Goal: Task Accomplishment & Management: Complete application form

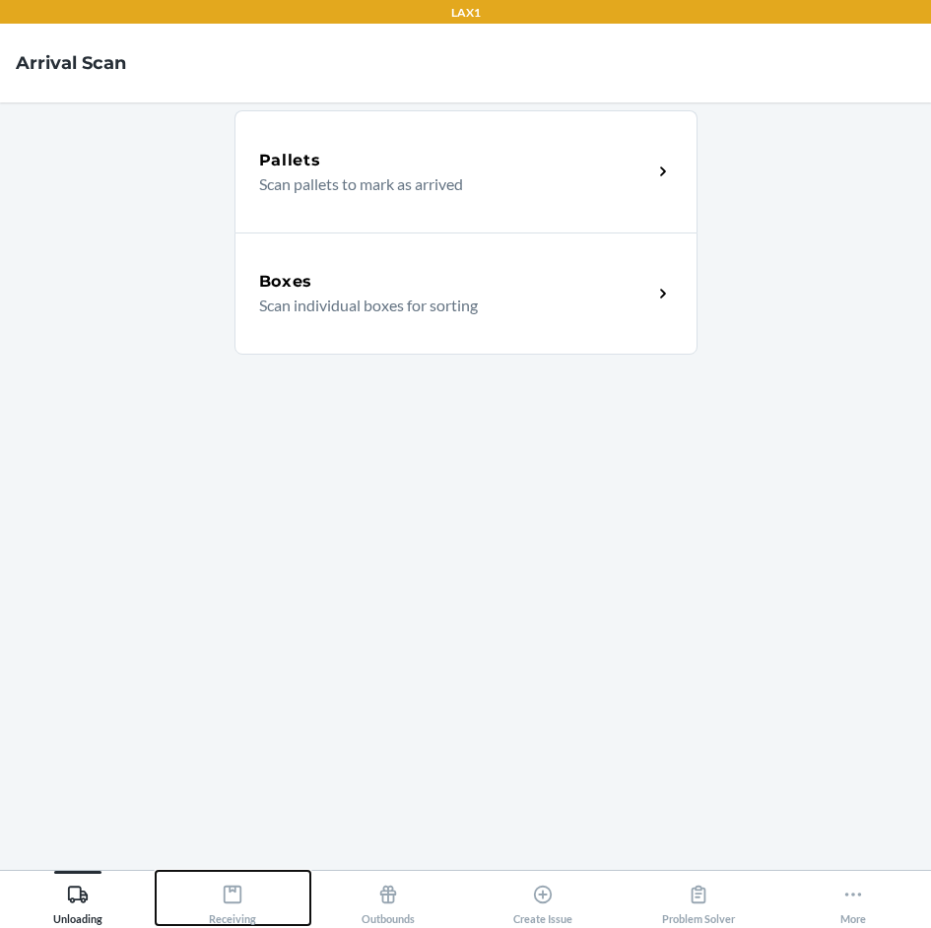
click at [252, 896] on div "Receiving" at bounding box center [232, 900] width 47 height 49
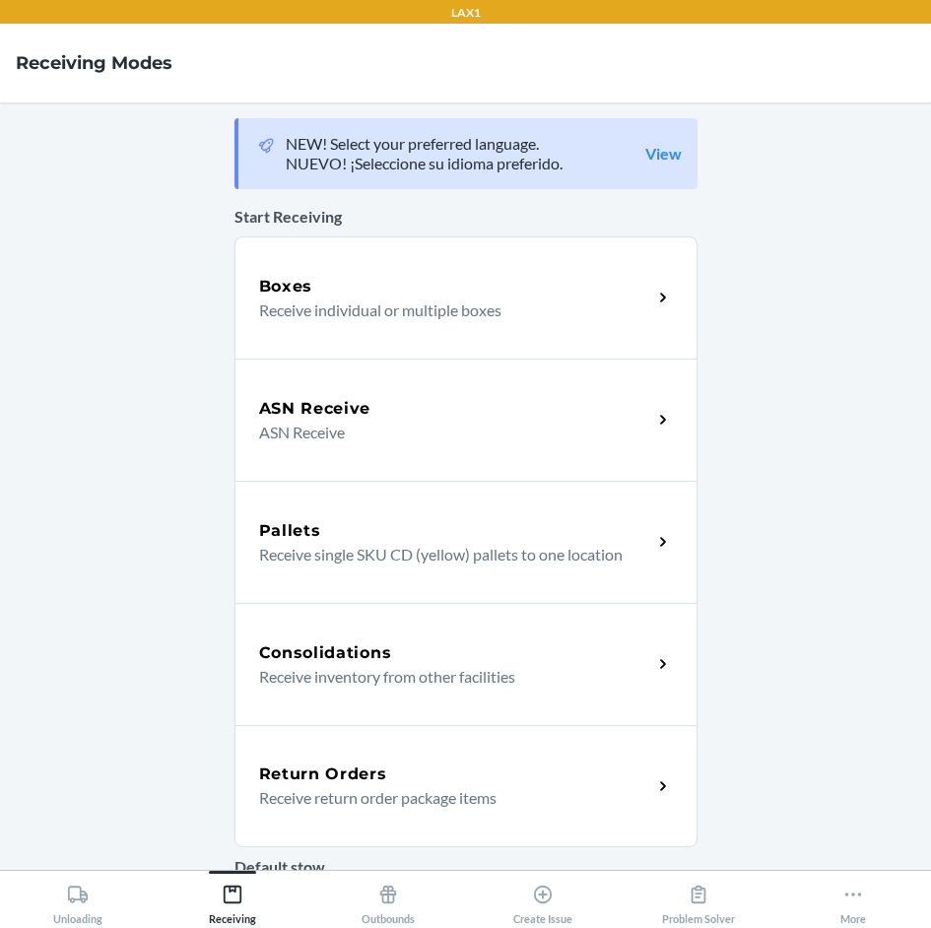
click at [387, 767] on div "Return Orders" at bounding box center [455, 775] width 393 height 24
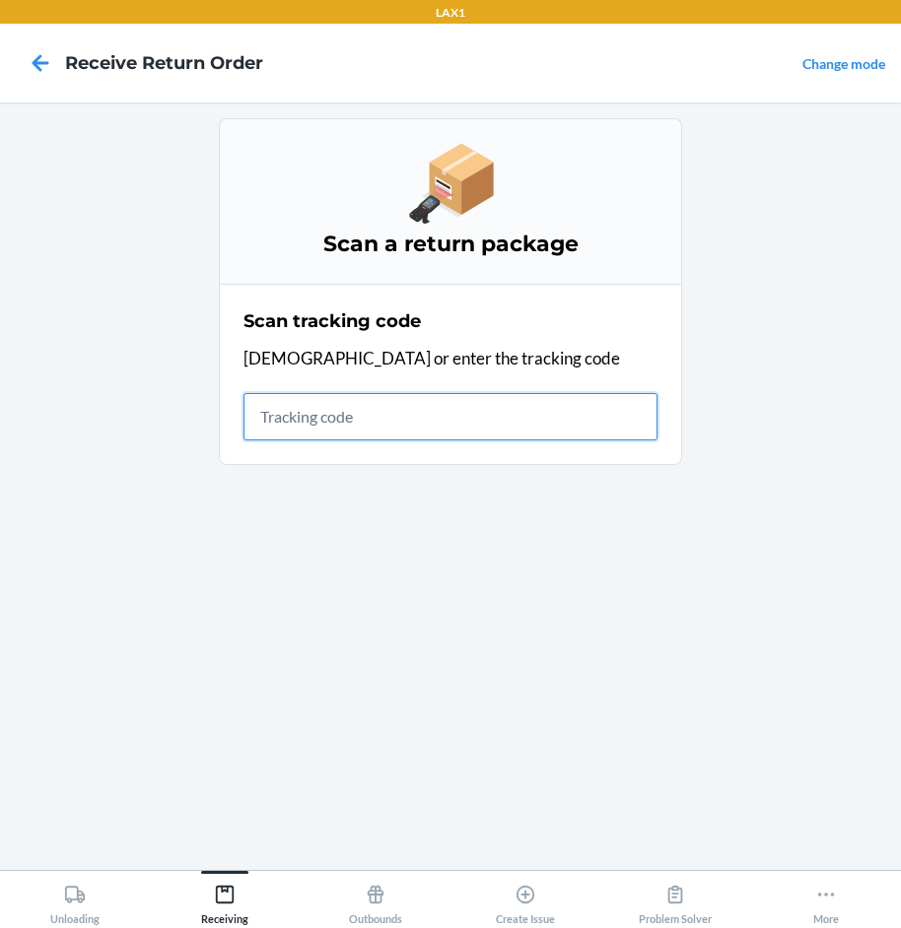
click at [468, 422] on input "text" at bounding box center [450, 416] width 414 height 47
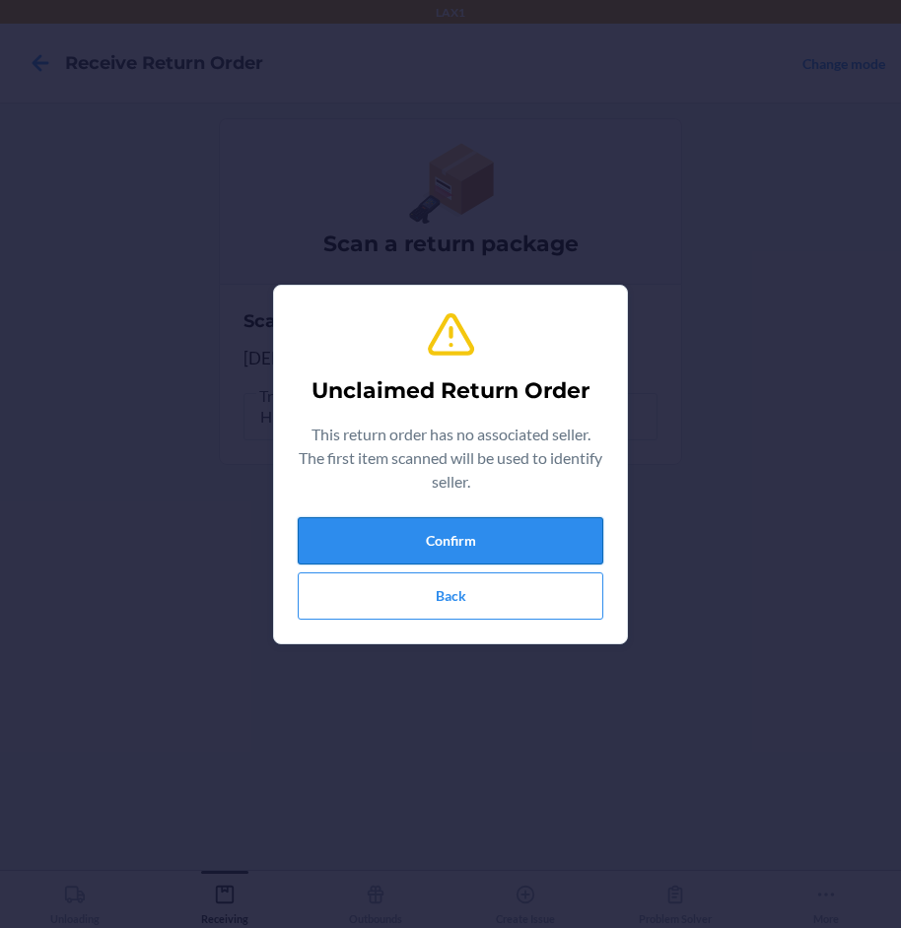
click at [557, 525] on button "Confirm" at bounding box center [451, 540] width 306 height 47
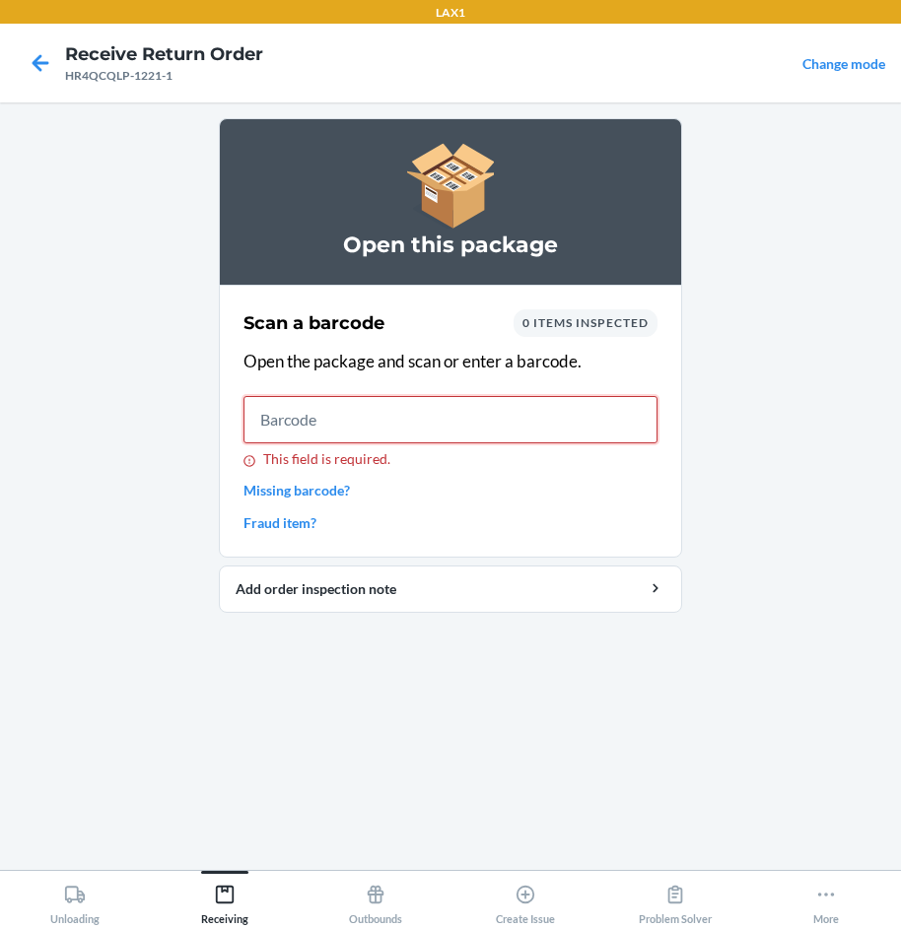
click at [513, 426] on input "This field is required." at bounding box center [450, 419] width 414 height 47
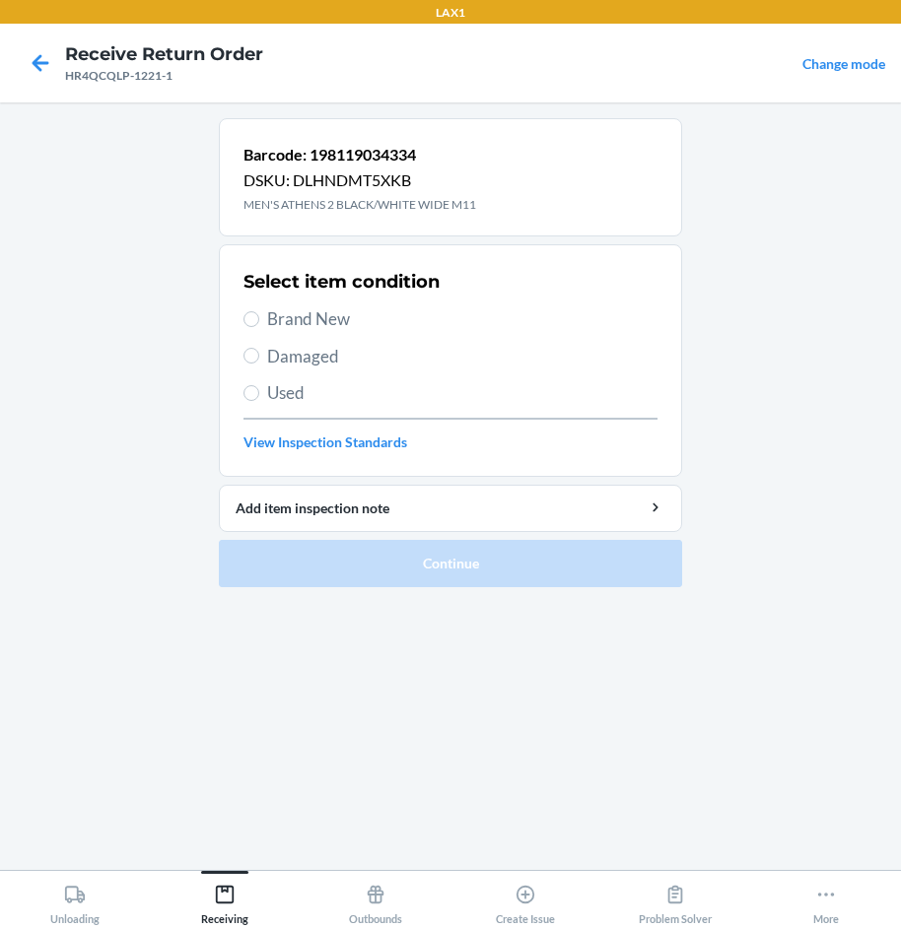
click at [316, 326] on span "Brand New" at bounding box center [462, 320] width 390 height 26
click at [259, 326] on input "Brand New" at bounding box center [251, 319] width 16 height 16
radio input "true"
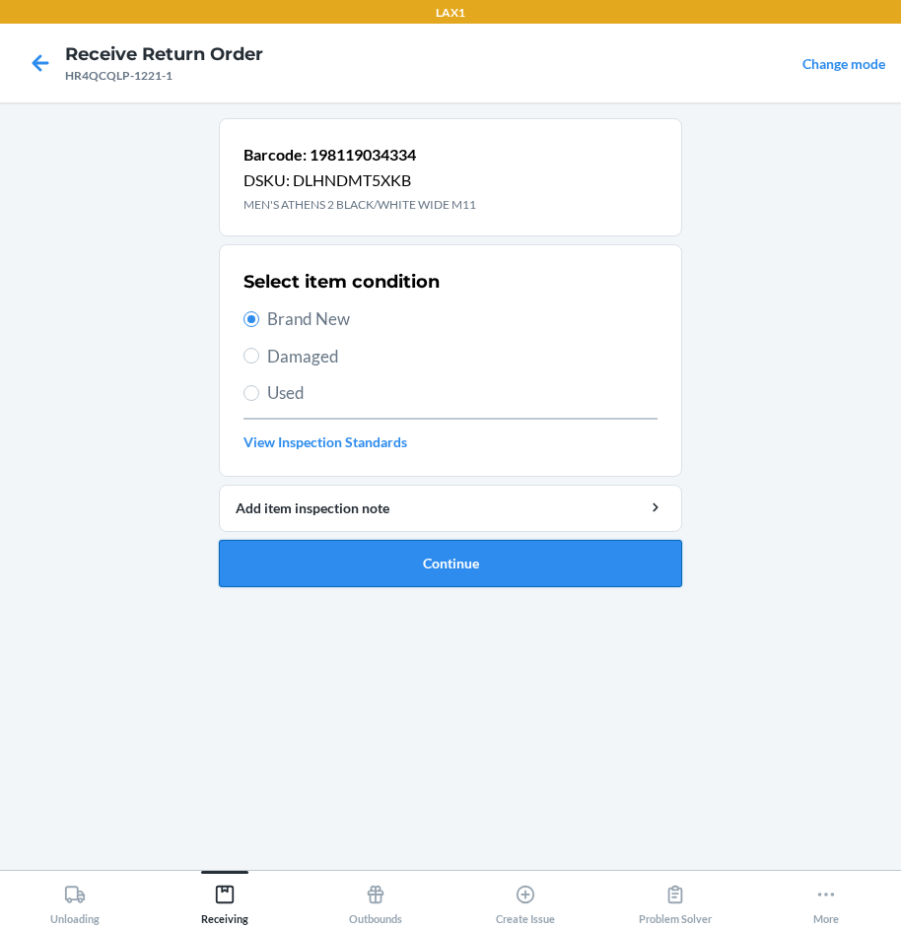
click at [455, 572] on button "Continue" at bounding box center [450, 563] width 463 height 47
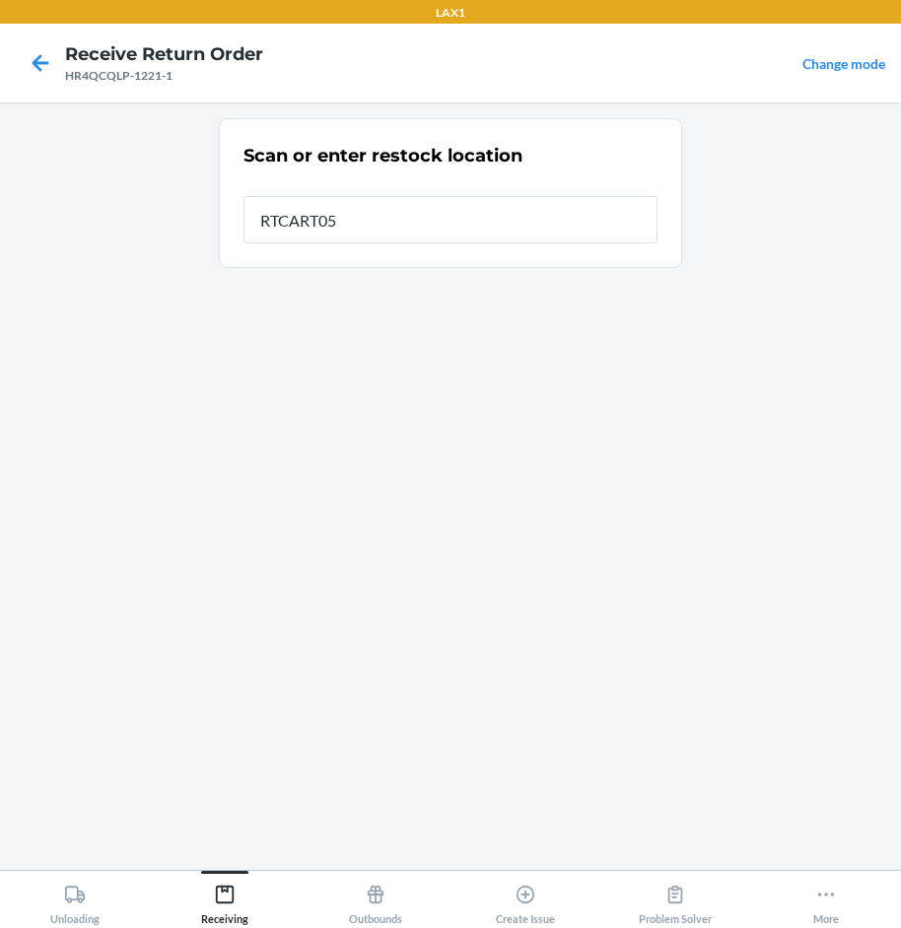
type input "RTCART052"
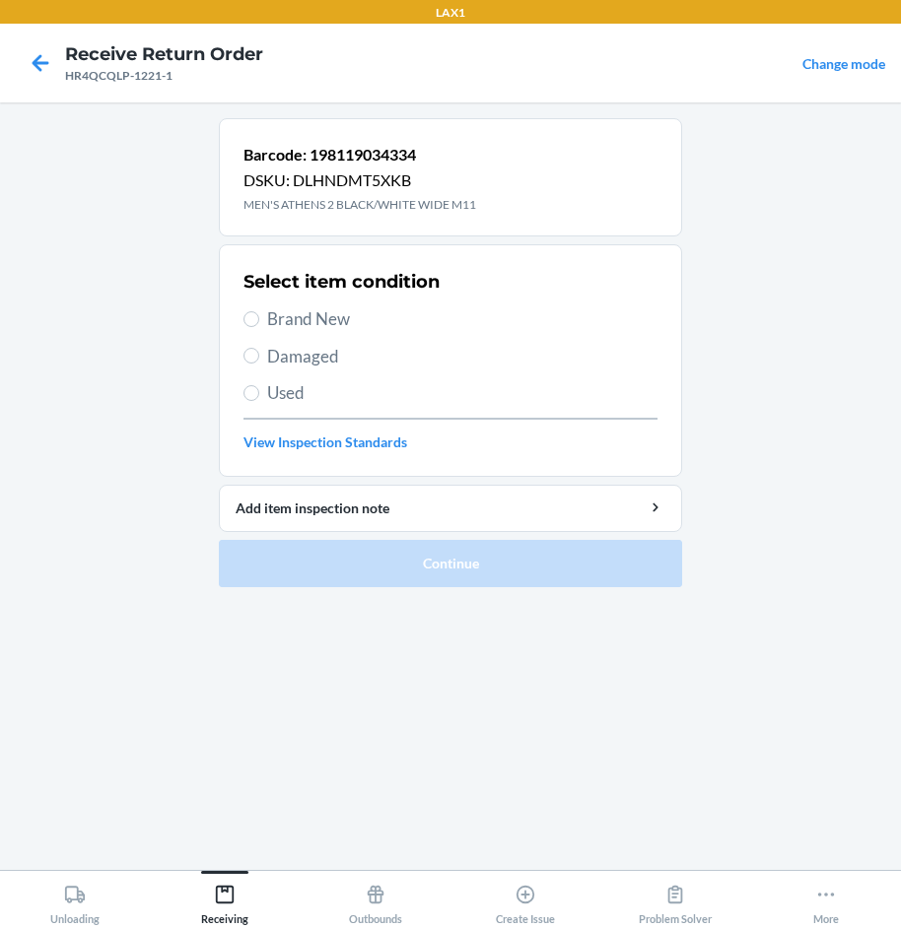
click at [342, 318] on span "Brand New" at bounding box center [462, 320] width 390 height 26
click at [259, 318] on input "Brand New" at bounding box center [251, 319] width 16 height 16
radio input "true"
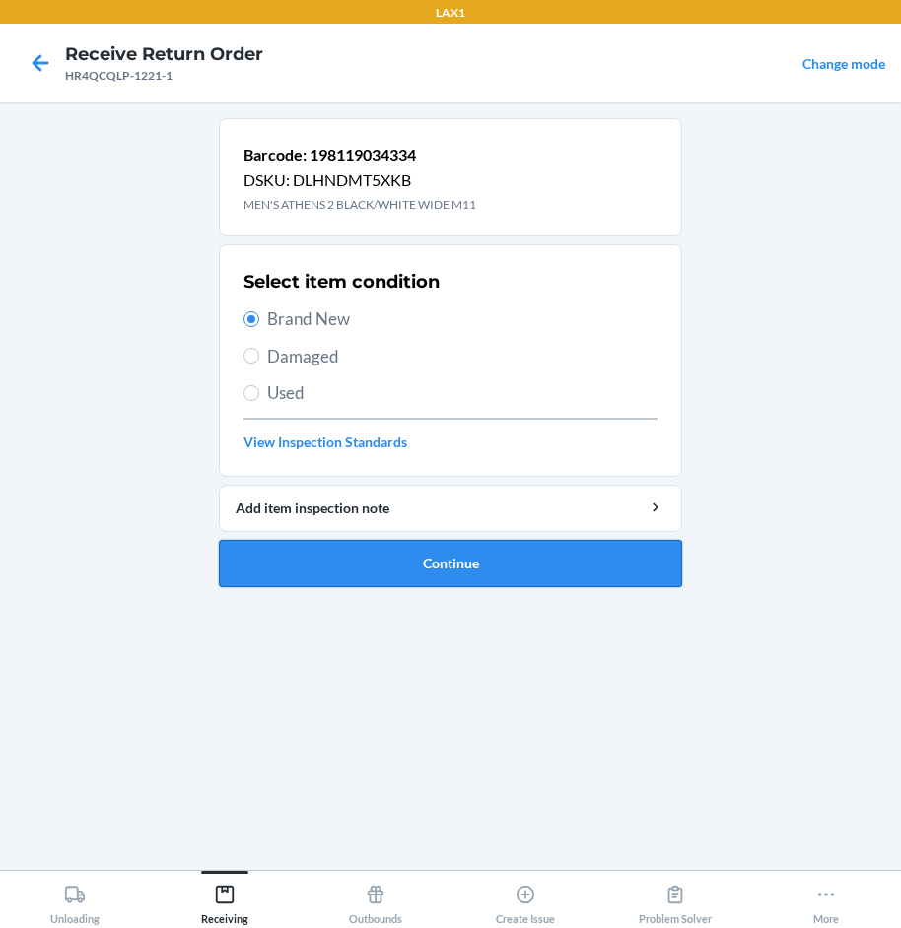
click at [486, 558] on button "Continue" at bounding box center [450, 563] width 463 height 47
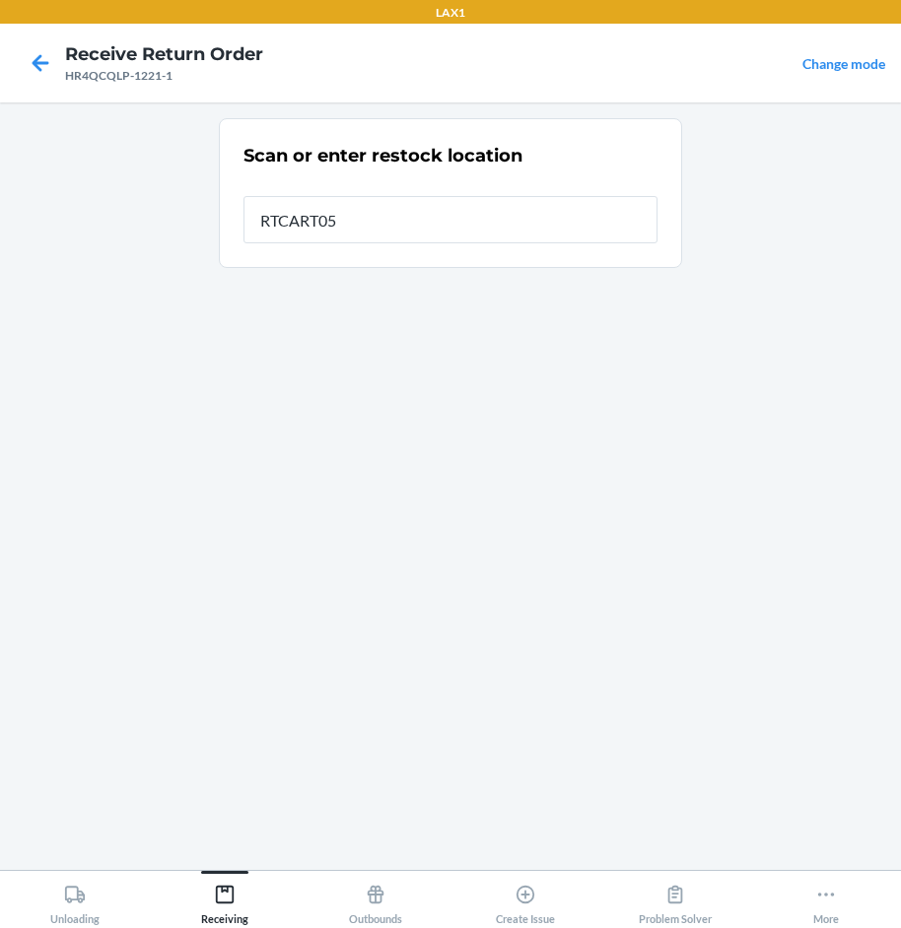
type input "RTCART052"
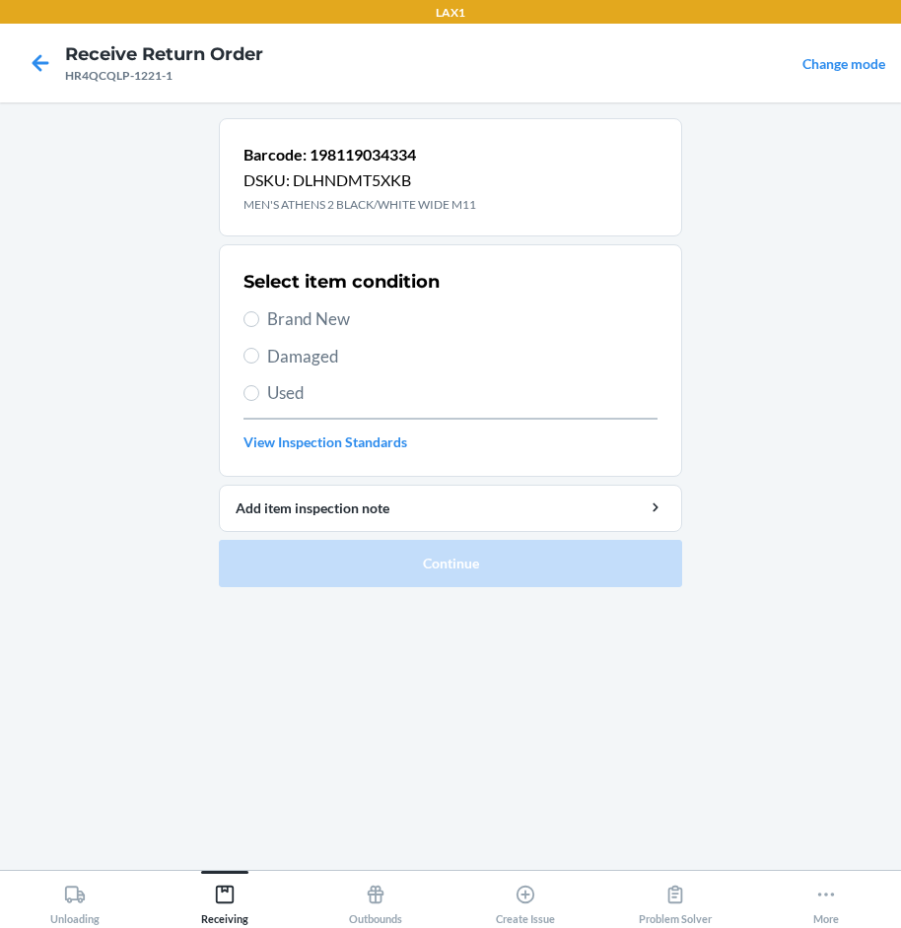
click at [325, 317] on span "Brand New" at bounding box center [462, 320] width 390 height 26
click at [259, 317] on input "Brand New" at bounding box center [251, 319] width 16 height 16
radio input "true"
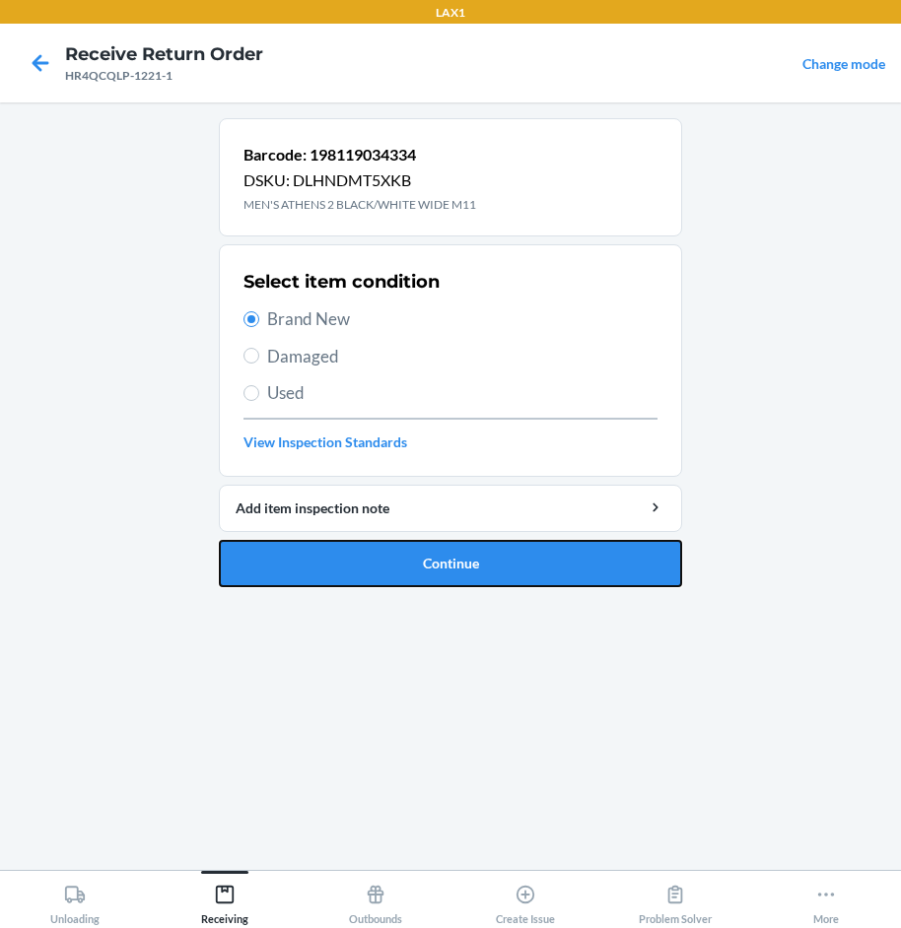
click at [605, 571] on button "Continue" at bounding box center [450, 563] width 463 height 47
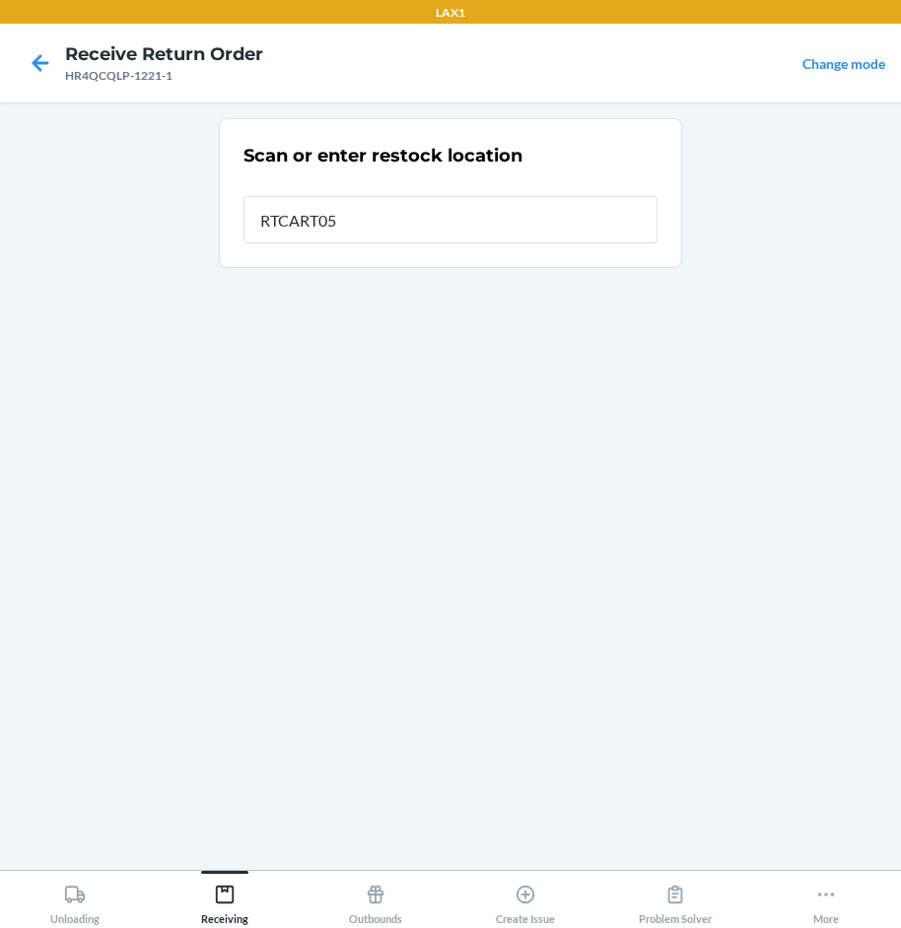
type input "RTCART052"
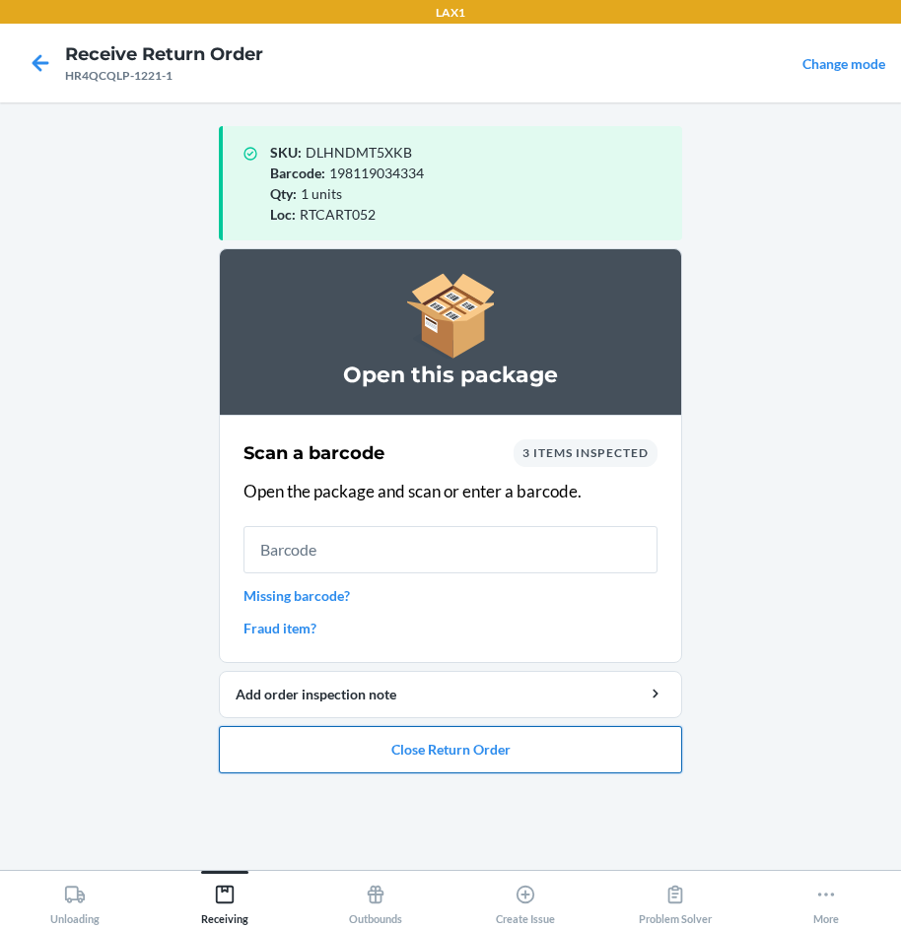
click at [494, 763] on button "Close Return Order" at bounding box center [450, 749] width 463 height 47
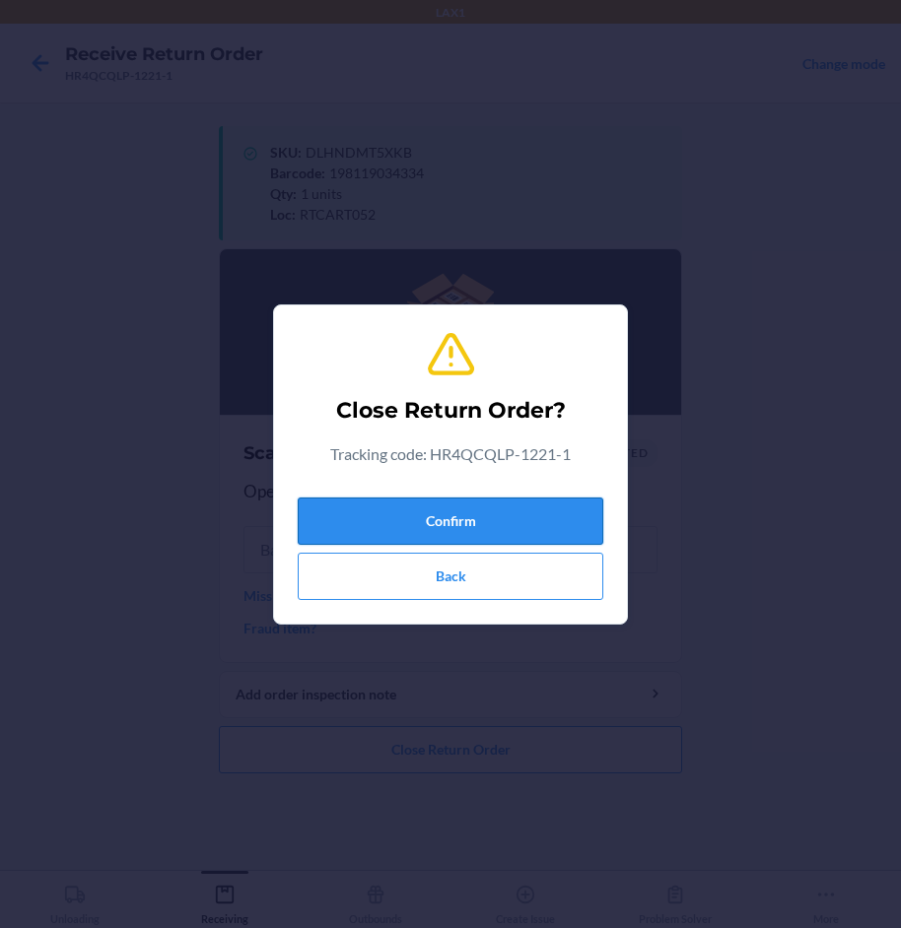
click at [534, 520] on button "Confirm" at bounding box center [451, 521] width 306 height 47
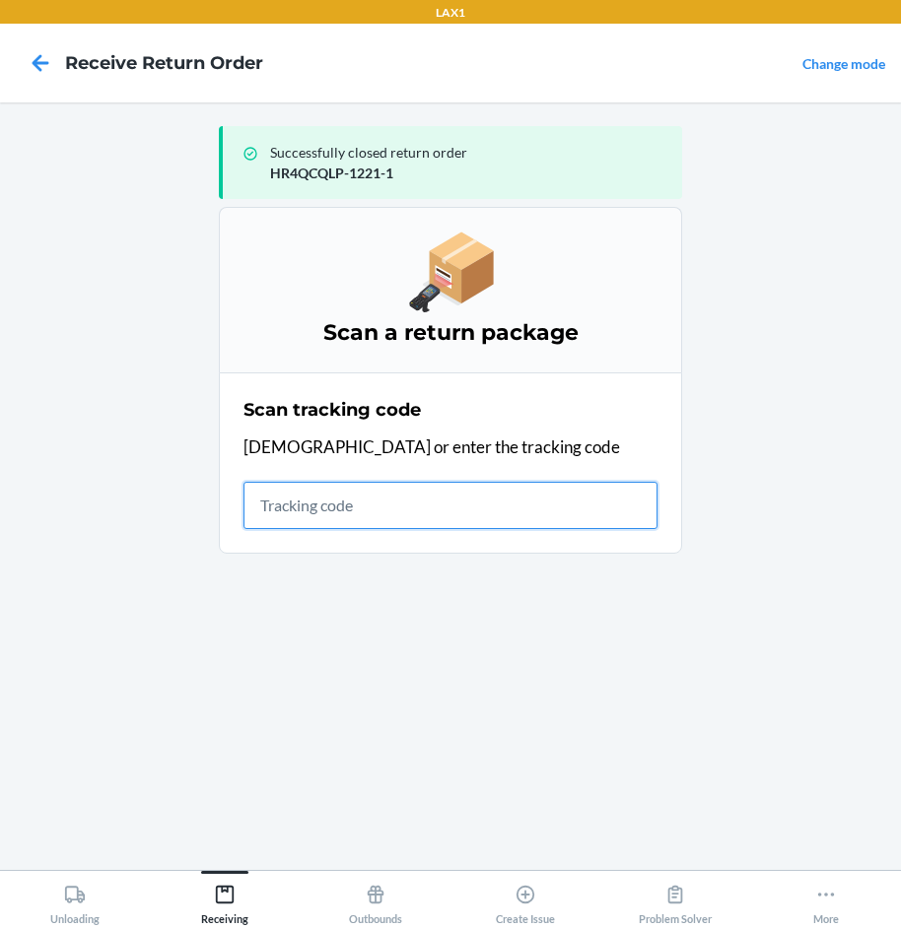
click at [271, 506] on input "text" at bounding box center [450, 505] width 414 height 47
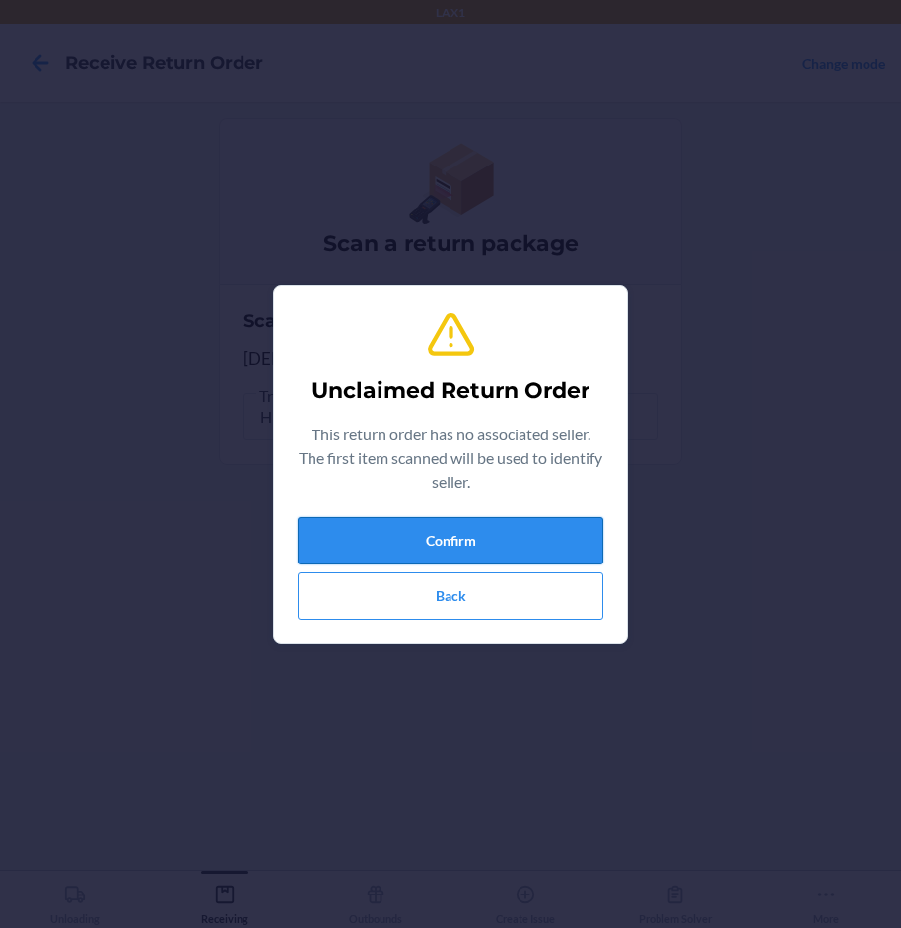
click at [414, 549] on button "Confirm" at bounding box center [451, 540] width 306 height 47
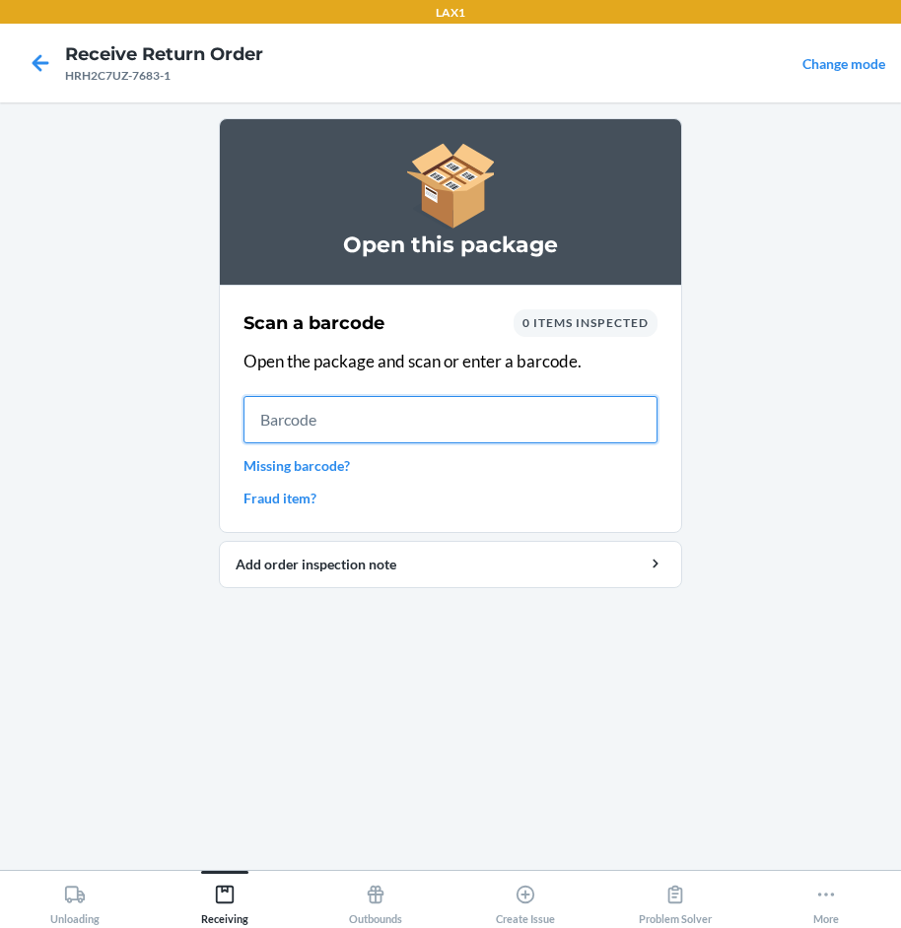
click at [523, 439] on input "text" at bounding box center [450, 419] width 414 height 47
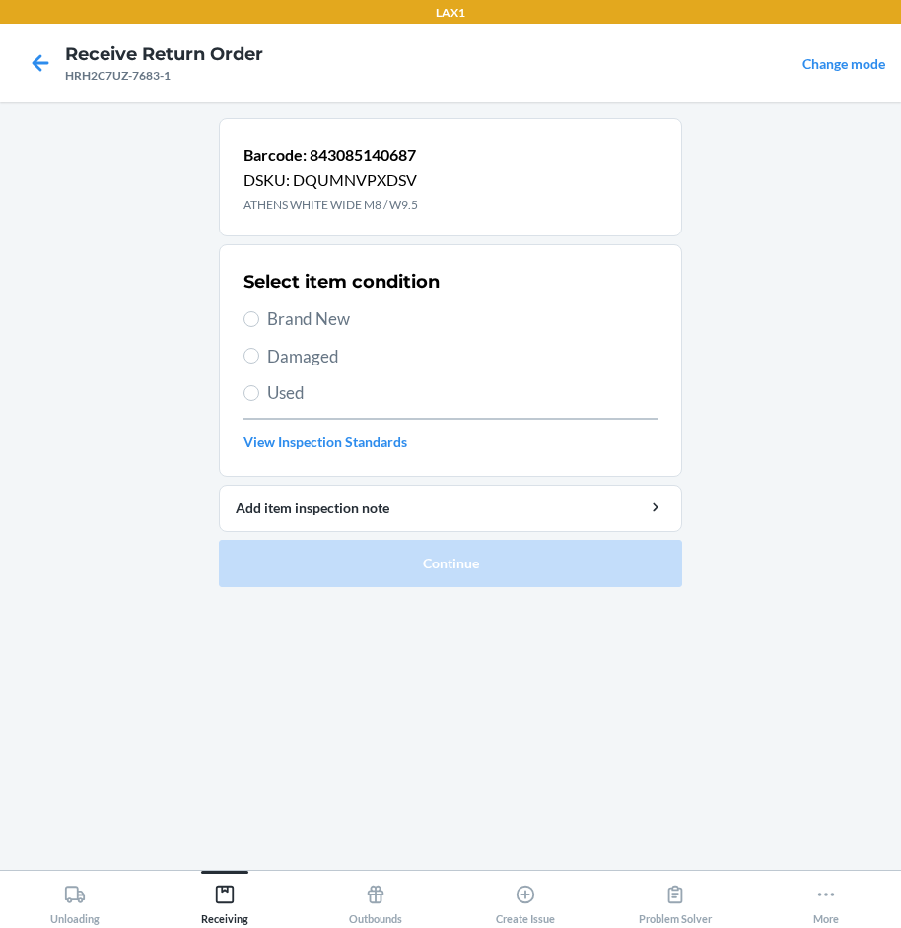
click at [316, 326] on span "Brand New" at bounding box center [462, 320] width 390 height 26
click at [259, 326] on input "Brand New" at bounding box center [251, 319] width 16 height 16
radio input "true"
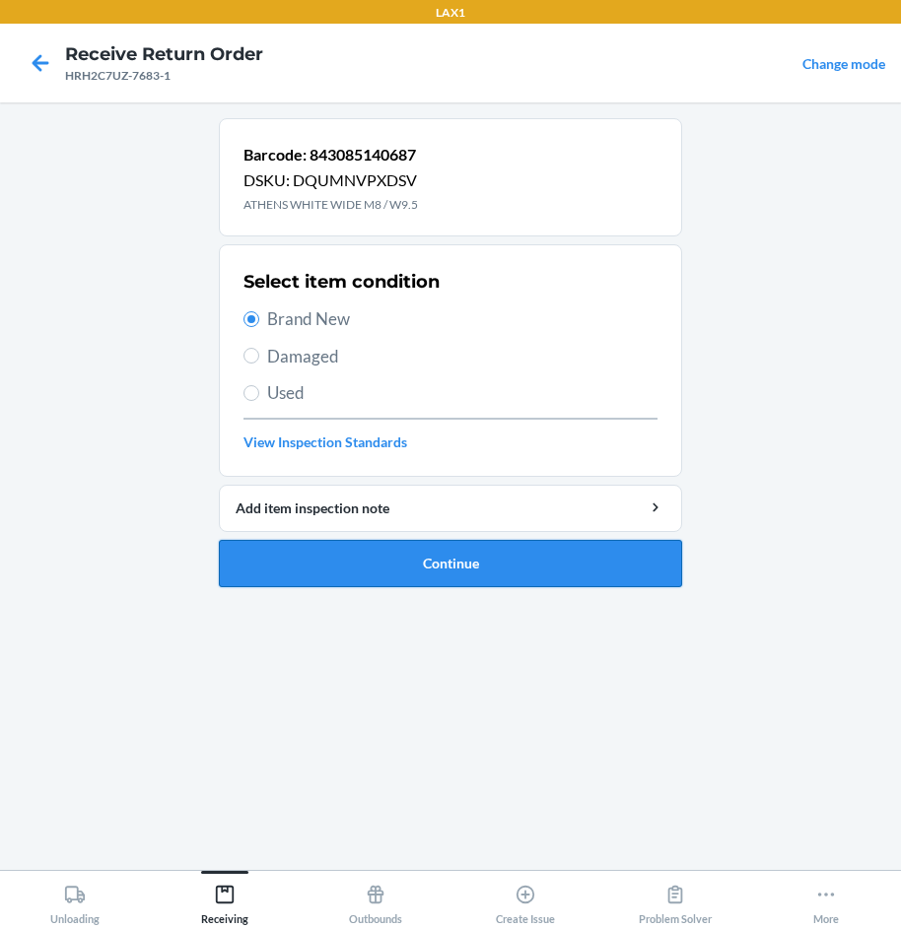
click at [520, 572] on button "Continue" at bounding box center [450, 563] width 463 height 47
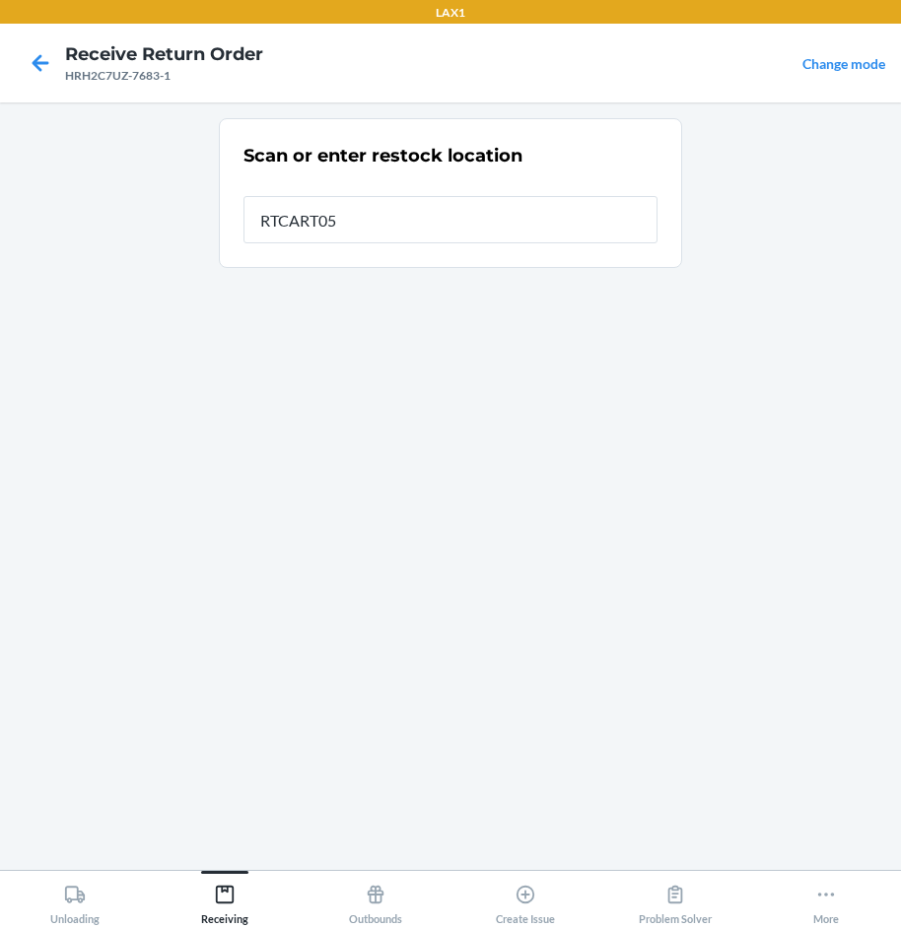
type input "RTCART052"
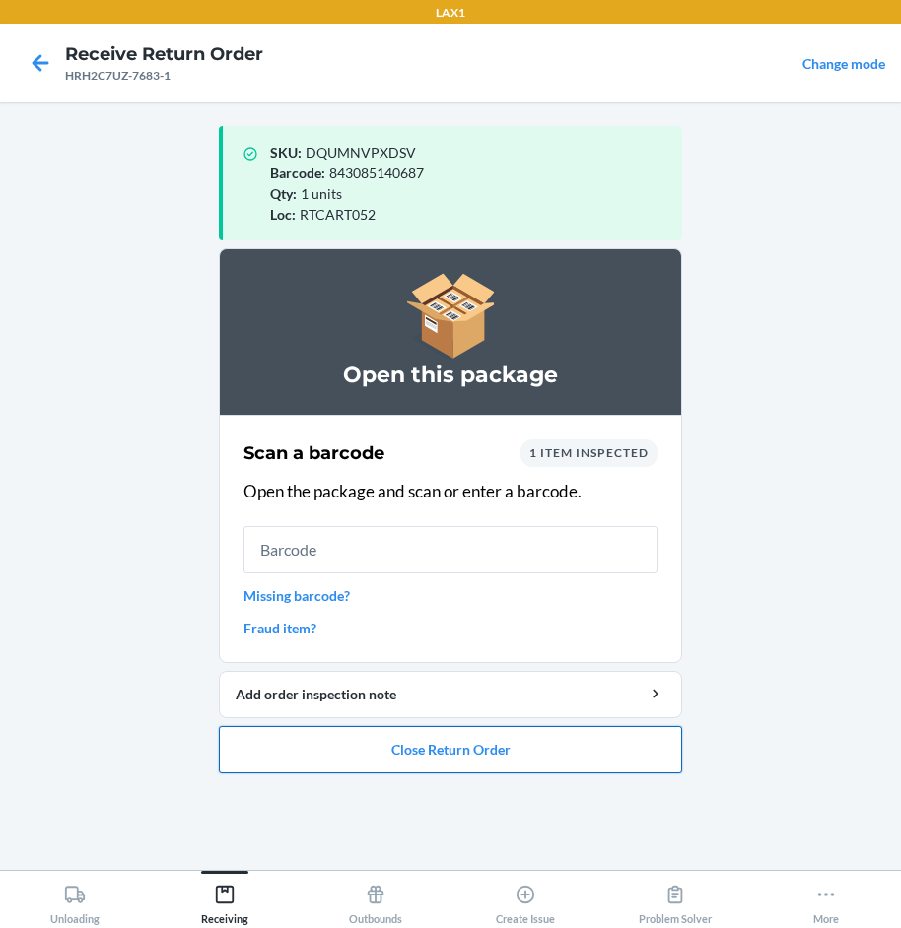
click at [584, 753] on button "Close Return Order" at bounding box center [450, 749] width 463 height 47
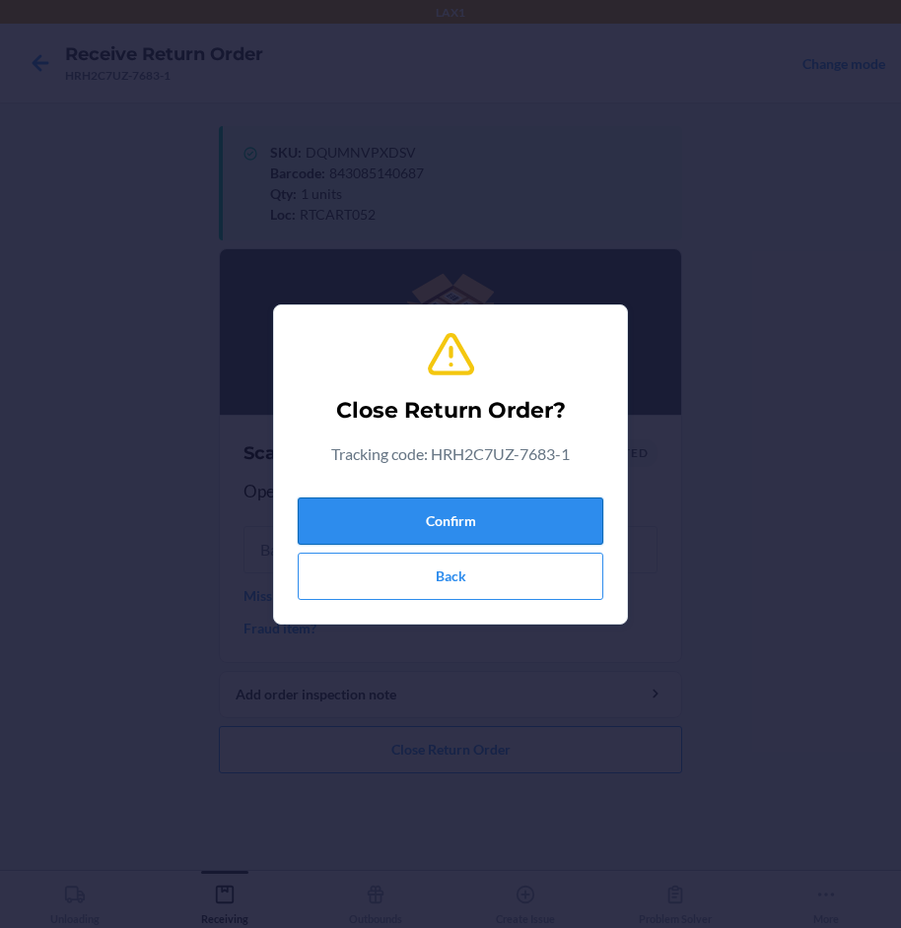
click at [584, 508] on button "Confirm" at bounding box center [451, 521] width 306 height 47
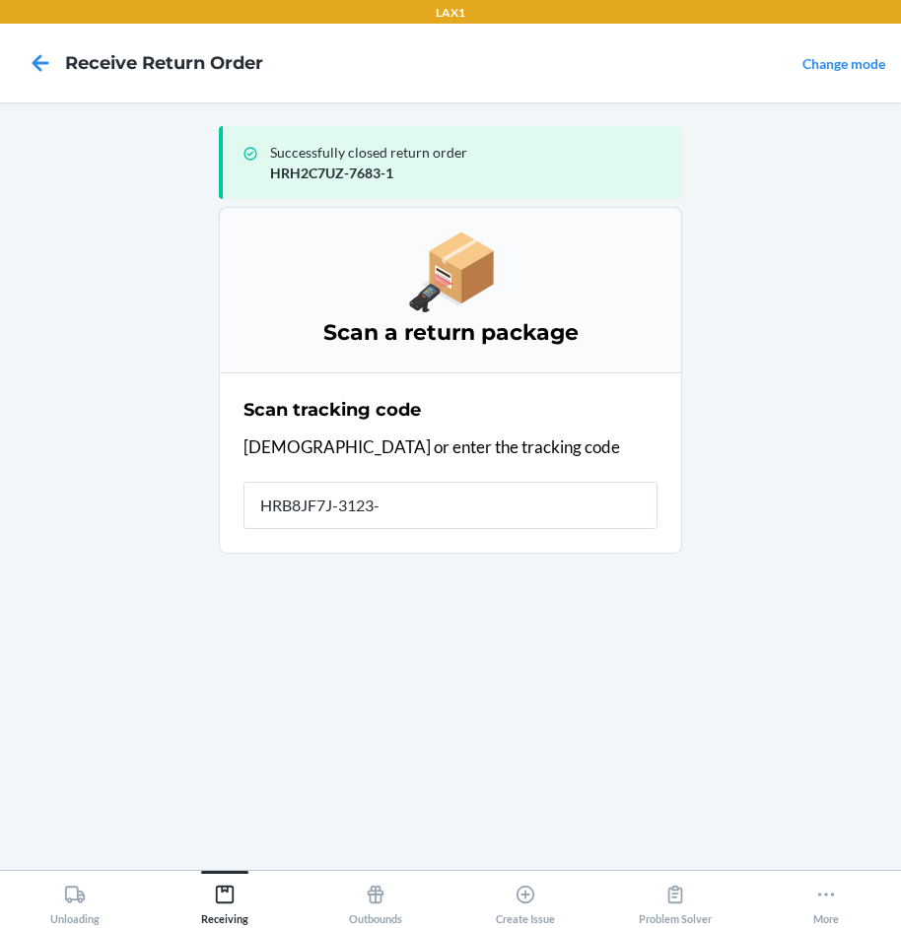
type input "HRB8JF7J-3123-1"
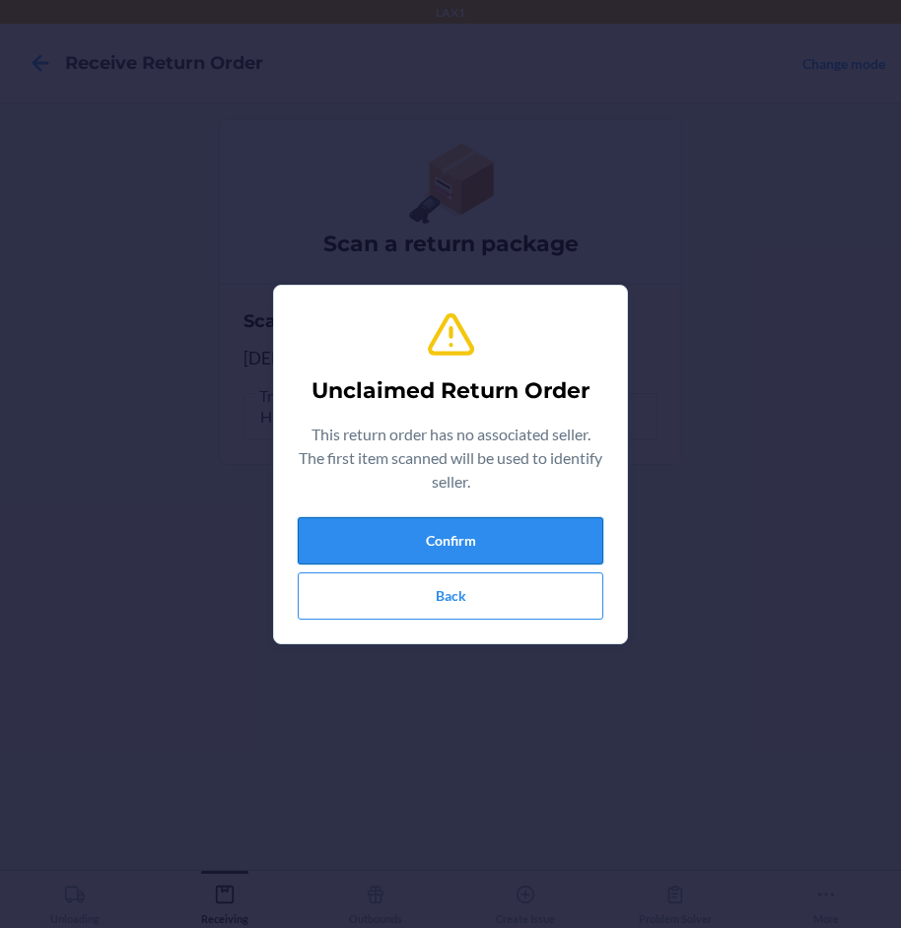
click at [569, 530] on button "Confirm" at bounding box center [451, 540] width 306 height 47
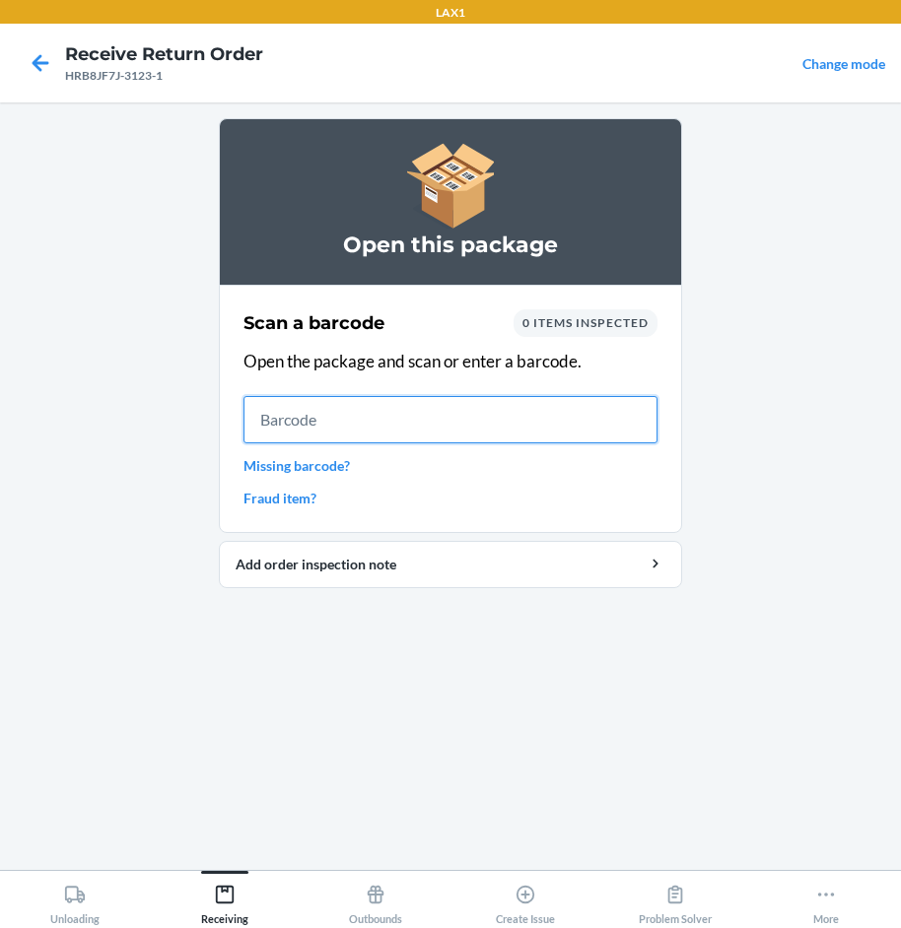
click at [532, 422] on input "text" at bounding box center [450, 419] width 414 height 47
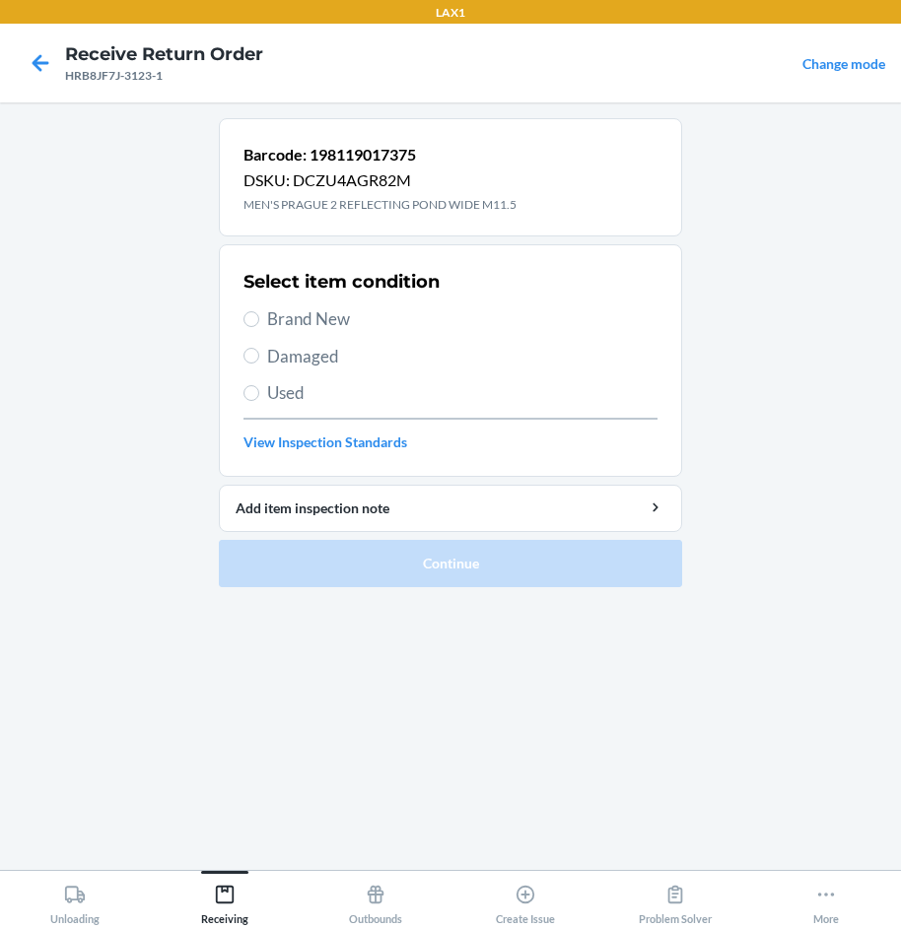
click at [309, 320] on span "Brand New" at bounding box center [462, 320] width 390 height 26
click at [259, 320] on input "Brand New" at bounding box center [251, 319] width 16 height 16
radio input "true"
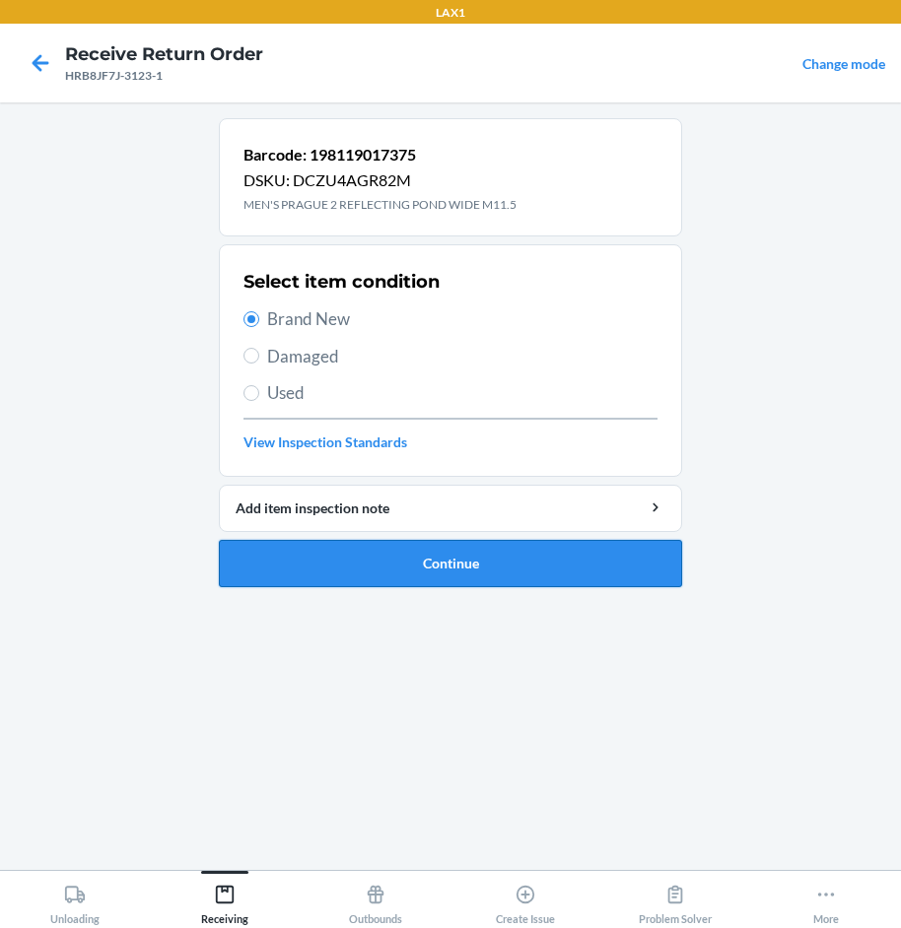
click at [502, 552] on button "Continue" at bounding box center [450, 563] width 463 height 47
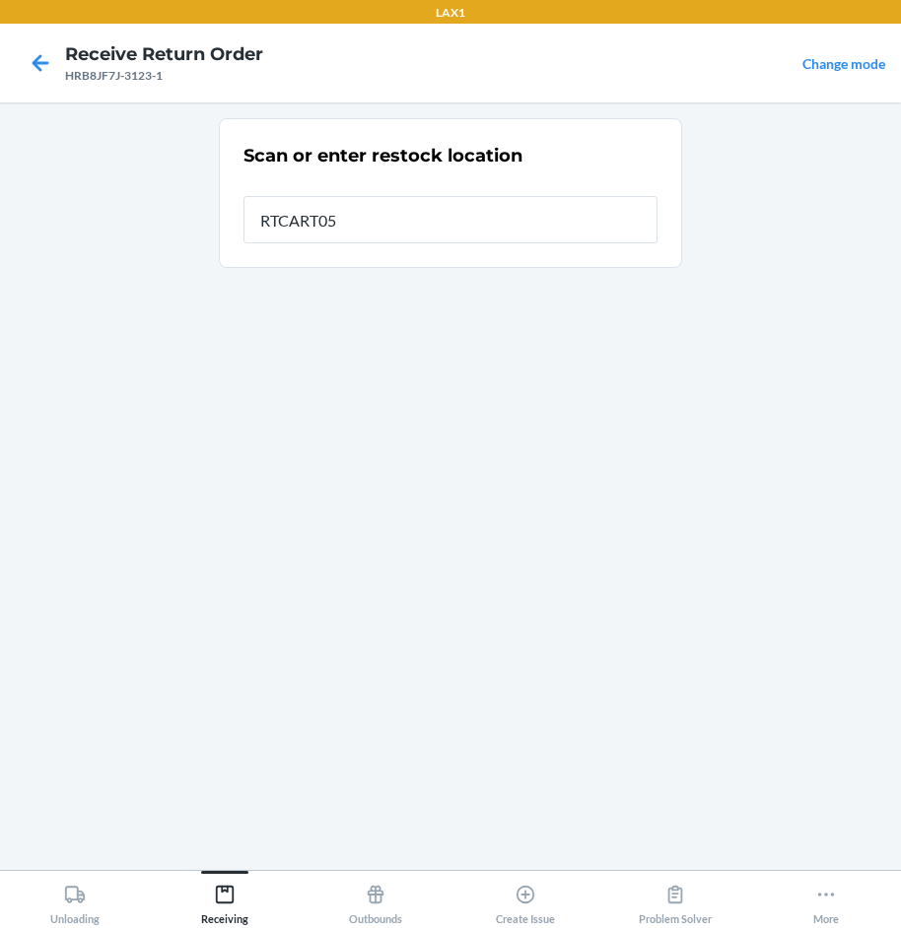
type input "RTCART052"
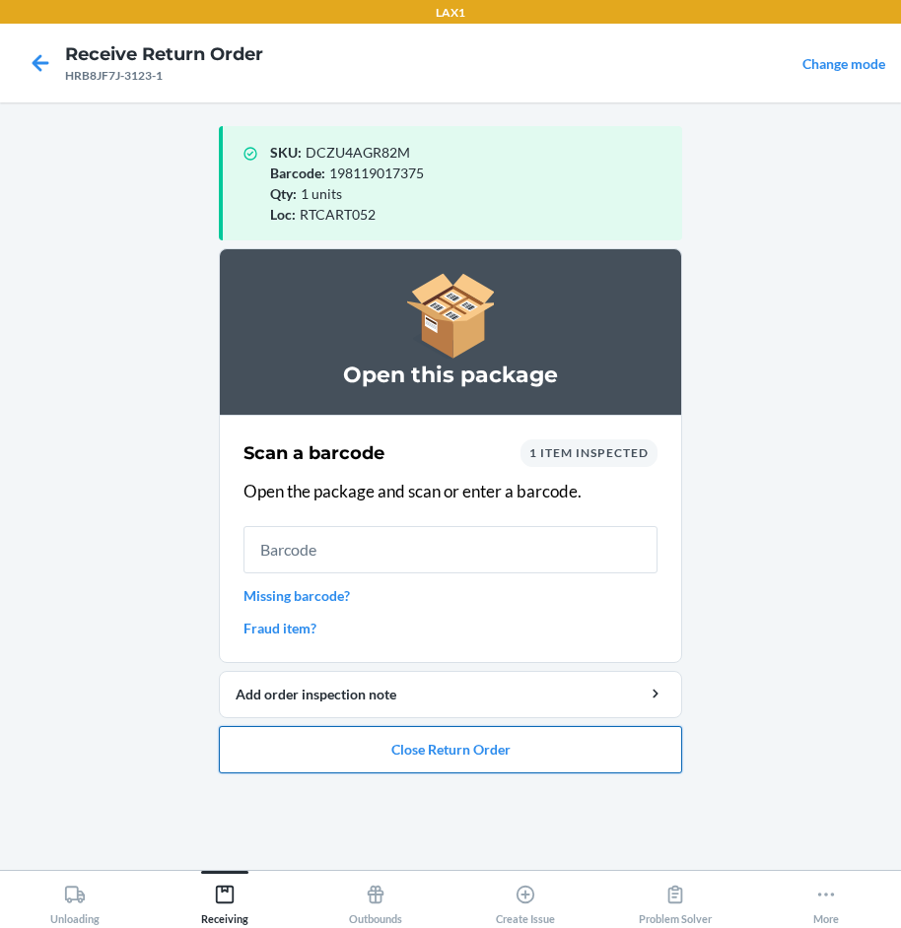
click at [539, 756] on button "Close Return Order" at bounding box center [450, 749] width 463 height 47
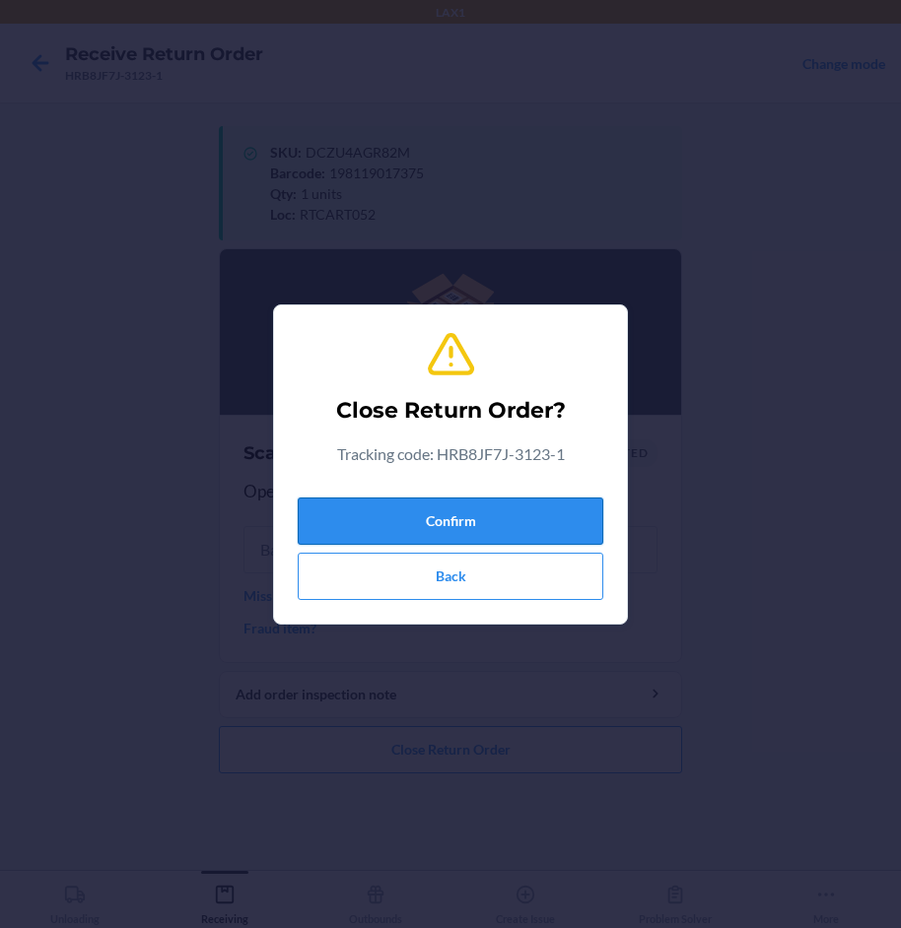
click at [546, 529] on button "Confirm" at bounding box center [451, 521] width 306 height 47
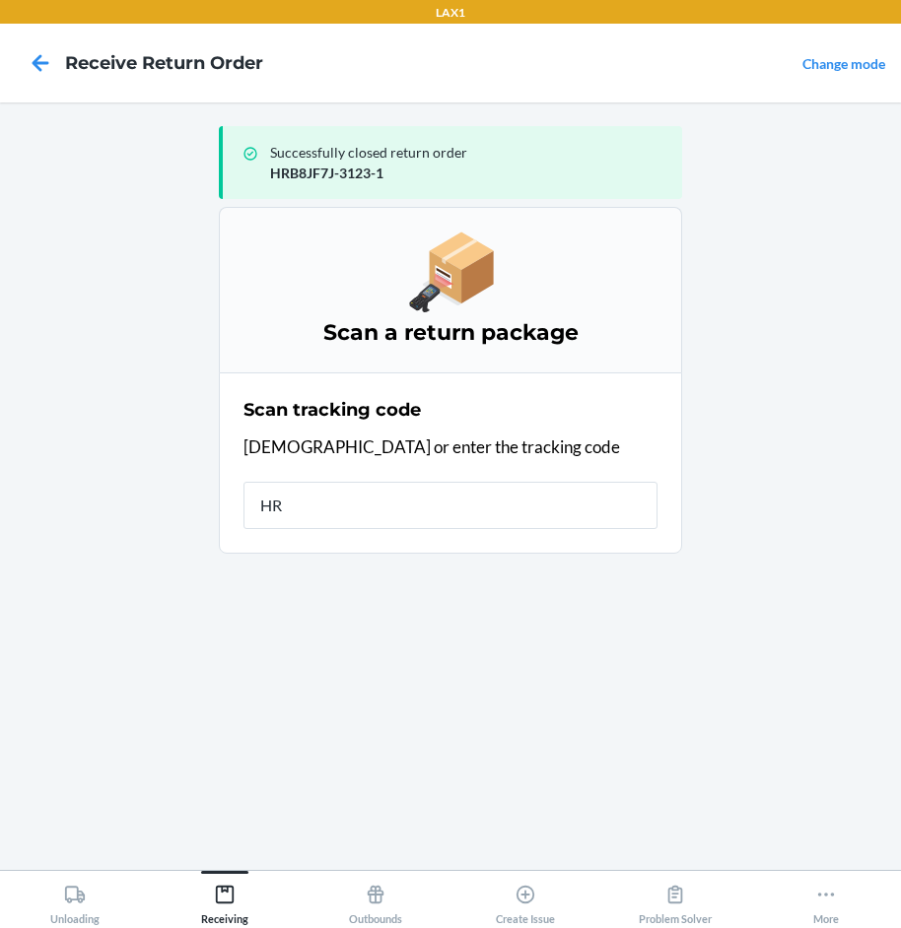
type input "HRB"
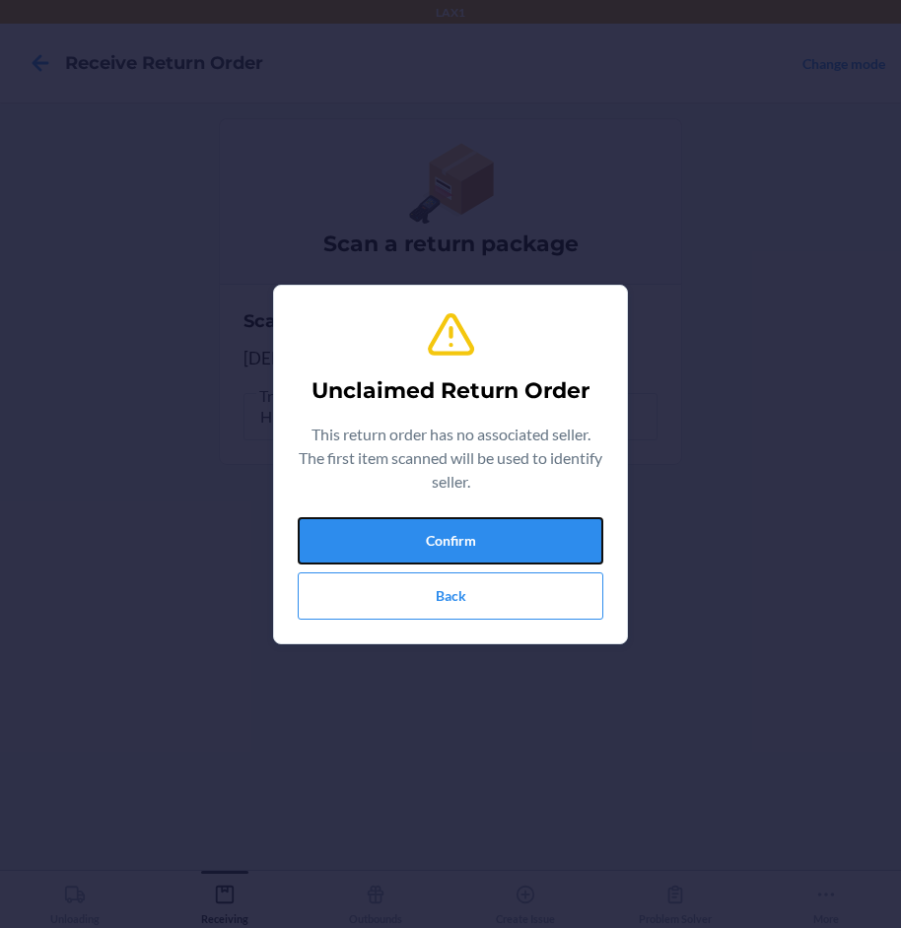
click at [546, 529] on button "Confirm" at bounding box center [451, 540] width 306 height 47
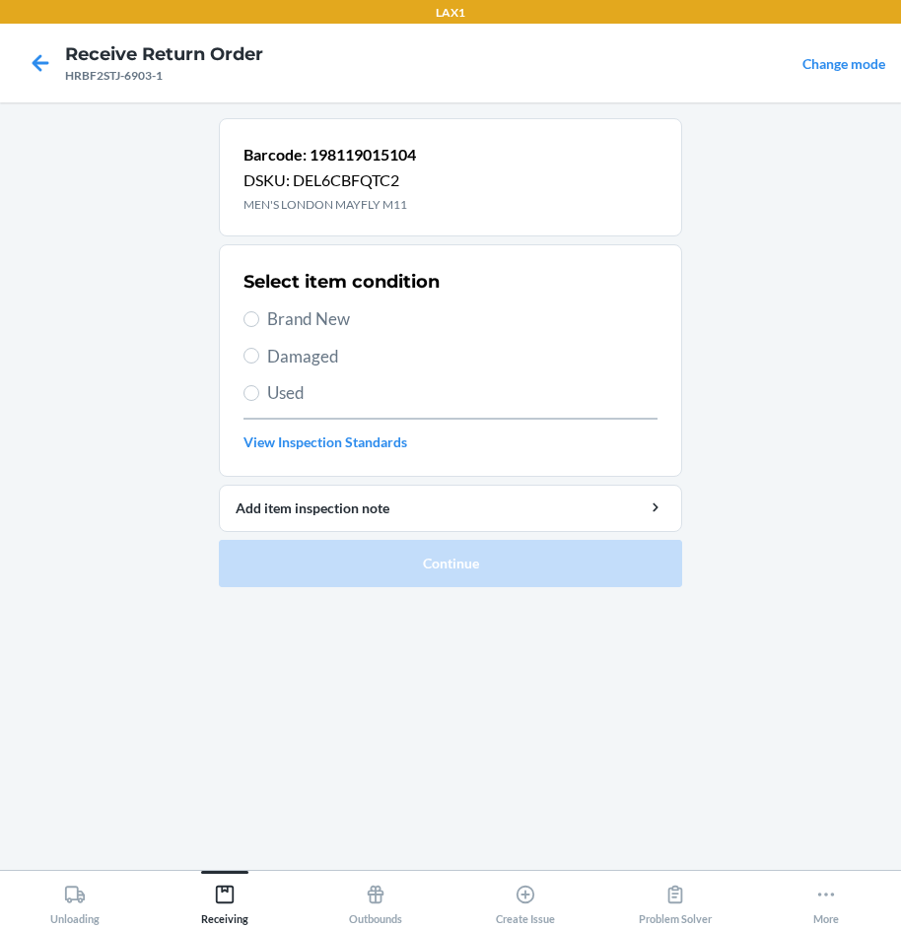
click at [327, 326] on span "Brand New" at bounding box center [462, 320] width 390 height 26
click at [259, 326] on input "Brand New" at bounding box center [251, 319] width 16 height 16
radio input "true"
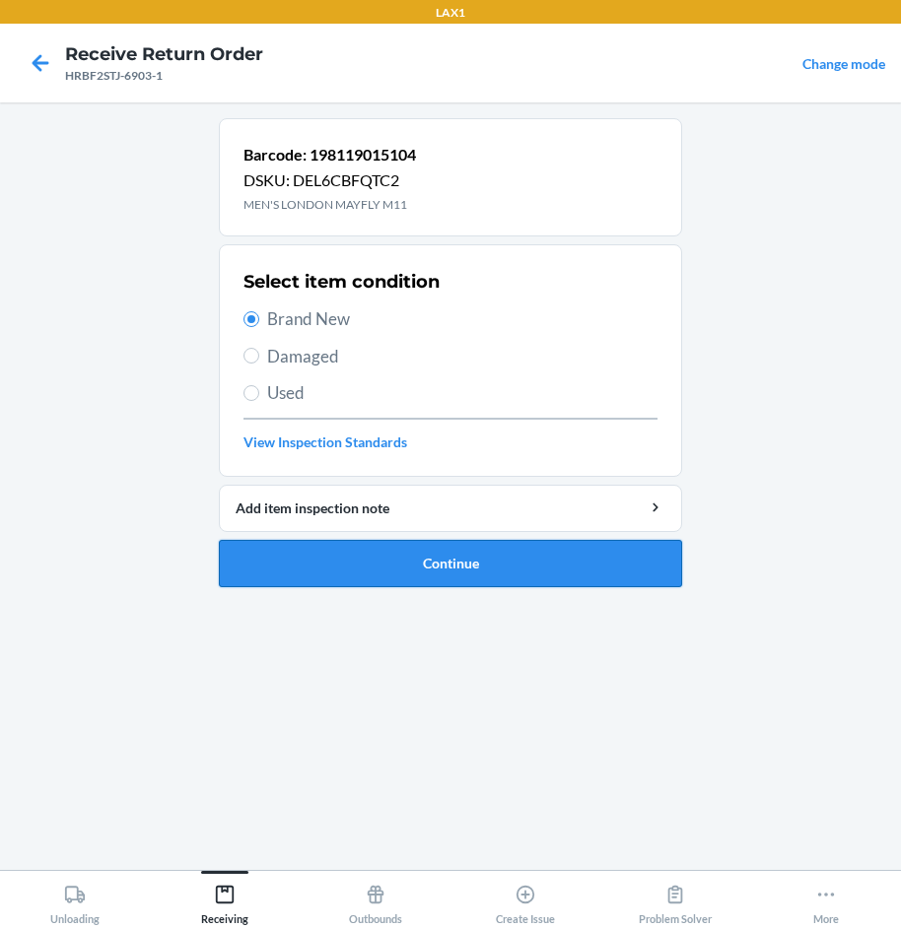
click at [580, 573] on button "Continue" at bounding box center [450, 563] width 463 height 47
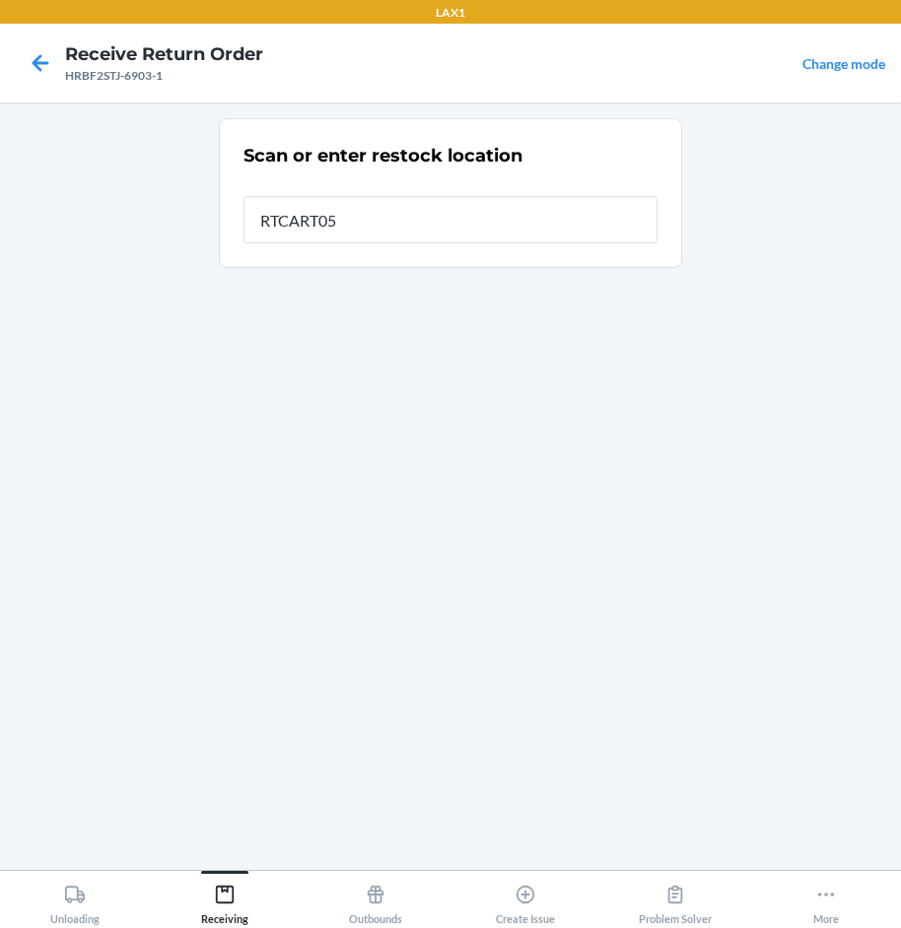
type input "RTCART052"
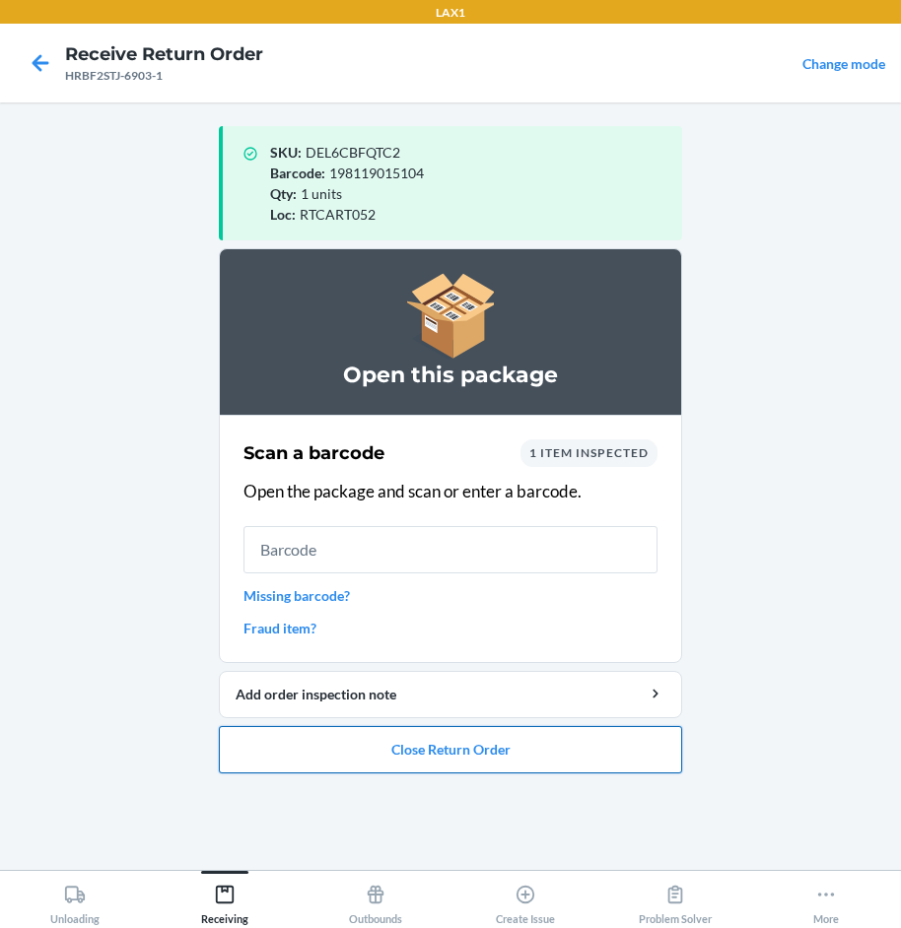
click at [515, 760] on button "Close Return Order" at bounding box center [450, 749] width 463 height 47
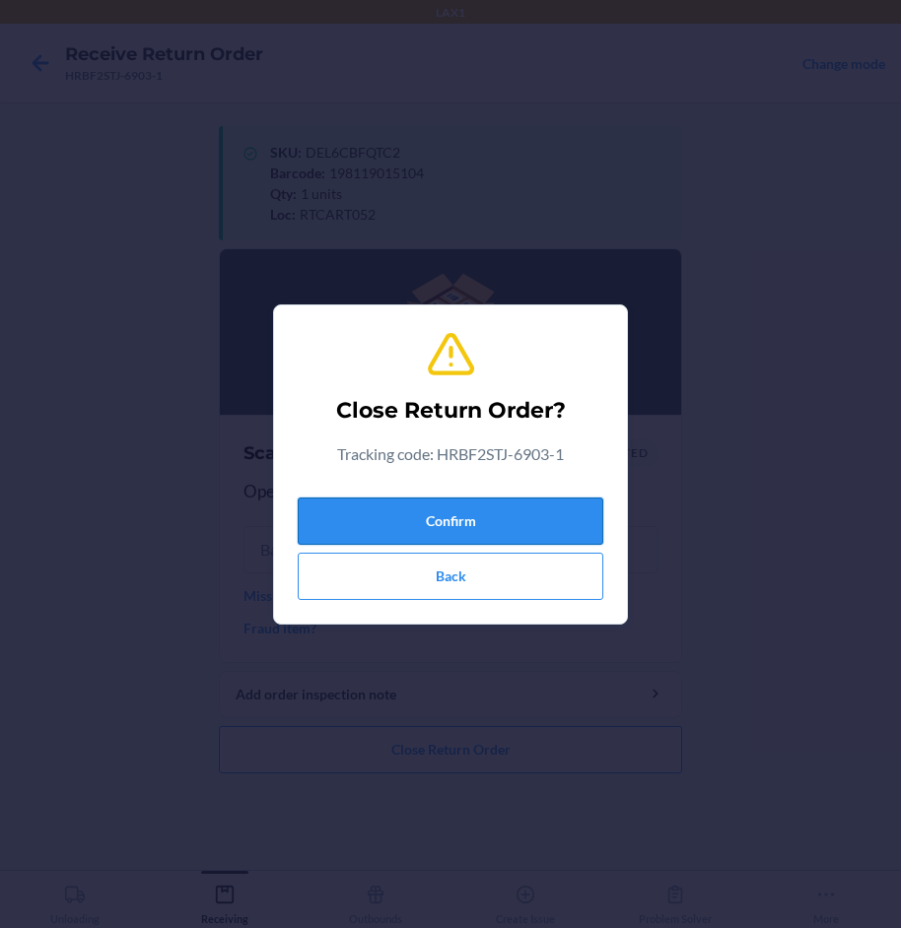
click at [469, 515] on button "Confirm" at bounding box center [451, 521] width 306 height 47
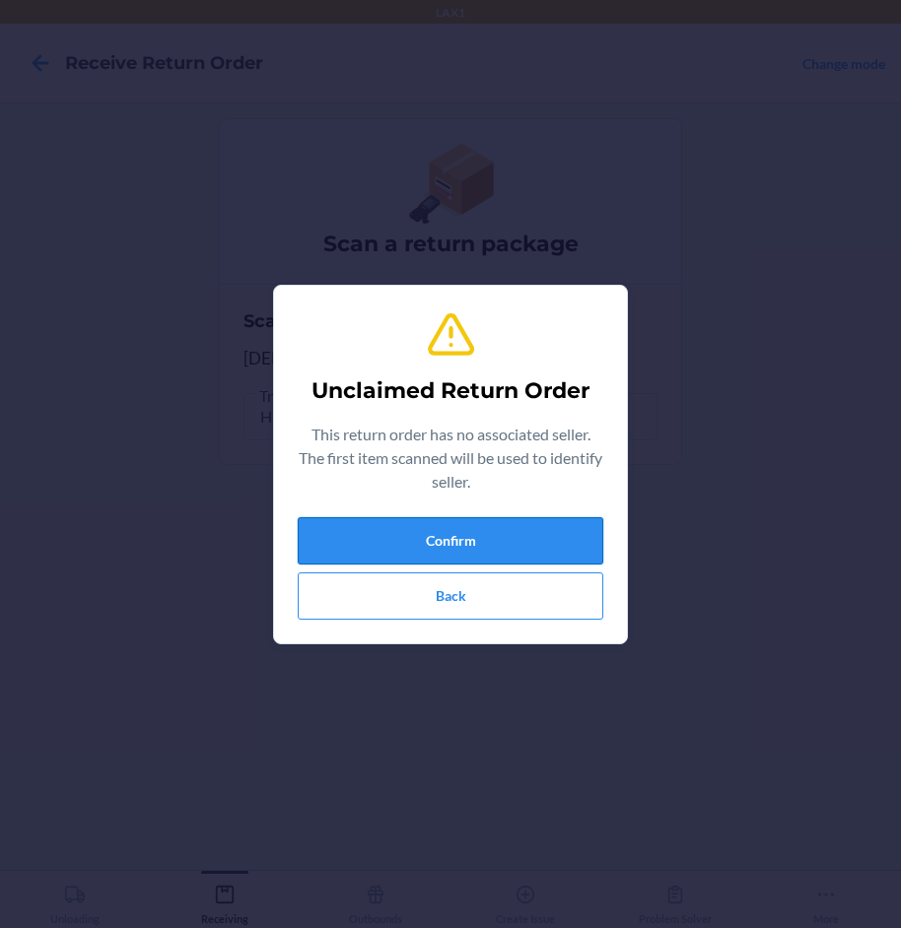
click at [469, 527] on button "Confirm" at bounding box center [451, 540] width 306 height 47
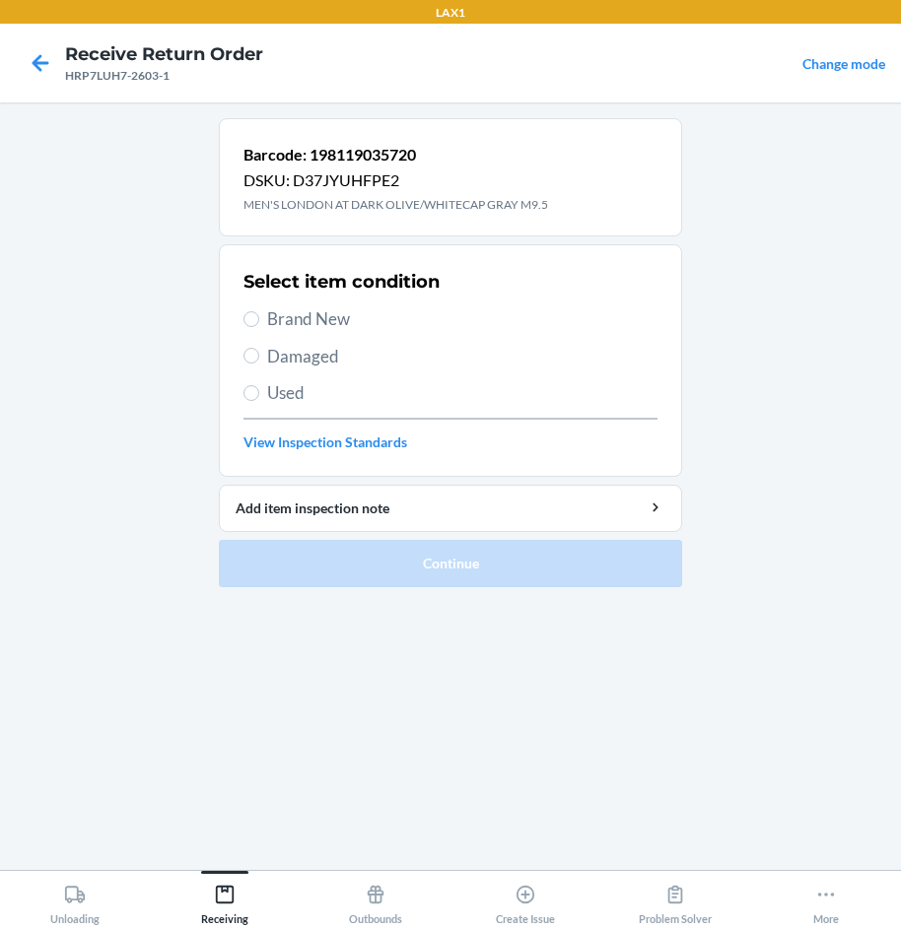
click at [309, 307] on span "Brand New" at bounding box center [462, 320] width 390 height 26
click at [259, 311] on input "Brand New" at bounding box center [251, 319] width 16 height 16
radio input "true"
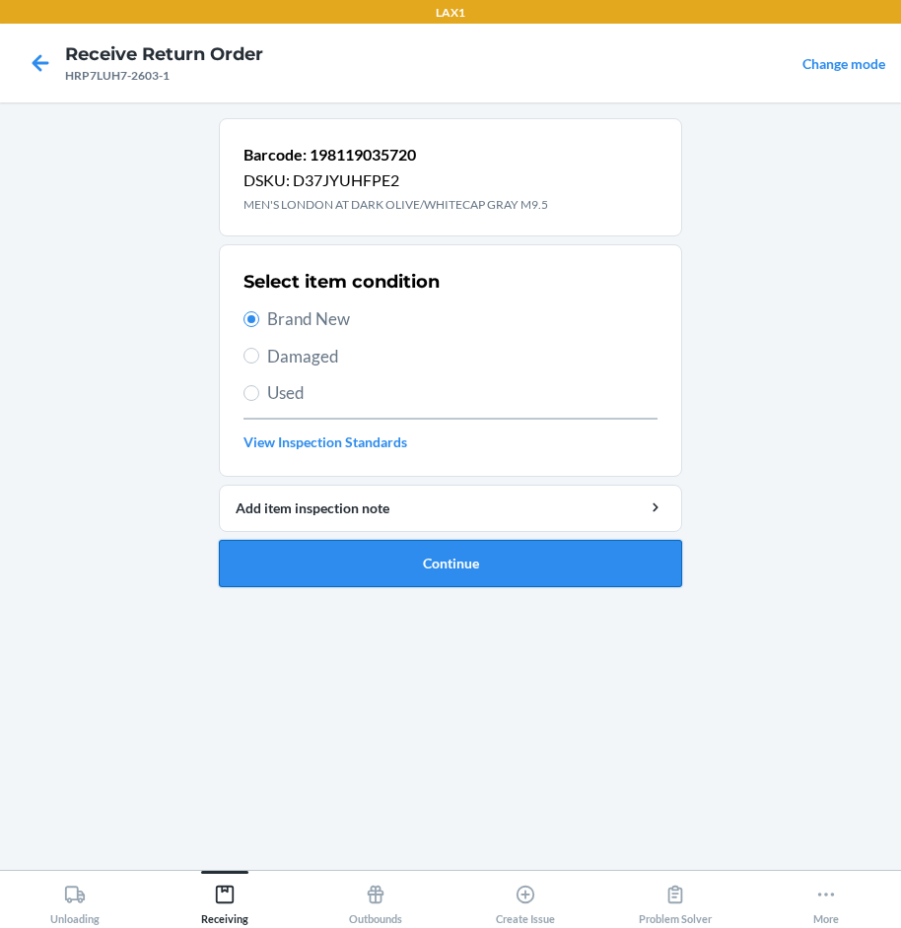
click at [345, 551] on button "Continue" at bounding box center [450, 563] width 463 height 47
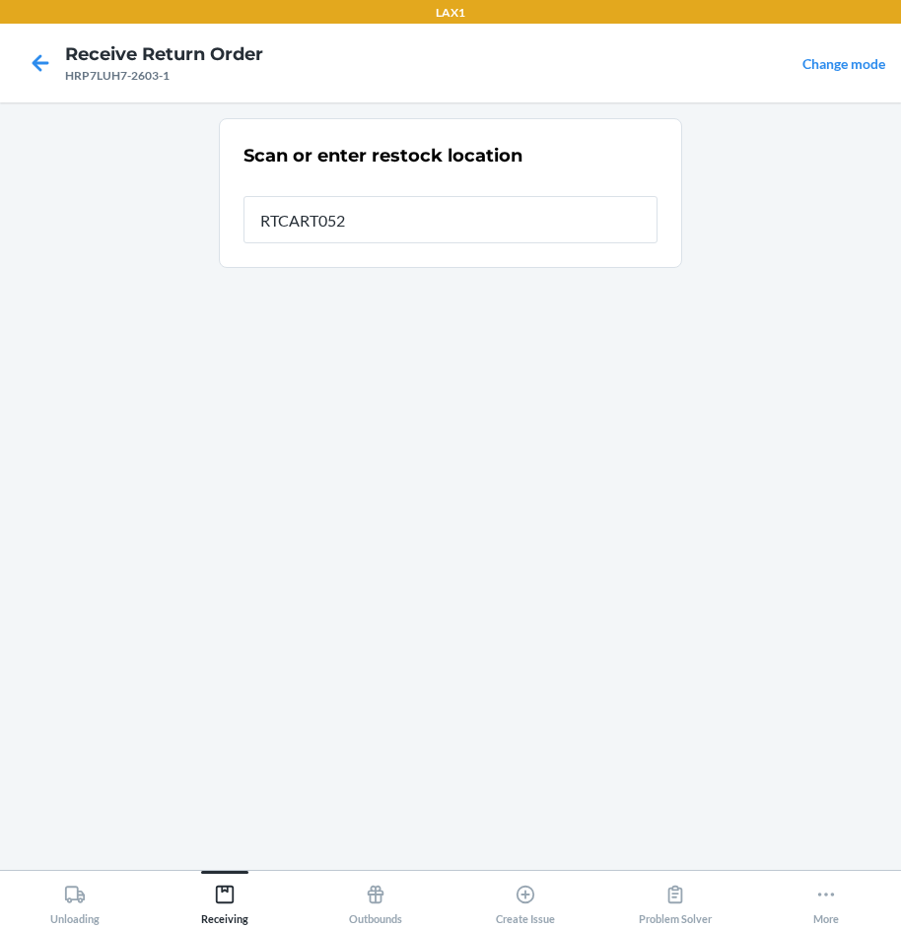
type input "RTCART052"
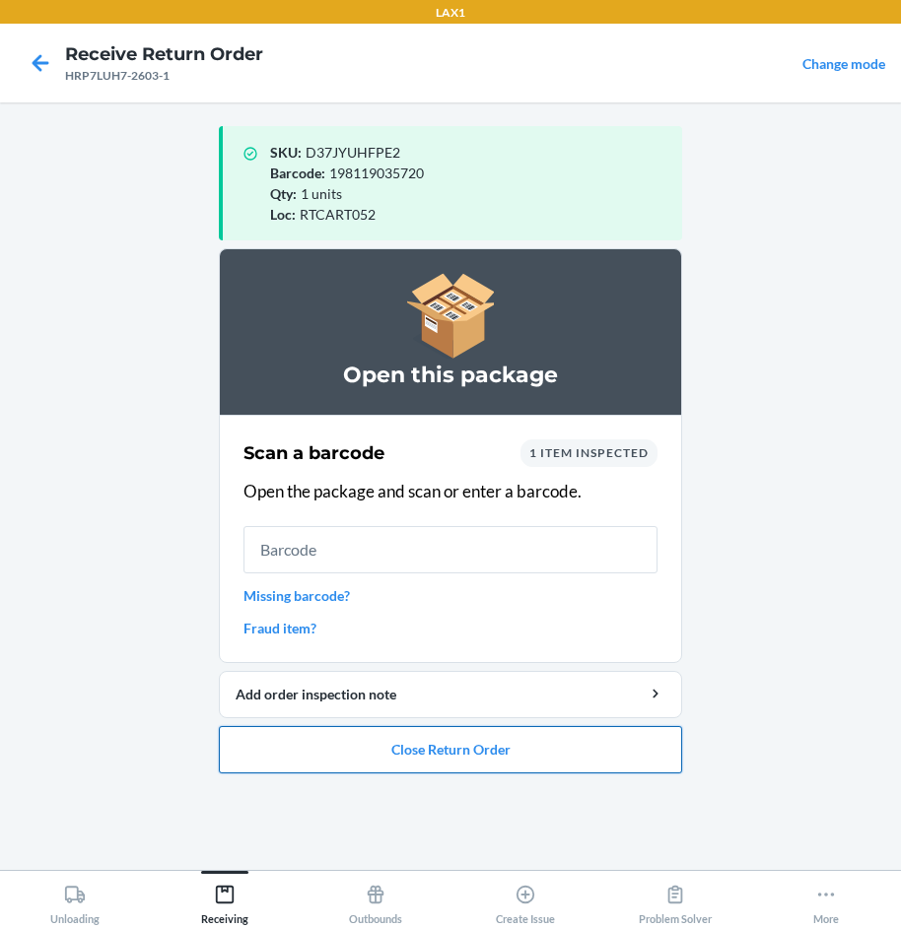
click at [498, 747] on button "Close Return Order" at bounding box center [450, 749] width 463 height 47
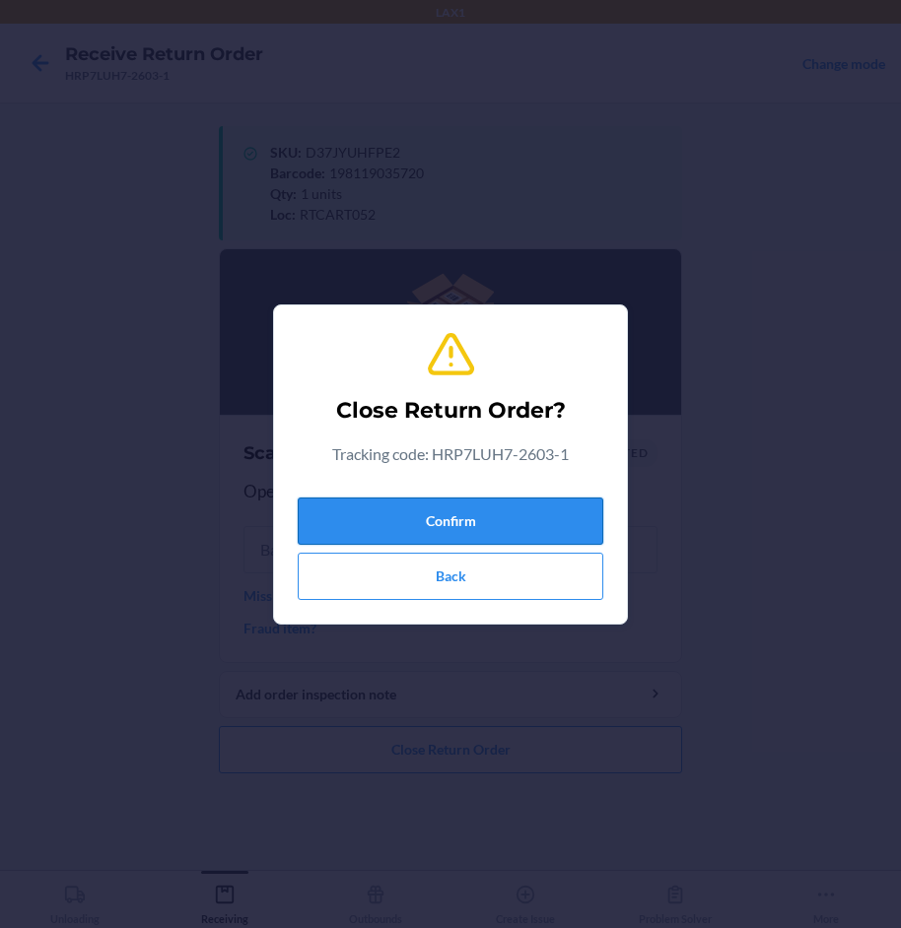
click at [519, 515] on button "Confirm" at bounding box center [451, 521] width 306 height 47
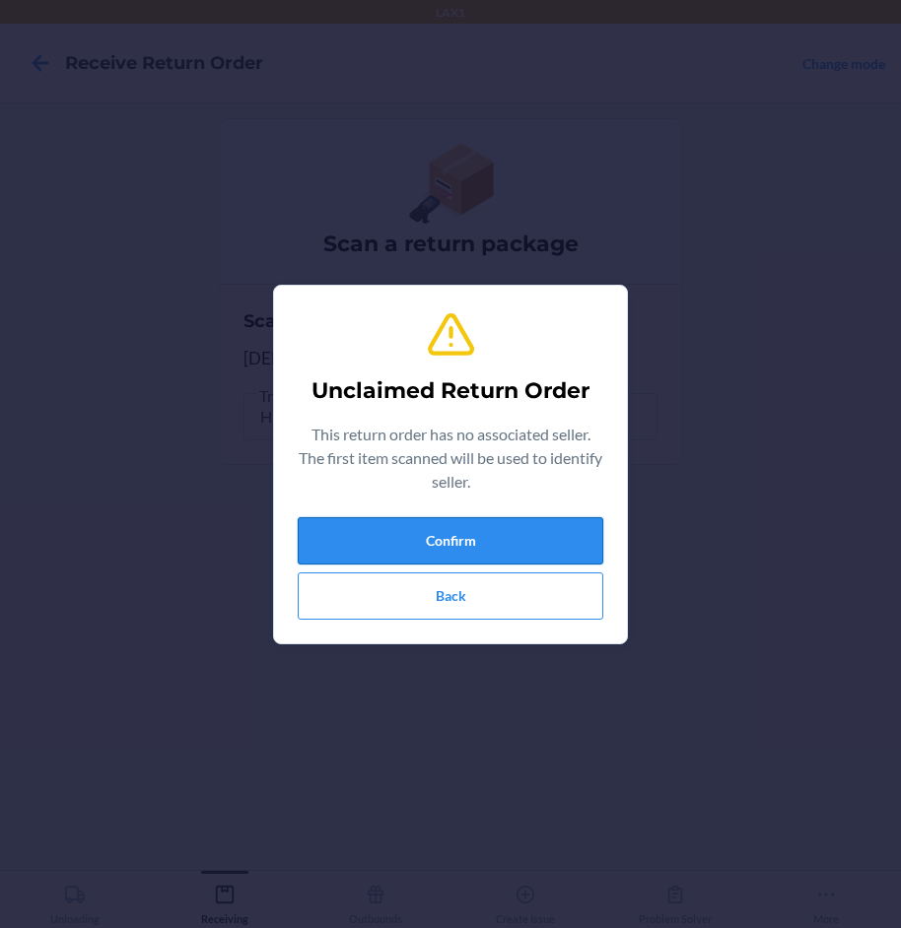
click at [513, 545] on button "Confirm" at bounding box center [451, 540] width 306 height 47
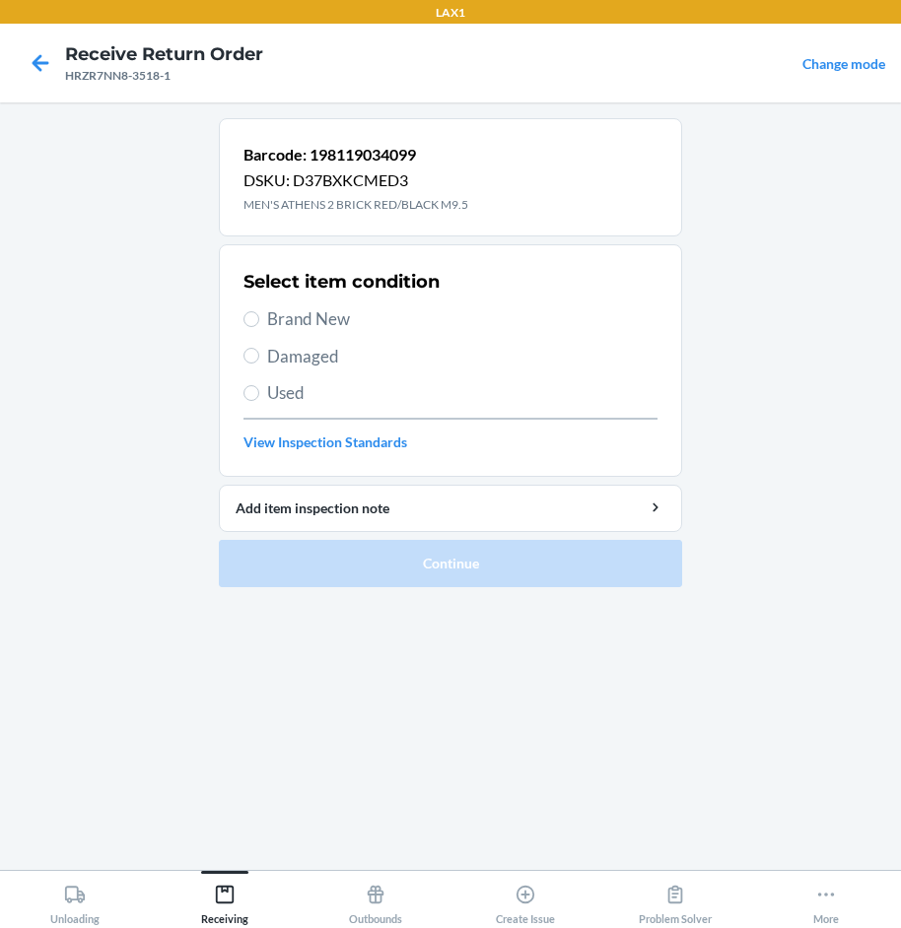
click at [298, 315] on span "Brand New" at bounding box center [462, 320] width 390 height 26
click at [259, 315] on input "Brand New" at bounding box center [251, 319] width 16 height 16
radio input "true"
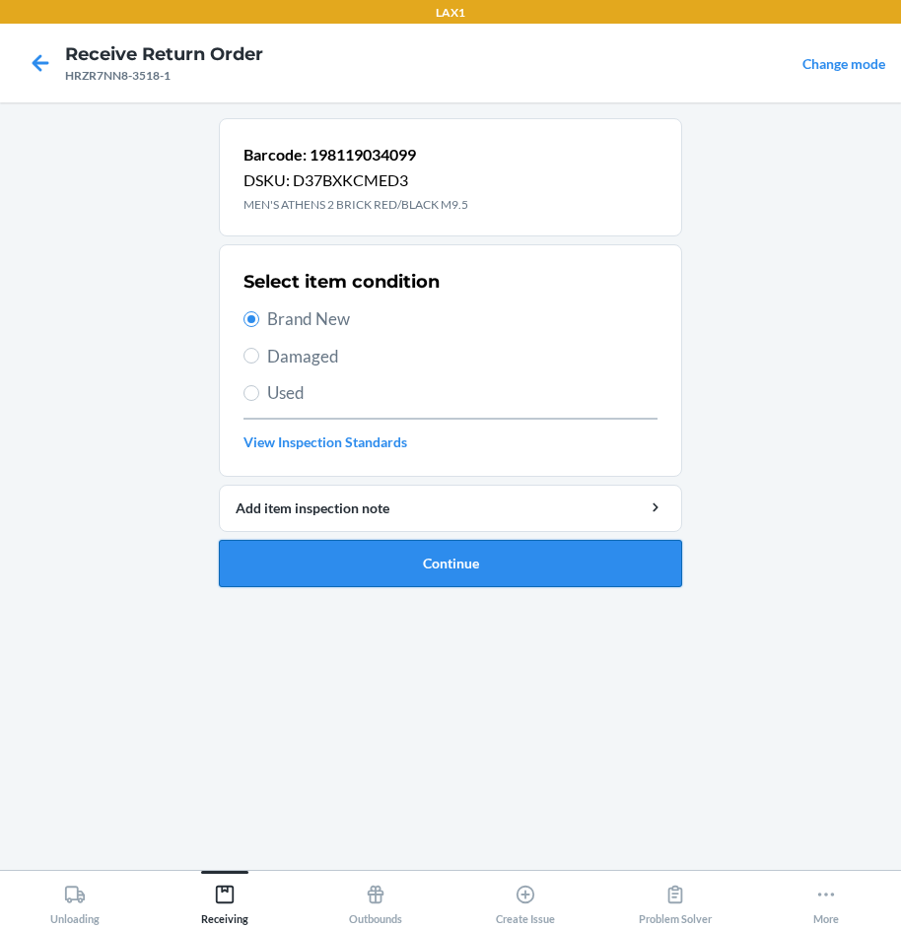
click at [539, 571] on button "Continue" at bounding box center [450, 563] width 463 height 47
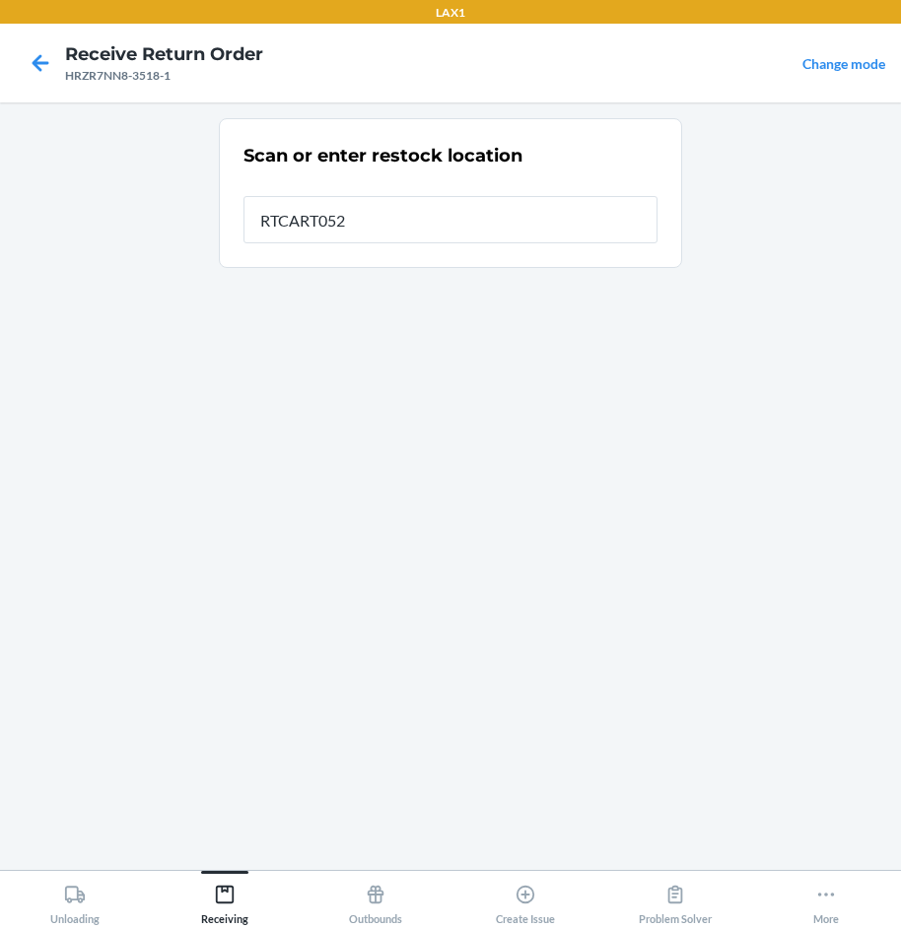
type input "RTCART052"
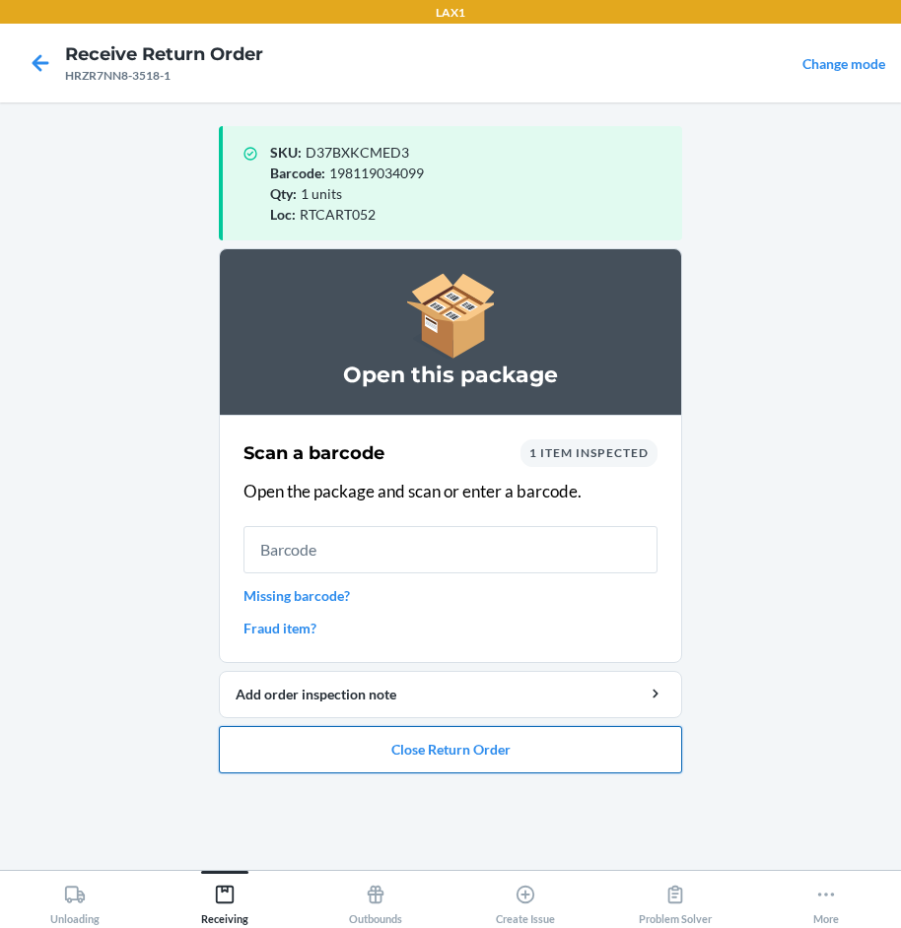
click at [518, 765] on button "Close Return Order" at bounding box center [450, 749] width 463 height 47
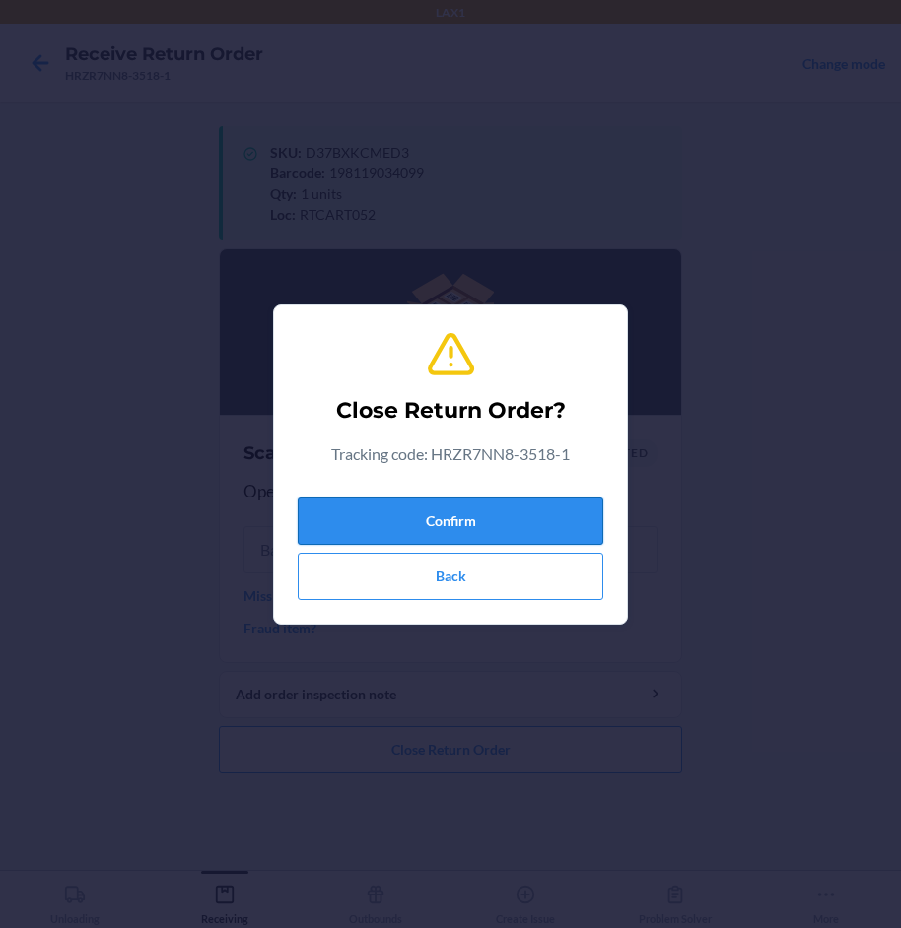
click at [540, 517] on button "Confirm" at bounding box center [451, 521] width 306 height 47
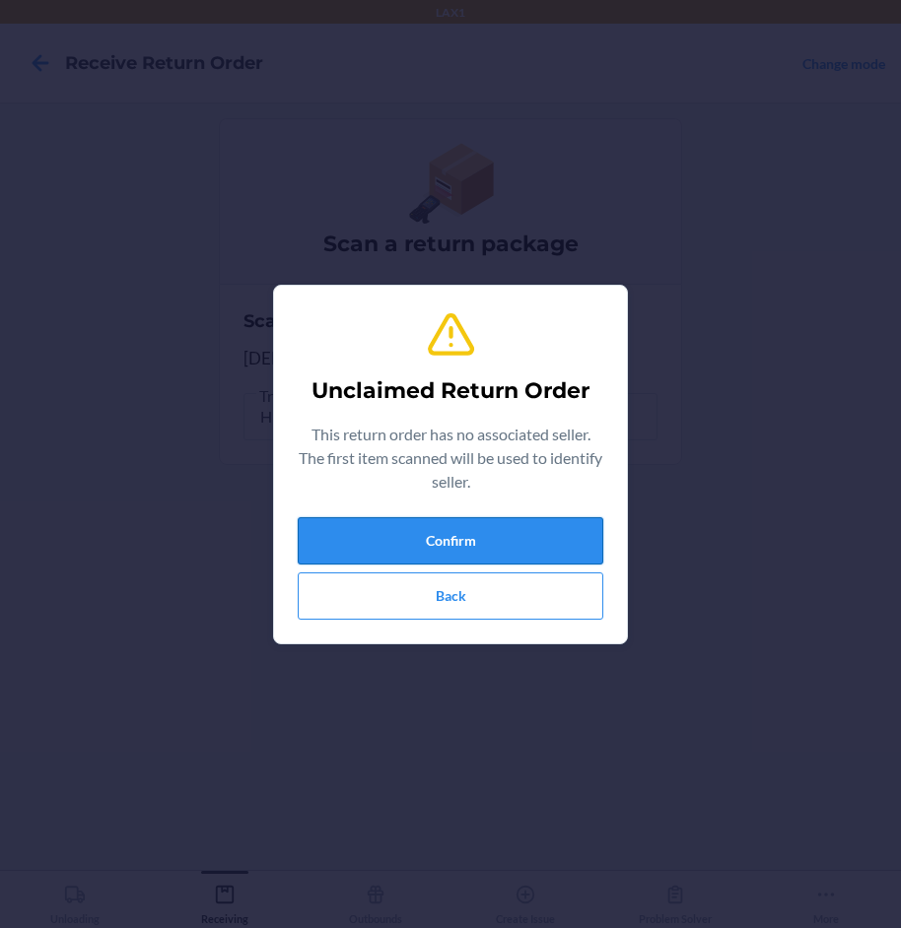
click at [581, 546] on button "Confirm" at bounding box center [451, 540] width 306 height 47
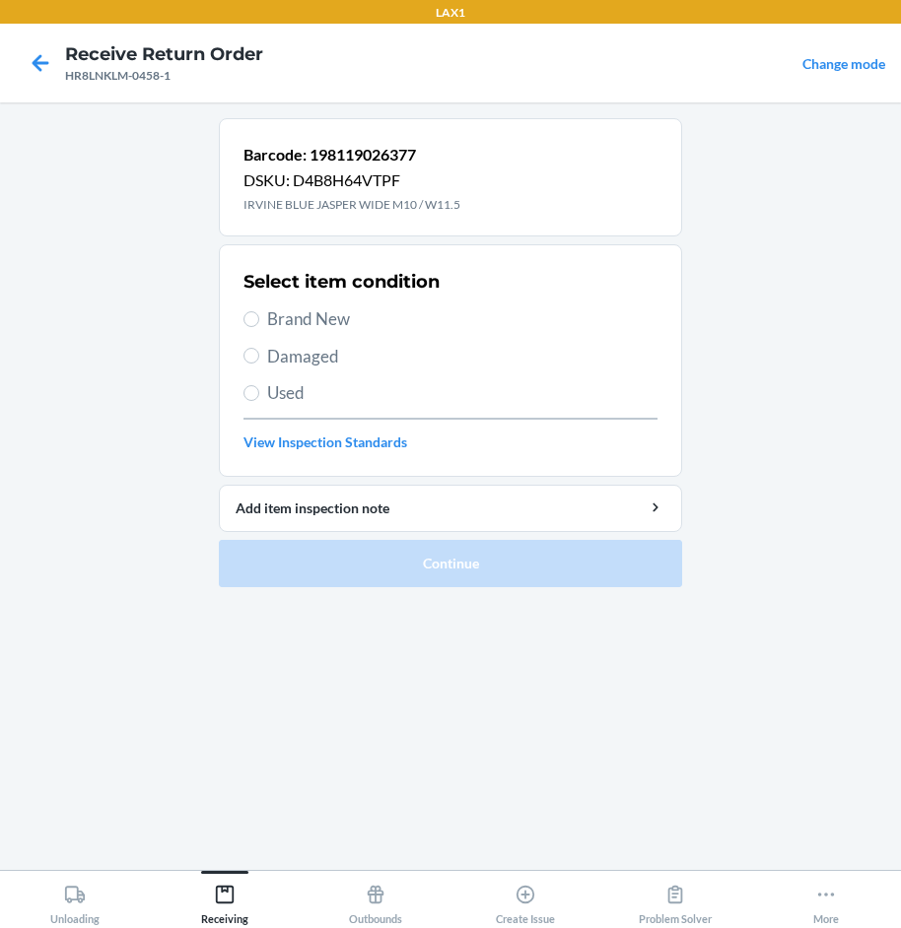
click at [331, 323] on span "Brand New" at bounding box center [462, 320] width 390 height 26
click at [259, 323] on input "Brand New" at bounding box center [251, 319] width 16 height 16
radio input "true"
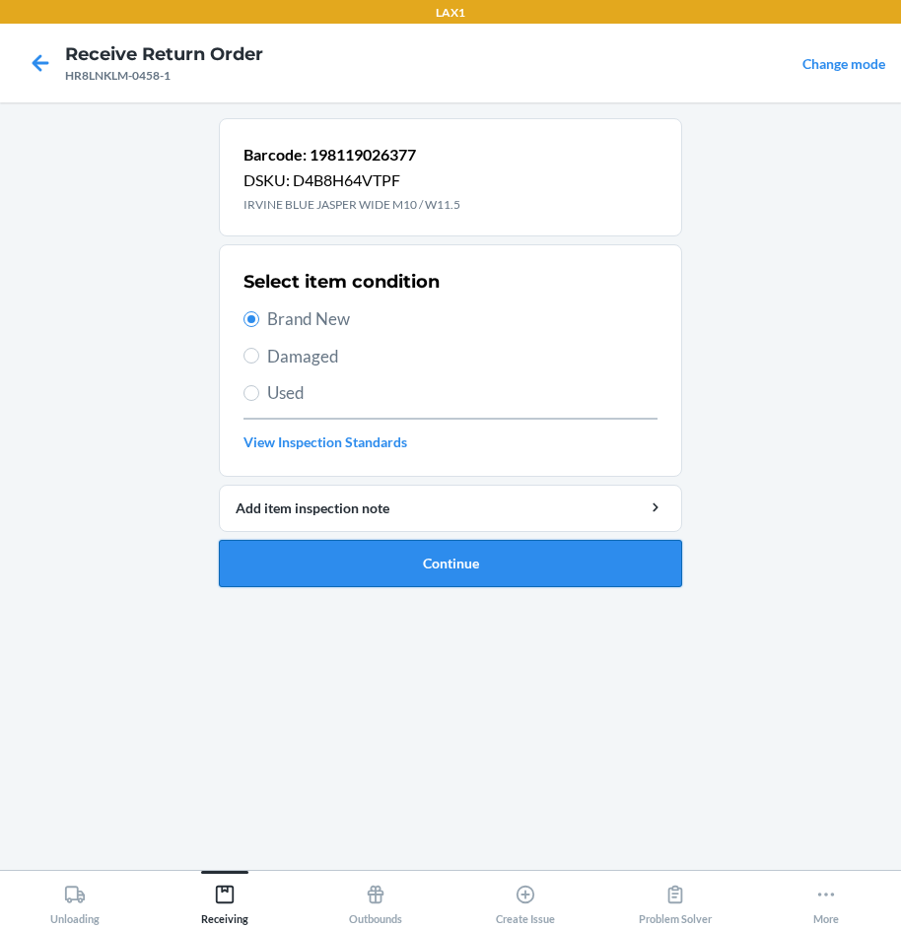
click at [538, 573] on button "Continue" at bounding box center [450, 563] width 463 height 47
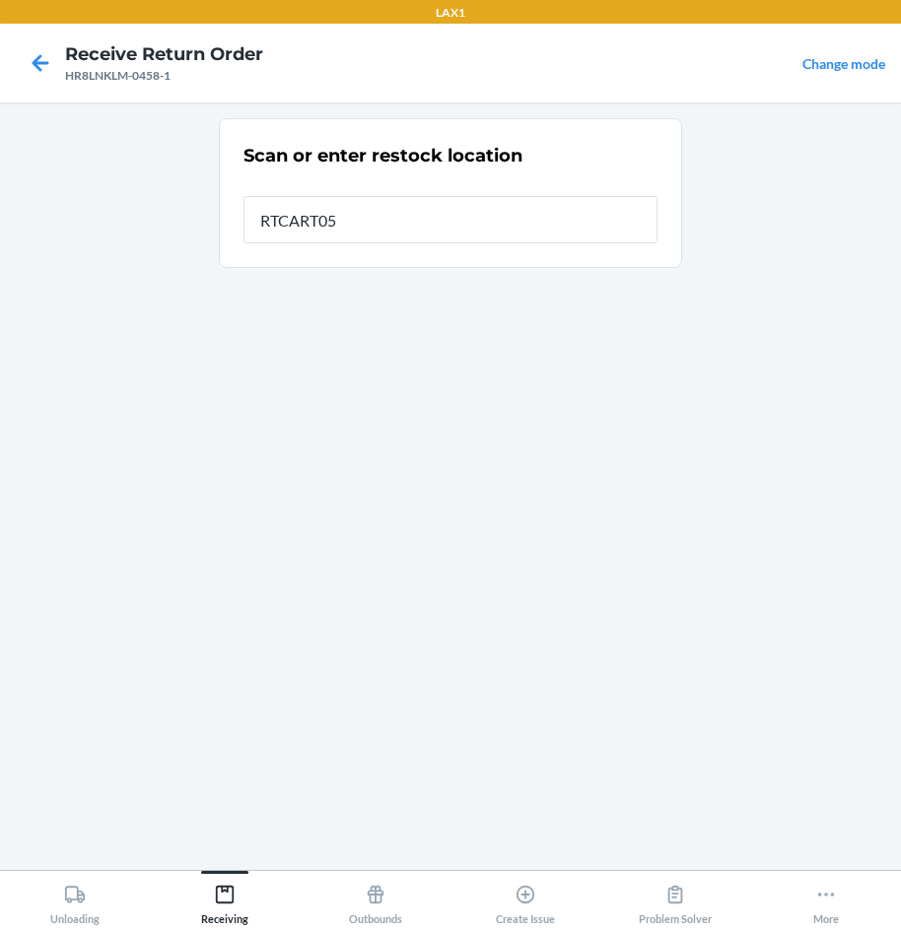
type input "RTCART052"
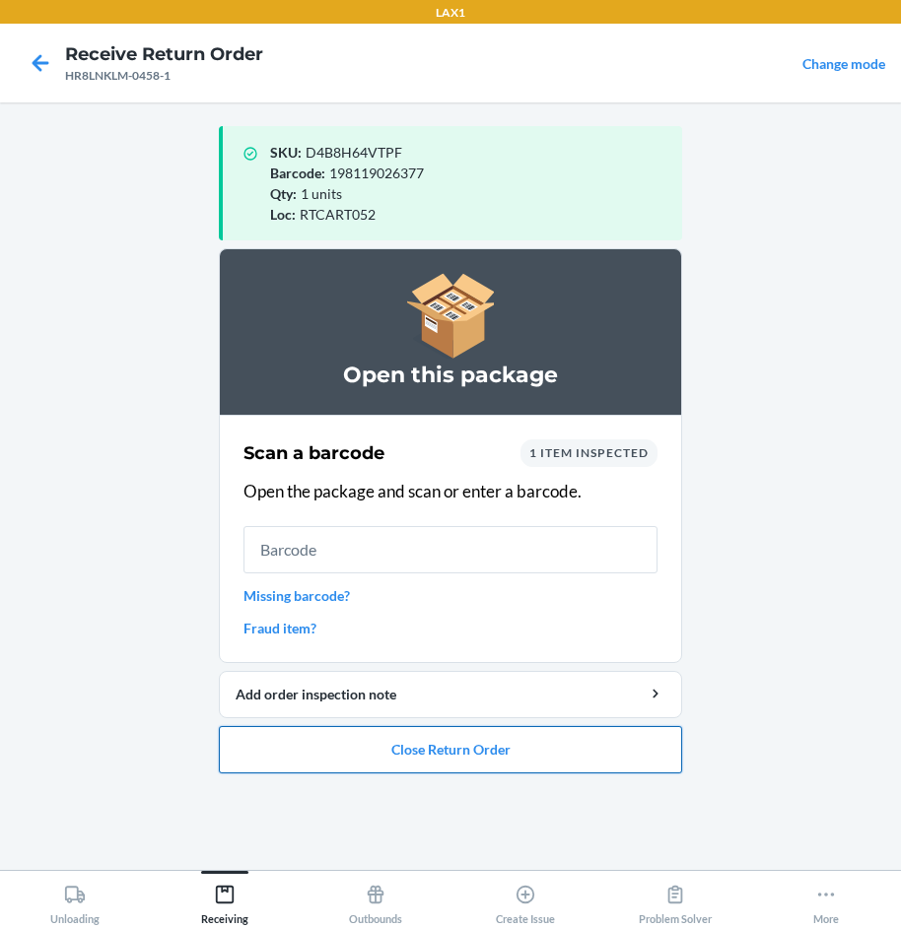
click at [489, 740] on button "Close Return Order" at bounding box center [450, 749] width 463 height 47
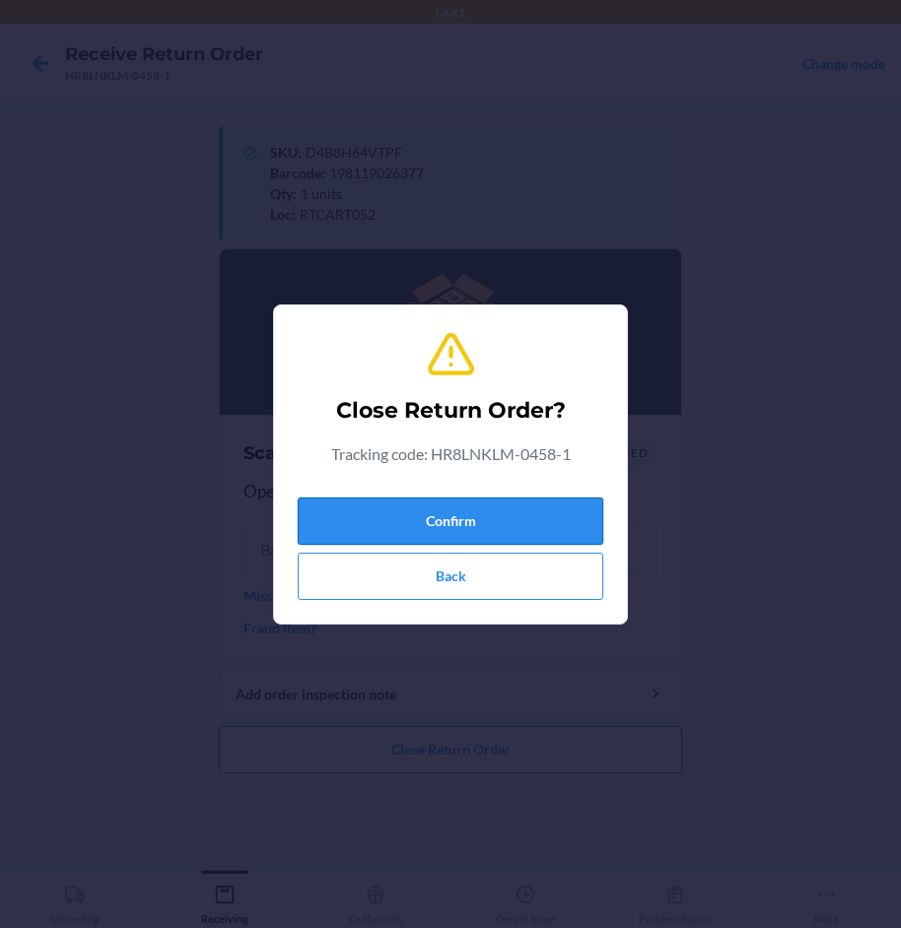
click at [467, 515] on button "Confirm" at bounding box center [451, 521] width 306 height 47
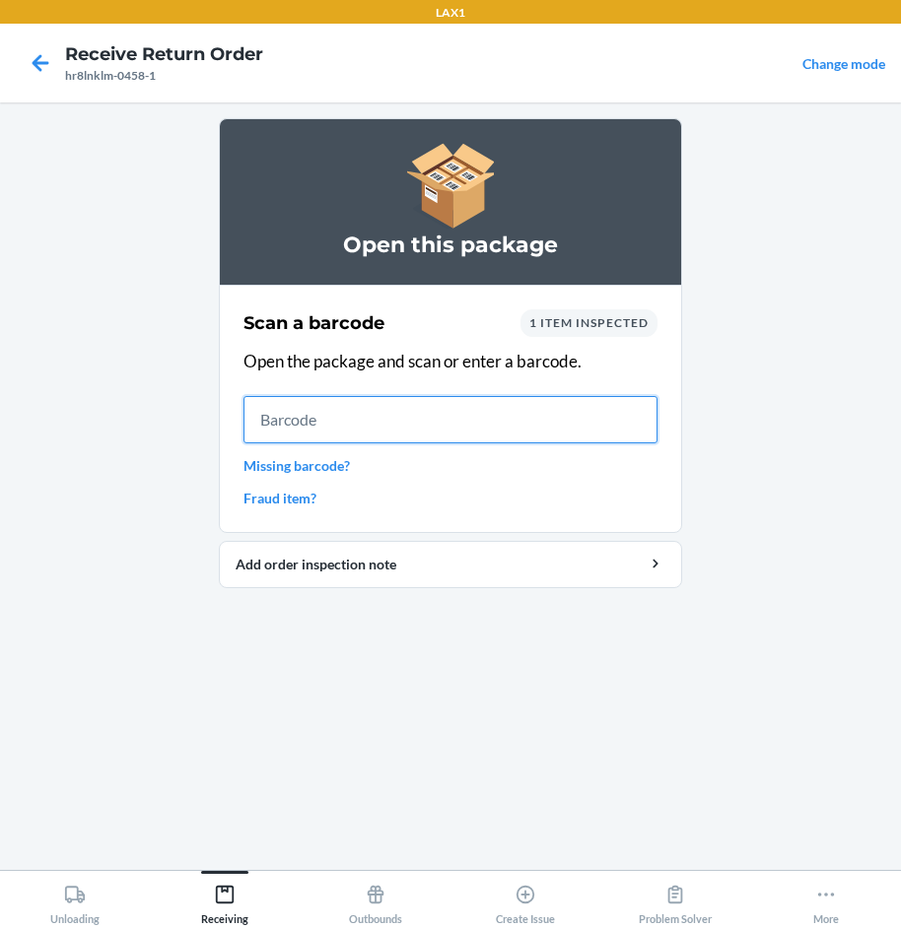
click at [485, 422] on input "text" at bounding box center [450, 419] width 414 height 47
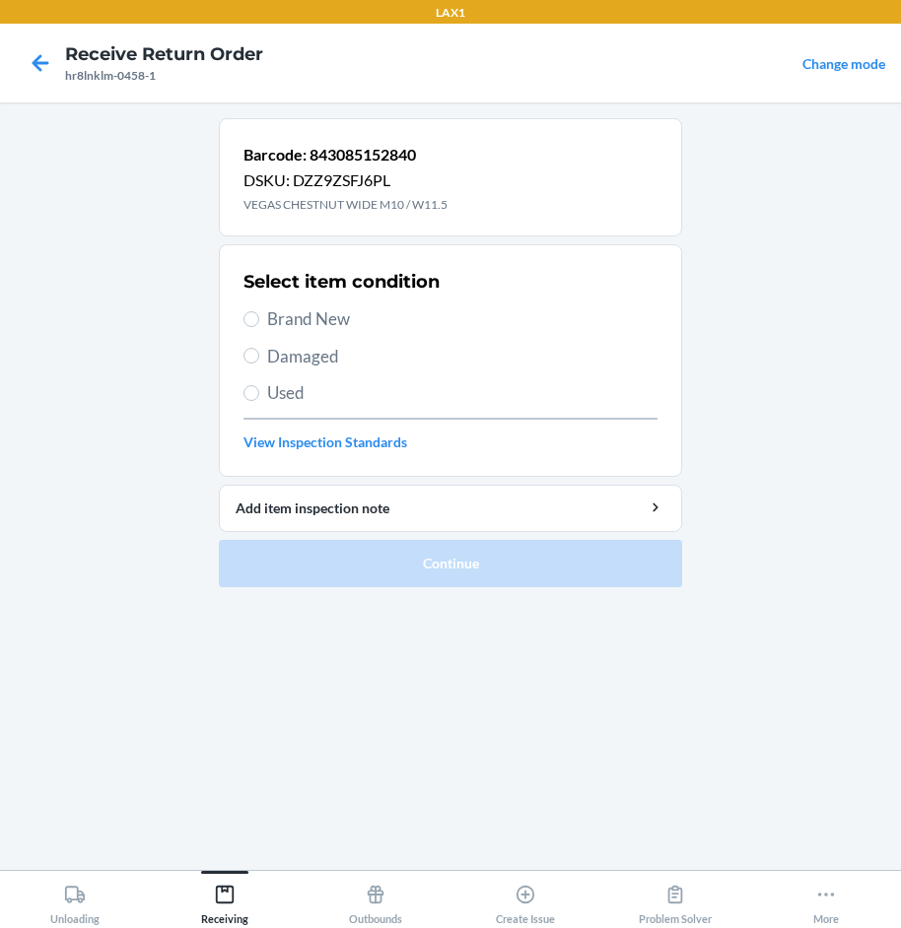
click at [329, 311] on span "Brand New" at bounding box center [462, 320] width 390 height 26
click at [259, 311] on input "Brand New" at bounding box center [251, 319] width 16 height 16
radio input "true"
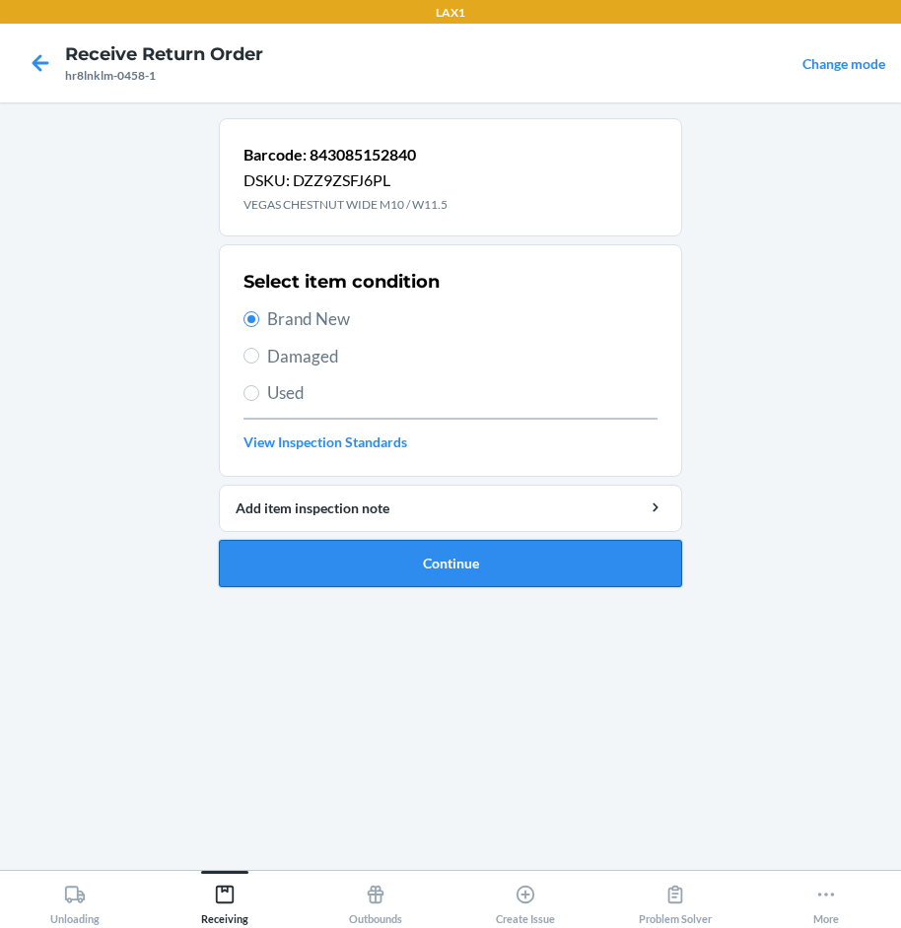
click at [561, 575] on button "Continue" at bounding box center [450, 563] width 463 height 47
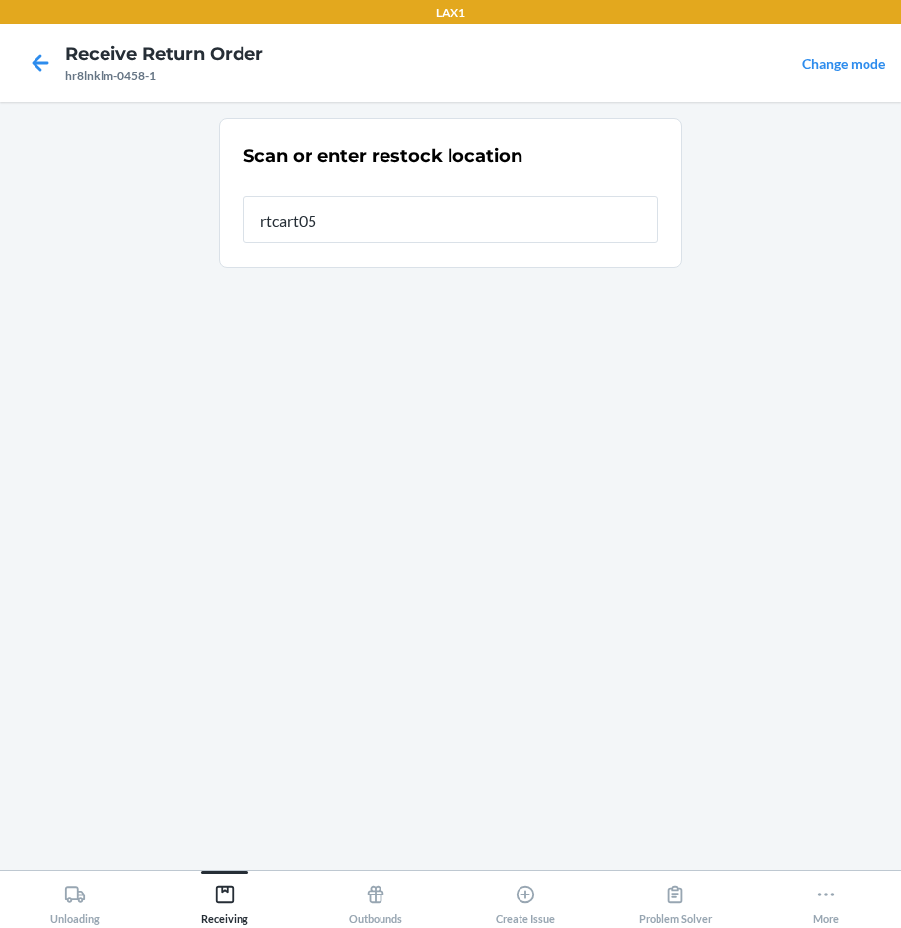
type input "rtcart052"
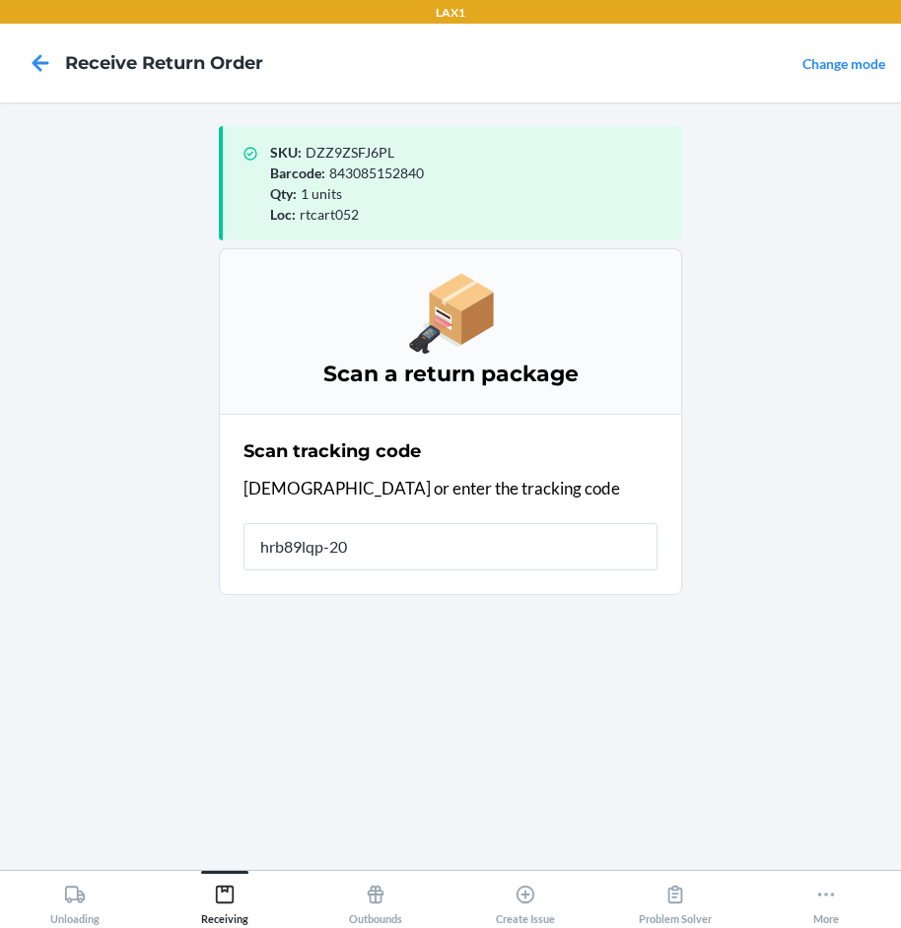
type input "hrb89lqp-205"
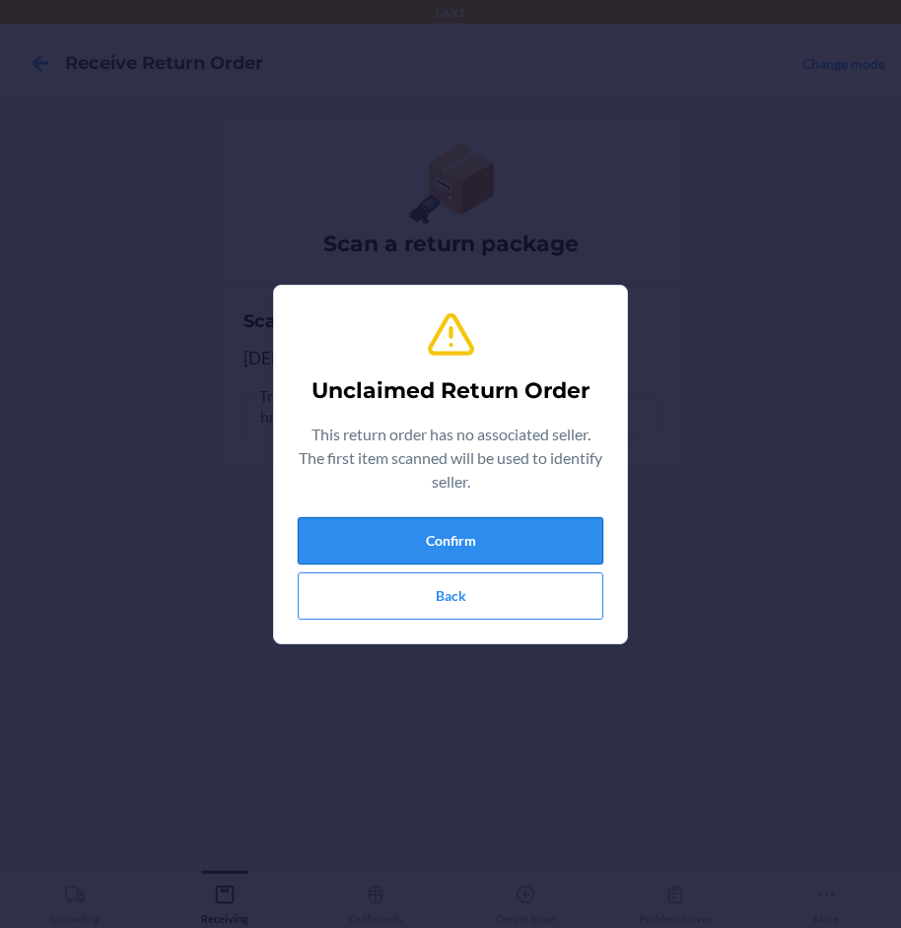
click at [559, 541] on button "Confirm" at bounding box center [451, 540] width 306 height 47
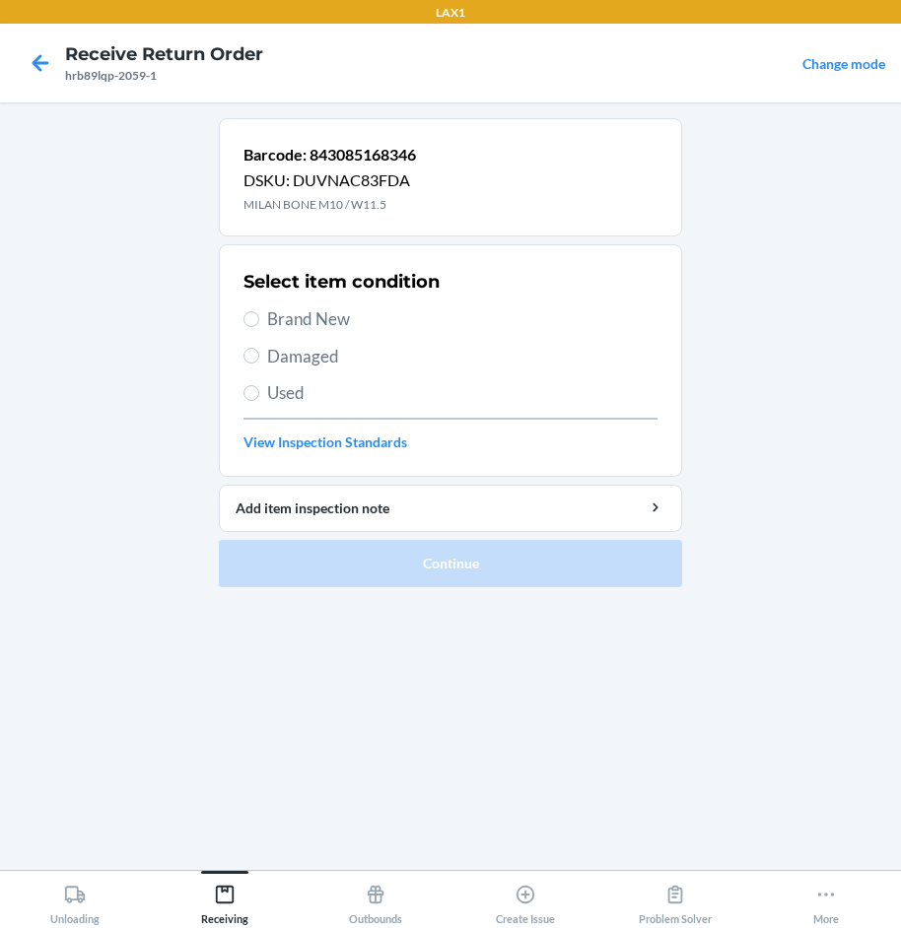
click at [245, 309] on label "Brand New" at bounding box center [450, 320] width 414 height 26
click at [245, 311] on input "Brand New" at bounding box center [251, 319] width 16 height 16
radio input "true"
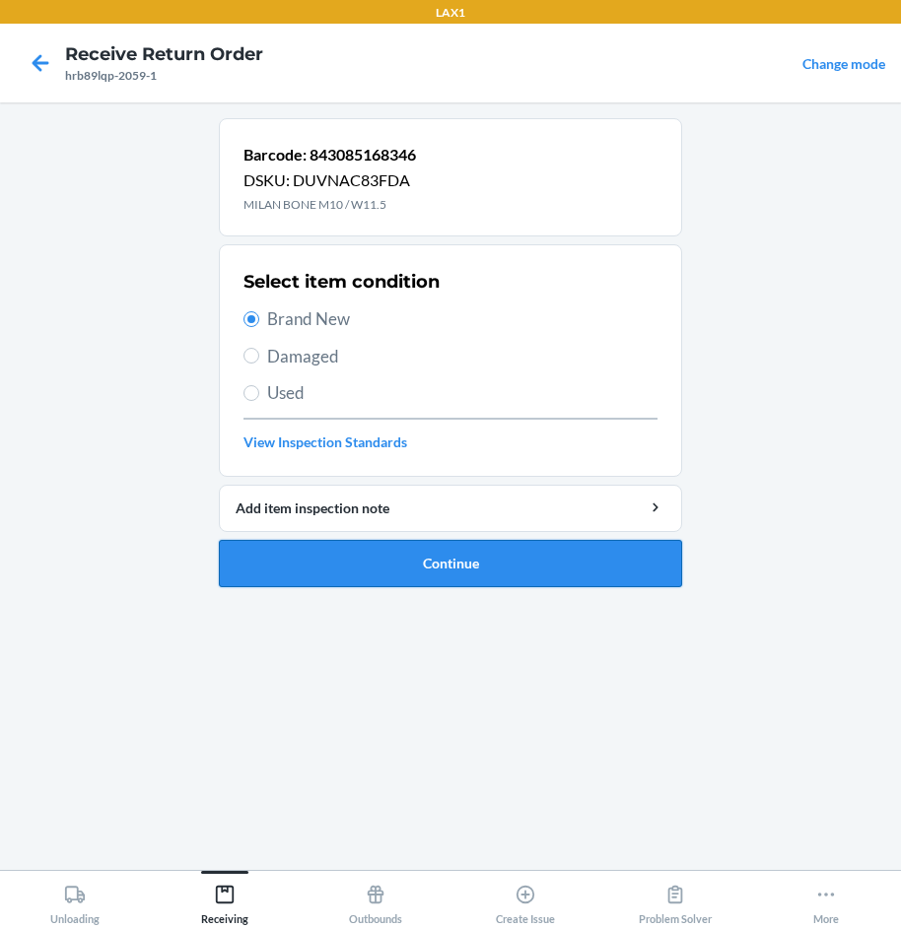
click at [565, 558] on button "Continue" at bounding box center [450, 563] width 463 height 47
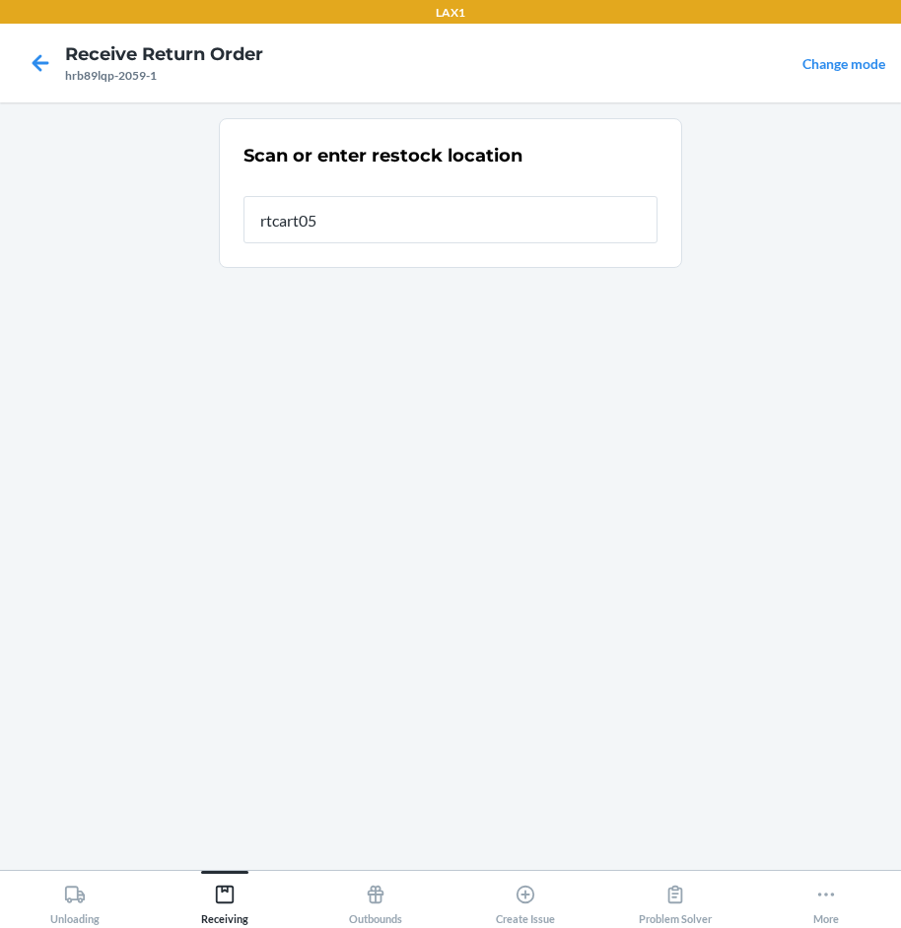
type input "rtcart052"
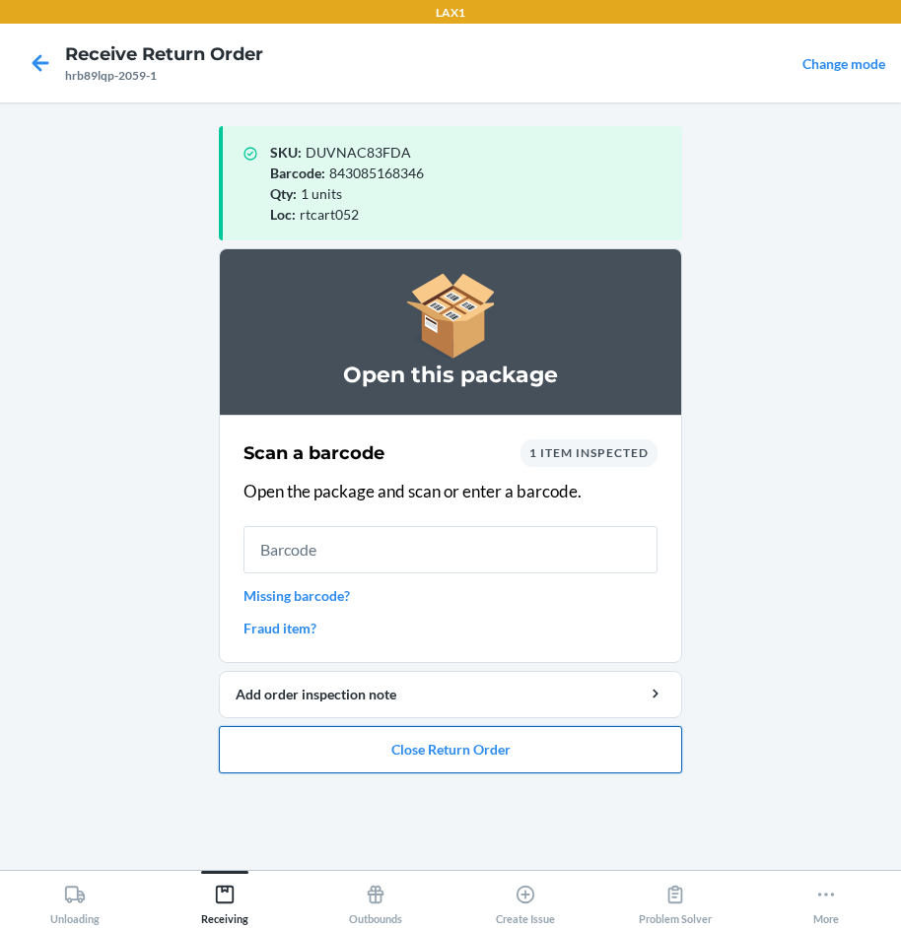
click at [575, 743] on button "Close Return Order" at bounding box center [450, 749] width 463 height 47
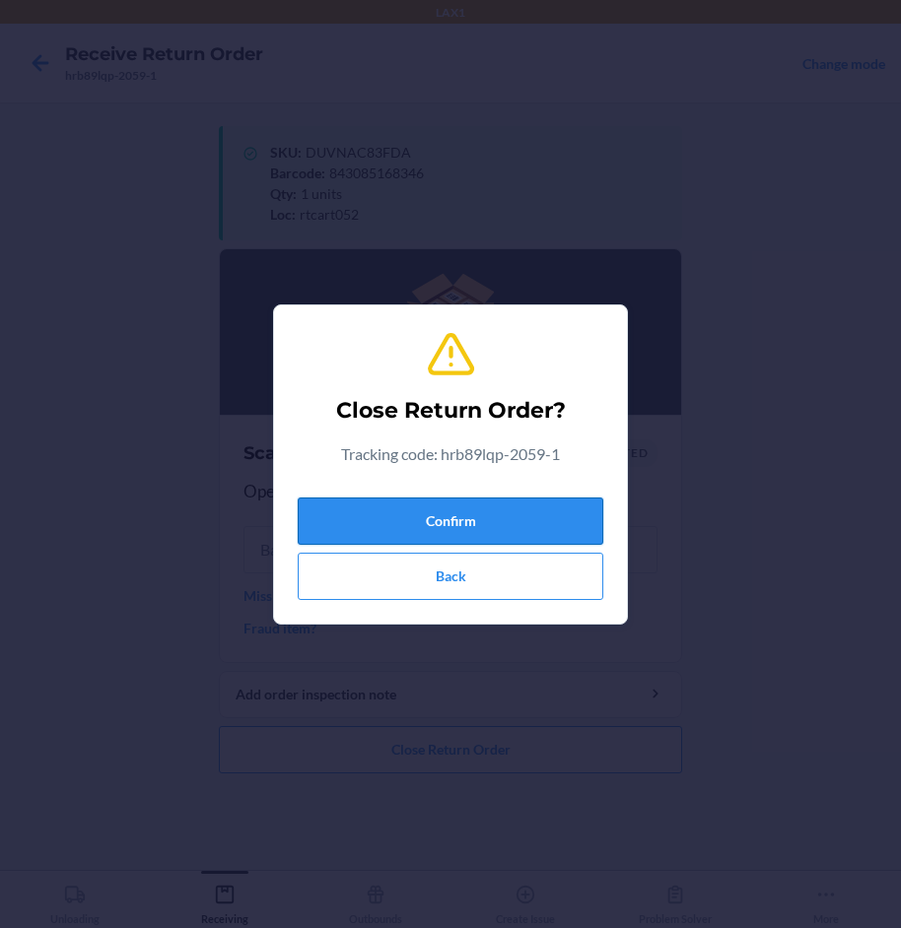
click at [549, 523] on button "Confirm" at bounding box center [451, 521] width 306 height 47
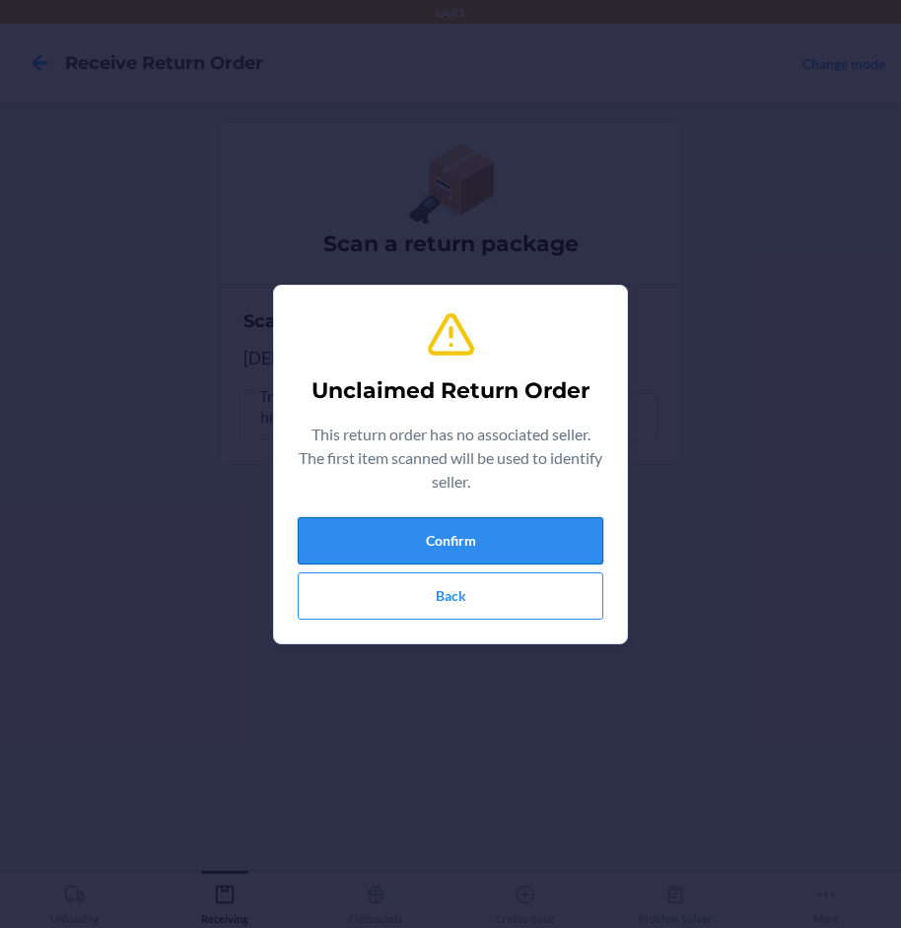
click at [480, 538] on button "Confirm" at bounding box center [451, 540] width 306 height 47
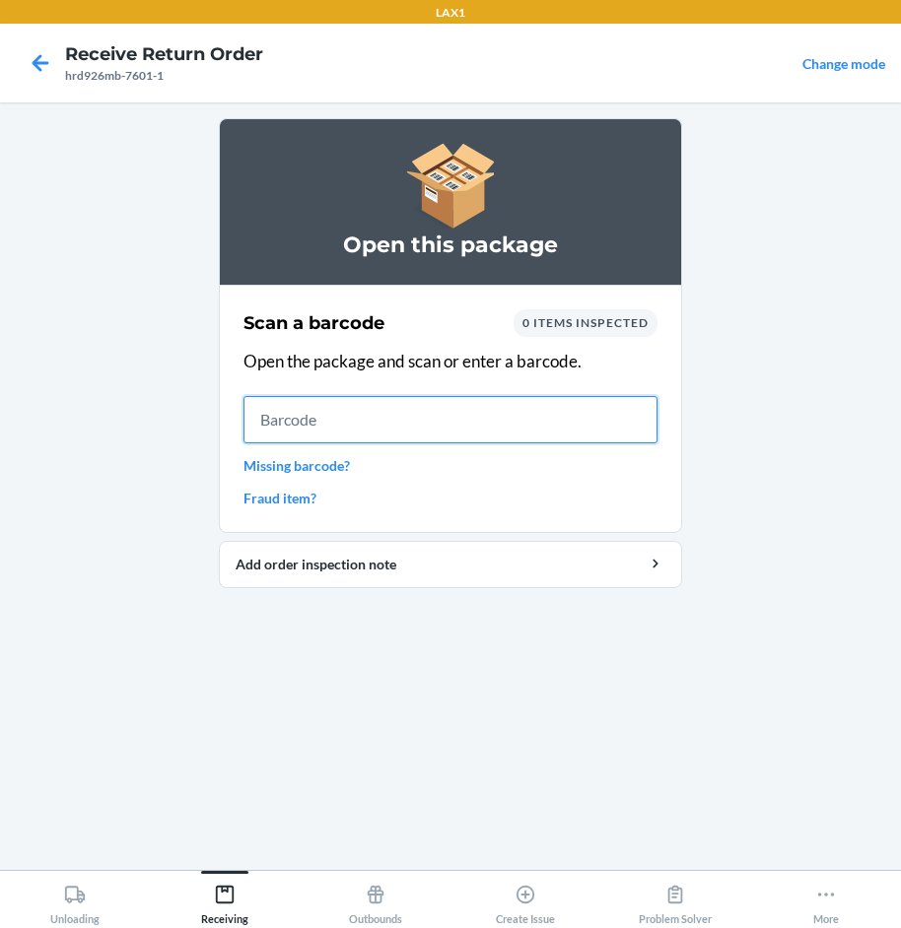
click at [644, 414] on input "text" at bounding box center [450, 419] width 414 height 47
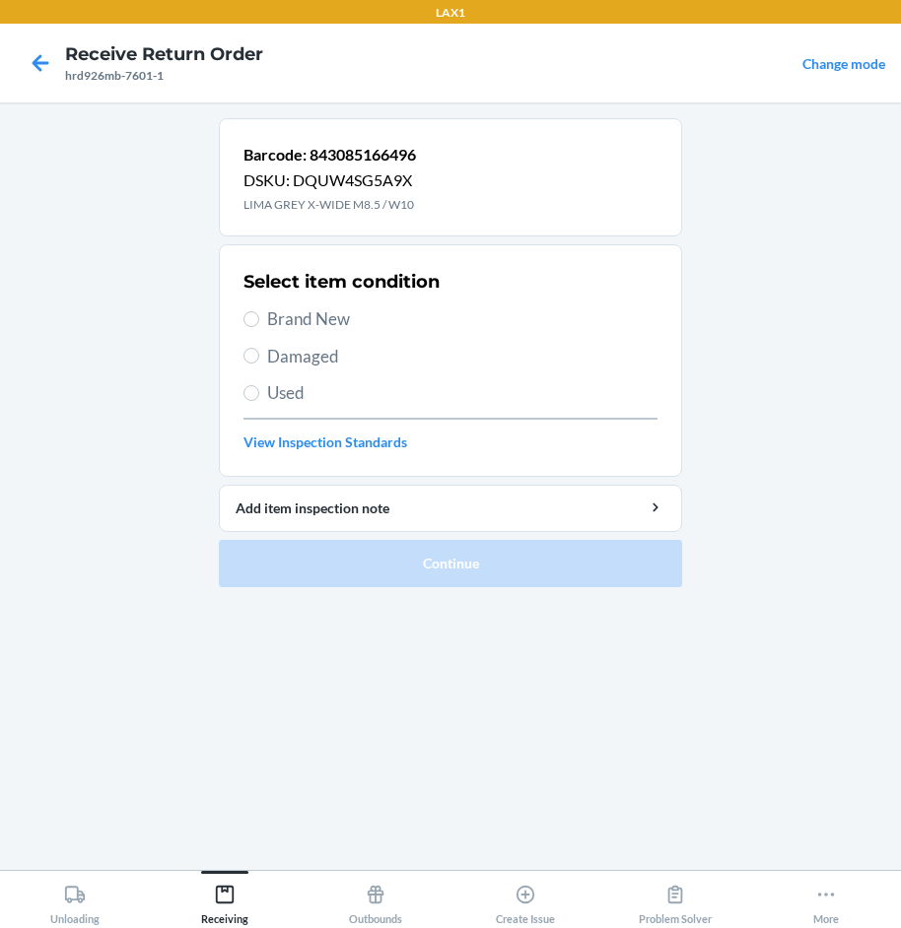
click at [340, 322] on span "Brand New" at bounding box center [462, 320] width 390 height 26
click at [259, 322] on input "Brand New" at bounding box center [251, 319] width 16 height 16
radio input "true"
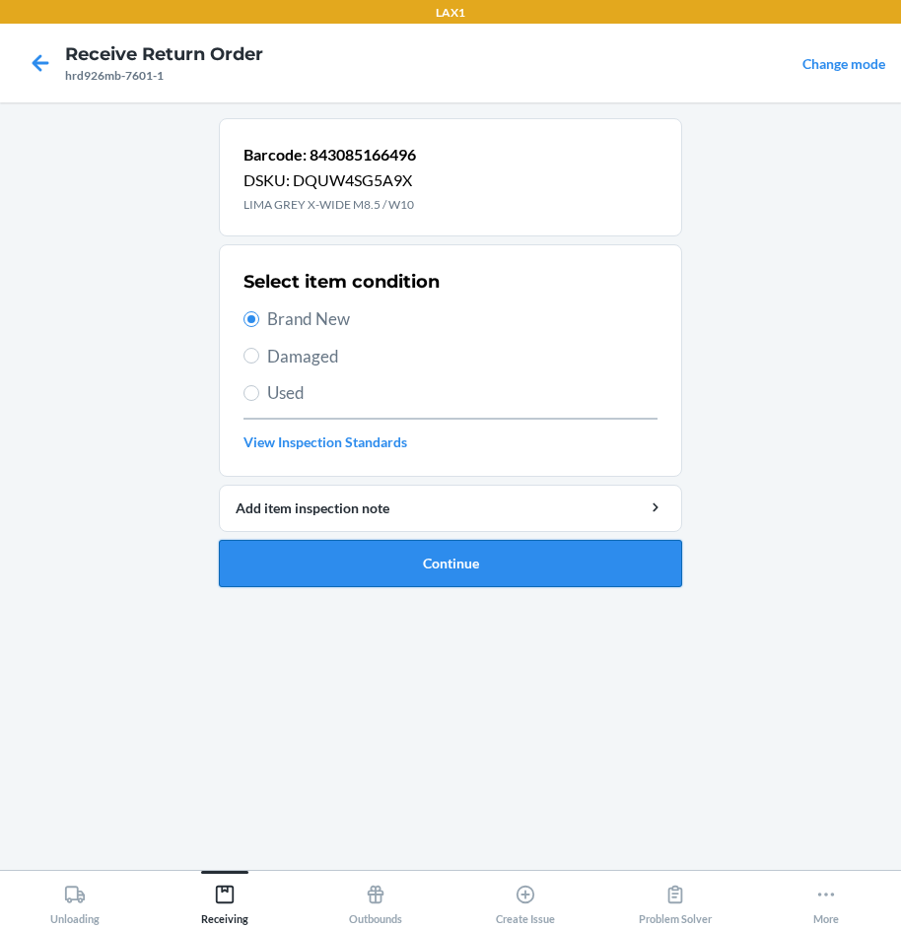
click at [533, 552] on button "Continue" at bounding box center [450, 563] width 463 height 47
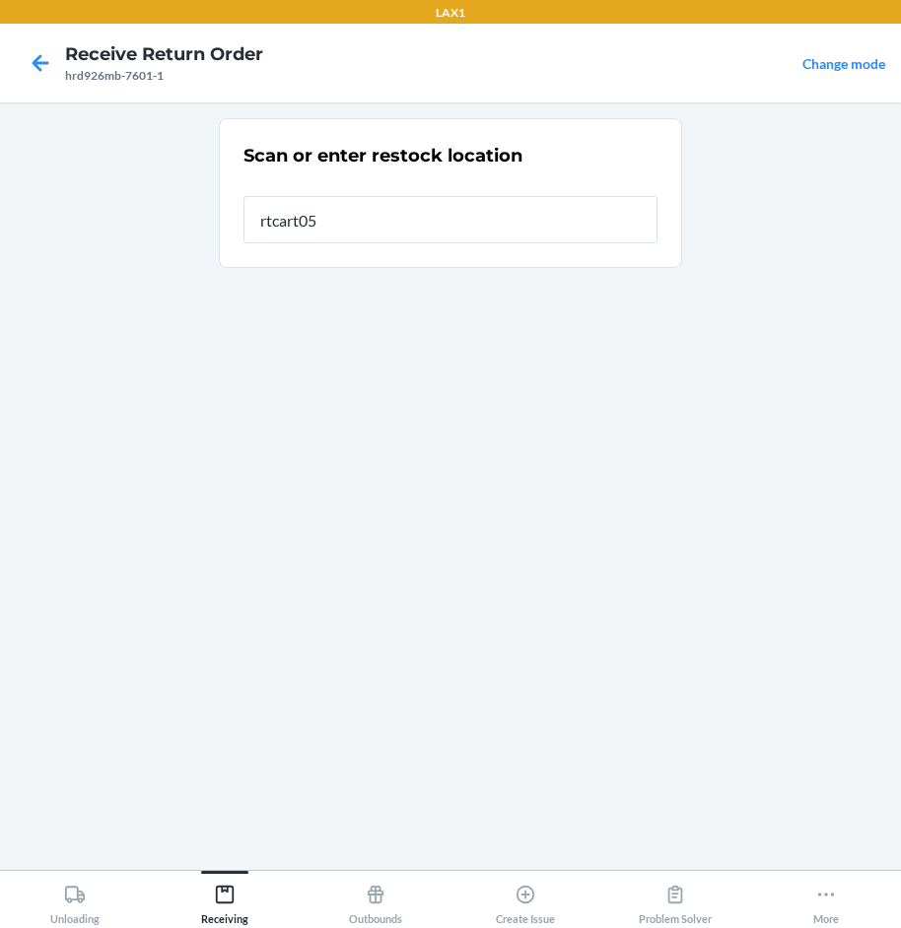
type input "rtcart052"
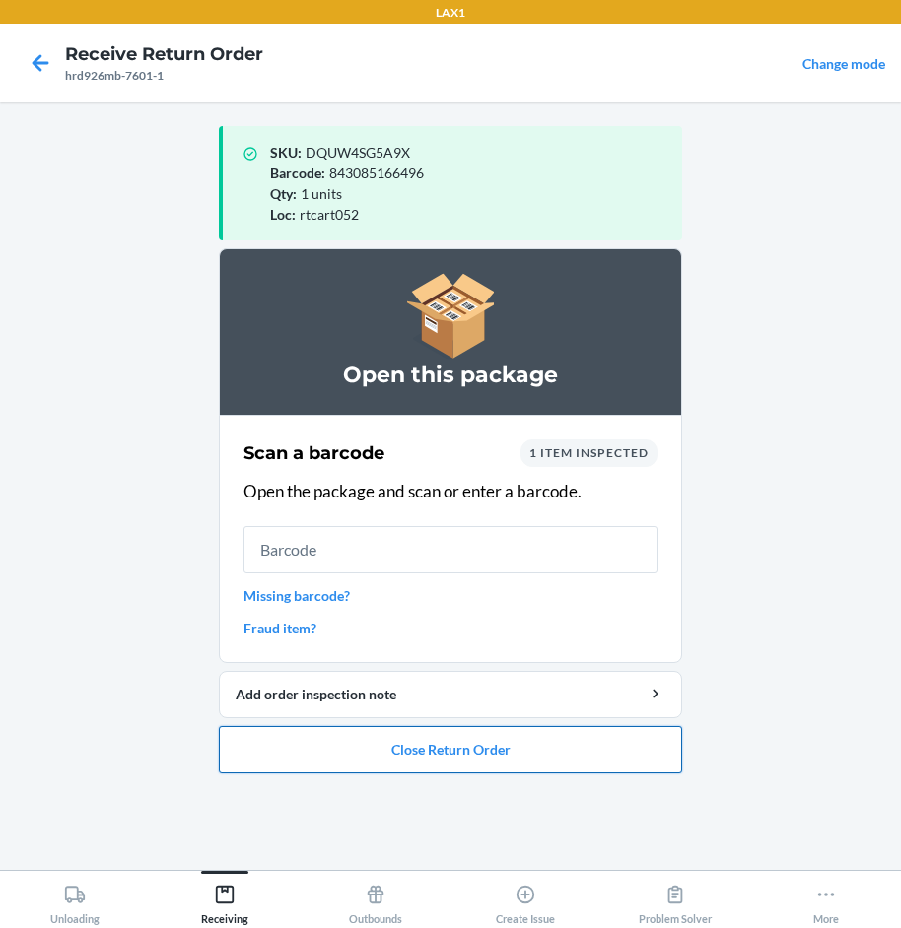
click at [481, 747] on button "Close Return Order" at bounding box center [450, 749] width 463 height 47
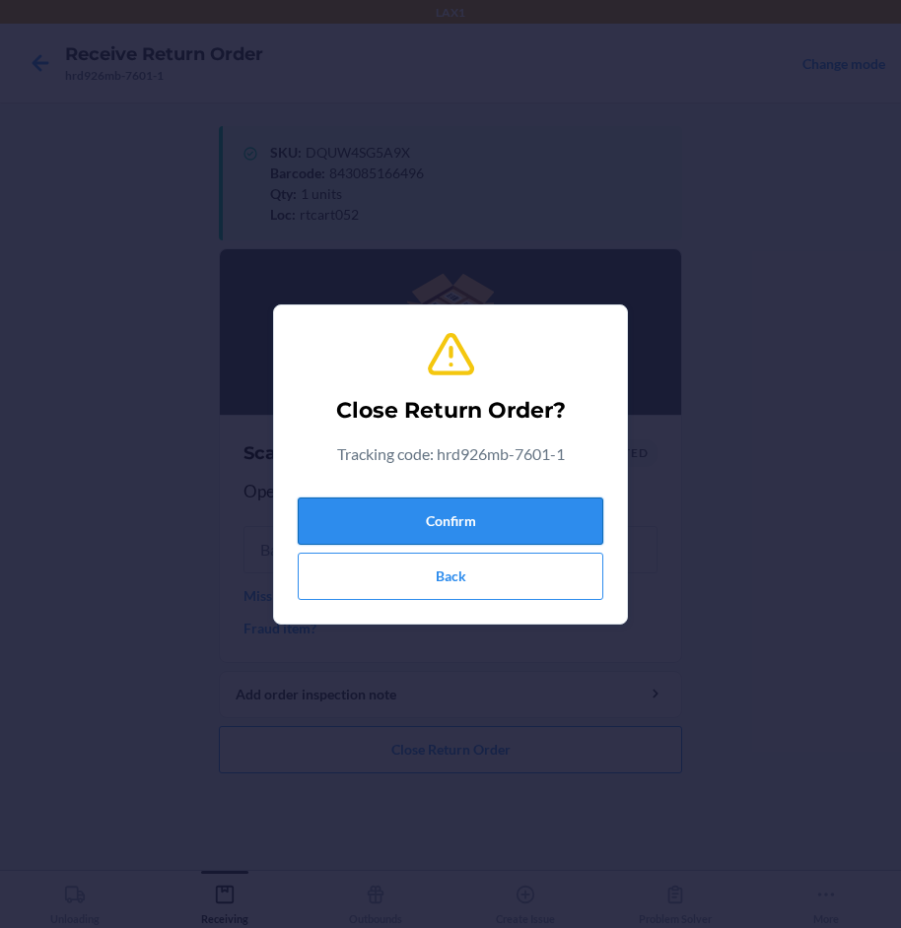
click at [433, 510] on button "Confirm" at bounding box center [451, 521] width 306 height 47
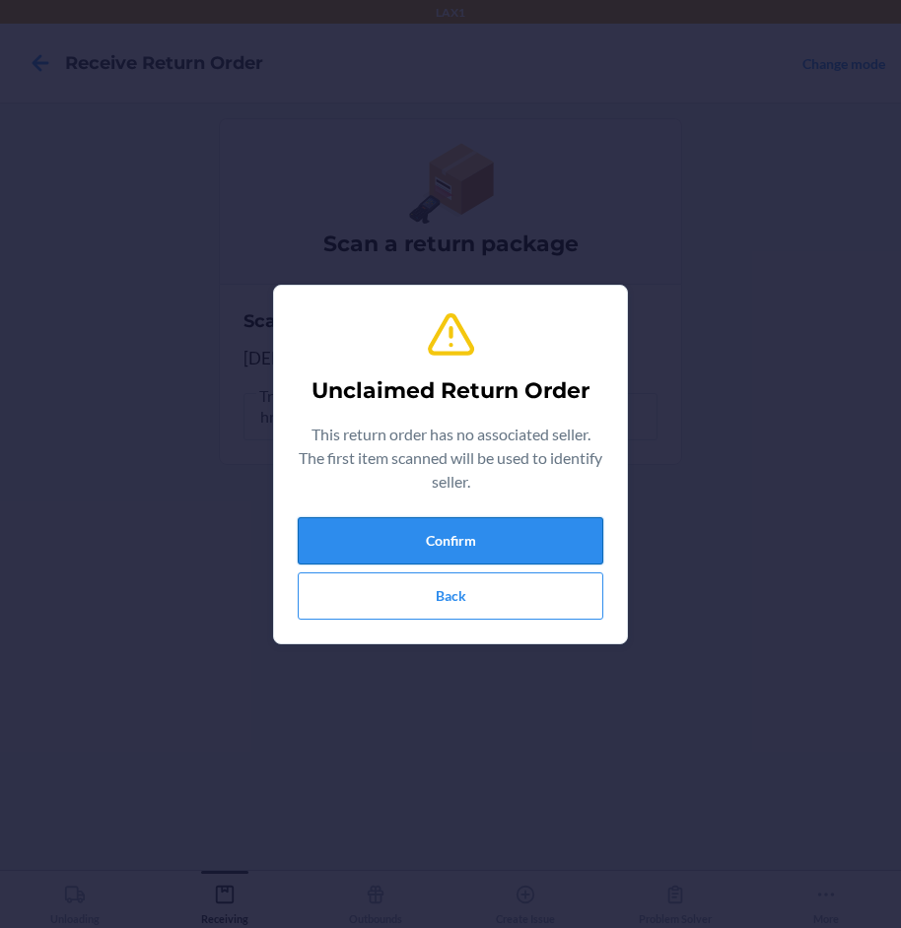
click at [489, 538] on button "Confirm" at bounding box center [451, 540] width 306 height 47
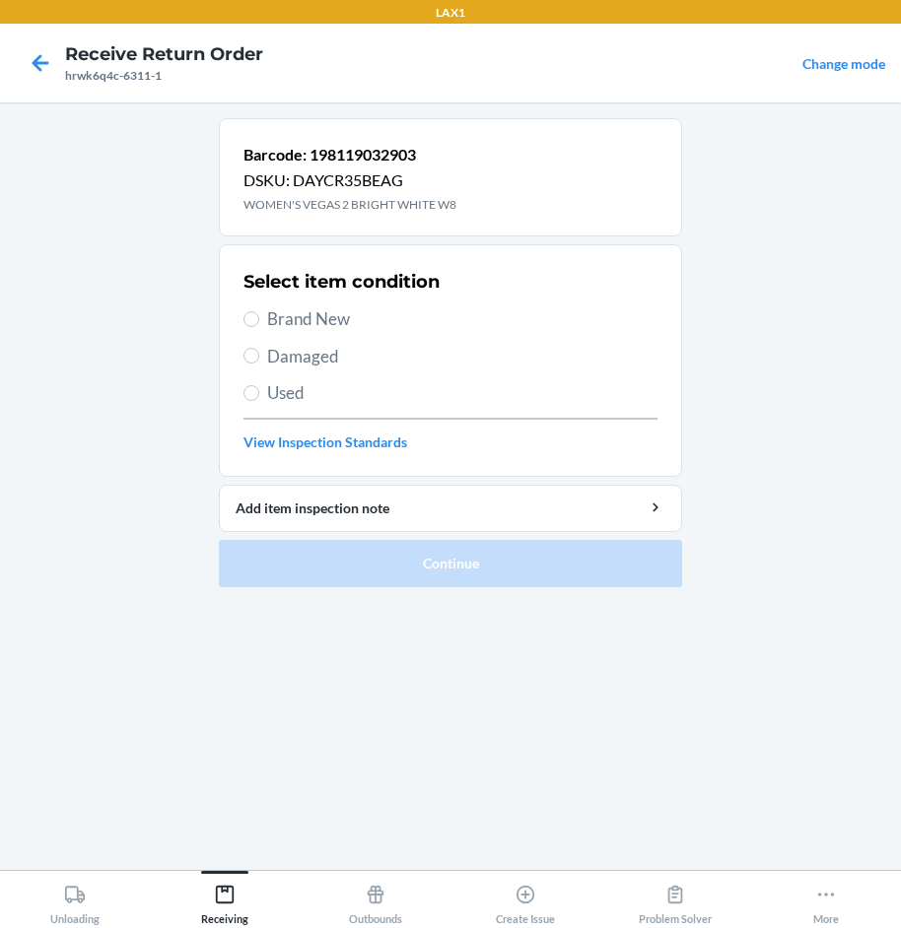
click at [278, 369] on div "Select item condition Brand New Damaged Used View Inspection Standards" at bounding box center [450, 360] width 414 height 195
click at [282, 351] on span "Damaged" at bounding box center [462, 357] width 390 height 26
click at [259, 351] on input "Damaged" at bounding box center [251, 356] width 16 height 16
radio input "true"
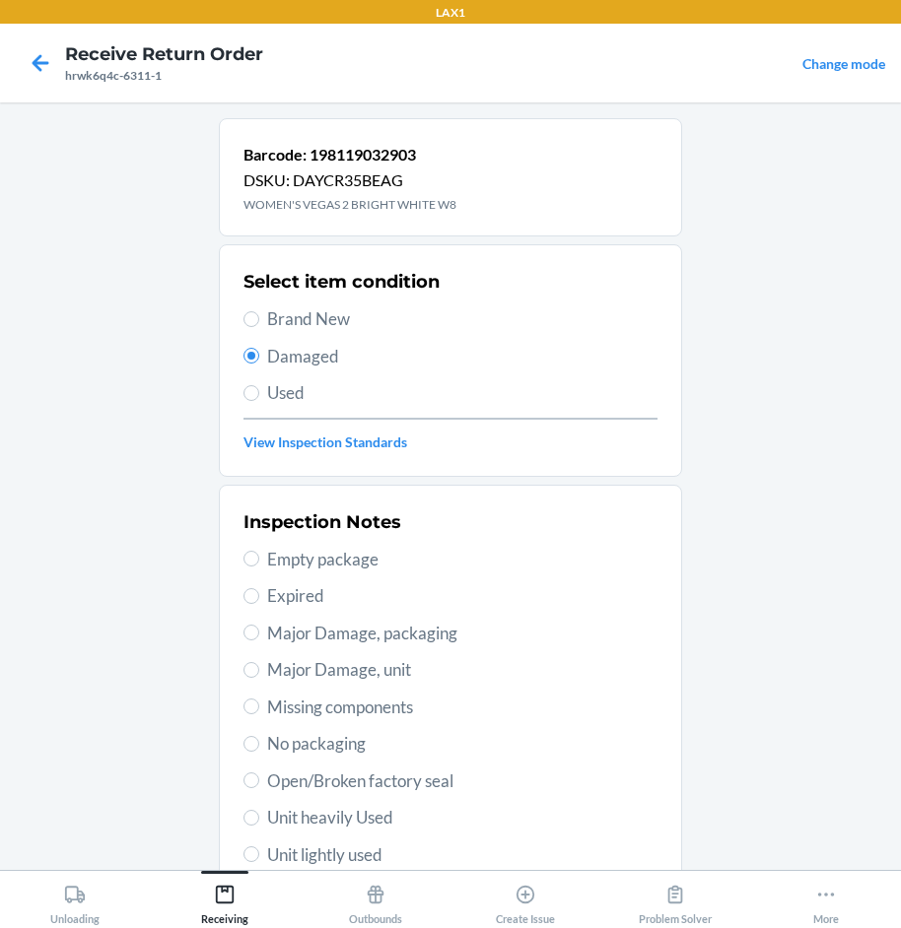
click at [381, 820] on span "Unit heavily Used" at bounding box center [462, 818] width 390 height 26
click at [259, 820] on input "Unit heavily Used" at bounding box center [251, 818] width 16 height 16
radio input "true"
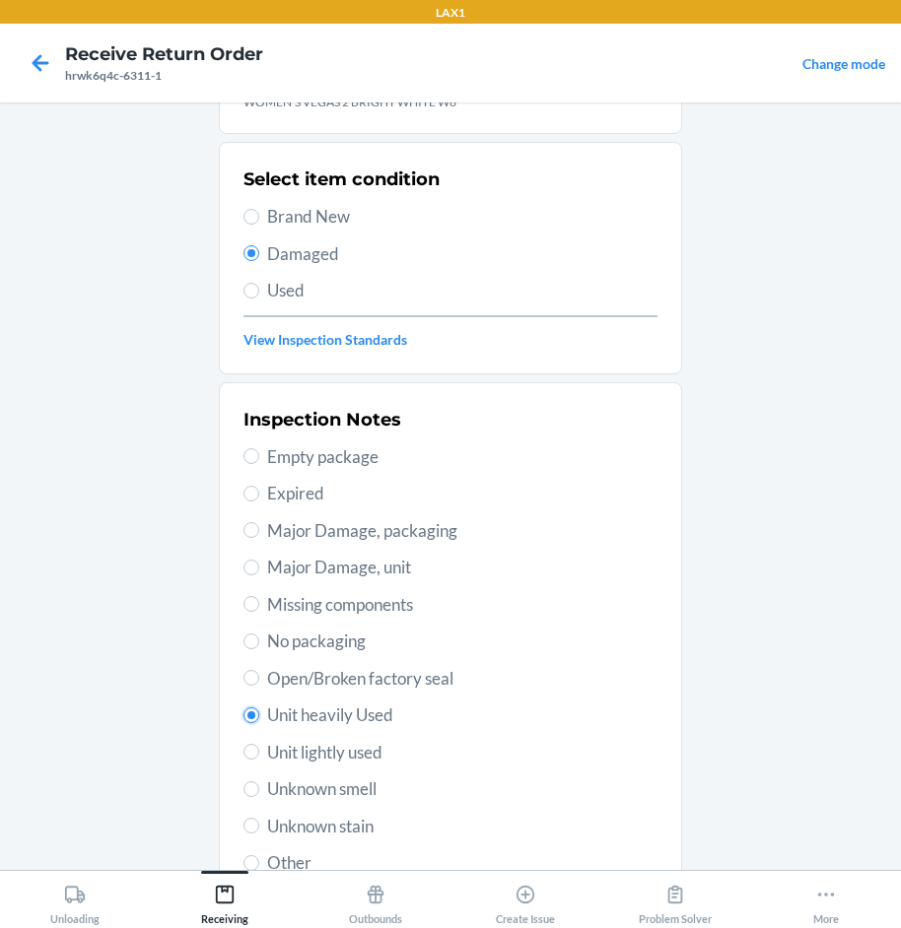
scroll to position [259, 0]
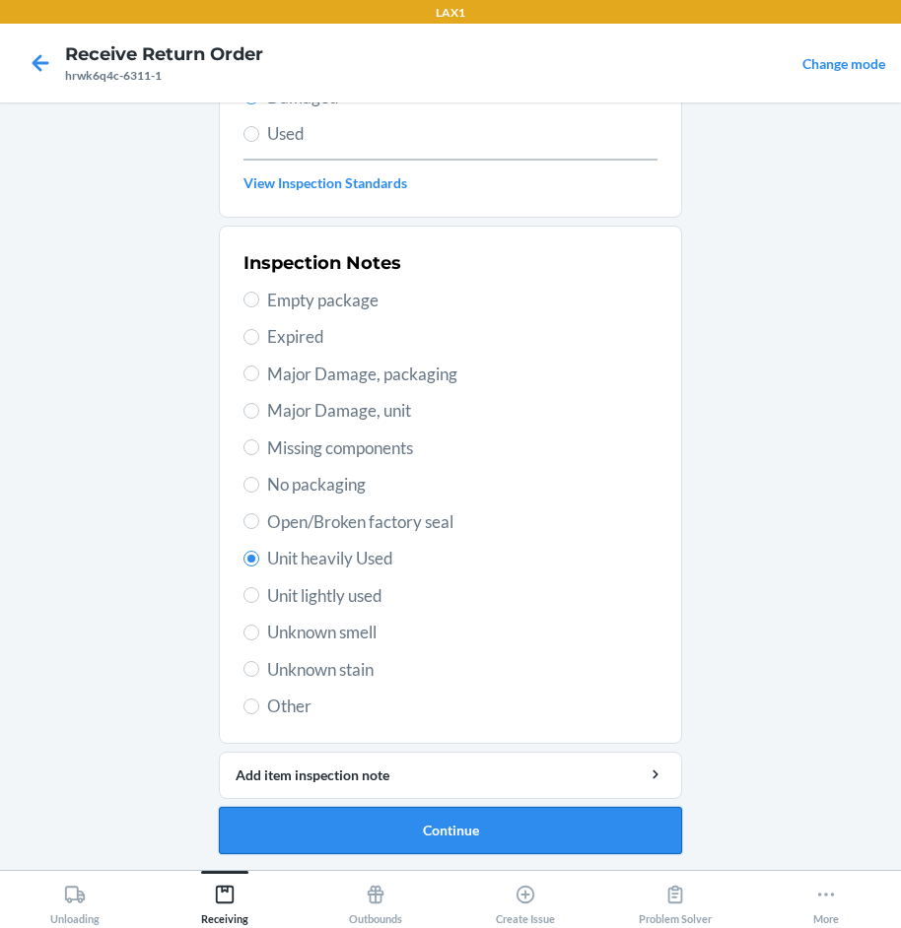
click at [514, 838] on button "Continue" at bounding box center [450, 830] width 463 height 47
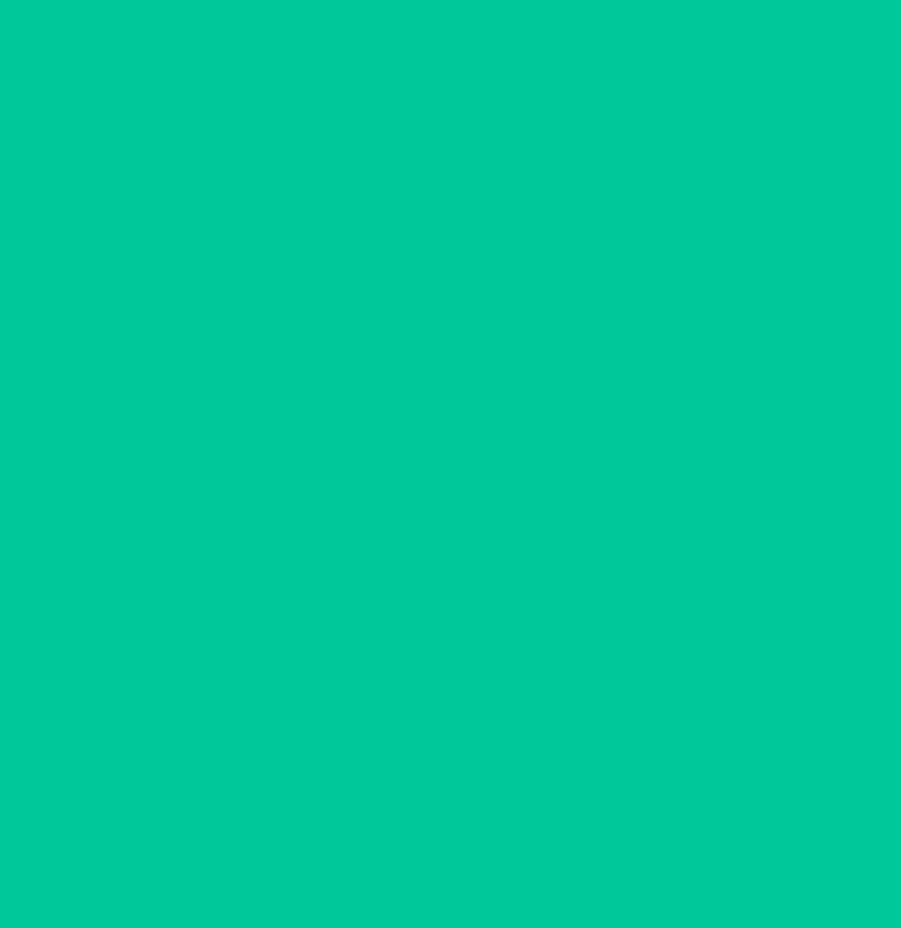
scroll to position [97, 0]
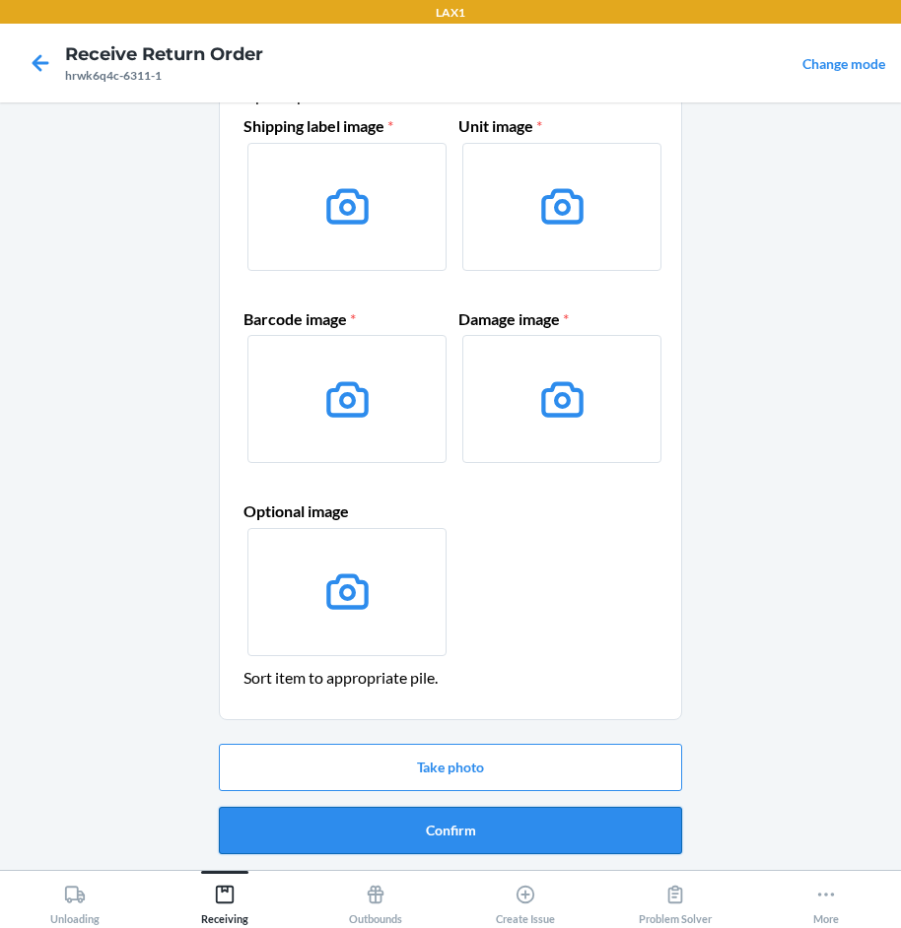
click at [518, 833] on button "Confirm" at bounding box center [450, 830] width 463 height 47
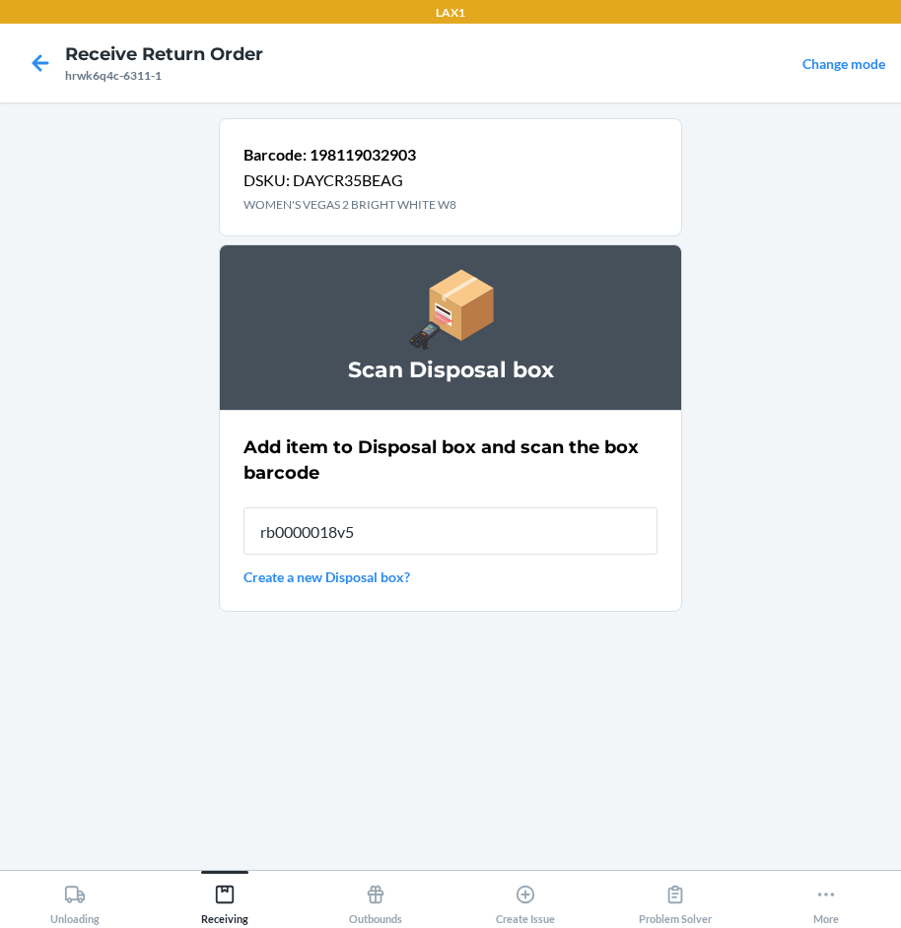
type input "rb0000018v5"
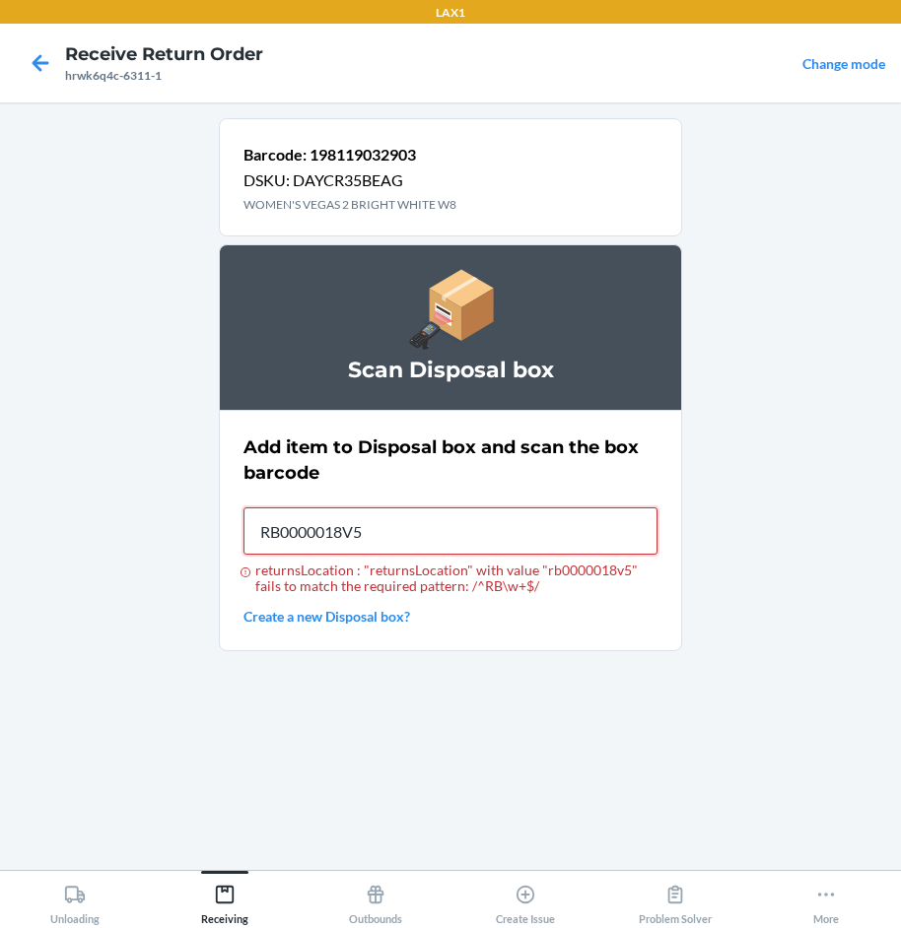
type input "RB0000018V5"
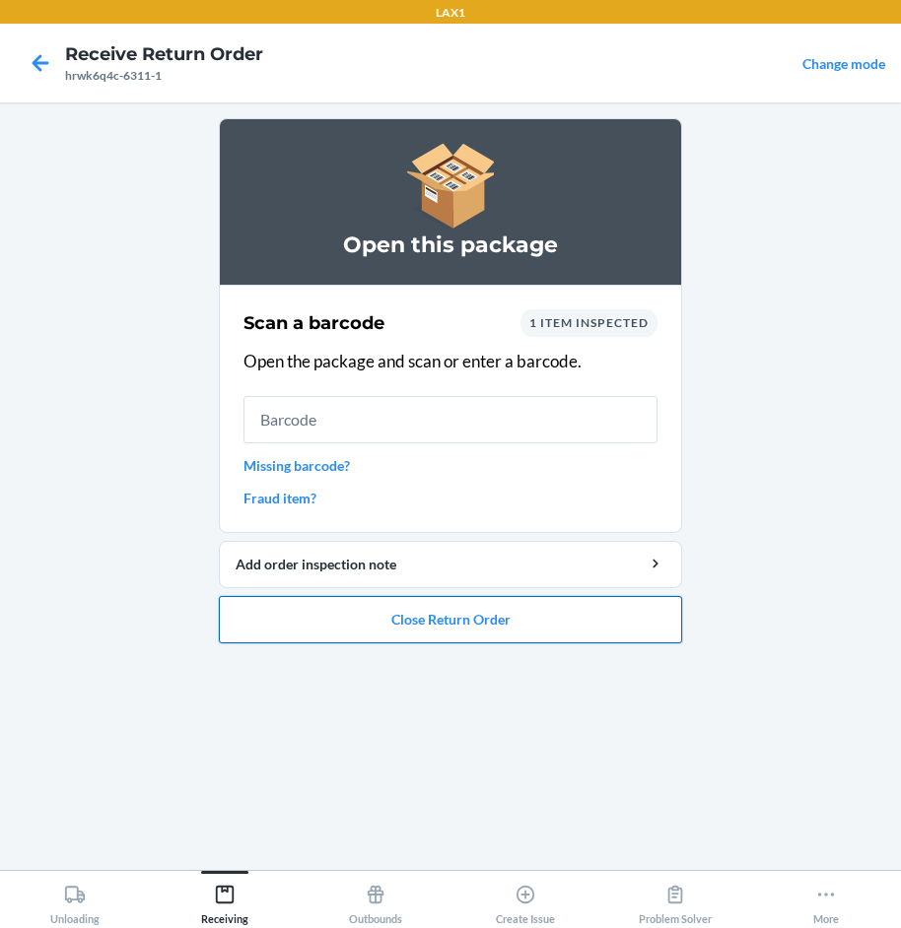
click at [494, 619] on button "Close Return Order" at bounding box center [450, 619] width 463 height 47
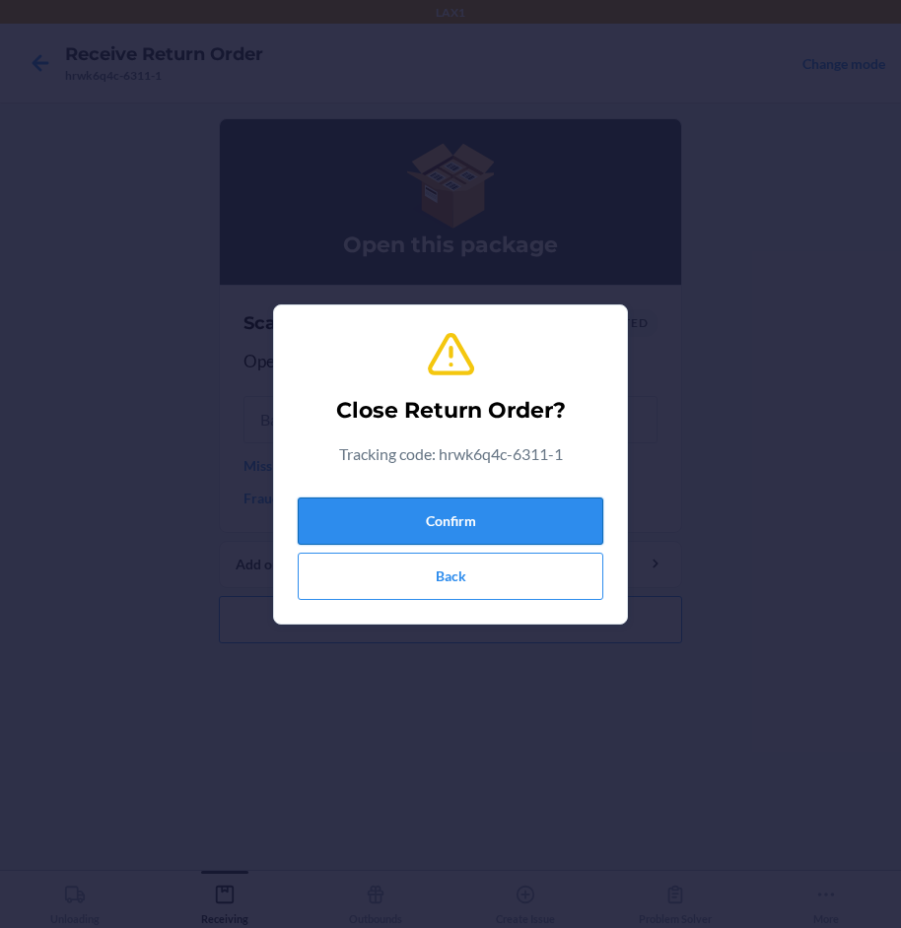
click at [514, 513] on button "Confirm" at bounding box center [451, 521] width 306 height 47
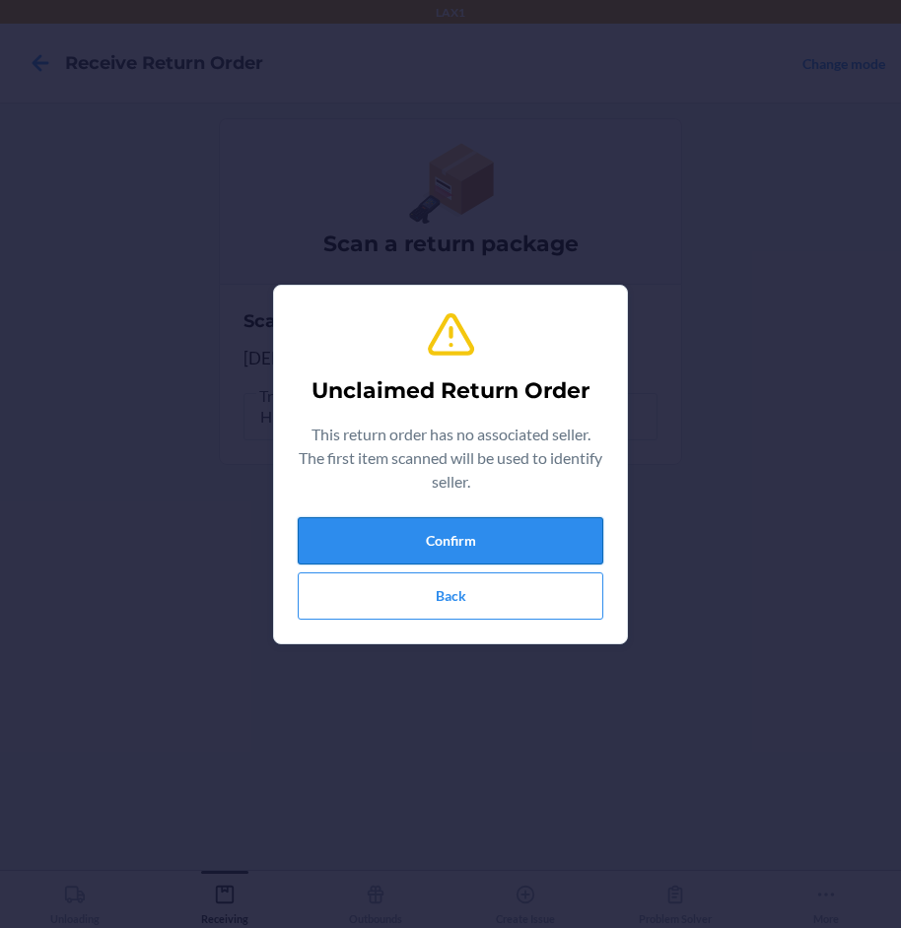
click at [522, 548] on button "Confirm" at bounding box center [451, 540] width 306 height 47
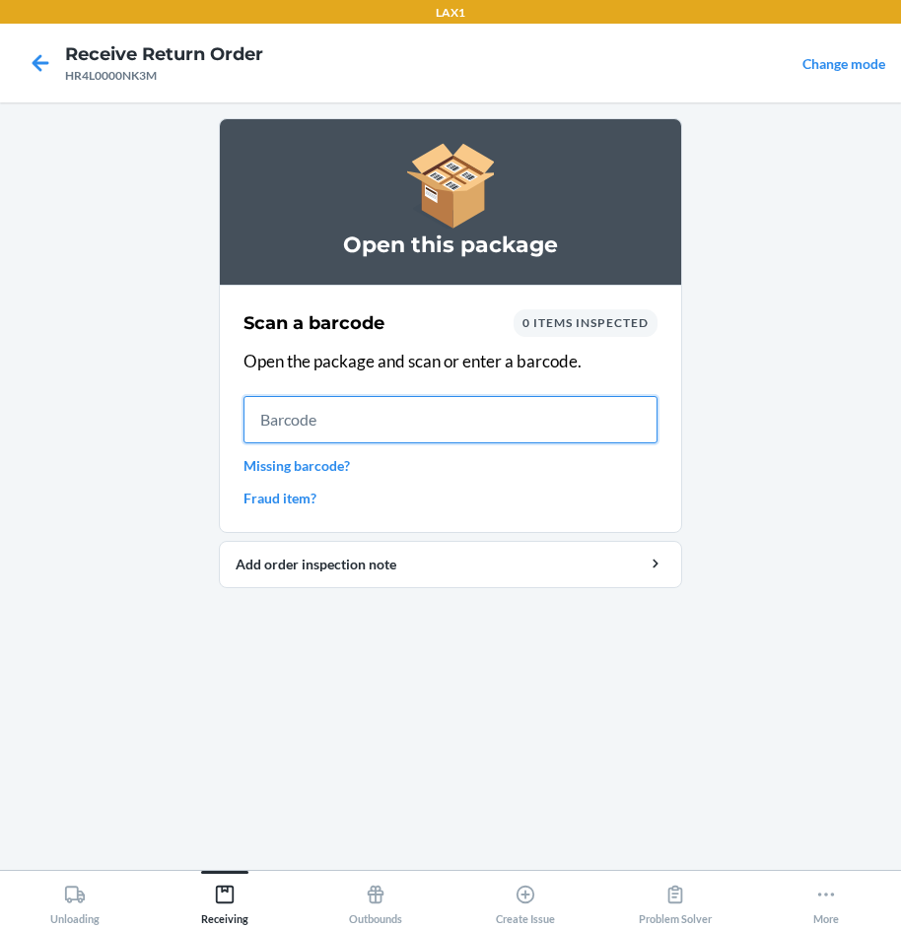
click at [597, 439] on input "text" at bounding box center [450, 419] width 414 height 47
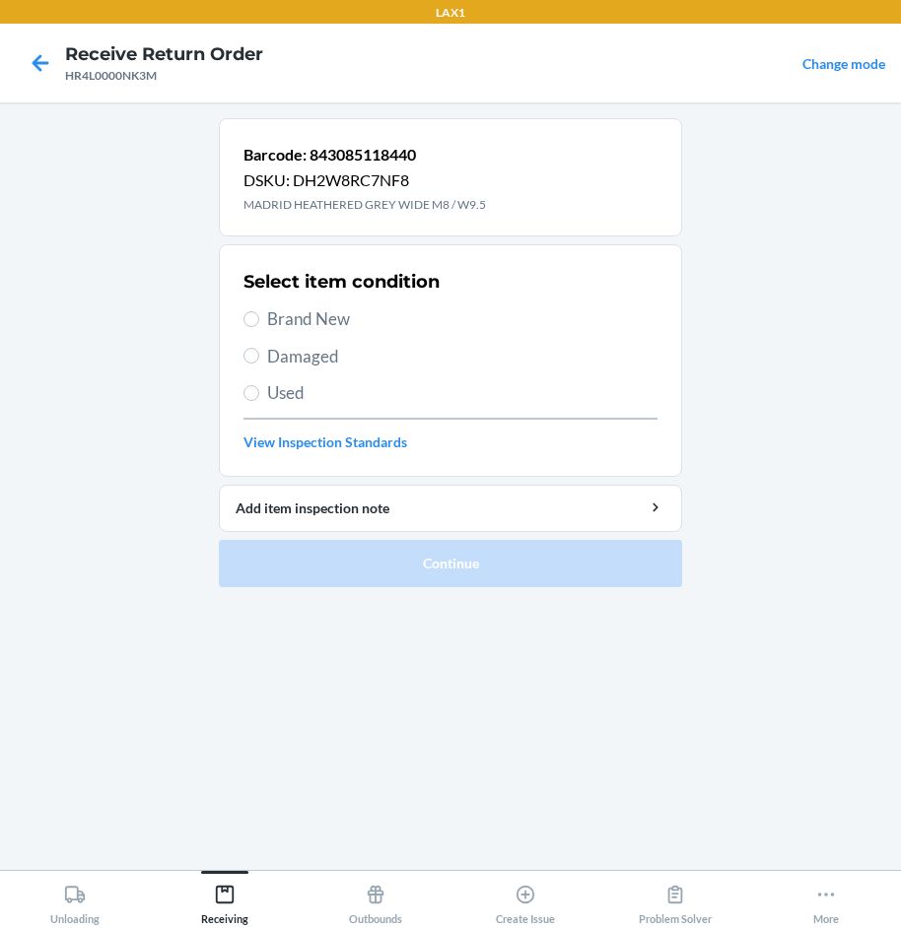
click at [301, 318] on span "Brand New" at bounding box center [462, 320] width 390 height 26
click at [259, 318] on input "Brand New" at bounding box center [251, 319] width 16 height 16
radio input "true"
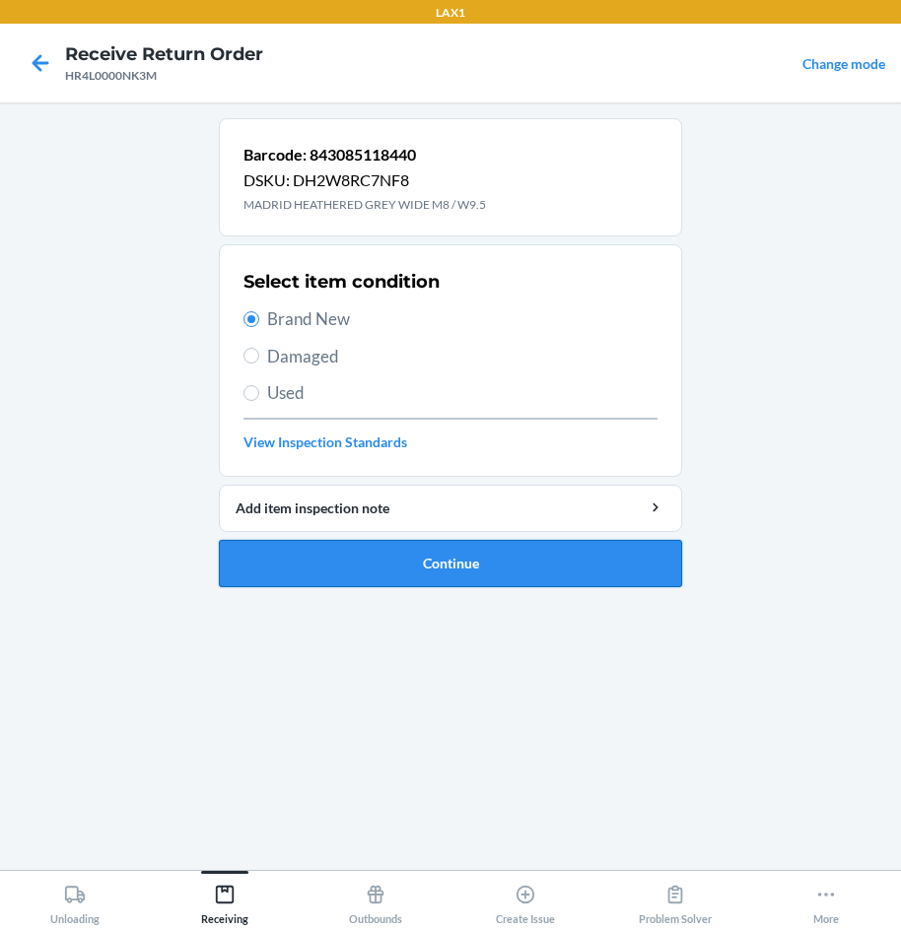
click at [493, 555] on button "Continue" at bounding box center [450, 563] width 463 height 47
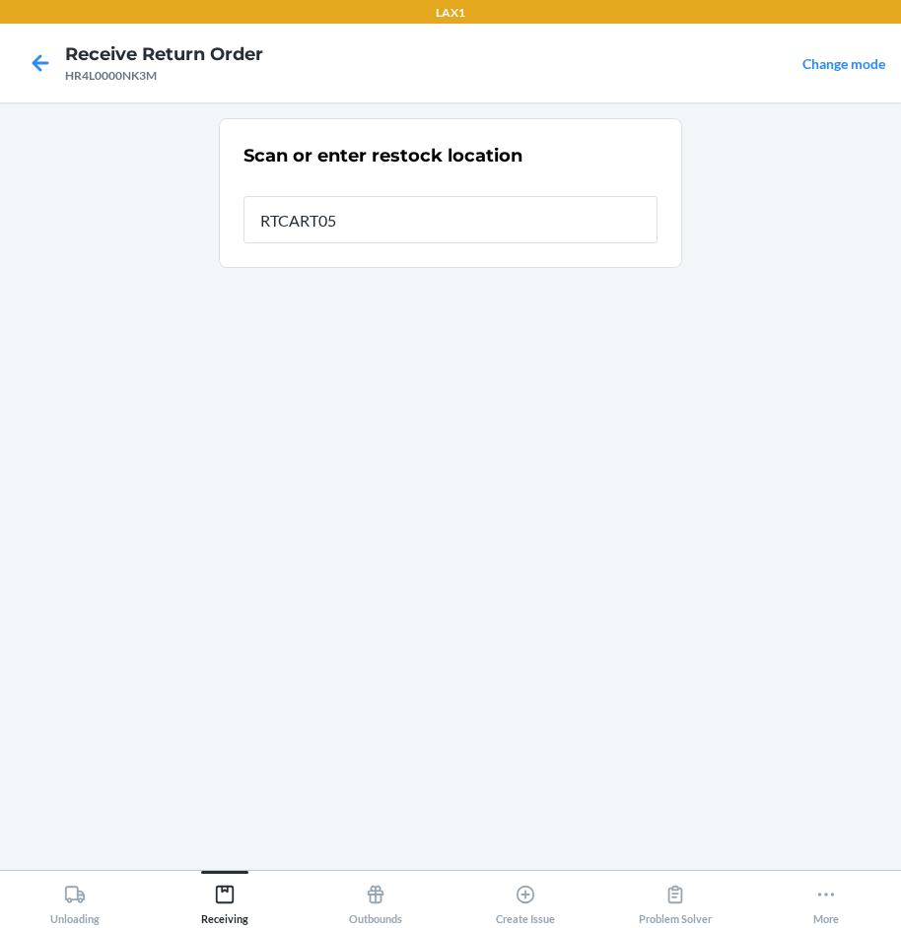
type input "RTCART052"
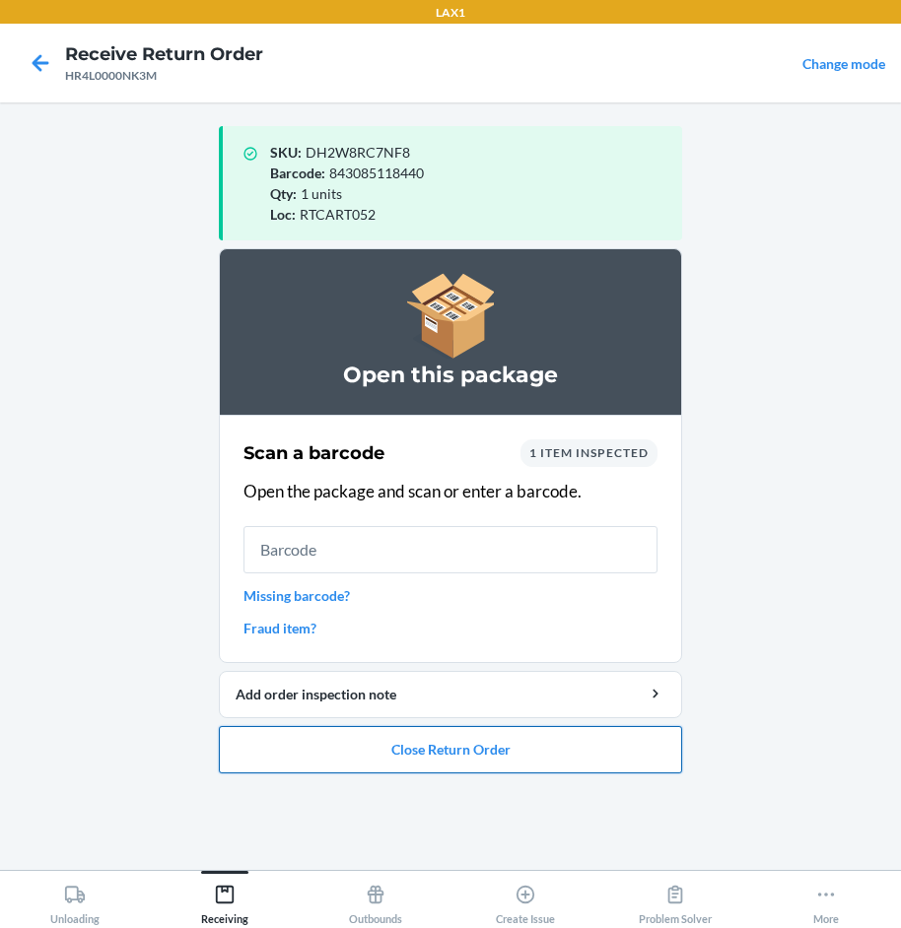
click at [511, 742] on button "Close Return Order" at bounding box center [450, 749] width 463 height 47
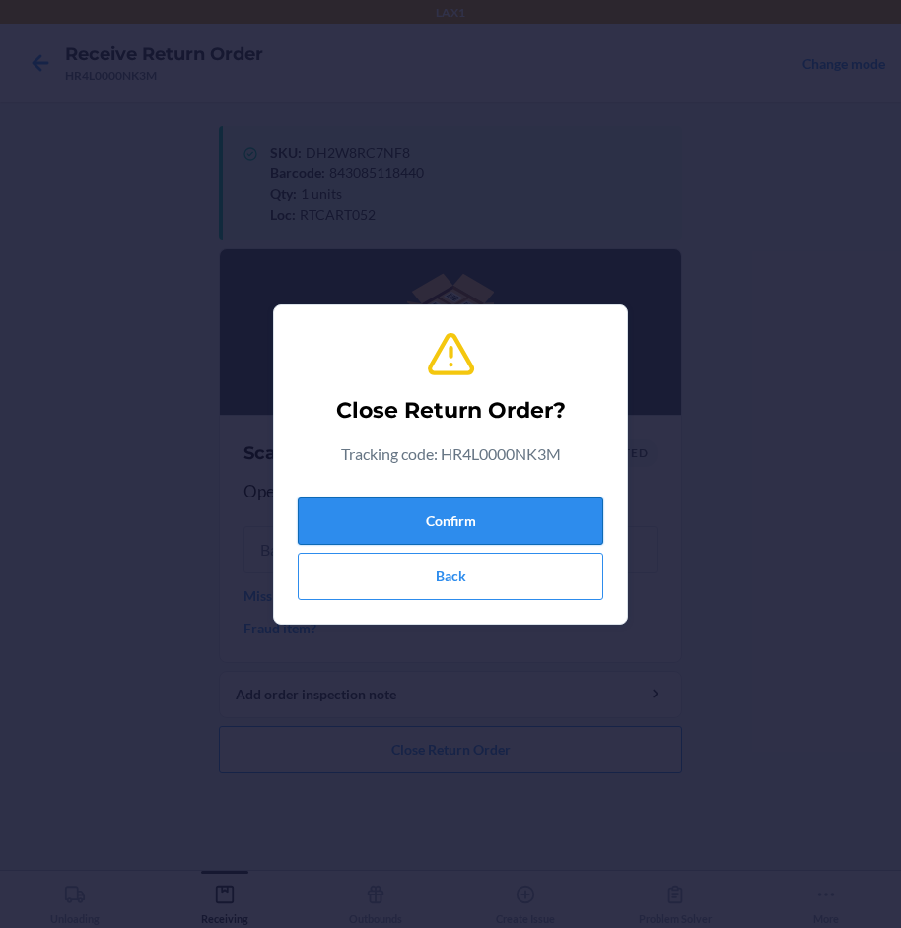
click at [499, 530] on button "Confirm" at bounding box center [451, 521] width 306 height 47
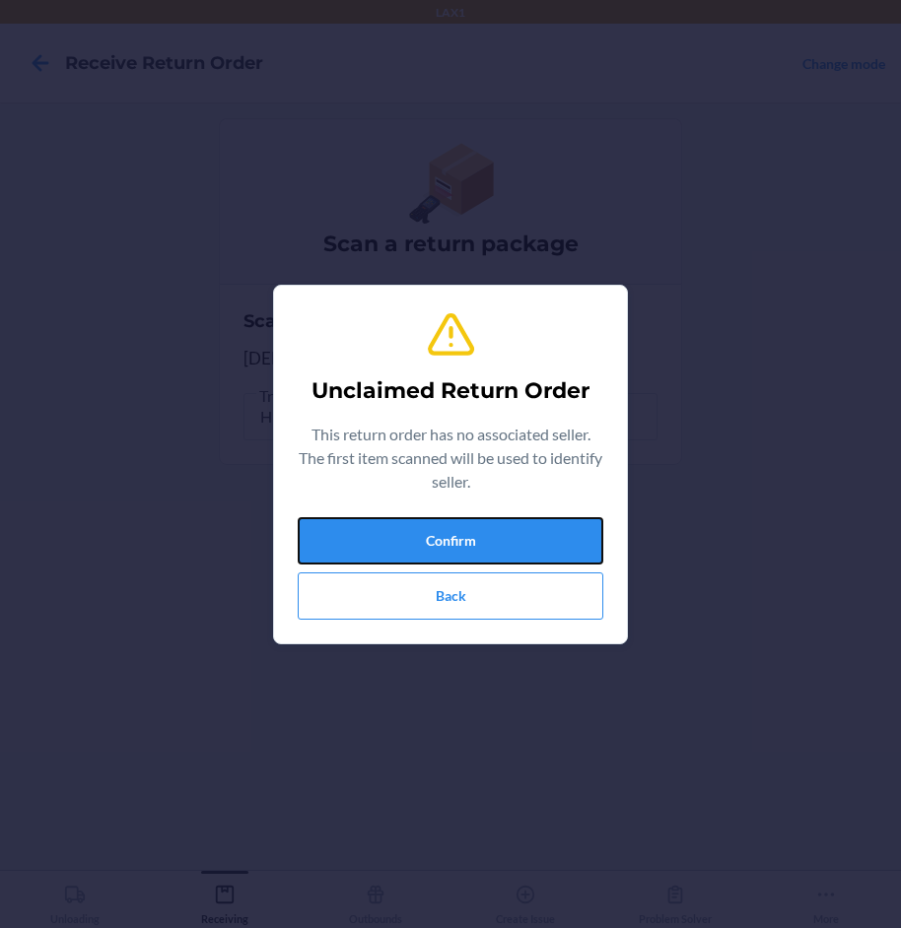
click at [499, 530] on button "Confirm" at bounding box center [451, 540] width 306 height 47
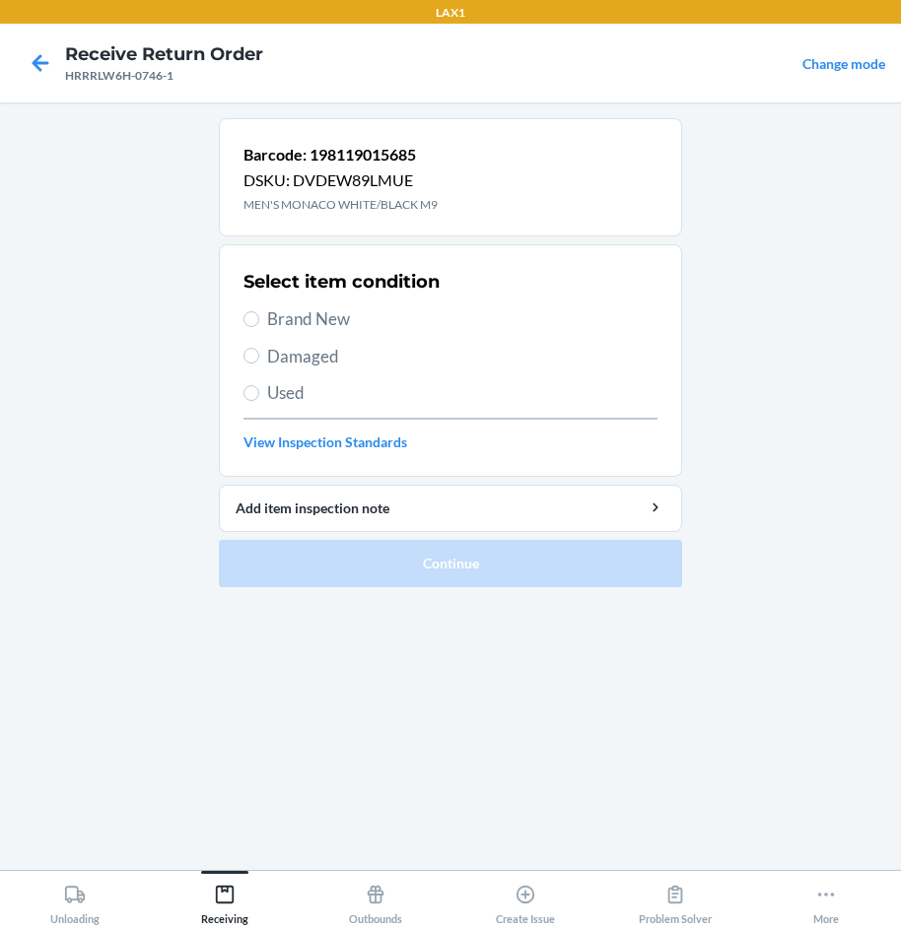
click at [322, 319] on span "Brand New" at bounding box center [462, 320] width 390 height 26
click at [259, 319] on input "Brand New" at bounding box center [251, 319] width 16 height 16
radio input "true"
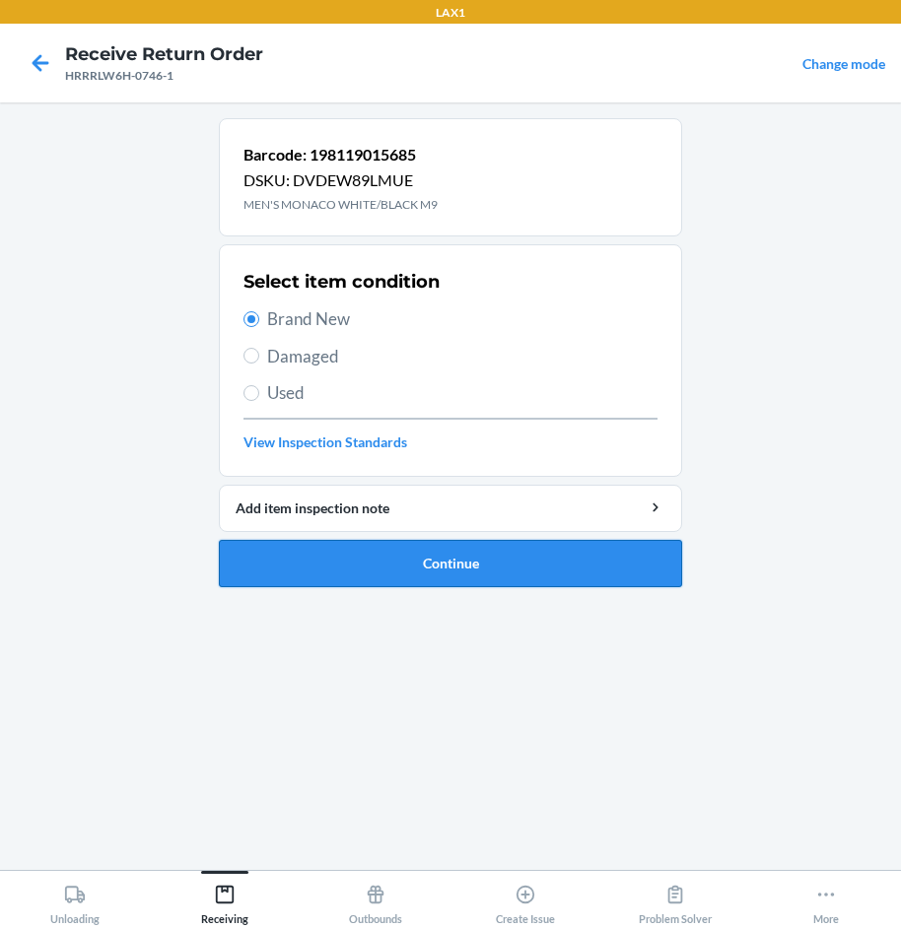
click at [508, 555] on button "Continue" at bounding box center [450, 563] width 463 height 47
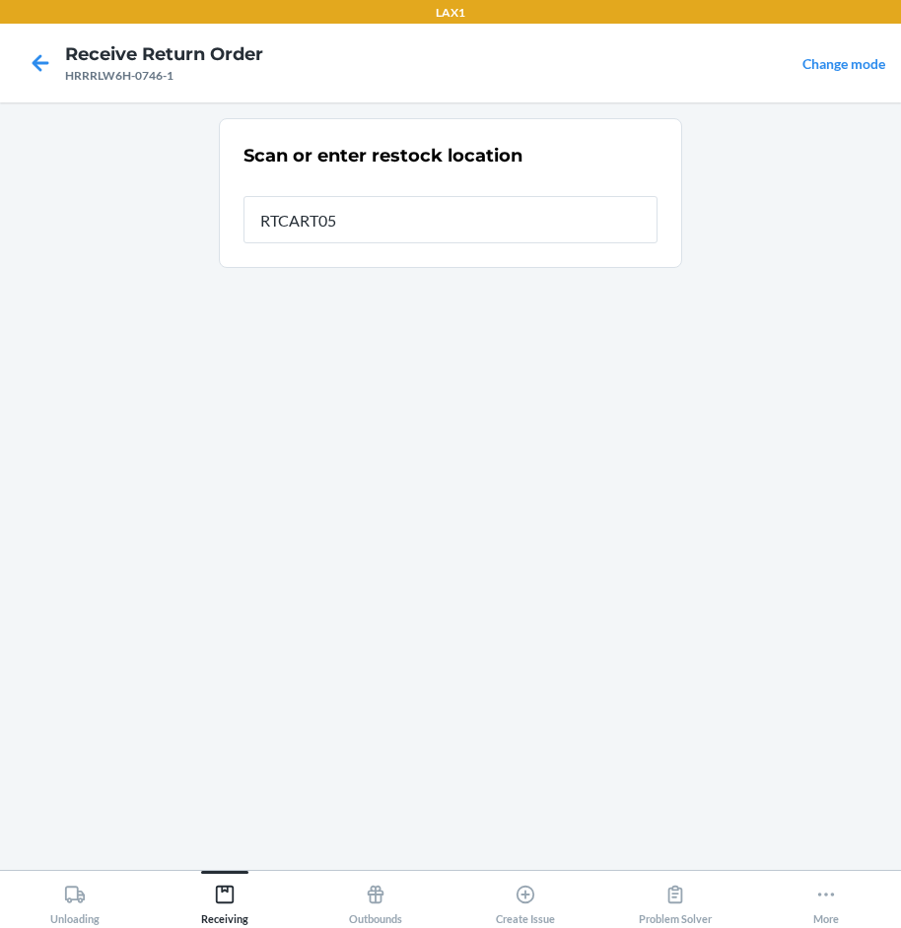
type input "RTCART052"
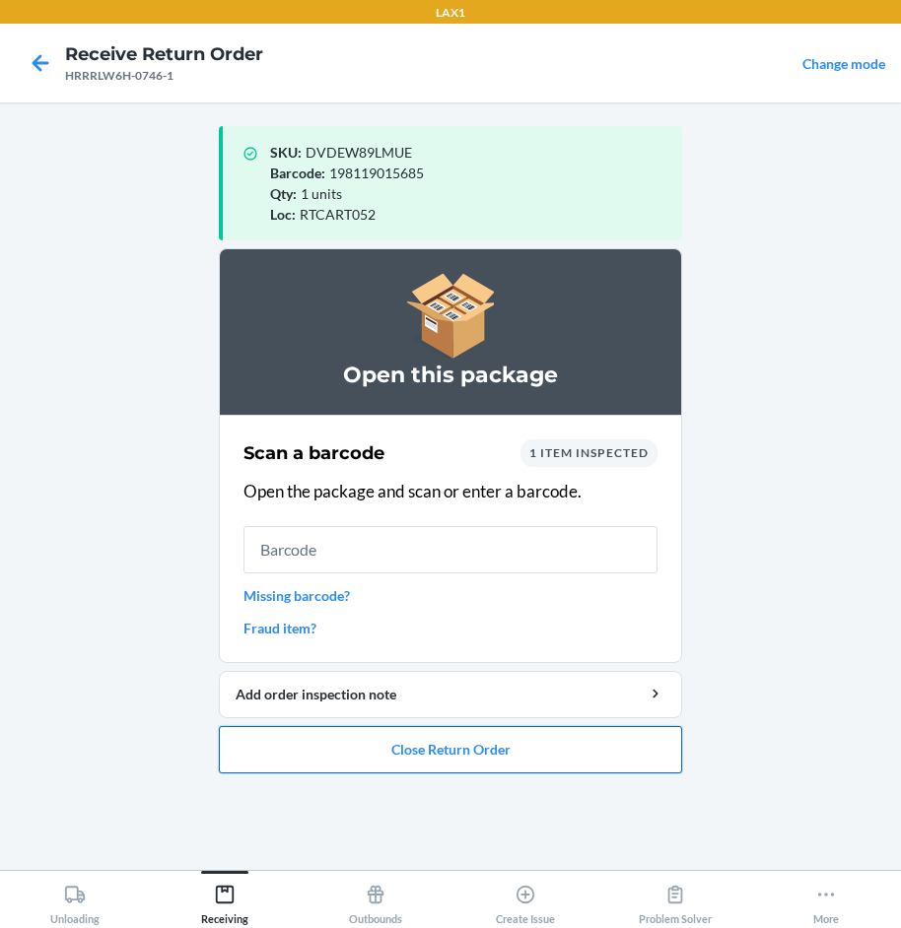
click at [577, 764] on button "Close Return Order" at bounding box center [450, 749] width 463 height 47
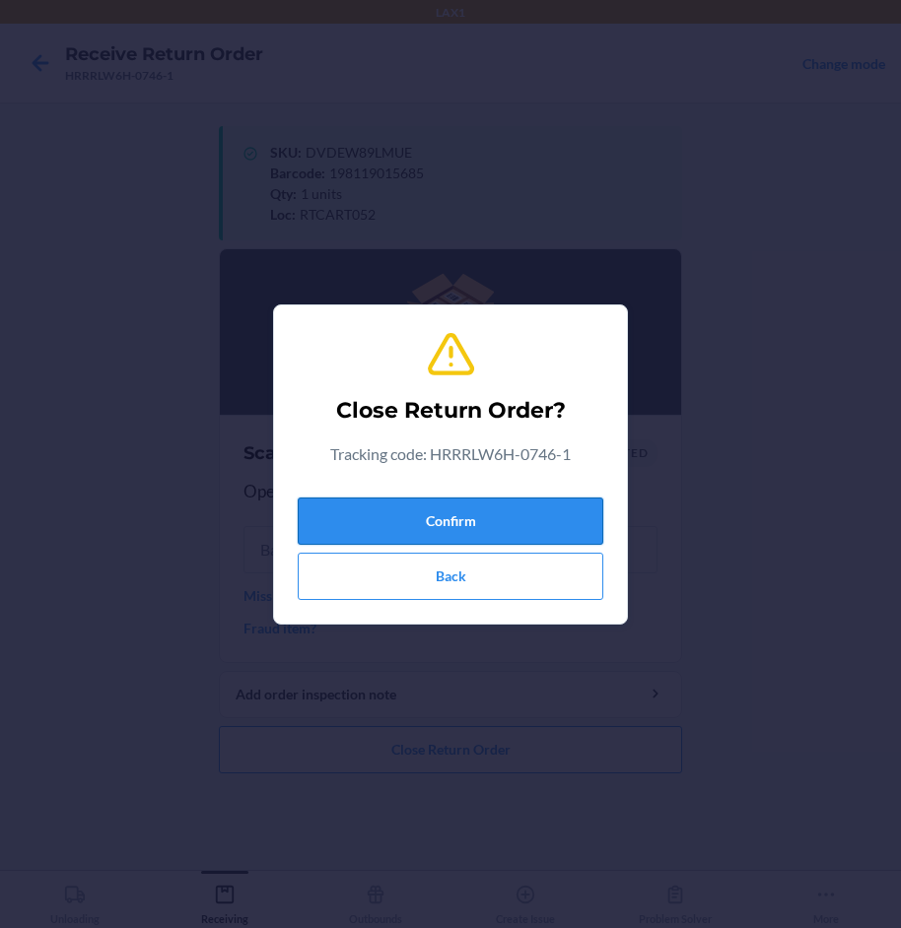
click at [541, 535] on button "Confirm" at bounding box center [451, 521] width 306 height 47
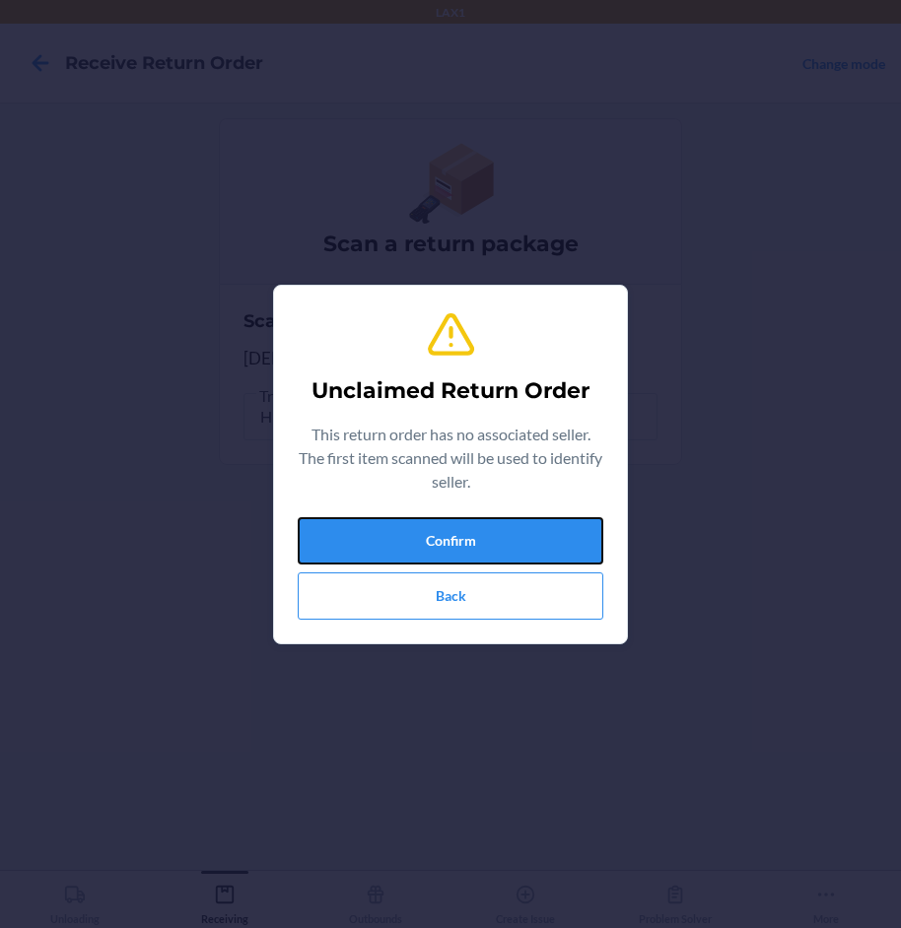
click at [541, 535] on button "Confirm" at bounding box center [451, 540] width 306 height 47
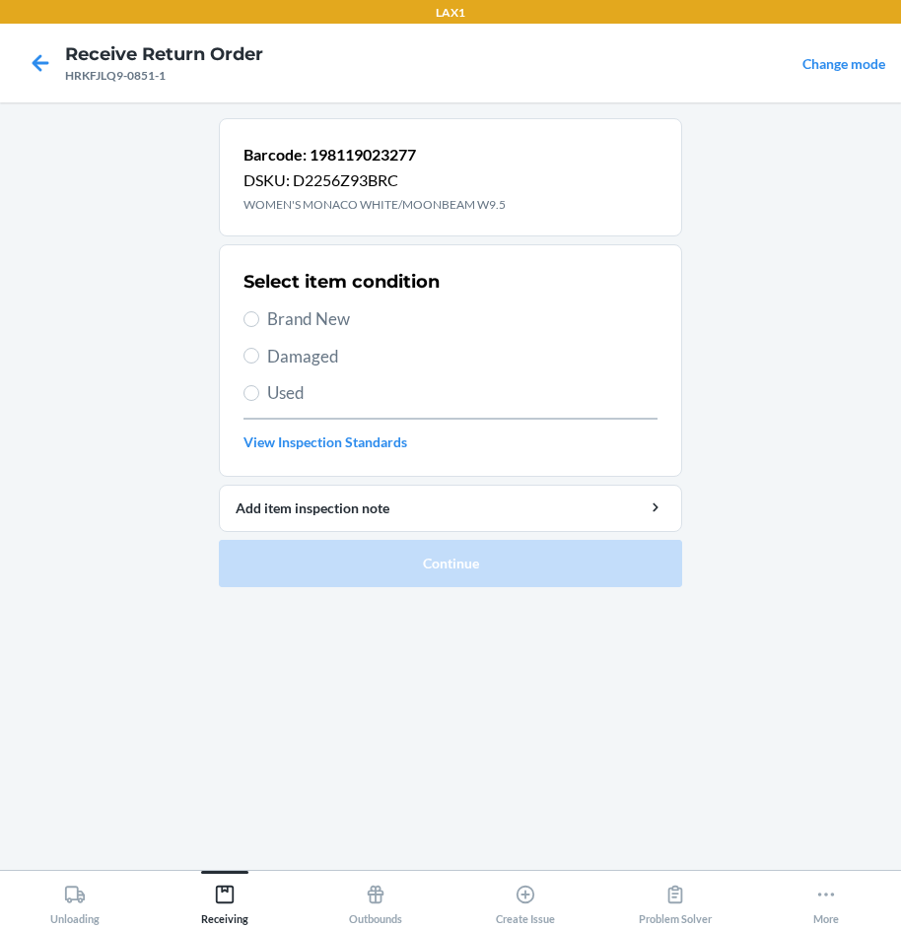
click at [337, 312] on span "Brand New" at bounding box center [462, 320] width 390 height 26
click at [259, 312] on input "Brand New" at bounding box center [251, 319] width 16 height 16
radio input "true"
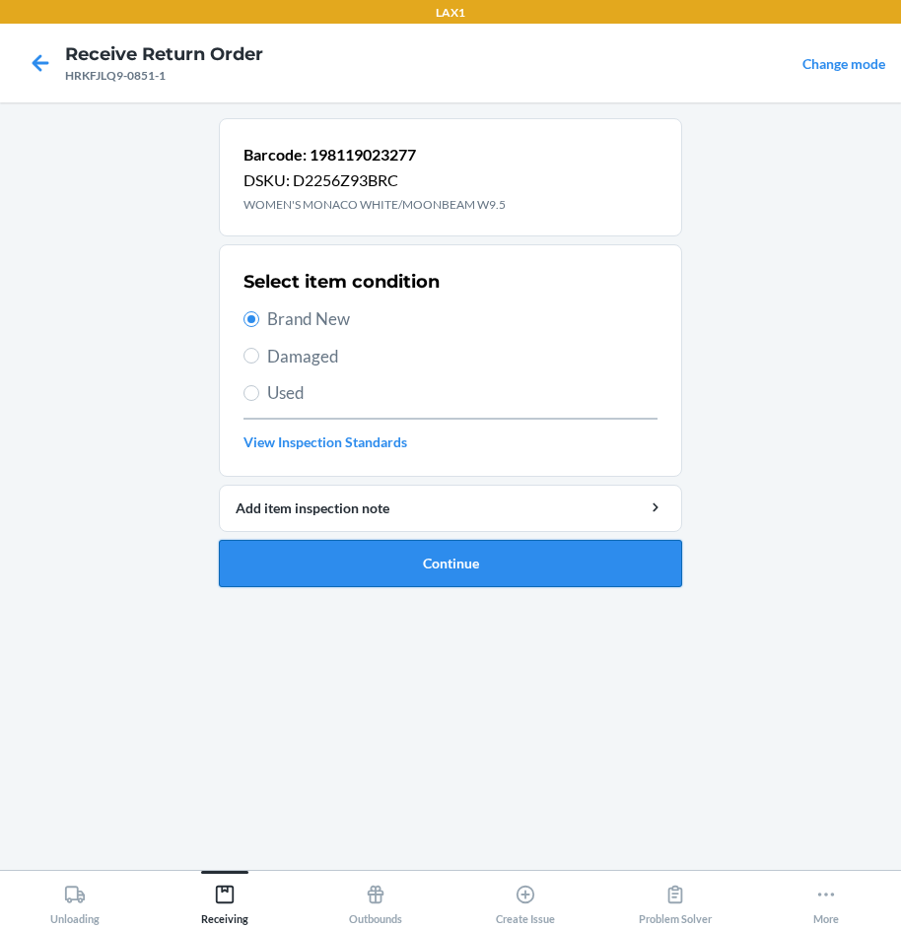
click at [582, 563] on button "Continue" at bounding box center [450, 563] width 463 height 47
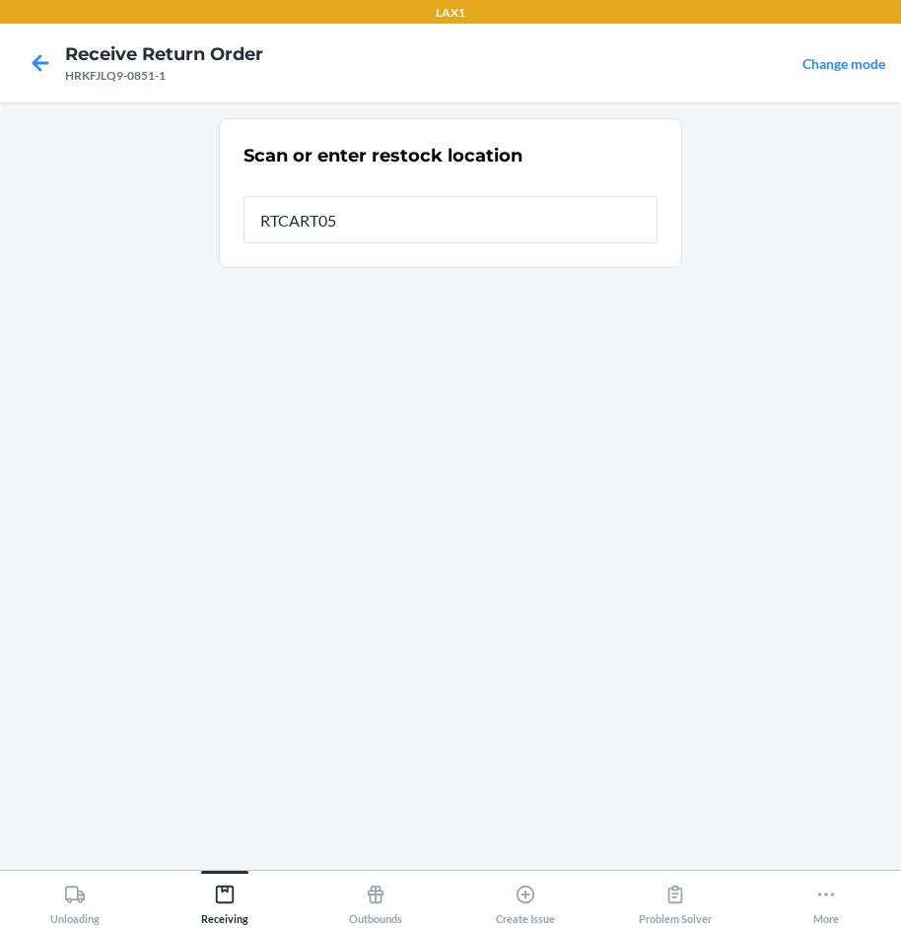
type input "RTCART052"
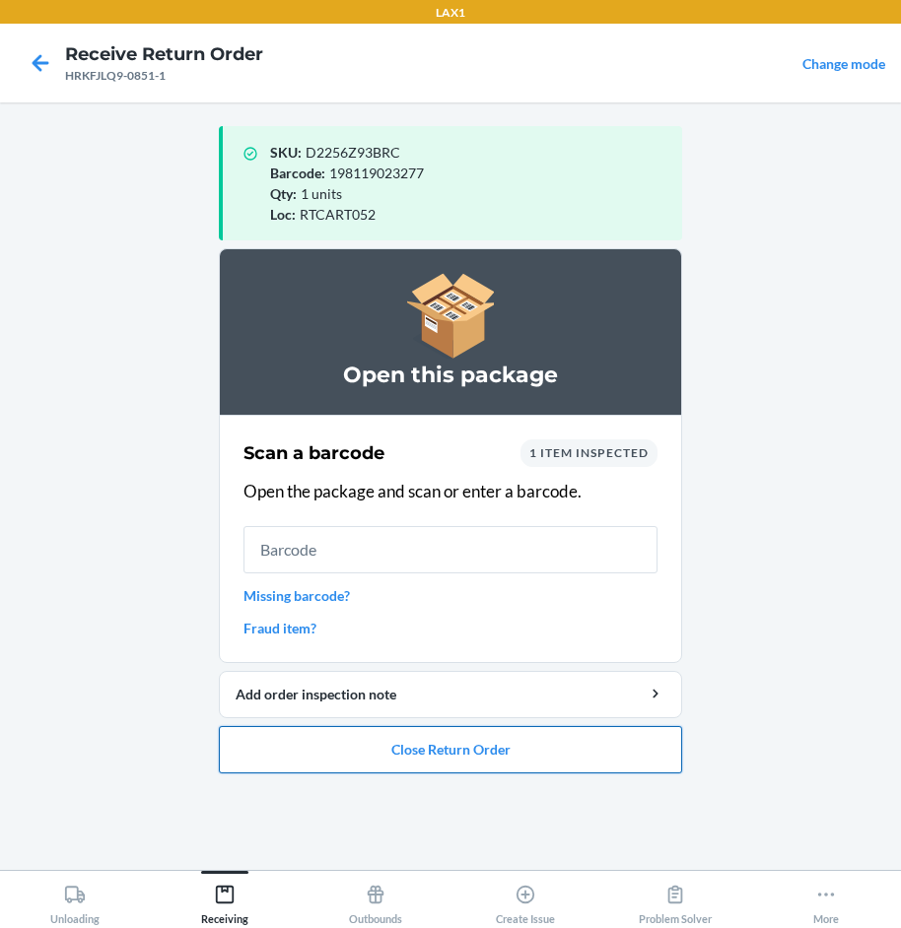
click at [562, 765] on button "Close Return Order" at bounding box center [450, 749] width 463 height 47
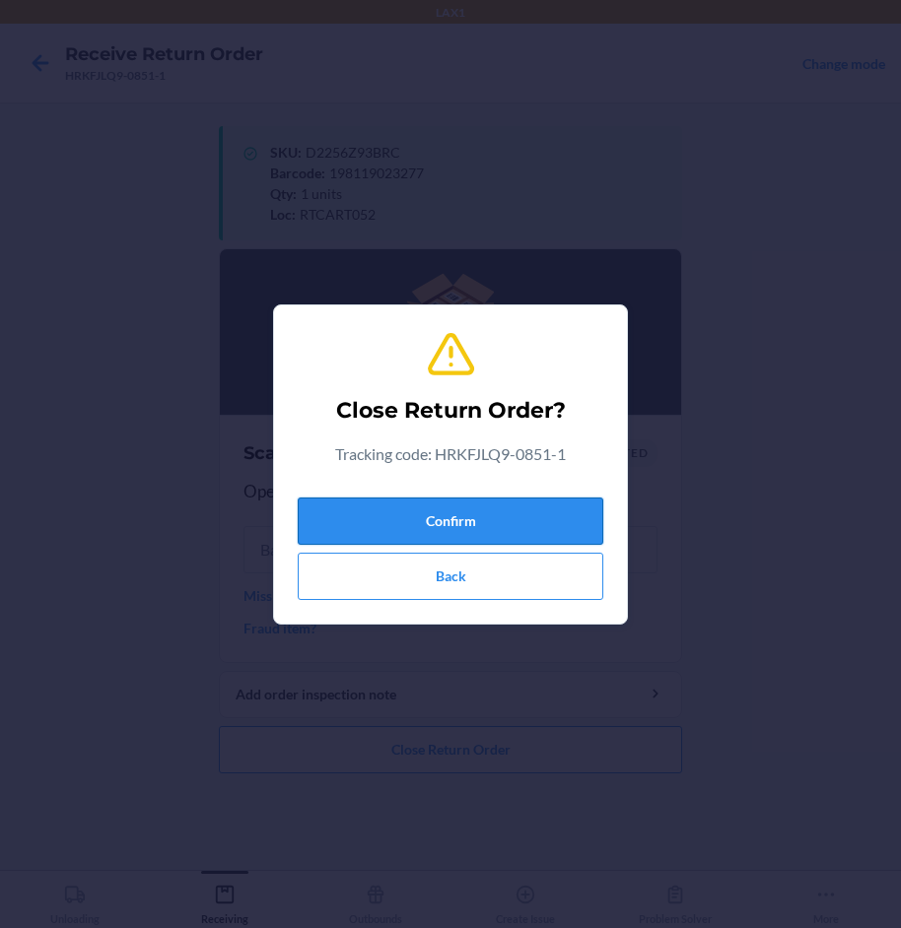
click at [571, 533] on button "Confirm" at bounding box center [451, 521] width 306 height 47
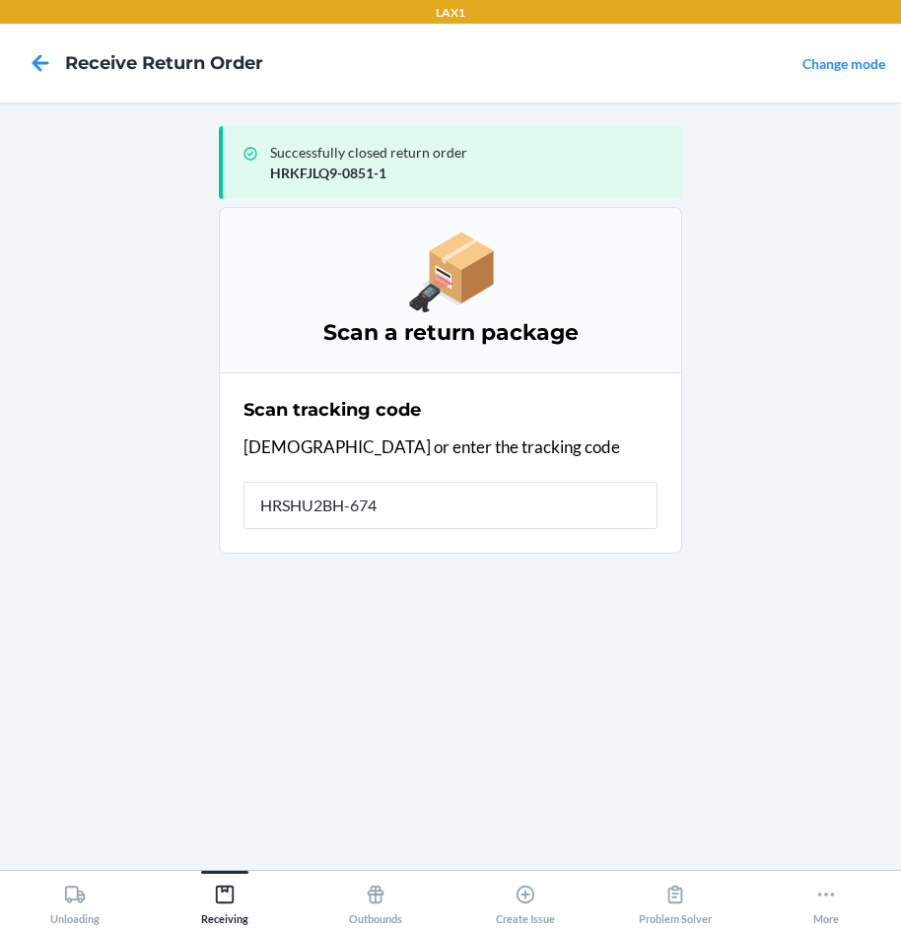
type input "HRSHU2BH-6748"
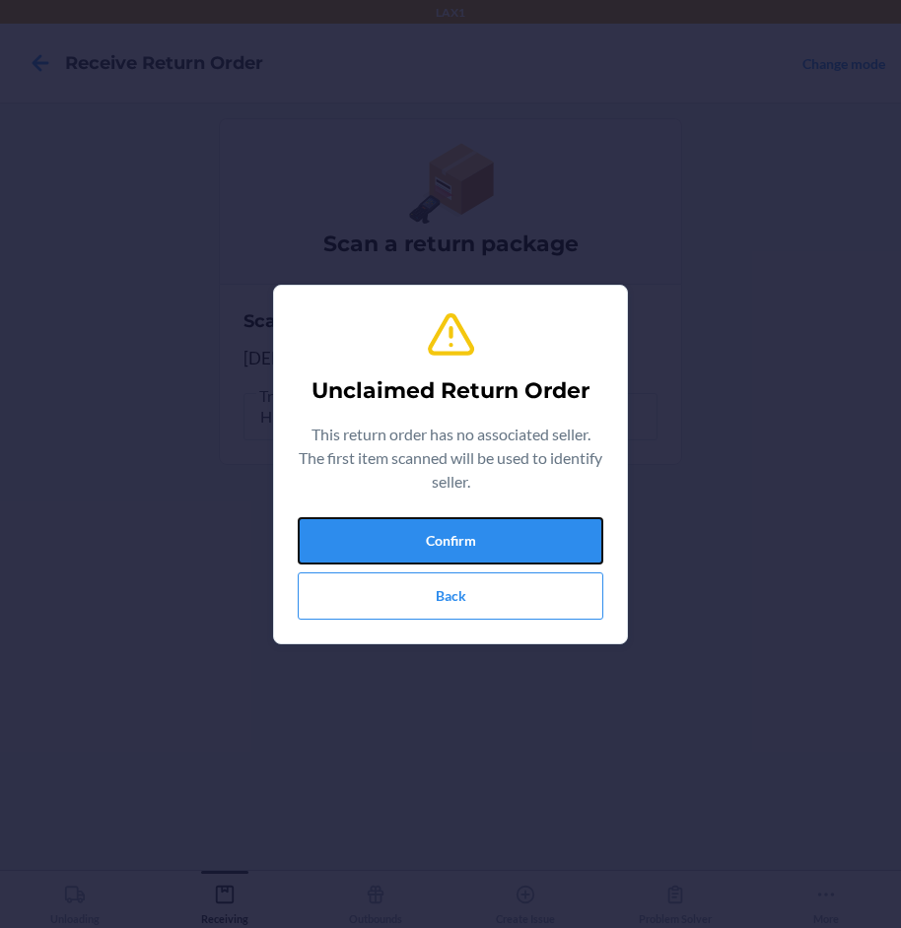
click at [571, 533] on button "Confirm" at bounding box center [451, 540] width 306 height 47
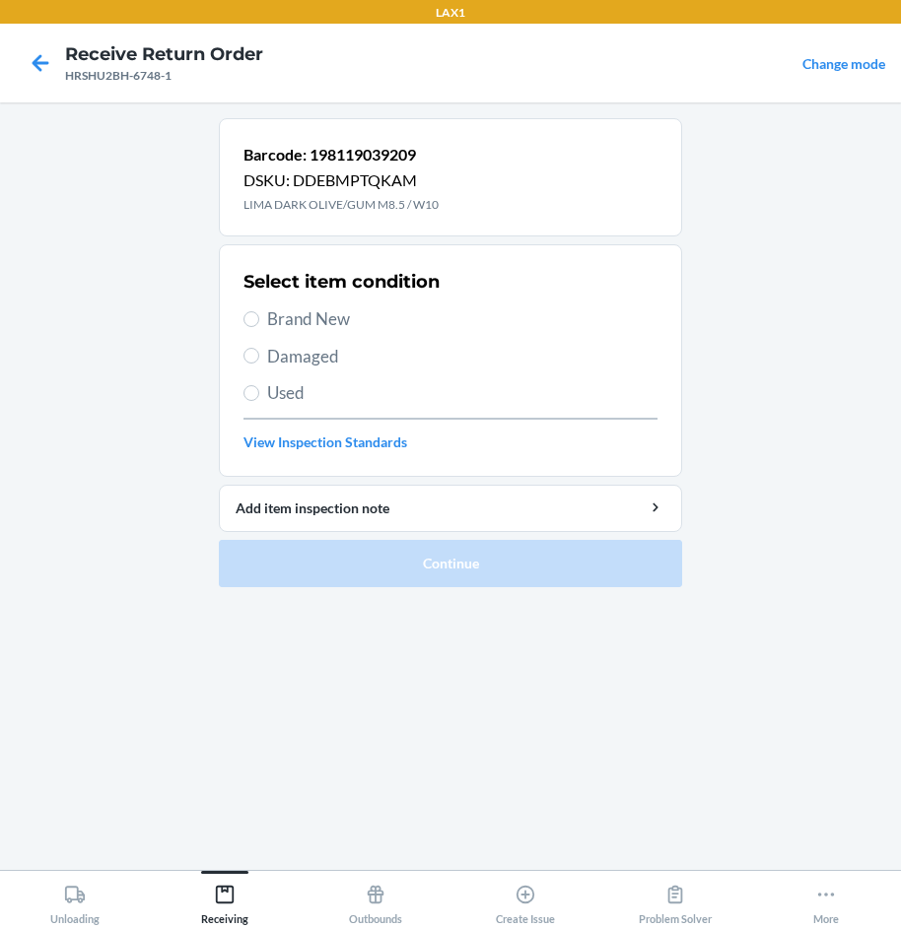
click at [296, 314] on span "Brand New" at bounding box center [462, 320] width 390 height 26
click at [259, 314] on input "Brand New" at bounding box center [251, 319] width 16 height 16
radio input "true"
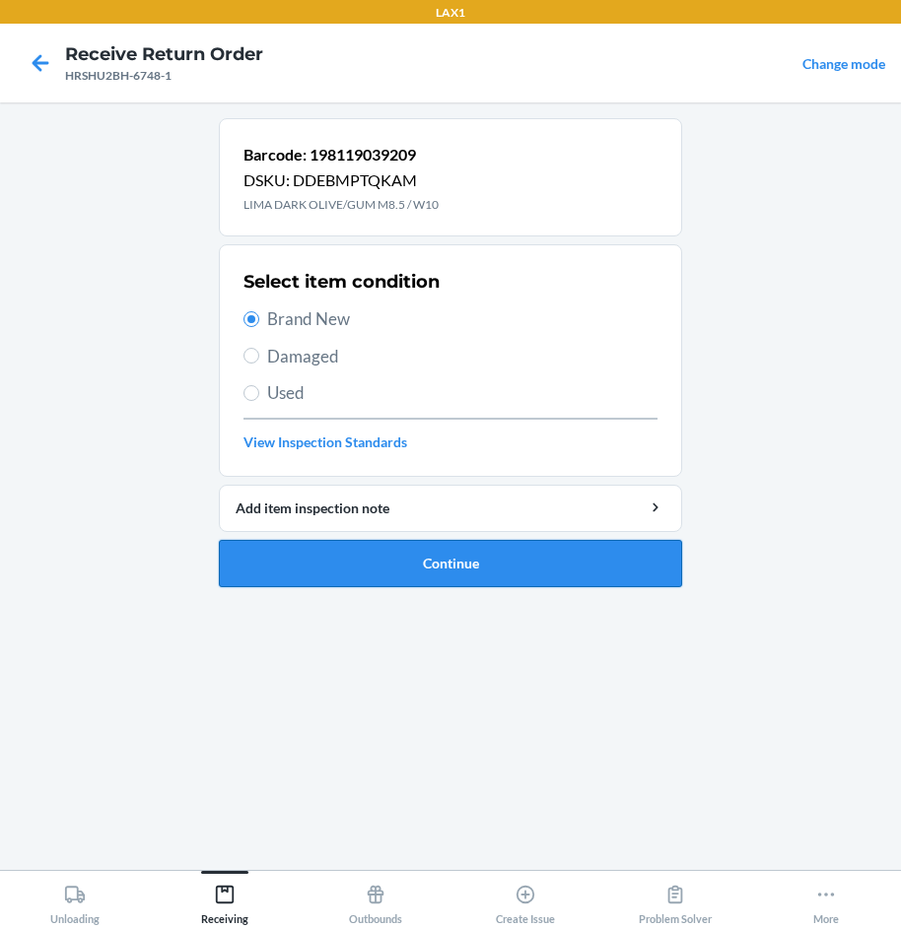
click at [472, 552] on button "Continue" at bounding box center [450, 563] width 463 height 47
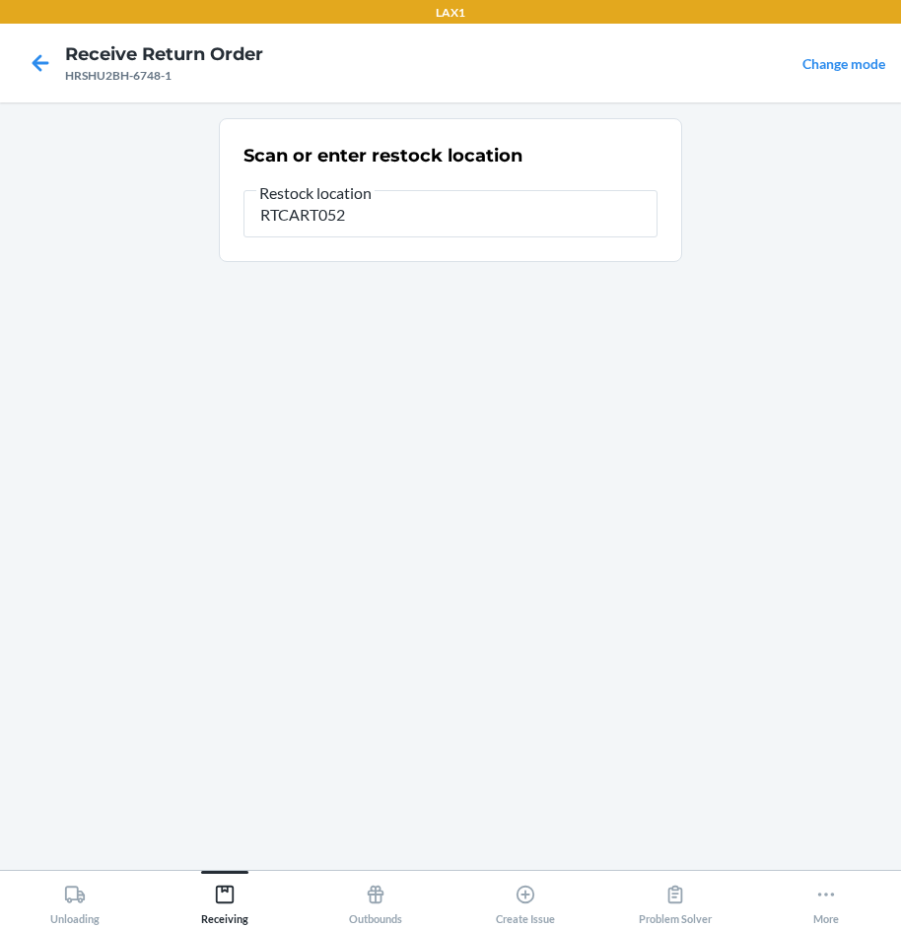
type input "RTCART052"
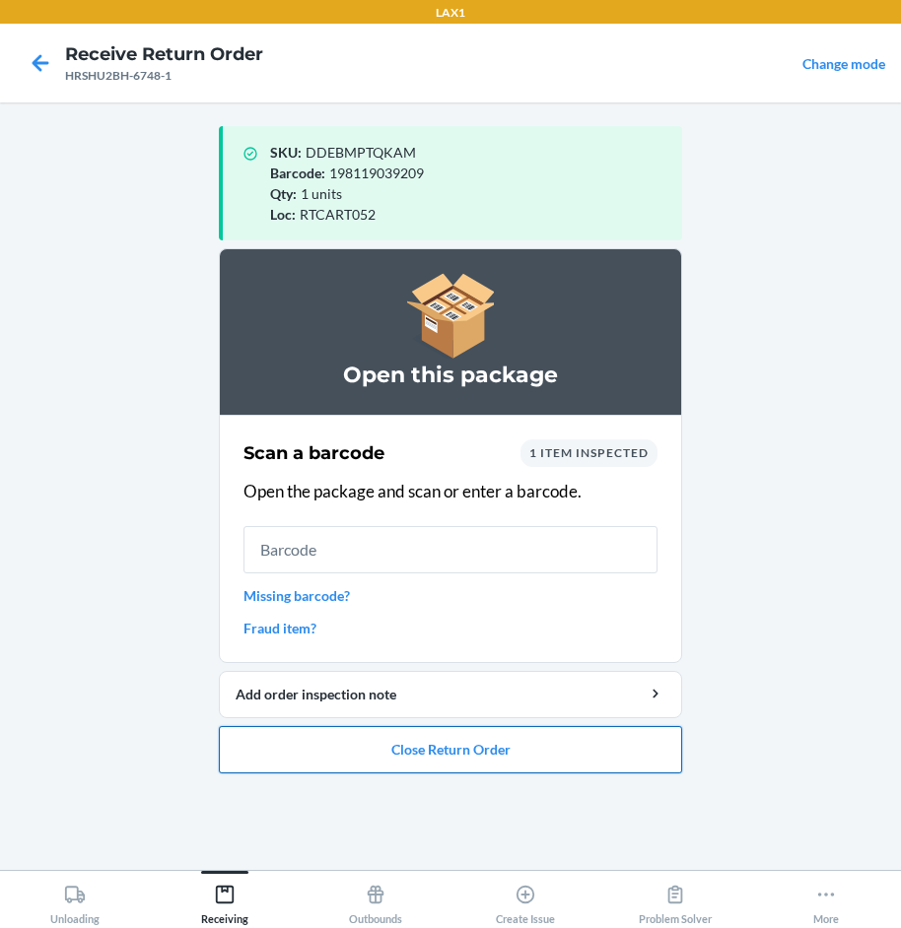
click at [386, 739] on button "Close Return Order" at bounding box center [450, 749] width 463 height 47
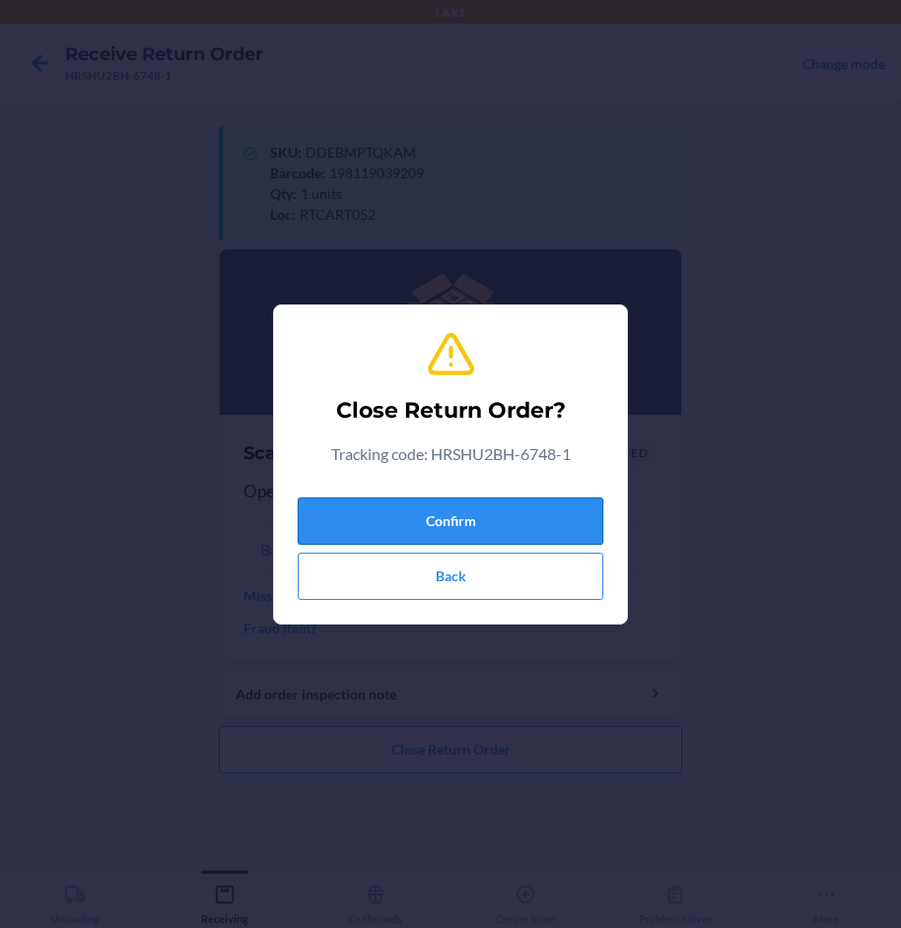
click at [430, 520] on button "Confirm" at bounding box center [451, 521] width 306 height 47
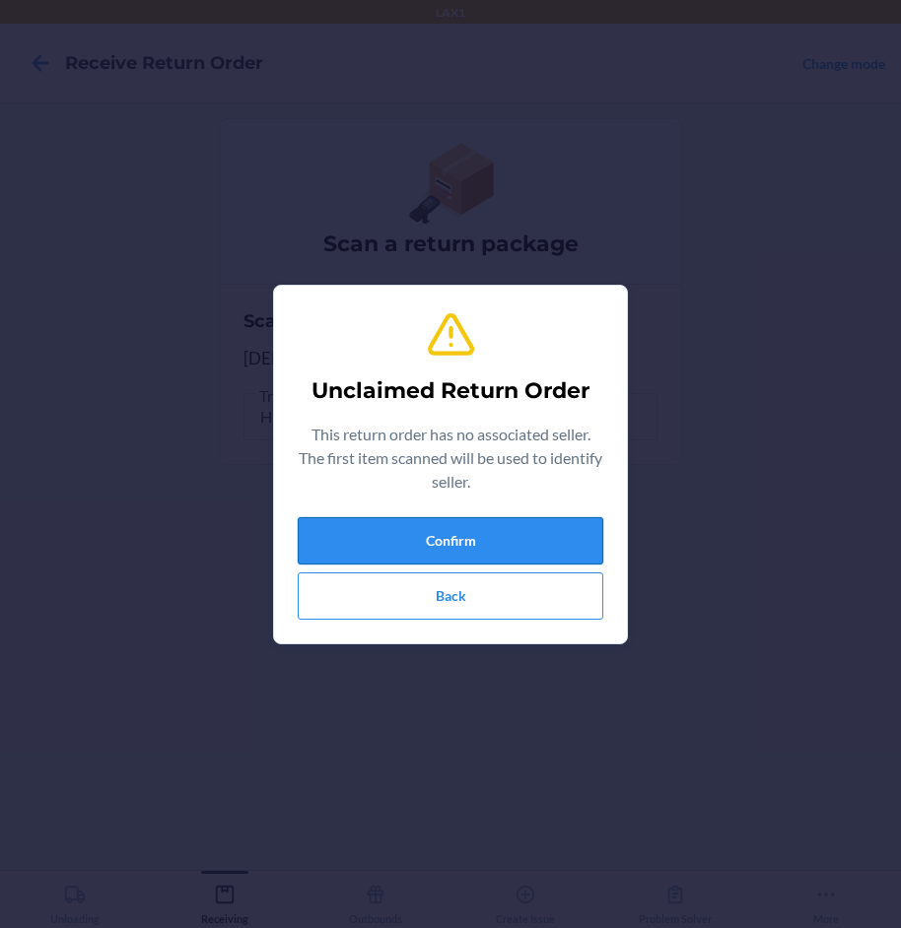
click at [440, 529] on button "Confirm" at bounding box center [451, 540] width 306 height 47
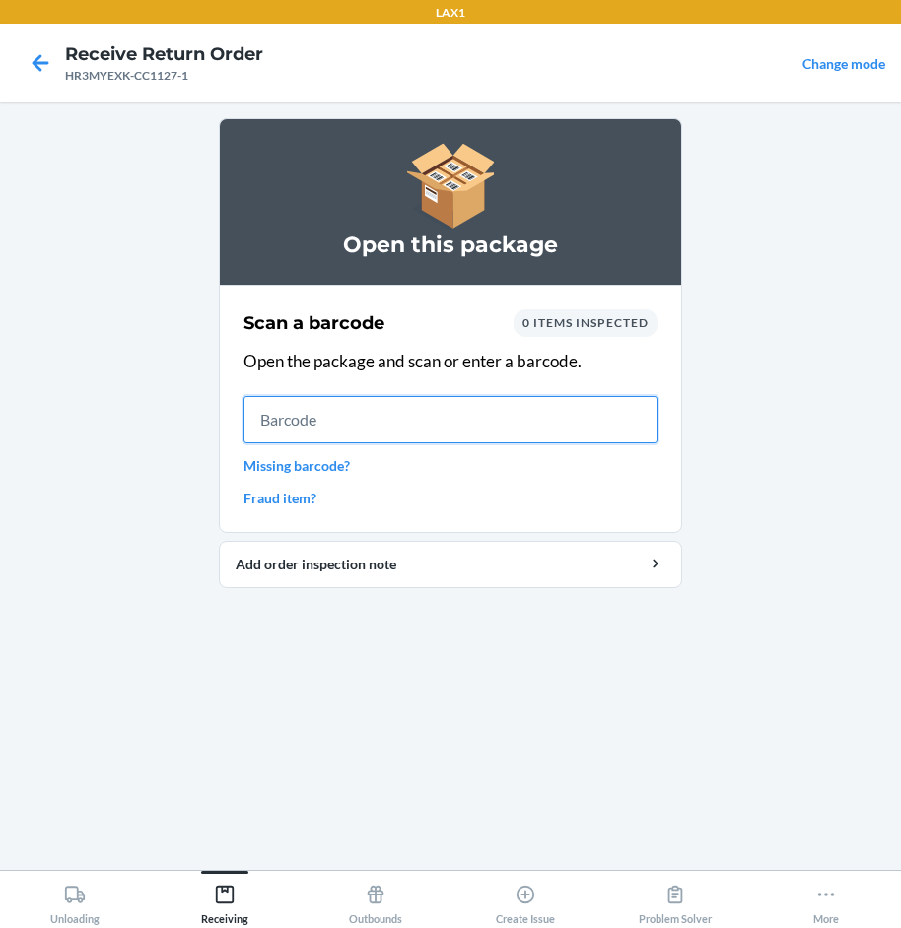
click at [346, 426] on input "text" at bounding box center [450, 419] width 414 height 47
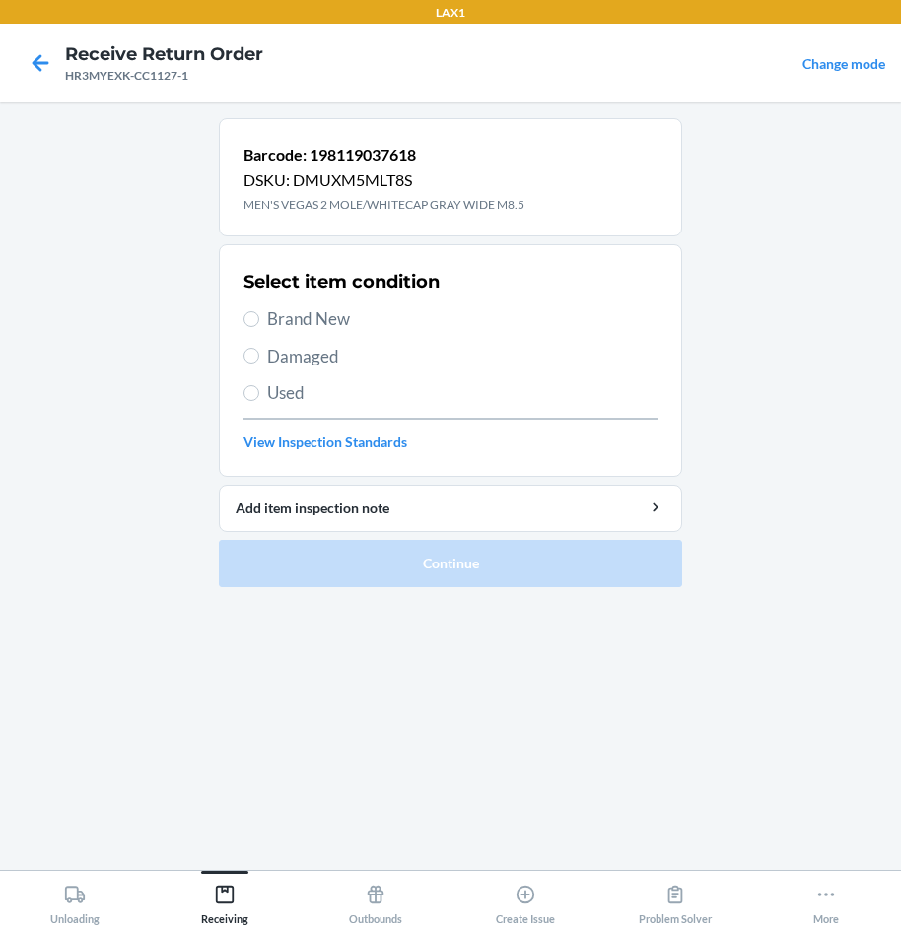
click at [307, 315] on span "Brand New" at bounding box center [462, 320] width 390 height 26
click at [259, 315] on input "Brand New" at bounding box center [251, 319] width 16 height 16
radio input "true"
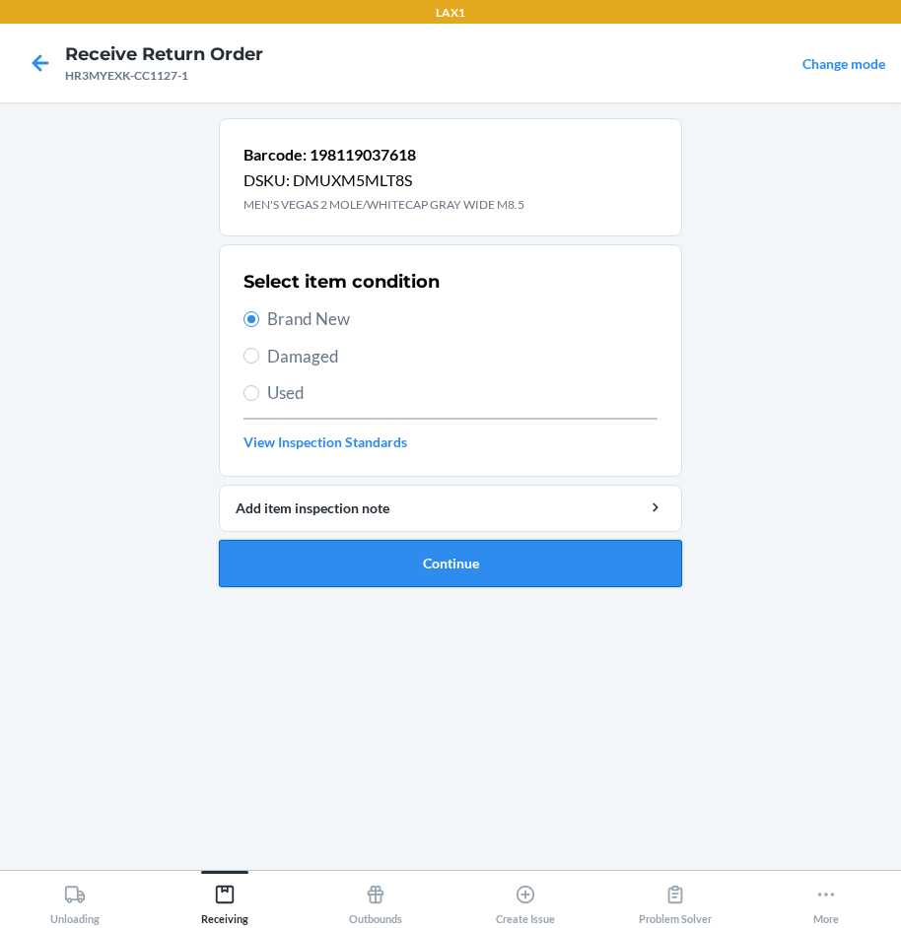
click at [468, 552] on button "Continue" at bounding box center [450, 563] width 463 height 47
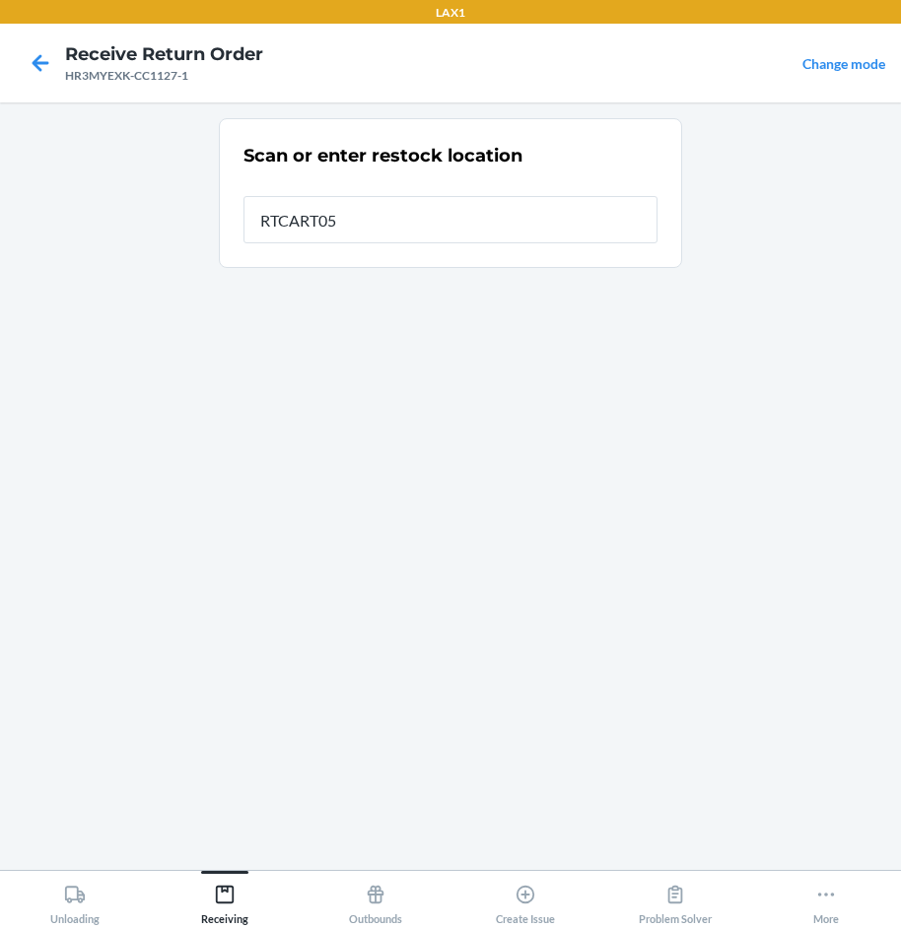
type input "RTCART052"
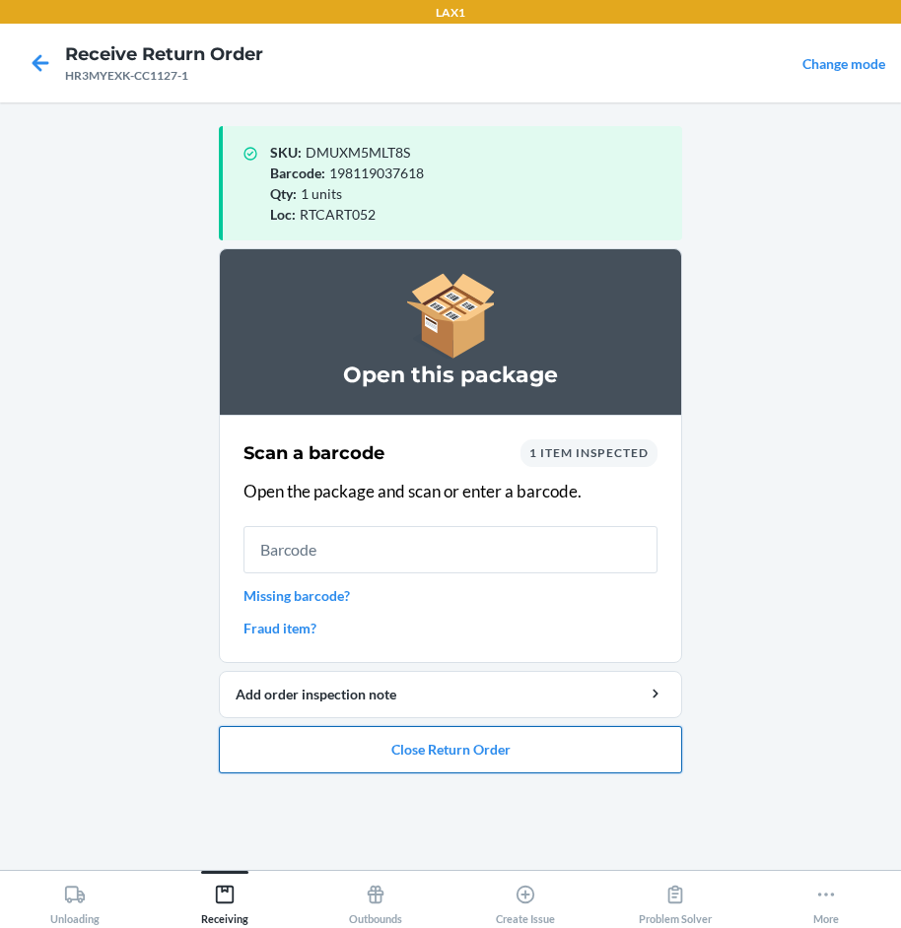
click at [565, 749] on button "Close Return Order" at bounding box center [450, 749] width 463 height 47
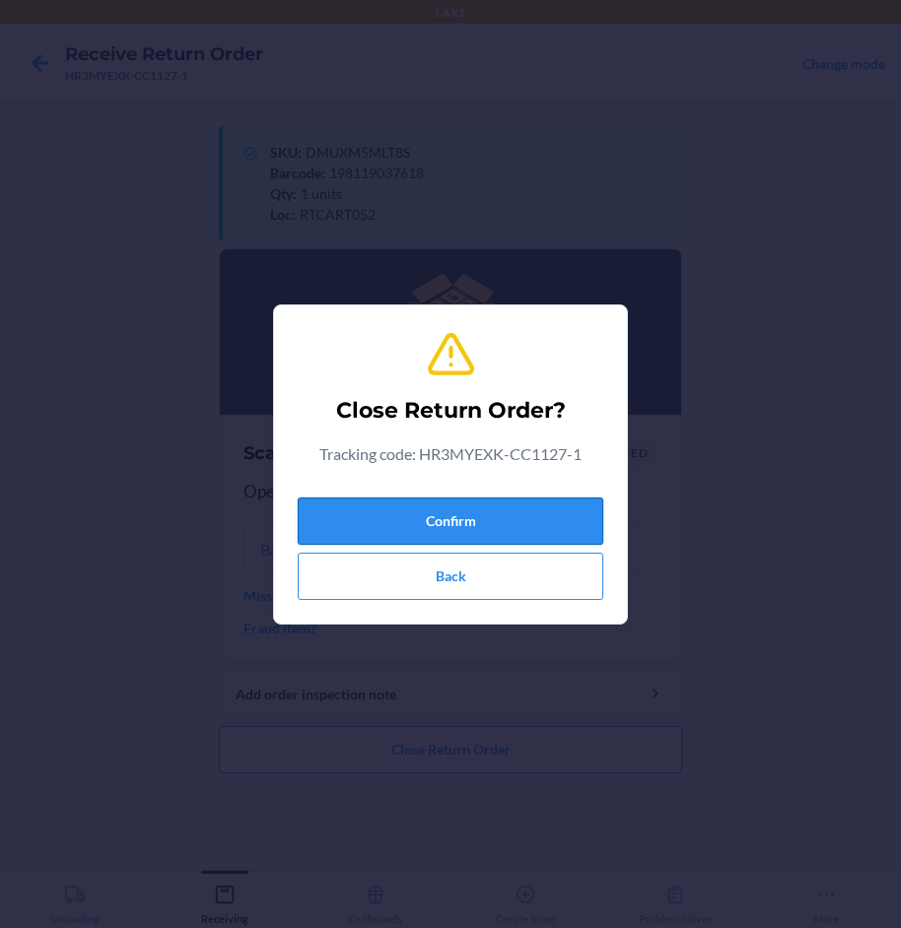
click at [516, 521] on button "Confirm" at bounding box center [451, 521] width 306 height 47
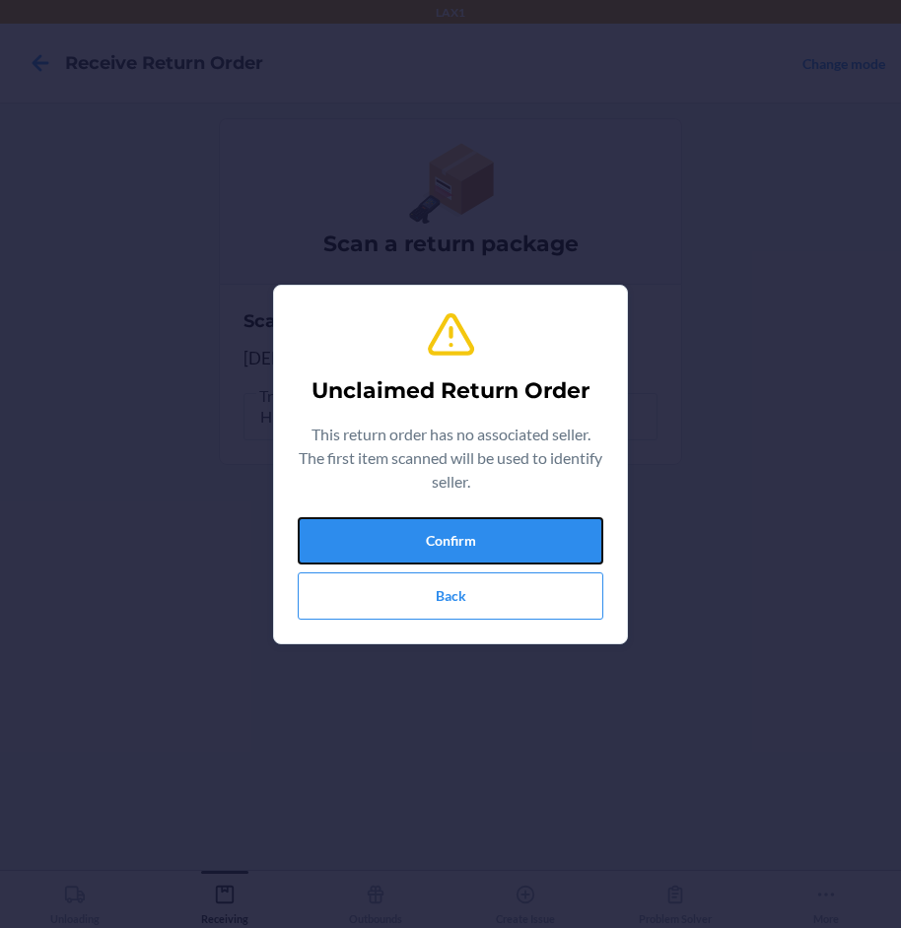
click at [516, 521] on button "Confirm" at bounding box center [451, 540] width 306 height 47
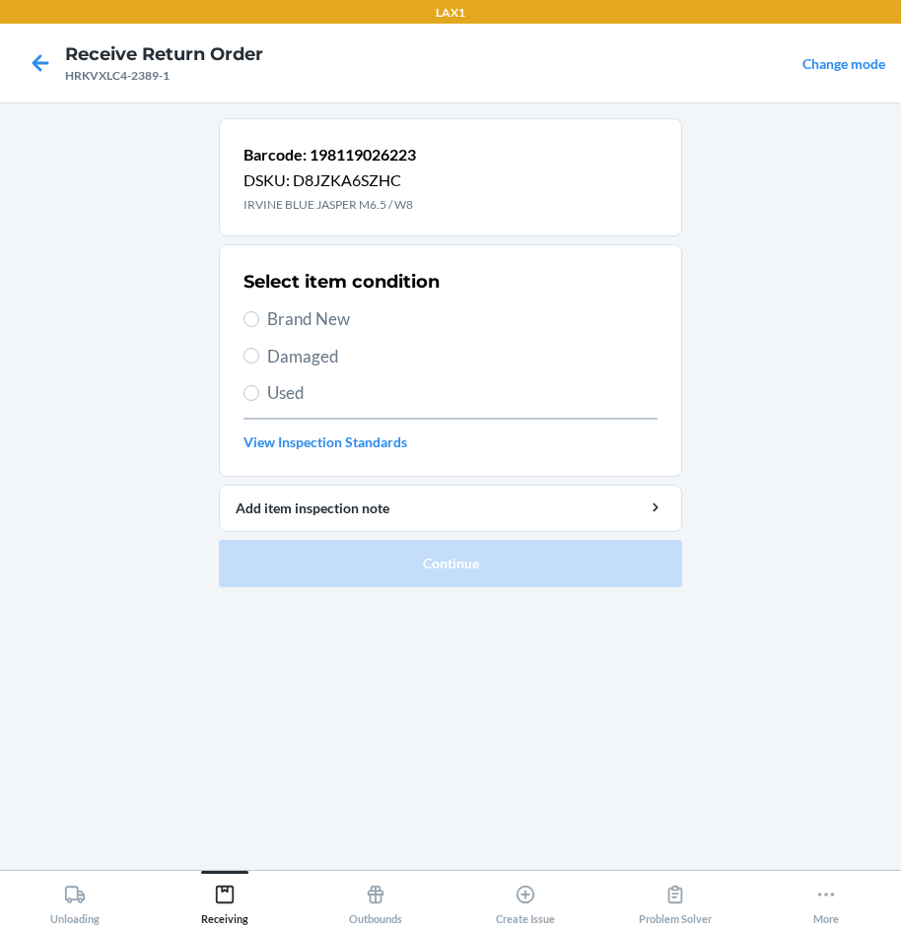
click at [319, 318] on span "Brand New" at bounding box center [462, 320] width 390 height 26
click at [259, 318] on input "Brand New" at bounding box center [251, 319] width 16 height 16
radio input "true"
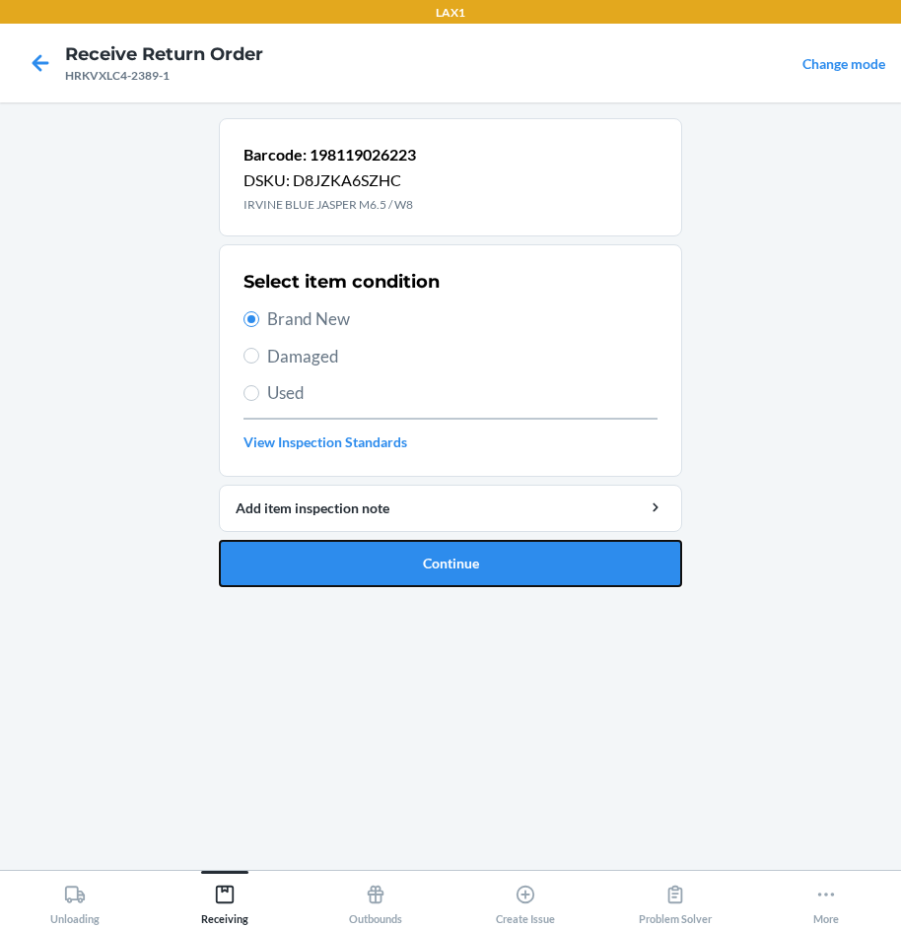
click at [614, 566] on button "Continue" at bounding box center [450, 563] width 463 height 47
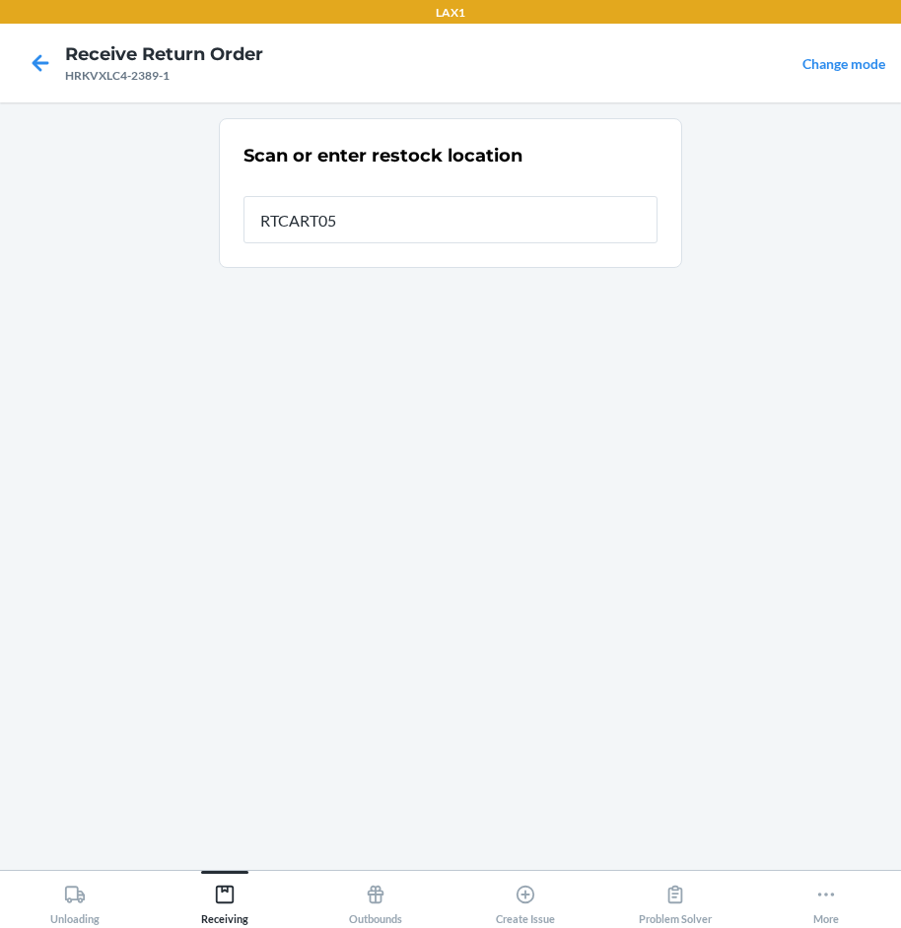
type input "RTCART052"
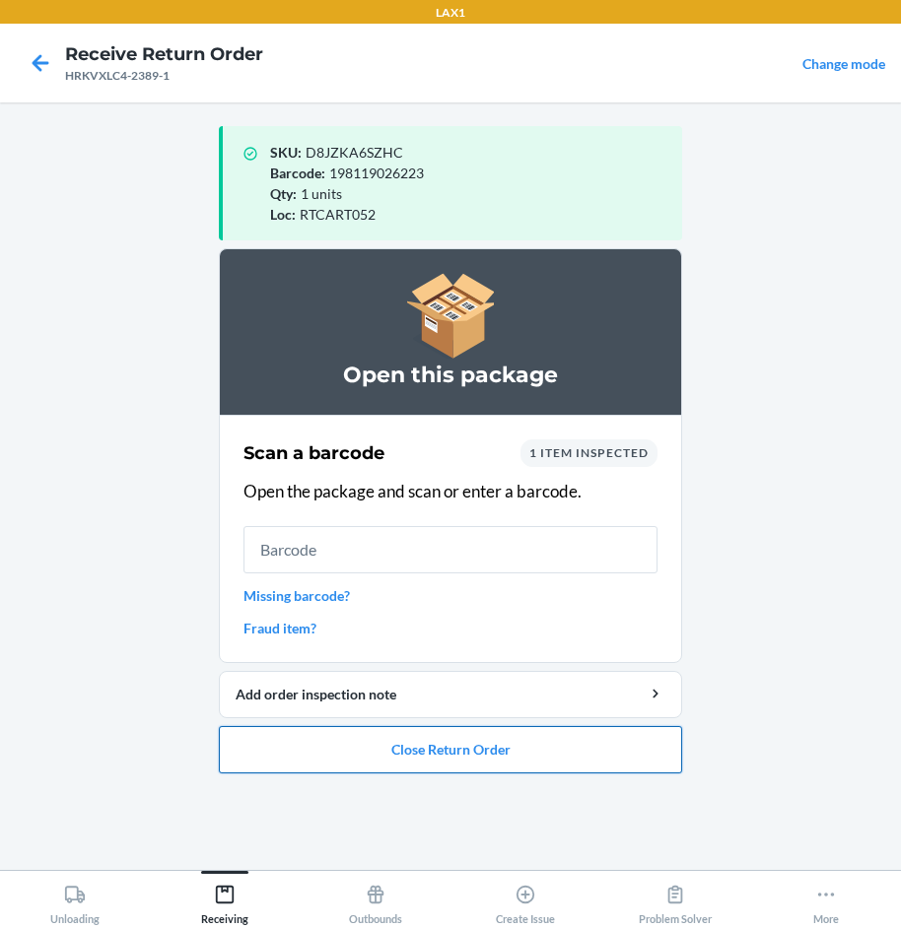
click at [546, 745] on button "Close Return Order" at bounding box center [450, 749] width 463 height 47
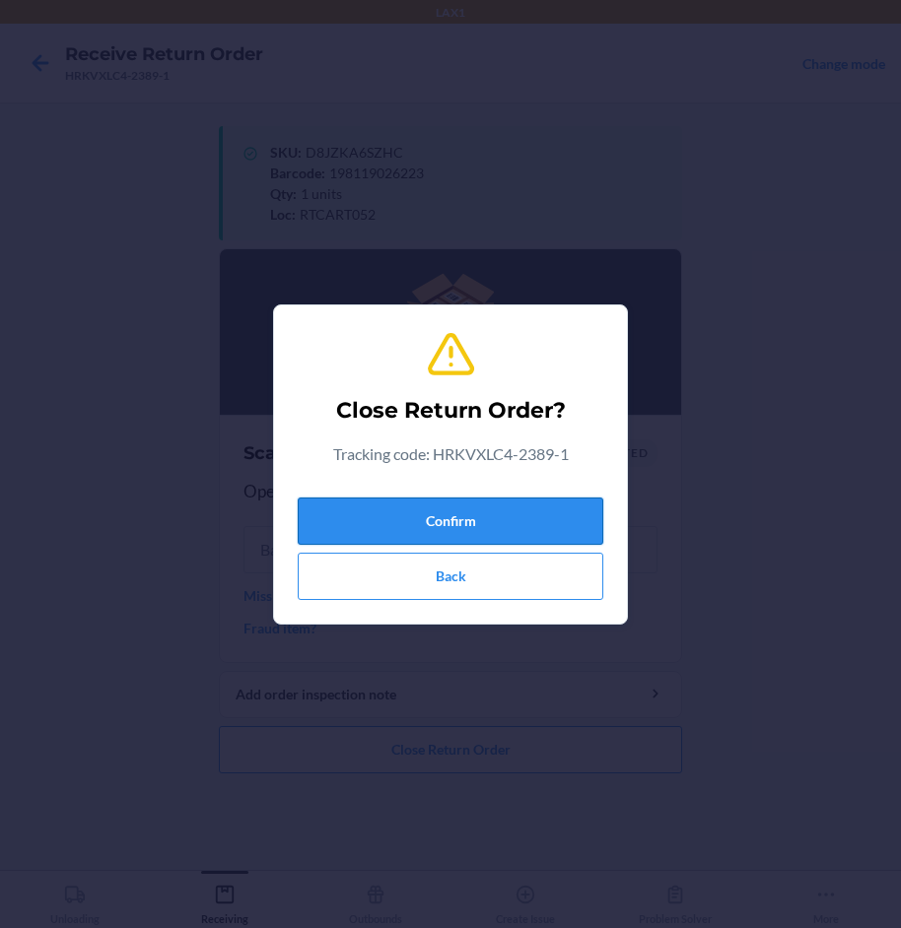
click at [528, 530] on button "Confirm" at bounding box center [451, 521] width 306 height 47
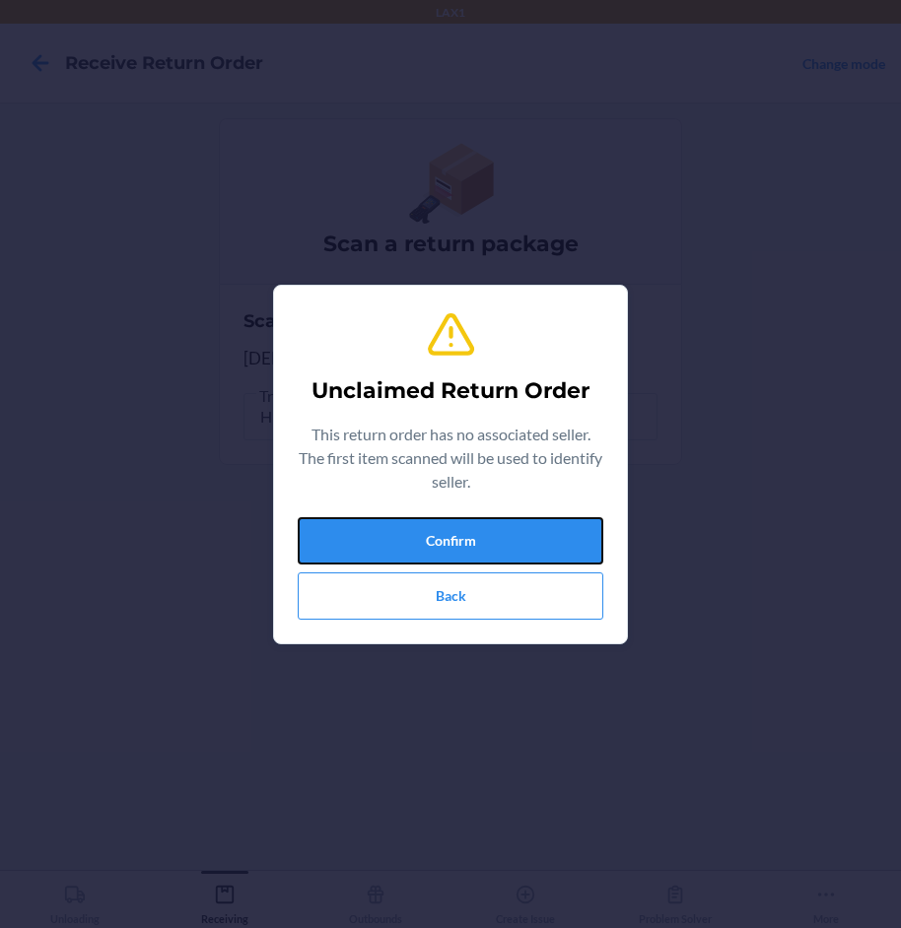
click at [528, 530] on button "Confirm" at bounding box center [451, 540] width 306 height 47
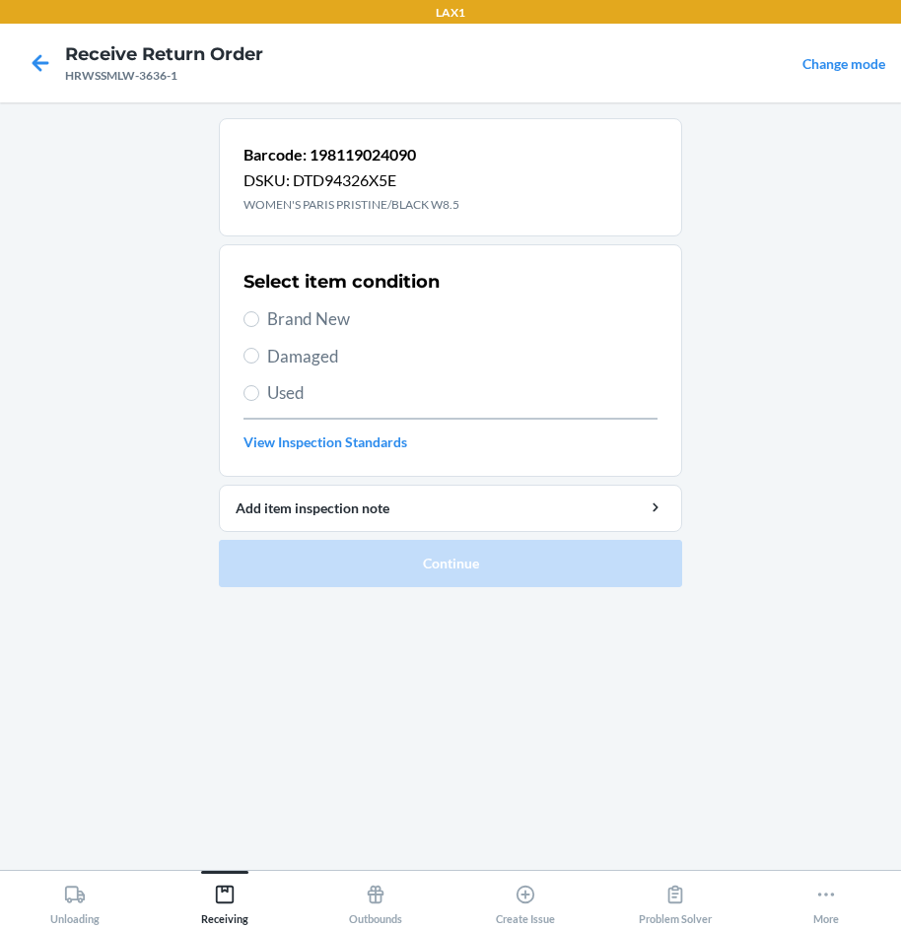
click at [303, 320] on span "Brand New" at bounding box center [462, 320] width 390 height 26
click at [259, 320] on input "Brand New" at bounding box center [251, 319] width 16 height 16
radio input "true"
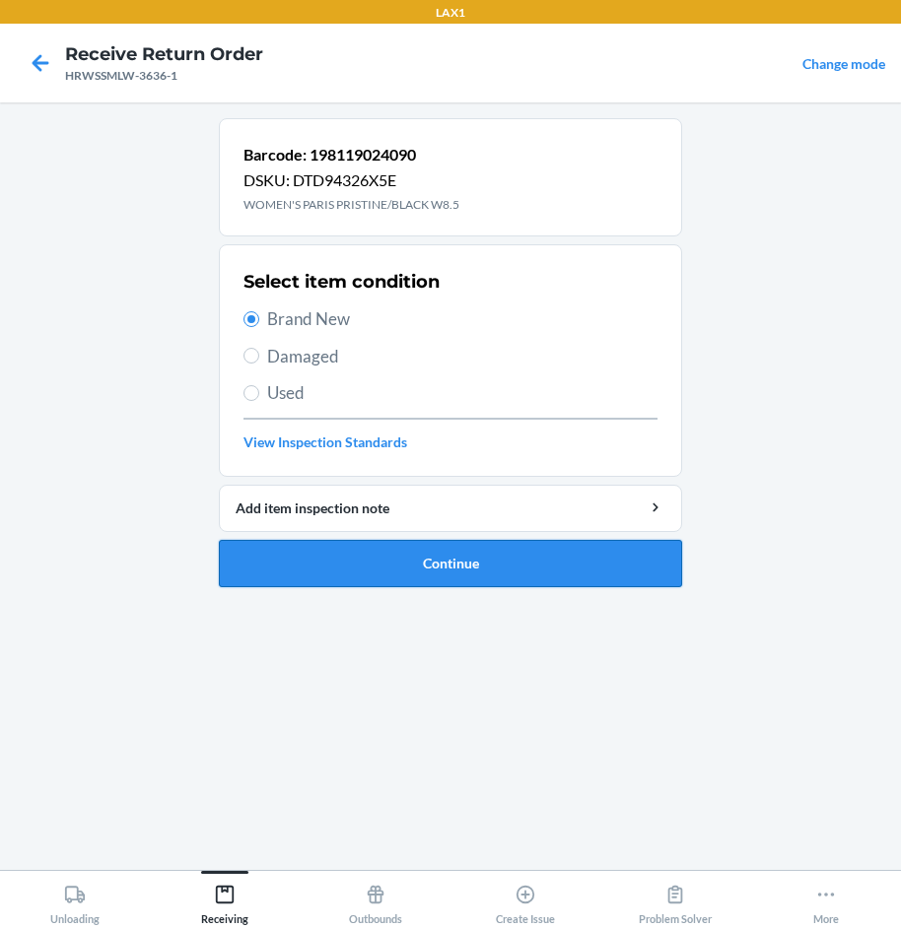
click at [628, 564] on button "Continue" at bounding box center [450, 563] width 463 height 47
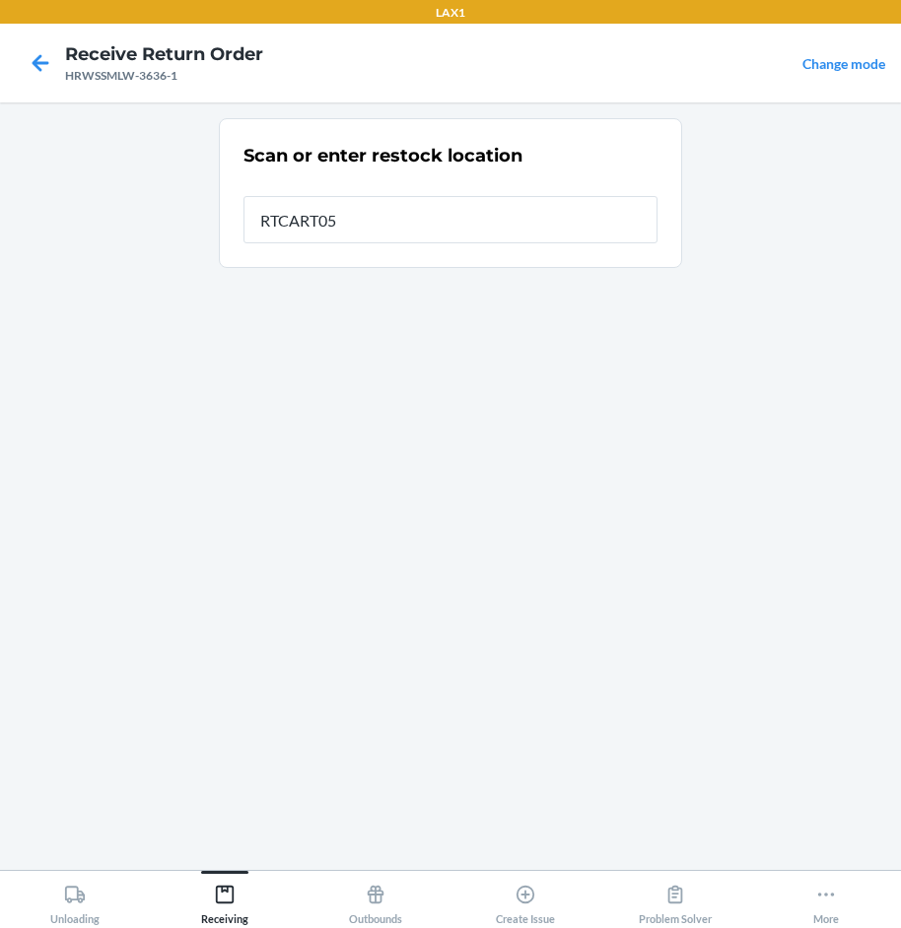
type input "RTCART052"
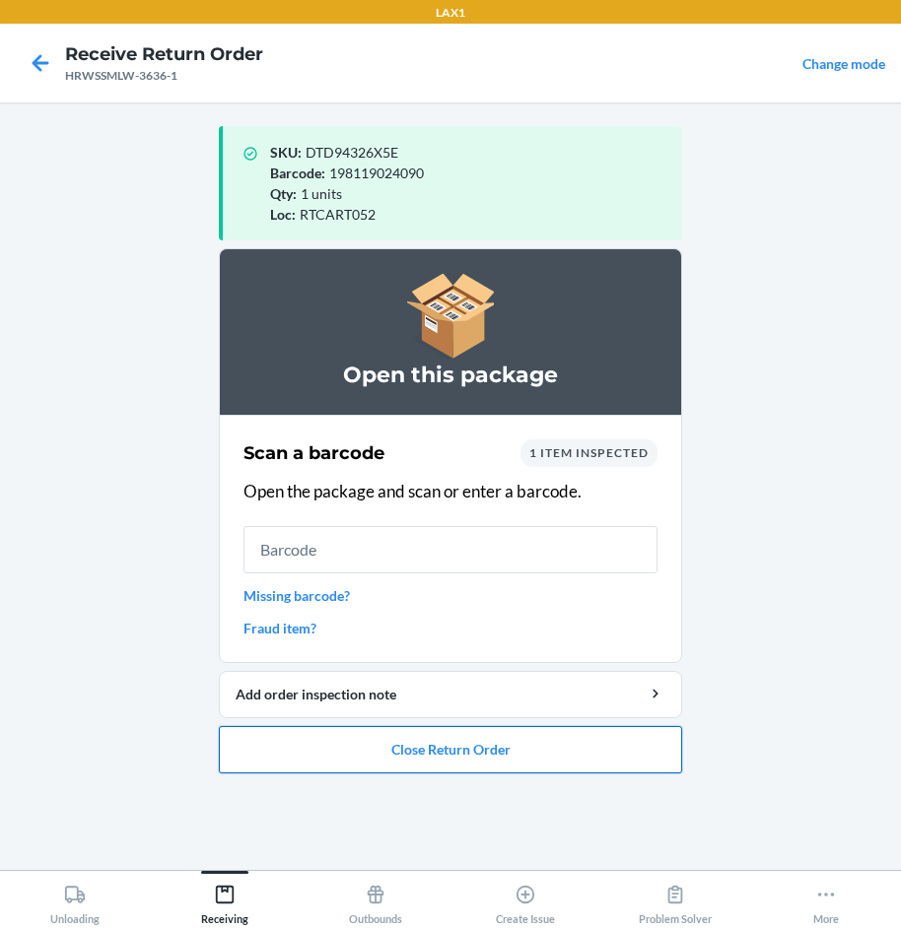
click at [483, 739] on button "Close Return Order" at bounding box center [450, 749] width 463 height 47
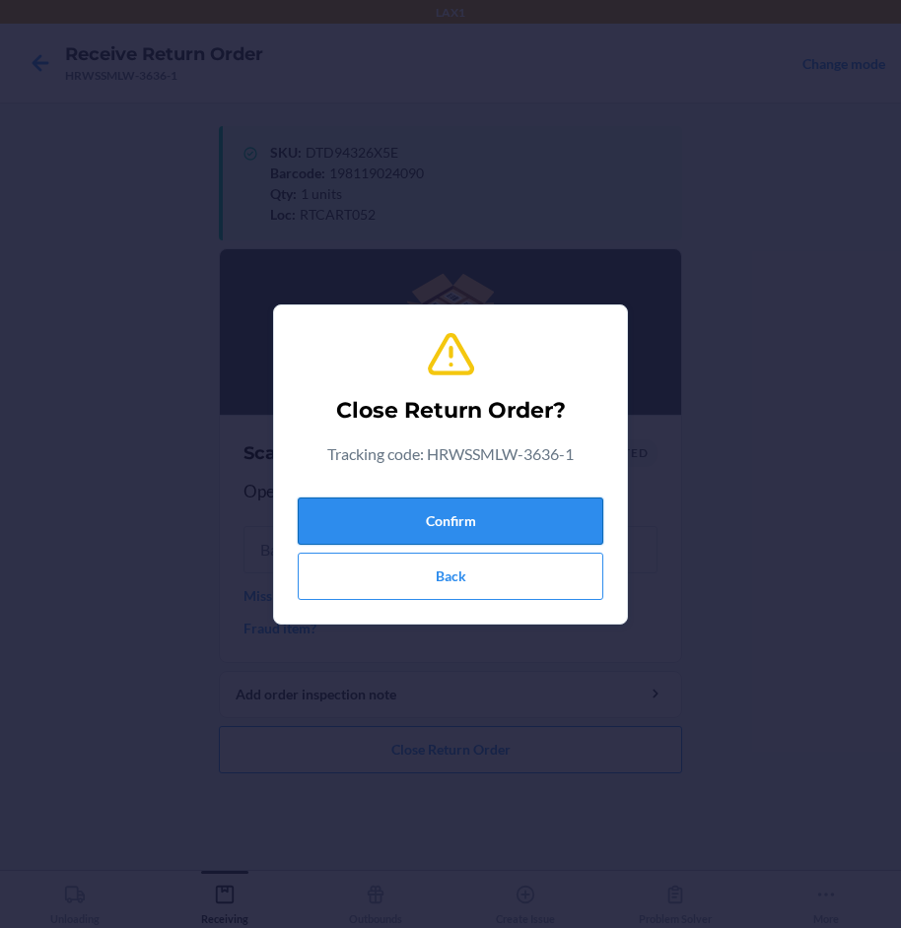
click at [479, 532] on button "Confirm" at bounding box center [451, 521] width 306 height 47
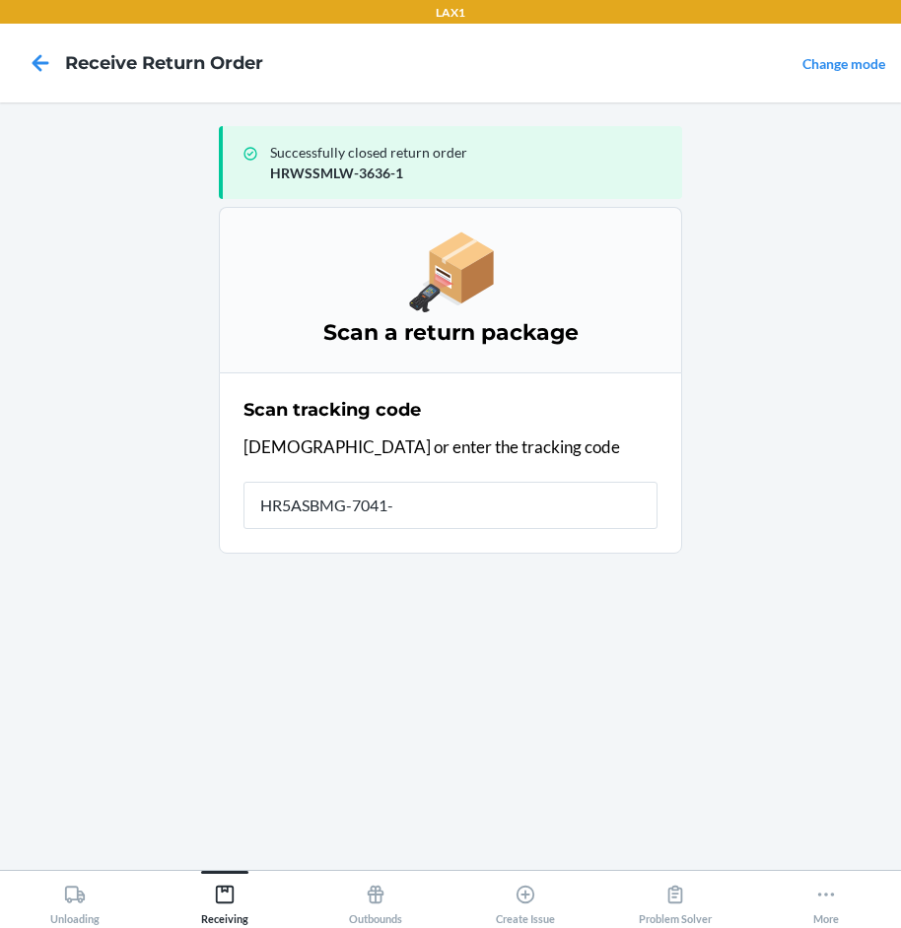
type input "HR5ASBMG-7041-1"
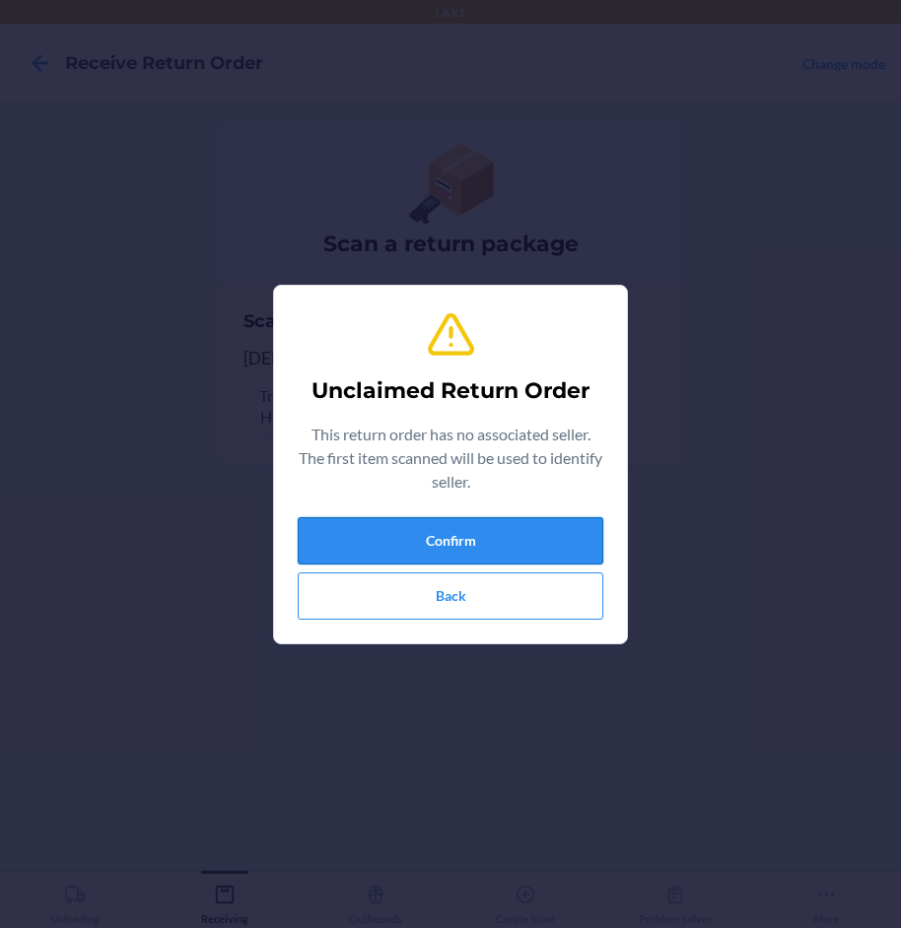
click at [481, 540] on button "Confirm" at bounding box center [451, 540] width 306 height 47
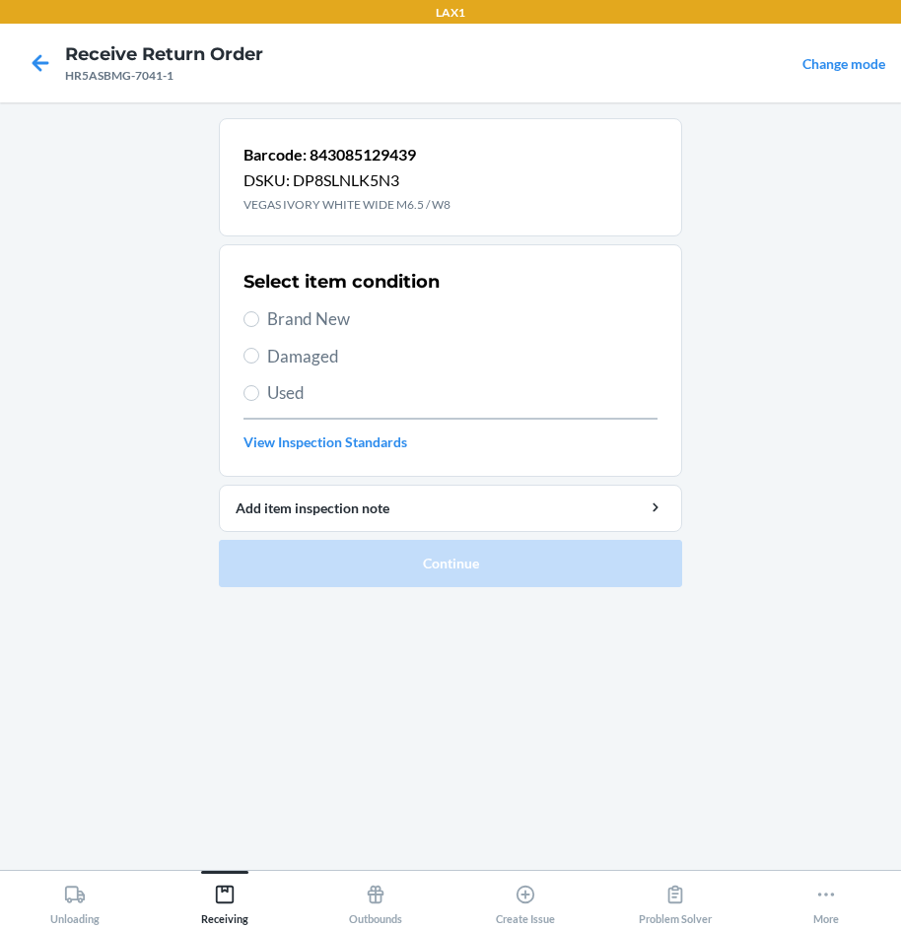
click at [321, 319] on span "Brand New" at bounding box center [462, 320] width 390 height 26
click at [259, 319] on input "Brand New" at bounding box center [251, 319] width 16 height 16
radio input "true"
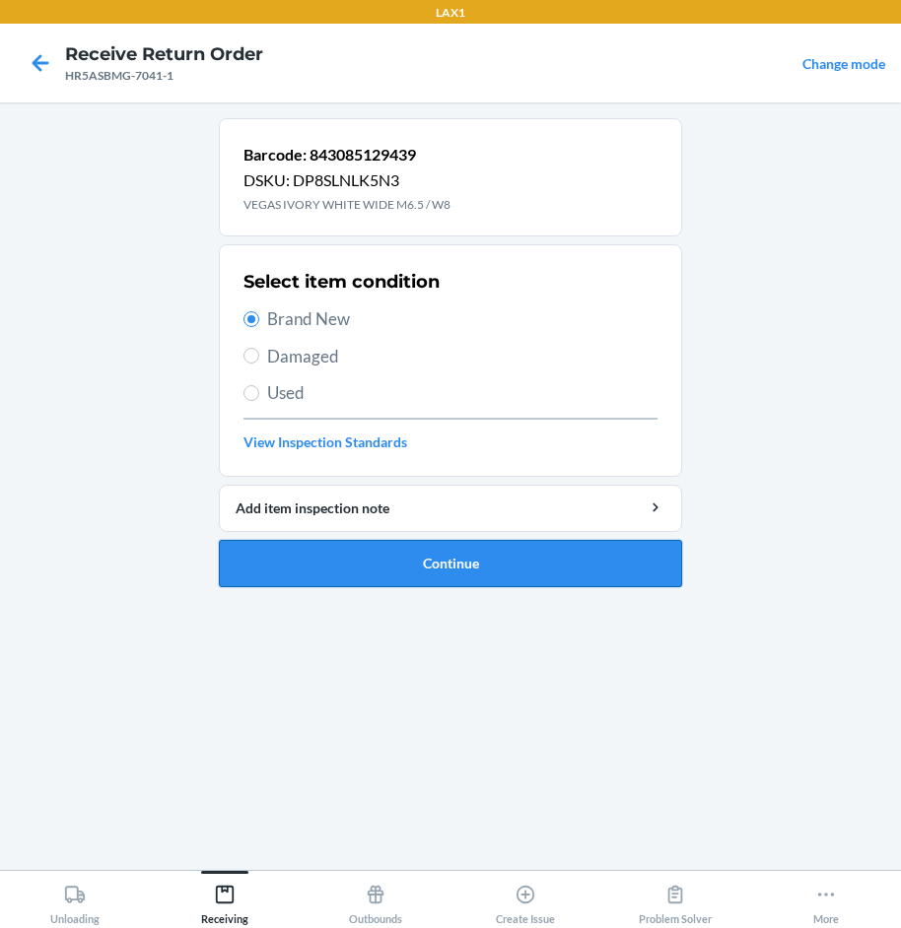
click at [471, 573] on button "Continue" at bounding box center [450, 563] width 463 height 47
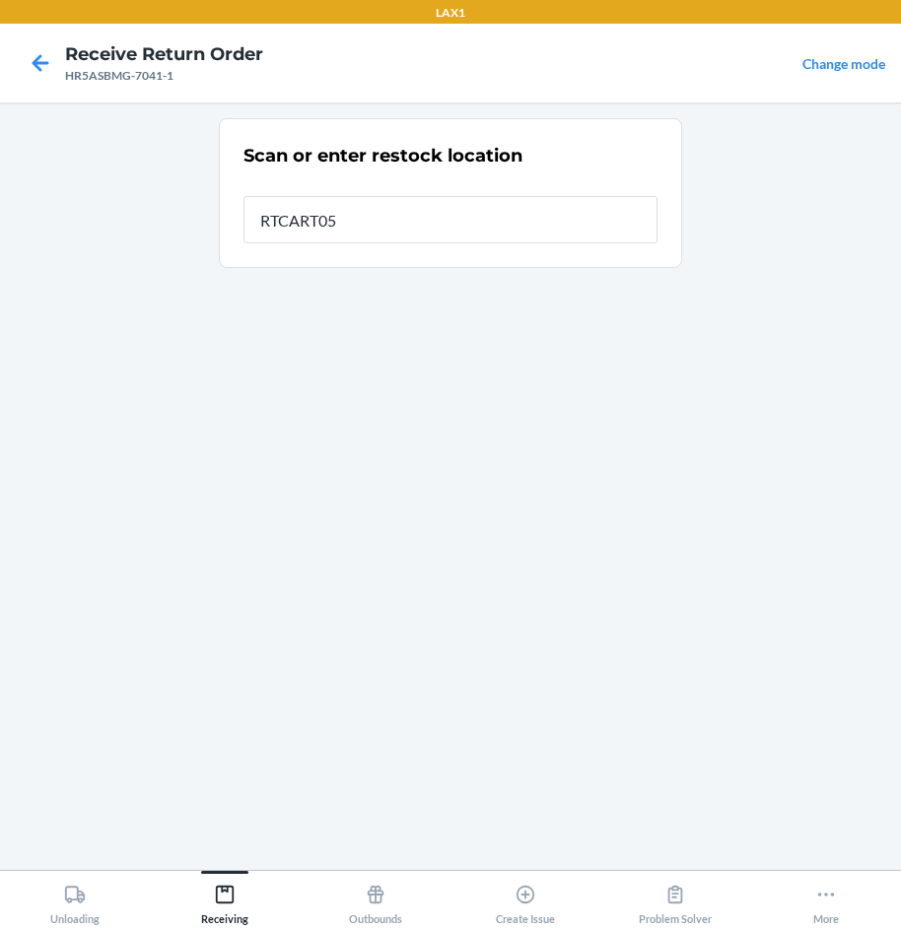
type input "RTCART052"
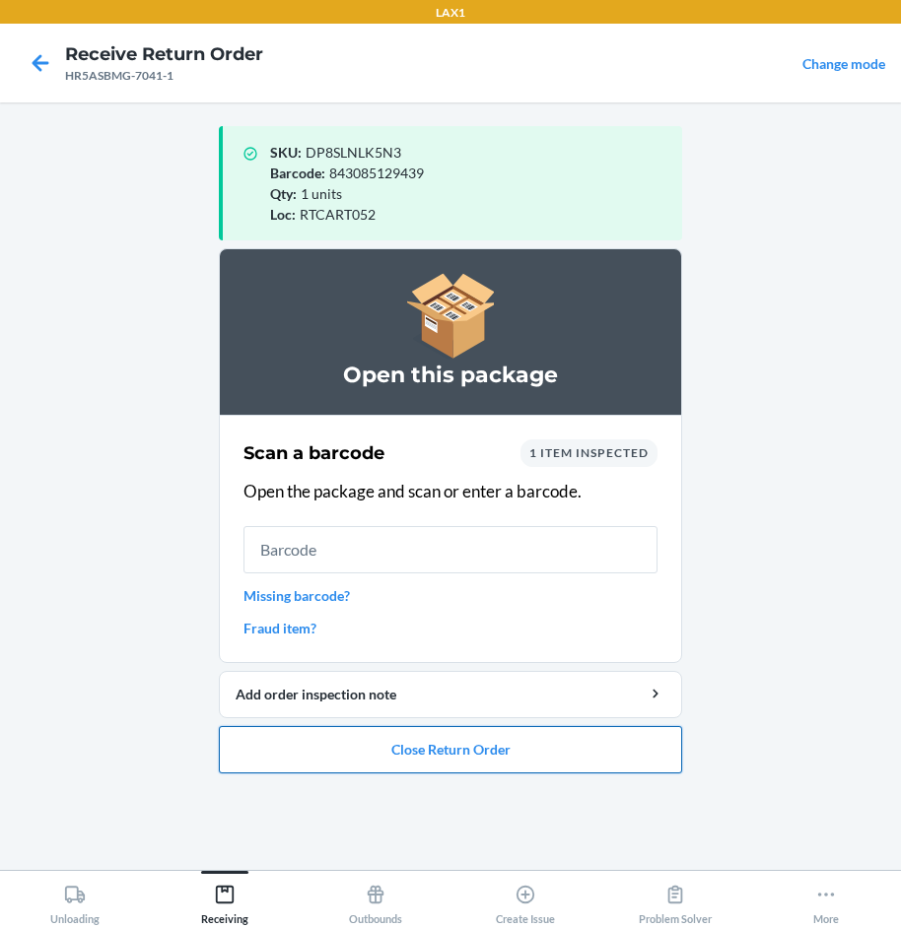
click at [482, 736] on button "Close Return Order" at bounding box center [450, 749] width 463 height 47
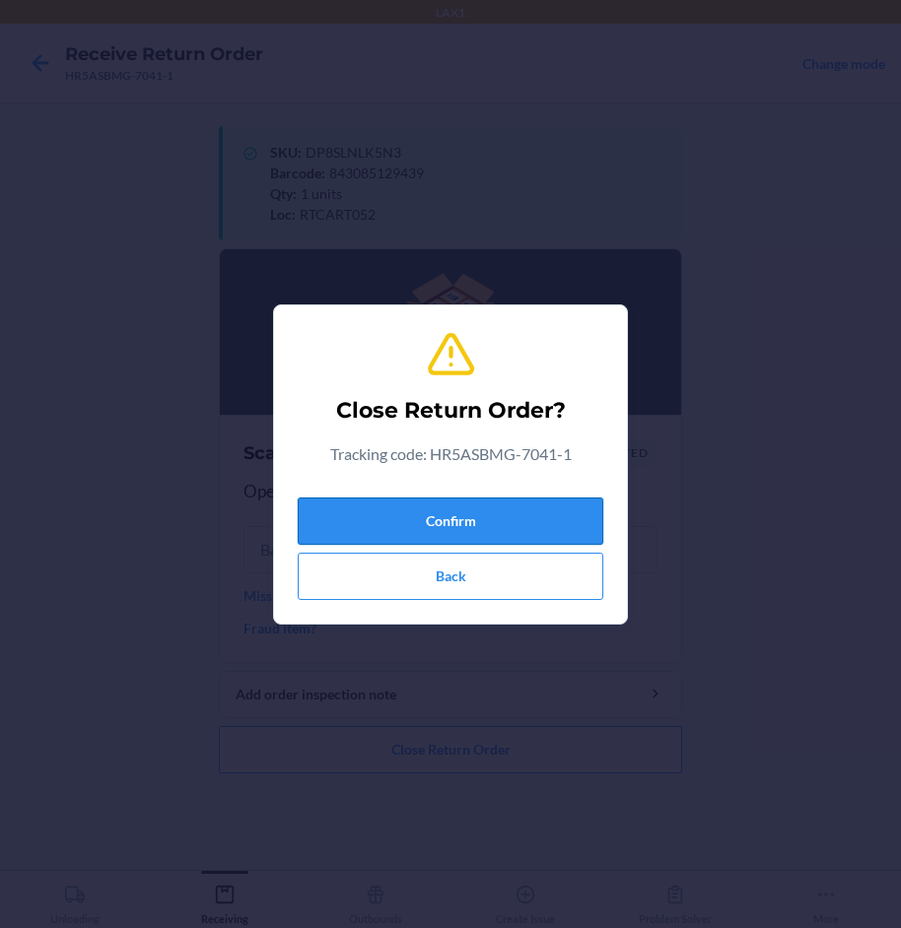
click at [499, 521] on button "Confirm" at bounding box center [451, 521] width 306 height 47
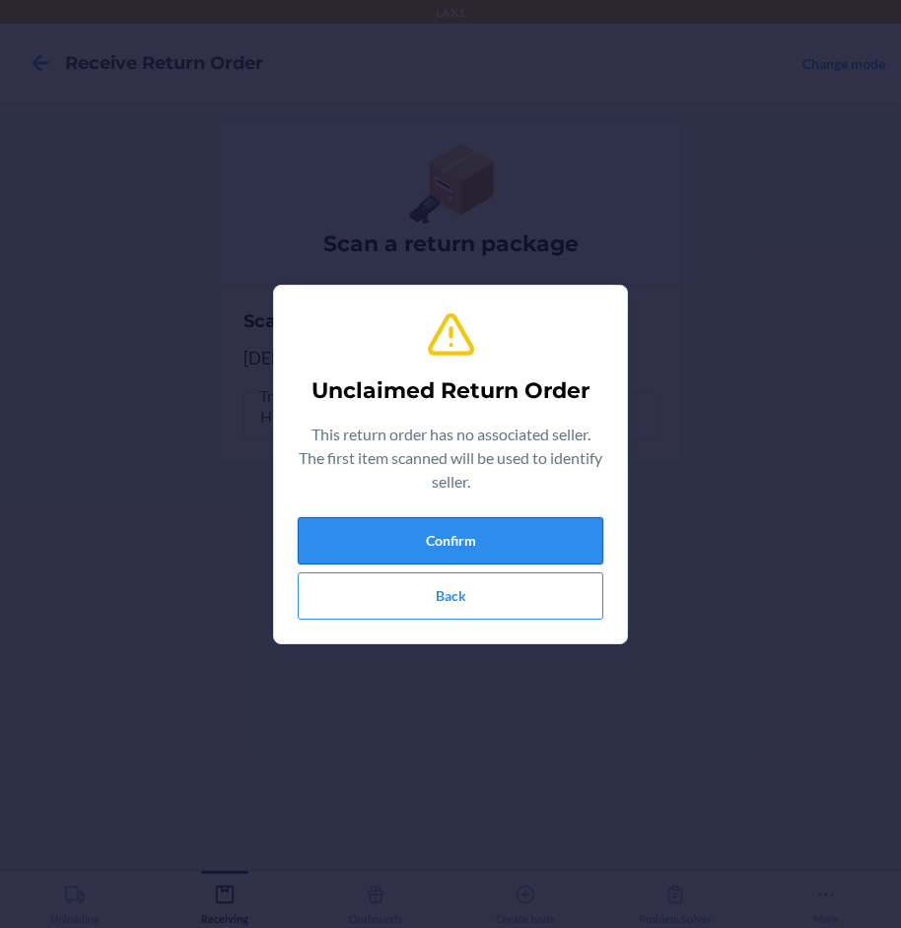
click at [515, 552] on button "Confirm" at bounding box center [451, 540] width 306 height 47
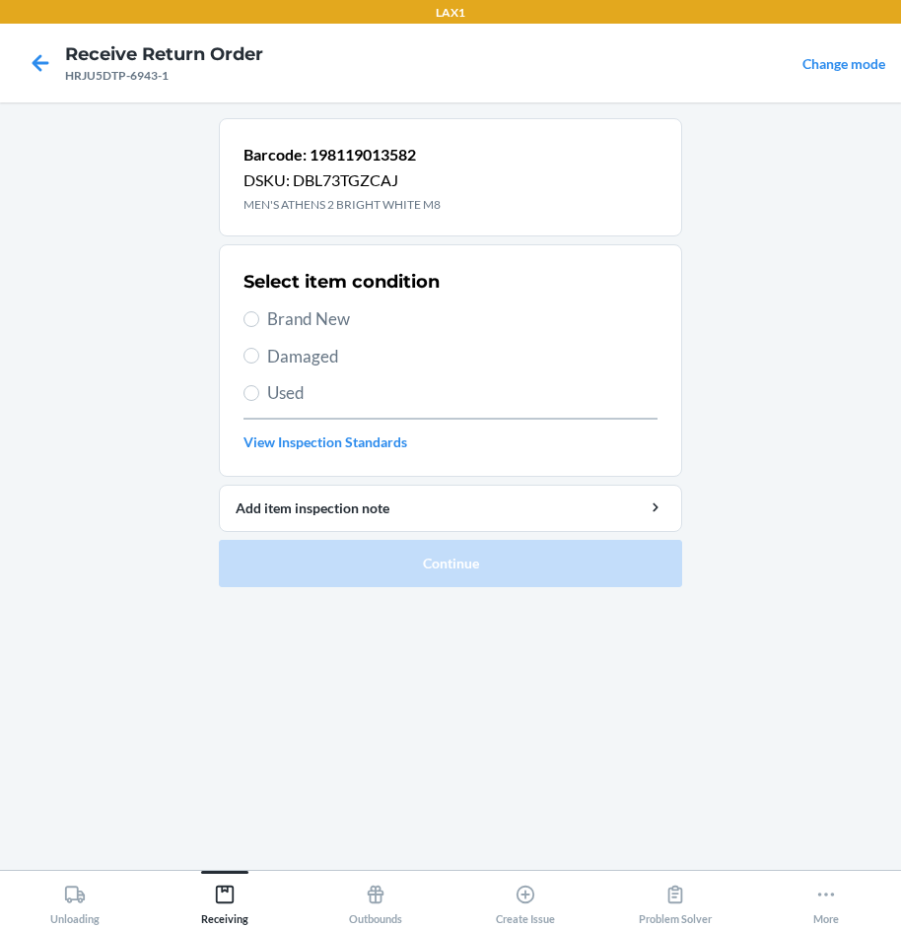
click at [320, 318] on span "Brand New" at bounding box center [462, 320] width 390 height 26
click at [259, 318] on input "Brand New" at bounding box center [251, 319] width 16 height 16
radio input "true"
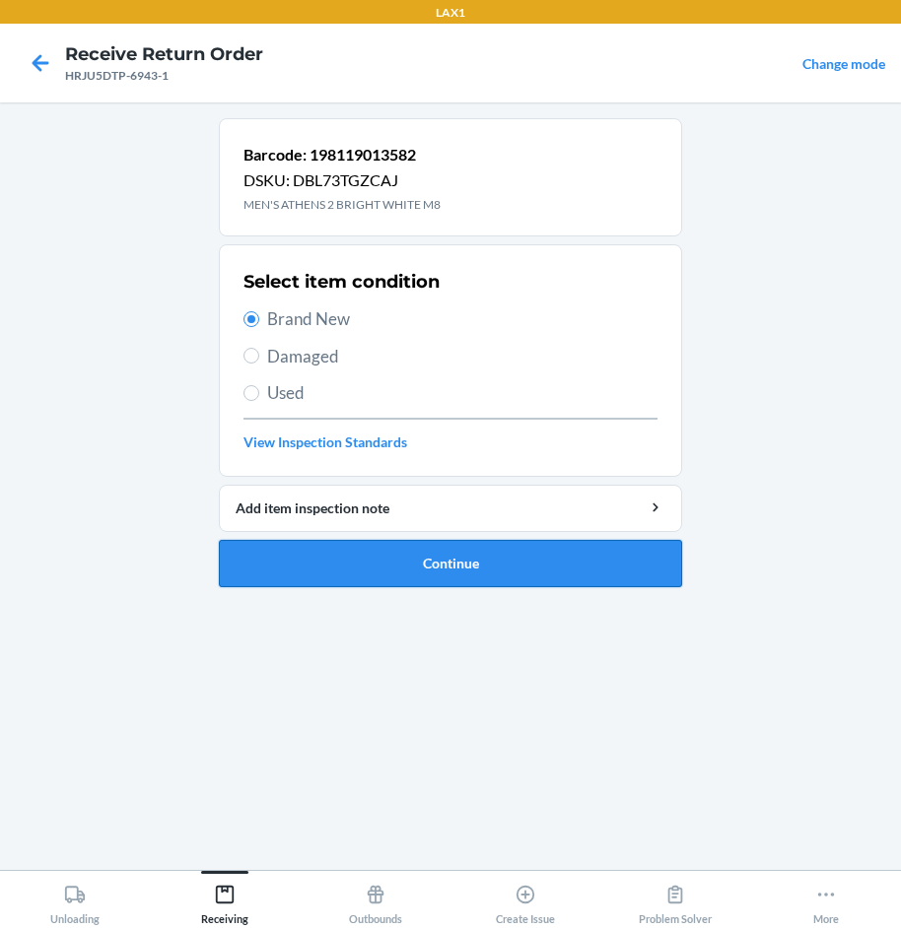
click at [520, 571] on button "Continue" at bounding box center [450, 563] width 463 height 47
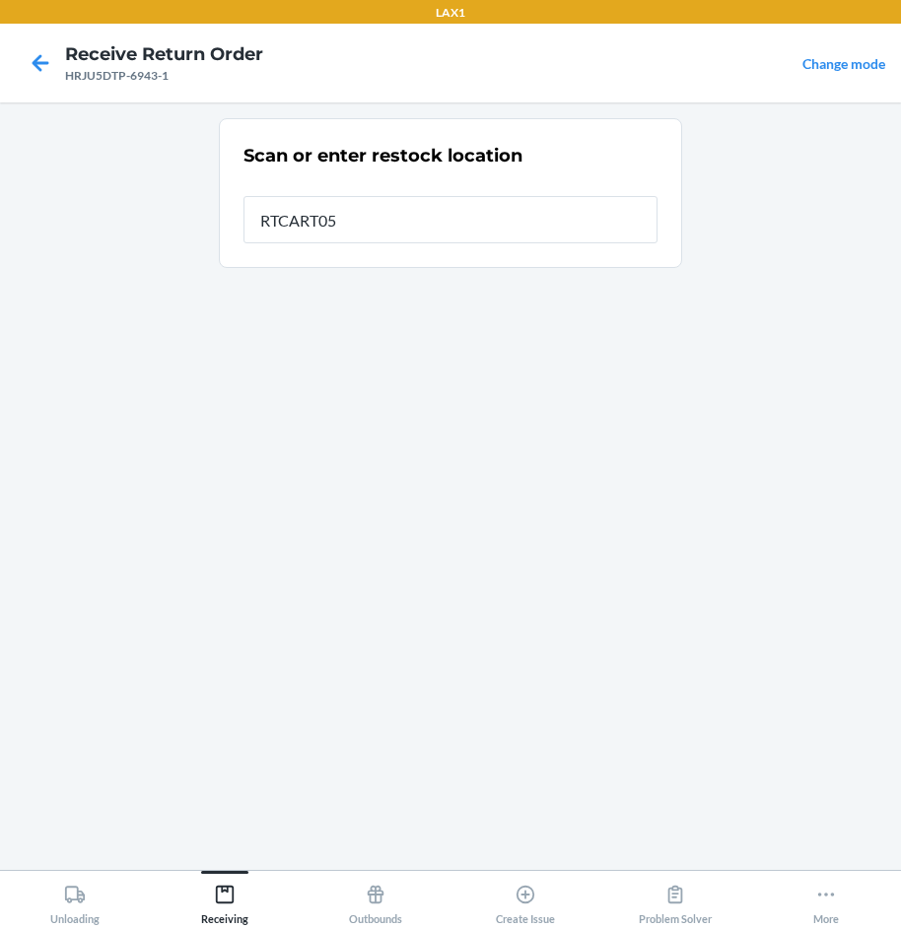
type input "RTCART052"
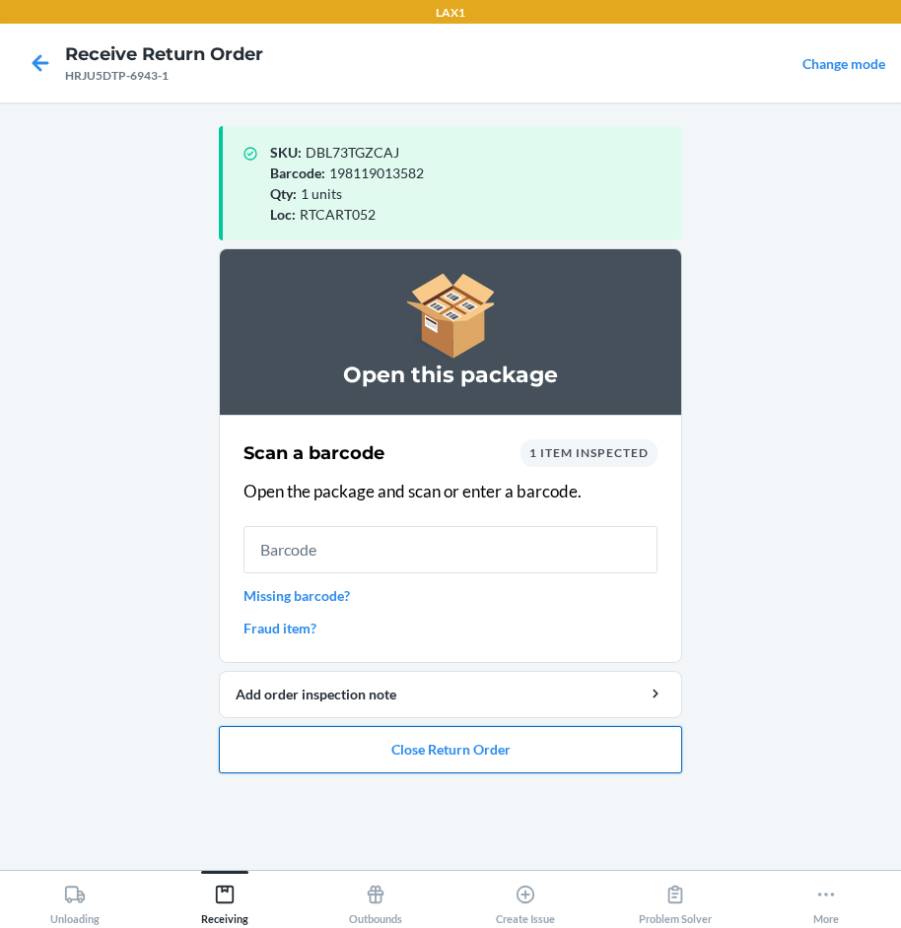
click at [522, 747] on button "Close Return Order" at bounding box center [450, 749] width 463 height 47
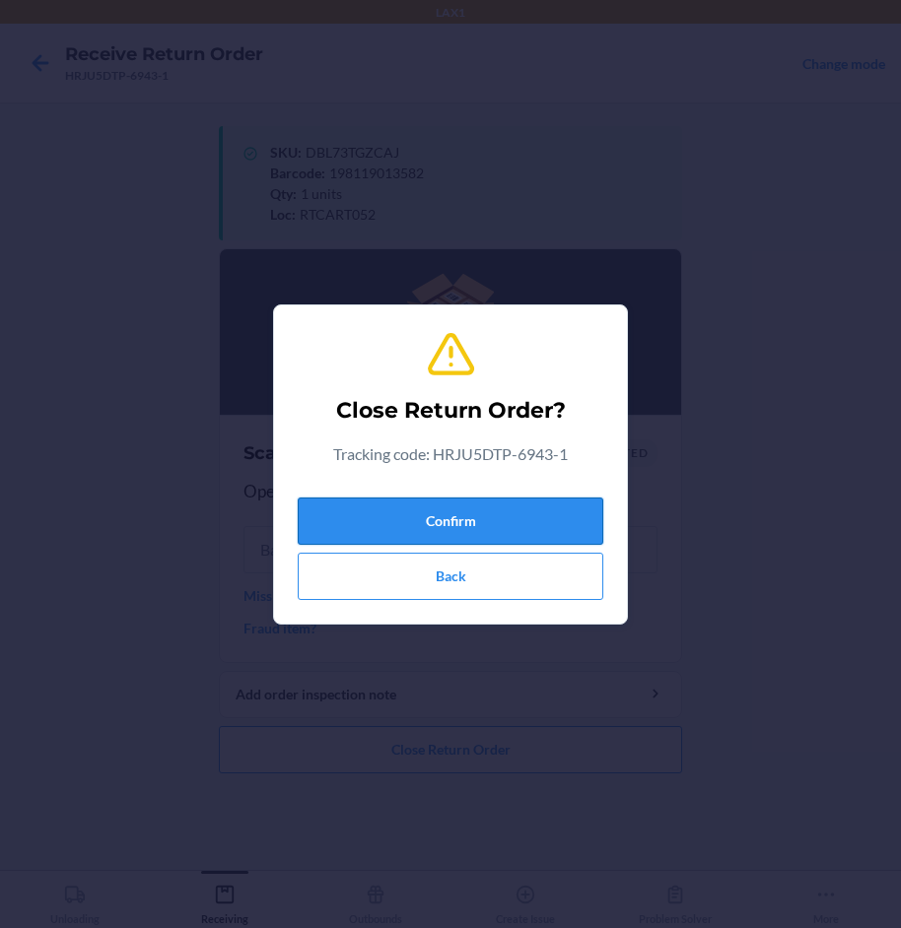
click at [492, 503] on button "Confirm" at bounding box center [451, 521] width 306 height 47
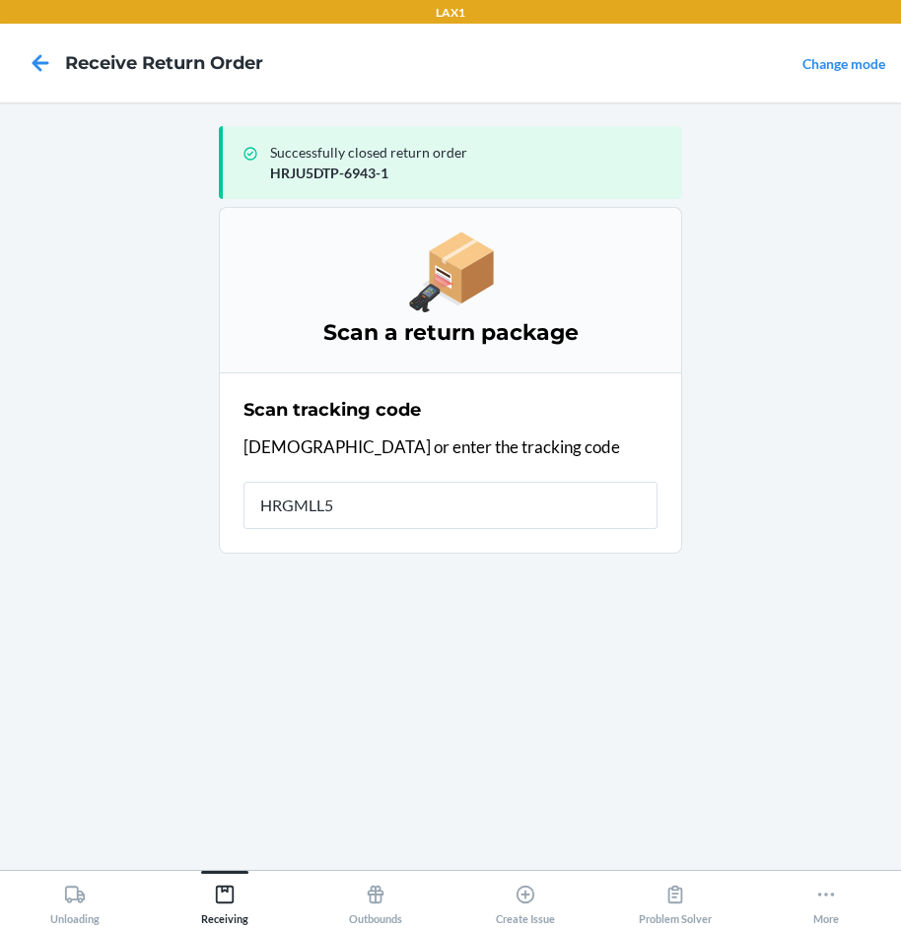
type input "HRGMLL5G"
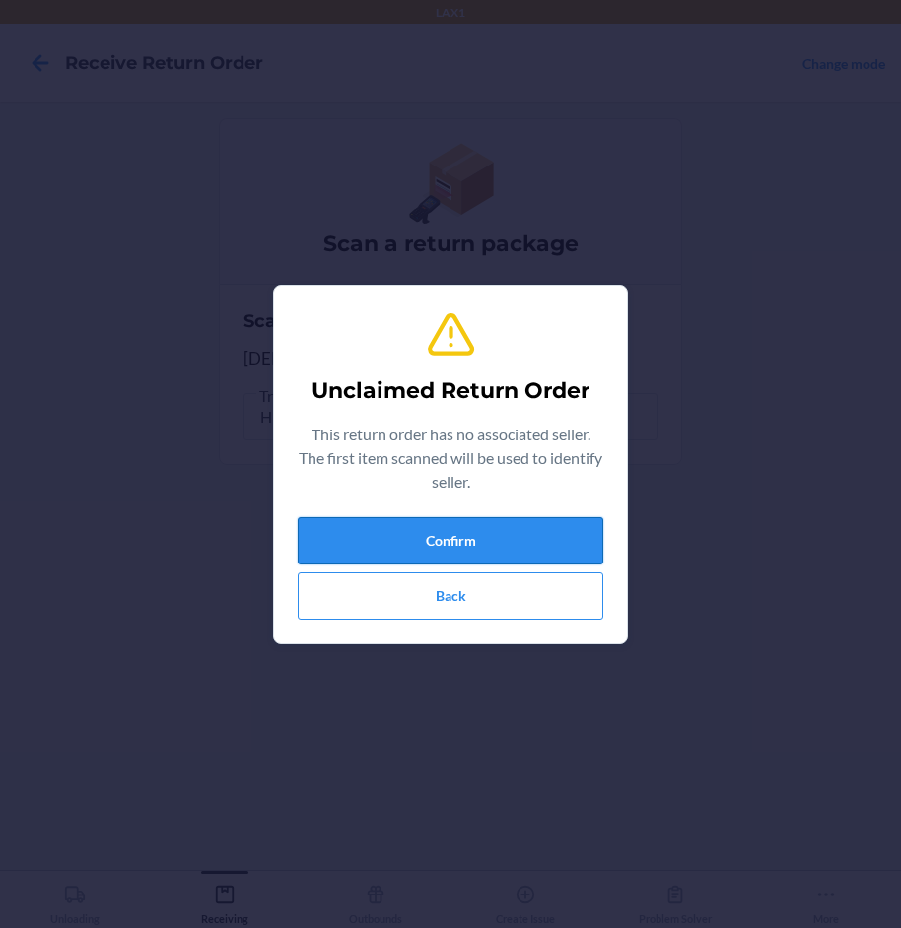
click at [490, 535] on button "Confirm" at bounding box center [451, 540] width 306 height 47
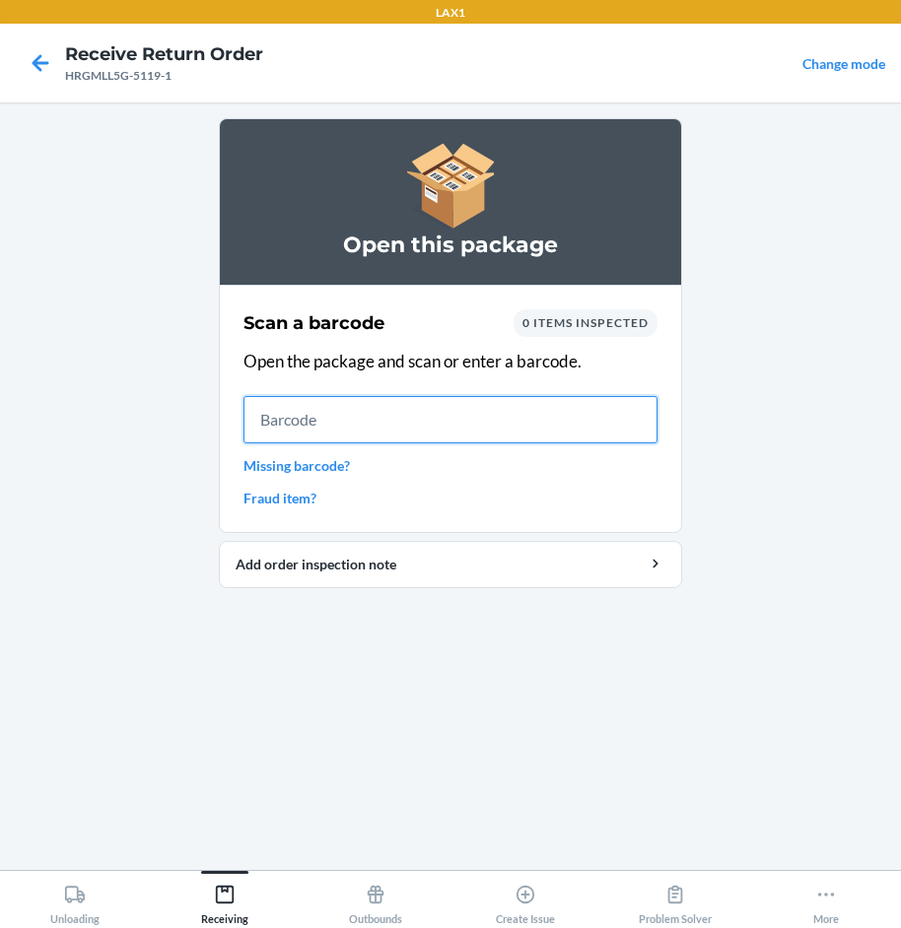
click at [470, 435] on input "text" at bounding box center [450, 419] width 414 height 47
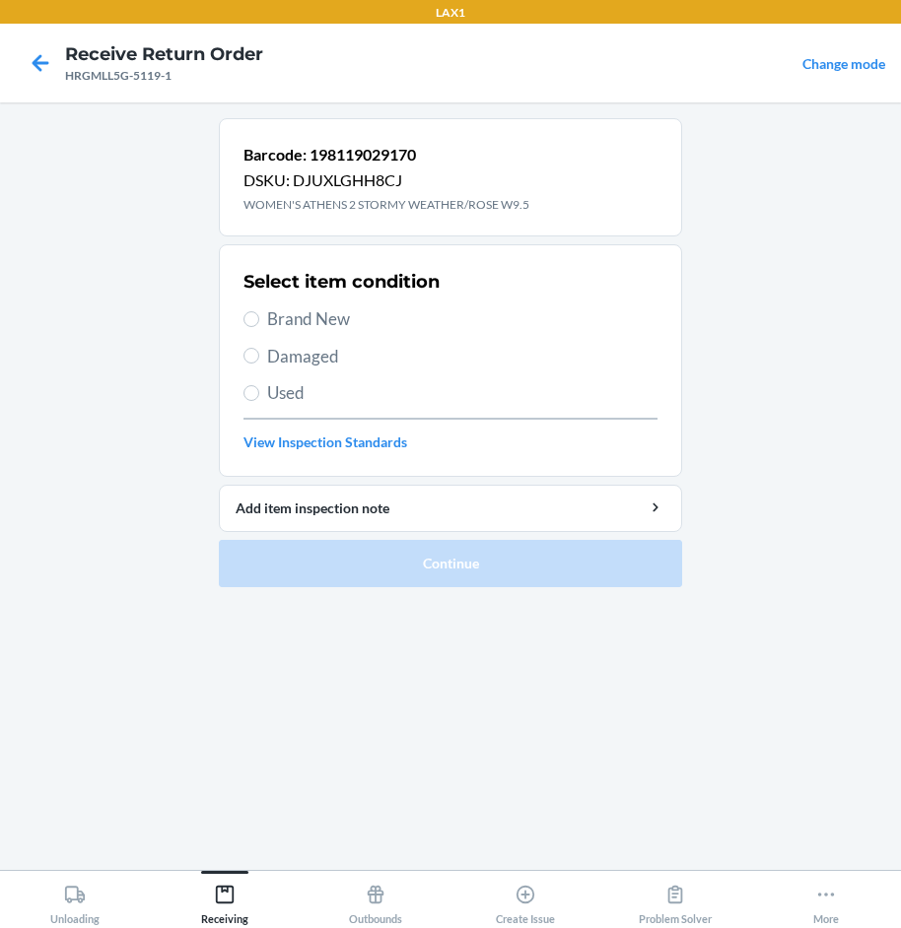
click at [307, 316] on span "Brand New" at bounding box center [462, 320] width 390 height 26
click at [259, 316] on input "Brand New" at bounding box center [251, 319] width 16 height 16
radio input "true"
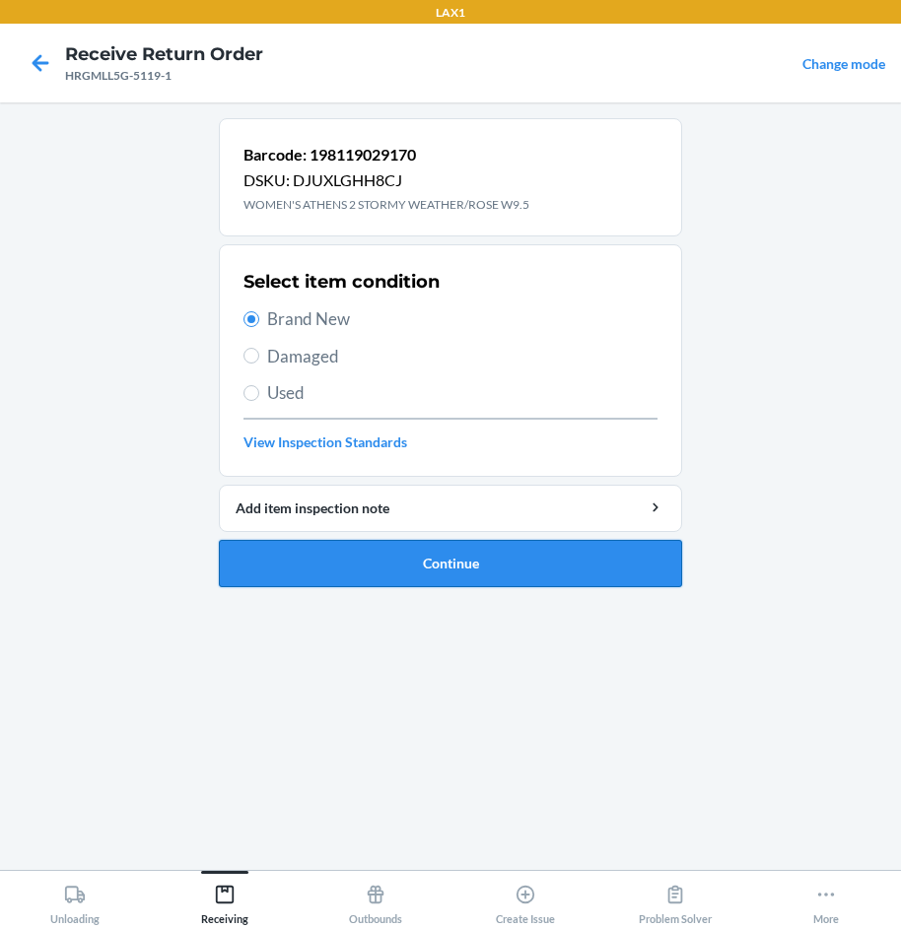
click at [541, 563] on button "Continue" at bounding box center [450, 563] width 463 height 47
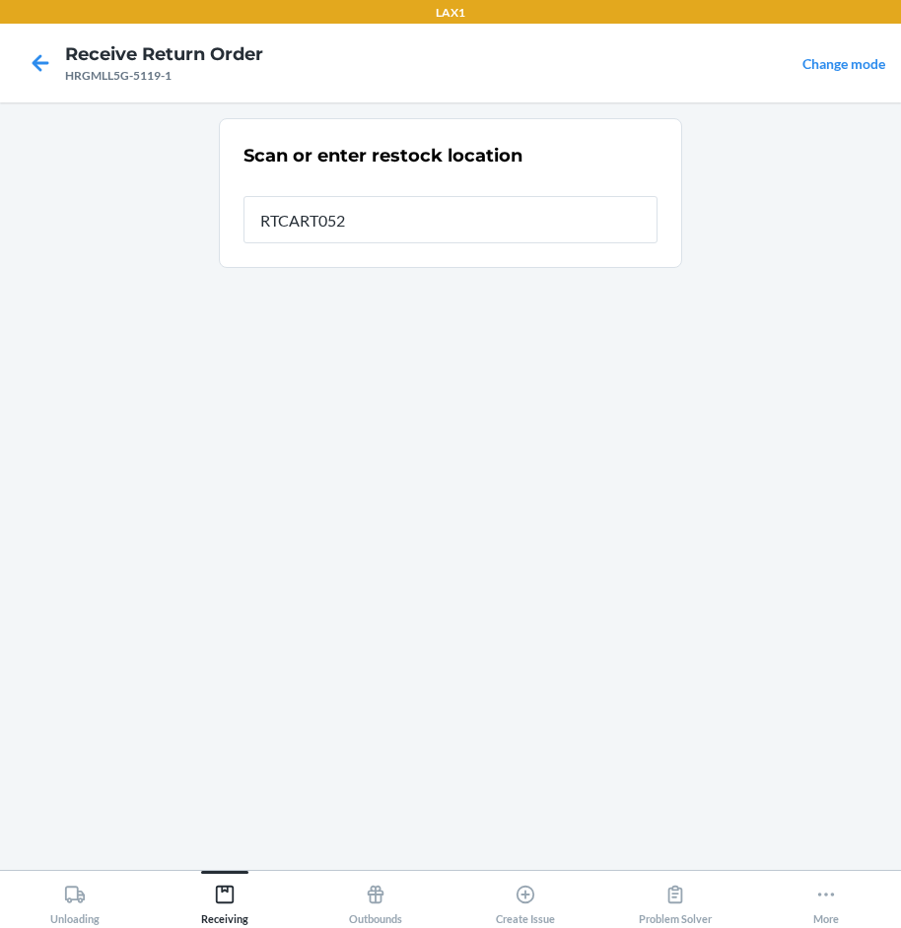
type input "RTCART052"
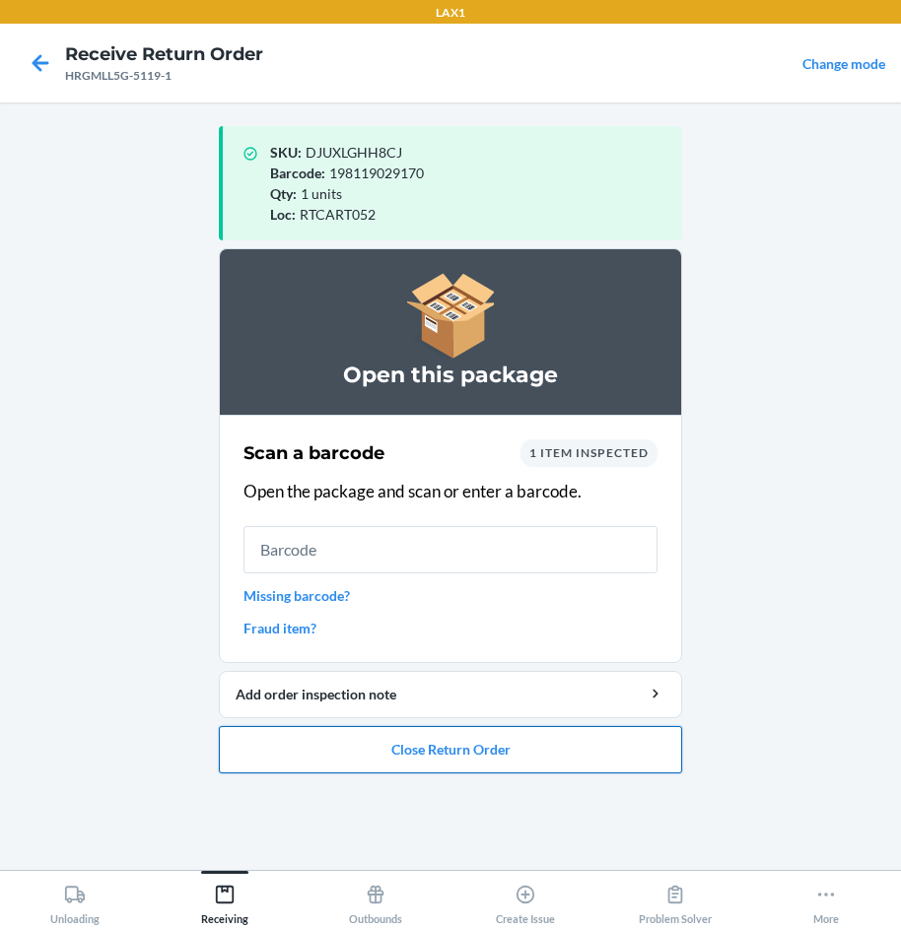
click at [475, 746] on button "Close Return Order" at bounding box center [450, 749] width 463 height 47
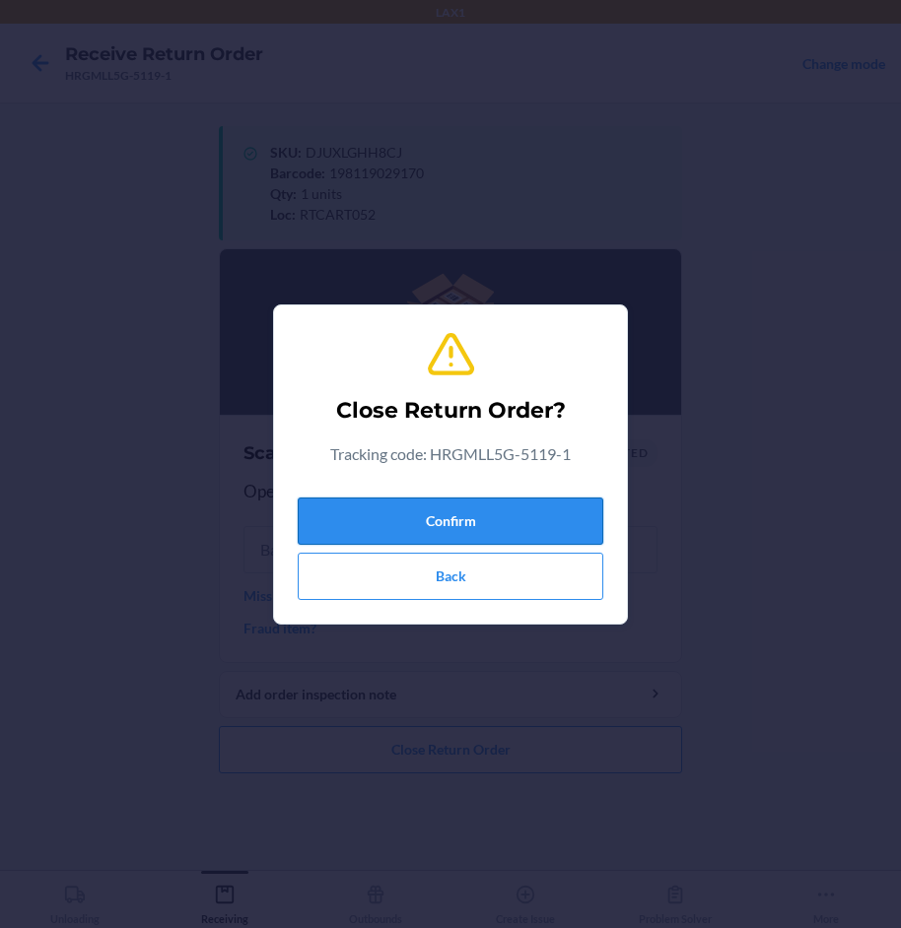
click at [521, 507] on button "Confirm" at bounding box center [451, 521] width 306 height 47
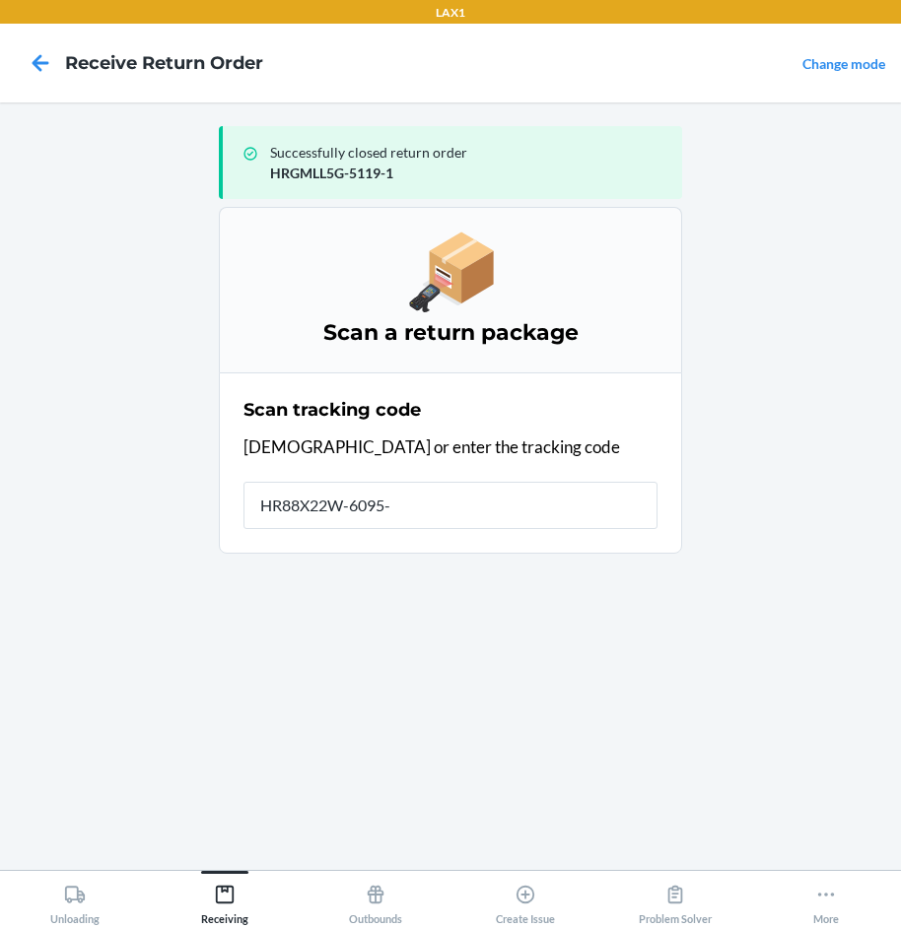
type input "HR88X22W-6095-1"
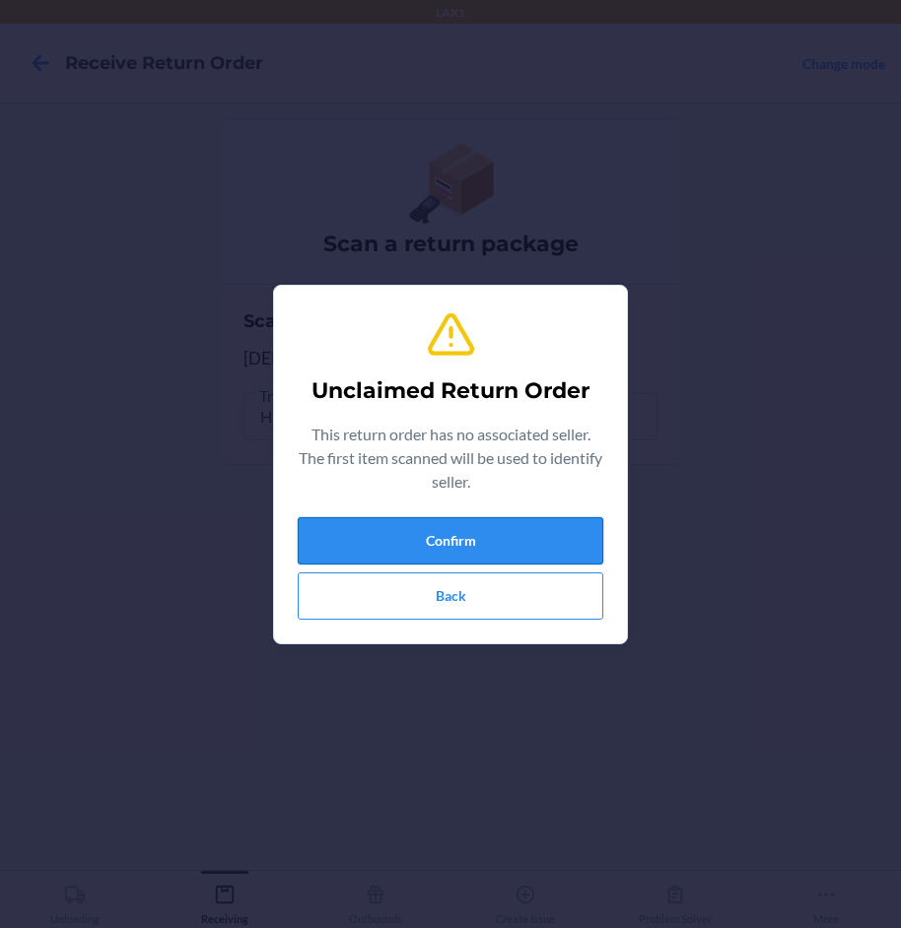
click at [514, 535] on button "Confirm" at bounding box center [451, 540] width 306 height 47
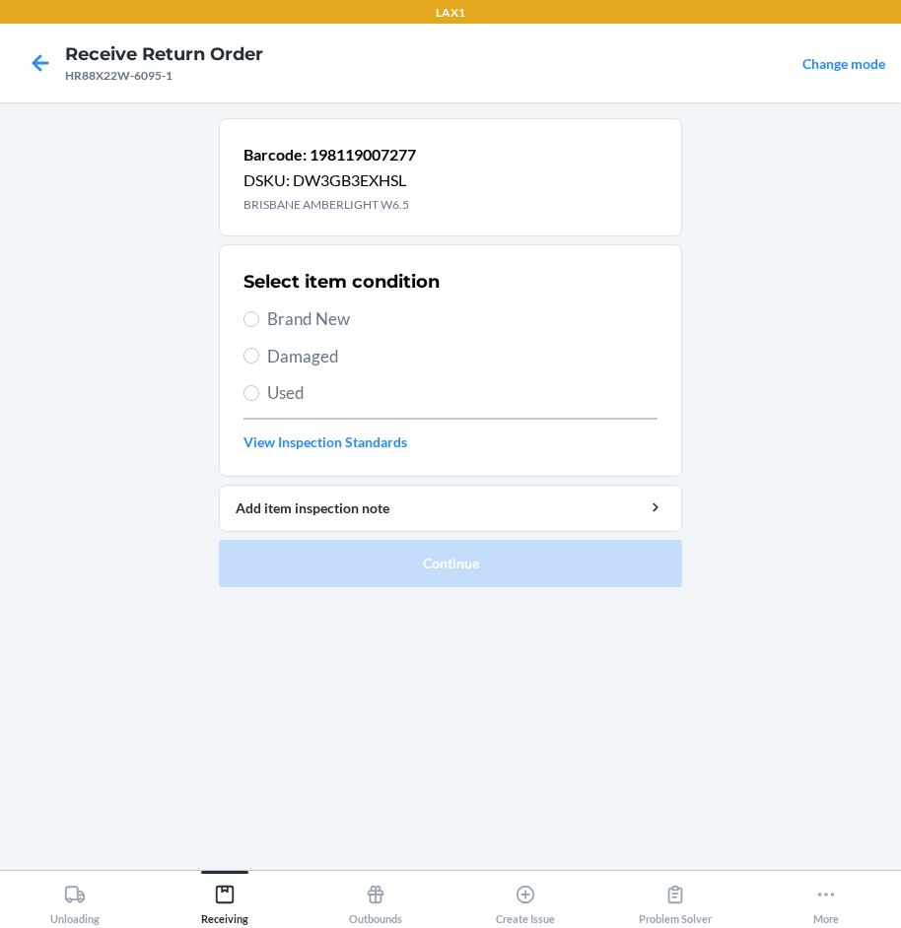
click at [334, 320] on span "Brand New" at bounding box center [462, 320] width 390 height 26
click at [259, 320] on input "Brand New" at bounding box center [251, 319] width 16 height 16
radio input "true"
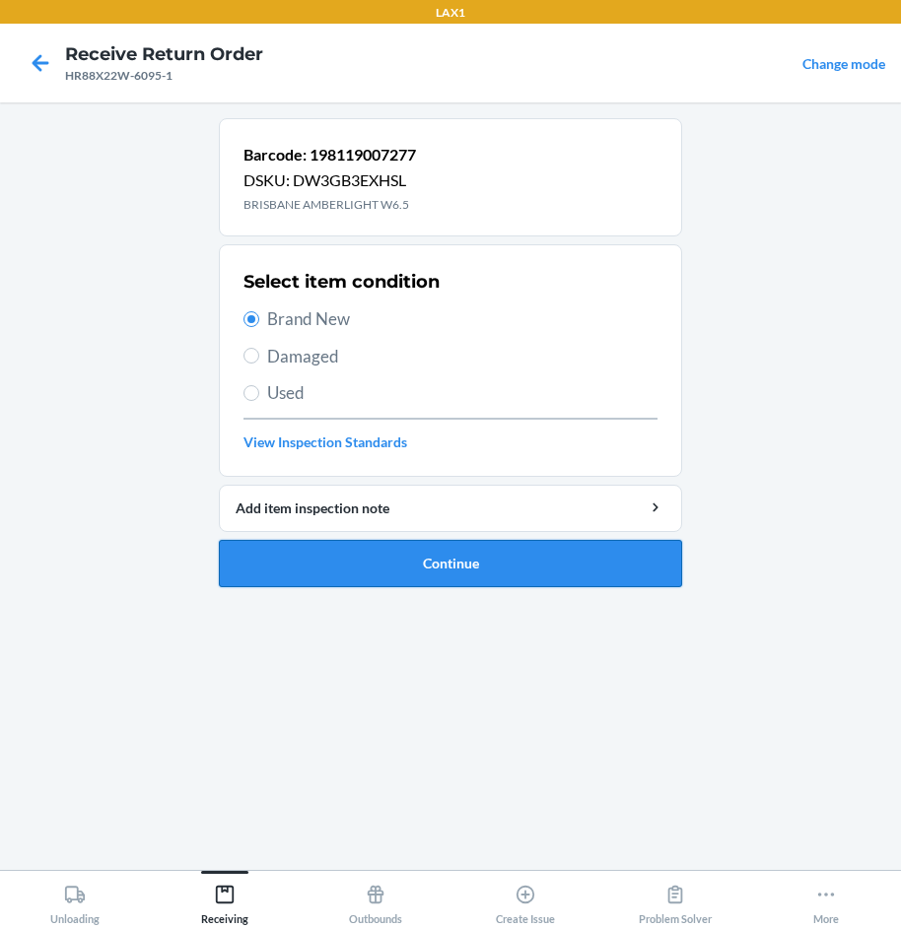
click at [534, 565] on button "Continue" at bounding box center [450, 563] width 463 height 47
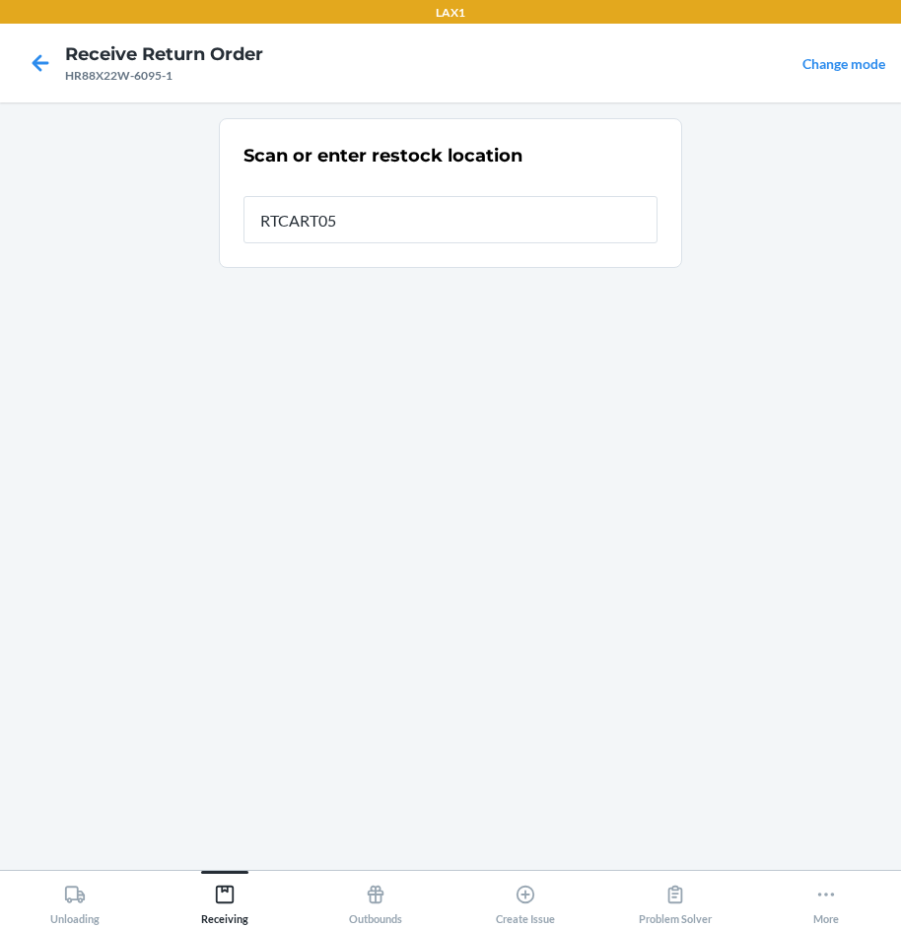
type input "RTCART052"
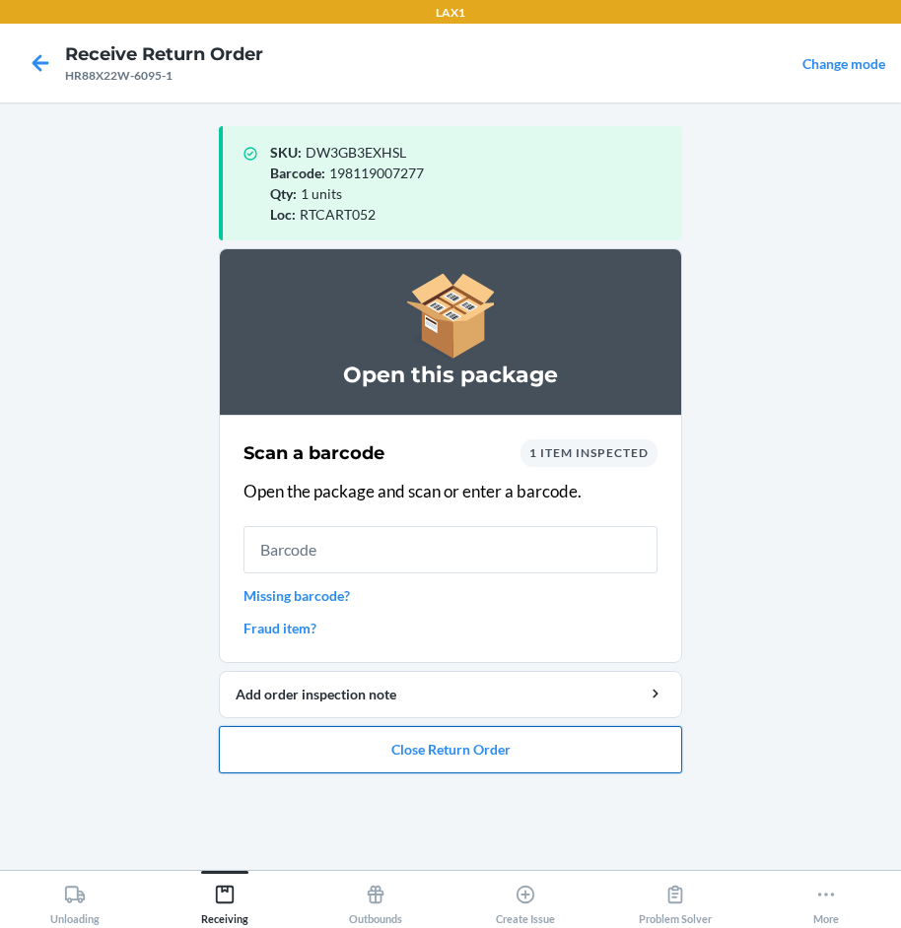
click at [612, 761] on button "Close Return Order" at bounding box center [450, 749] width 463 height 47
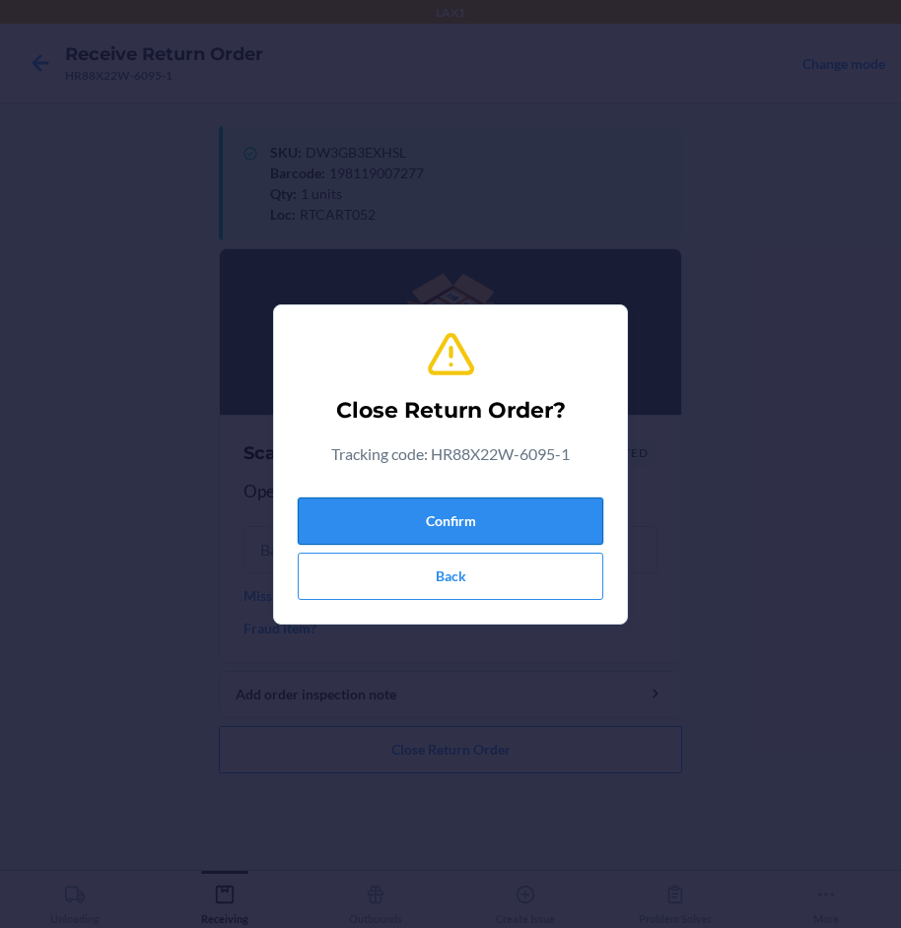
click at [580, 516] on button "Confirm" at bounding box center [451, 521] width 306 height 47
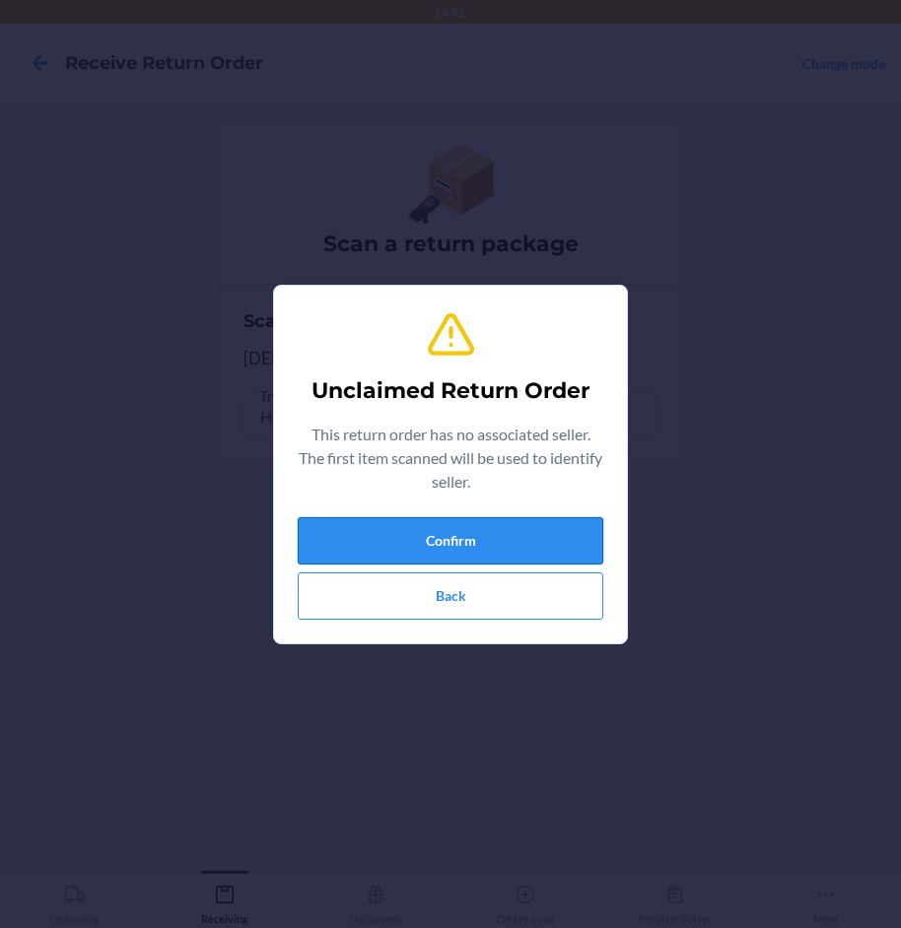
click at [574, 520] on button "Confirm" at bounding box center [451, 540] width 306 height 47
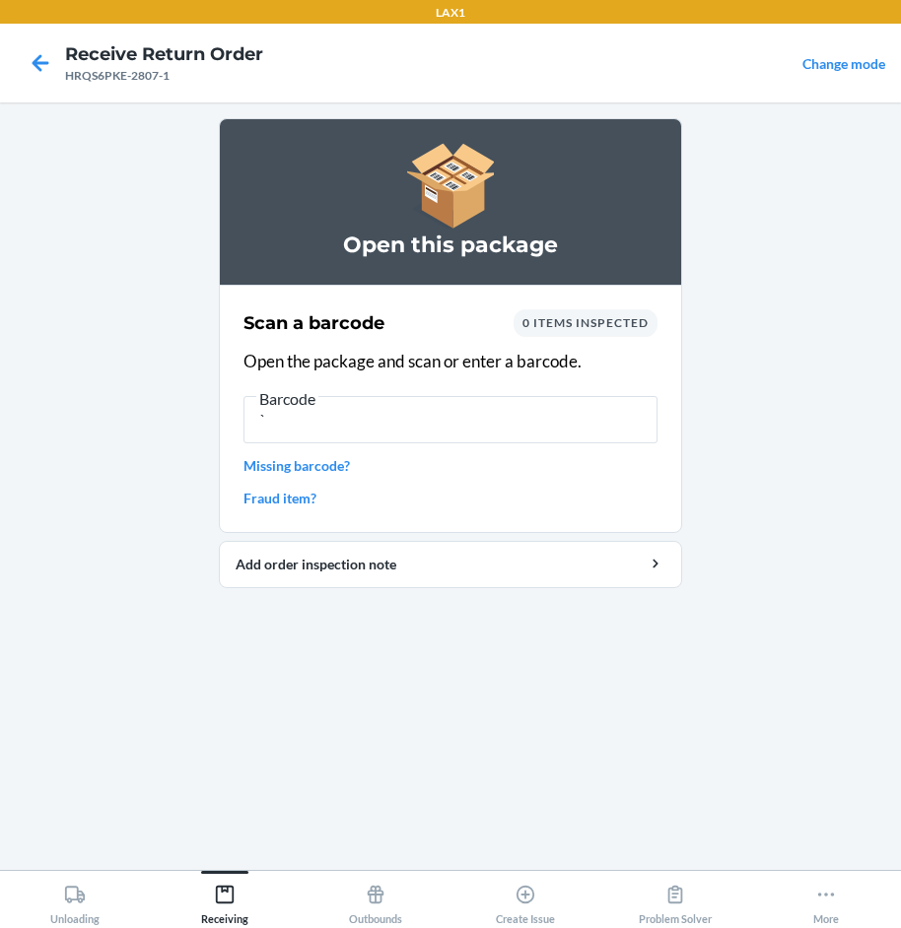
type input "`"
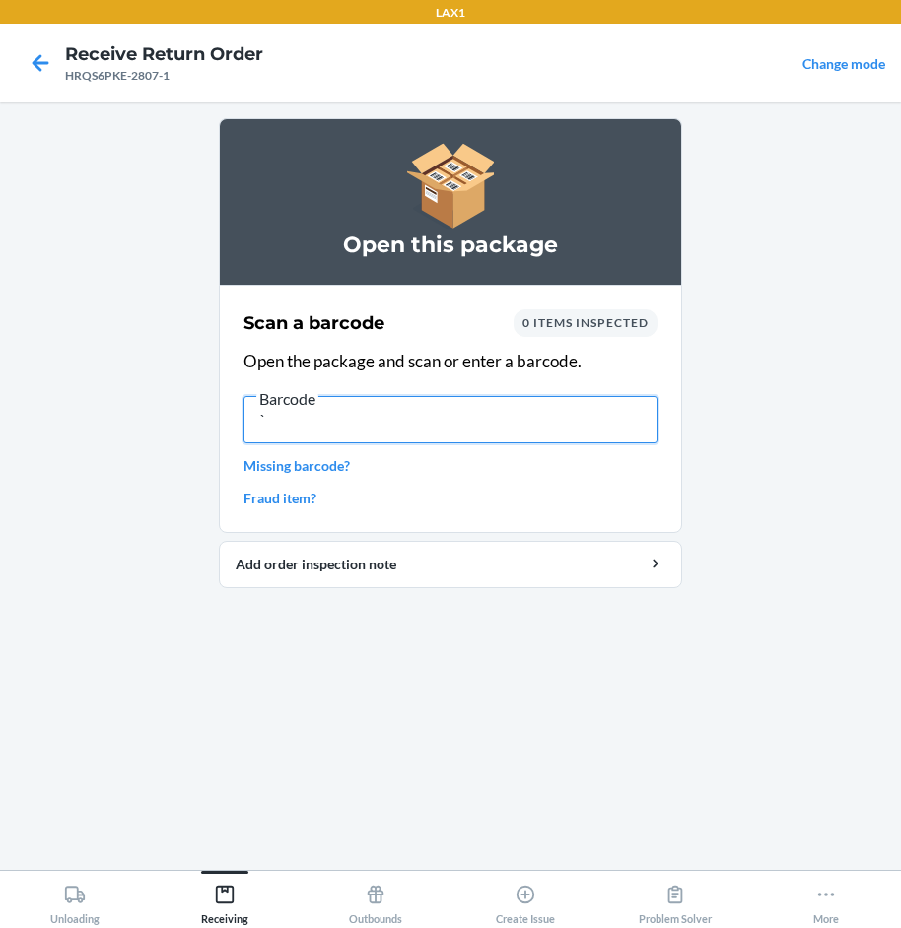
click at [287, 418] on input "`" at bounding box center [450, 419] width 414 height 47
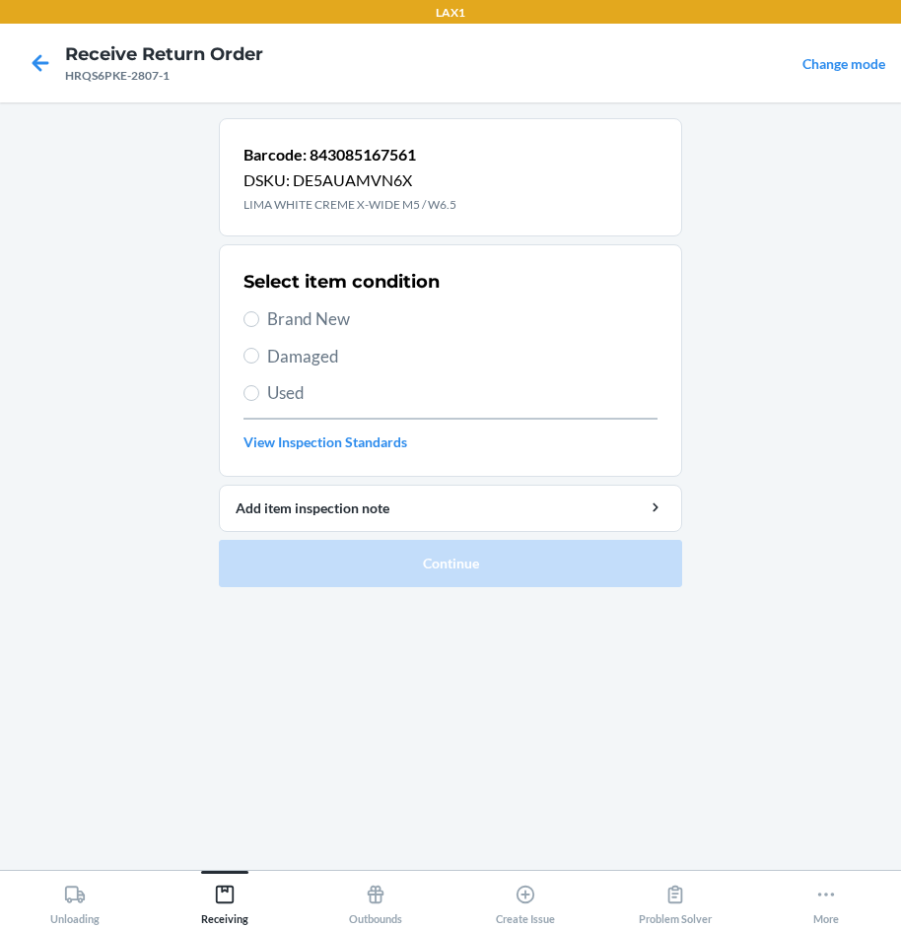
click at [303, 309] on span "Brand New" at bounding box center [462, 320] width 390 height 26
click at [259, 311] on input "Brand New" at bounding box center [251, 319] width 16 height 16
radio input "true"
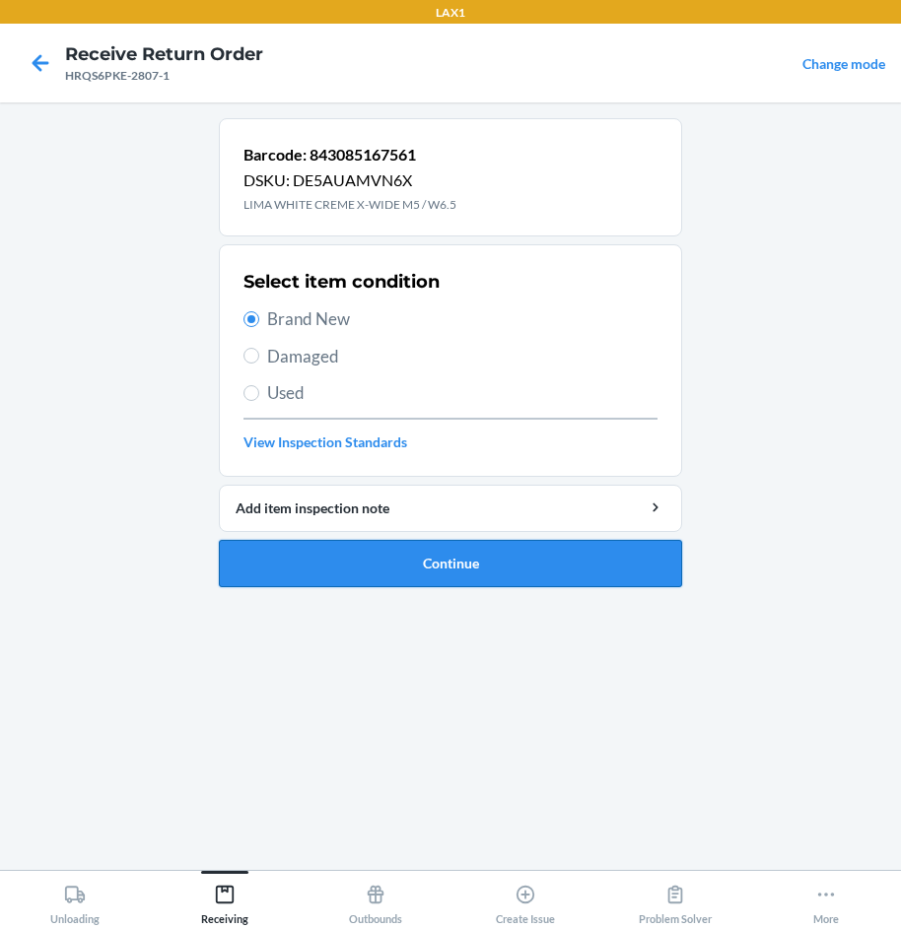
click at [575, 572] on button "Continue" at bounding box center [450, 563] width 463 height 47
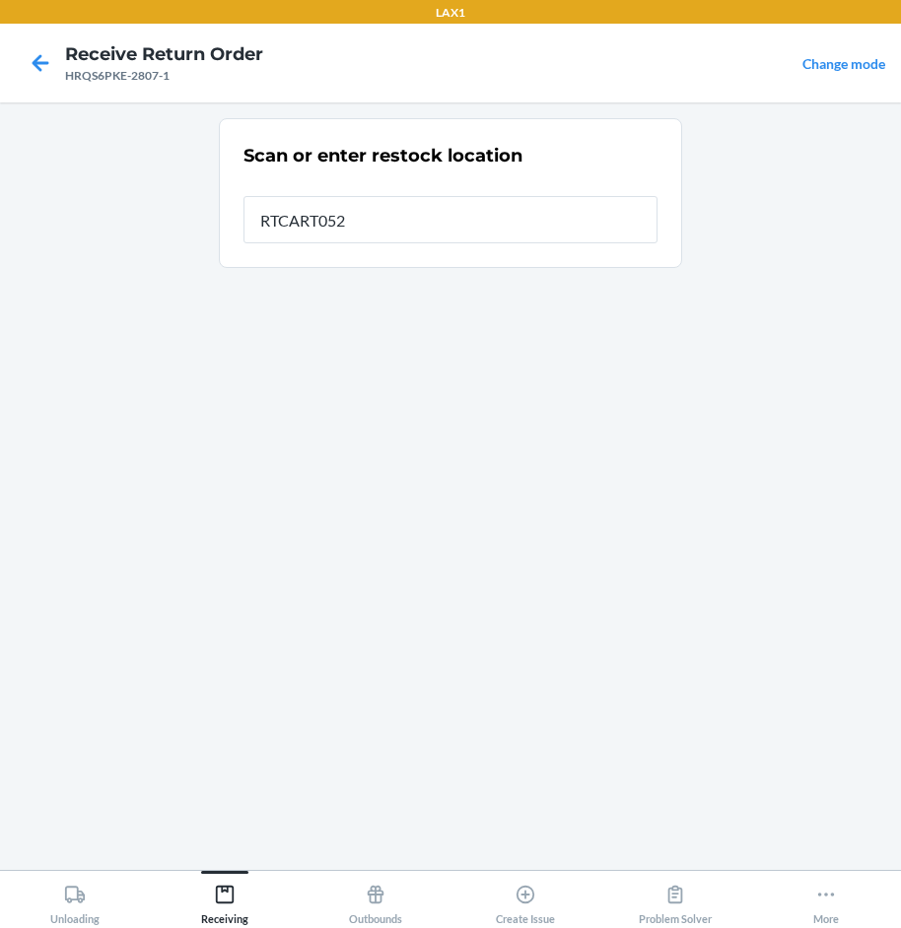
type input "RTCART052"
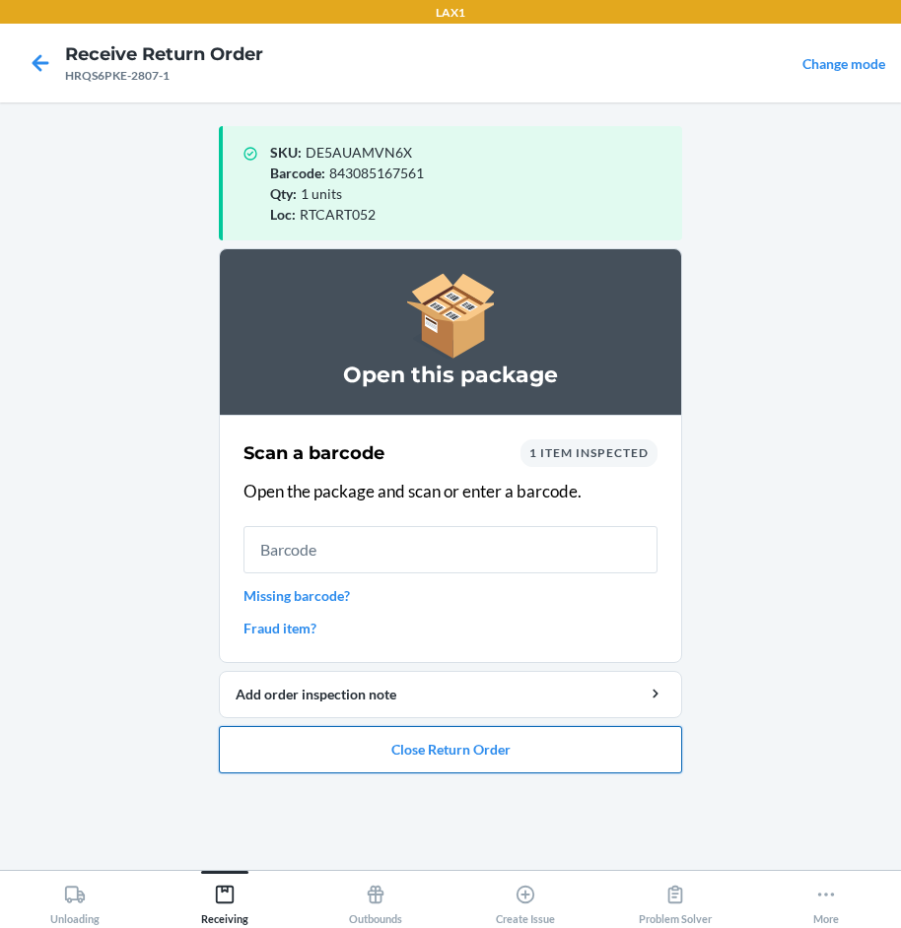
click at [587, 769] on button "Close Return Order" at bounding box center [450, 749] width 463 height 47
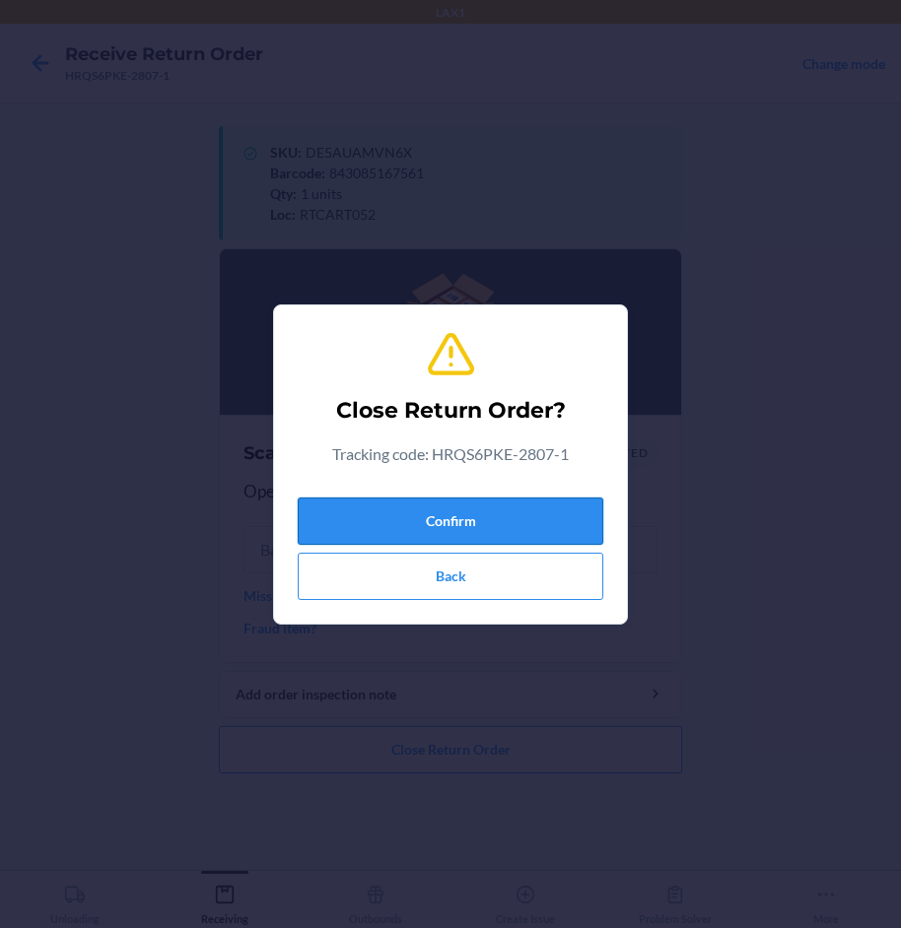
click at [541, 521] on button "Confirm" at bounding box center [451, 521] width 306 height 47
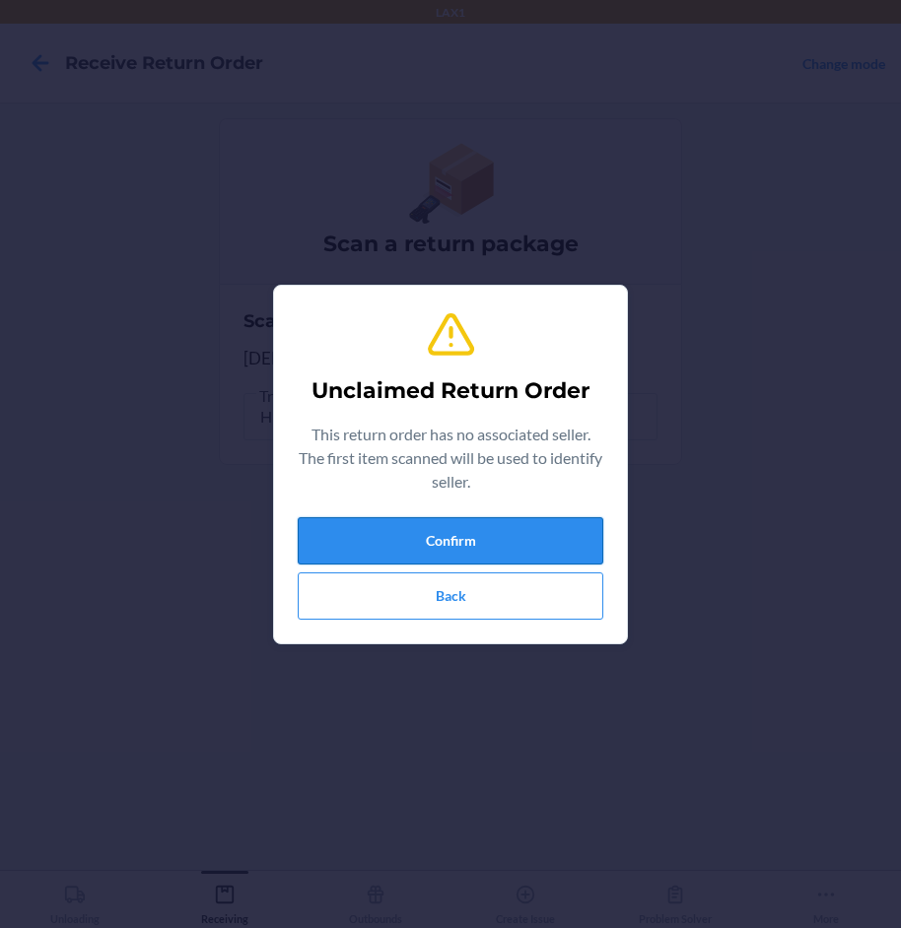
click at [541, 533] on button "Confirm" at bounding box center [451, 540] width 306 height 47
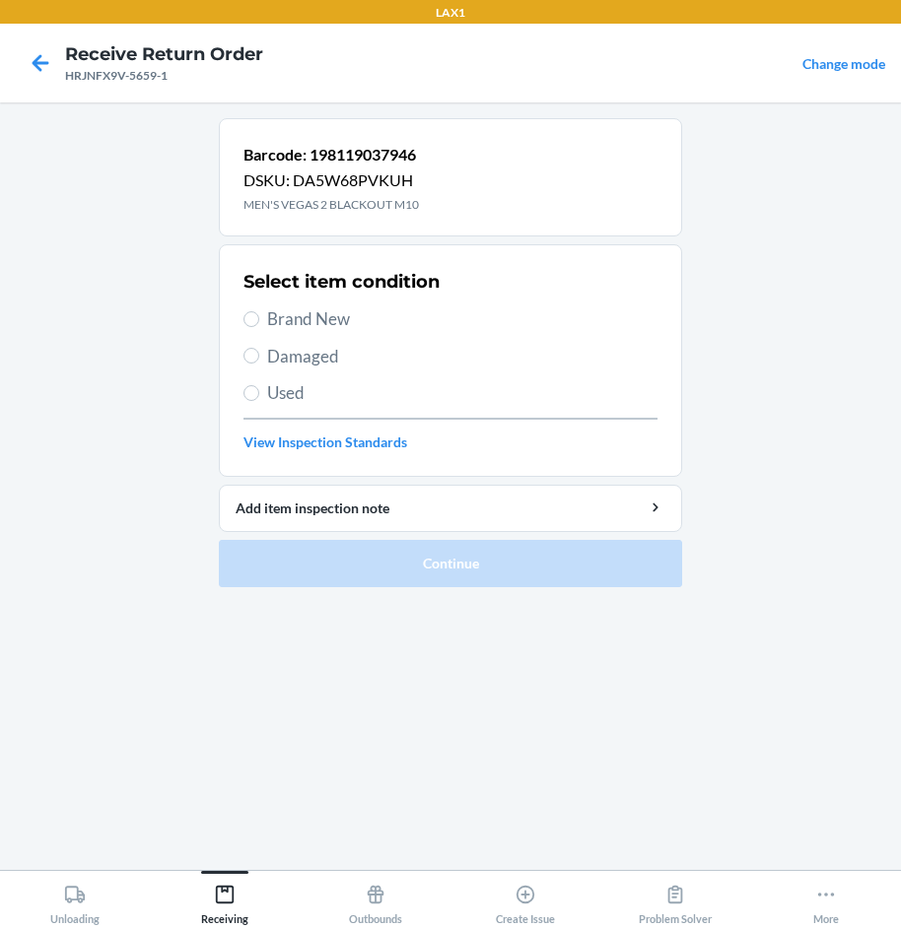
click at [293, 319] on span "Brand New" at bounding box center [462, 320] width 390 height 26
click at [259, 319] on input "Brand New" at bounding box center [251, 319] width 16 height 16
radio input "true"
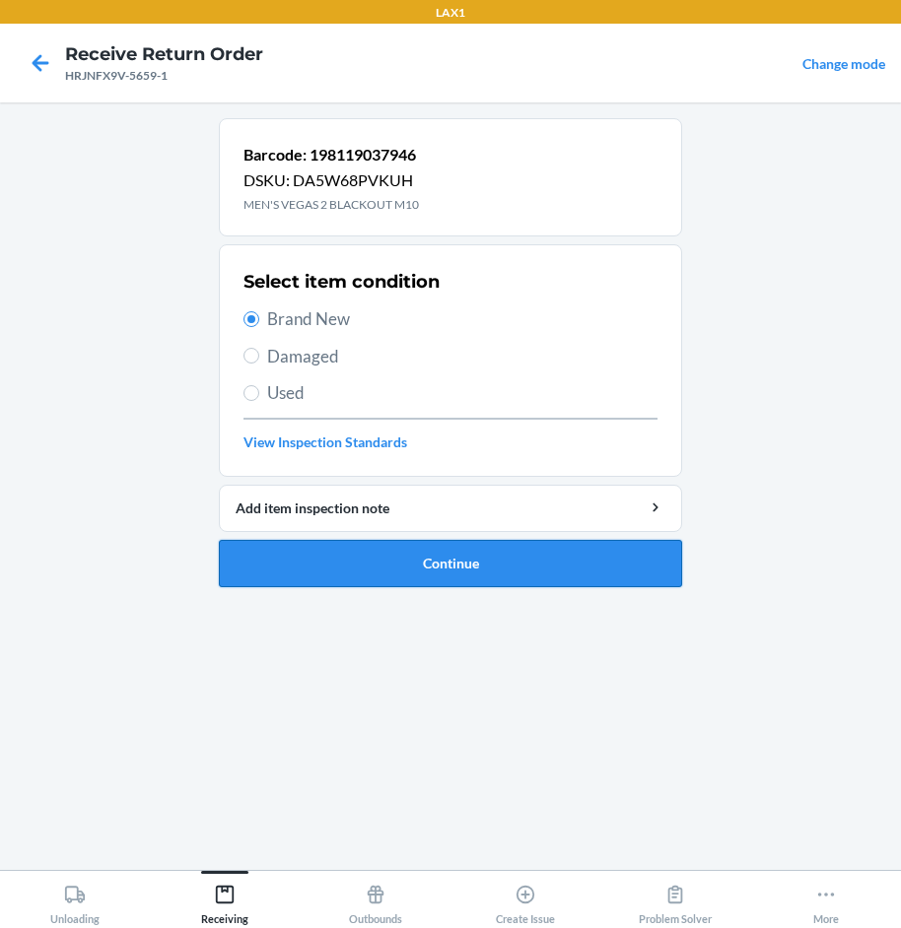
click at [613, 549] on button "Continue" at bounding box center [450, 563] width 463 height 47
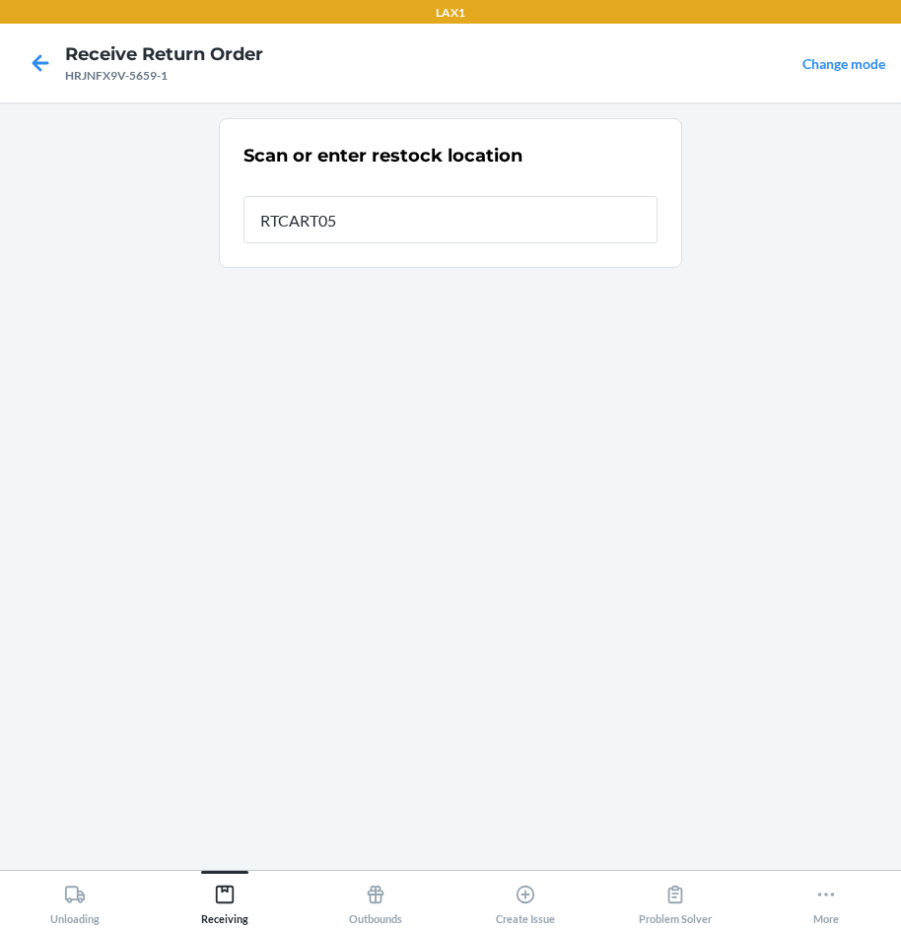
type input "RTCART052"
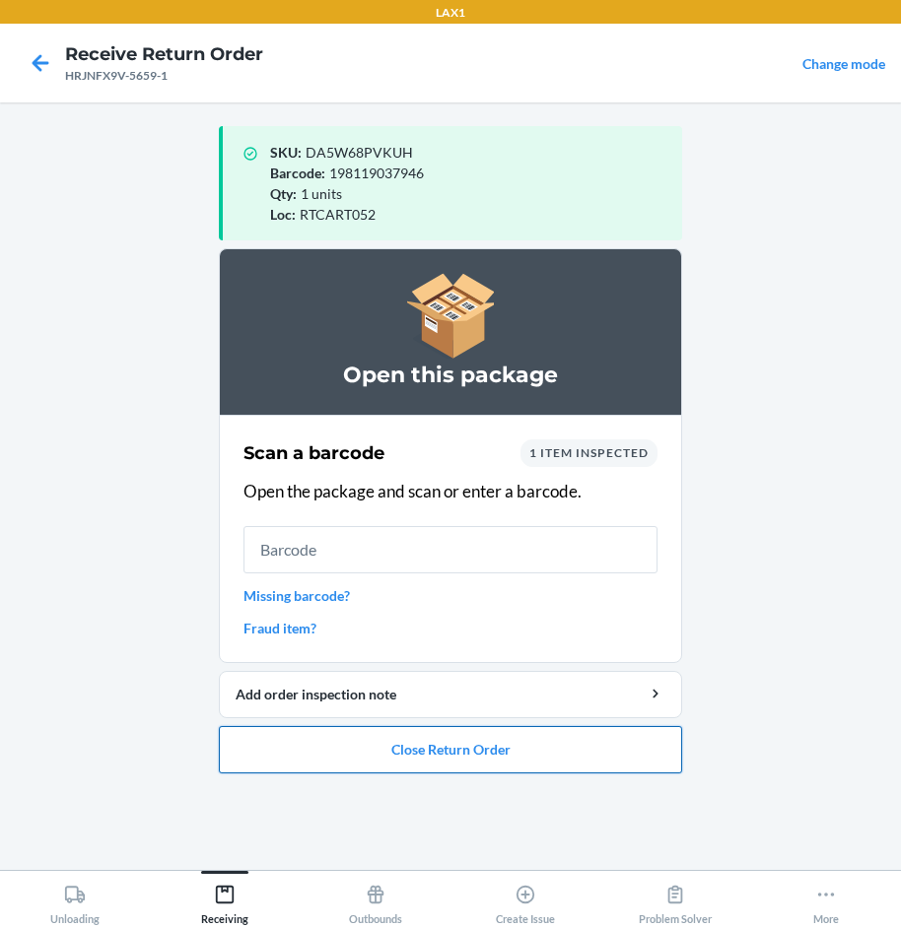
click at [570, 748] on button "Close Return Order" at bounding box center [450, 749] width 463 height 47
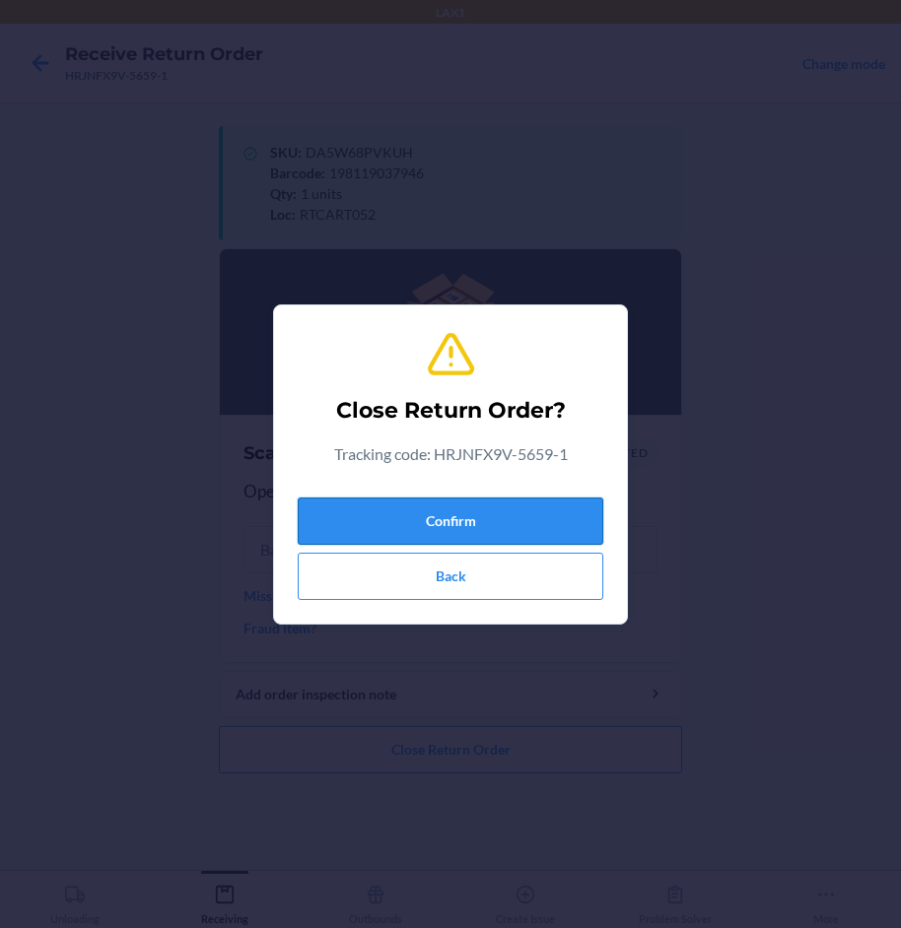
click at [581, 521] on button "Confirm" at bounding box center [451, 521] width 306 height 47
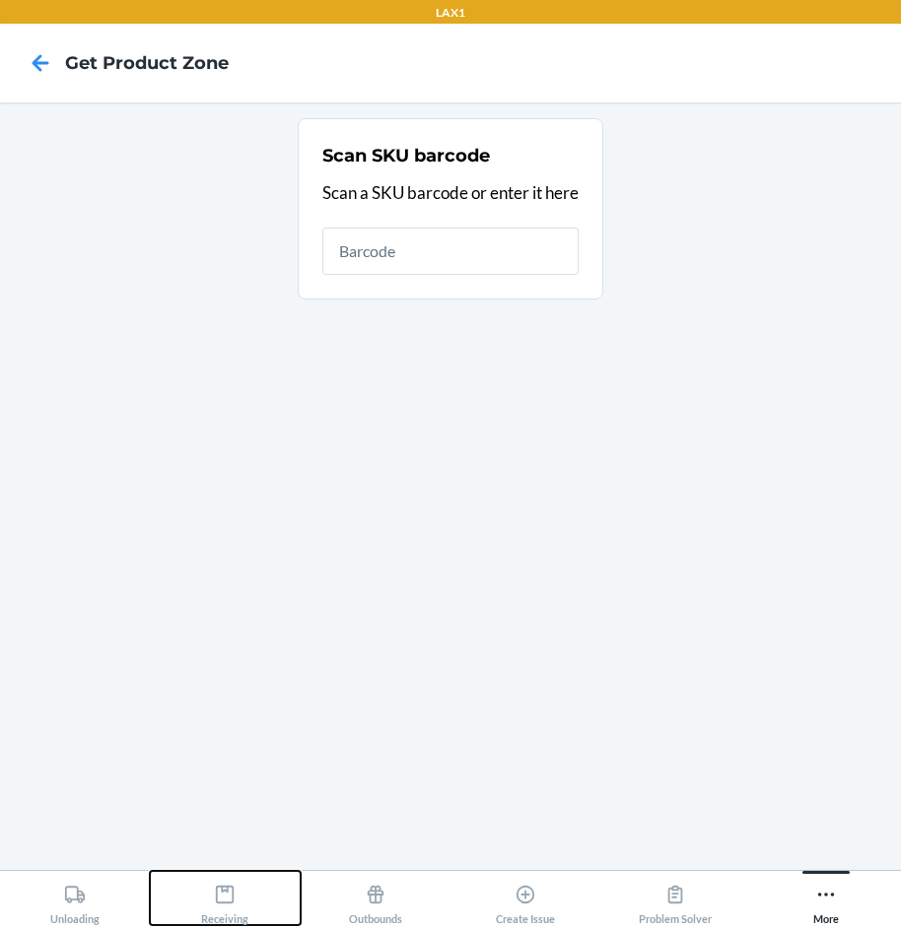
click at [216, 894] on icon at bounding box center [225, 895] width 22 height 22
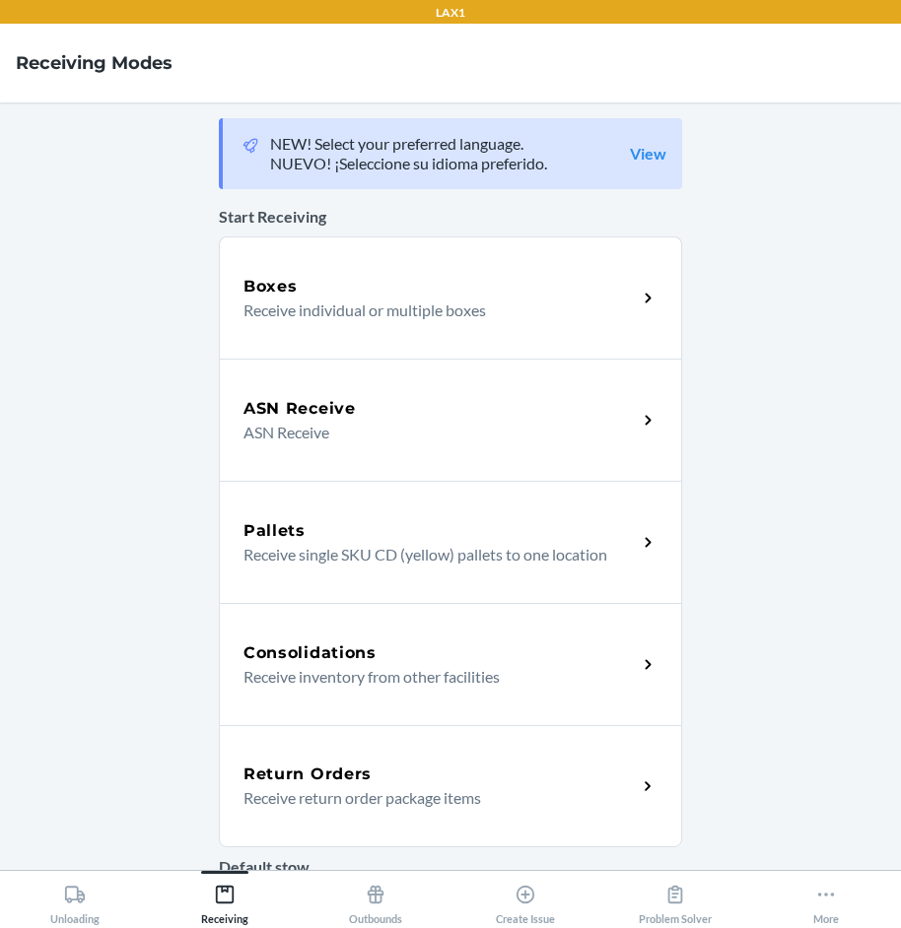
click at [290, 758] on div "Return Orders Receive return order package items" at bounding box center [450, 786] width 463 height 122
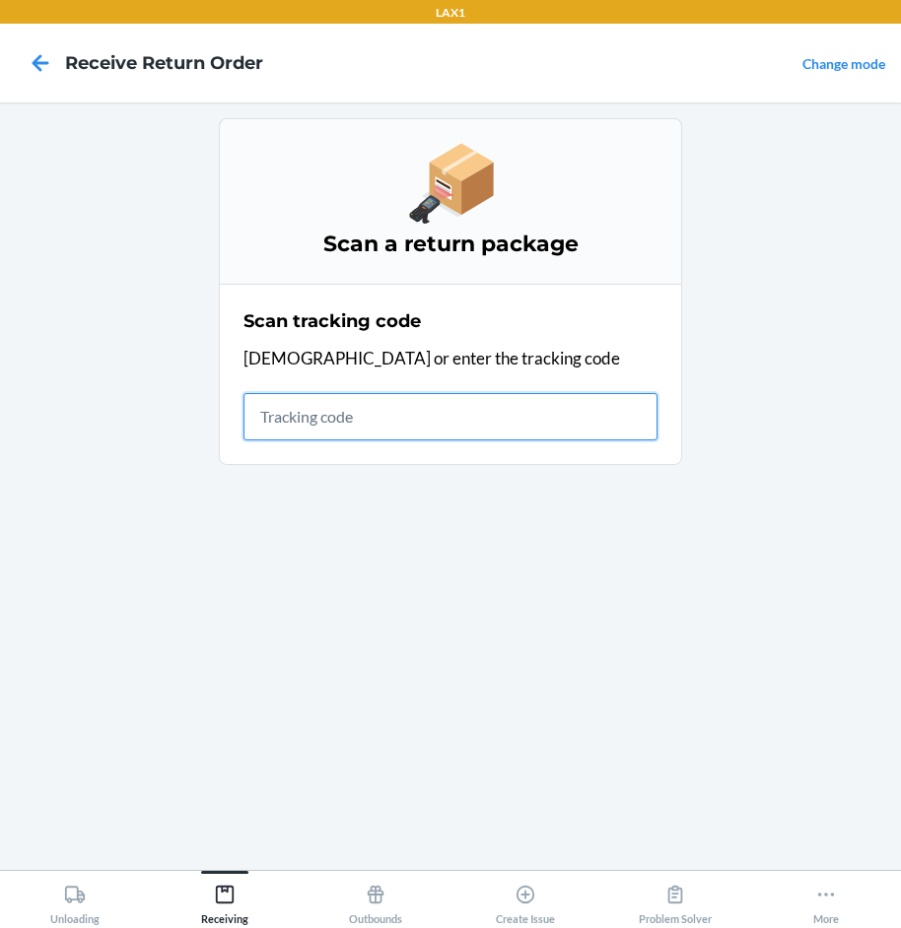
click at [506, 399] on input "text" at bounding box center [450, 416] width 414 height 47
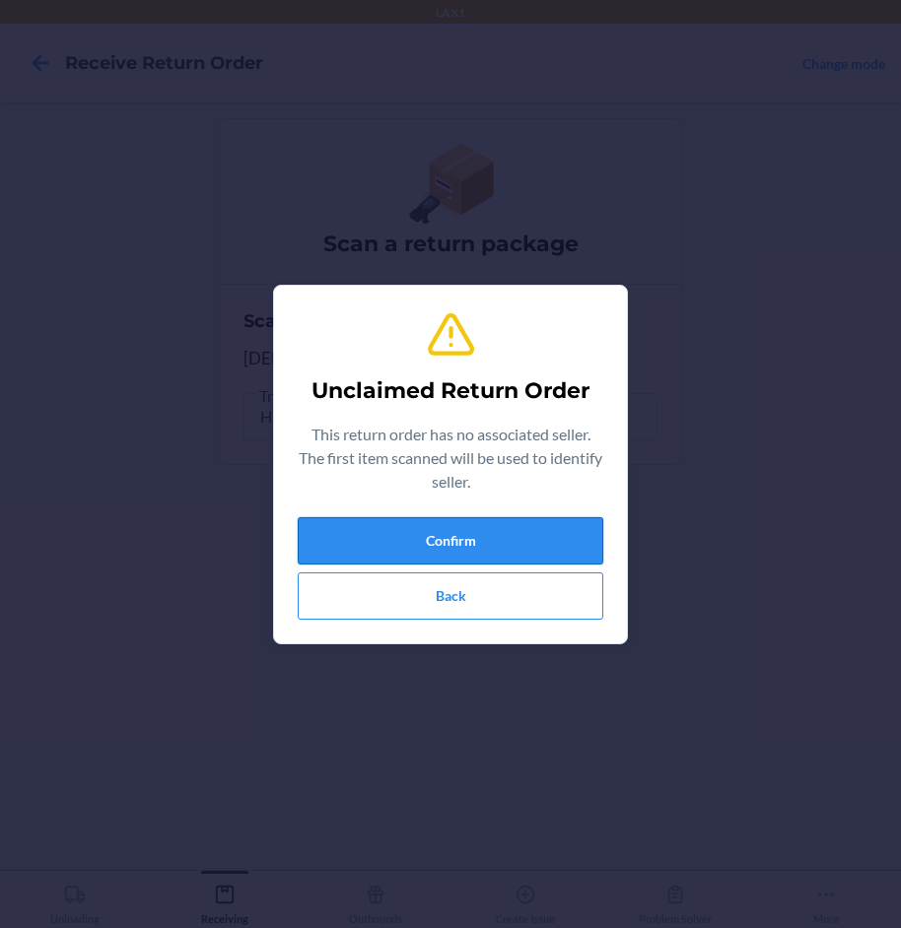
click at [523, 555] on button "Confirm" at bounding box center [451, 540] width 306 height 47
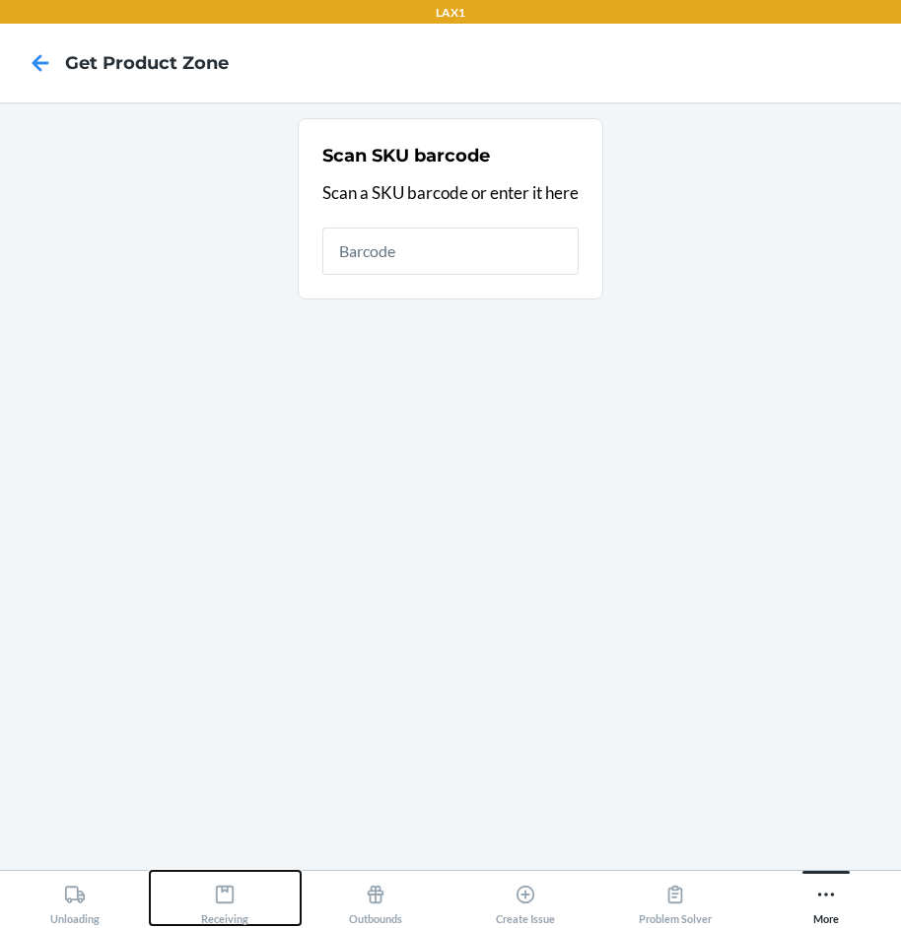
click at [220, 907] on div "Receiving" at bounding box center [224, 900] width 47 height 49
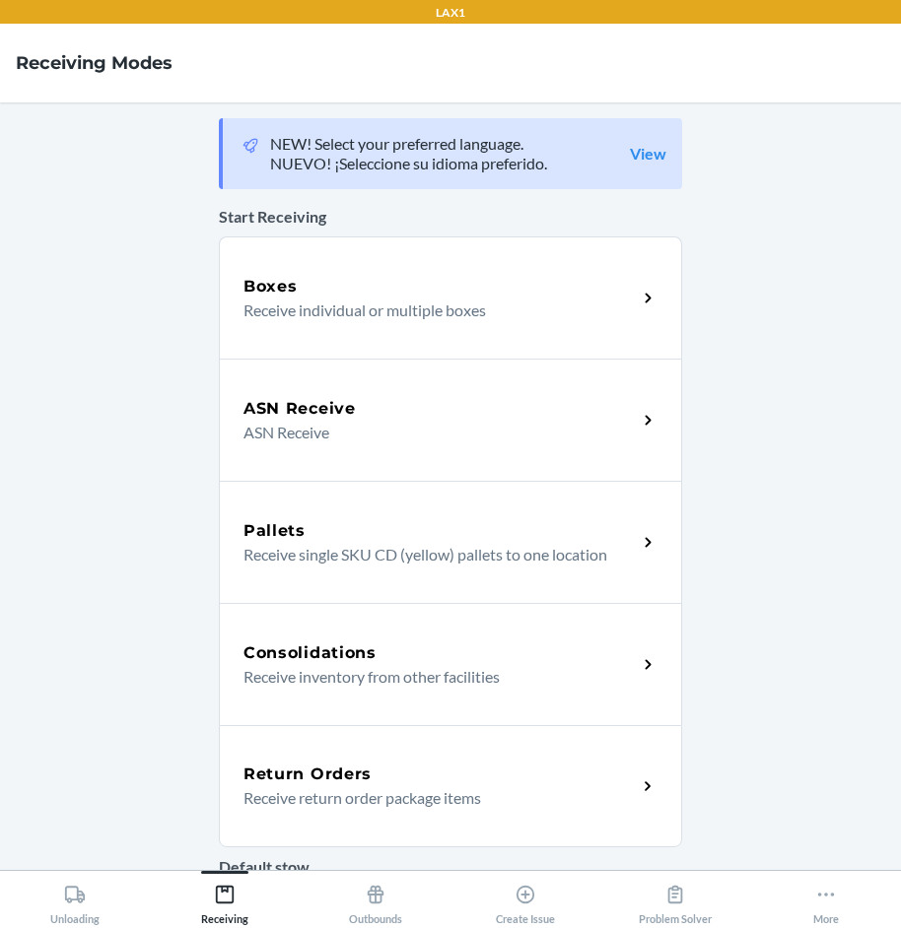
click at [406, 781] on div "Return Orders" at bounding box center [439, 775] width 393 height 24
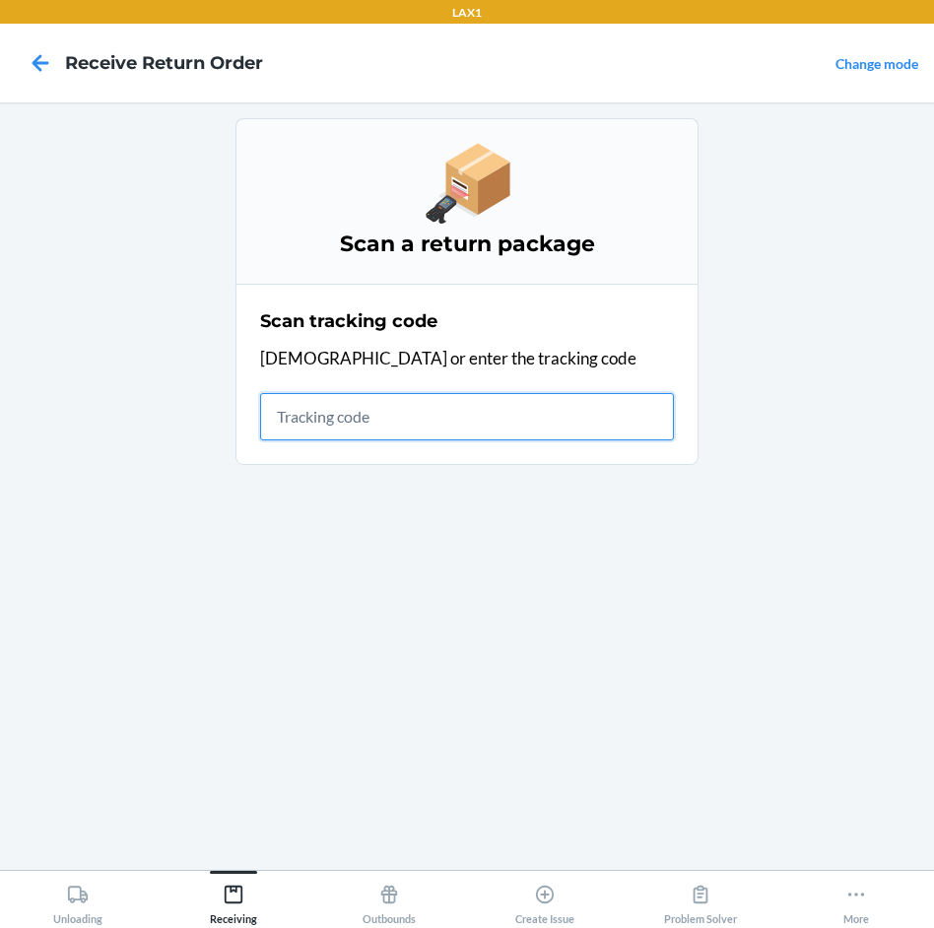
click at [381, 421] on input "text" at bounding box center [467, 416] width 414 height 47
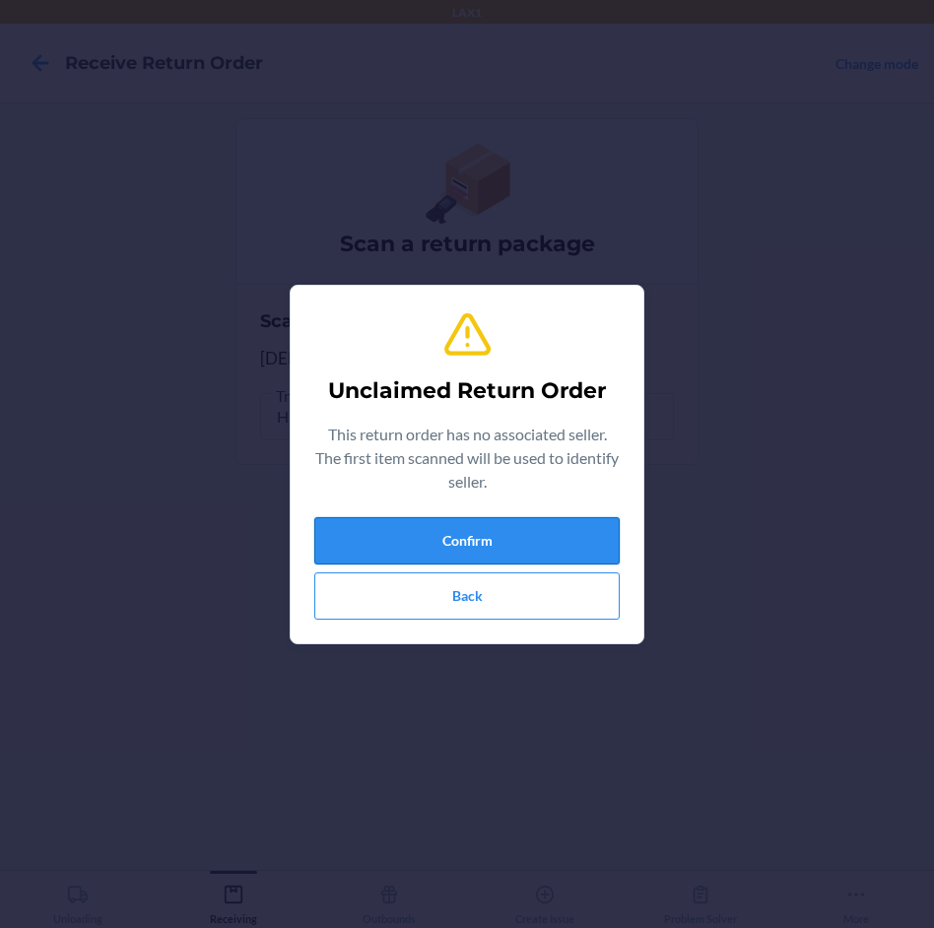
click at [473, 530] on button "Confirm" at bounding box center [467, 540] width 306 height 47
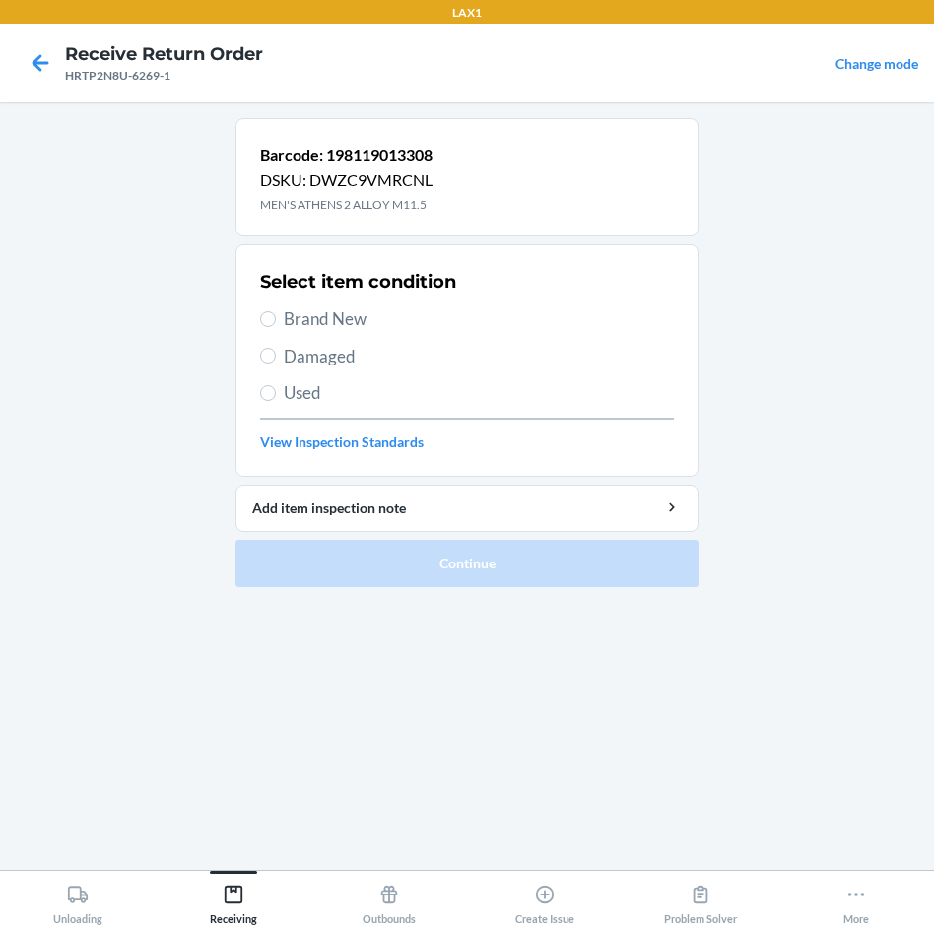
click at [339, 316] on span "Brand New" at bounding box center [479, 320] width 390 height 26
click at [276, 316] on input "Brand New" at bounding box center [268, 319] width 16 height 16
radio input "true"
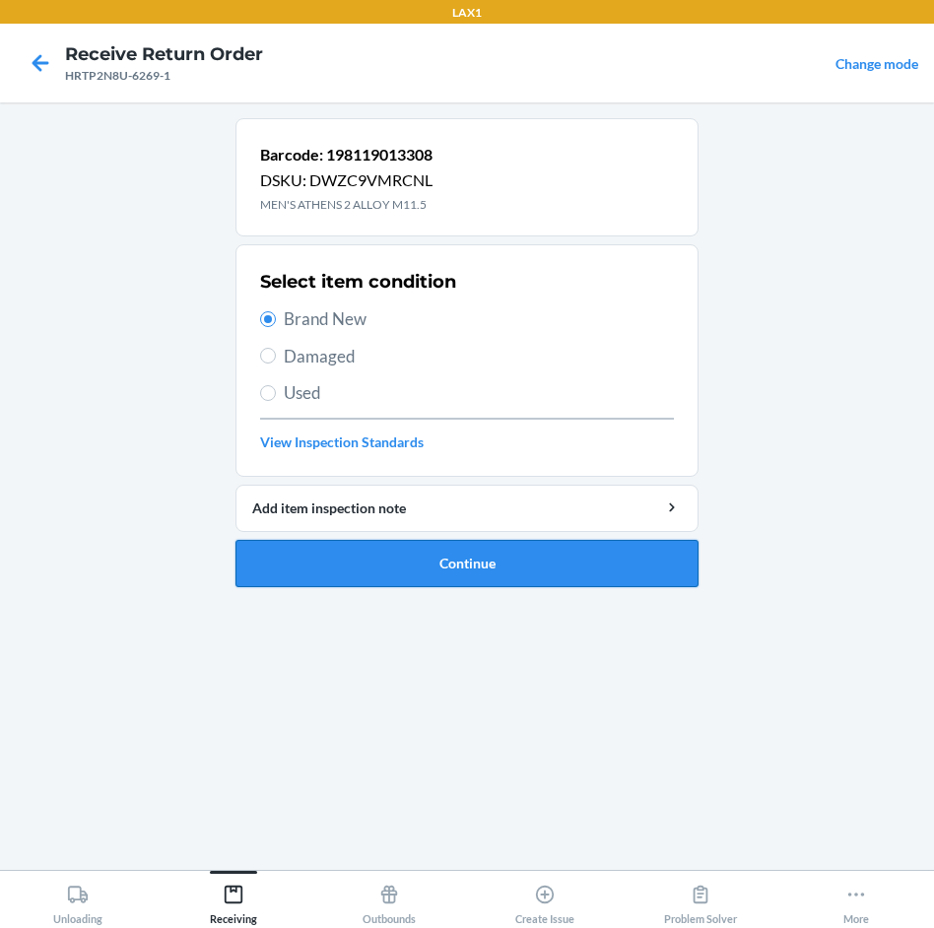
click at [465, 564] on button "Continue" at bounding box center [467, 563] width 463 height 47
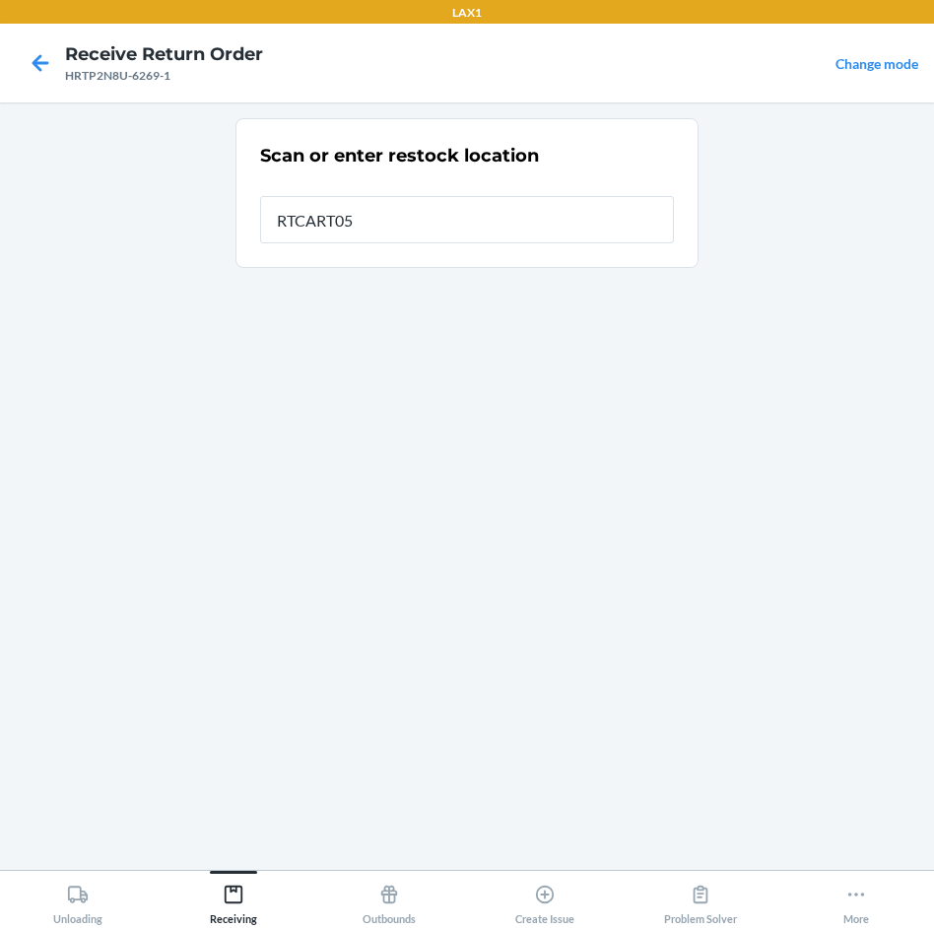
type input "RTCART052"
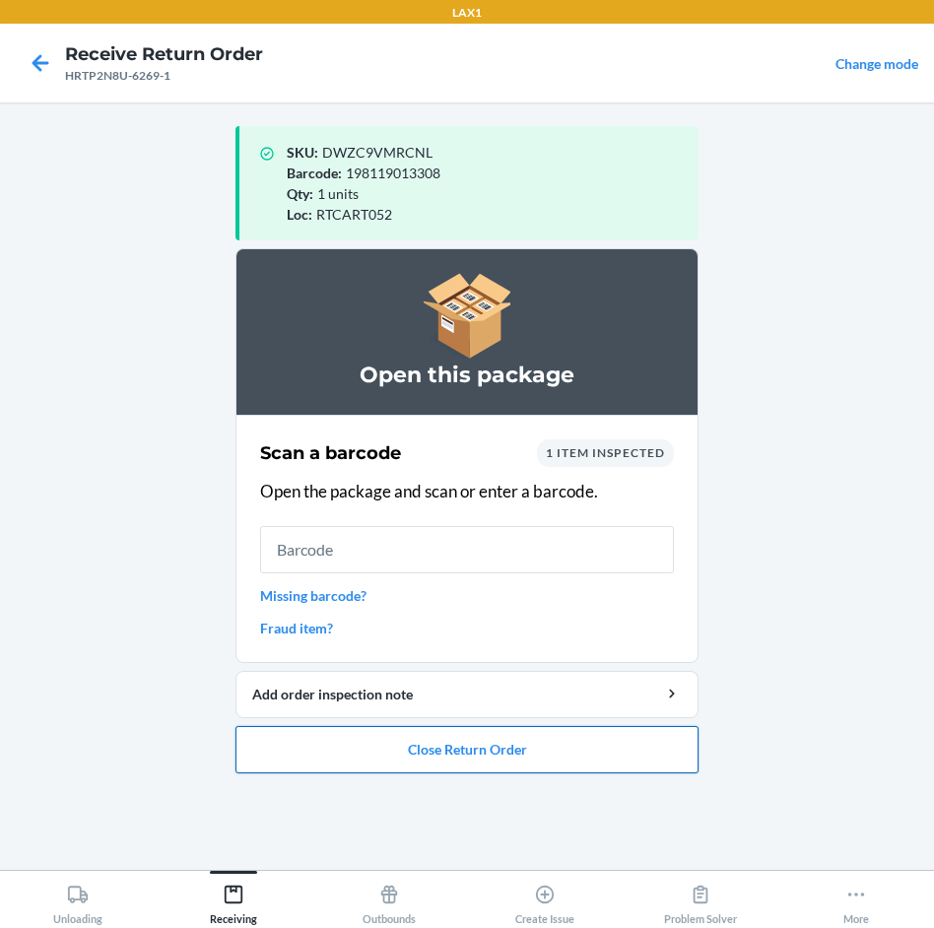
click at [457, 753] on button "Close Return Order" at bounding box center [467, 749] width 463 height 47
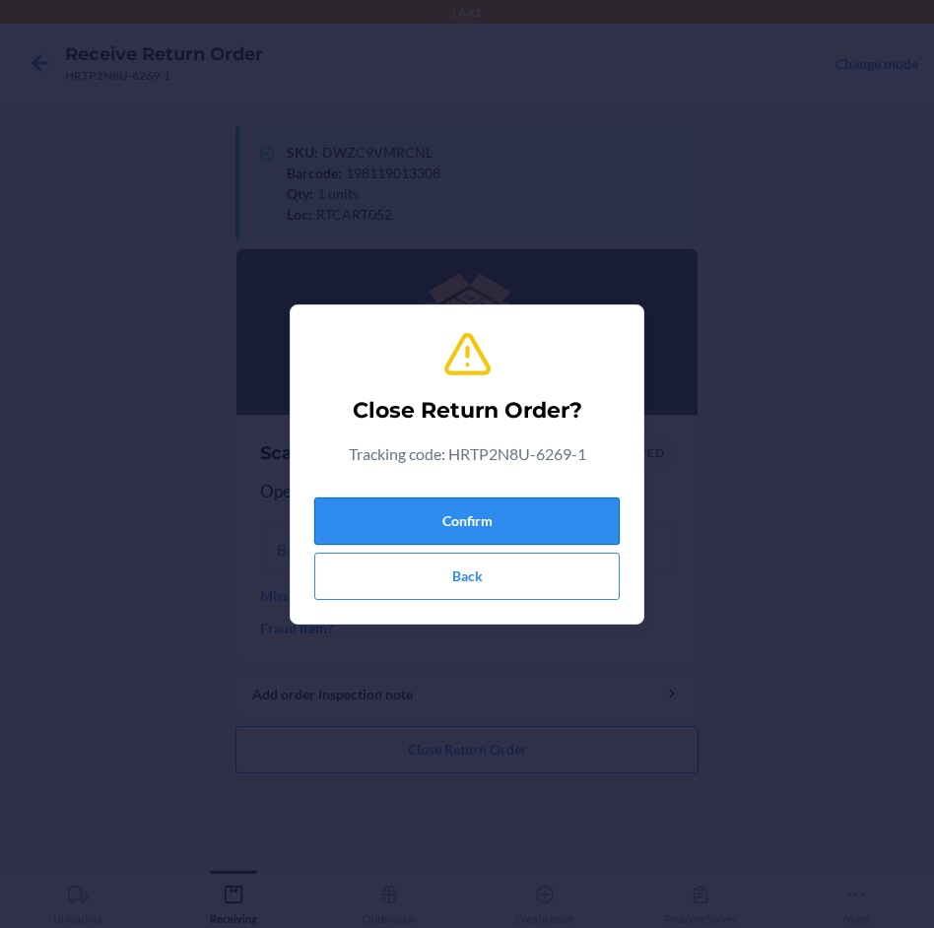
click at [518, 529] on button "Confirm" at bounding box center [467, 521] width 306 height 47
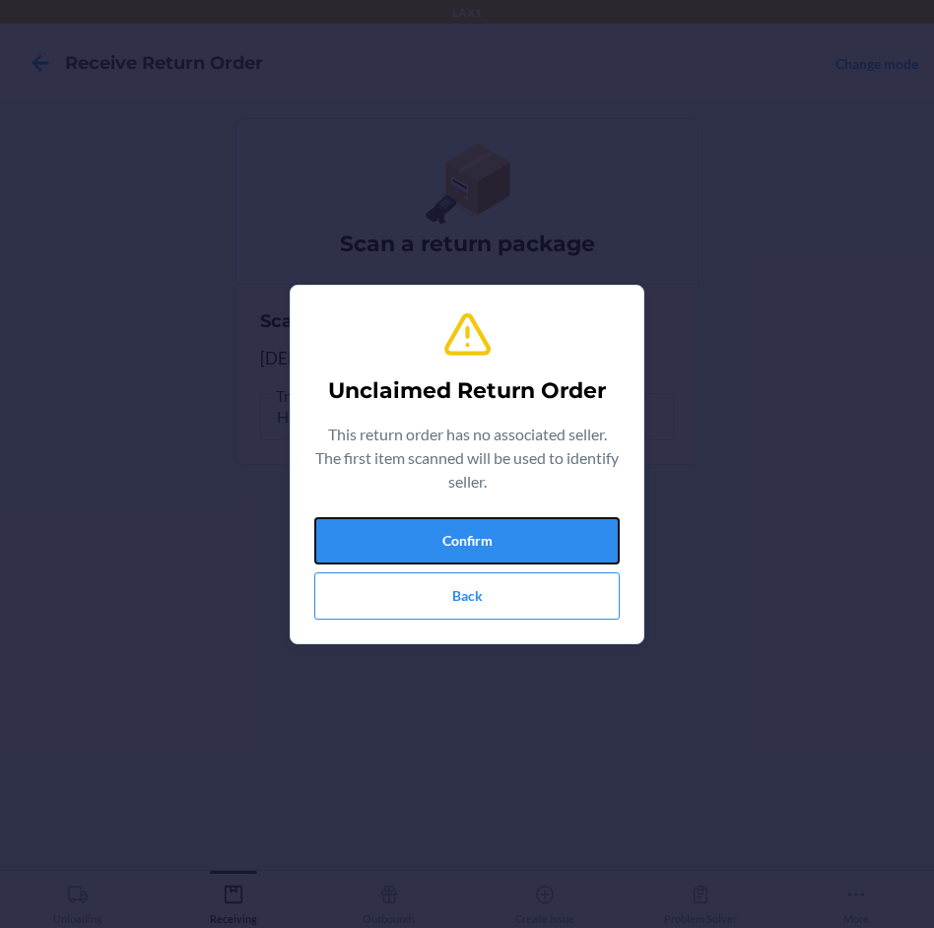
click at [518, 529] on button "Confirm" at bounding box center [467, 540] width 306 height 47
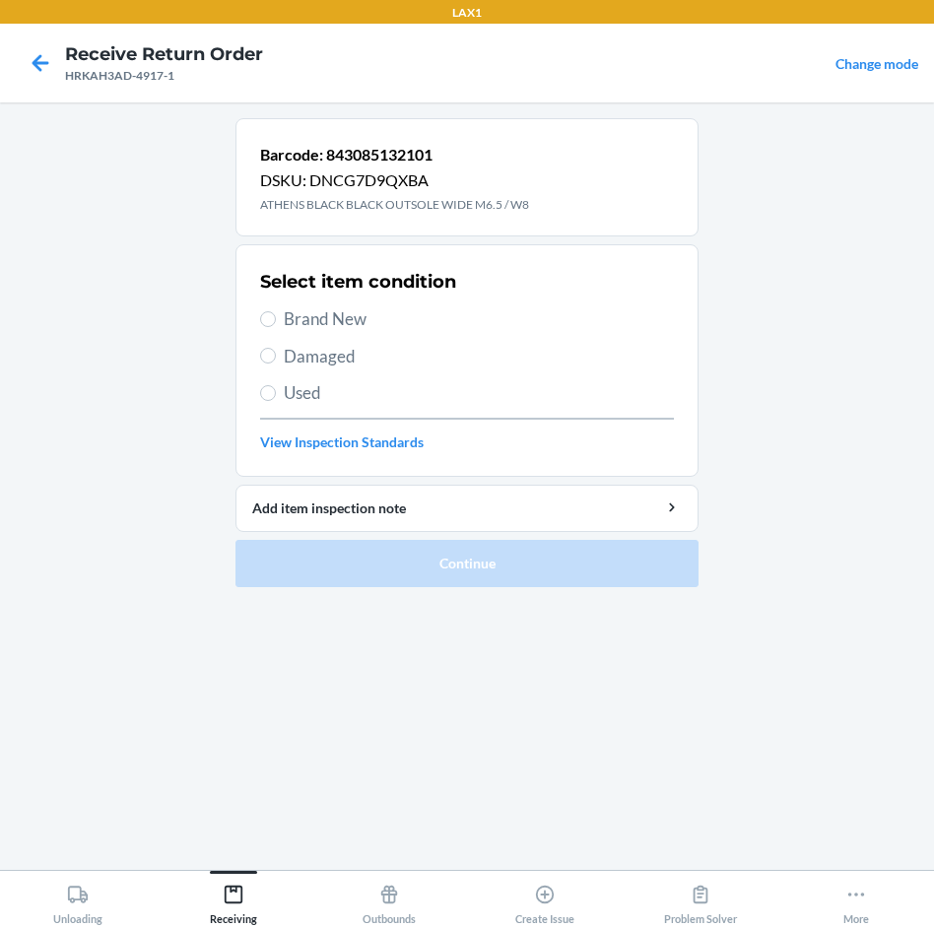
click at [343, 307] on span "Brand New" at bounding box center [479, 320] width 390 height 26
click at [276, 311] on input "Brand New" at bounding box center [268, 319] width 16 height 16
radio input "true"
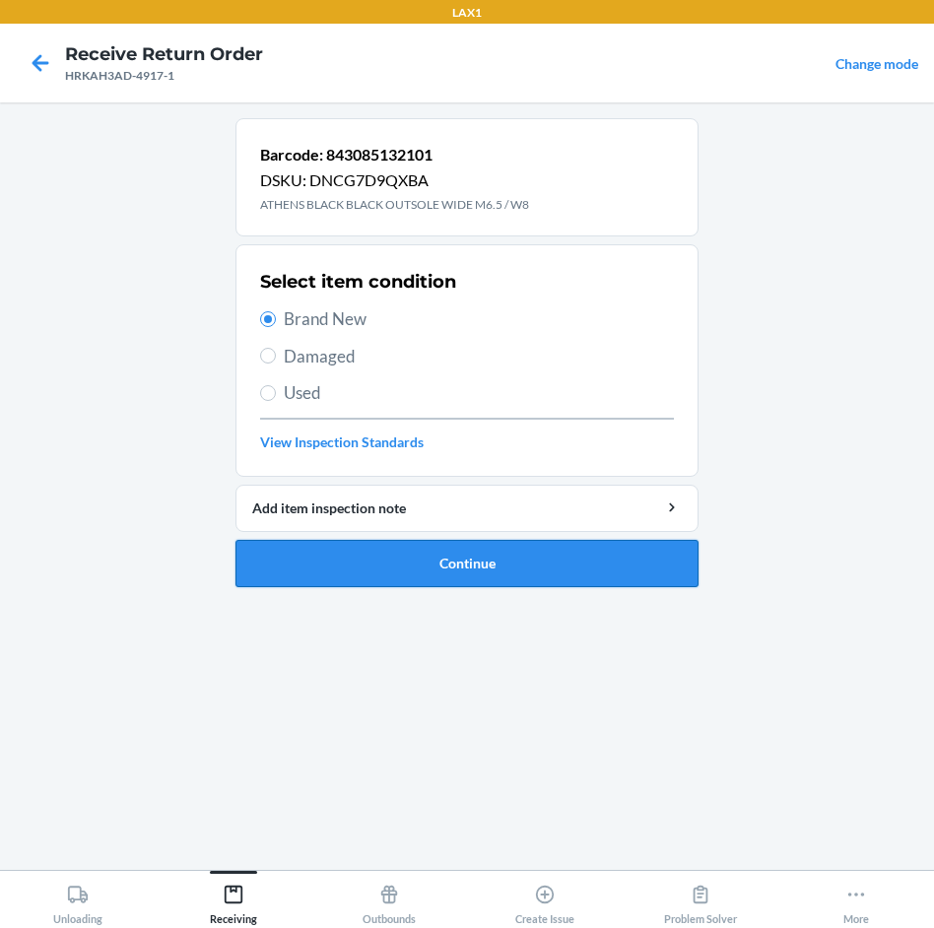
click at [514, 569] on button "Continue" at bounding box center [467, 563] width 463 height 47
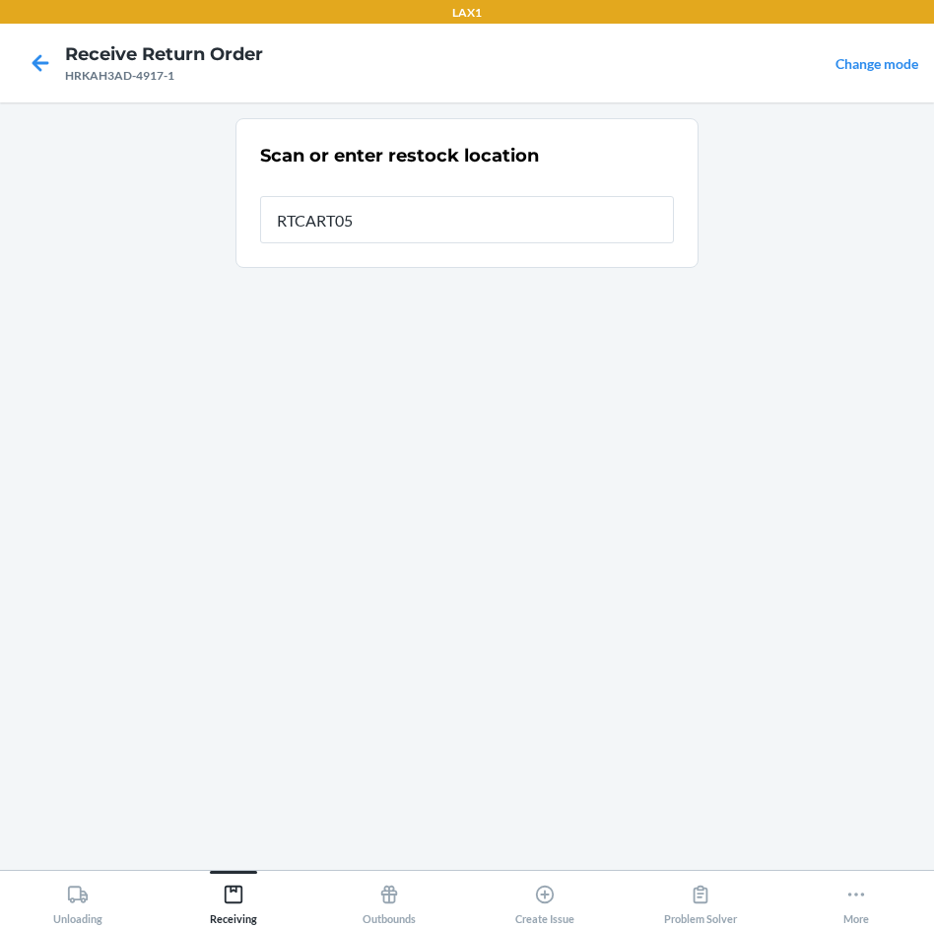
type input "RTCART052"
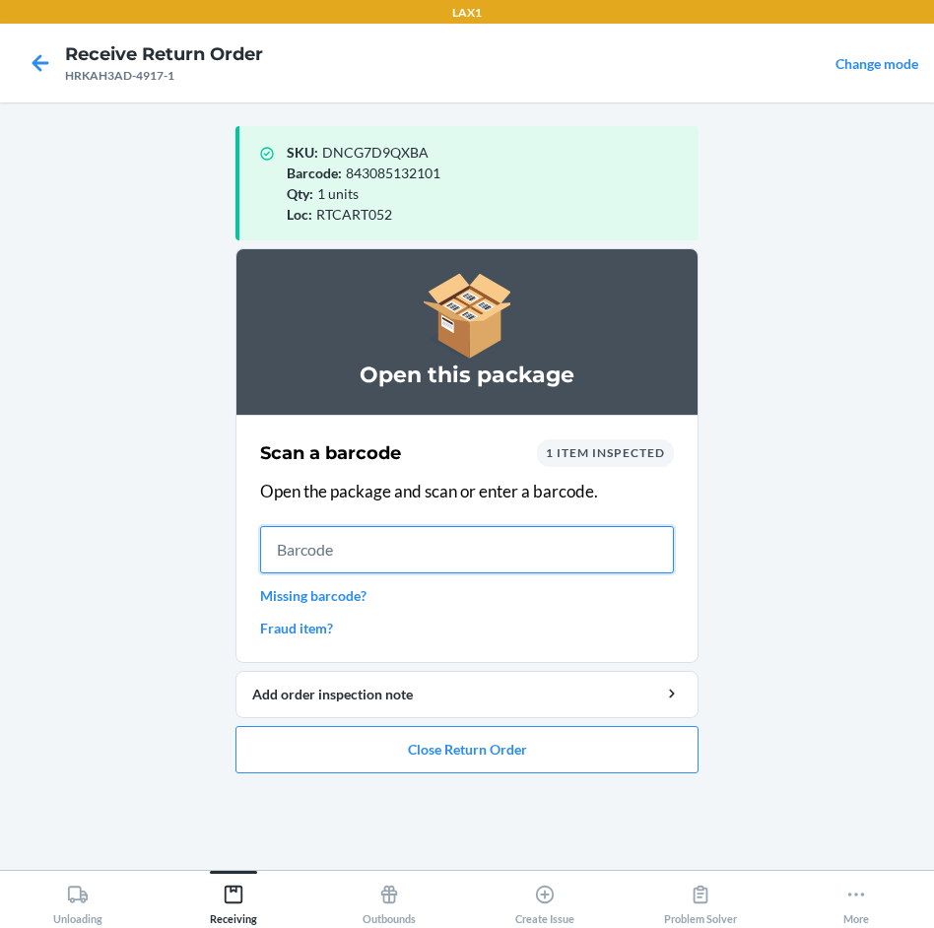
click at [381, 553] on input "text" at bounding box center [467, 549] width 414 height 47
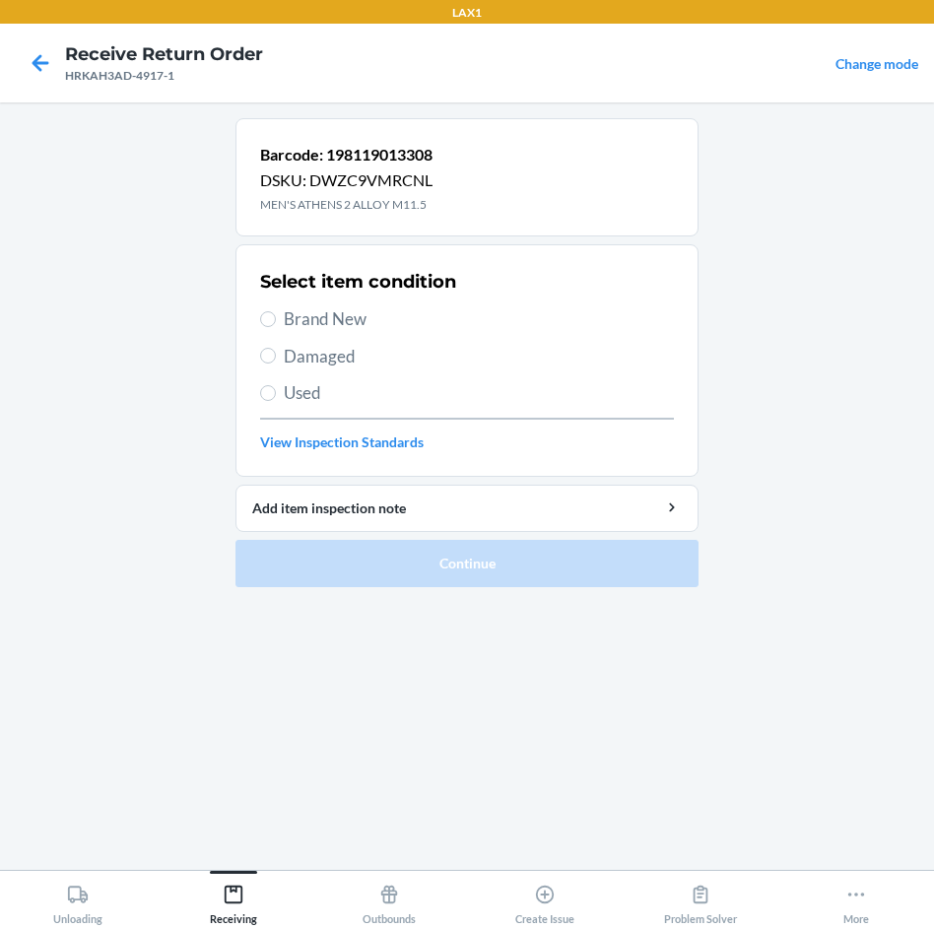
click at [318, 319] on span "Brand New" at bounding box center [479, 320] width 390 height 26
click at [276, 319] on input "Brand New" at bounding box center [268, 319] width 16 height 16
radio input "true"
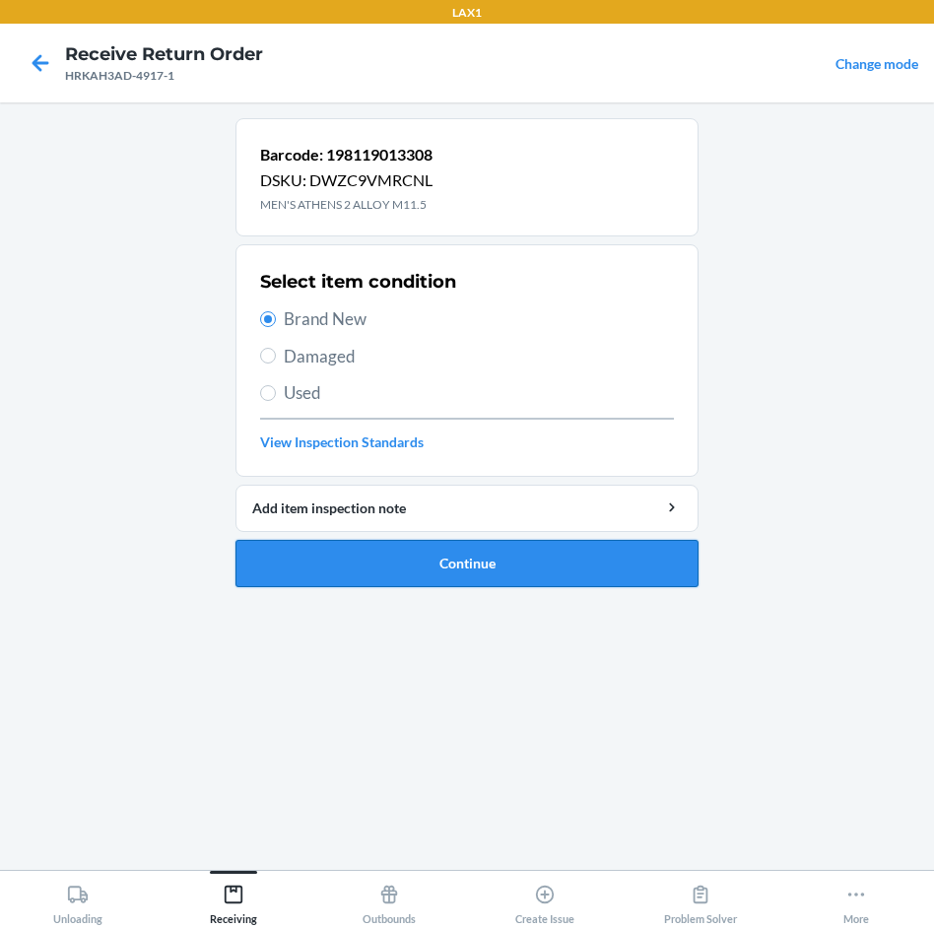
click at [445, 572] on button "Continue" at bounding box center [467, 563] width 463 height 47
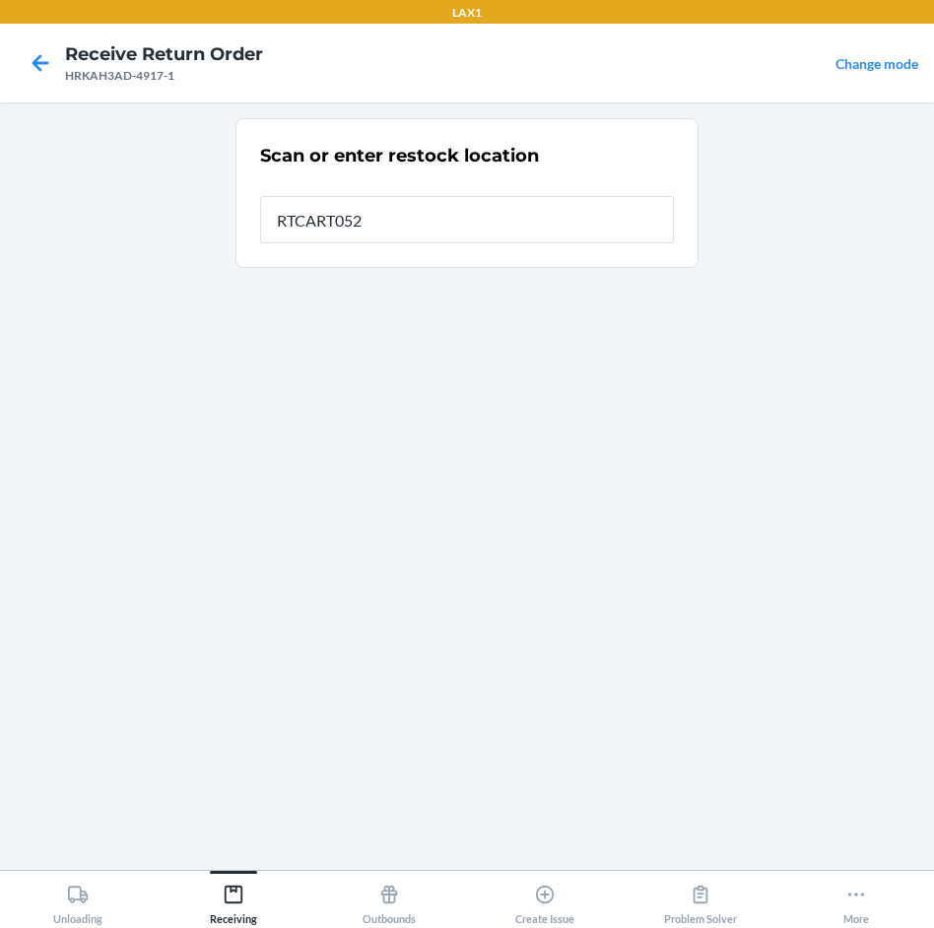
type input "RTCART052"
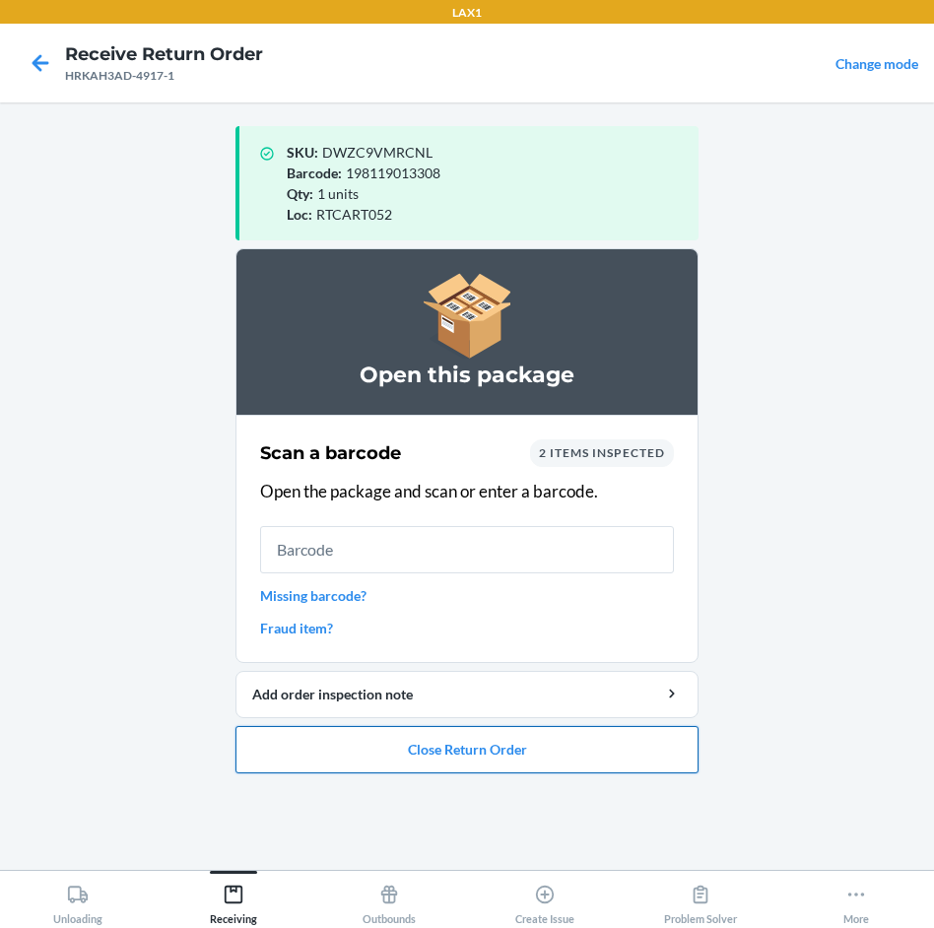
click at [517, 769] on button "Close Return Order" at bounding box center [467, 749] width 463 height 47
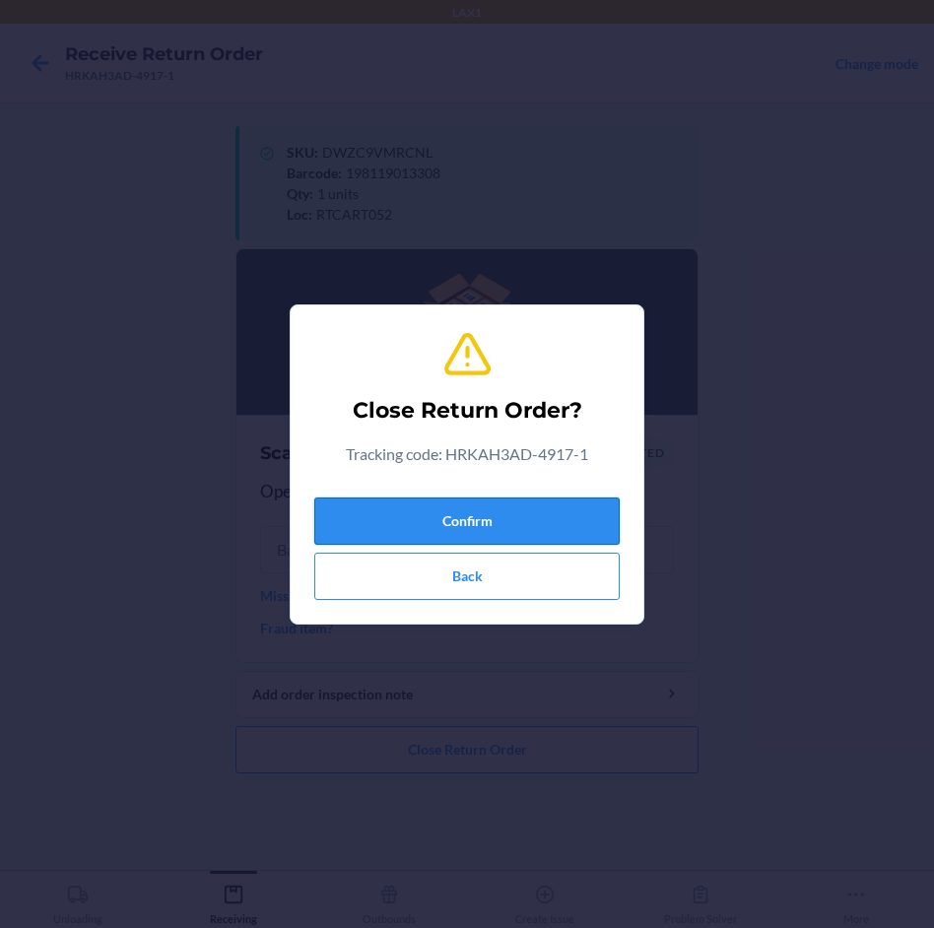
click at [534, 519] on button "Confirm" at bounding box center [467, 521] width 306 height 47
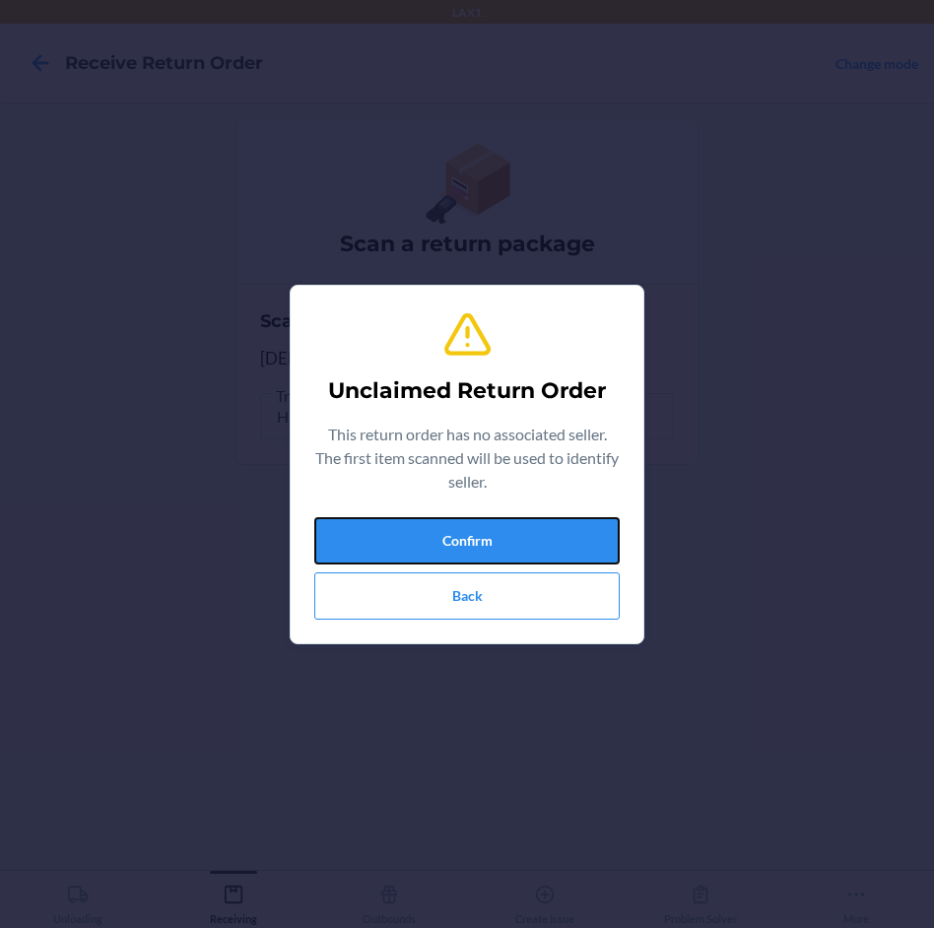
click at [534, 519] on button "Confirm" at bounding box center [467, 540] width 306 height 47
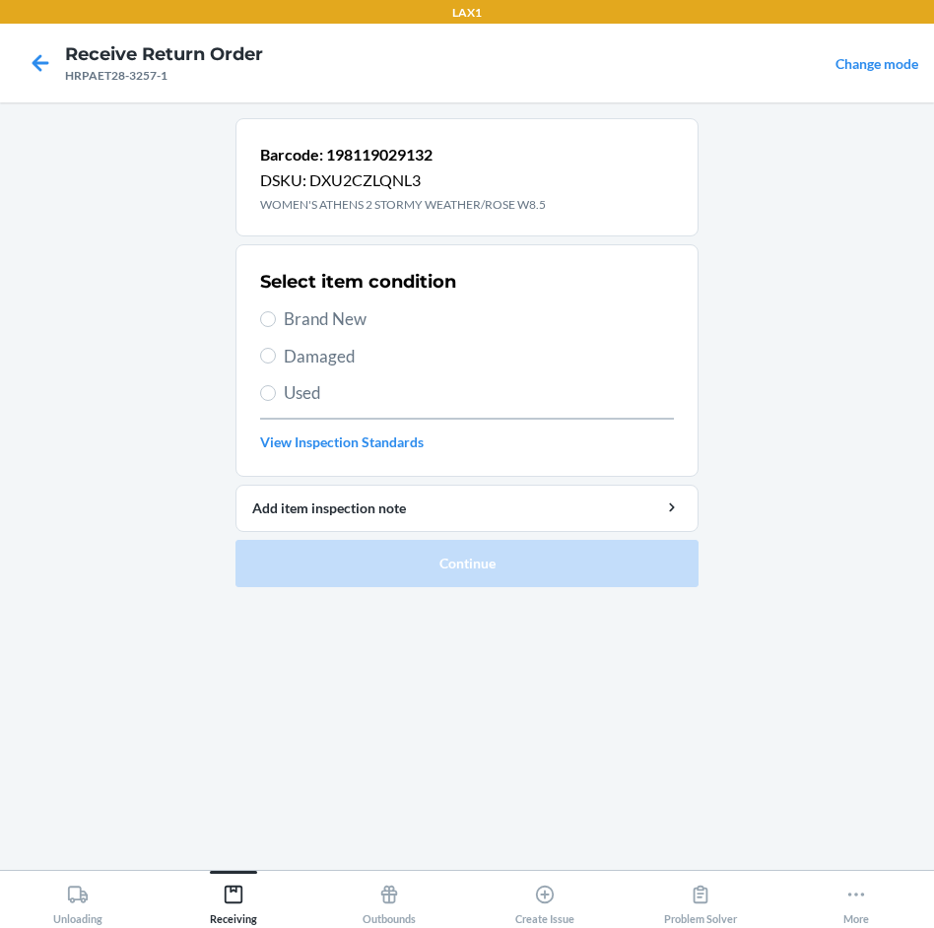
click at [354, 309] on span "Brand New" at bounding box center [479, 320] width 390 height 26
click at [276, 311] on input "Brand New" at bounding box center [268, 319] width 16 height 16
radio input "true"
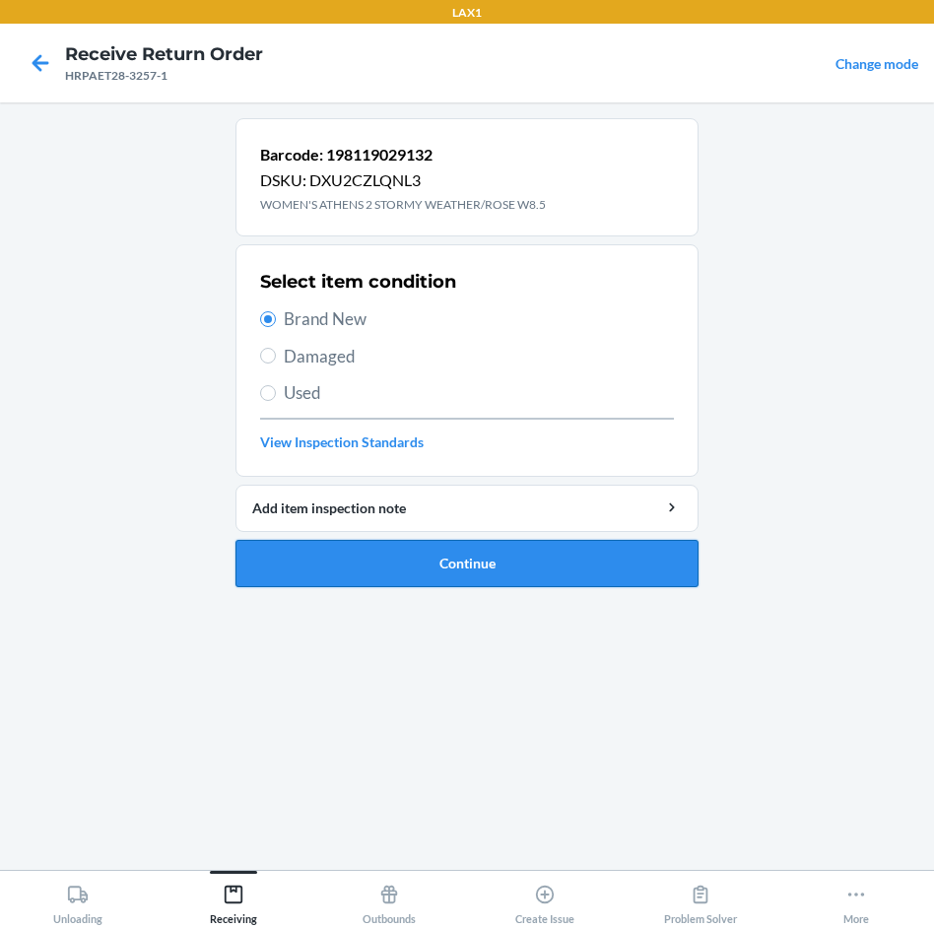
click at [626, 567] on button "Continue" at bounding box center [467, 563] width 463 height 47
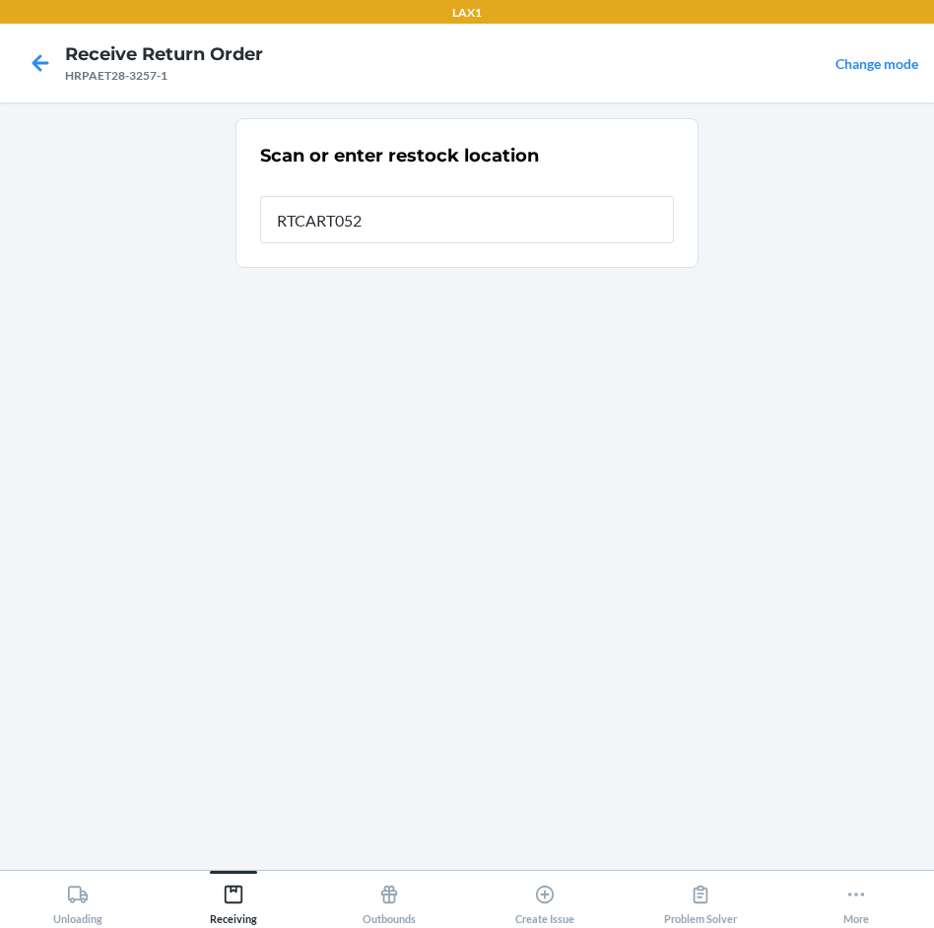
type input "RTCART052"
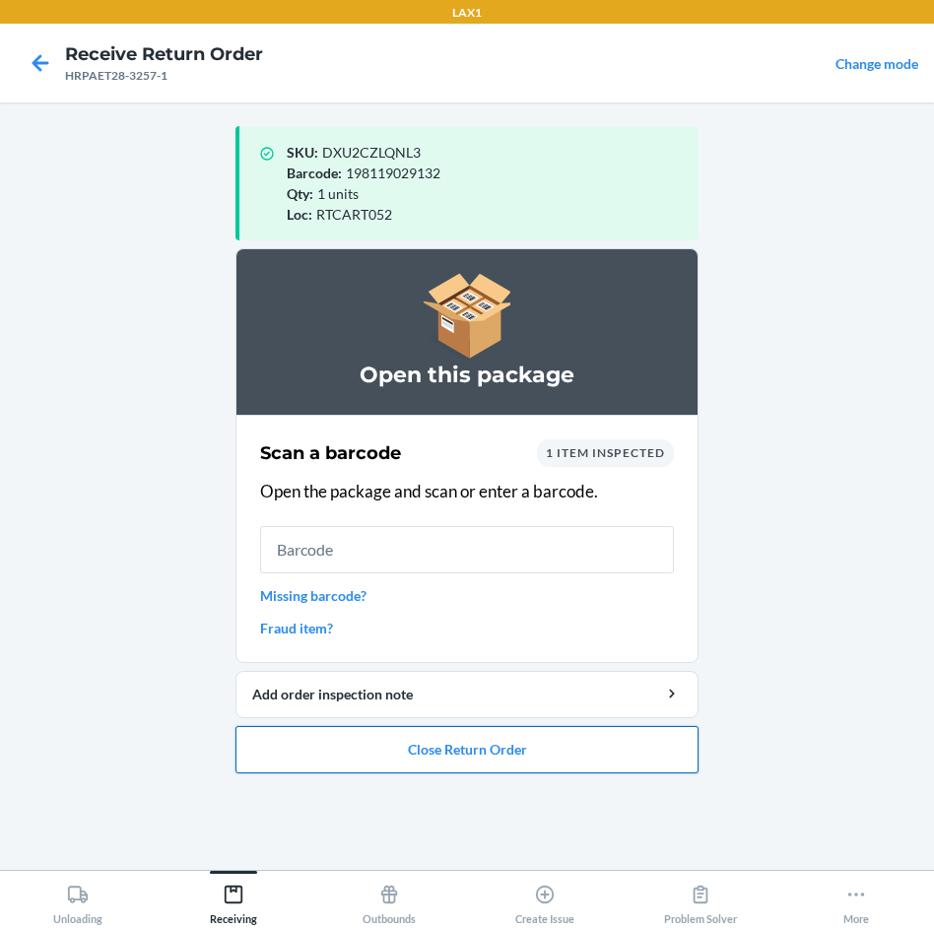
click at [587, 740] on button "Close Return Order" at bounding box center [467, 749] width 463 height 47
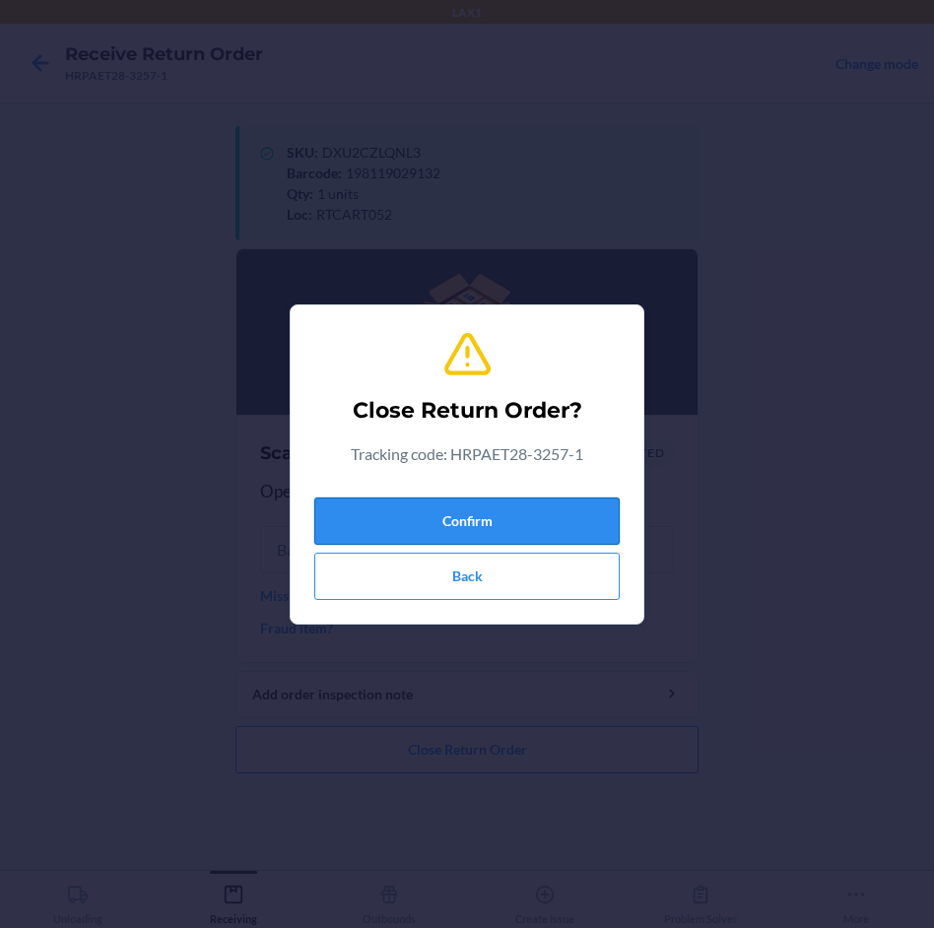
click at [553, 514] on button "Confirm" at bounding box center [467, 521] width 306 height 47
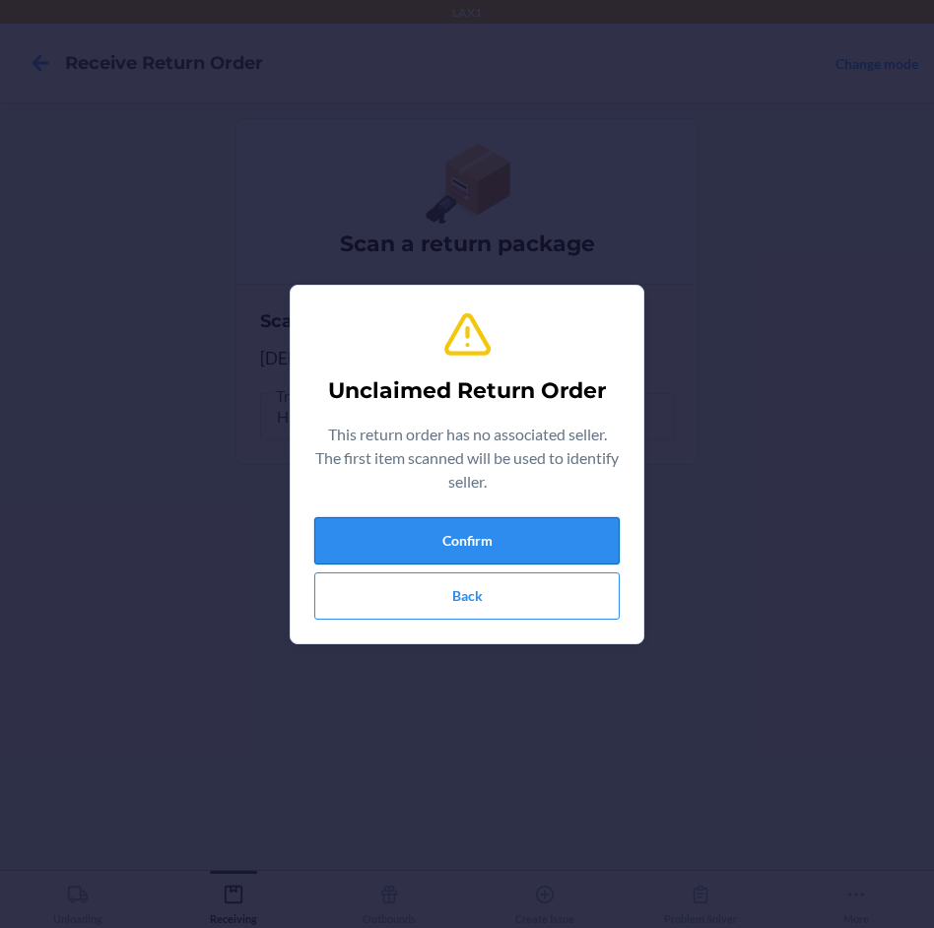
click at [564, 524] on button "Confirm" at bounding box center [467, 540] width 306 height 47
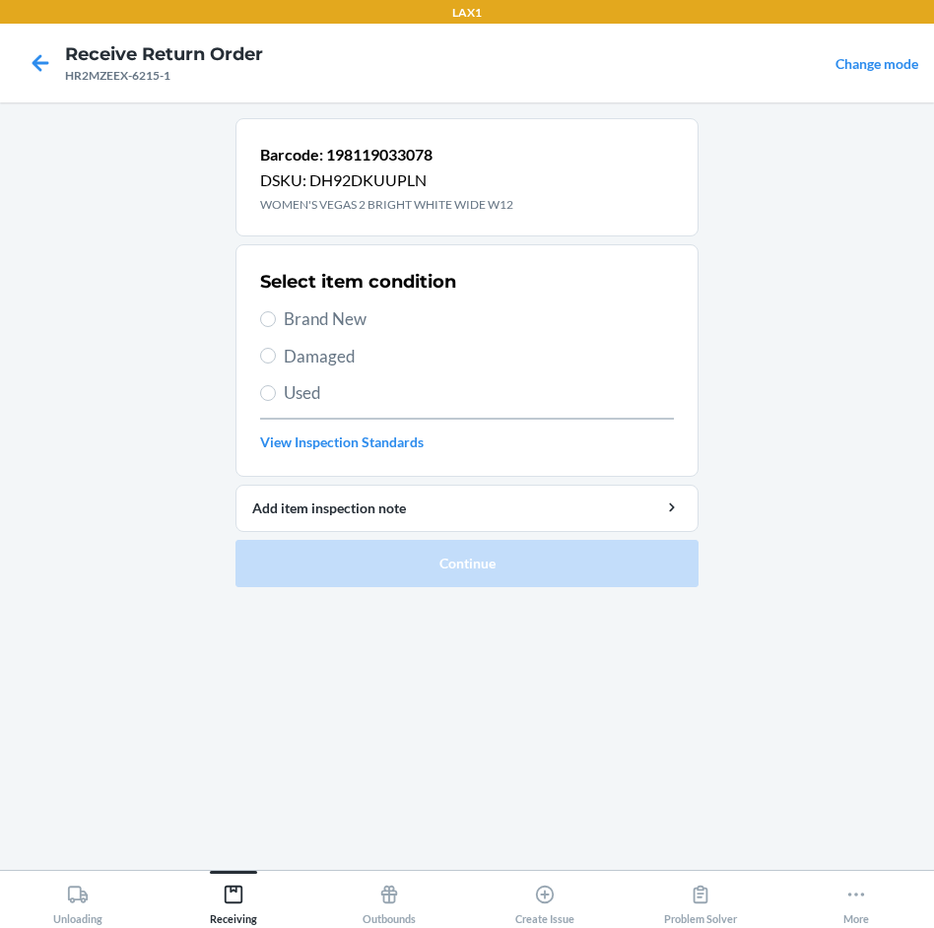
click at [323, 321] on span "Brand New" at bounding box center [479, 320] width 390 height 26
click at [276, 321] on input "Brand New" at bounding box center [268, 319] width 16 height 16
radio input "true"
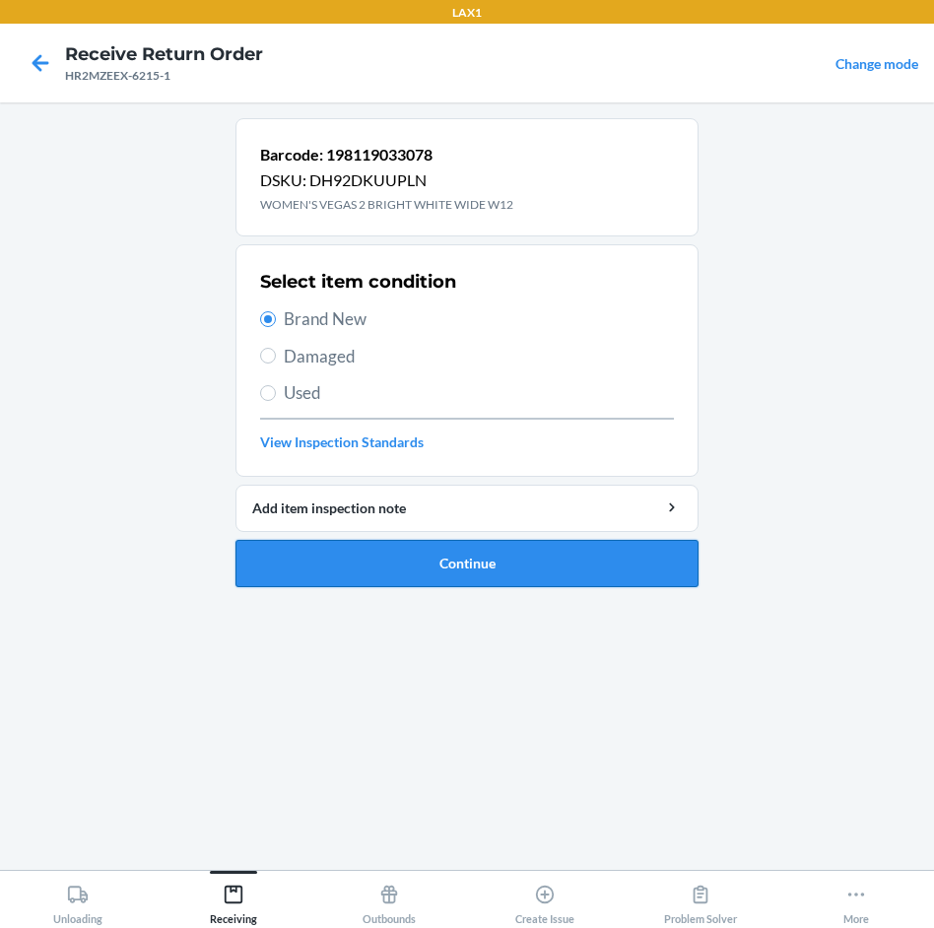
click at [533, 559] on button "Continue" at bounding box center [467, 563] width 463 height 47
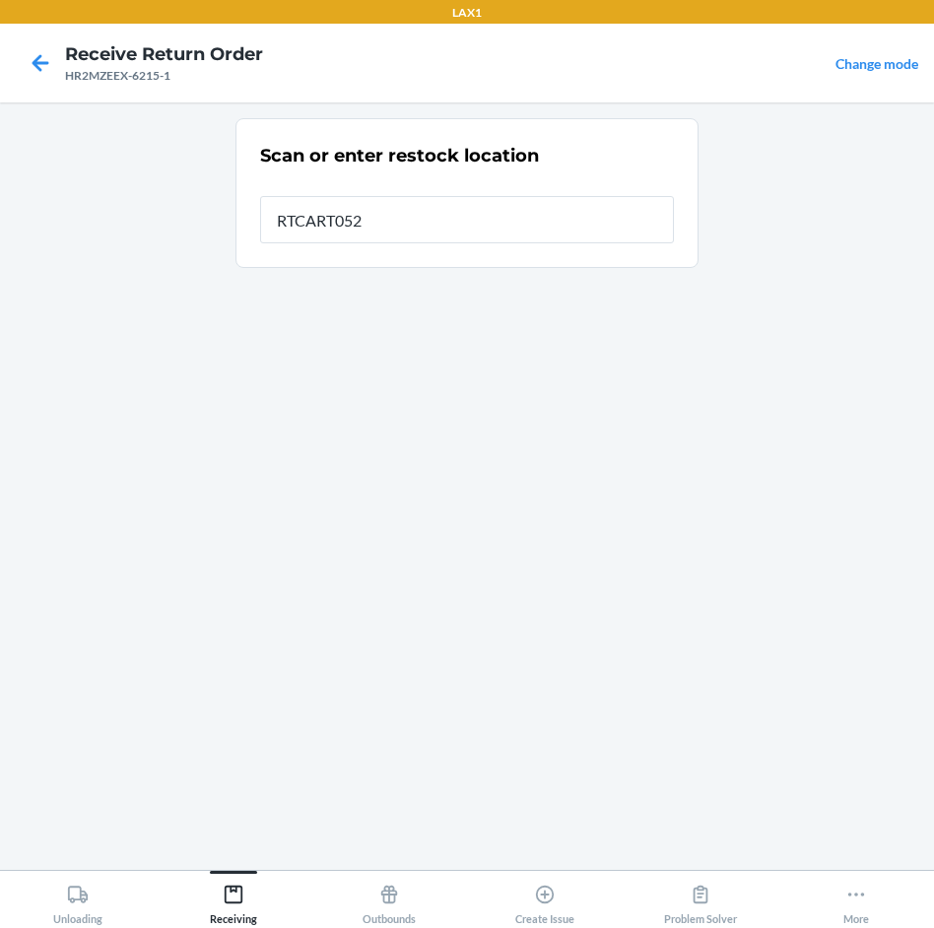
type input "RTCART052"
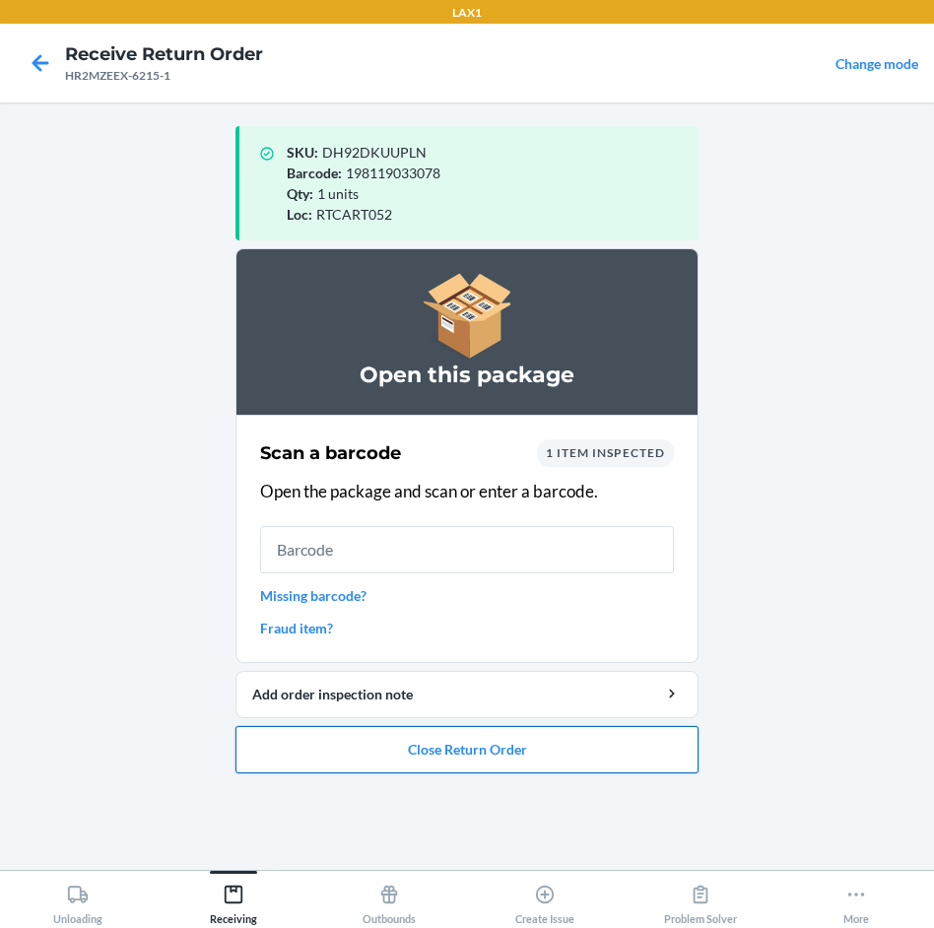
click at [583, 755] on button "Close Return Order" at bounding box center [467, 749] width 463 height 47
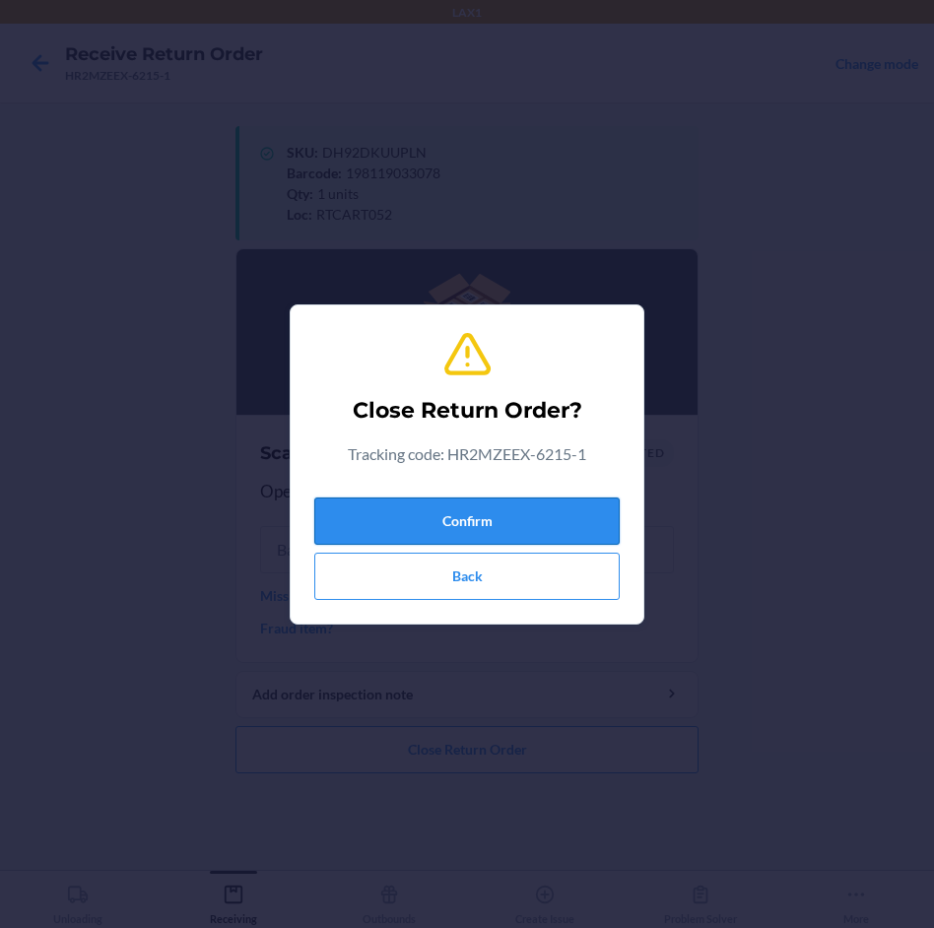
click at [562, 521] on button "Confirm" at bounding box center [467, 521] width 306 height 47
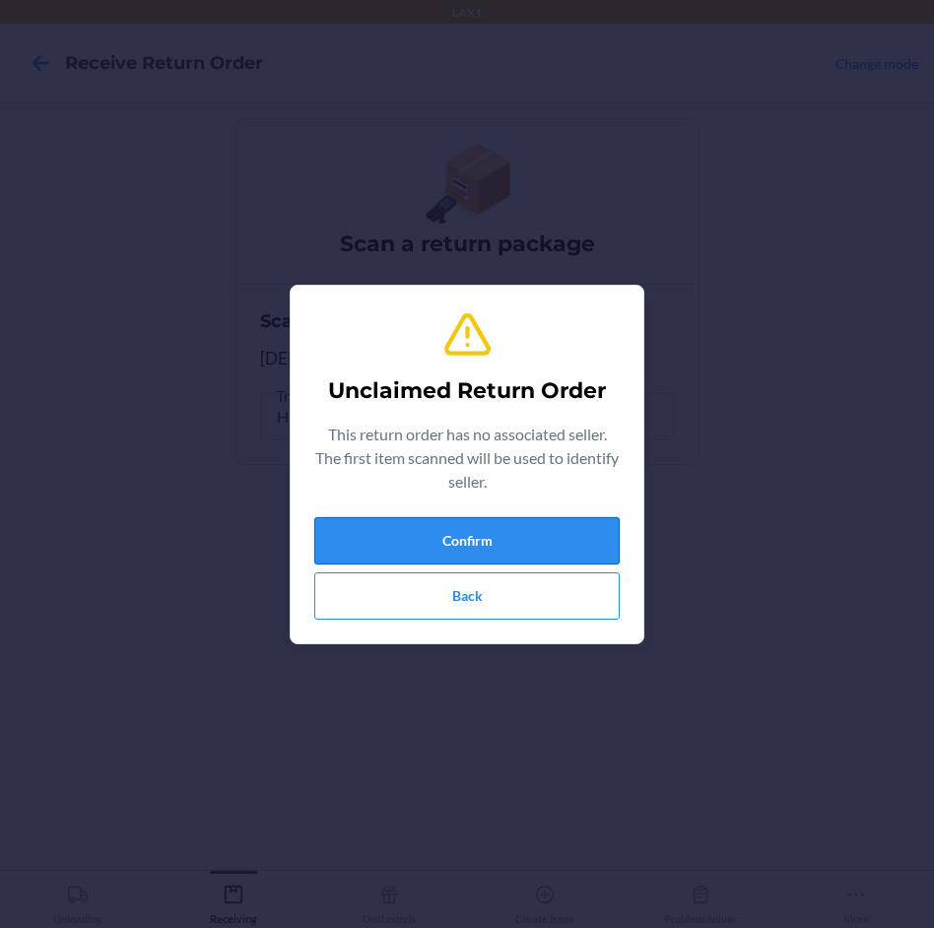
click at [533, 540] on button "Confirm" at bounding box center [467, 540] width 306 height 47
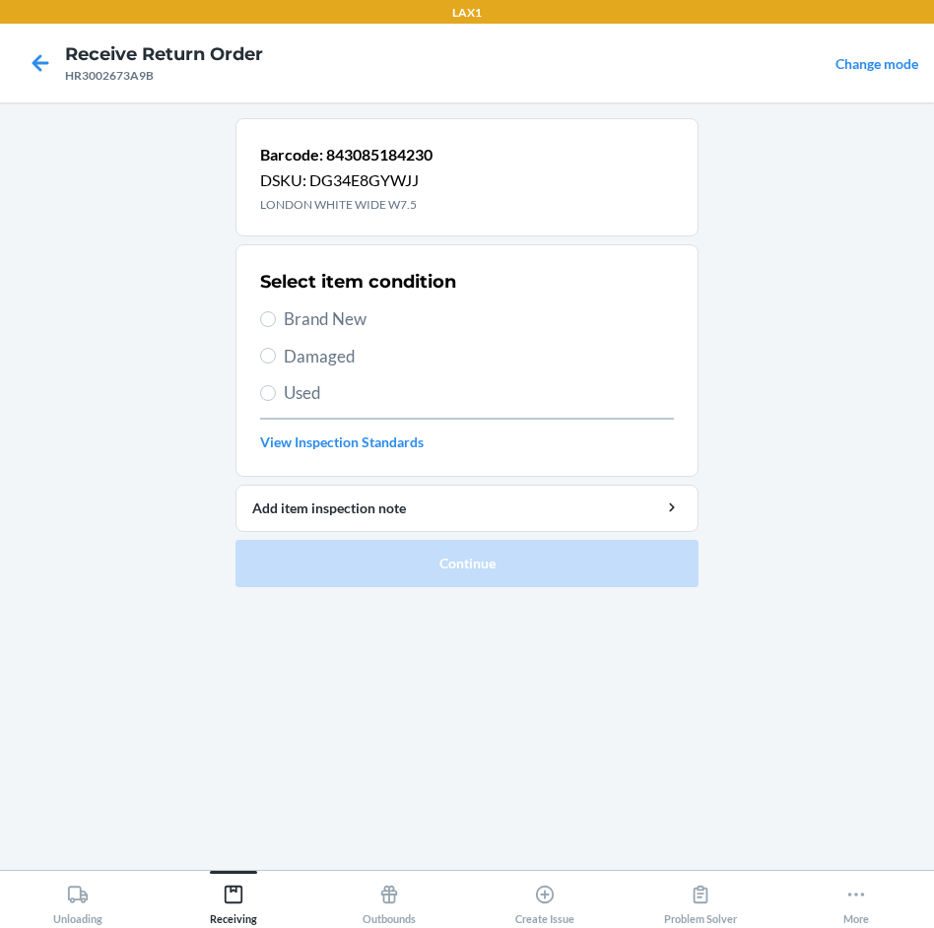
click at [333, 353] on span "Damaged" at bounding box center [479, 357] width 390 height 26
click at [276, 353] on input "Damaged" at bounding box center [268, 356] width 16 height 16
radio input "true"
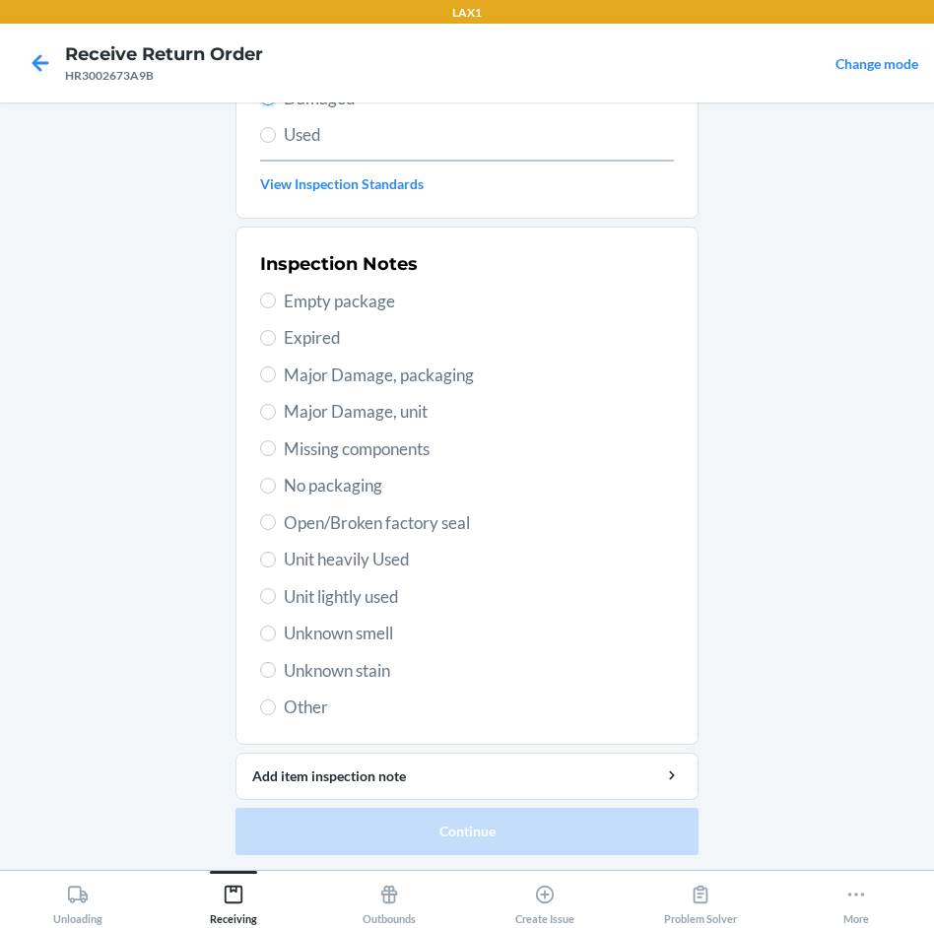
scroll to position [259, 0]
click at [358, 564] on span "Unit heavily Used" at bounding box center [479, 559] width 390 height 26
click at [276, 564] on input "Unit heavily Used" at bounding box center [268, 559] width 16 height 16
radio input "true"
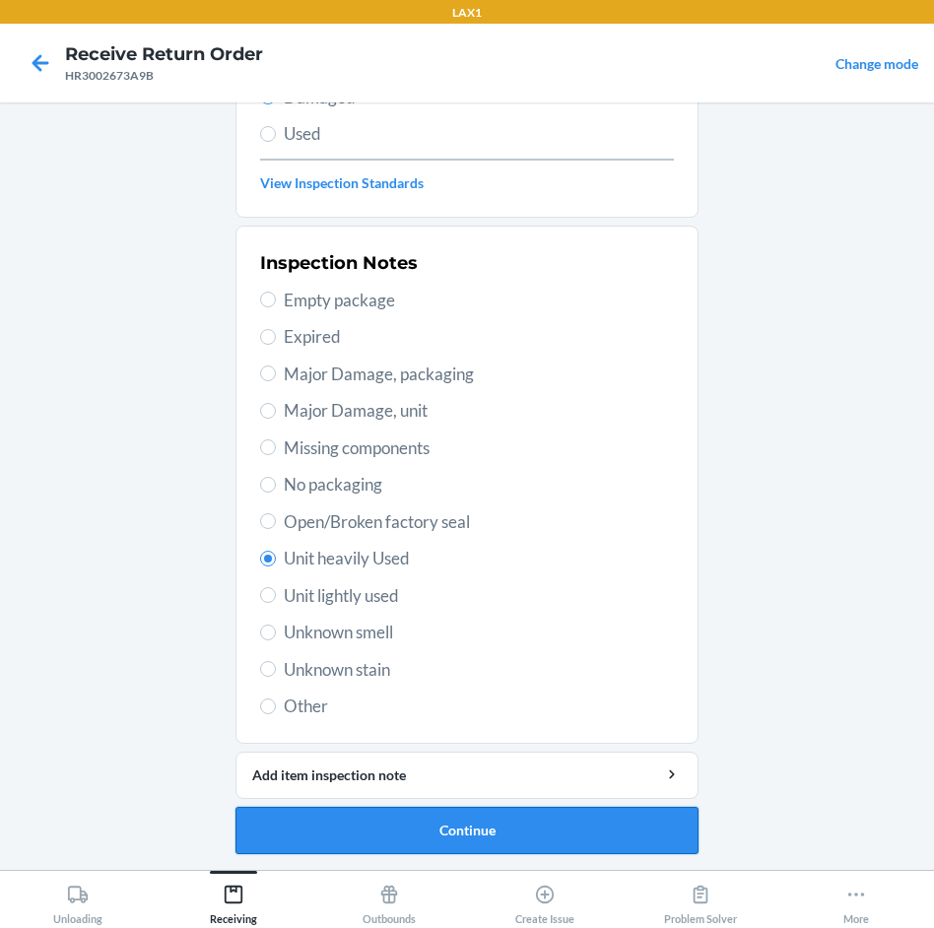
click at [493, 813] on button "Continue" at bounding box center [467, 830] width 463 height 47
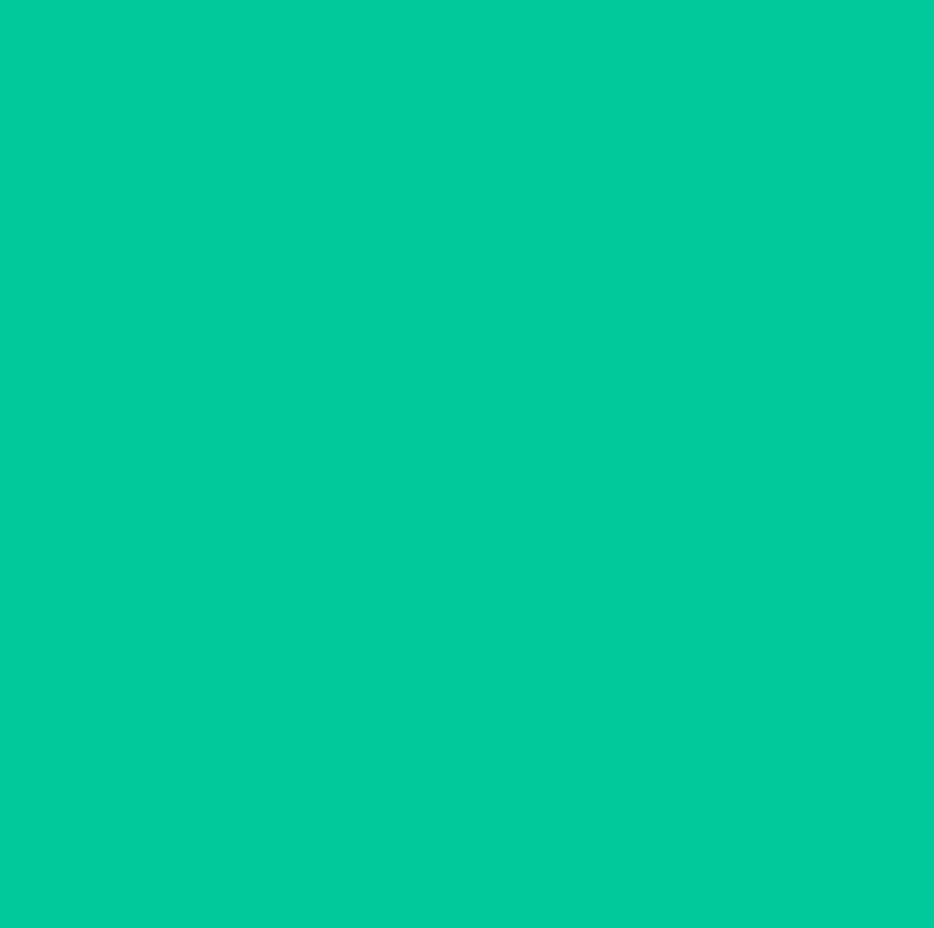
scroll to position [85, 0]
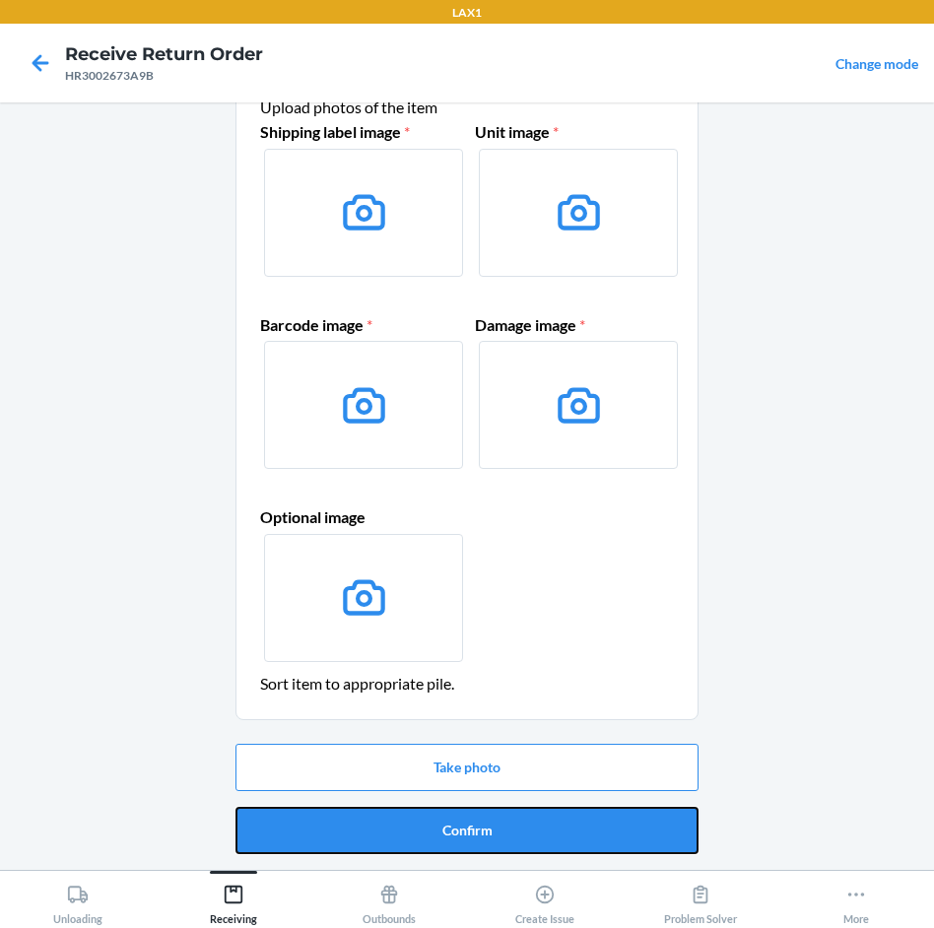
click at [493, 813] on button "Confirm" at bounding box center [467, 830] width 463 height 47
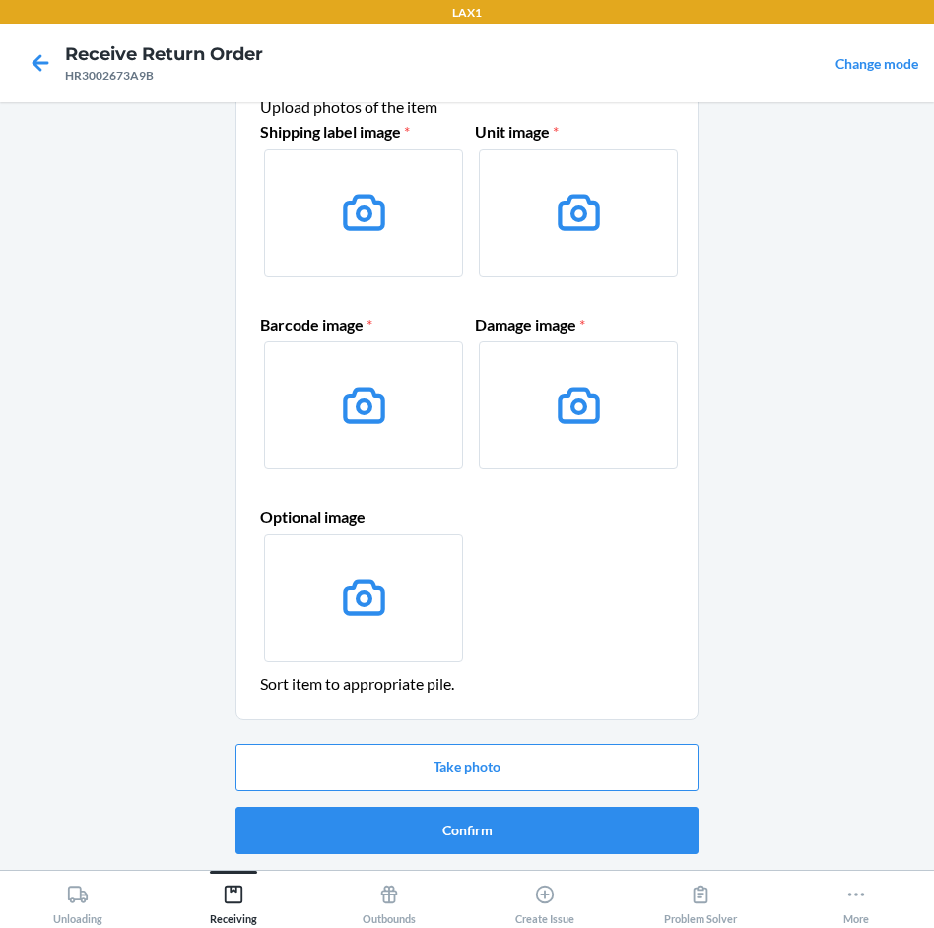
scroll to position [0, 0]
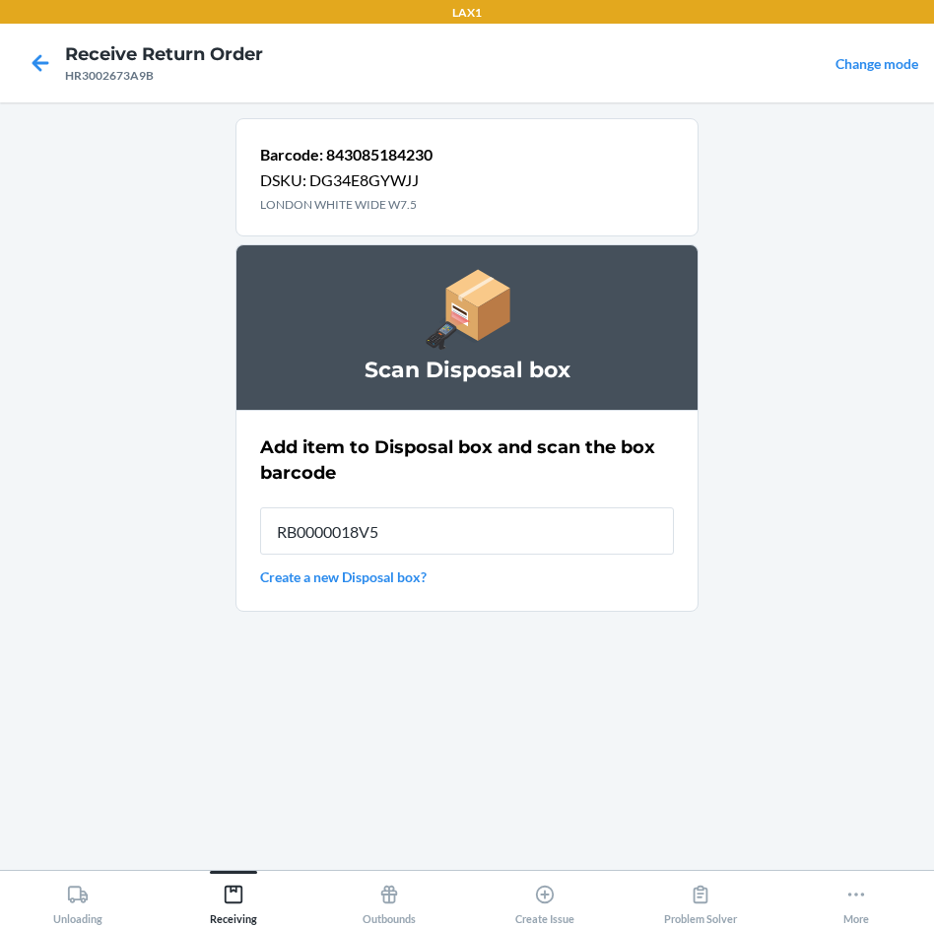
type input "RB0000018V5"
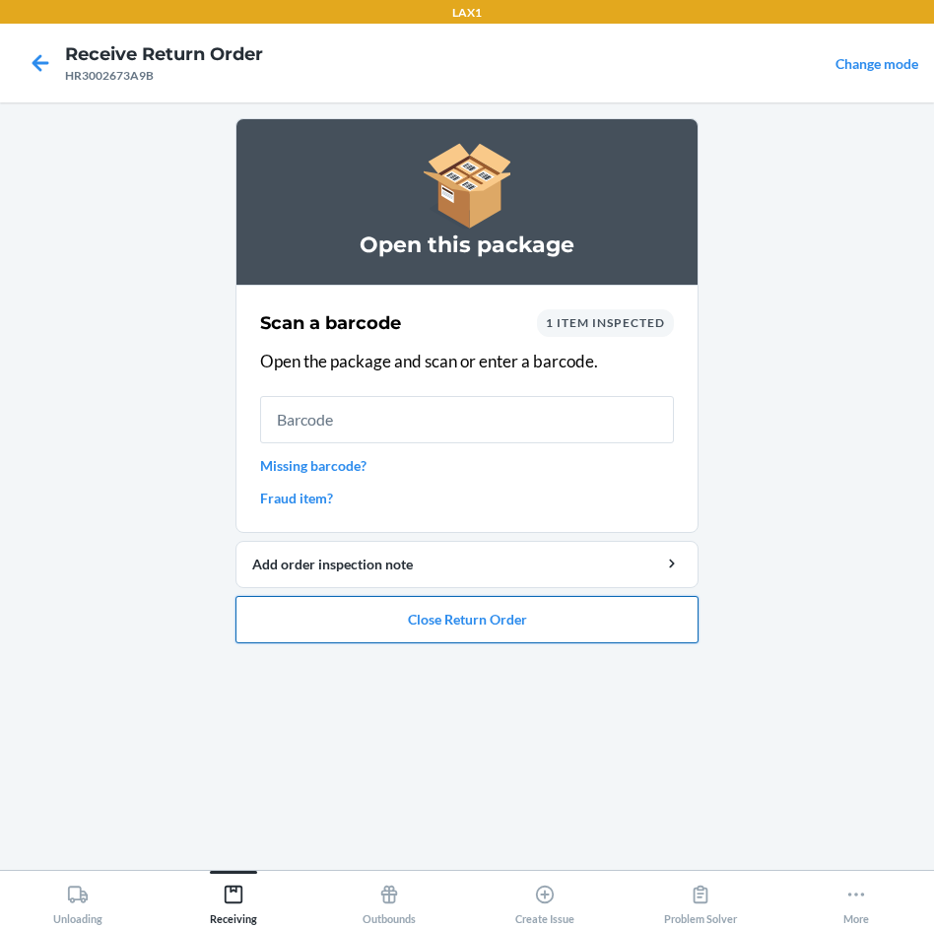
click at [563, 609] on button "Close Return Order" at bounding box center [467, 619] width 463 height 47
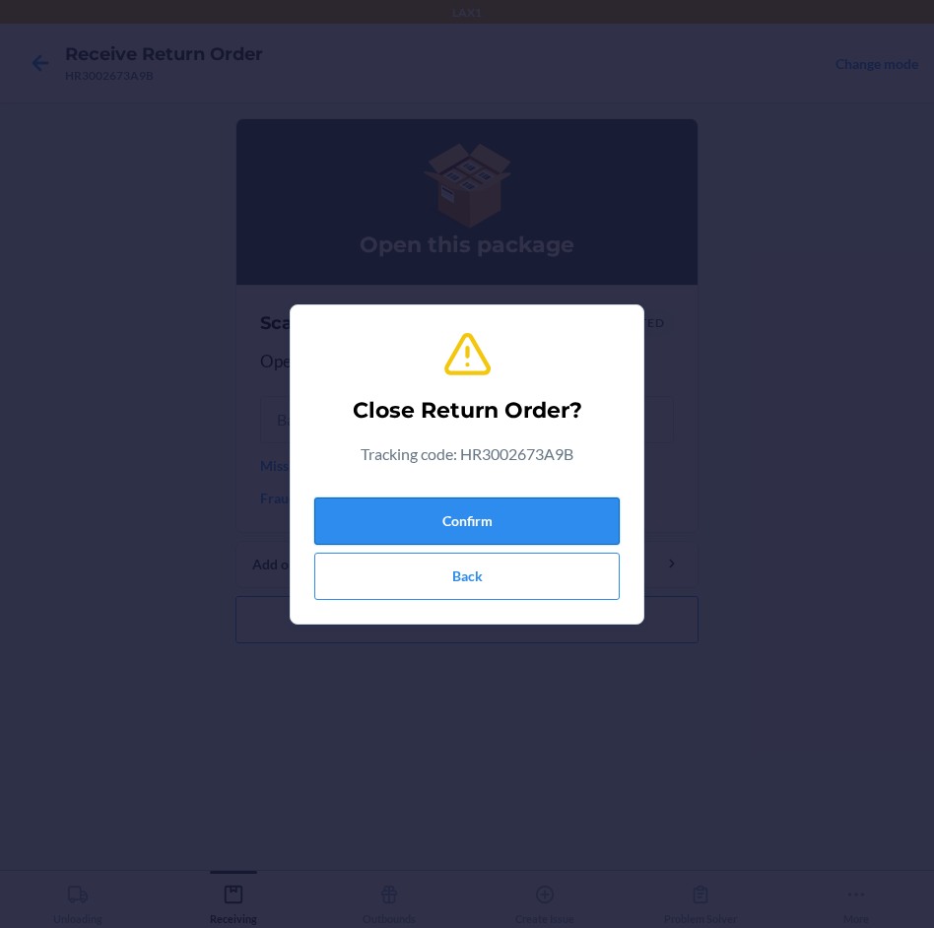
click at [563, 515] on button "Confirm" at bounding box center [467, 521] width 306 height 47
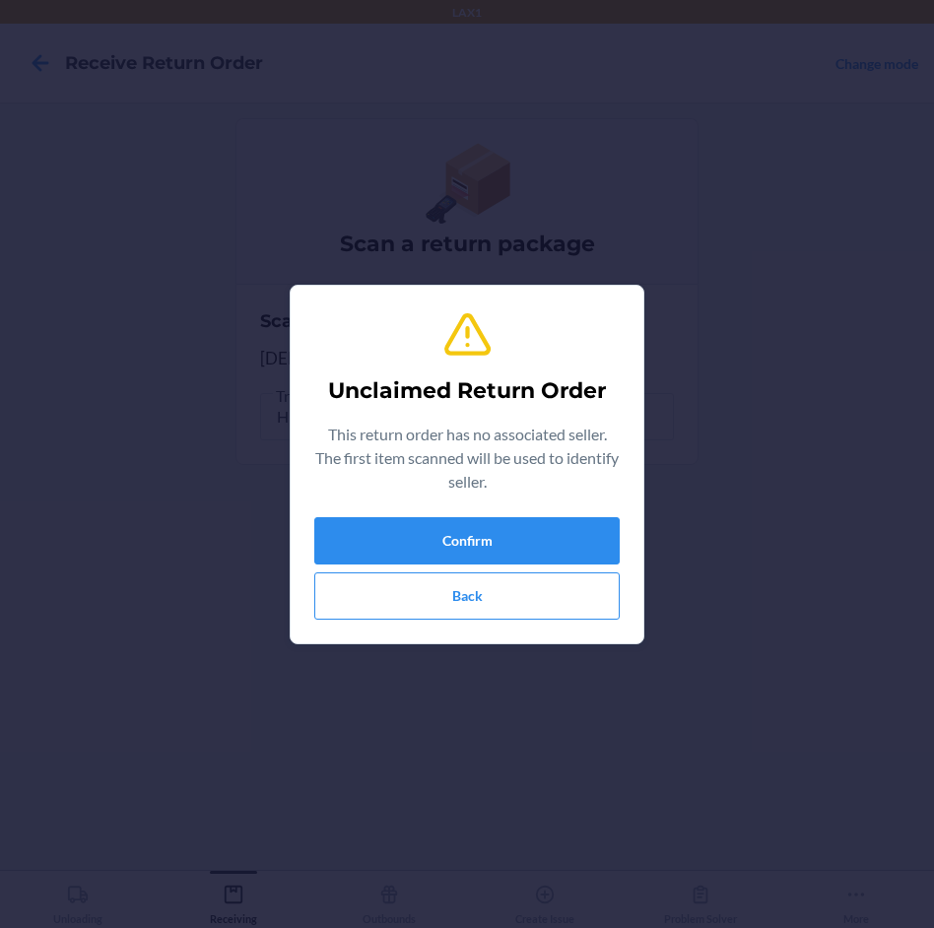
click at [563, 515] on div "Unclaimed Return Order This return order has no associated seller. The first it…" at bounding box center [467, 465] width 306 height 326
click at [561, 523] on button "Confirm" at bounding box center [467, 540] width 306 height 47
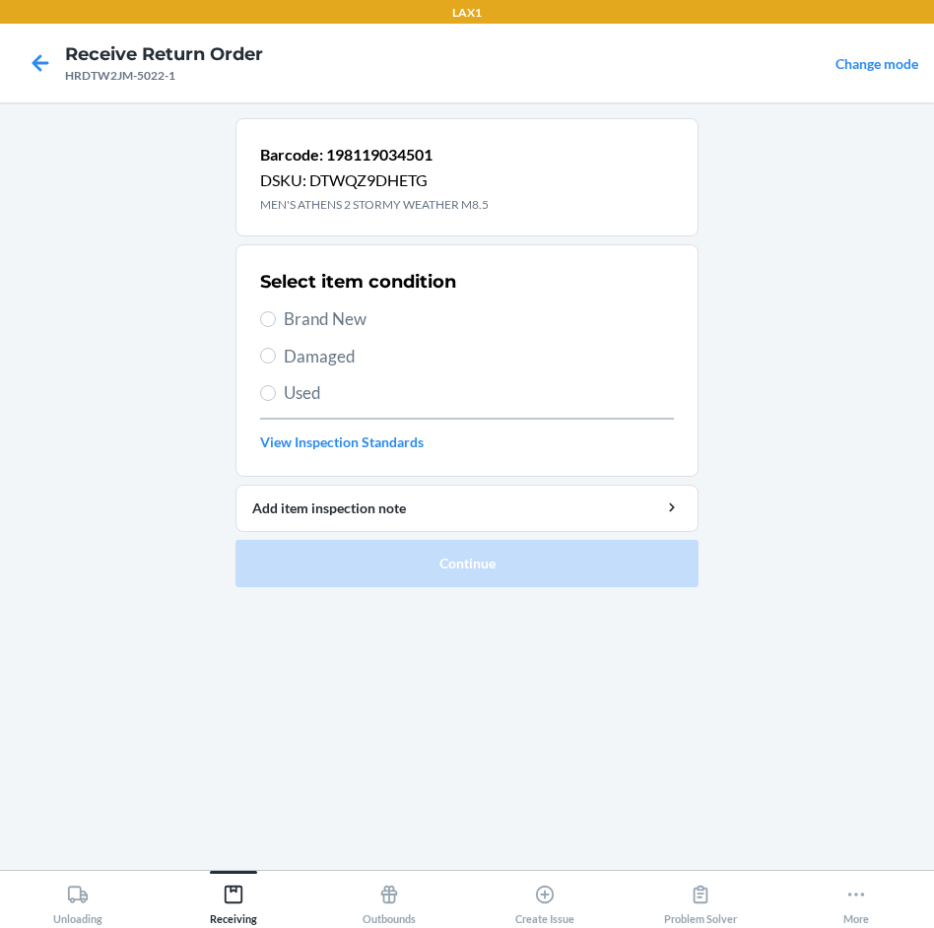
click at [318, 320] on span "Brand New" at bounding box center [479, 320] width 390 height 26
click at [276, 320] on input "Brand New" at bounding box center [268, 319] width 16 height 16
radio input "true"
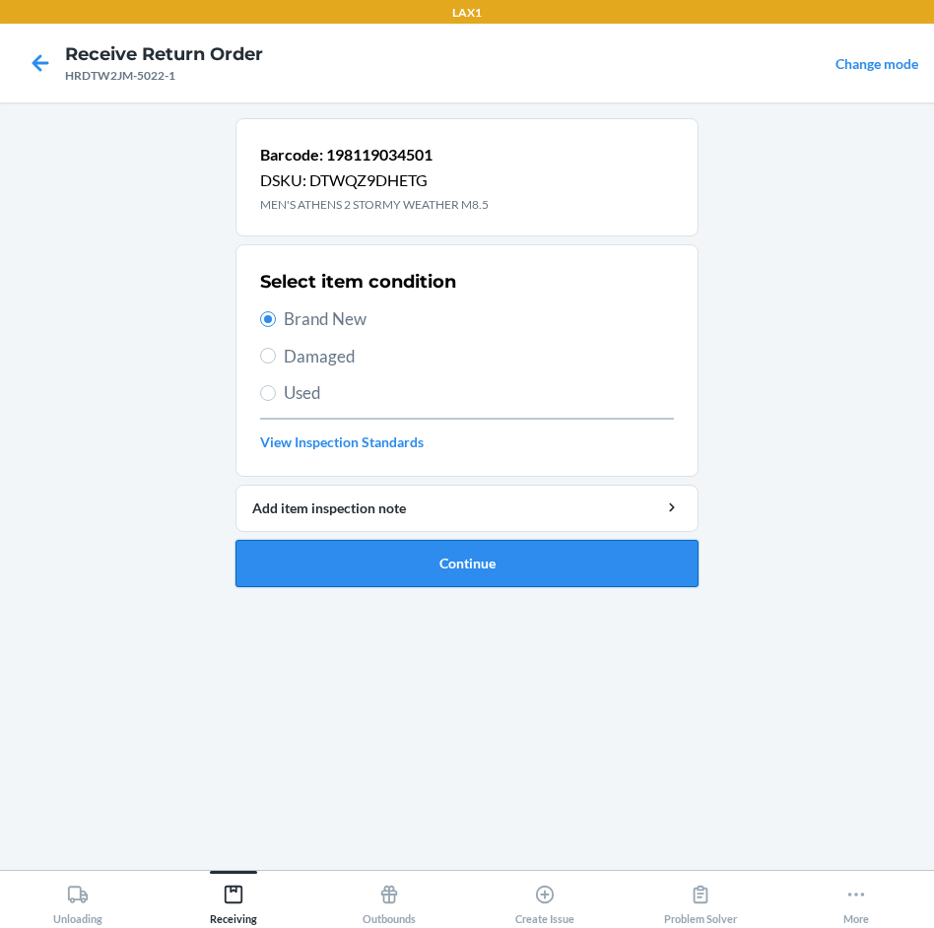
click at [666, 559] on button "Continue" at bounding box center [467, 563] width 463 height 47
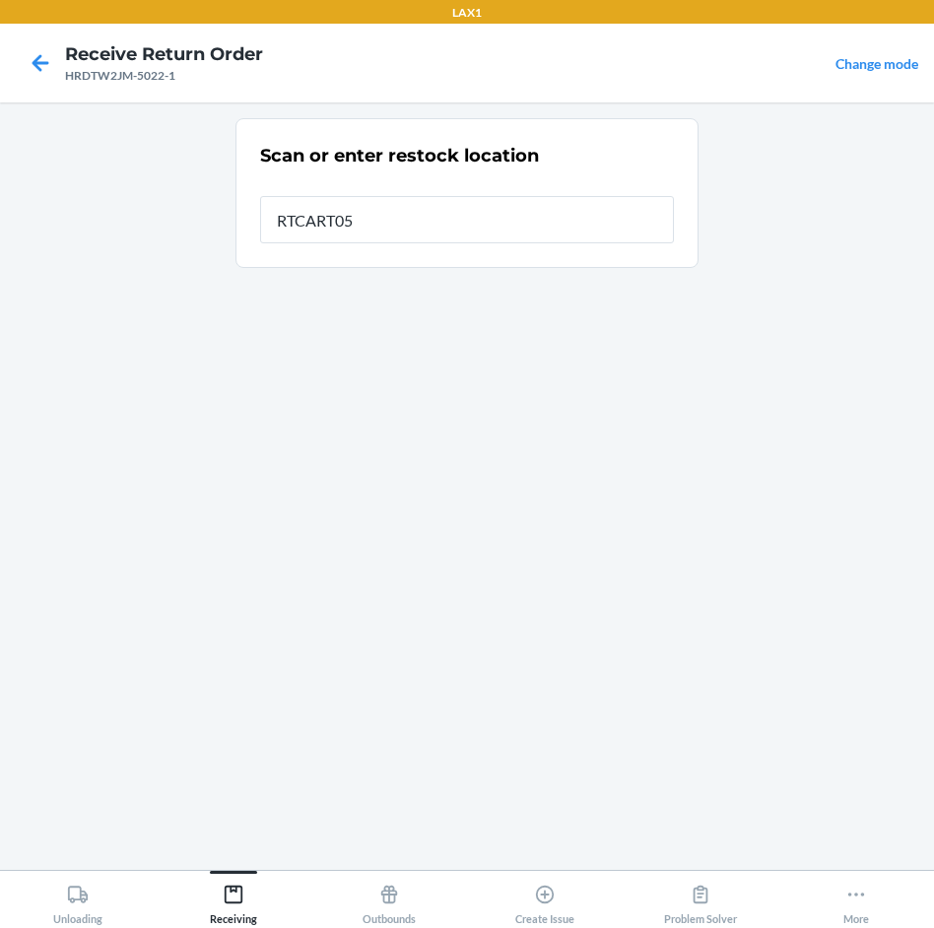
type input "RTCART052"
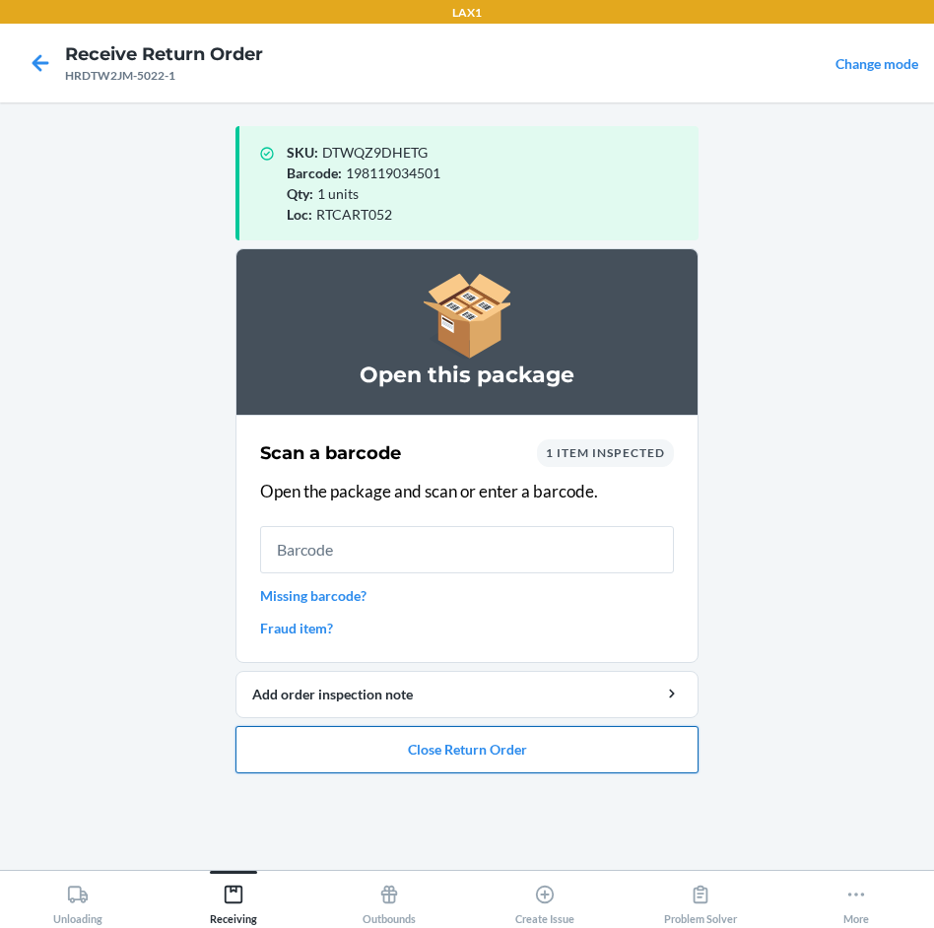
click at [552, 749] on button "Close Return Order" at bounding box center [467, 749] width 463 height 47
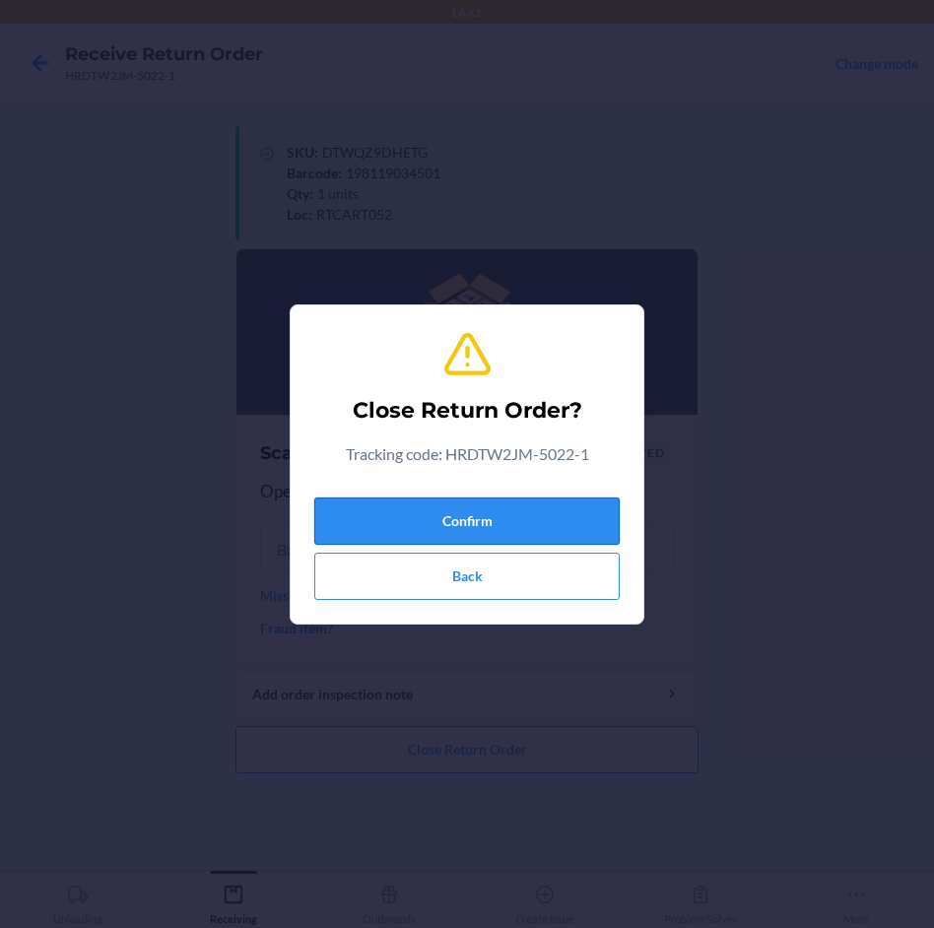
click at [535, 522] on button "Confirm" at bounding box center [467, 521] width 306 height 47
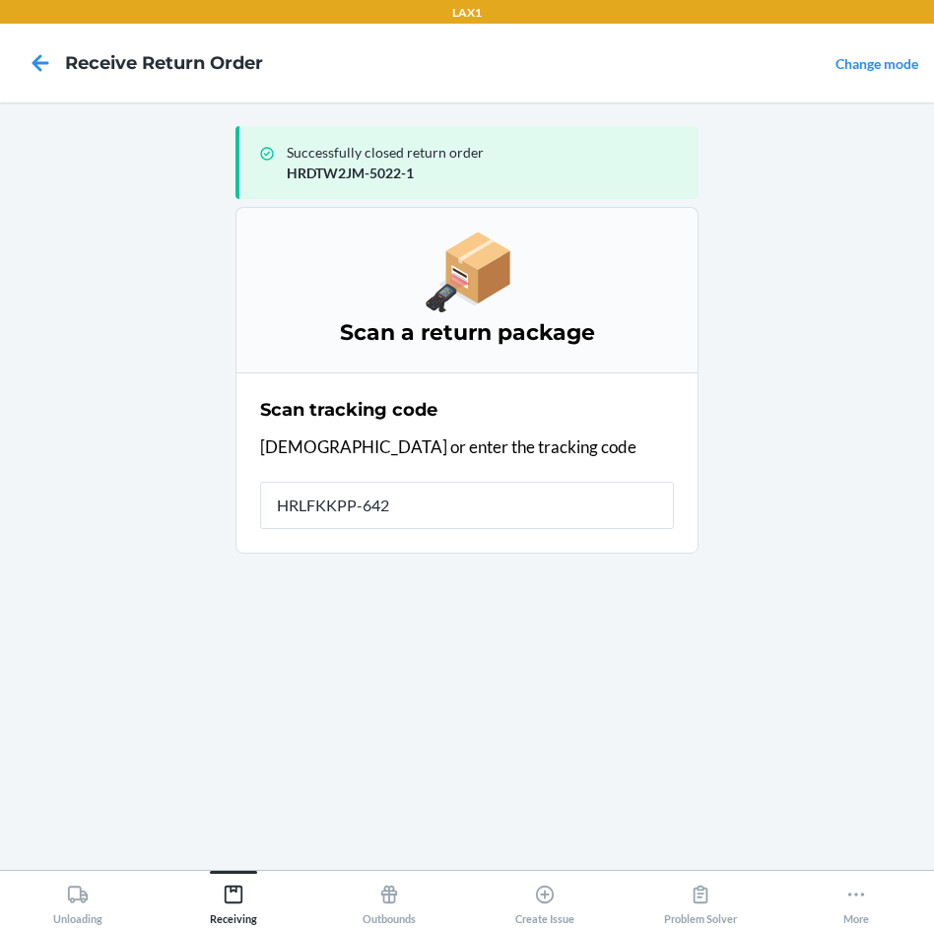
type input "HRLFKKPP-6421"
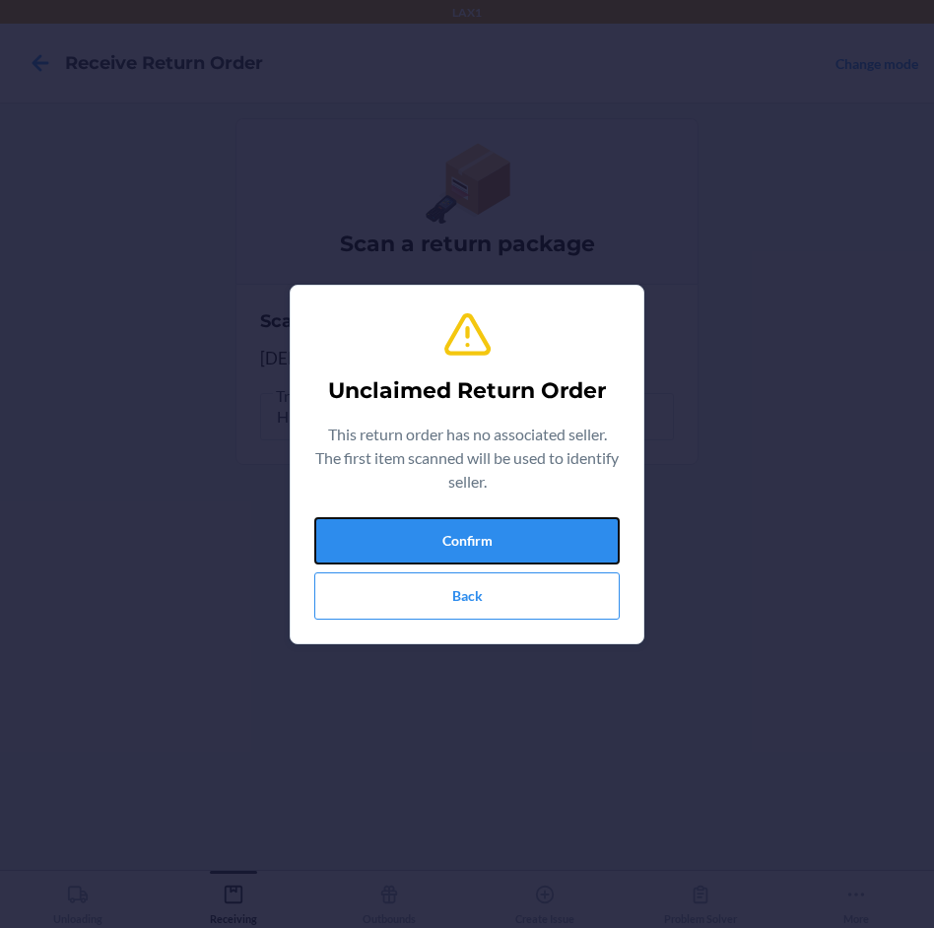
click at [535, 522] on button "Confirm" at bounding box center [467, 540] width 306 height 47
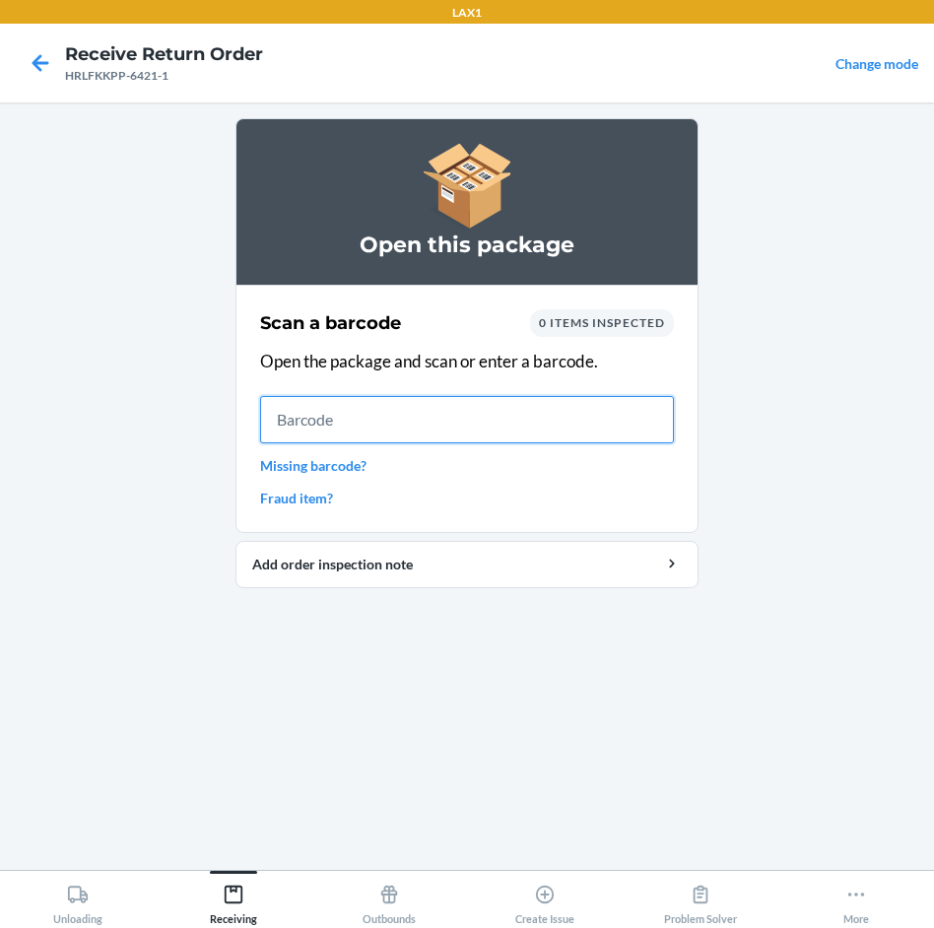
click at [354, 419] on input "text" at bounding box center [467, 419] width 414 height 47
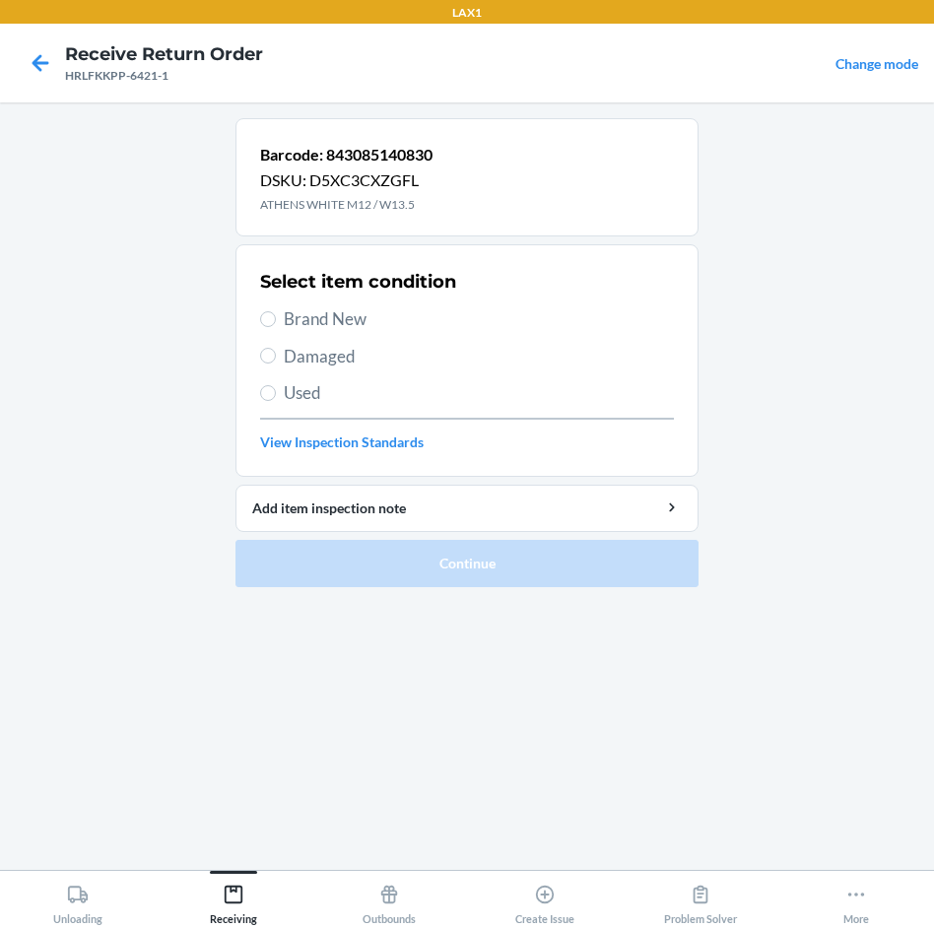
drag, startPoint x: 322, startPoint y: 319, endPoint x: 301, endPoint y: 332, distance: 25.2
click at [306, 329] on span "Brand New" at bounding box center [479, 320] width 390 height 26
click at [271, 322] on input "Brand New" at bounding box center [268, 319] width 16 height 16
radio input "true"
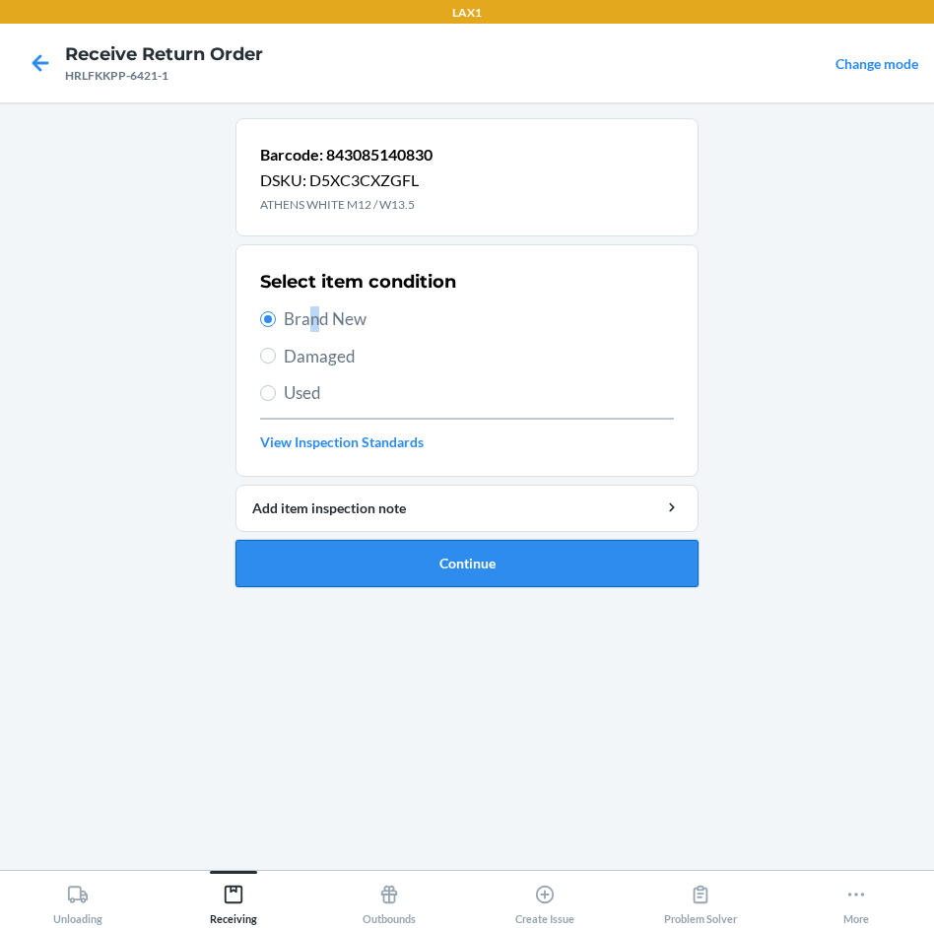
click at [464, 552] on button "Continue" at bounding box center [467, 563] width 463 height 47
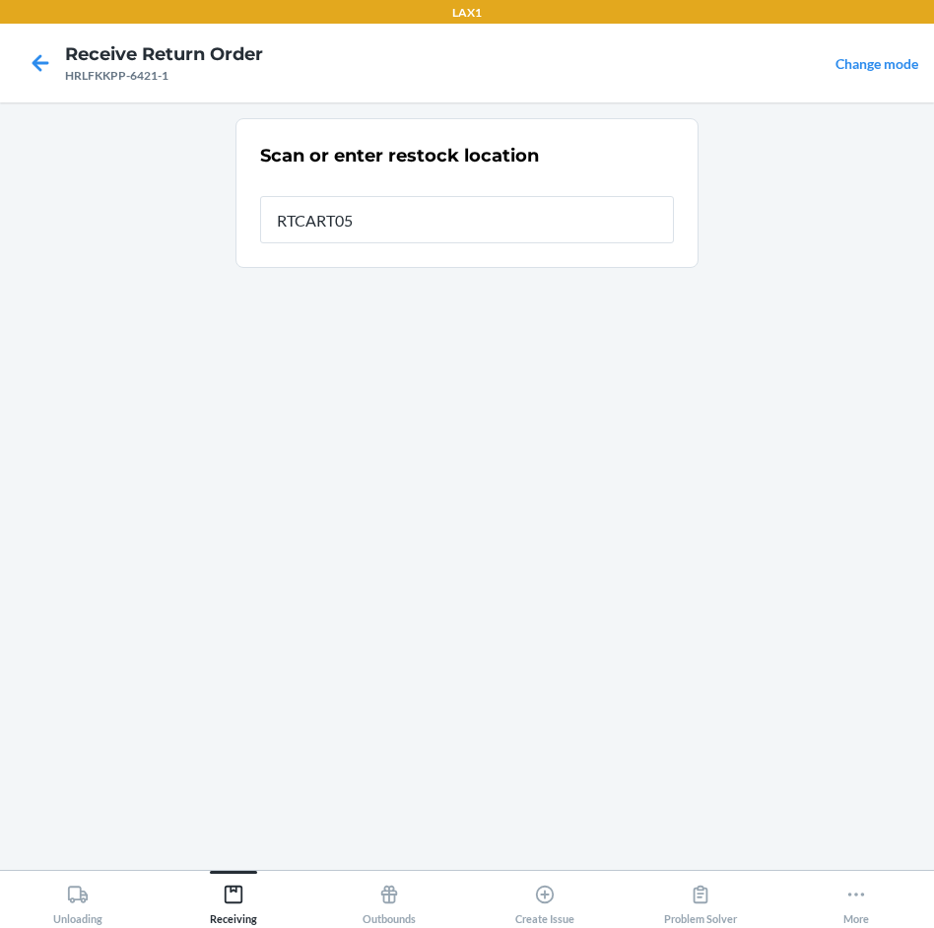
type input "RTCART052"
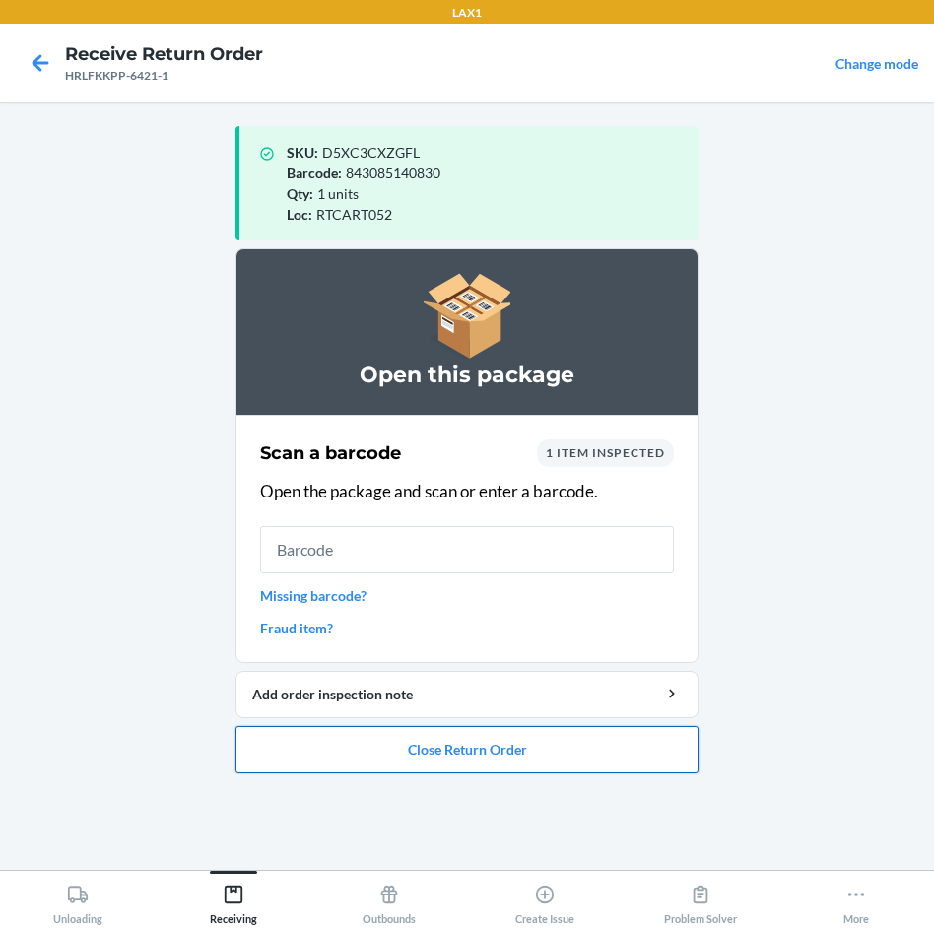
click at [610, 748] on button "Close Return Order" at bounding box center [467, 749] width 463 height 47
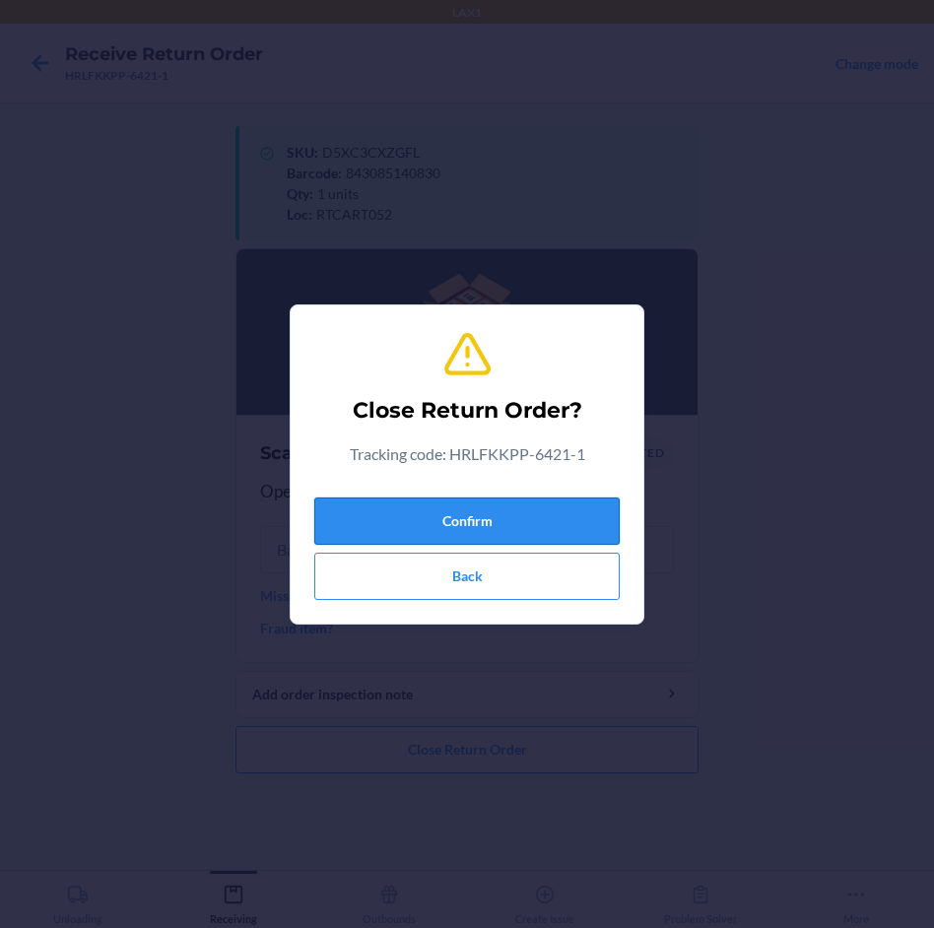
click at [525, 503] on button "Confirm" at bounding box center [467, 521] width 306 height 47
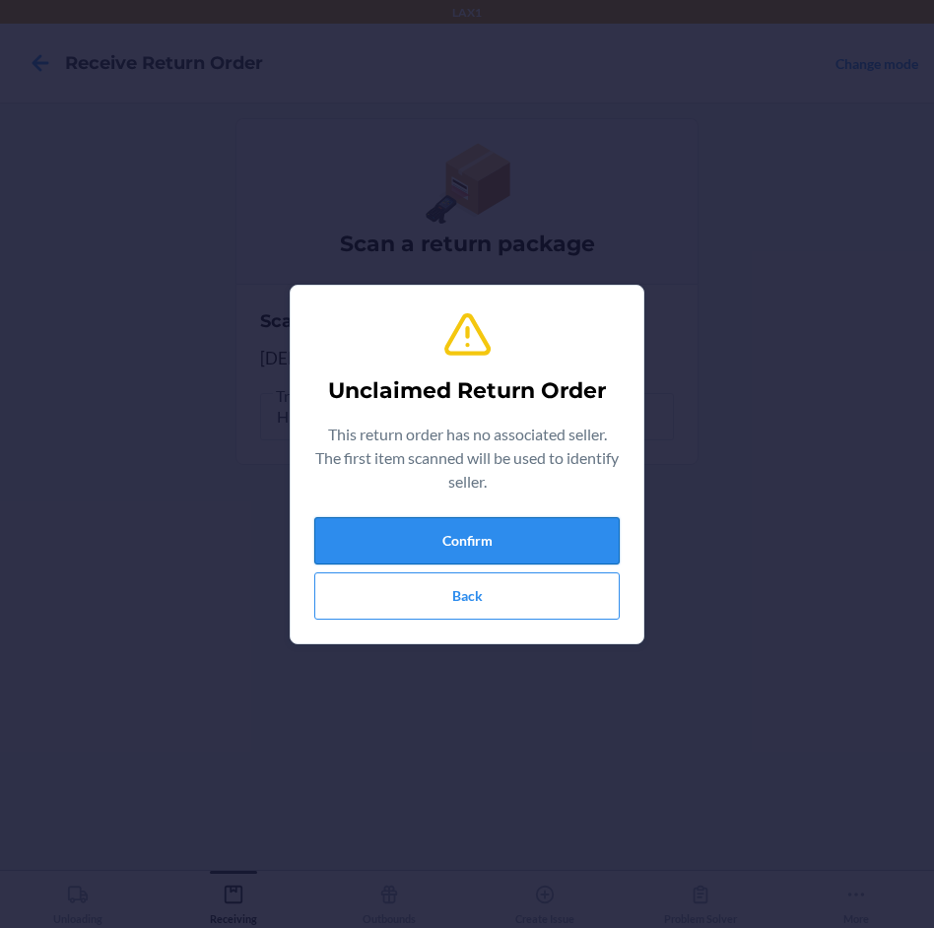
click at [488, 543] on button "Confirm" at bounding box center [467, 540] width 306 height 47
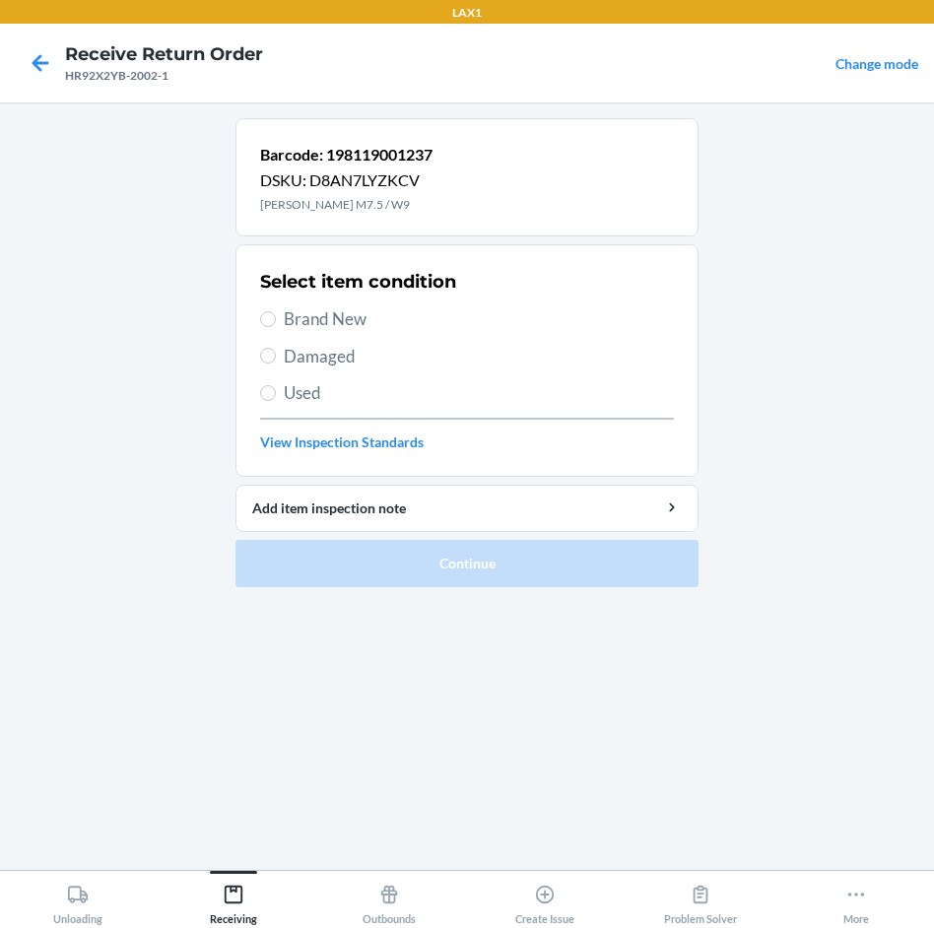
click at [293, 313] on span "Brand New" at bounding box center [479, 320] width 390 height 26
click at [276, 313] on input "Brand New" at bounding box center [268, 319] width 16 height 16
radio input "true"
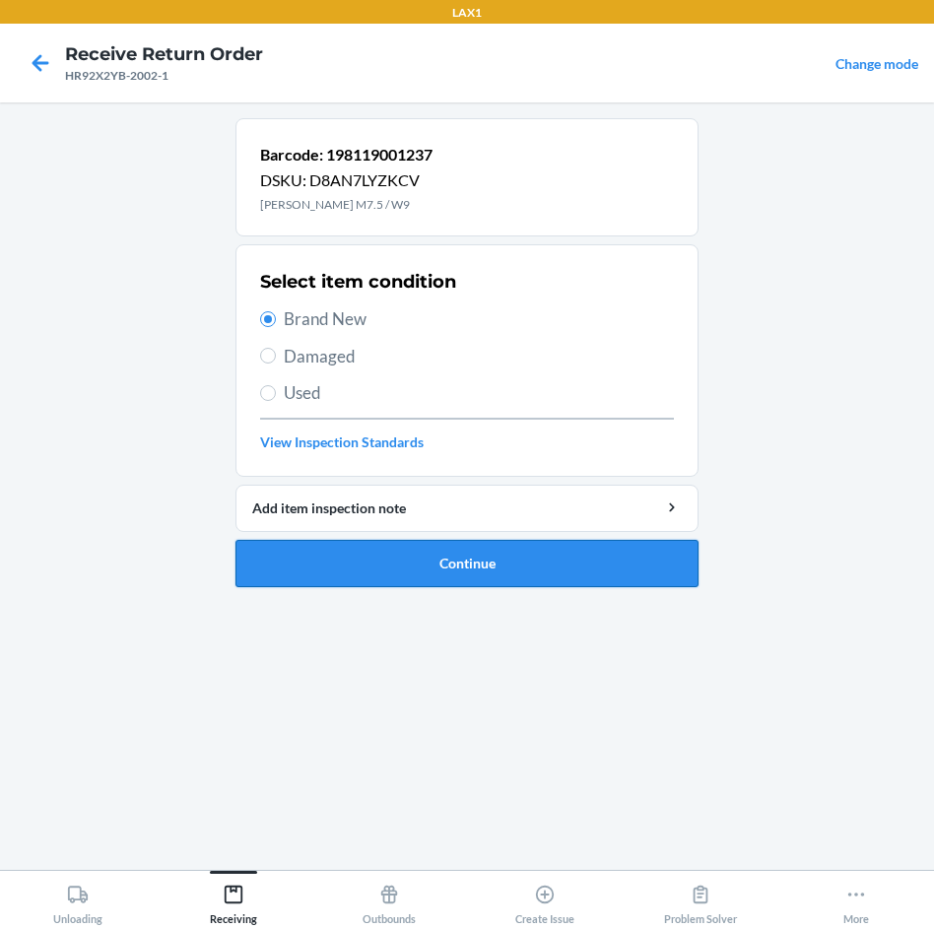
click at [530, 548] on button "Continue" at bounding box center [467, 563] width 463 height 47
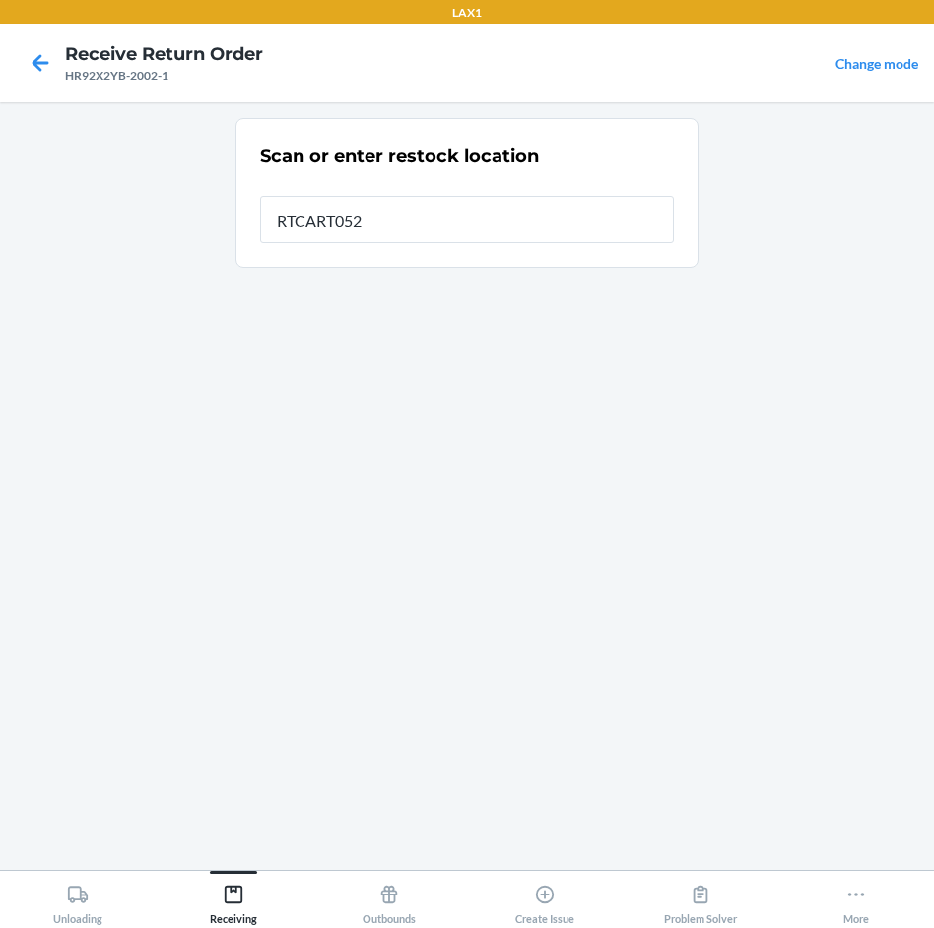
type input "RTCART052"
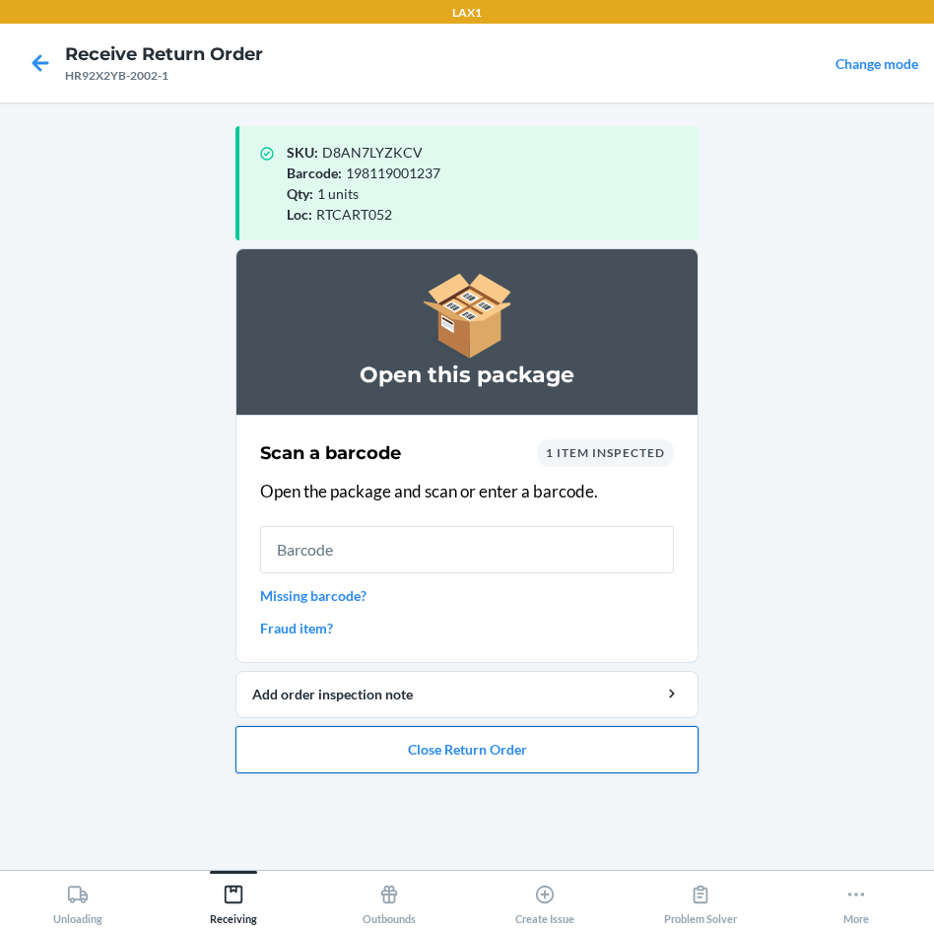
click at [498, 747] on button "Close Return Order" at bounding box center [467, 749] width 463 height 47
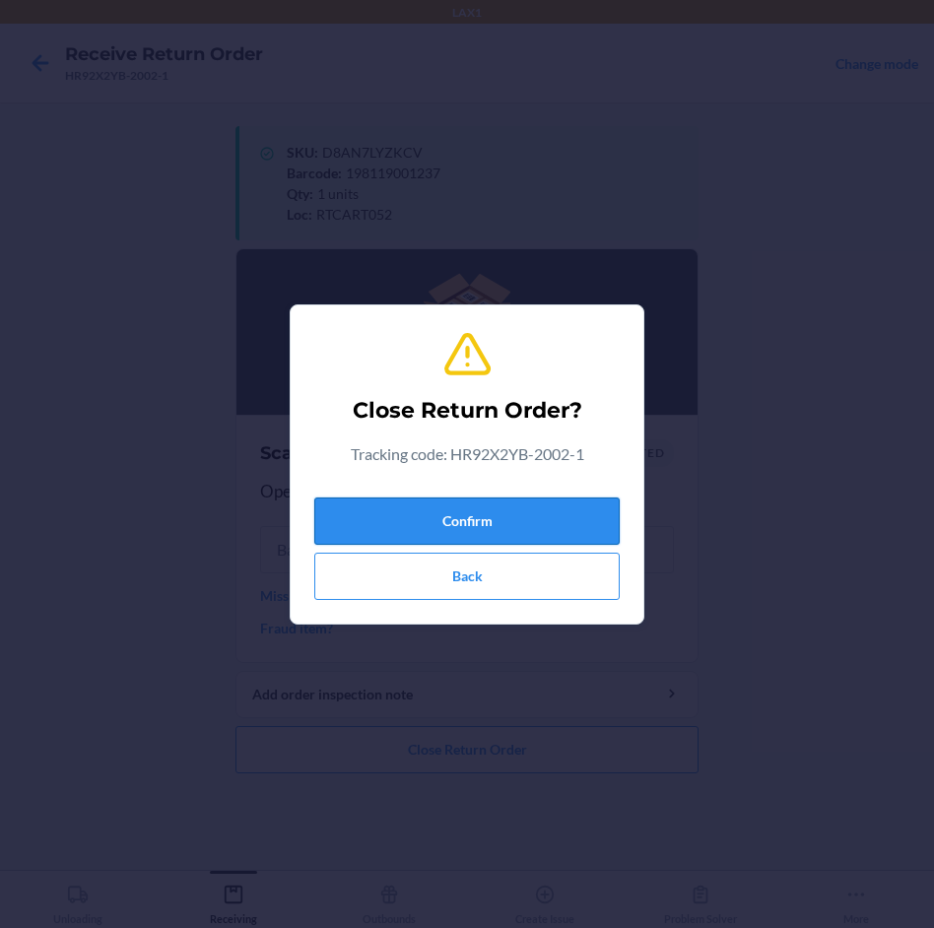
click at [511, 529] on button "Confirm" at bounding box center [467, 521] width 306 height 47
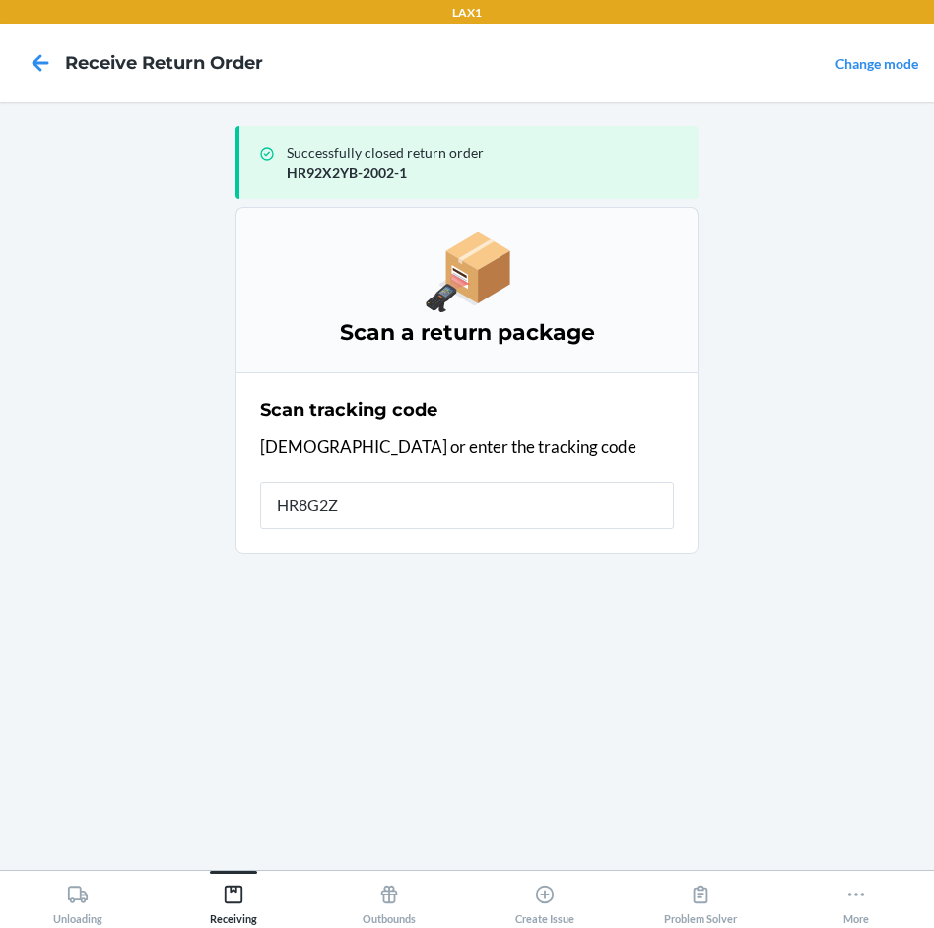
type input "HR8G2ZC"
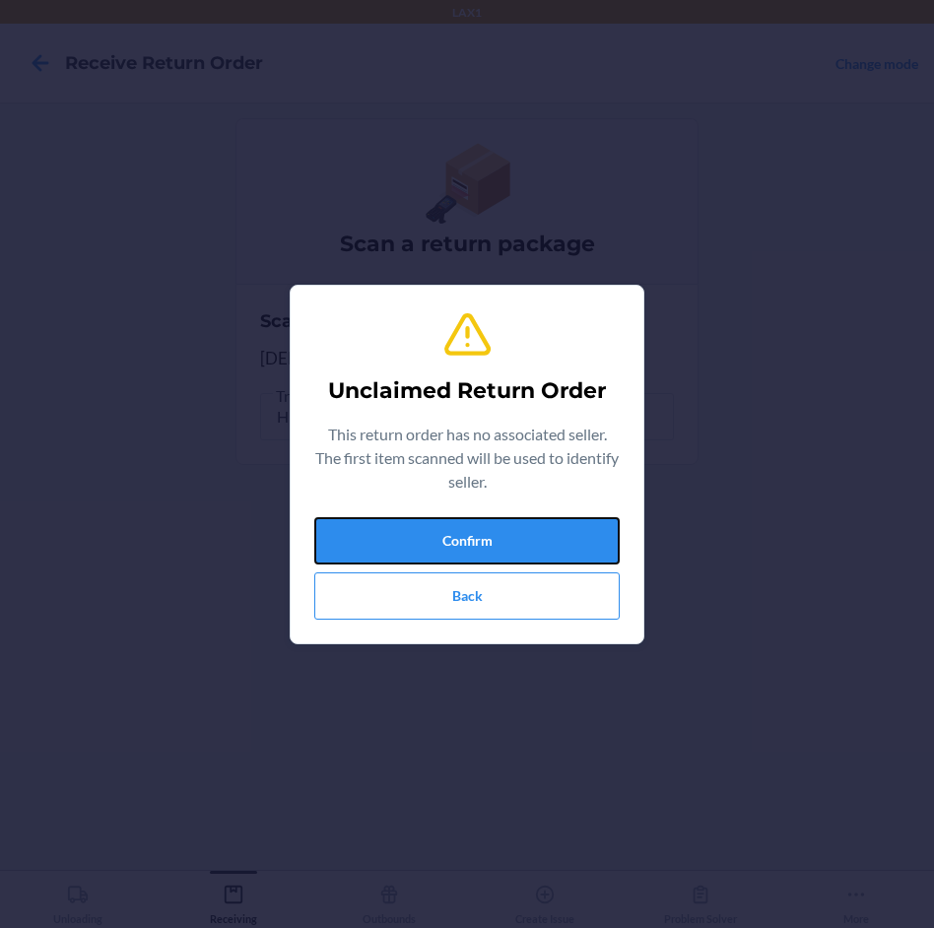
click at [511, 529] on button "Confirm" at bounding box center [467, 540] width 306 height 47
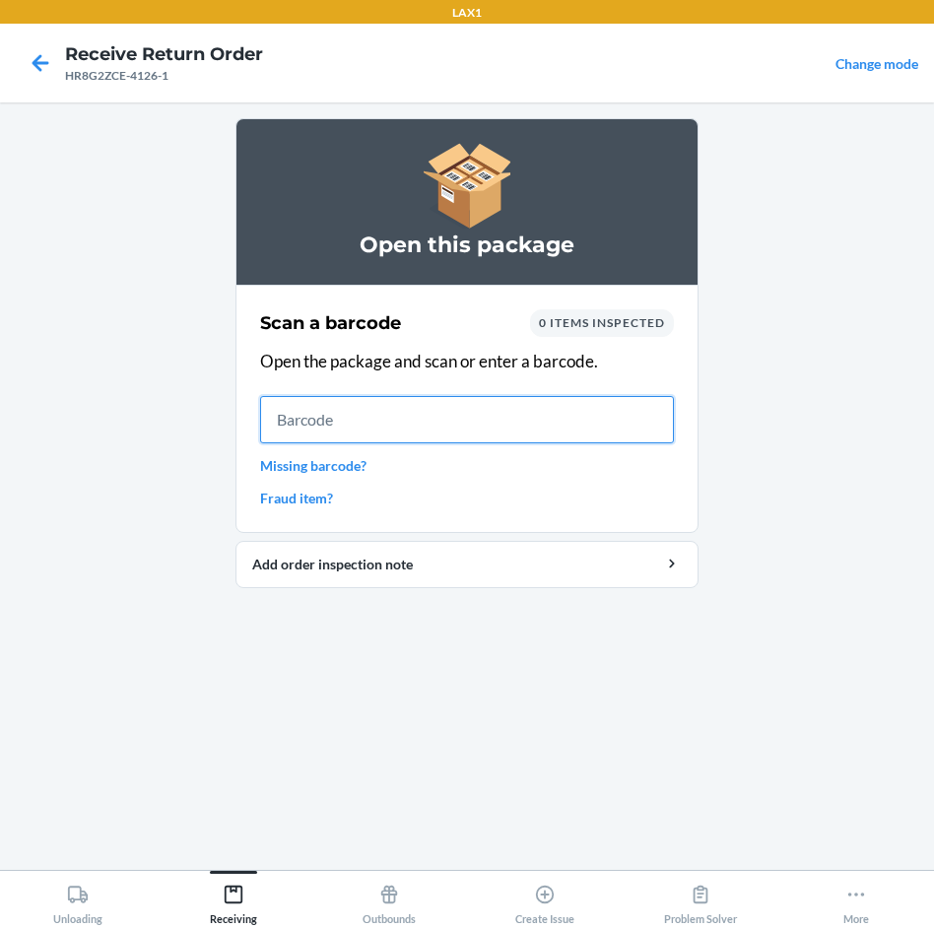
click at [563, 415] on input "text" at bounding box center [467, 419] width 414 height 47
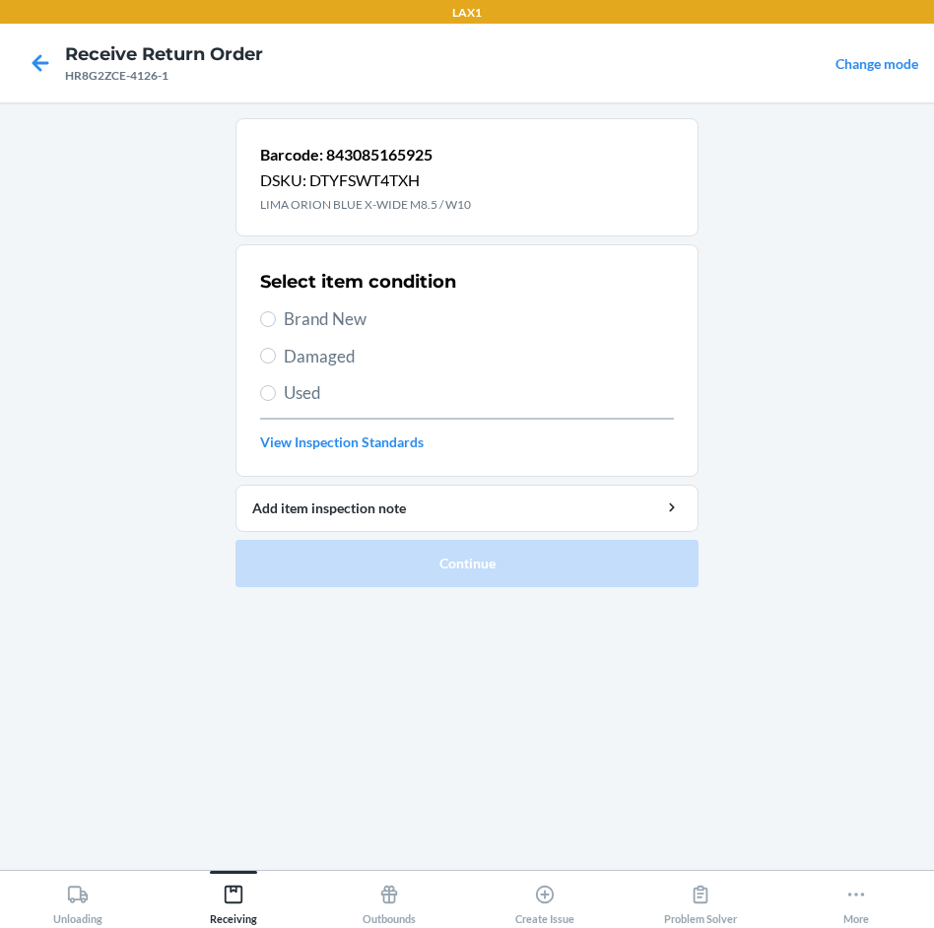
click at [294, 320] on span "Brand New" at bounding box center [479, 320] width 390 height 26
click at [276, 320] on input "Brand New" at bounding box center [268, 319] width 16 height 16
radio input "true"
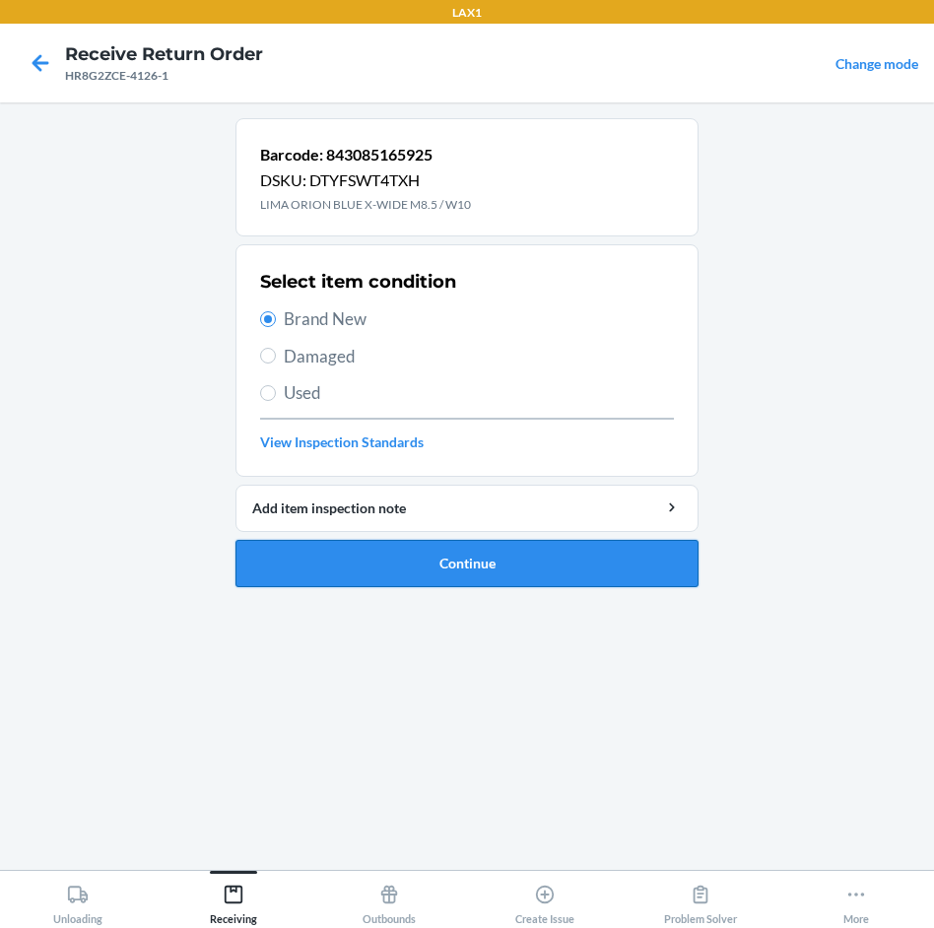
click at [515, 561] on button "Continue" at bounding box center [467, 563] width 463 height 47
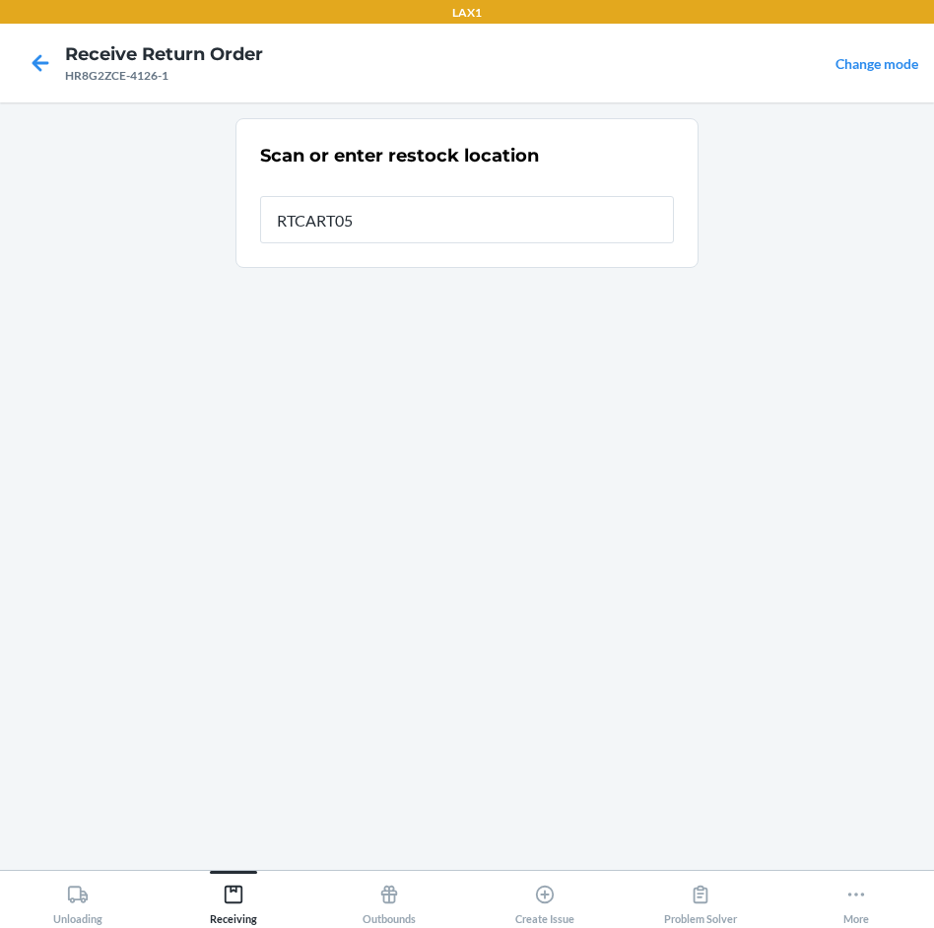
type input "RTCART052"
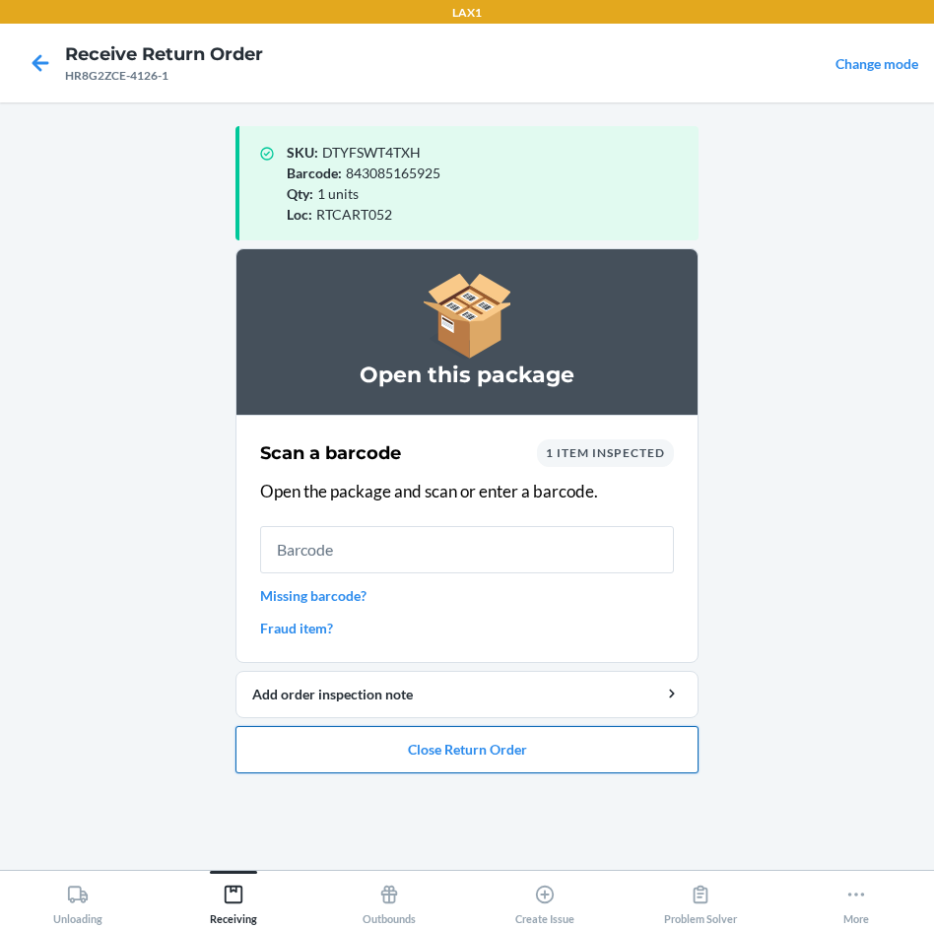
click at [526, 732] on button "Close Return Order" at bounding box center [467, 749] width 463 height 47
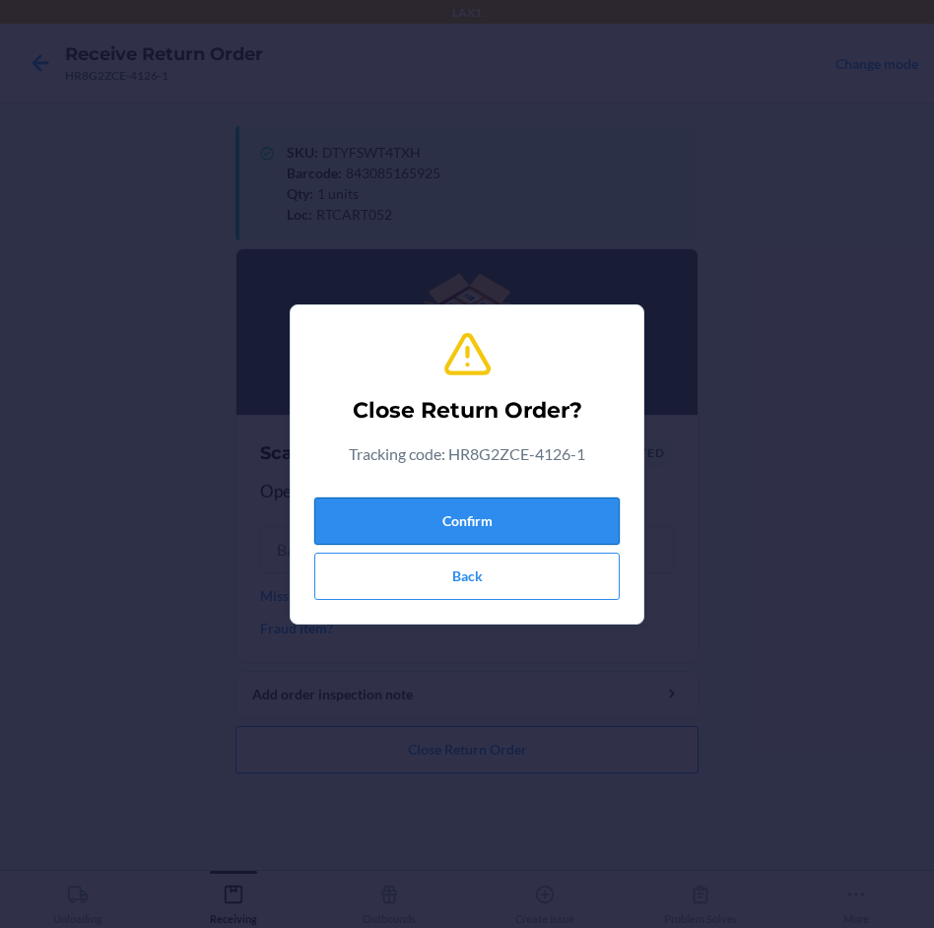
click at [569, 520] on button "Confirm" at bounding box center [467, 521] width 306 height 47
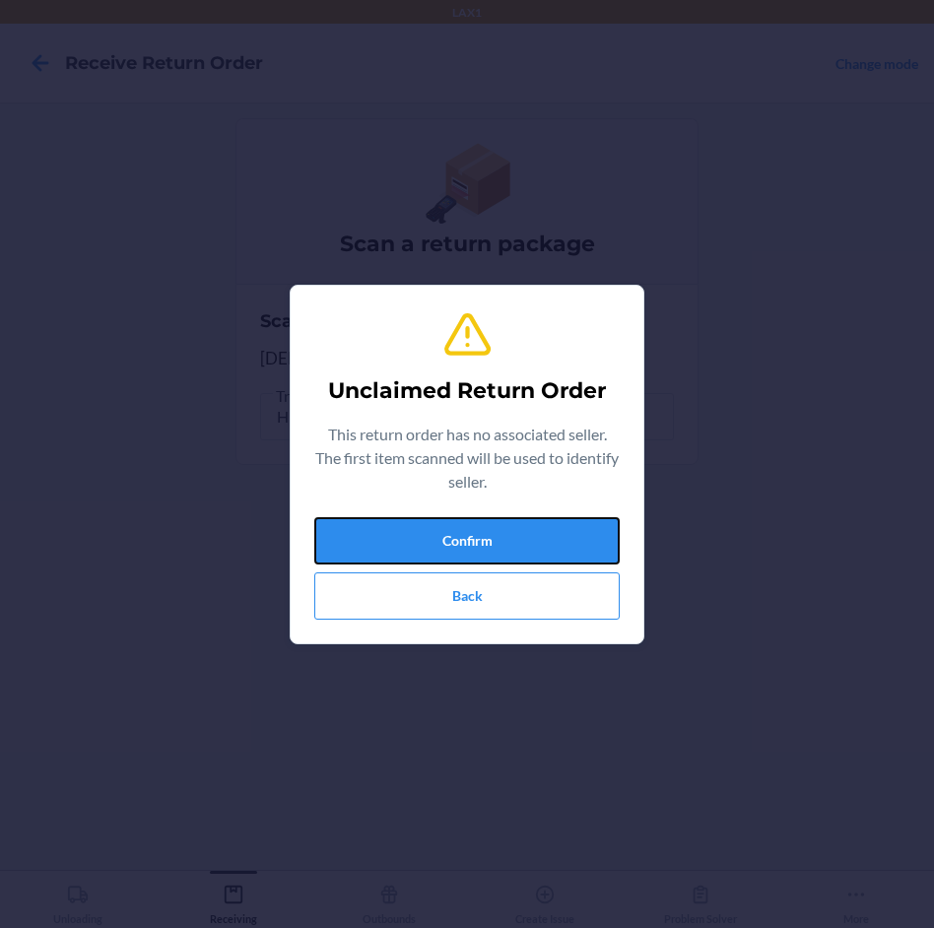
click at [569, 520] on button "Confirm" at bounding box center [467, 540] width 306 height 47
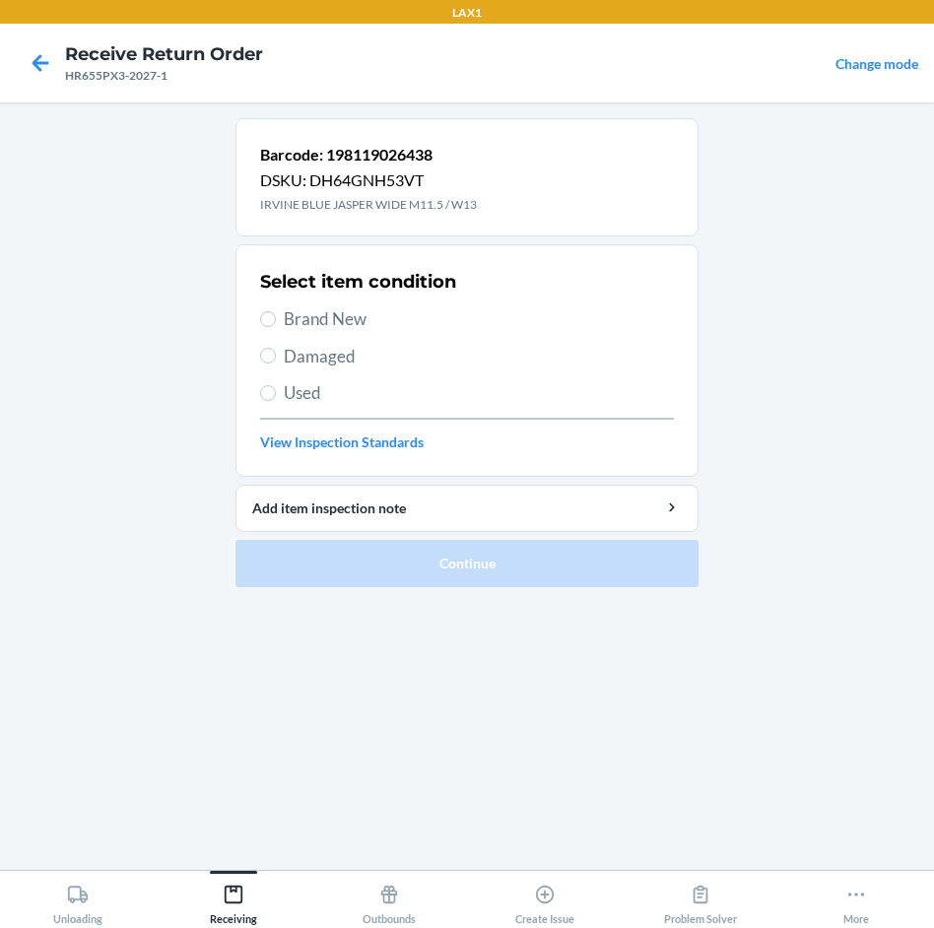
click at [333, 313] on span "Brand New" at bounding box center [479, 320] width 390 height 26
click at [276, 313] on input "Brand New" at bounding box center [268, 319] width 16 height 16
radio input "true"
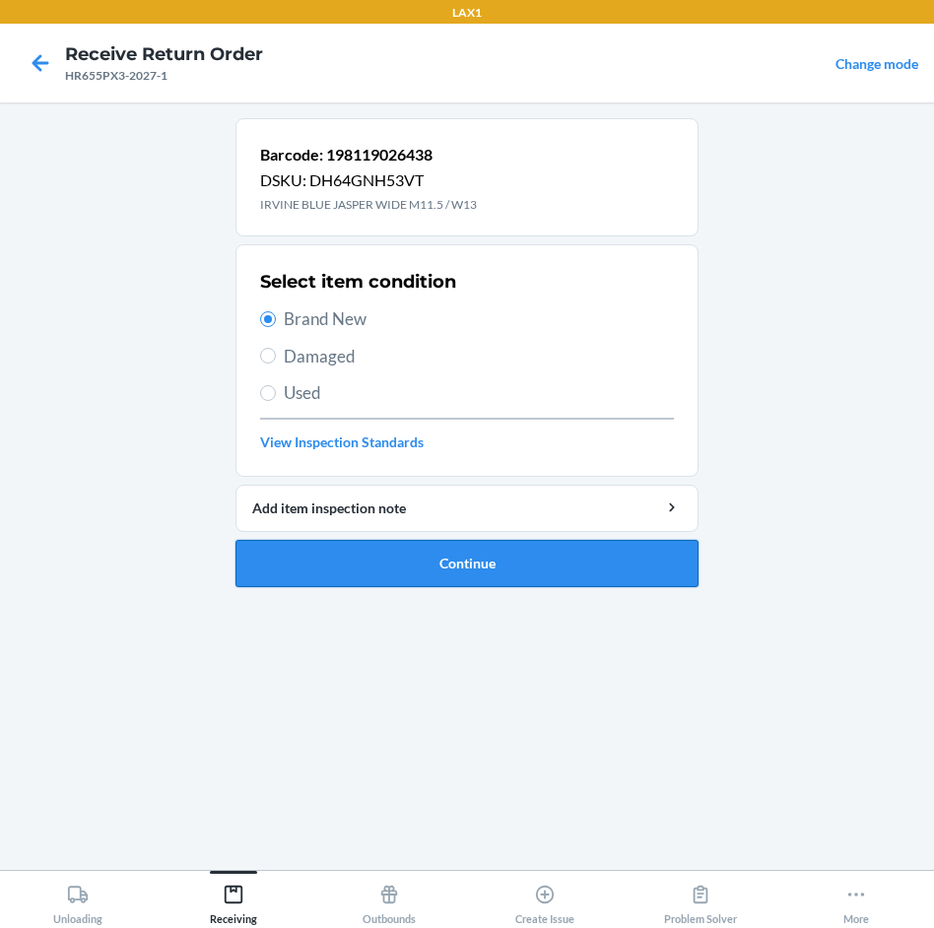
click at [584, 566] on button "Continue" at bounding box center [467, 563] width 463 height 47
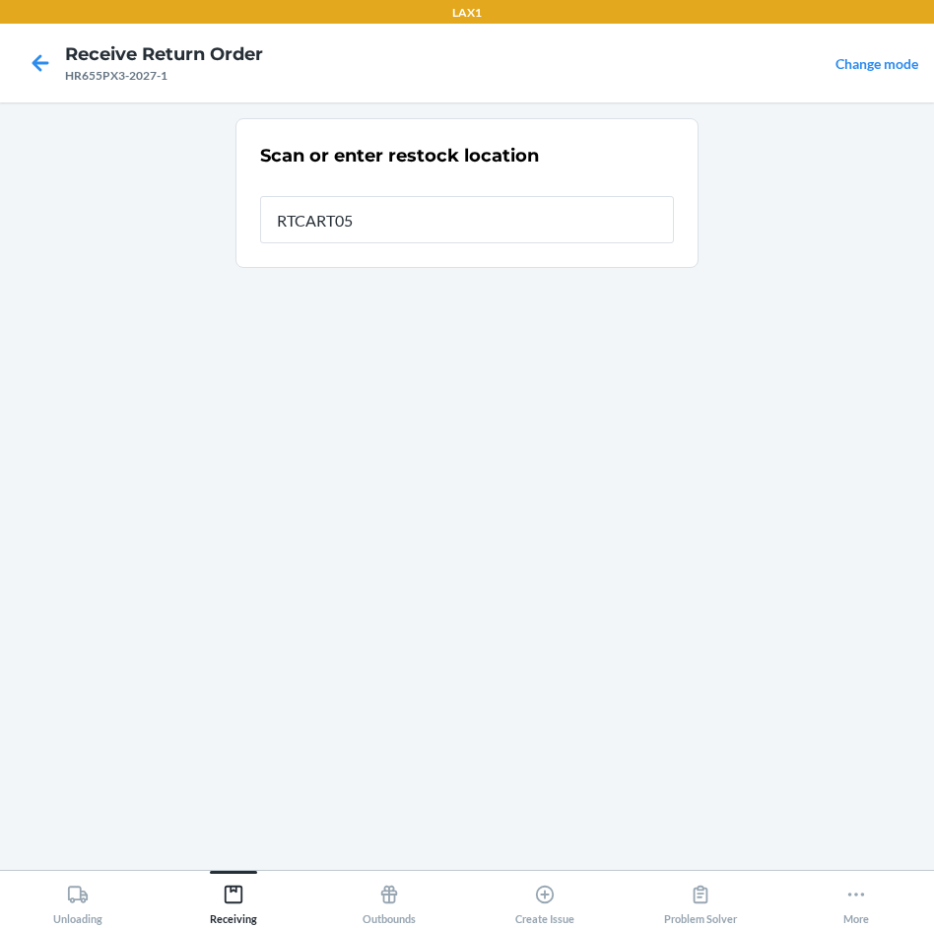
type input "RTCART052"
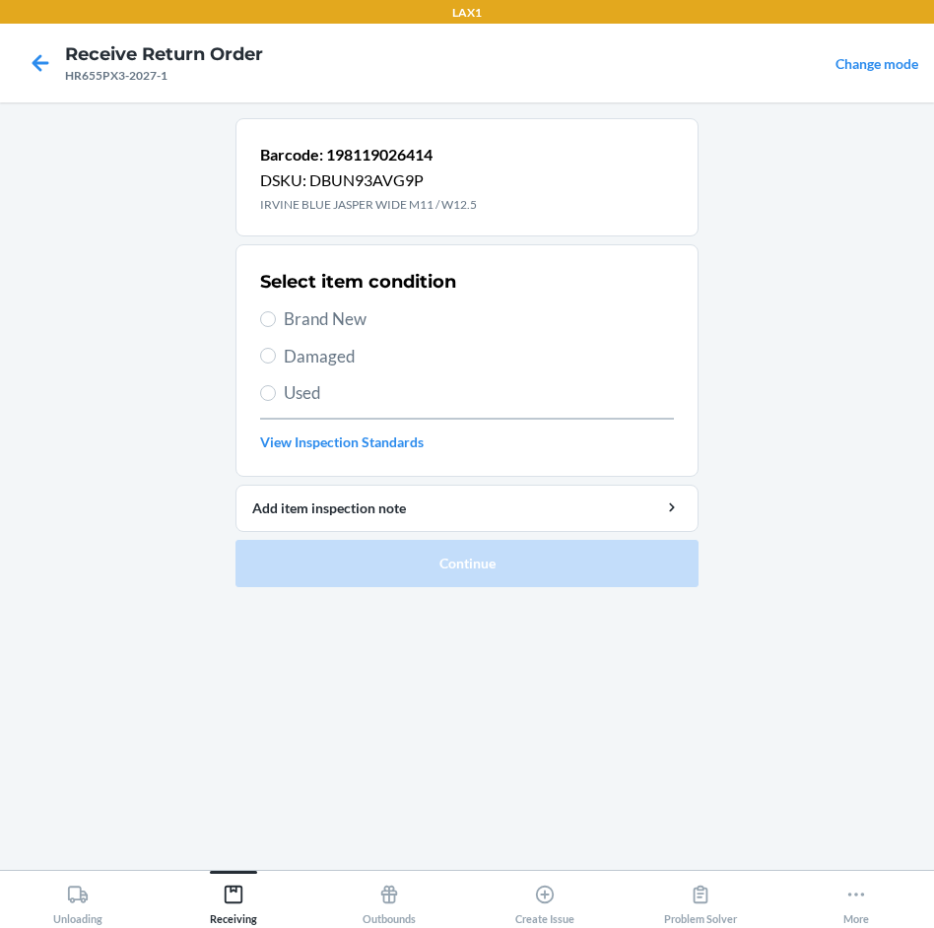
click at [368, 320] on span "Brand New" at bounding box center [479, 320] width 390 height 26
click at [276, 320] on input "Brand New" at bounding box center [268, 319] width 16 height 16
radio input "true"
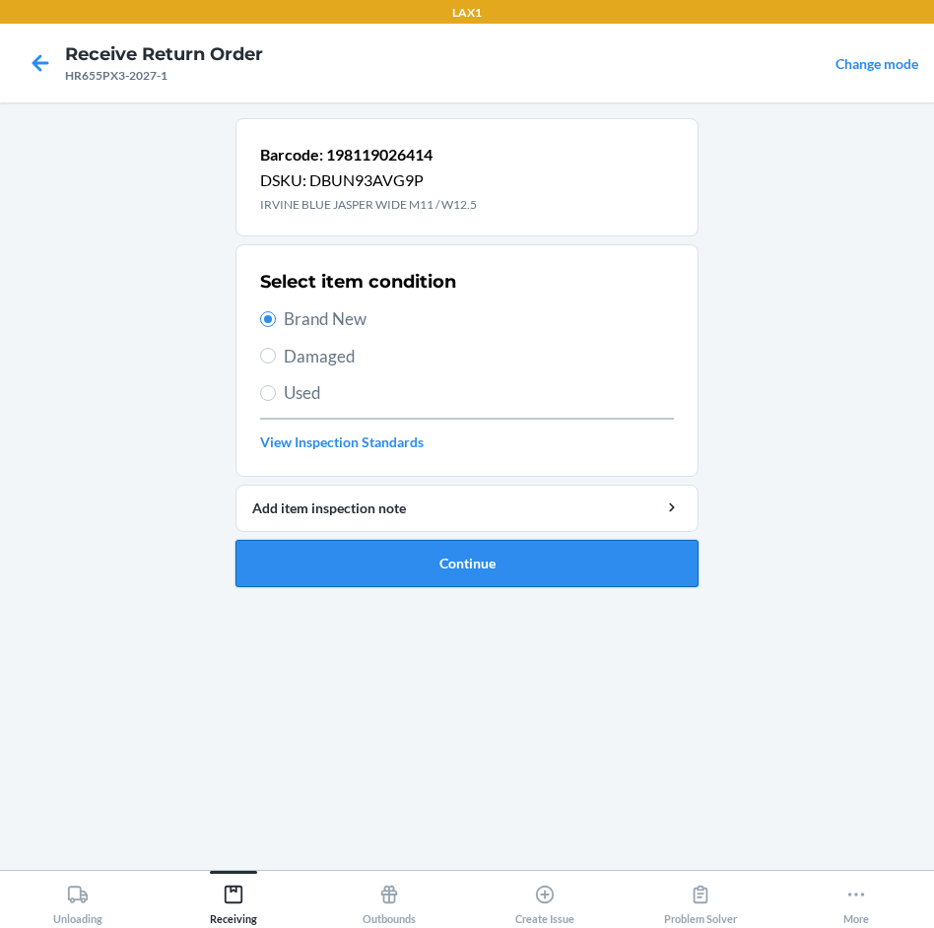
click at [517, 554] on button "Continue" at bounding box center [467, 563] width 463 height 47
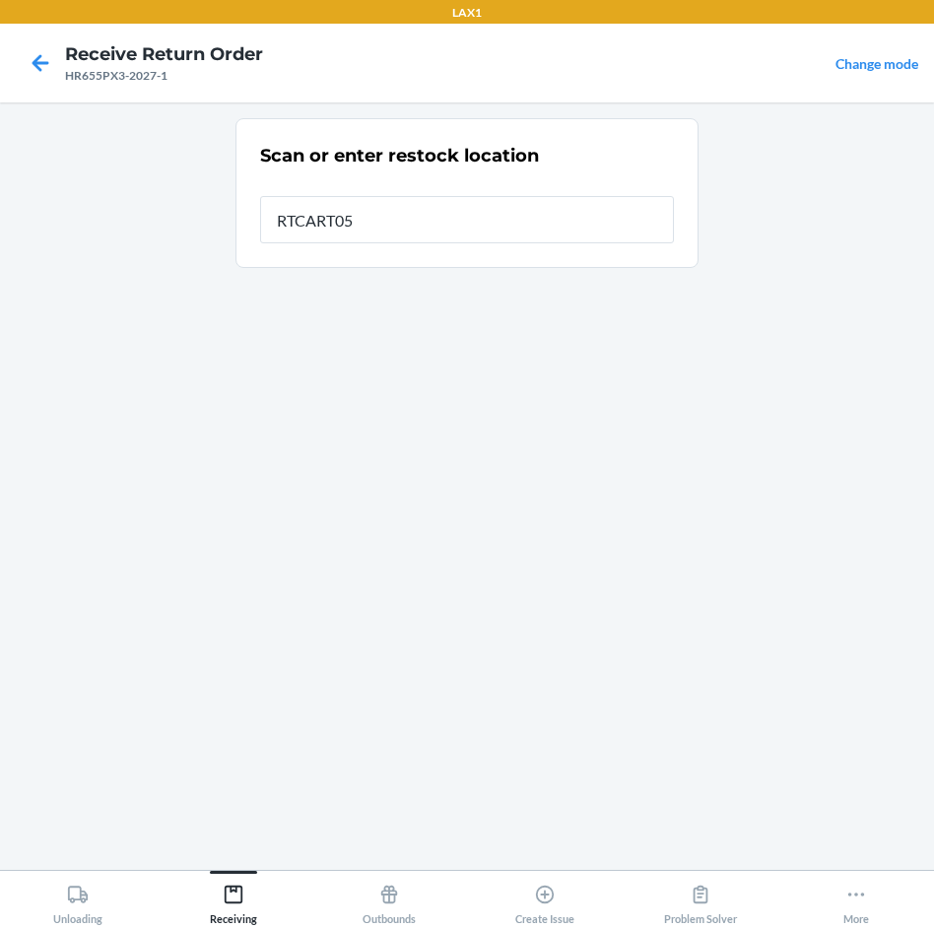
type input "RTCART052"
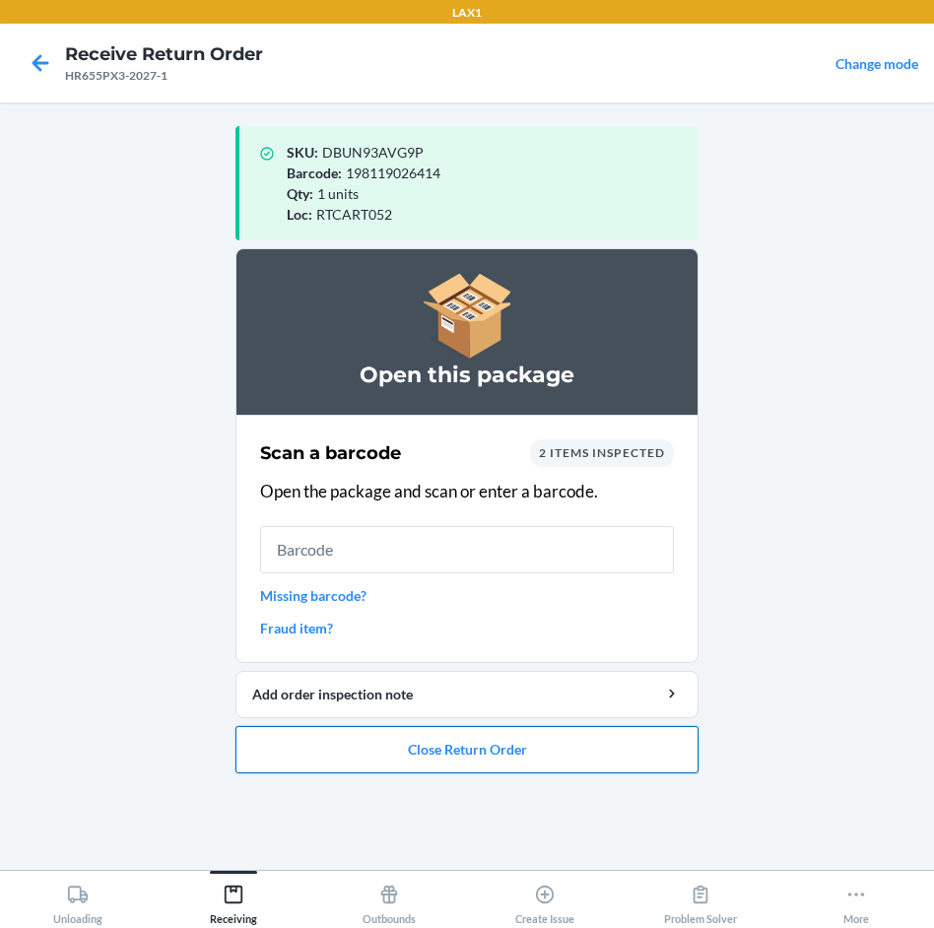
click at [454, 756] on button "Close Return Order" at bounding box center [467, 749] width 463 height 47
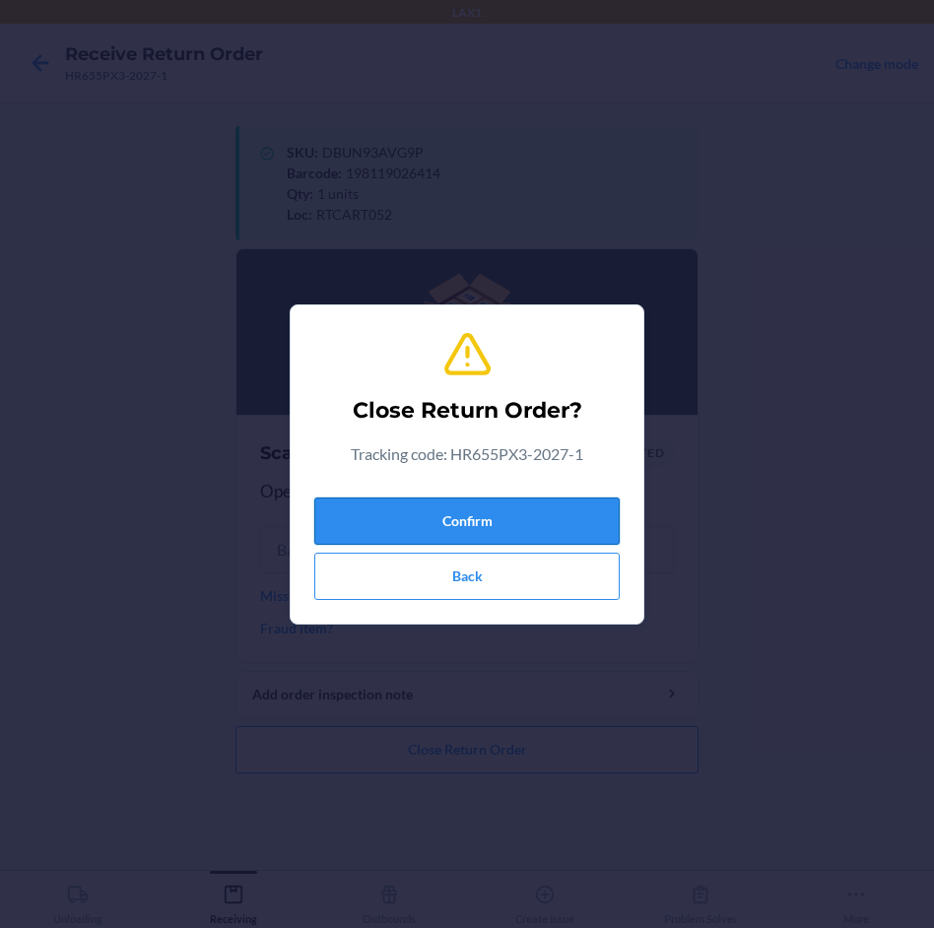
click at [516, 519] on button "Confirm" at bounding box center [467, 521] width 306 height 47
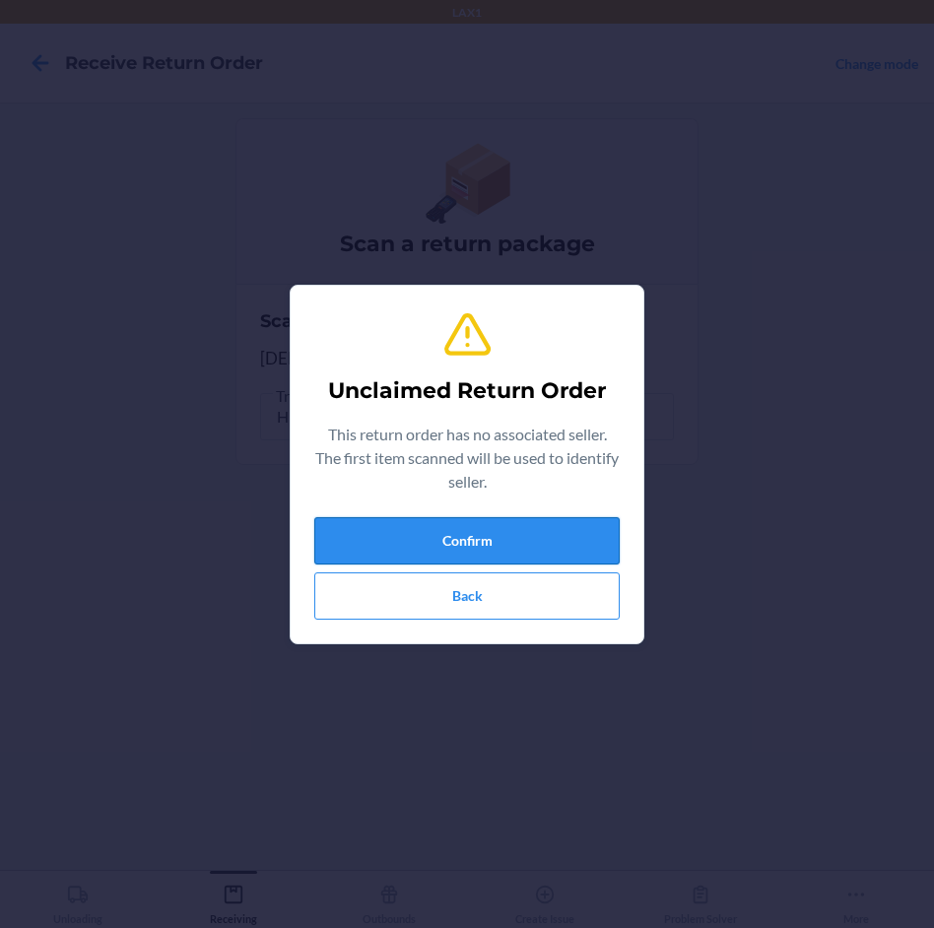
click at [517, 559] on button "Confirm" at bounding box center [467, 540] width 306 height 47
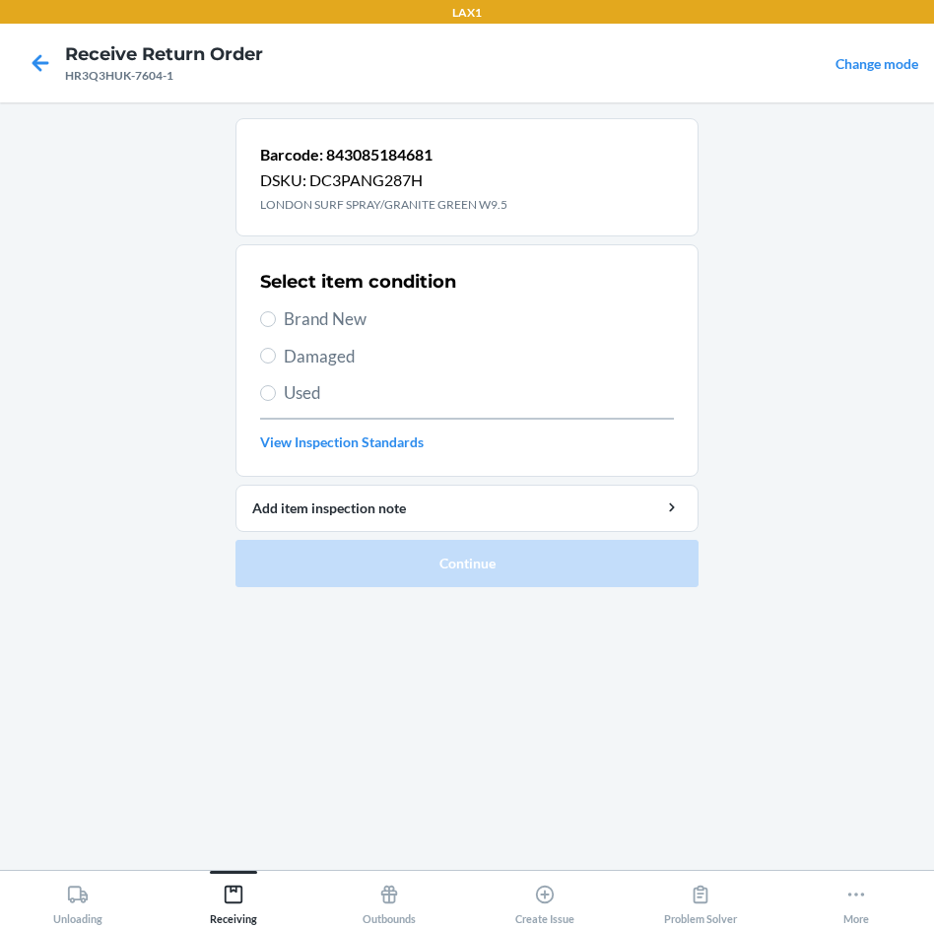
click at [331, 322] on span "Brand New" at bounding box center [479, 320] width 390 height 26
click at [276, 322] on input "Brand New" at bounding box center [268, 319] width 16 height 16
radio input "true"
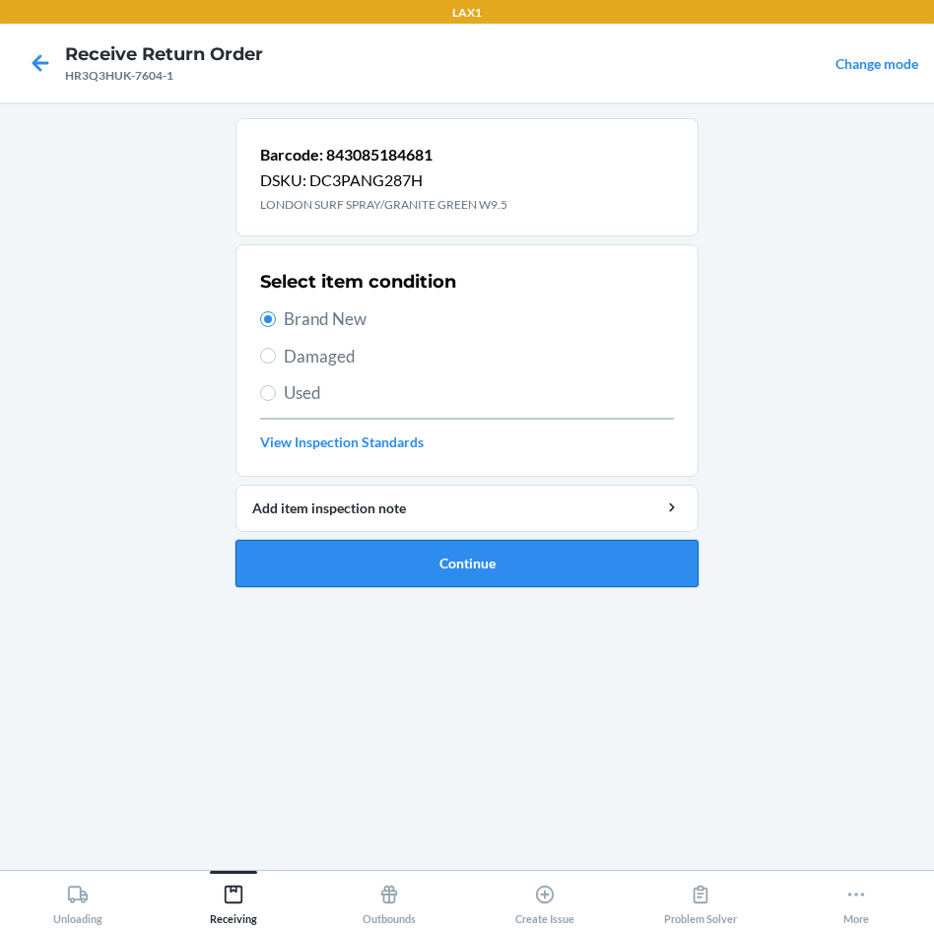
click at [641, 561] on button "Continue" at bounding box center [467, 563] width 463 height 47
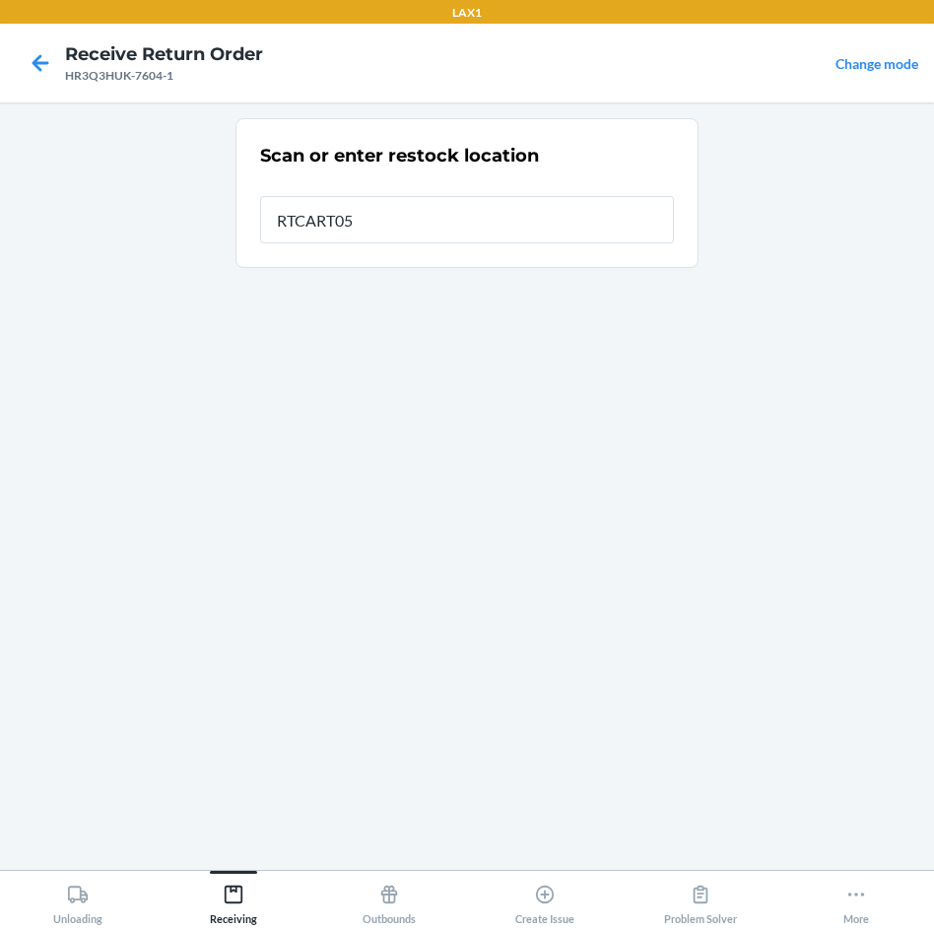
type input "RTCART052"
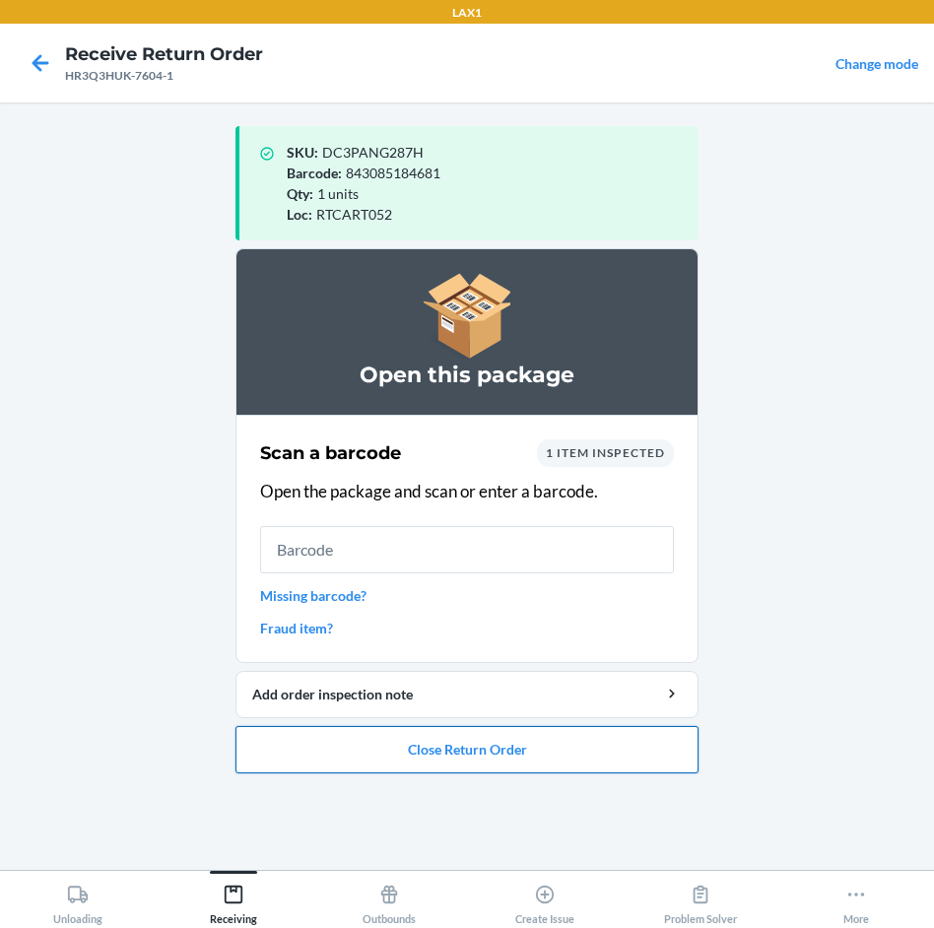
click at [590, 764] on button "Close Return Order" at bounding box center [467, 749] width 463 height 47
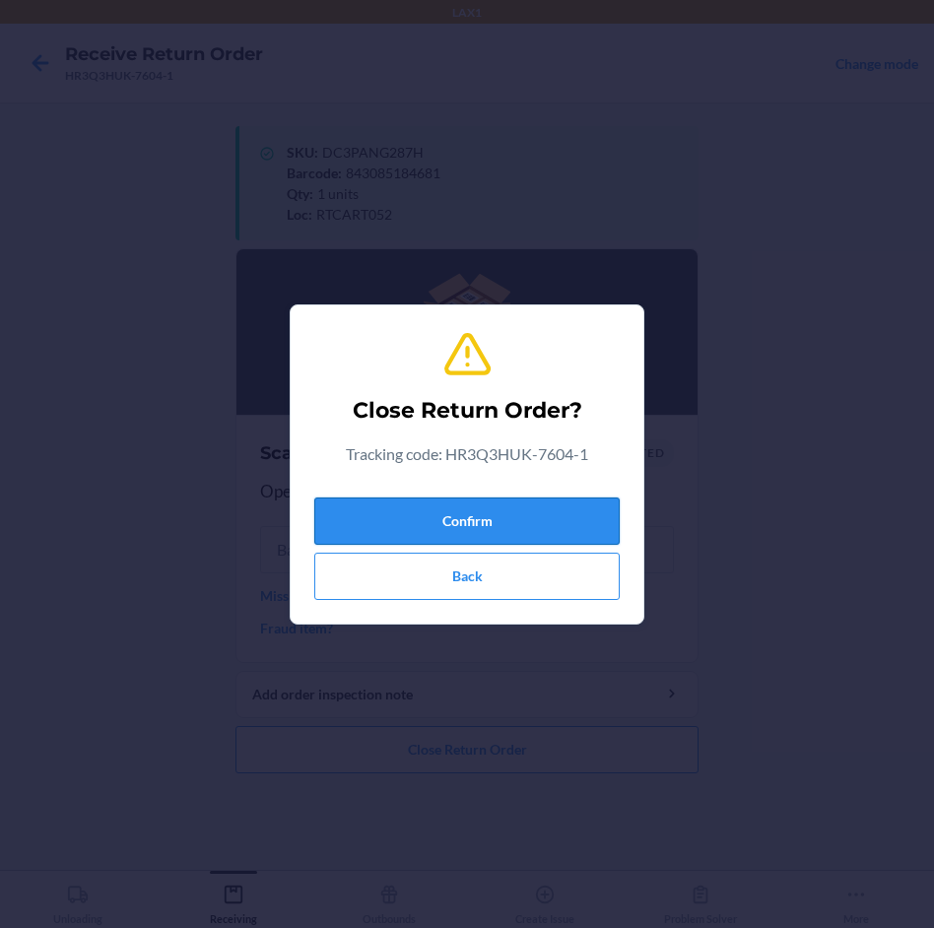
click at [546, 521] on button "Confirm" at bounding box center [467, 521] width 306 height 47
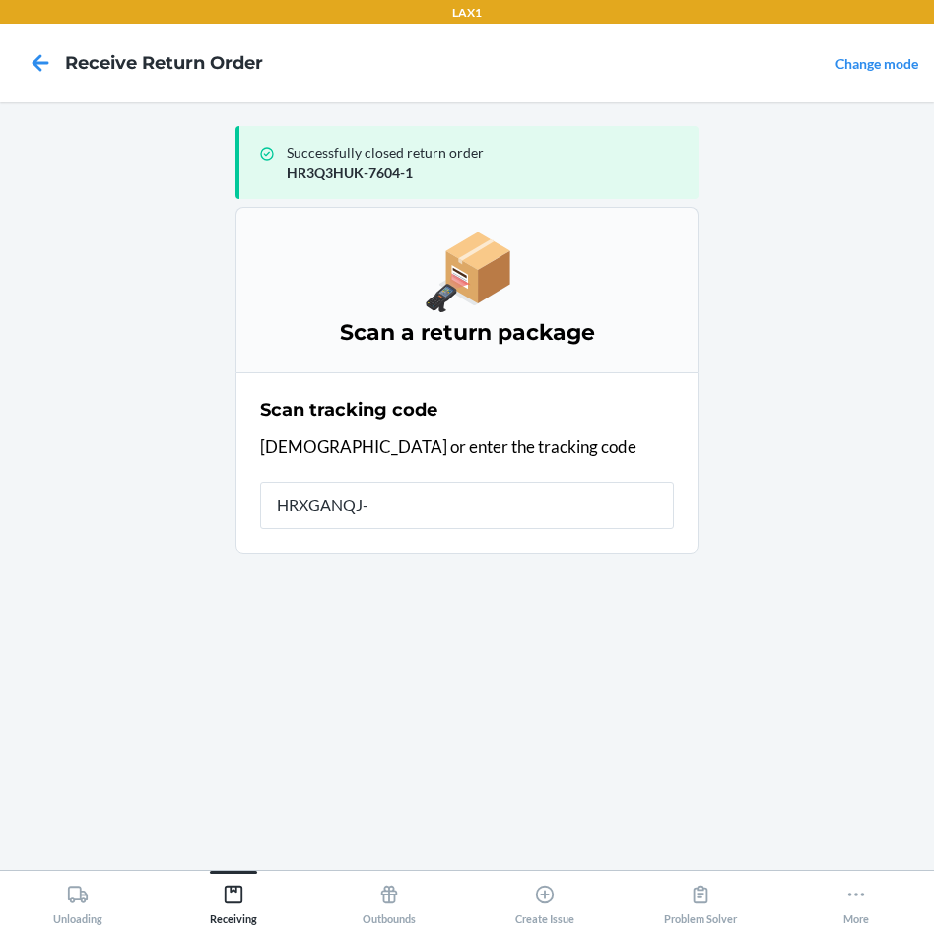
type input "HRXGANQJ-5"
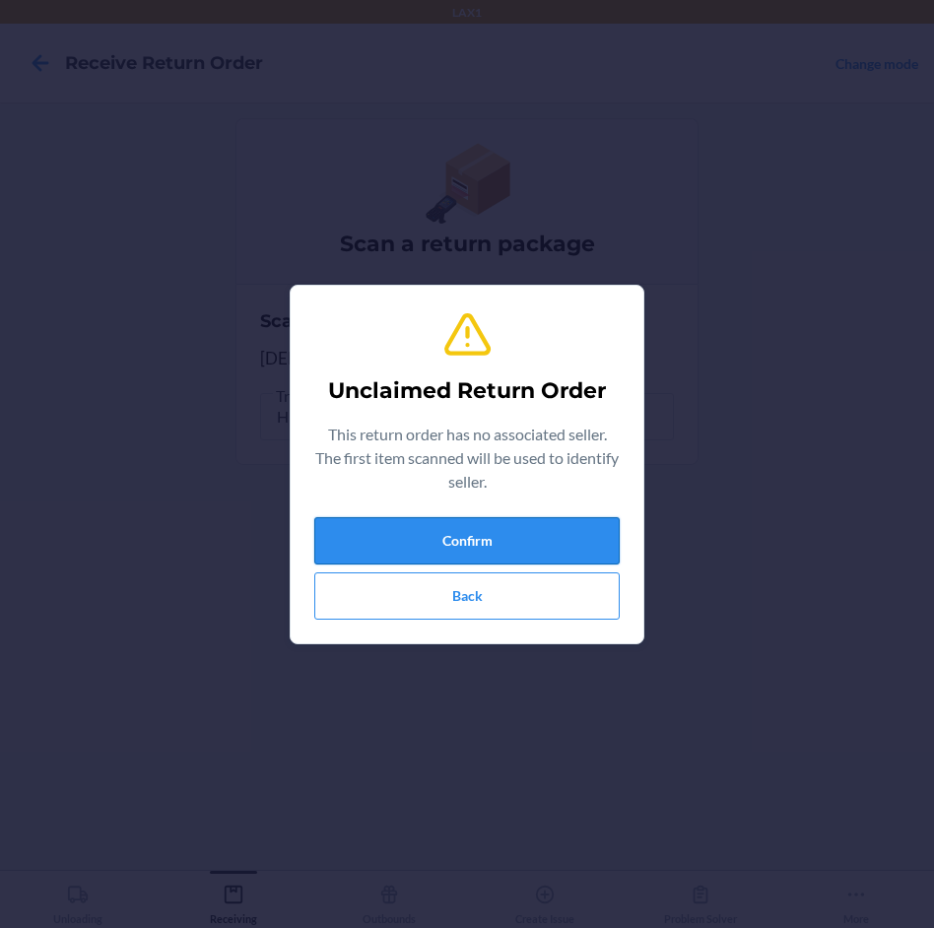
click at [545, 521] on button "Confirm" at bounding box center [467, 540] width 306 height 47
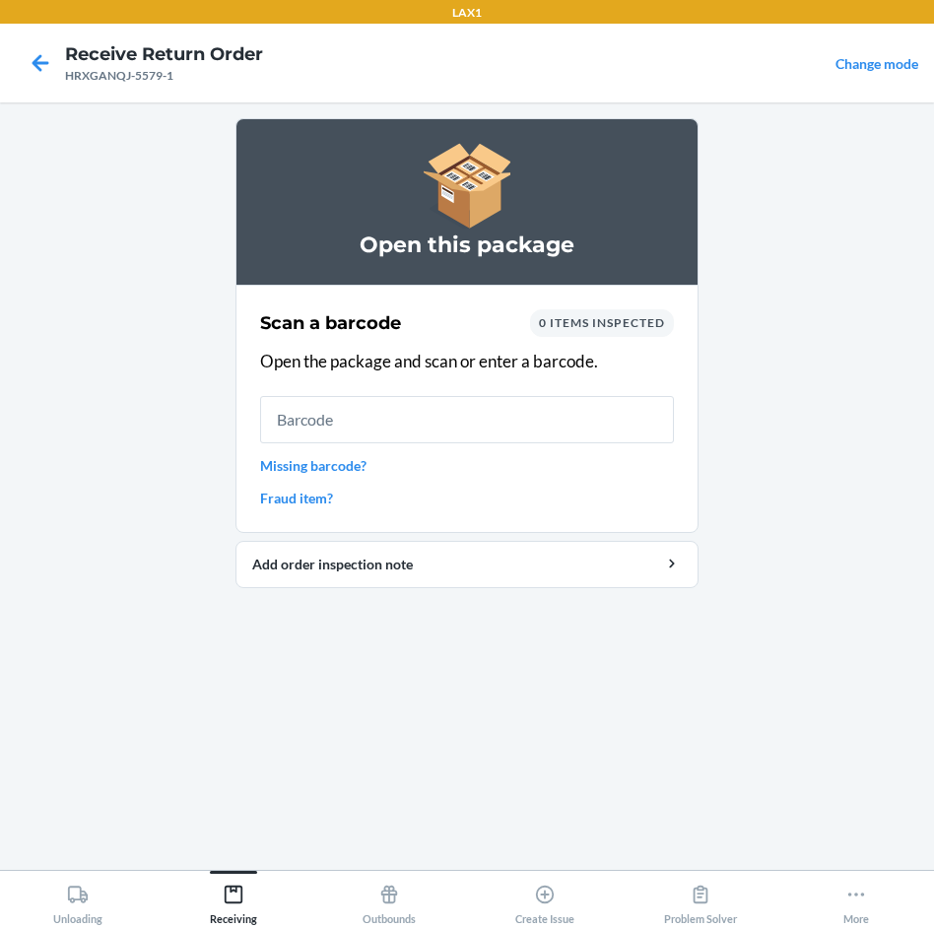
click at [623, 406] on input "text" at bounding box center [467, 419] width 414 height 47
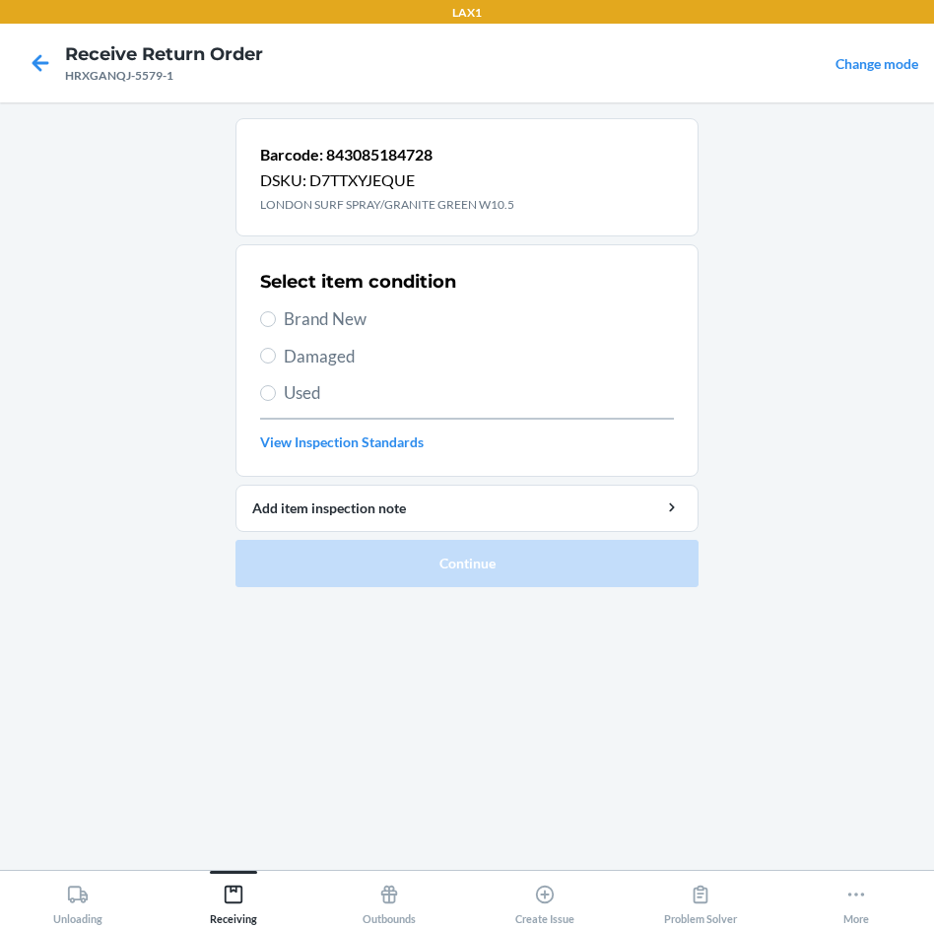
click at [313, 315] on span "Brand New" at bounding box center [479, 320] width 390 height 26
click at [276, 315] on input "Brand New" at bounding box center [268, 319] width 16 height 16
radio input "true"
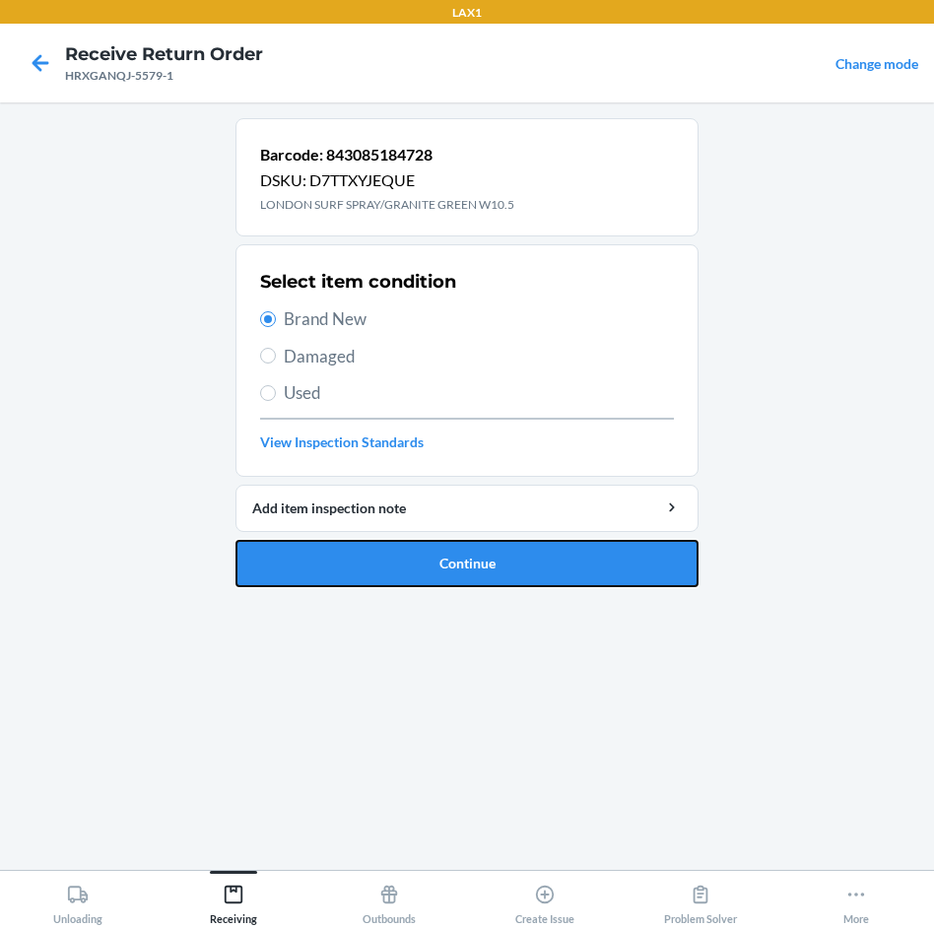
click at [551, 555] on button "Continue" at bounding box center [467, 563] width 463 height 47
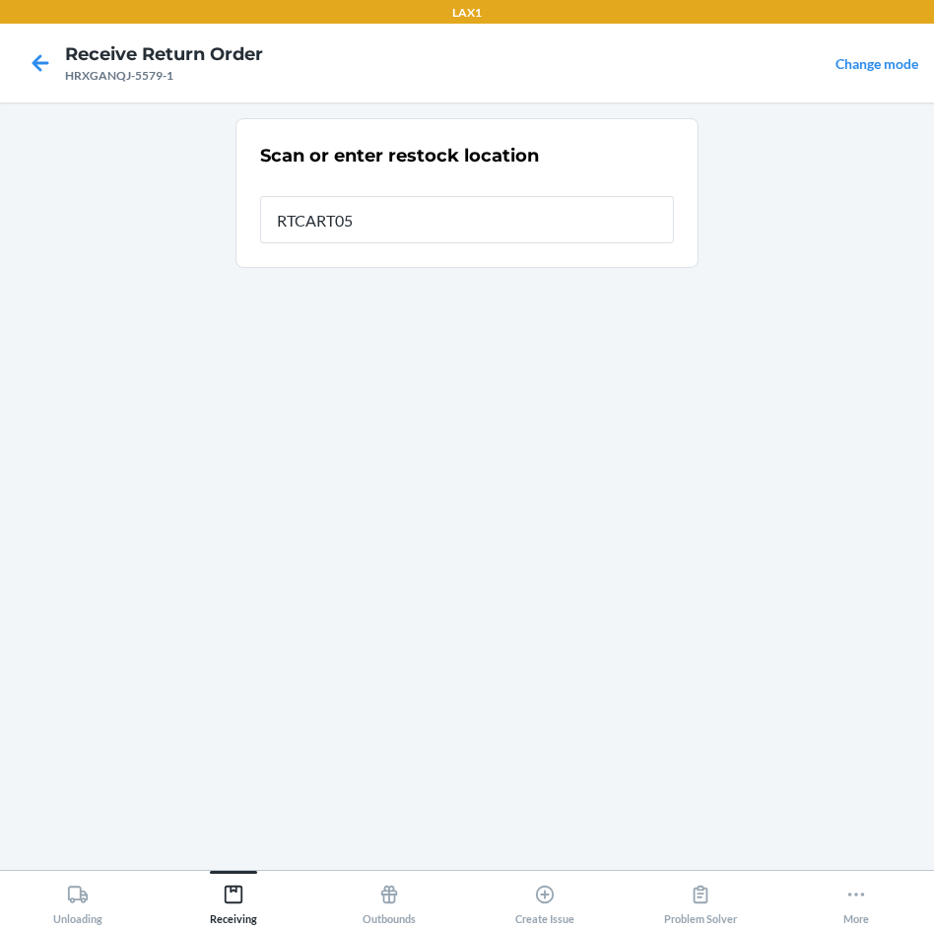
type input "RTCART052"
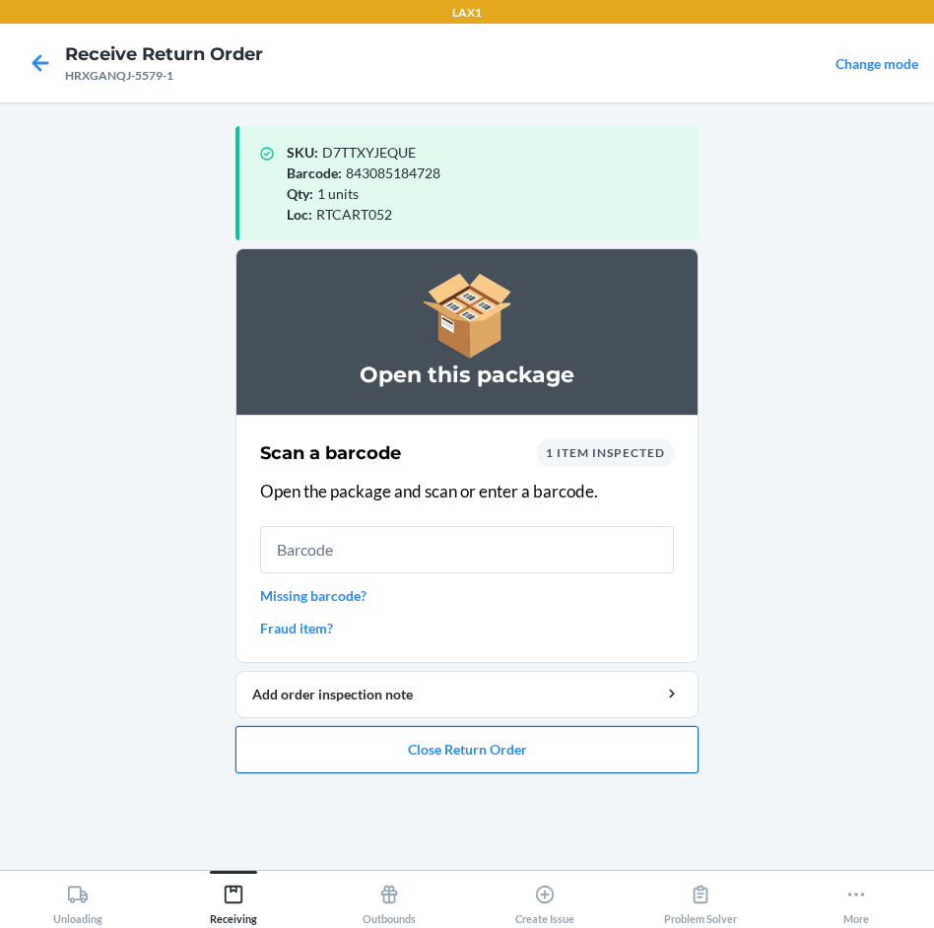
click at [532, 751] on button "Close Return Order" at bounding box center [467, 749] width 463 height 47
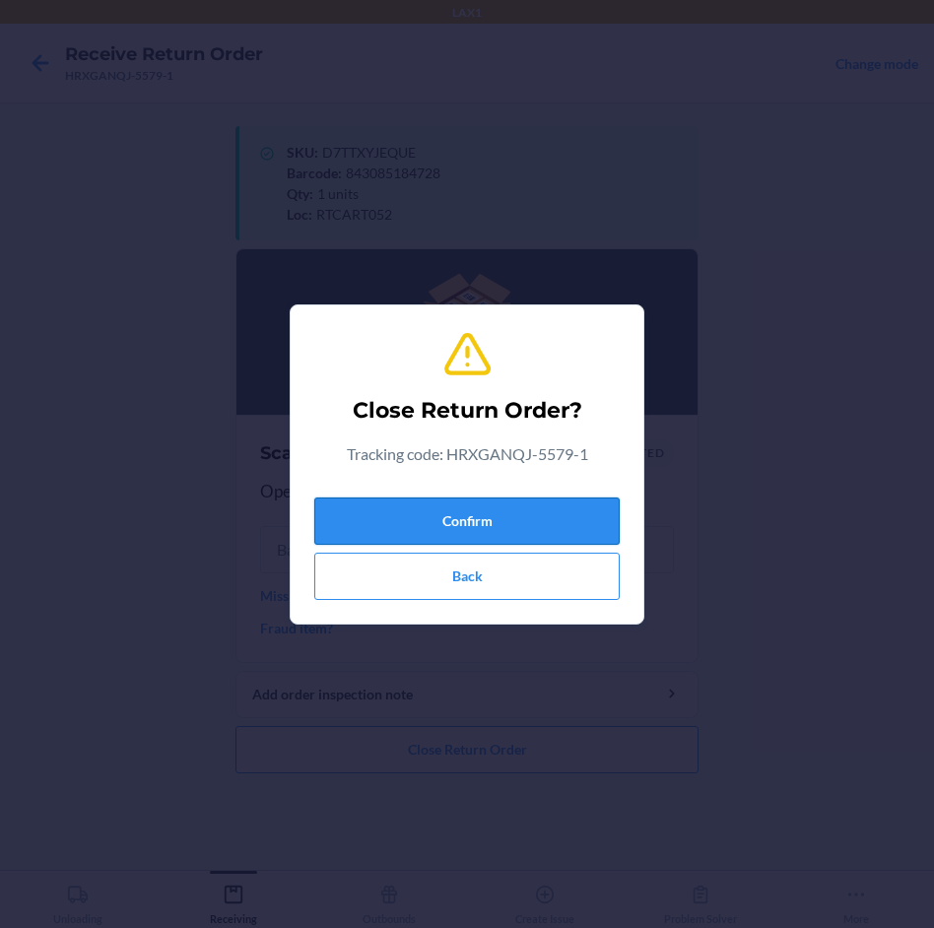
click at [563, 518] on button "Confirm" at bounding box center [467, 521] width 306 height 47
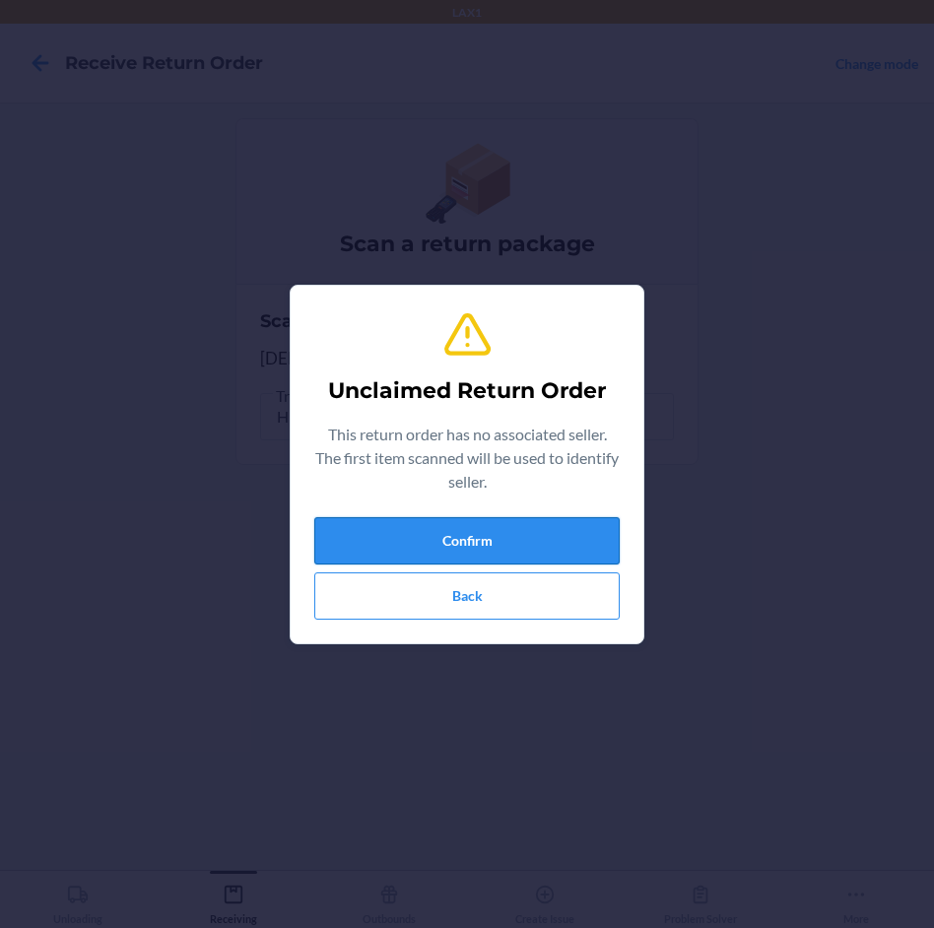
click at [558, 530] on button "Confirm" at bounding box center [467, 540] width 306 height 47
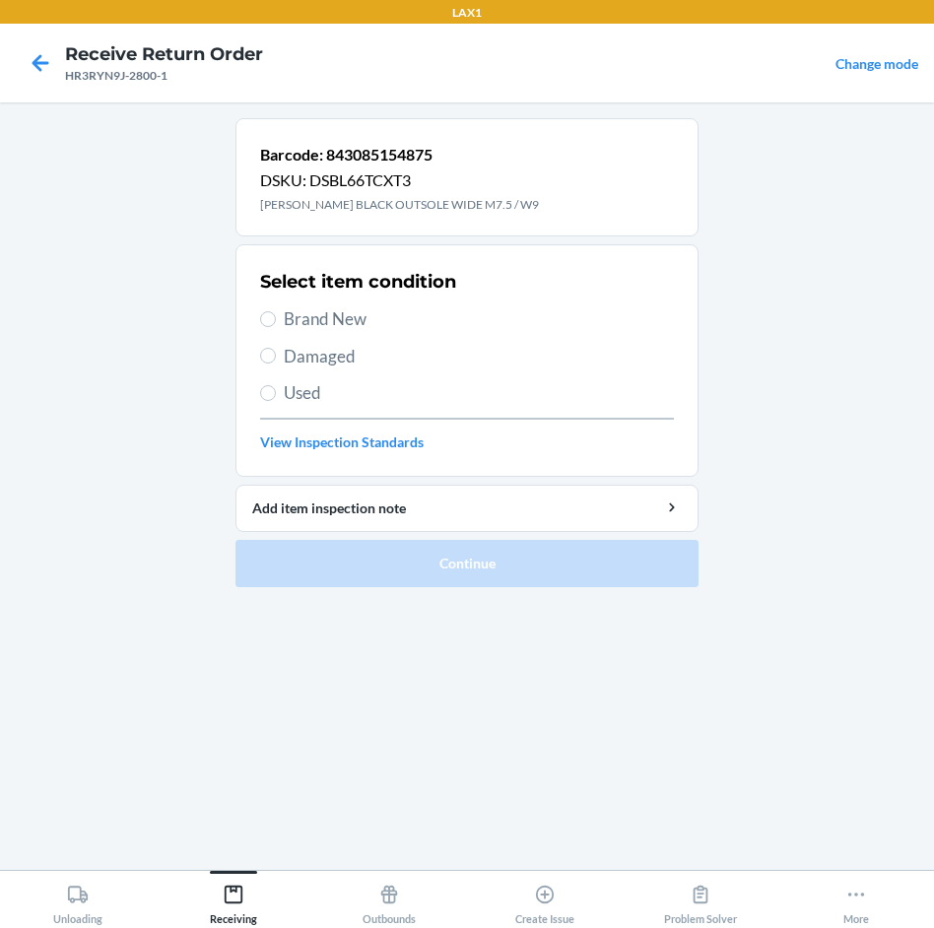
click at [326, 314] on span "Brand New" at bounding box center [479, 320] width 390 height 26
click at [276, 314] on input "Brand New" at bounding box center [268, 319] width 16 height 16
radio input "true"
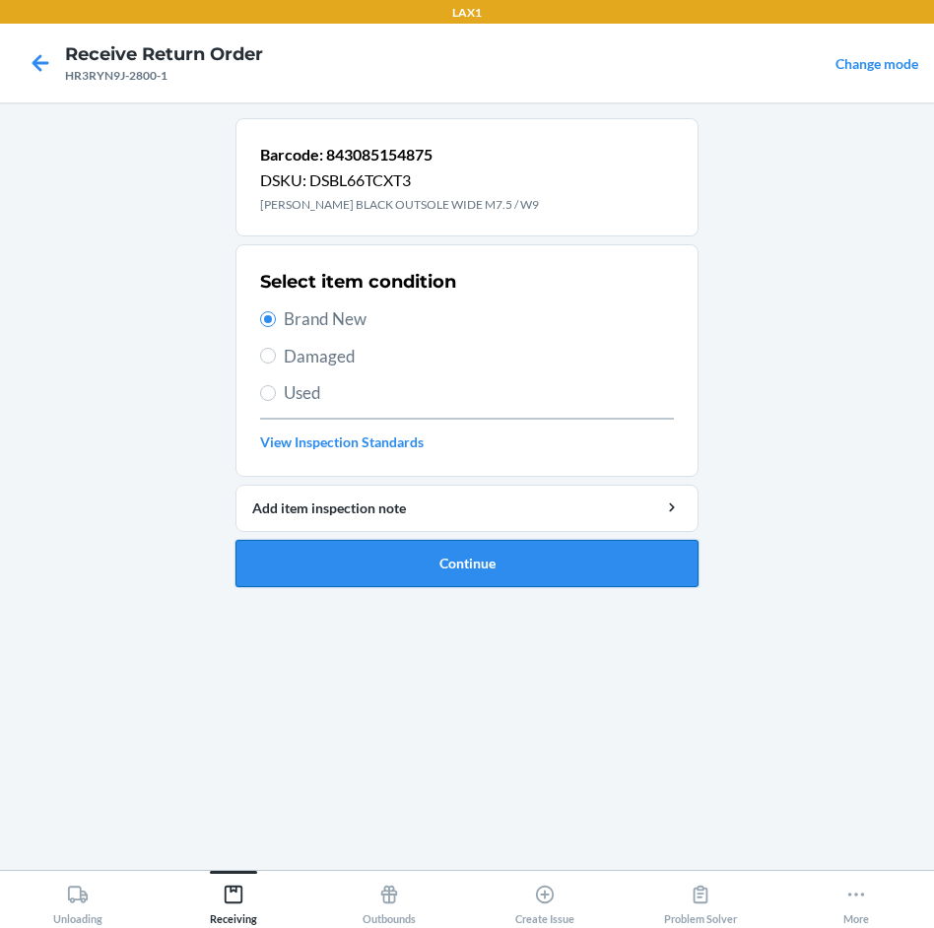
click at [694, 567] on button "Continue" at bounding box center [467, 563] width 463 height 47
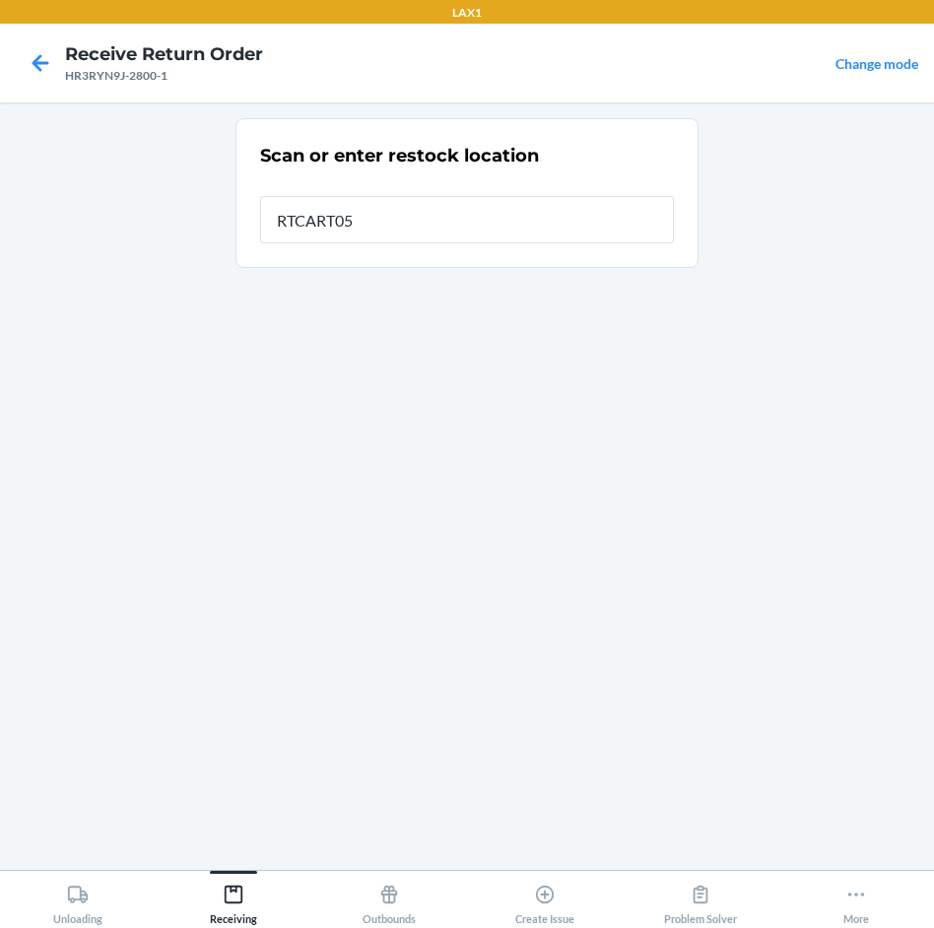
type input "RTCART052"
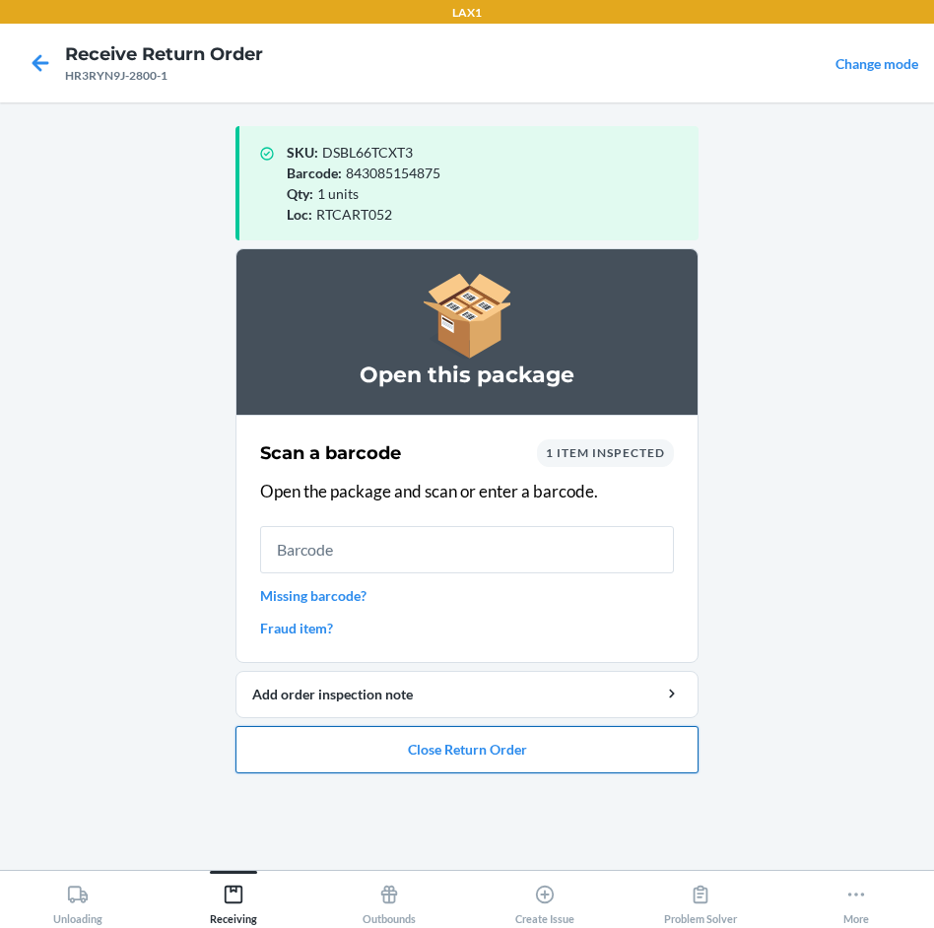
click at [475, 728] on button "Close Return Order" at bounding box center [467, 749] width 463 height 47
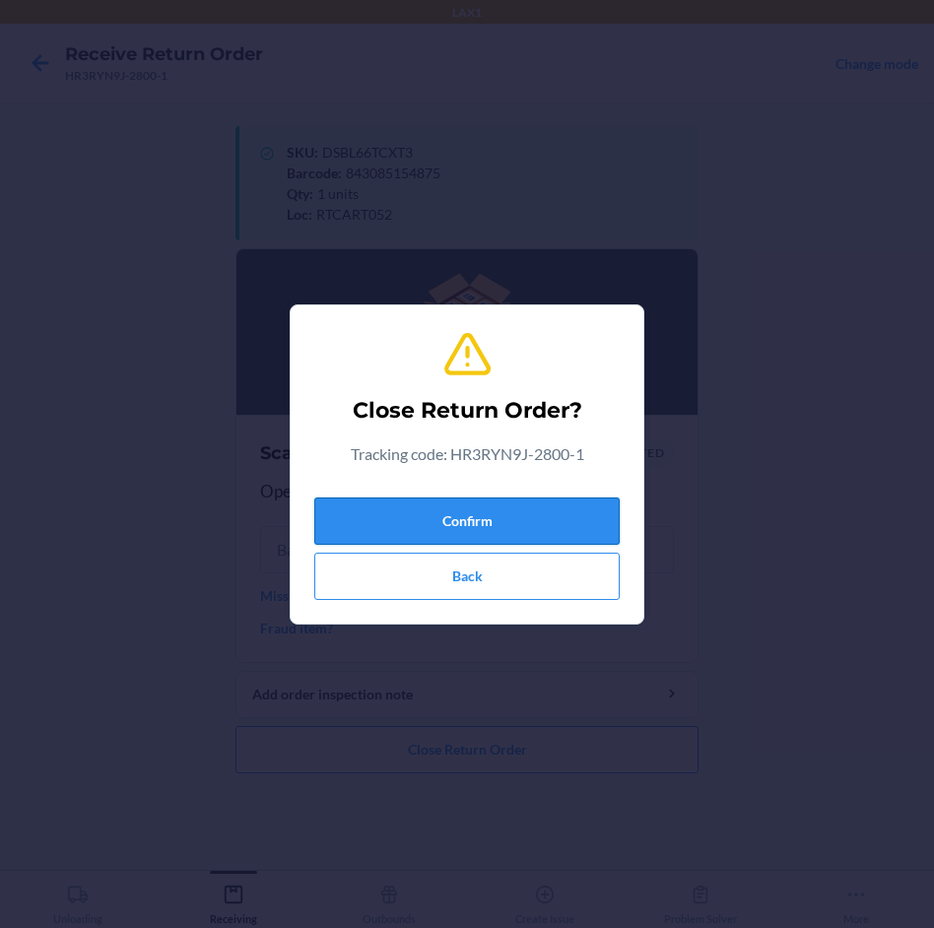
click at [507, 524] on button "Confirm" at bounding box center [467, 521] width 306 height 47
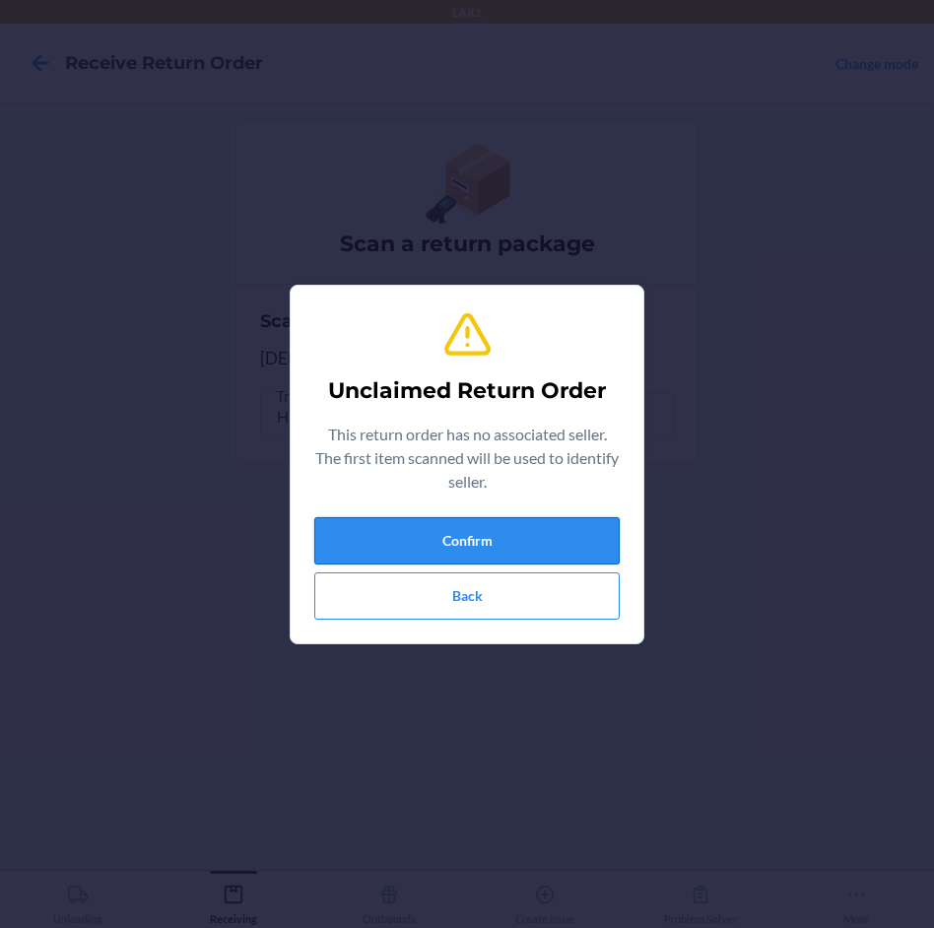
click at [514, 554] on button "Confirm" at bounding box center [467, 540] width 306 height 47
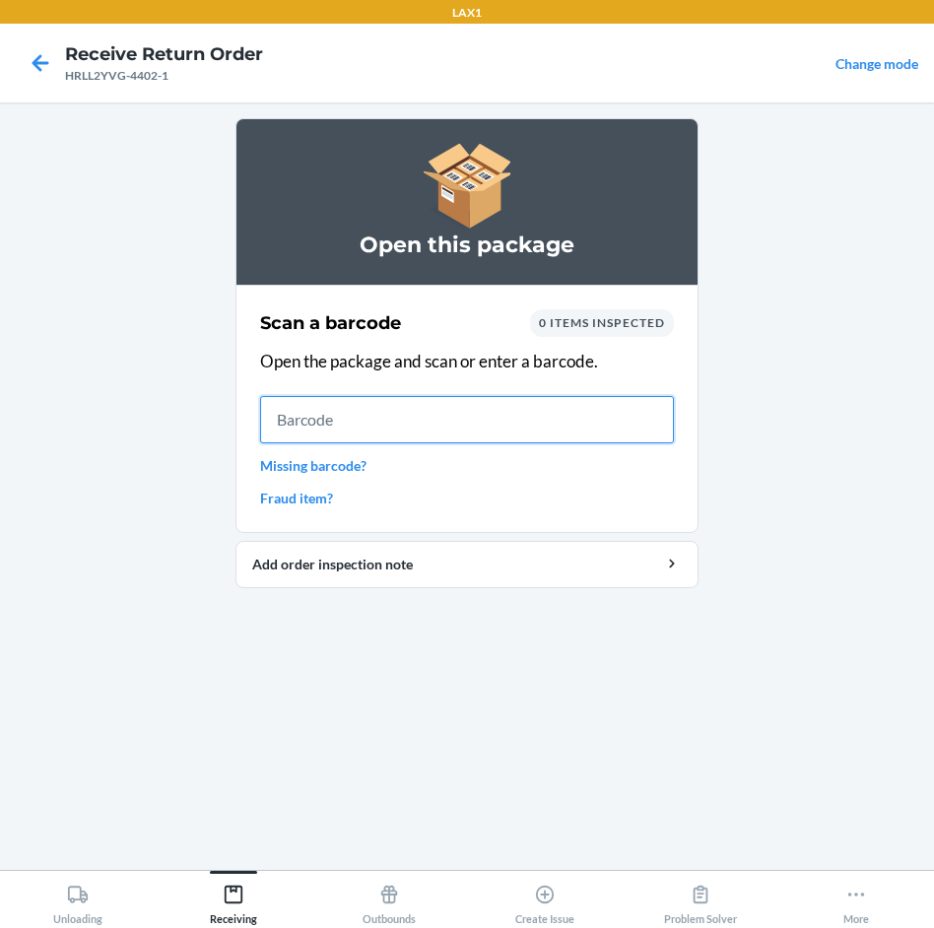
click at [632, 430] on input "text" at bounding box center [467, 419] width 414 height 47
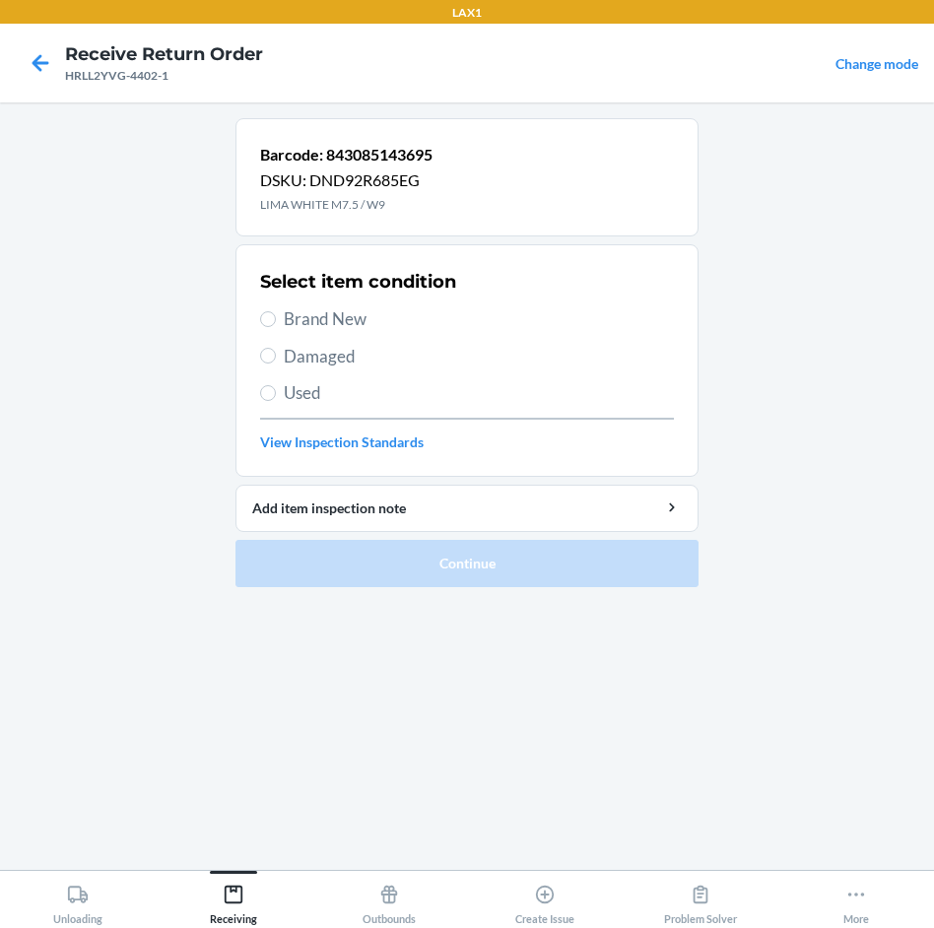
click at [292, 316] on span "Brand New" at bounding box center [479, 320] width 390 height 26
click at [276, 316] on input "Brand New" at bounding box center [268, 319] width 16 height 16
radio input "true"
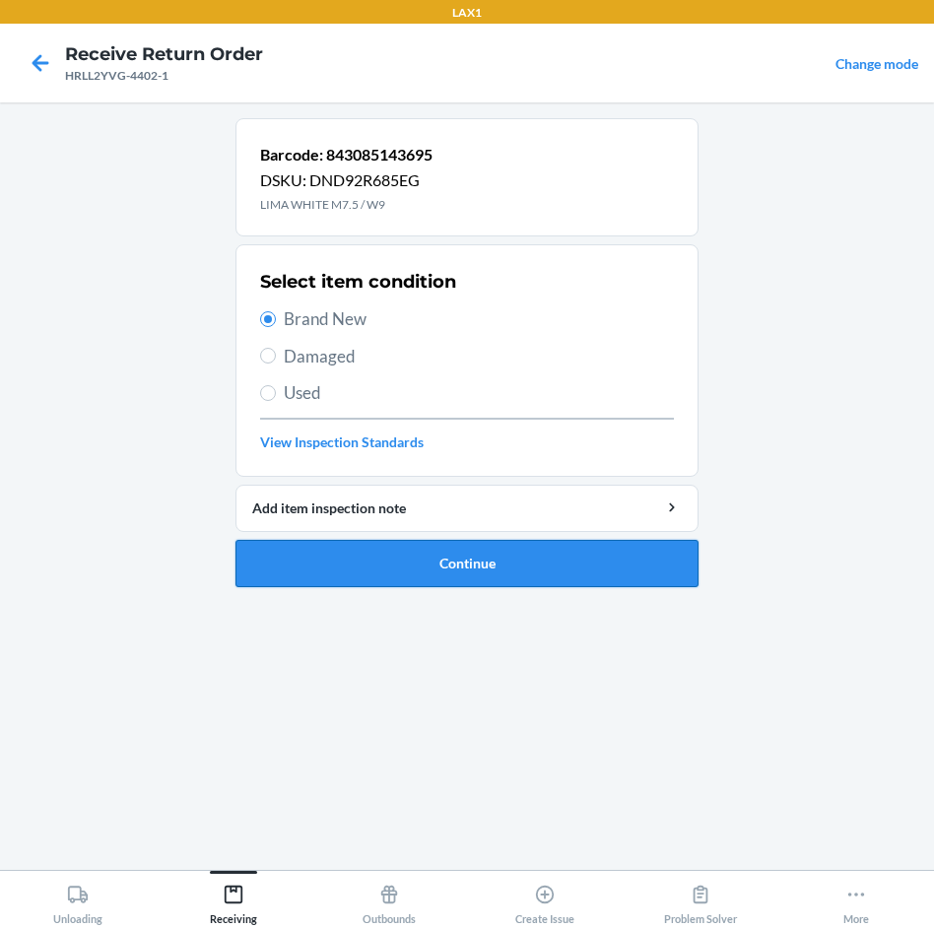
click at [593, 576] on button "Continue" at bounding box center [467, 563] width 463 height 47
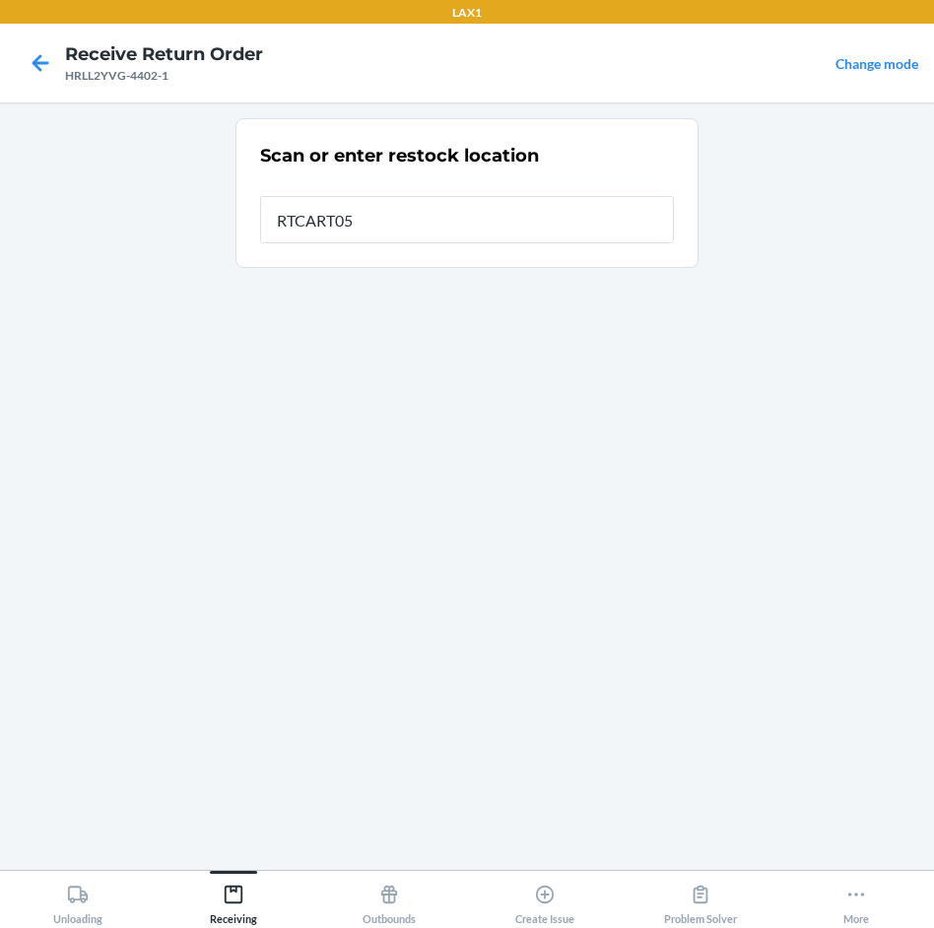
type input "RTCART052"
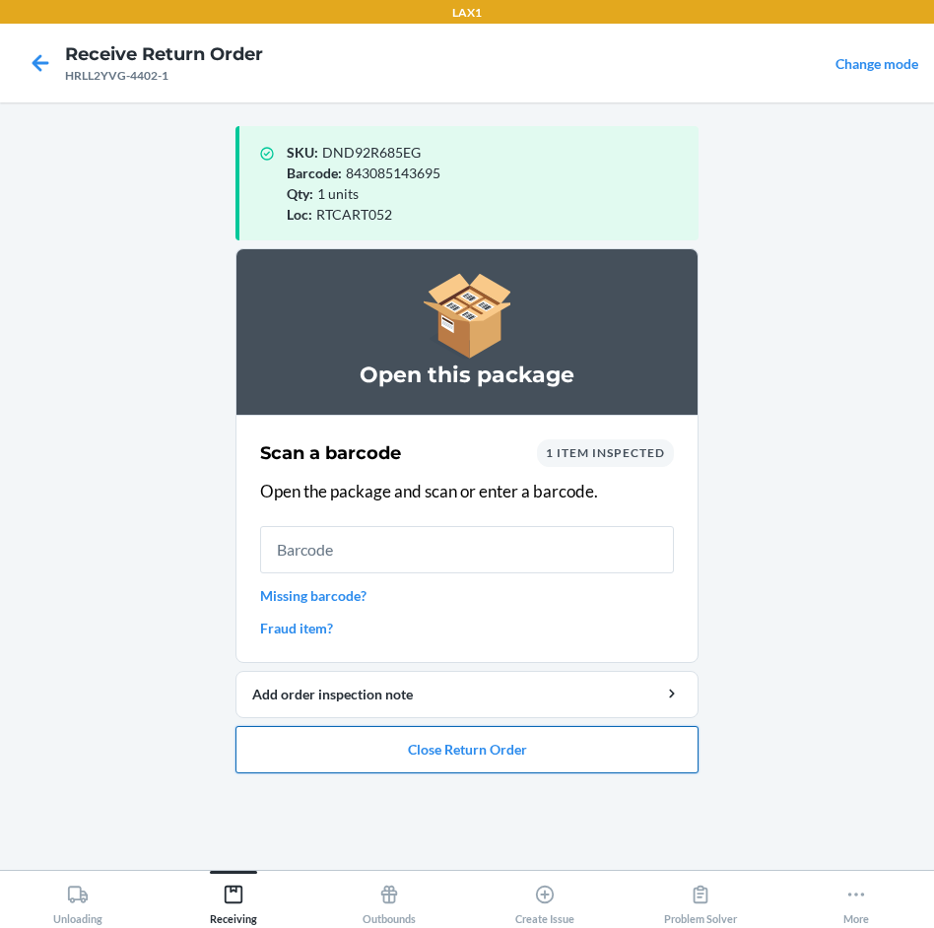
click at [678, 729] on button "Close Return Order" at bounding box center [467, 749] width 463 height 47
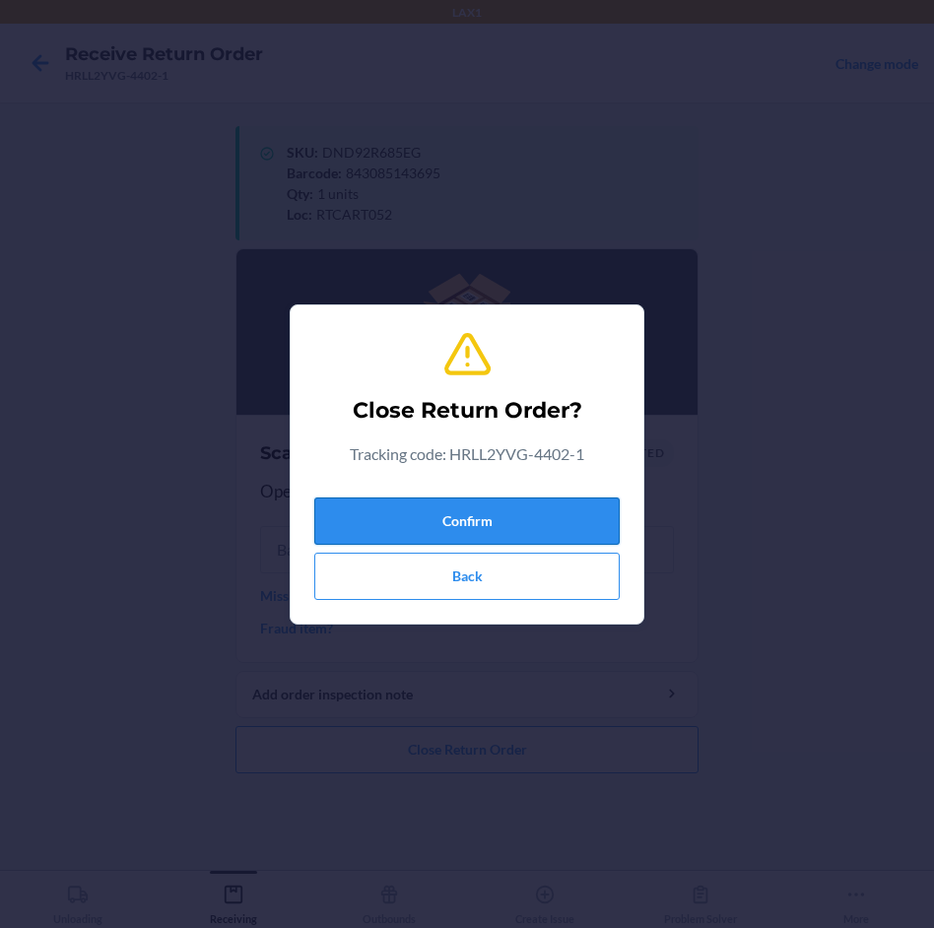
click at [515, 517] on button "Confirm" at bounding box center [467, 521] width 306 height 47
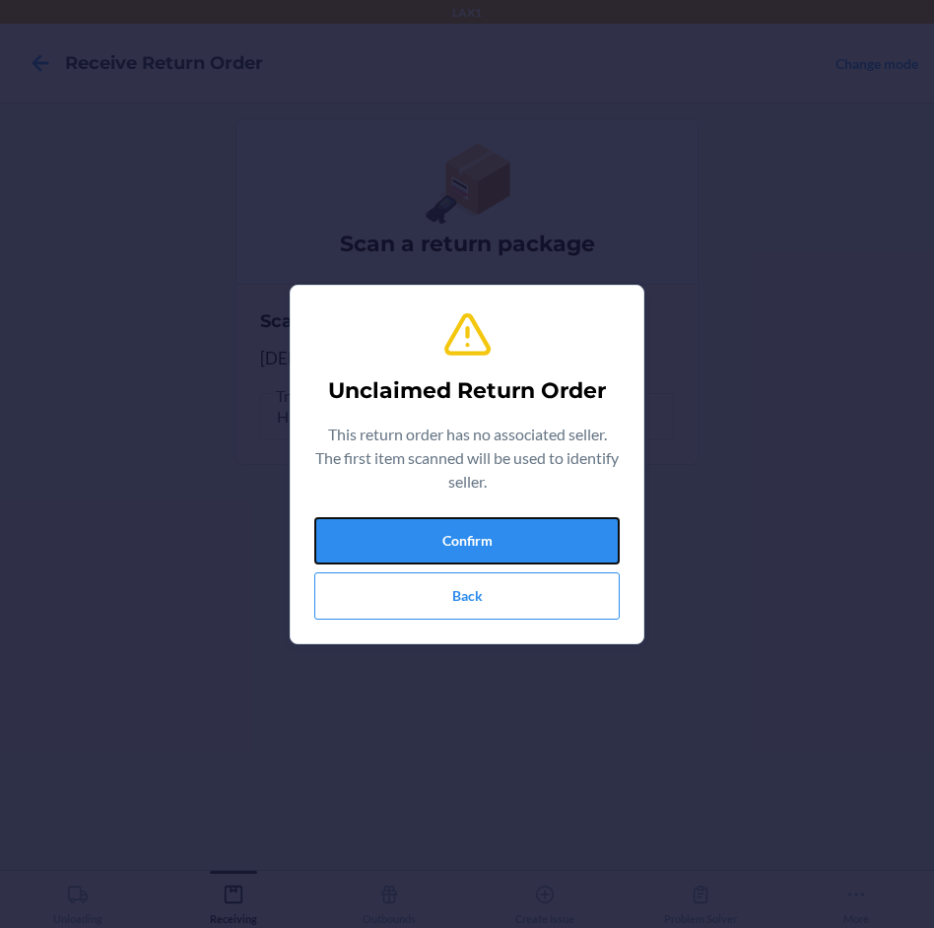
click at [515, 517] on button "Confirm" at bounding box center [467, 540] width 306 height 47
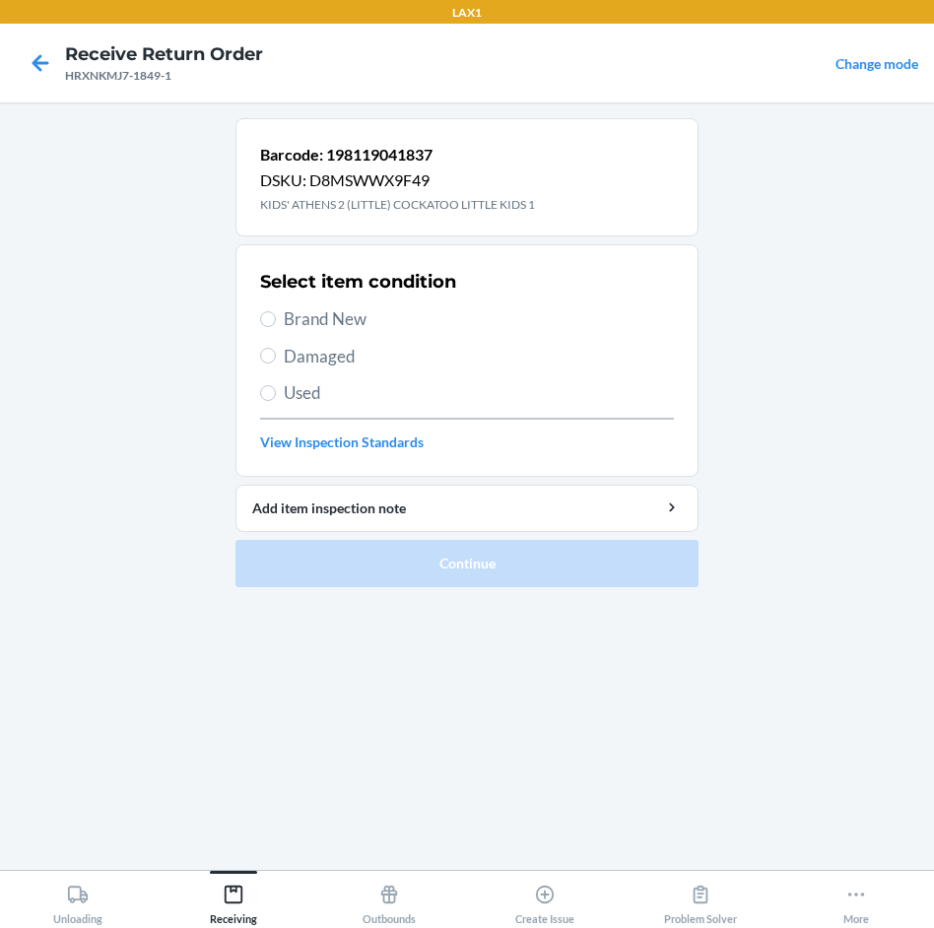
click at [327, 331] on span "Brand New" at bounding box center [479, 320] width 390 height 26
click at [276, 327] on input "Brand New" at bounding box center [268, 319] width 16 height 16
radio input "true"
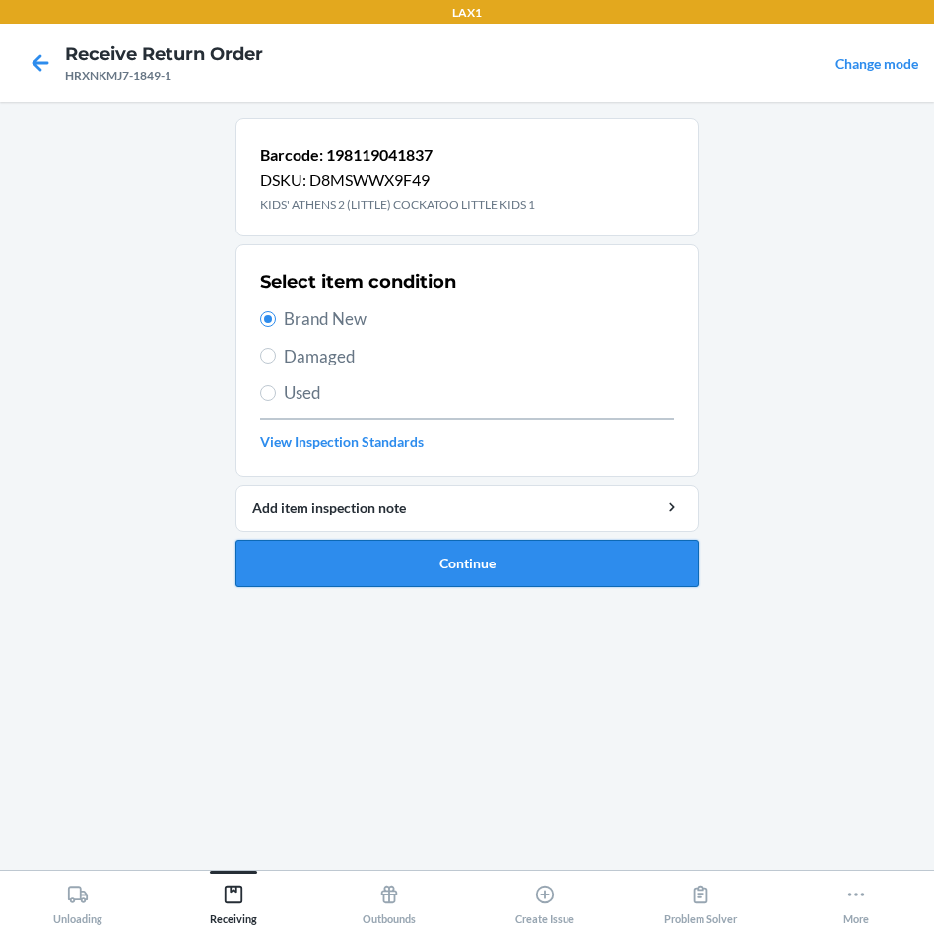
click at [480, 565] on button "Continue" at bounding box center [467, 563] width 463 height 47
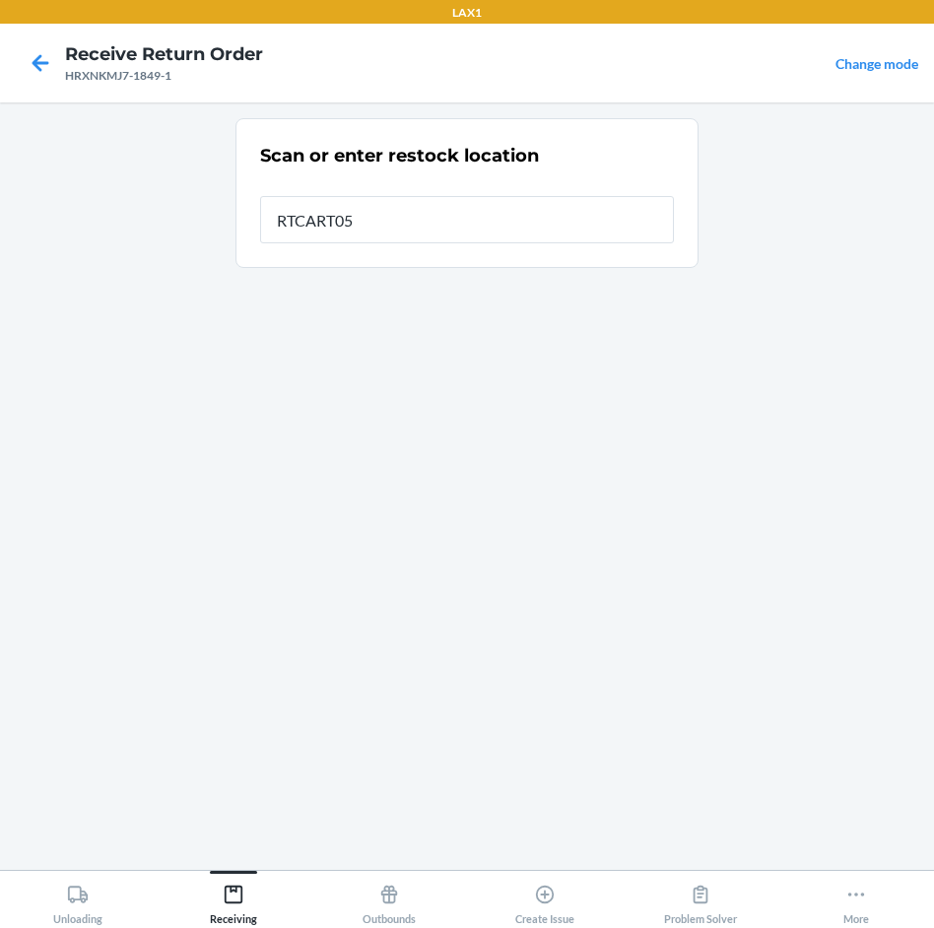
type input "RTCART052"
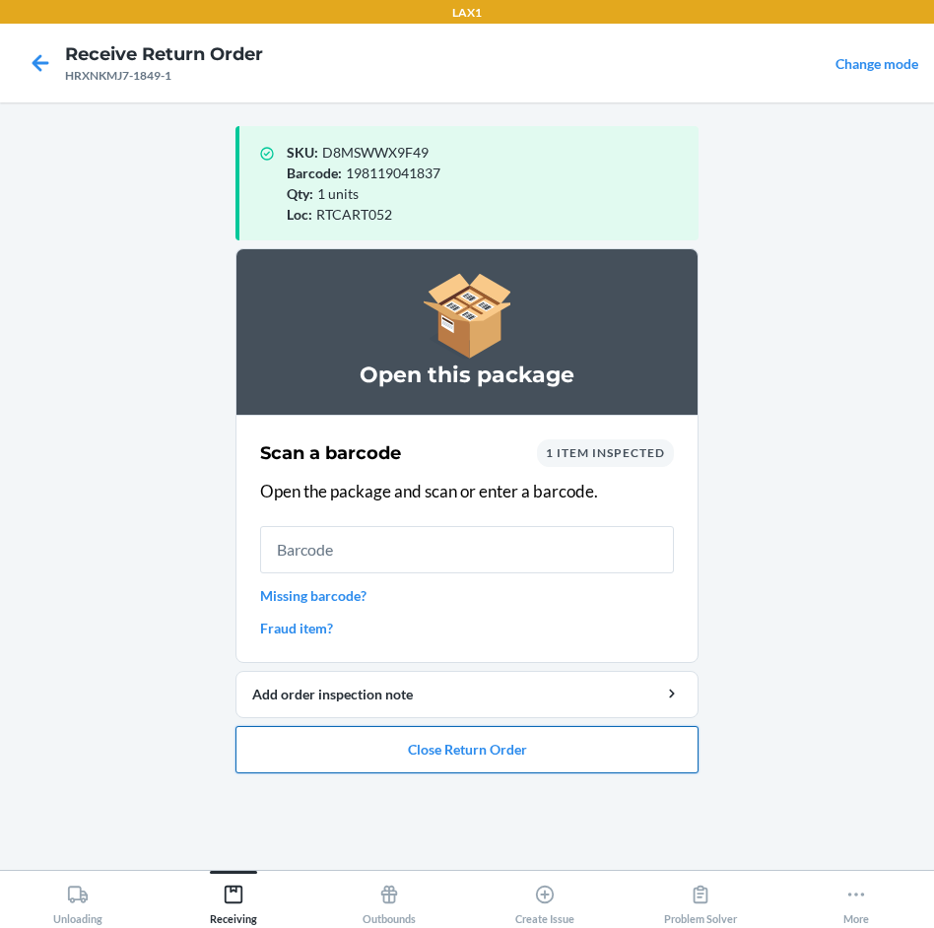
click at [508, 734] on button "Close Return Order" at bounding box center [467, 749] width 463 height 47
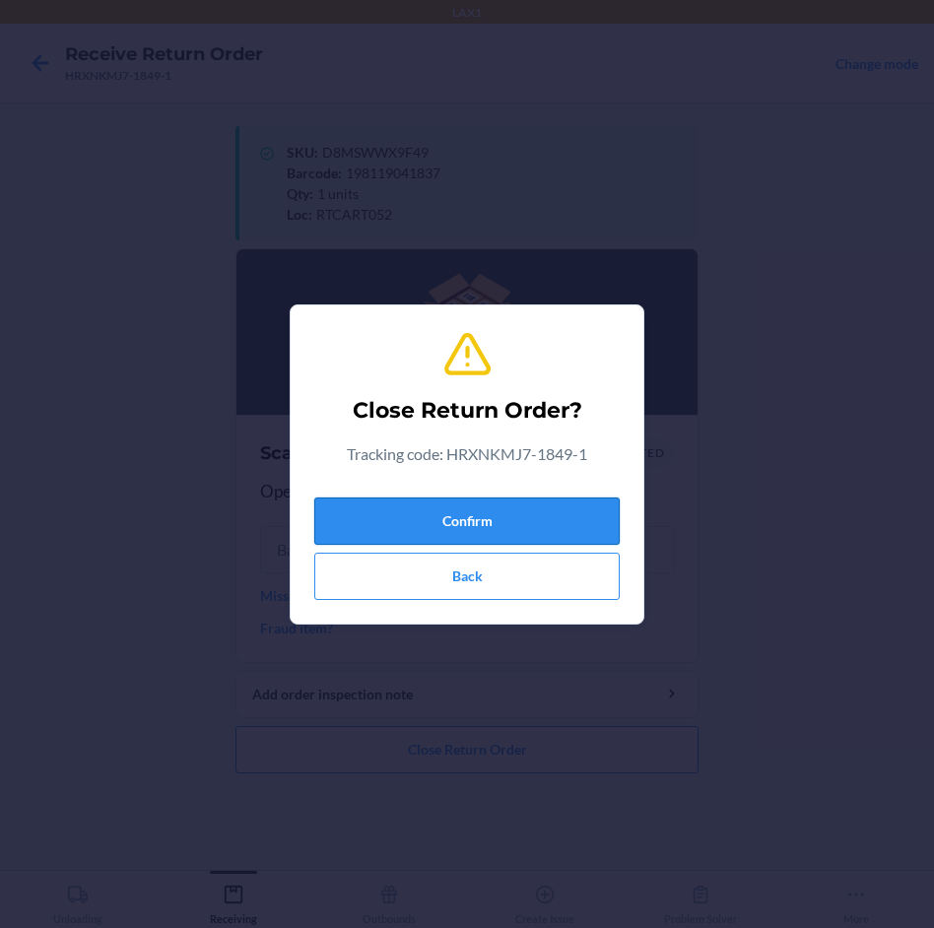
click at [551, 519] on button "Confirm" at bounding box center [467, 521] width 306 height 47
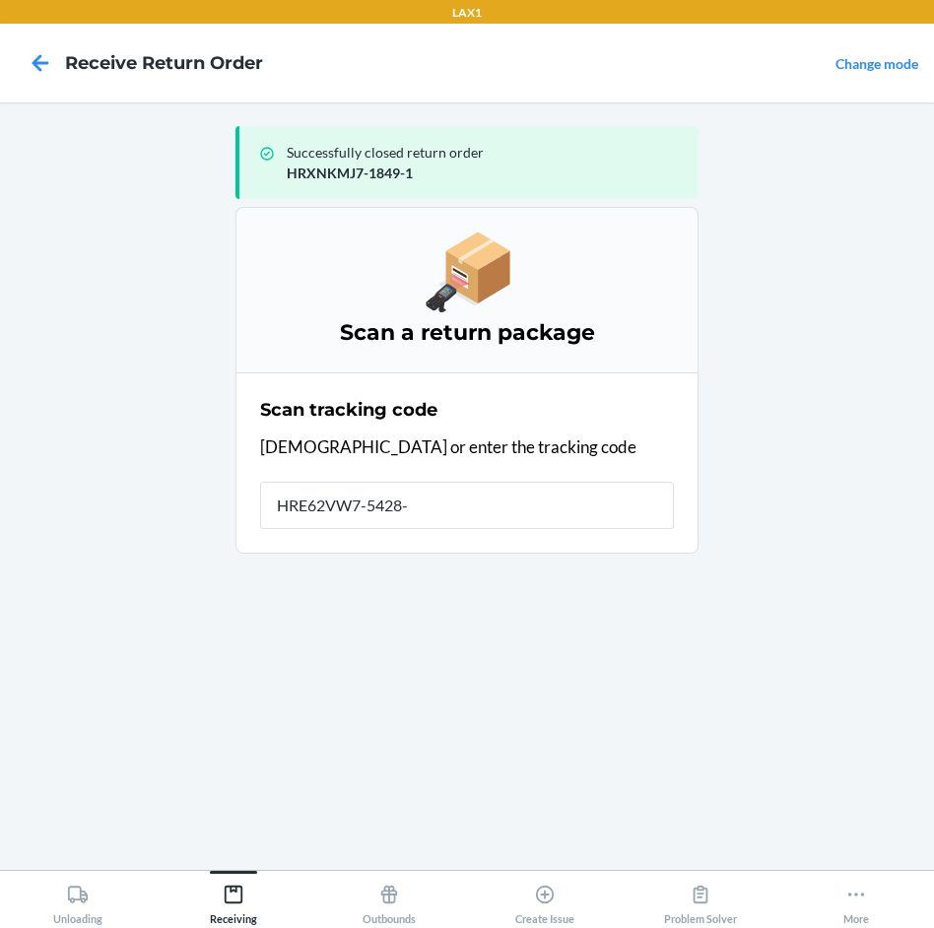
type input "HRE62VW7-5428-1"
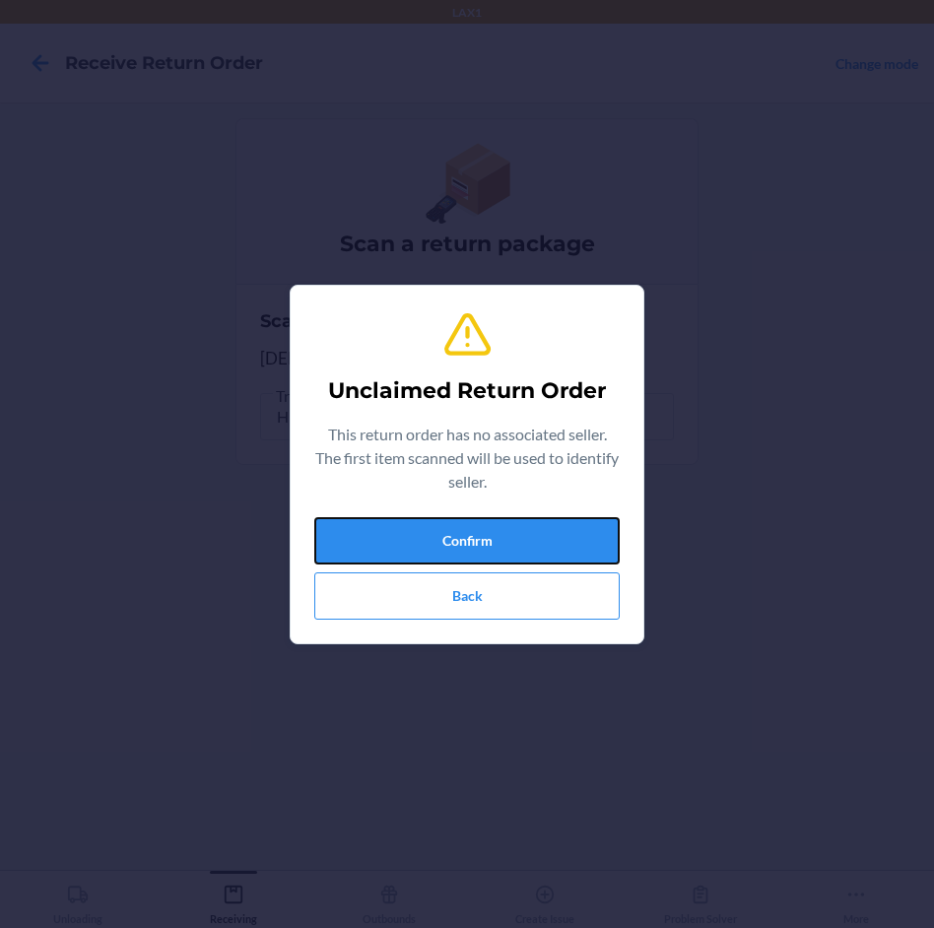
click at [551, 519] on button "Confirm" at bounding box center [467, 540] width 306 height 47
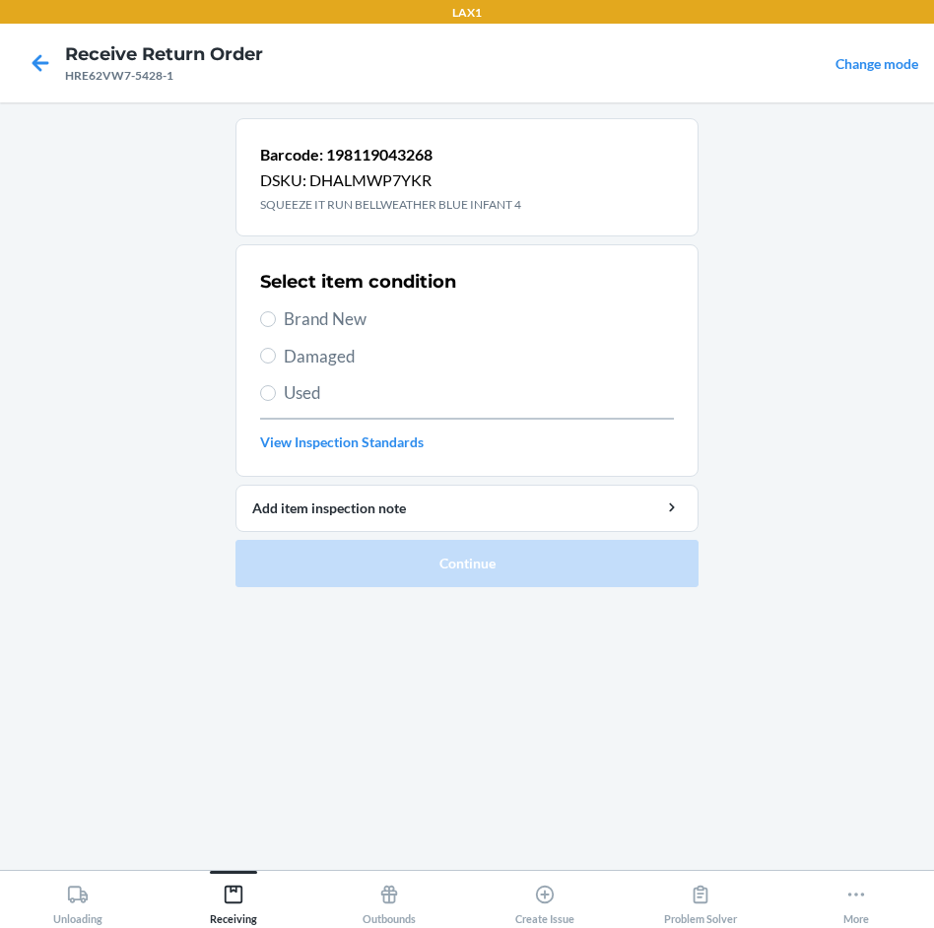
click at [303, 320] on span "Brand New" at bounding box center [479, 320] width 390 height 26
click at [276, 320] on input "Brand New" at bounding box center [268, 319] width 16 height 16
radio input "true"
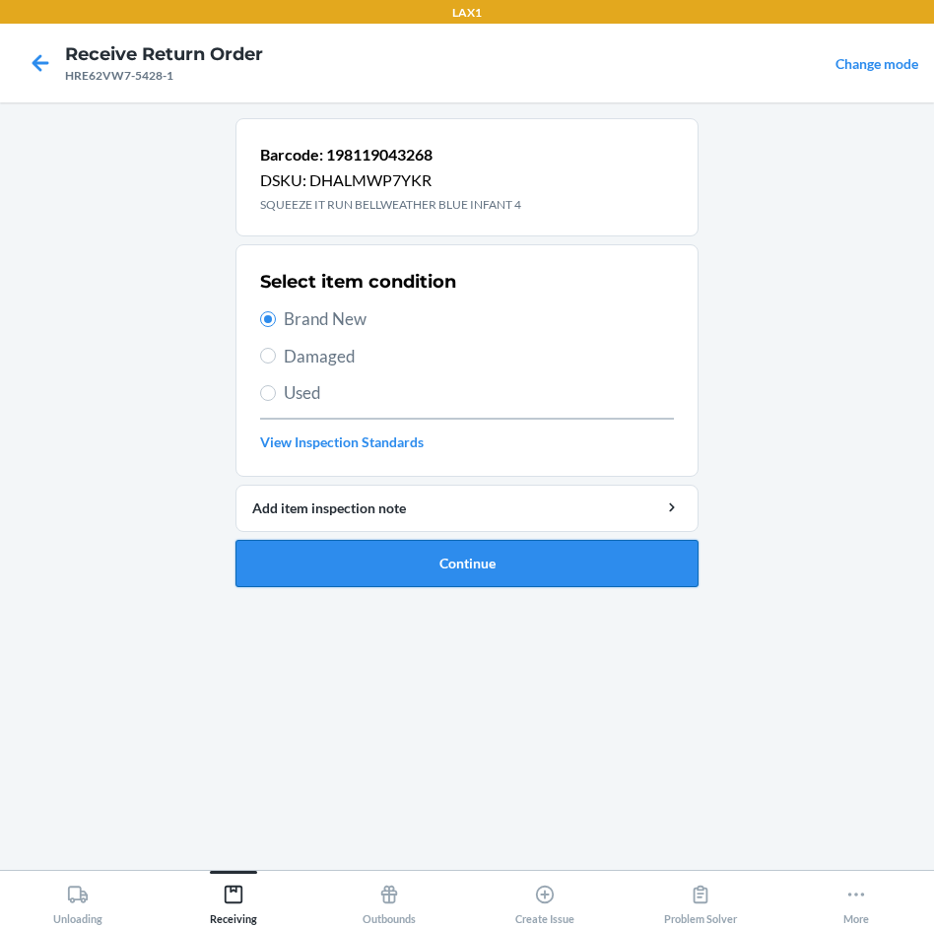
click at [477, 543] on button "Continue" at bounding box center [467, 563] width 463 height 47
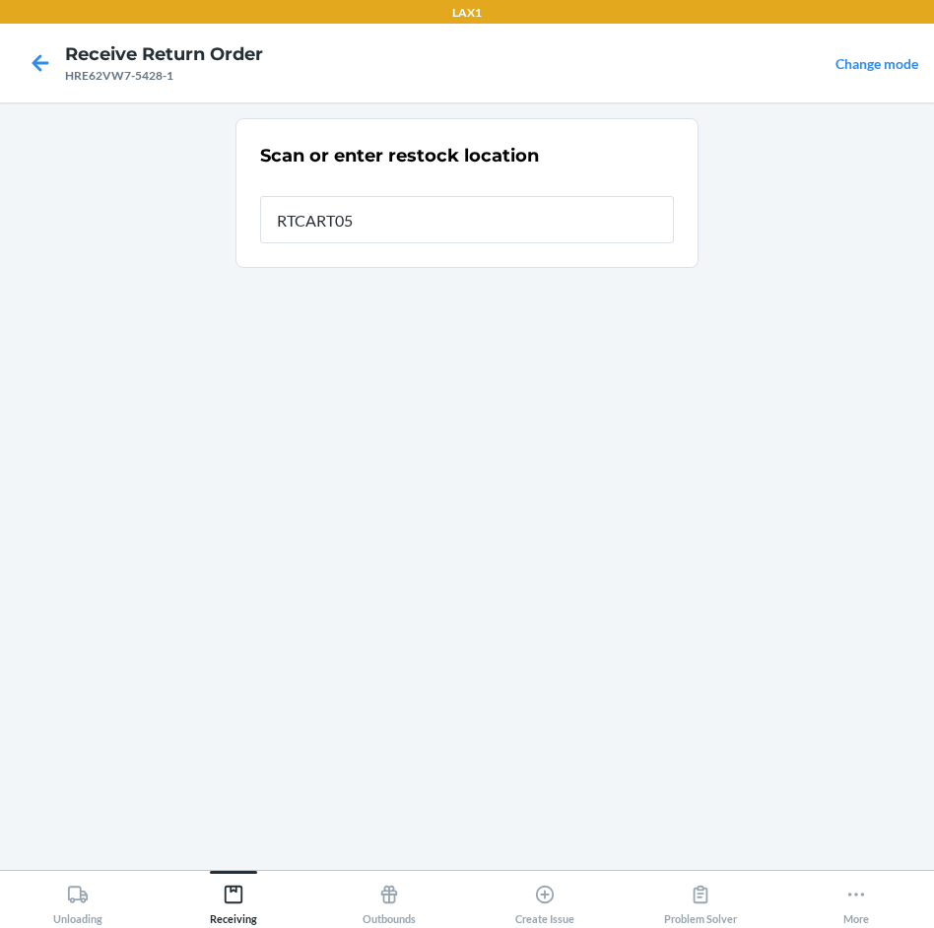
type input "RTCART052"
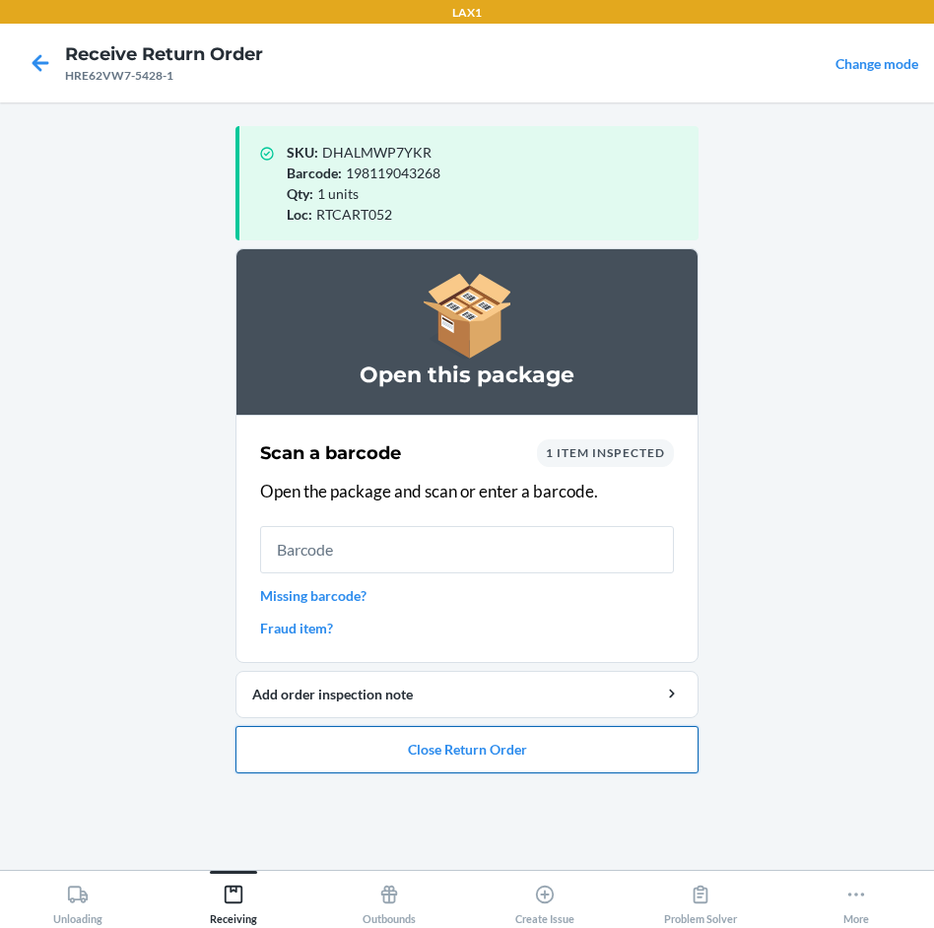
click at [456, 747] on button "Close Return Order" at bounding box center [467, 749] width 463 height 47
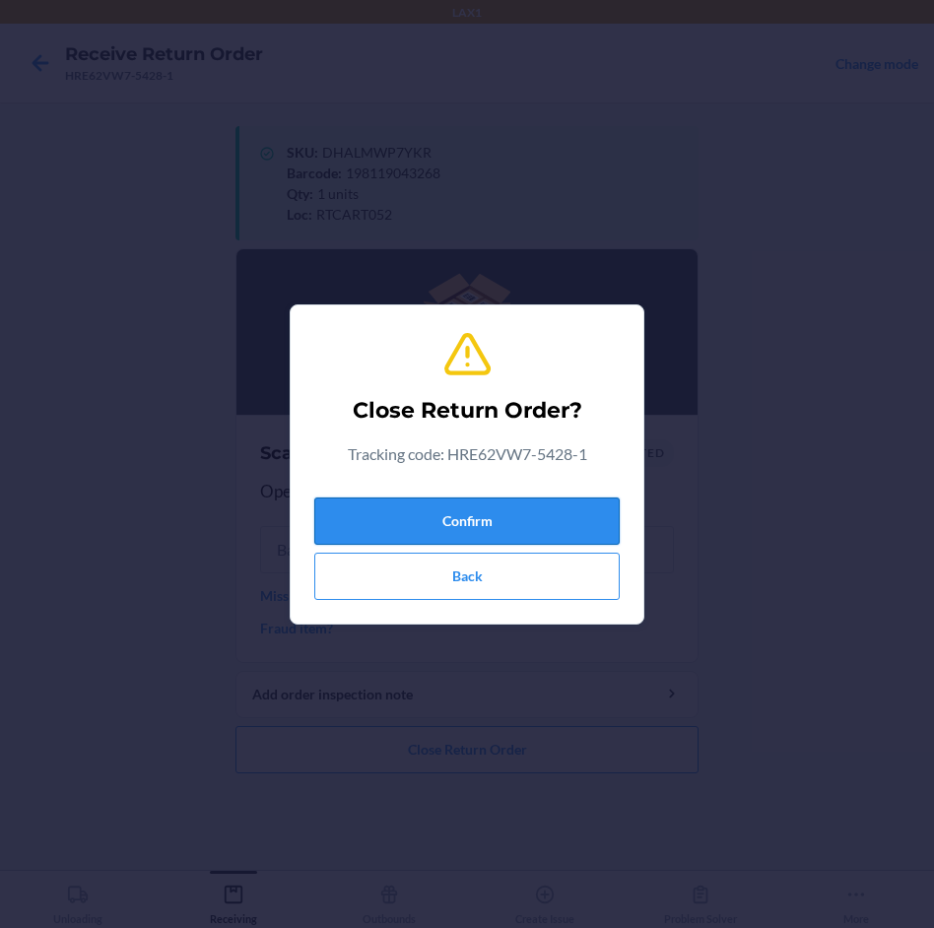
click at [493, 514] on button "Confirm" at bounding box center [467, 521] width 306 height 47
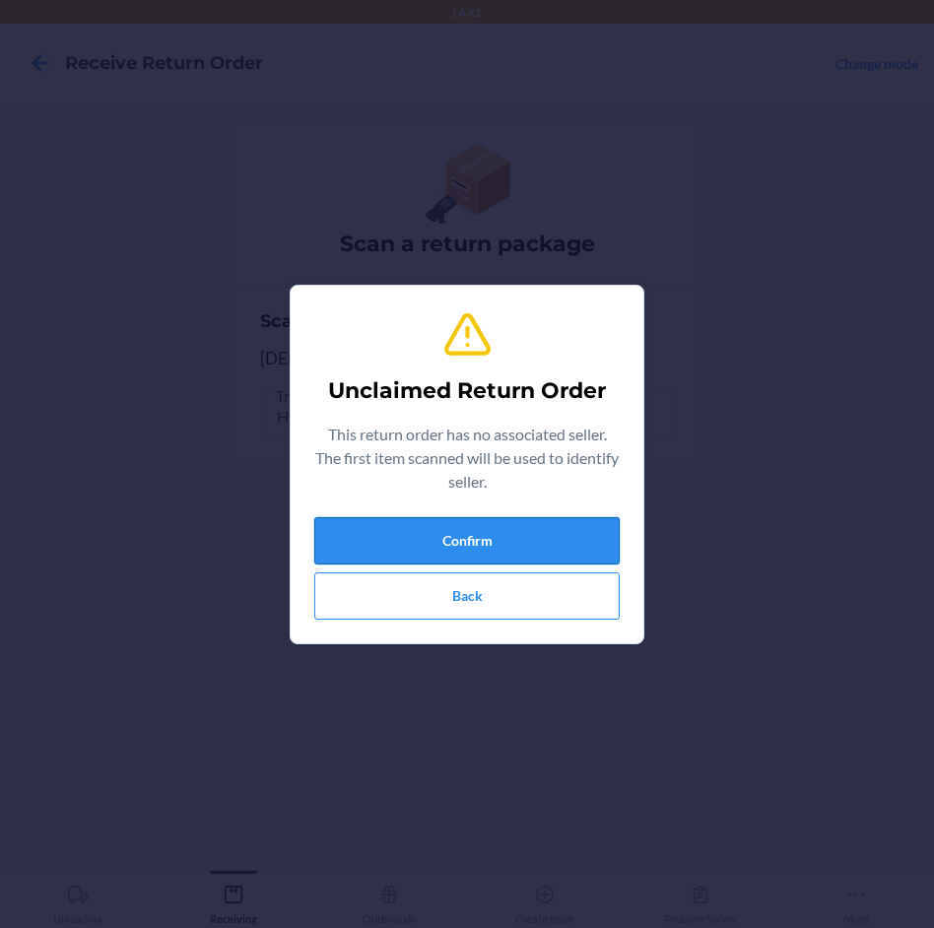
click at [467, 532] on button "Confirm" at bounding box center [467, 540] width 306 height 47
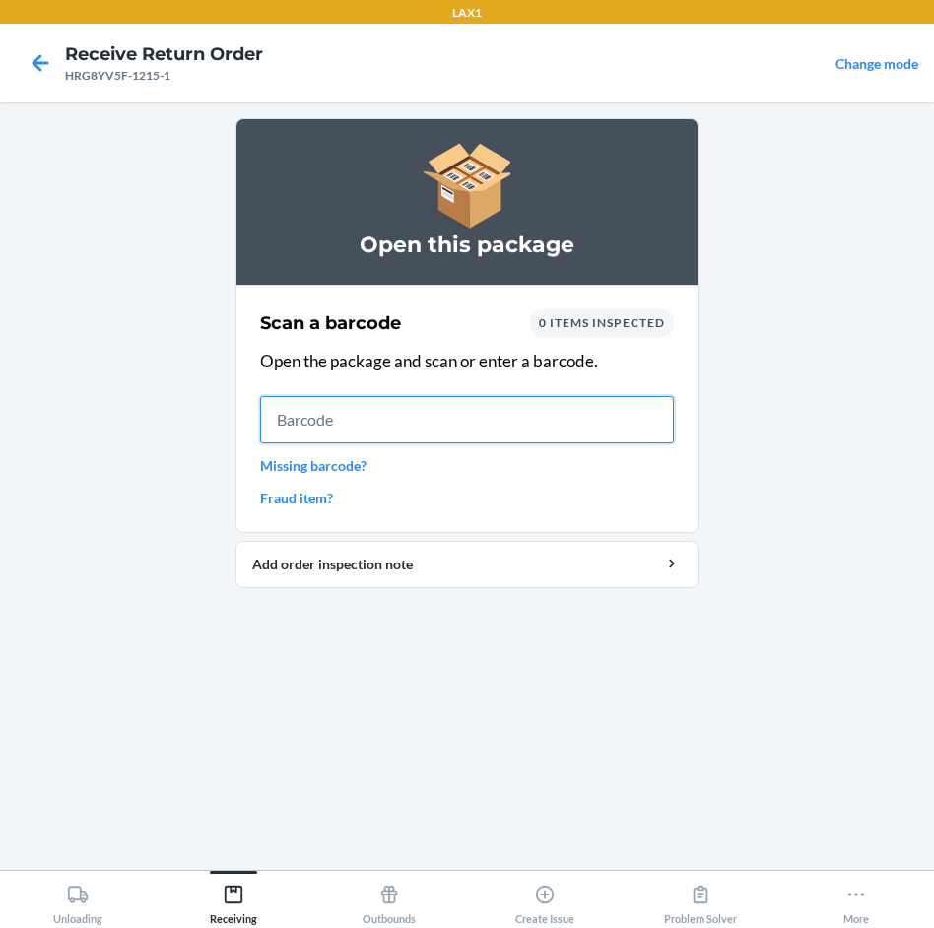
click at [443, 428] on input "text" at bounding box center [467, 419] width 414 height 47
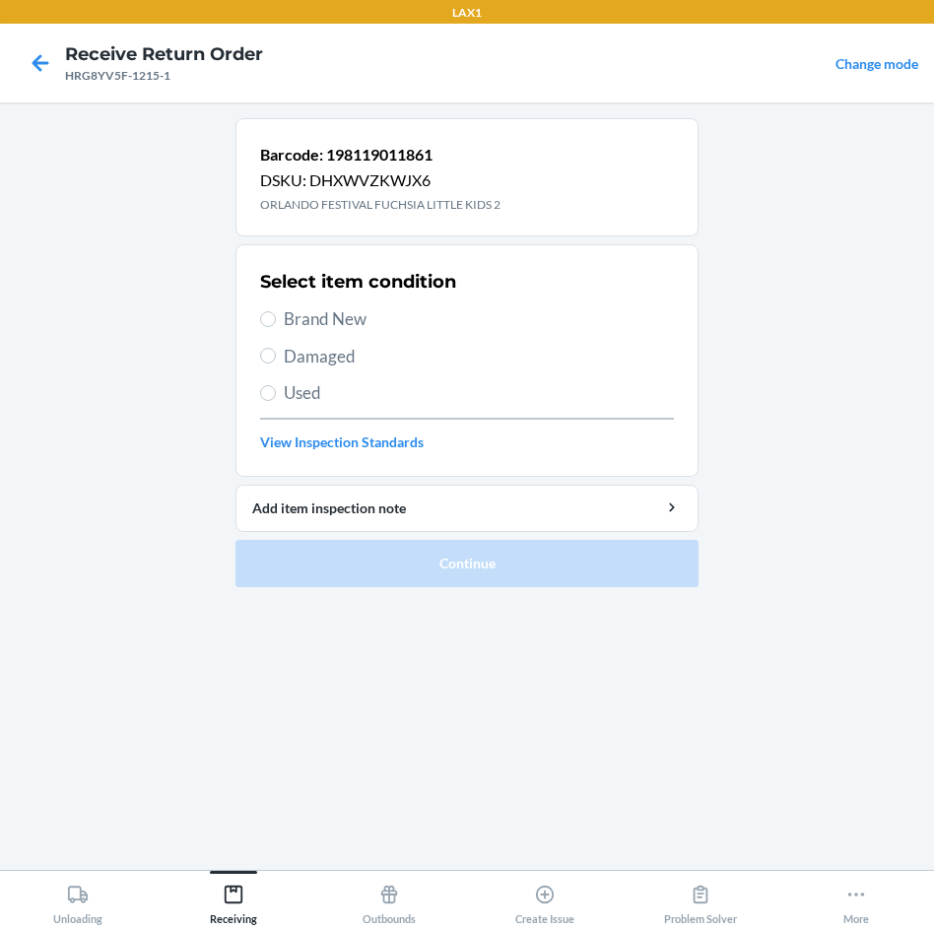
click at [314, 315] on span "Brand New" at bounding box center [479, 320] width 390 height 26
click at [276, 315] on input "Brand New" at bounding box center [268, 319] width 16 height 16
radio input "true"
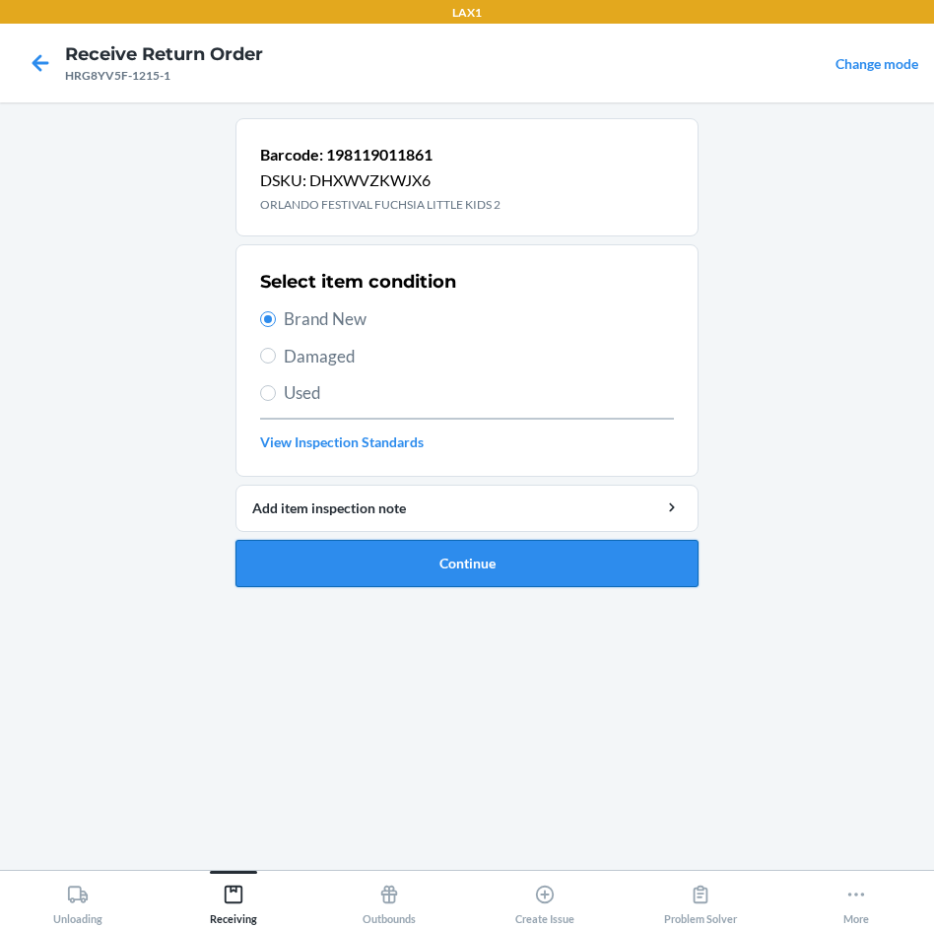
click at [434, 571] on button "Continue" at bounding box center [467, 563] width 463 height 47
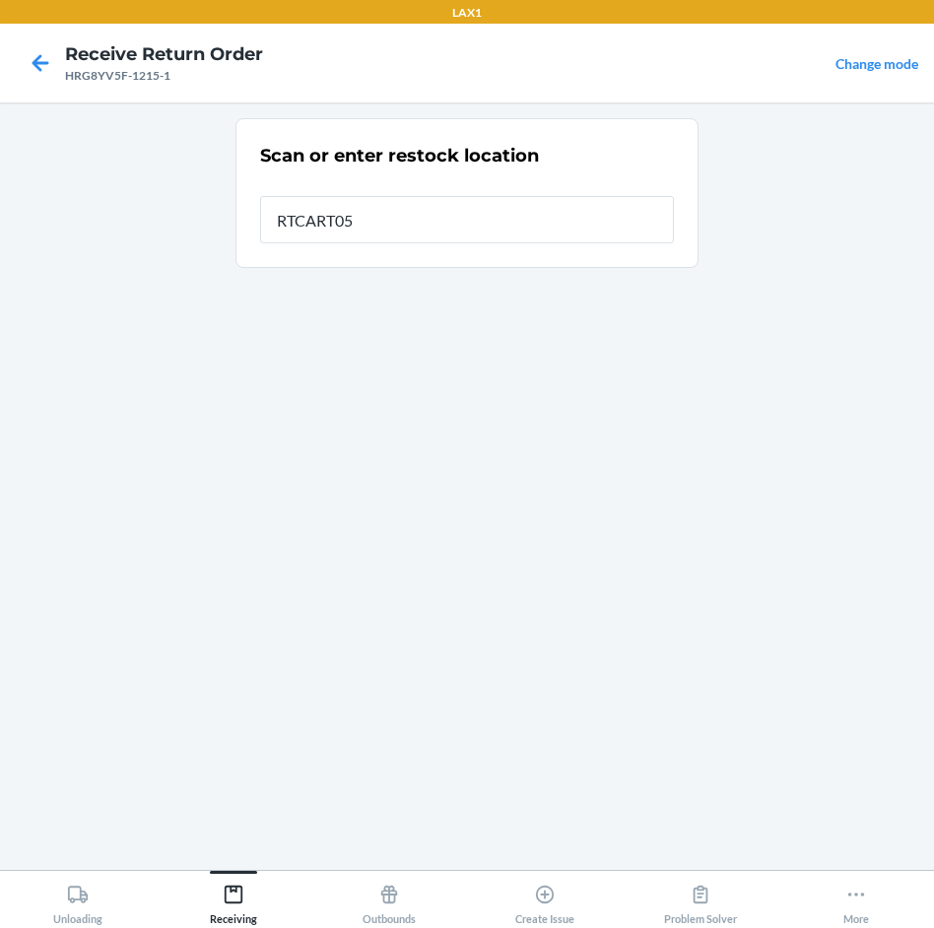
type input "RTCART052"
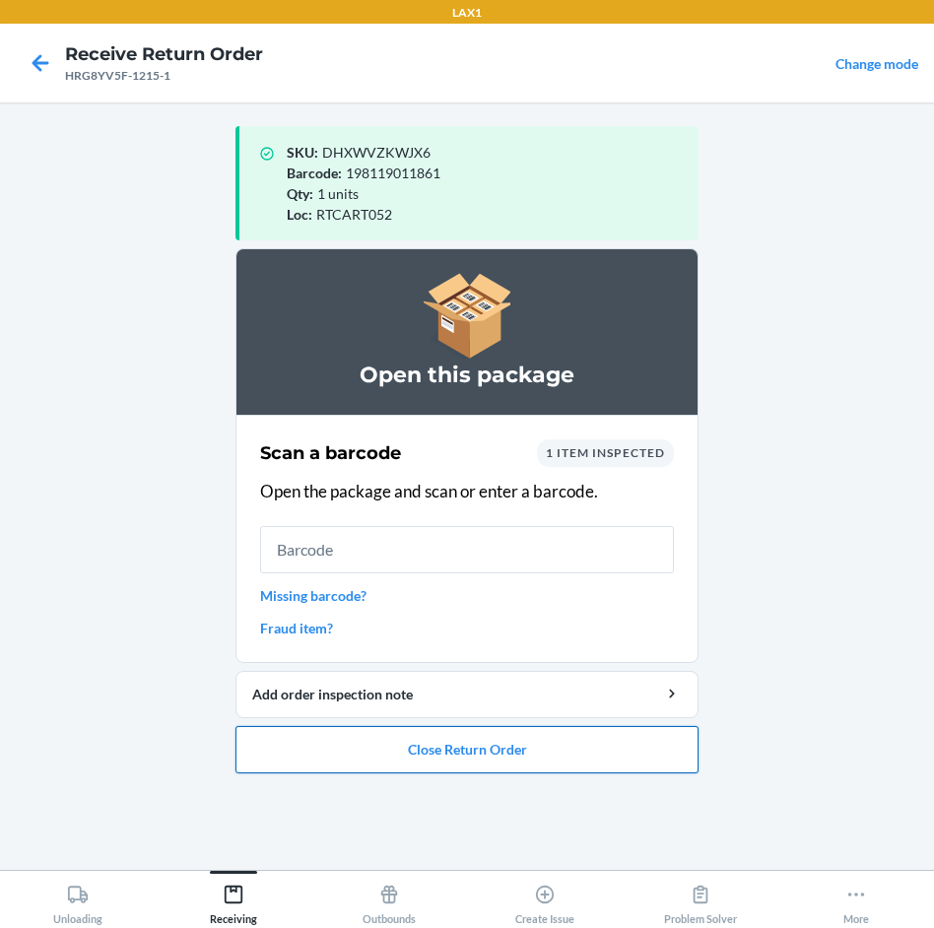
click at [425, 750] on button "Close Return Order" at bounding box center [467, 749] width 463 height 47
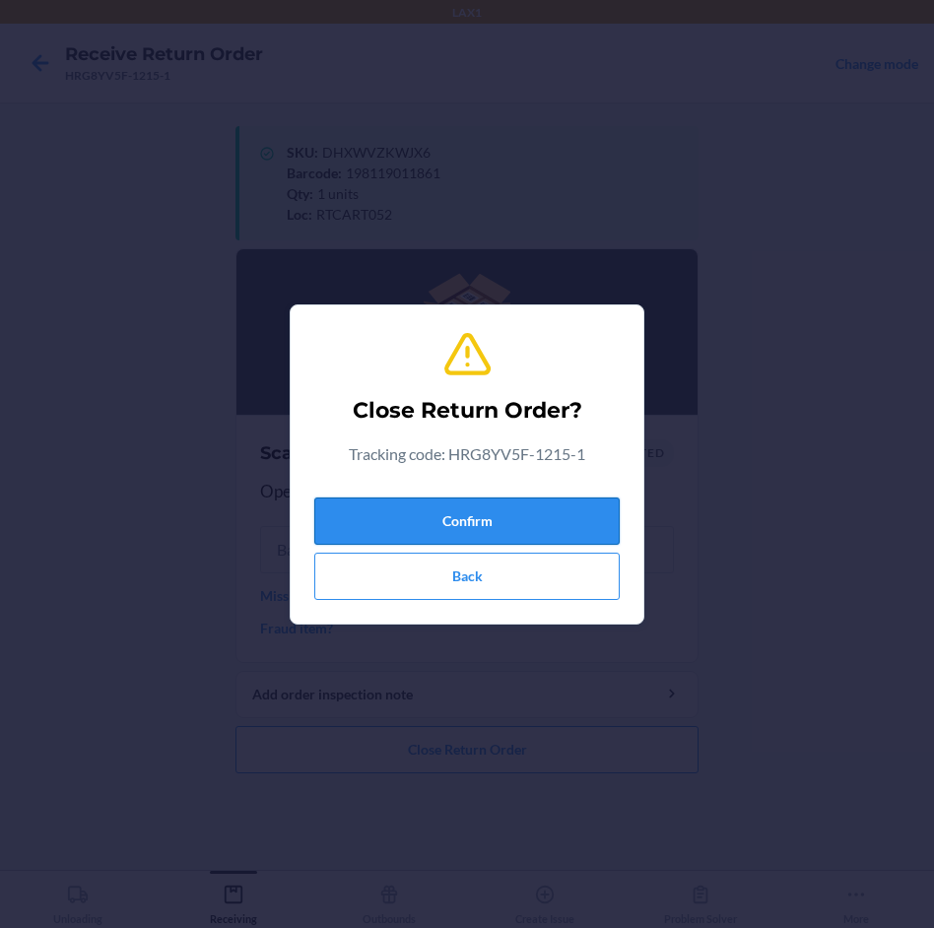
click at [482, 503] on button "Confirm" at bounding box center [467, 521] width 306 height 47
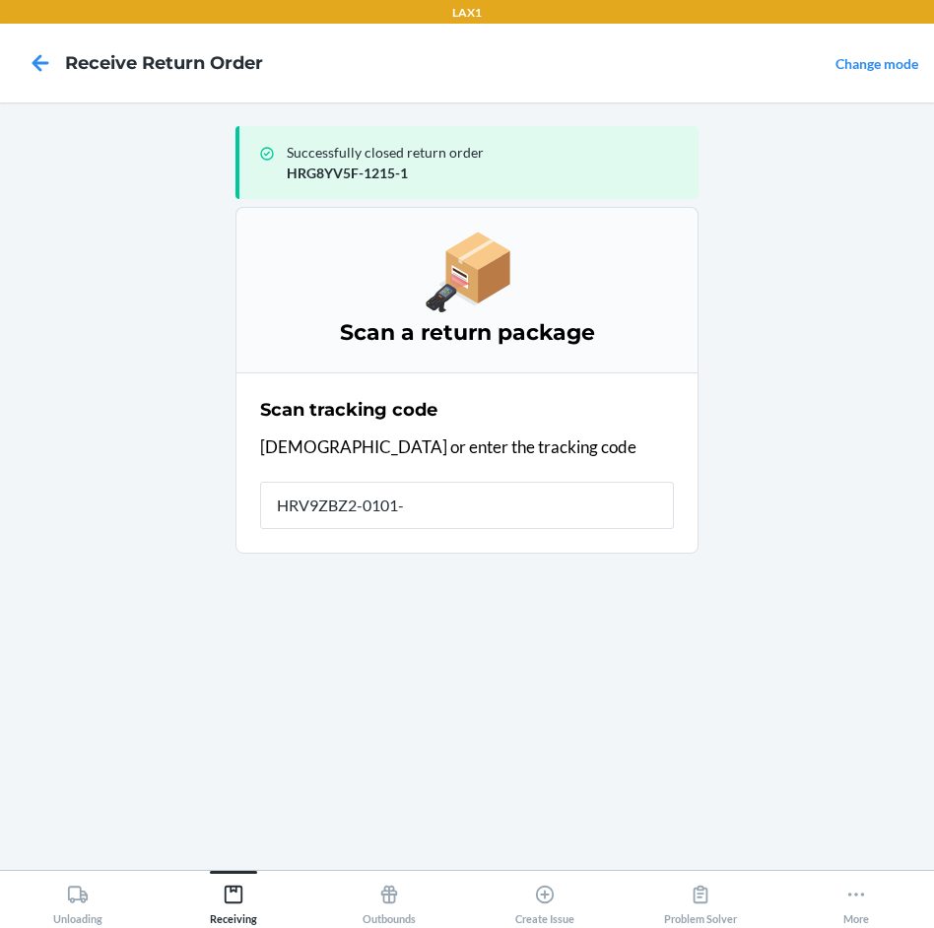
type input "HRV9ZBZ2-0101-1"
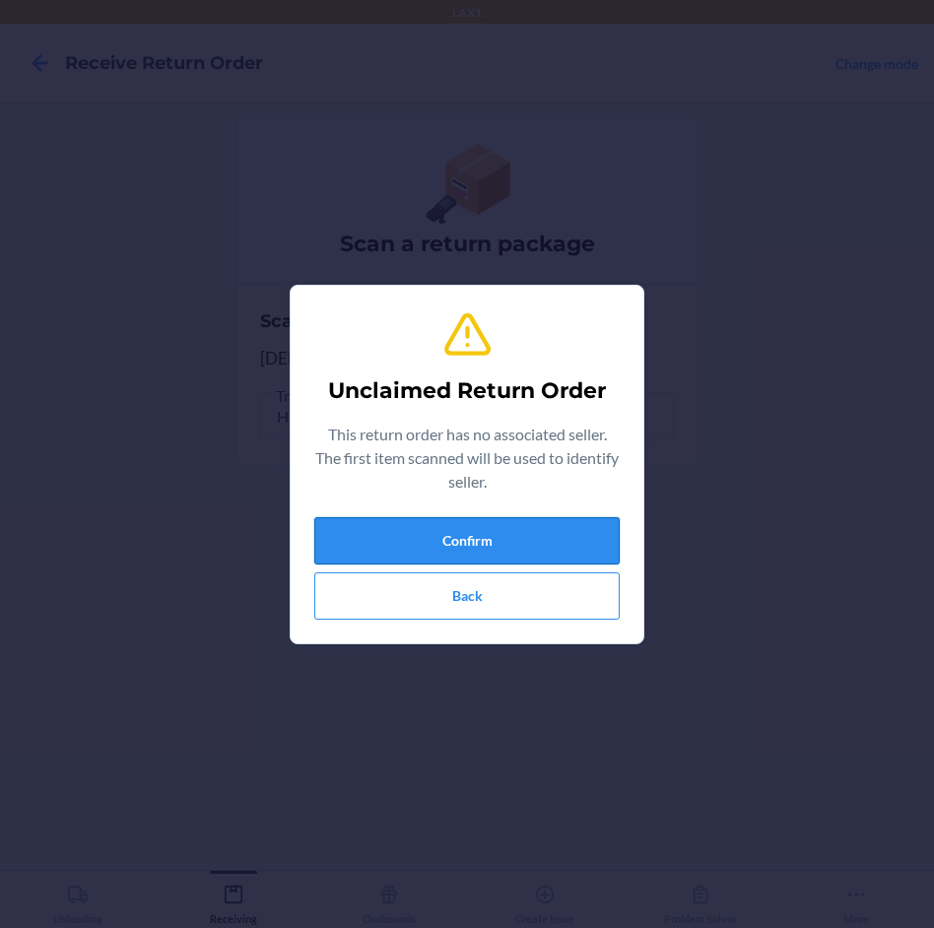
click at [477, 533] on button "Confirm" at bounding box center [467, 540] width 306 height 47
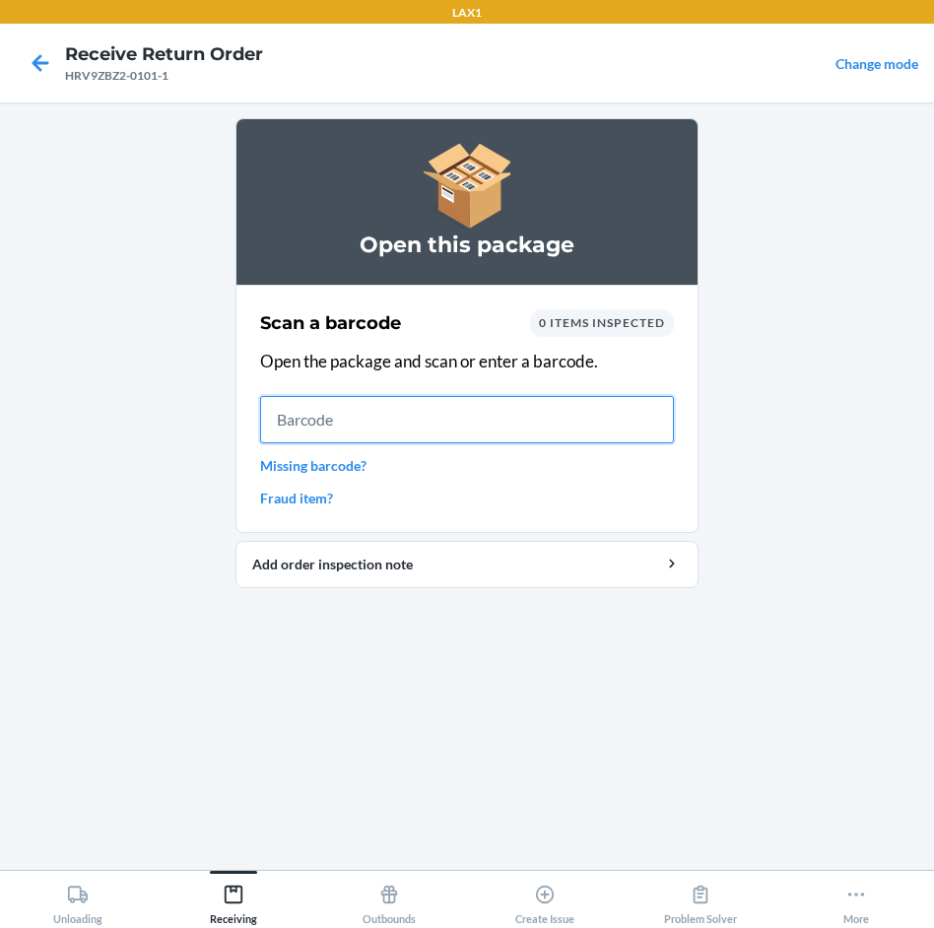
click at [524, 418] on input "text" at bounding box center [467, 419] width 414 height 47
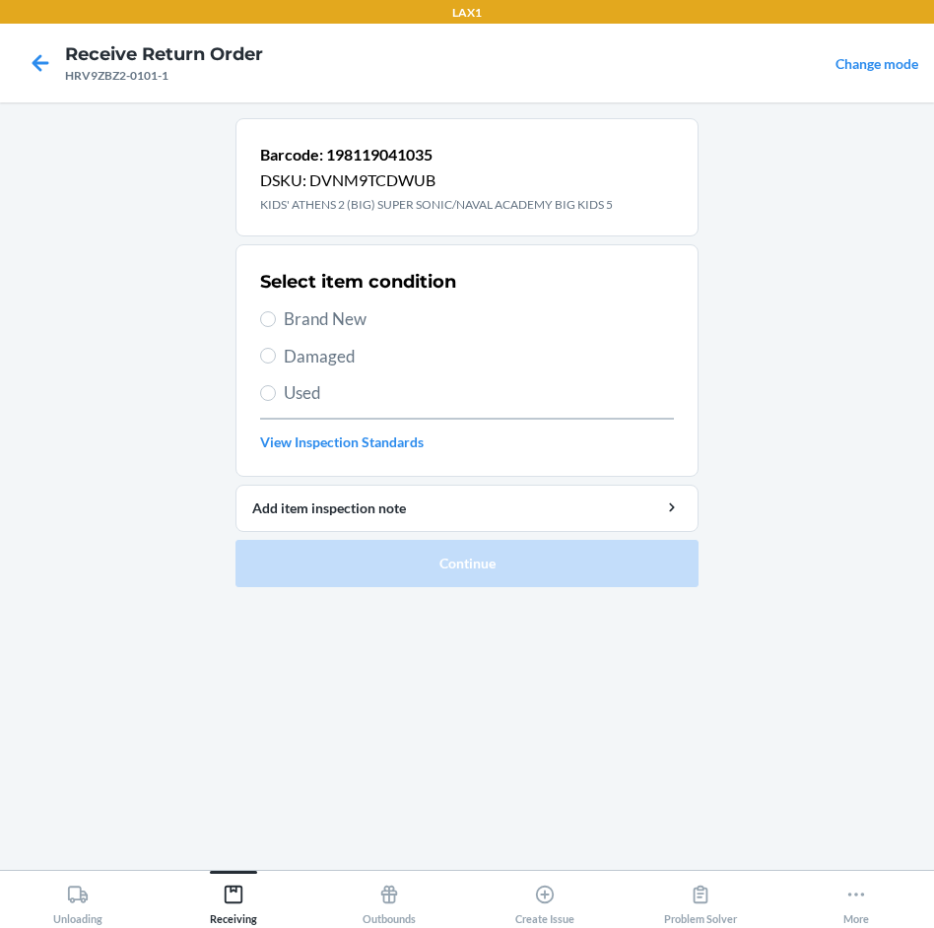
click at [353, 320] on span "Brand New" at bounding box center [479, 320] width 390 height 26
click at [276, 320] on input "Brand New" at bounding box center [268, 319] width 16 height 16
radio input "true"
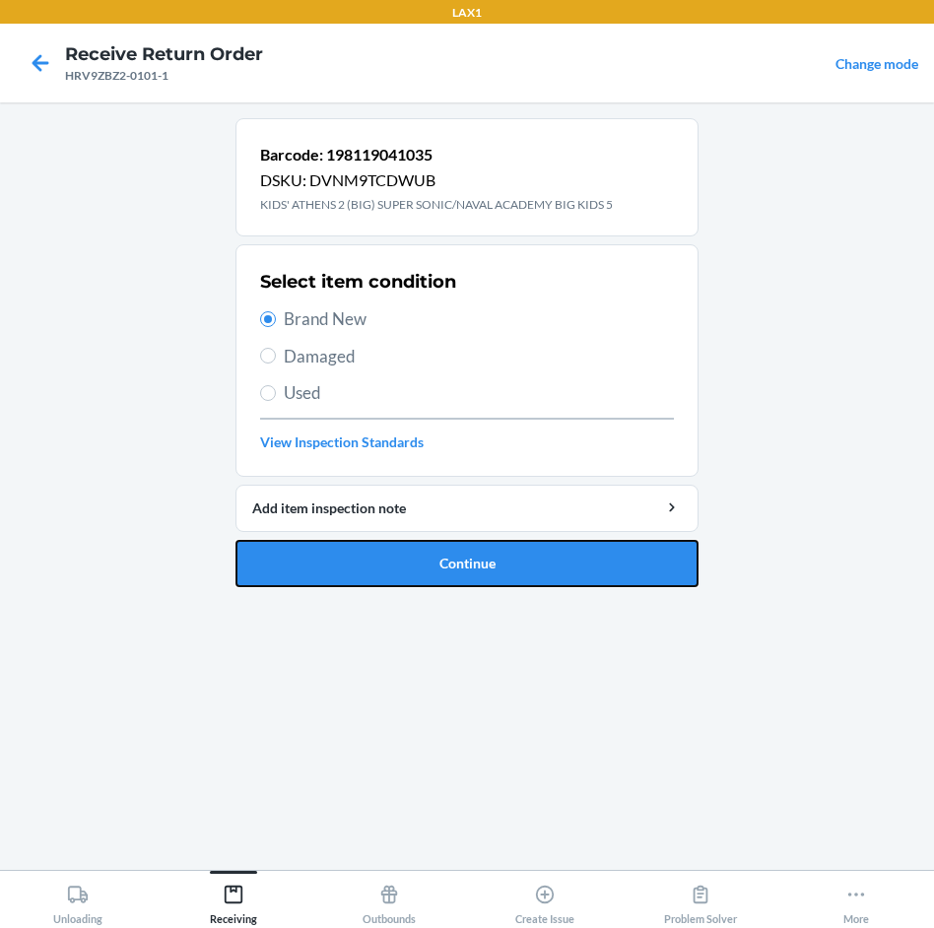
drag, startPoint x: 472, startPoint y: 562, endPoint x: 483, endPoint y: 552, distance: 14.7
click at [483, 552] on button "Continue" at bounding box center [467, 563] width 463 height 47
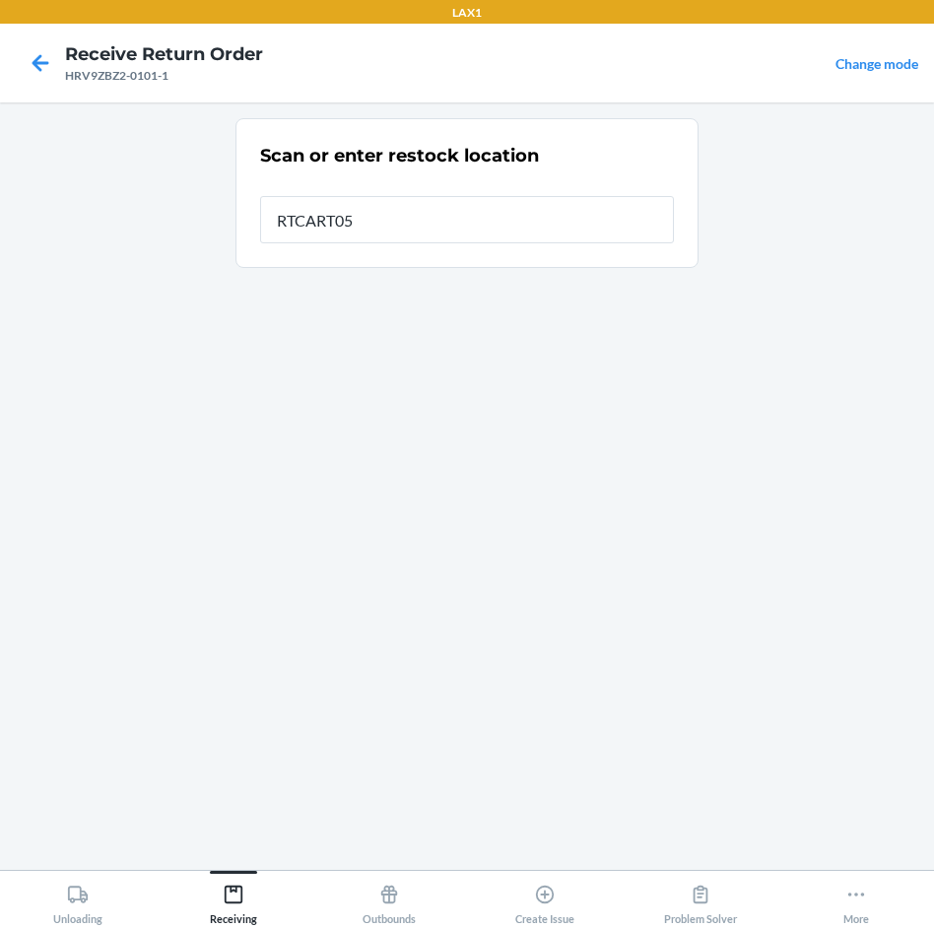
type input "RTCART052"
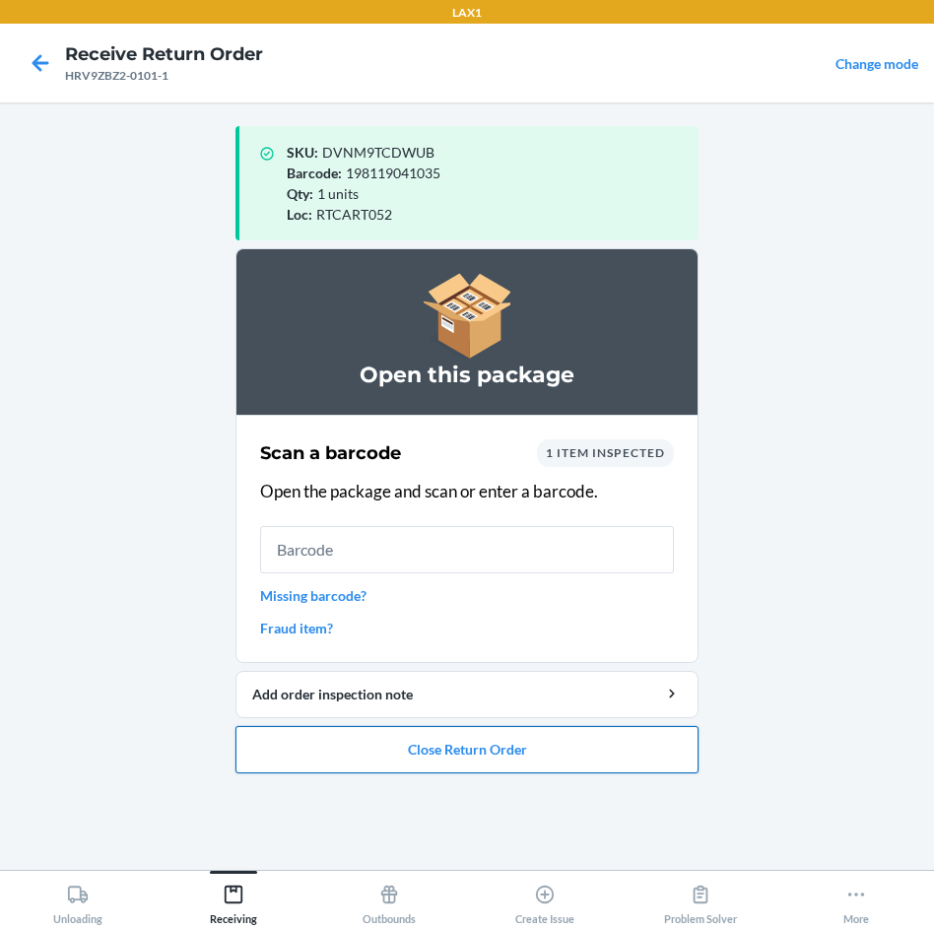
click at [459, 762] on button "Close Return Order" at bounding box center [467, 749] width 463 height 47
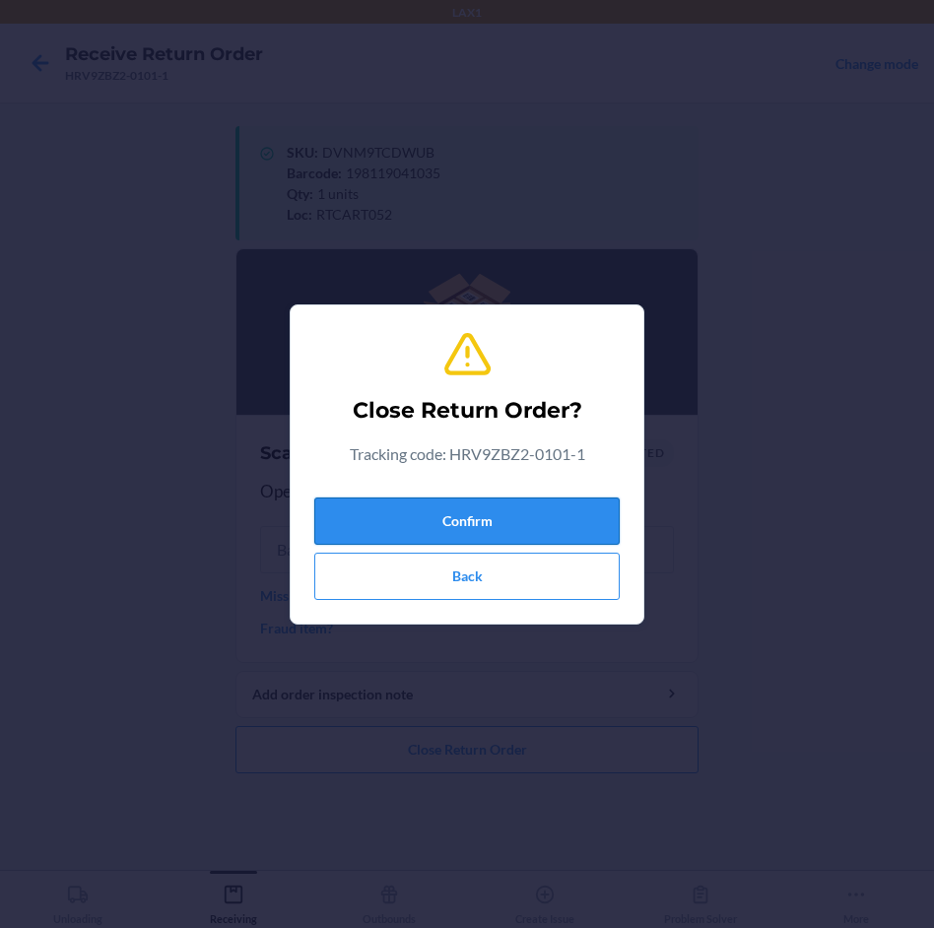
click at [511, 515] on button "Confirm" at bounding box center [467, 521] width 306 height 47
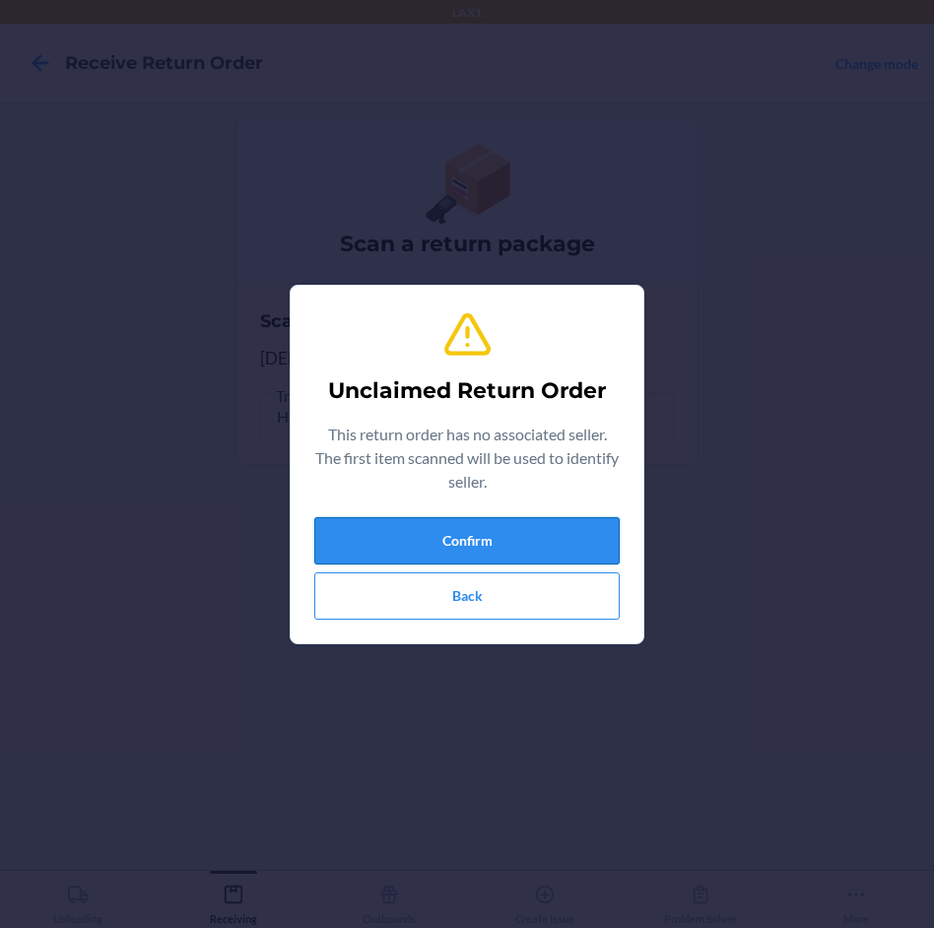
click at [489, 547] on button "Confirm" at bounding box center [467, 540] width 306 height 47
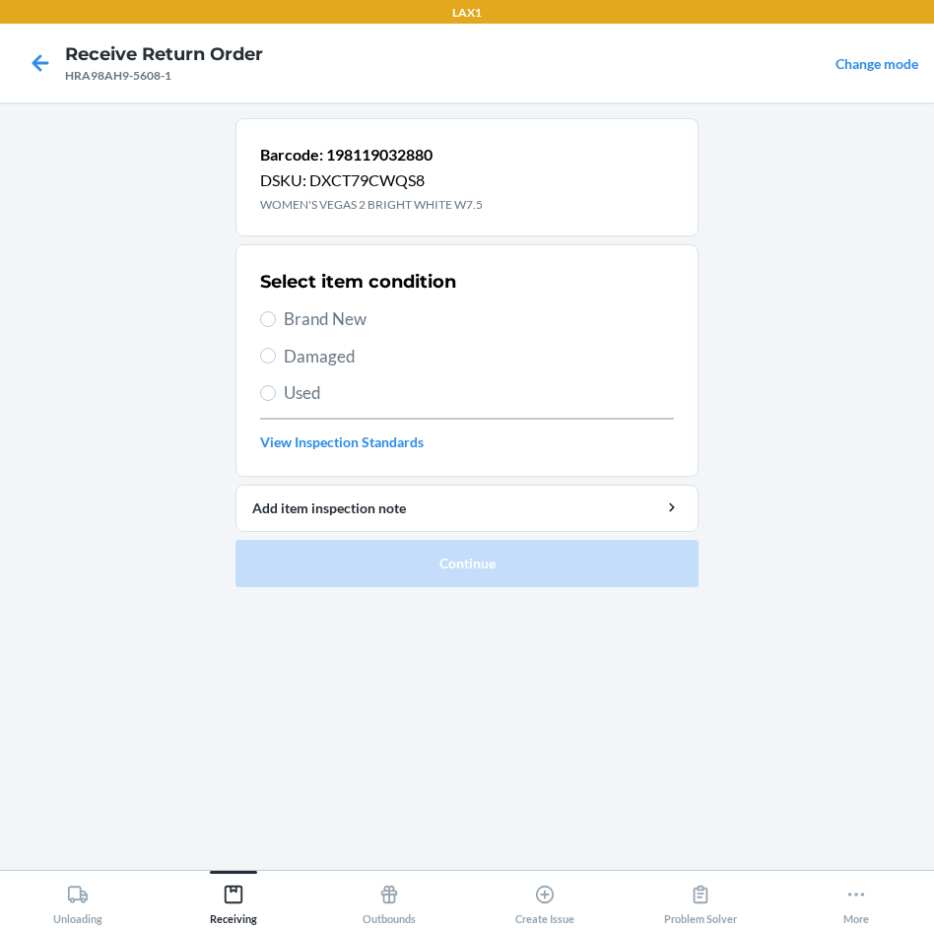
drag, startPoint x: 364, startPoint y: 319, endPoint x: 496, endPoint y: 462, distance: 194.6
click at [367, 323] on span "Brand New" at bounding box center [479, 320] width 390 height 26
click at [276, 323] on input "Brand New" at bounding box center [268, 319] width 16 height 16
radio input "true"
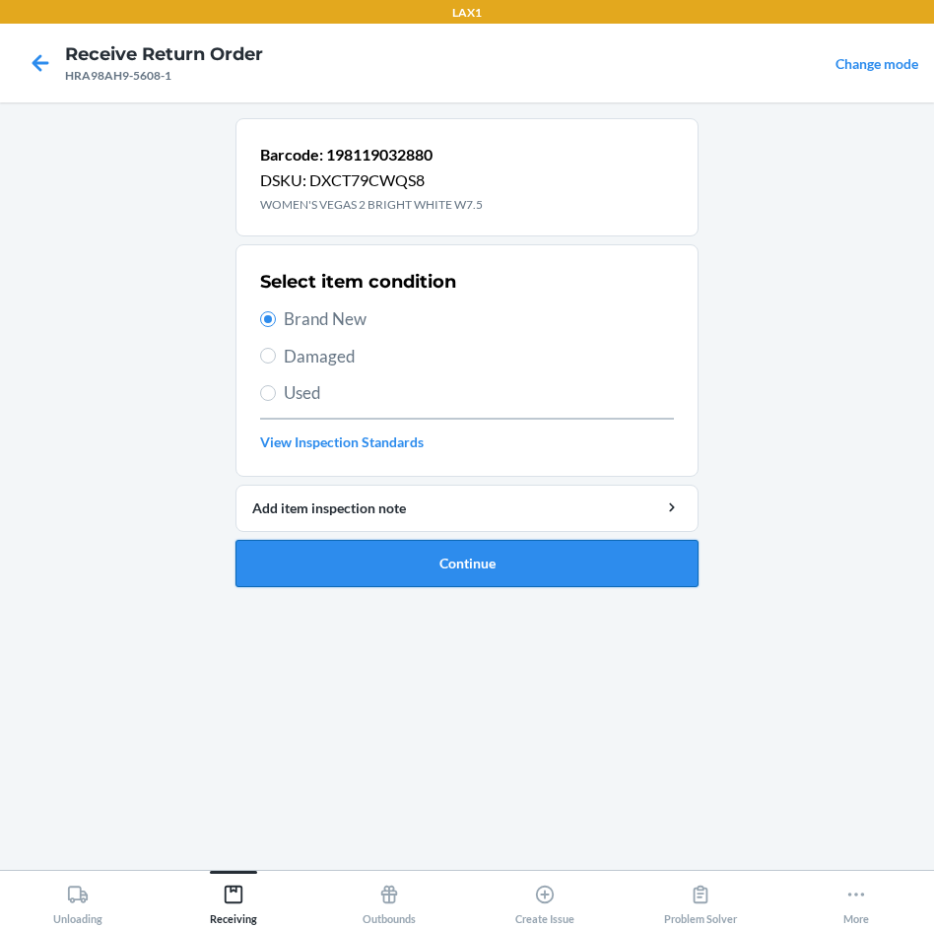
click at [533, 563] on button "Continue" at bounding box center [467, 563] width 463 height 47
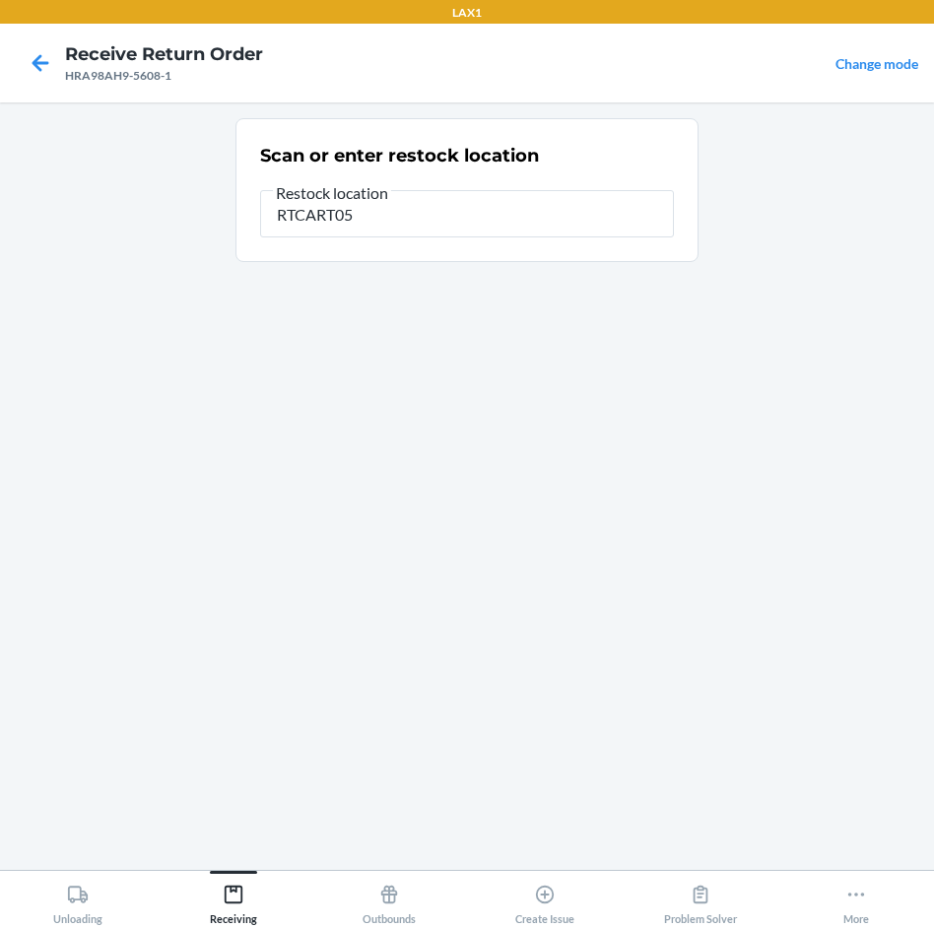
type input "RTCART052"
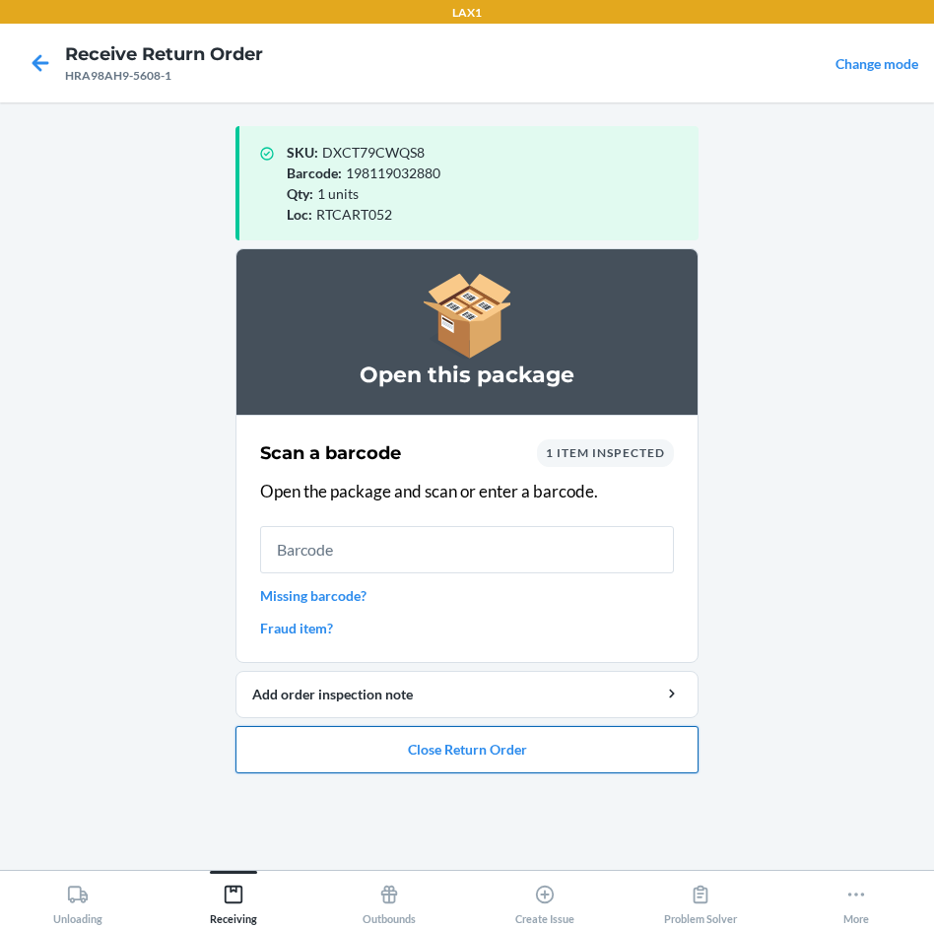
click at [522, 749] on button "Close Return Order" at bounding box center [467, 749] width 463 height 47
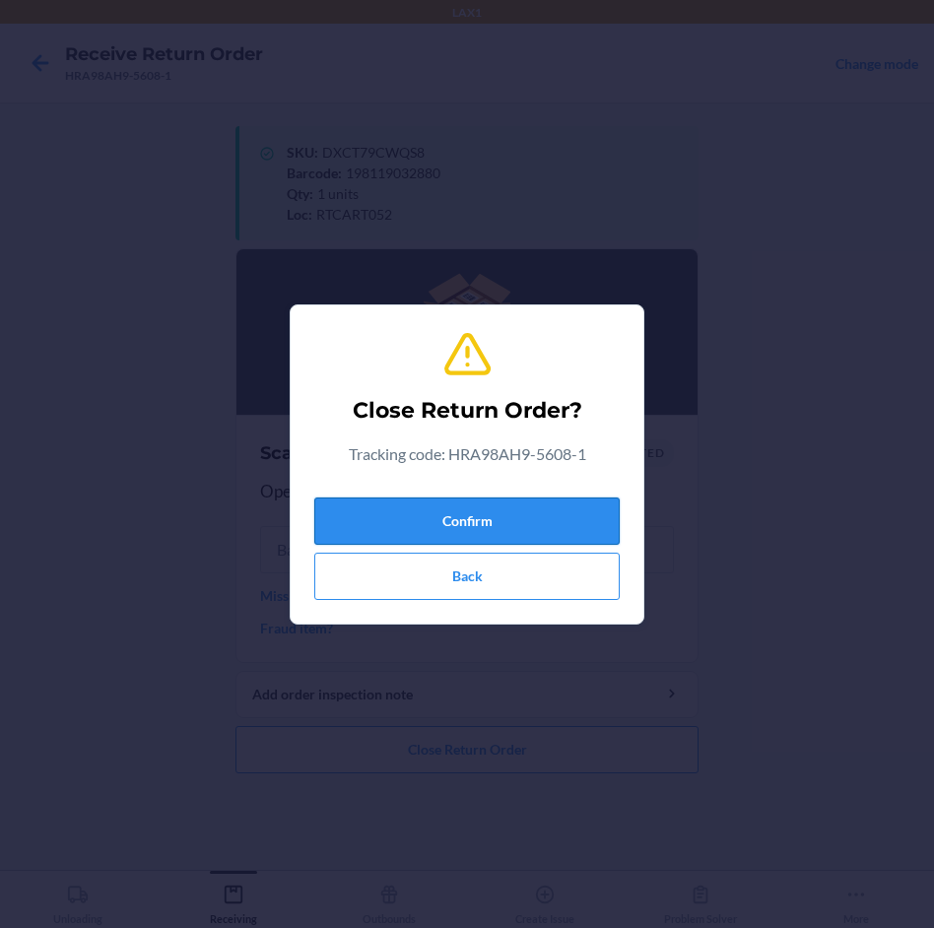
click at [526, 517] on button "Confirm" at bounding box center [467, 521] width 306 height 47
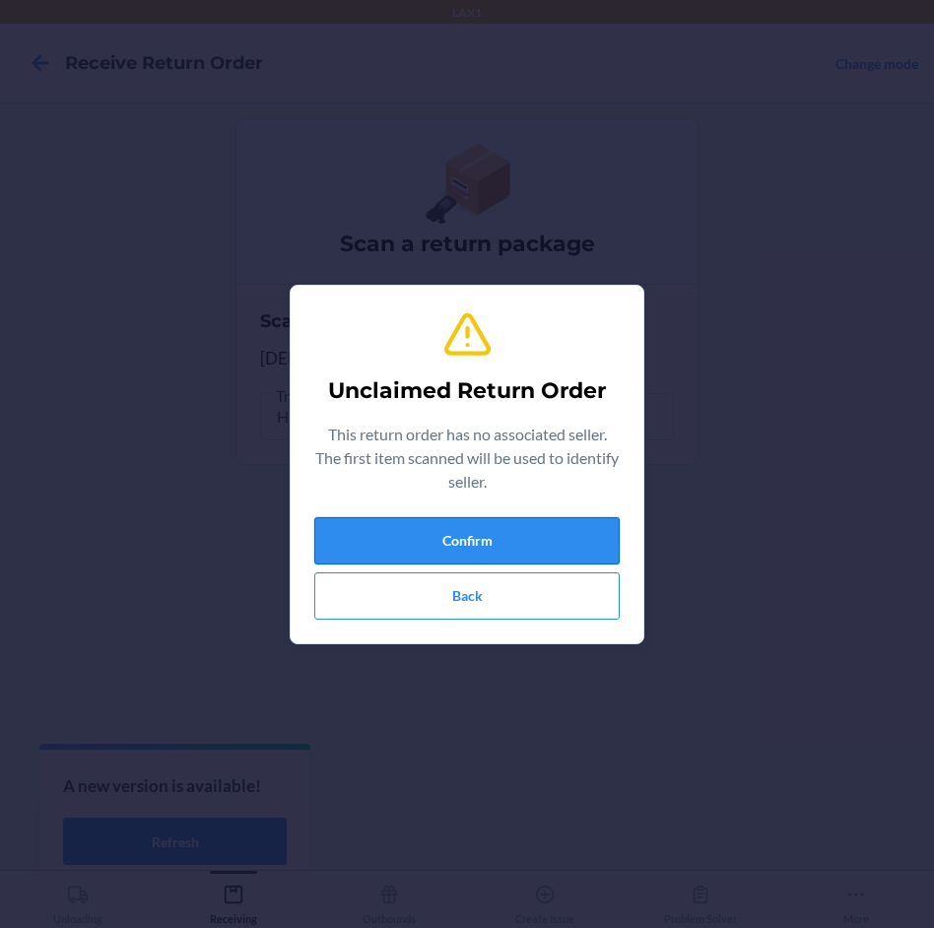
click at [551, 544] on button "Confirm" at bounding box center [467, 540] width 306 height 47
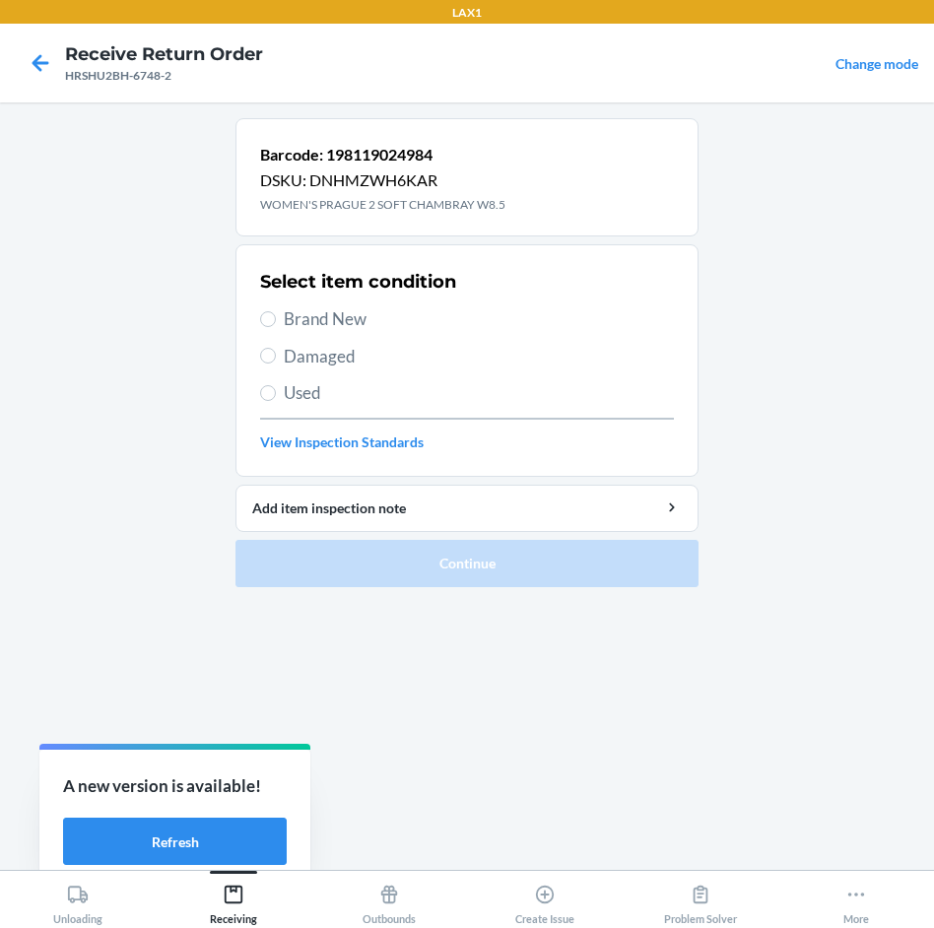
drag, startPoint x: 359, startPoint y: 315, endPoint x: 535, endPoint y: 439, distance: 215.2
click at [365, 318] on span "Brand New" at bounding box center [479, 320] width 390 height 26
click at [302, 321] on span "Brand New" at bounding box center [479, 320] width 390 height 26
click at [276, 321] on input "Brand New" at bounding box center [268, 319] width 16 height 16
radio input "true"
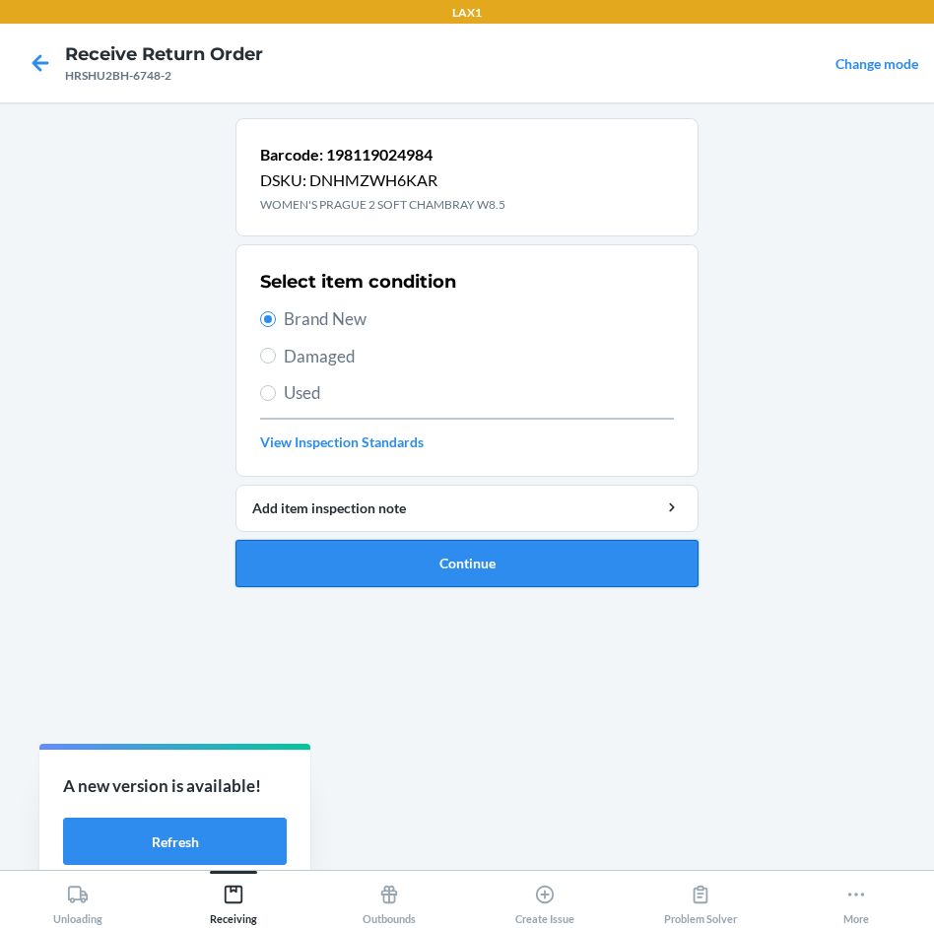
click at [479, 567] on button "Continue" at bounding box center [467, 563] width 463 height 47
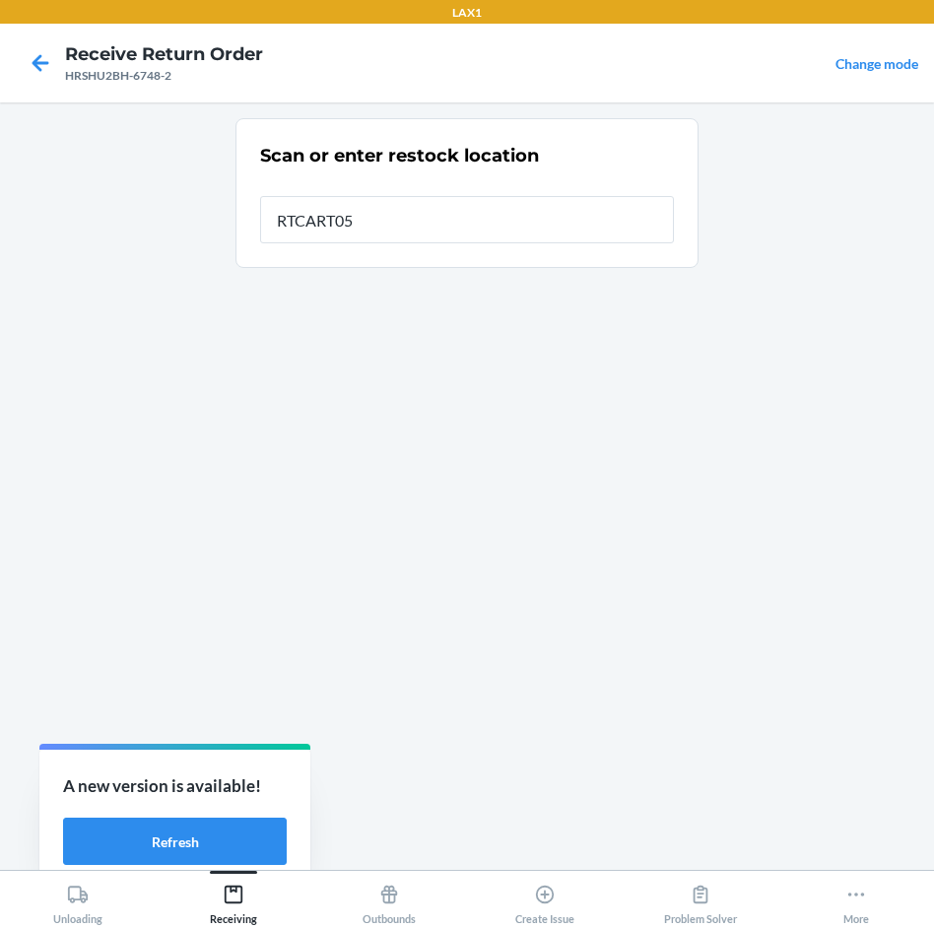
type input "RTCART052"
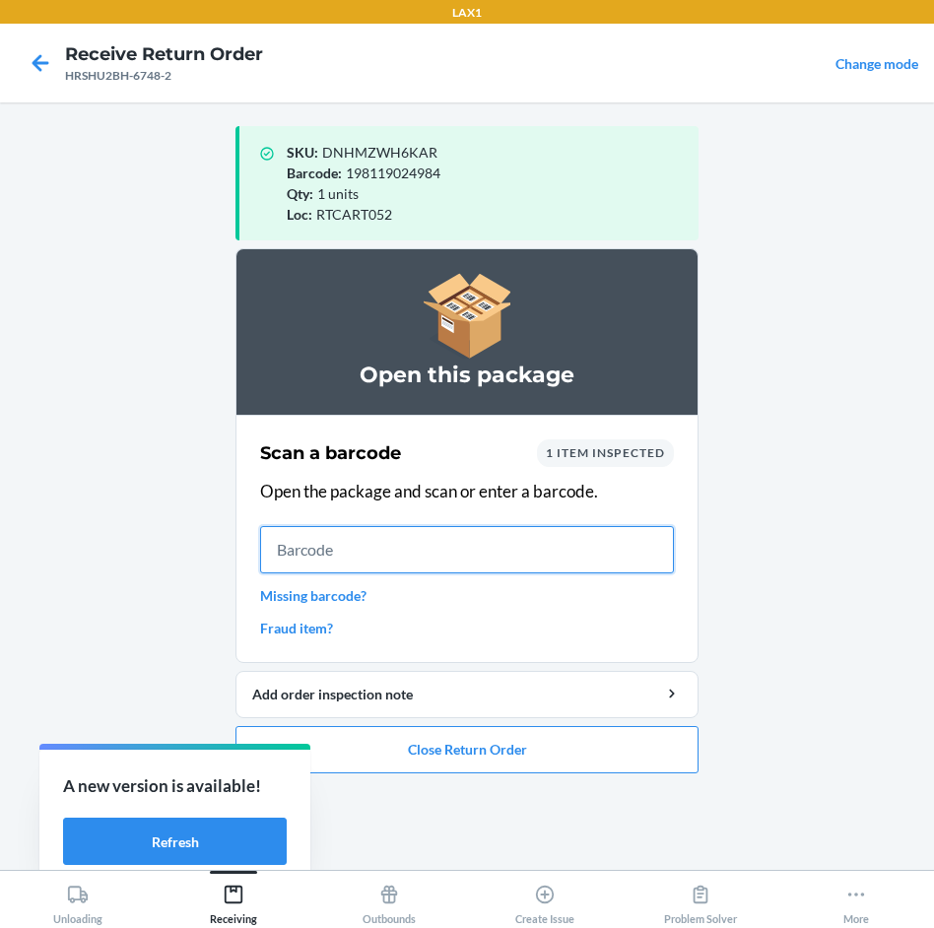
click at [549, 546] on input "text" at bounding box center [467, 549] width 414 height 47
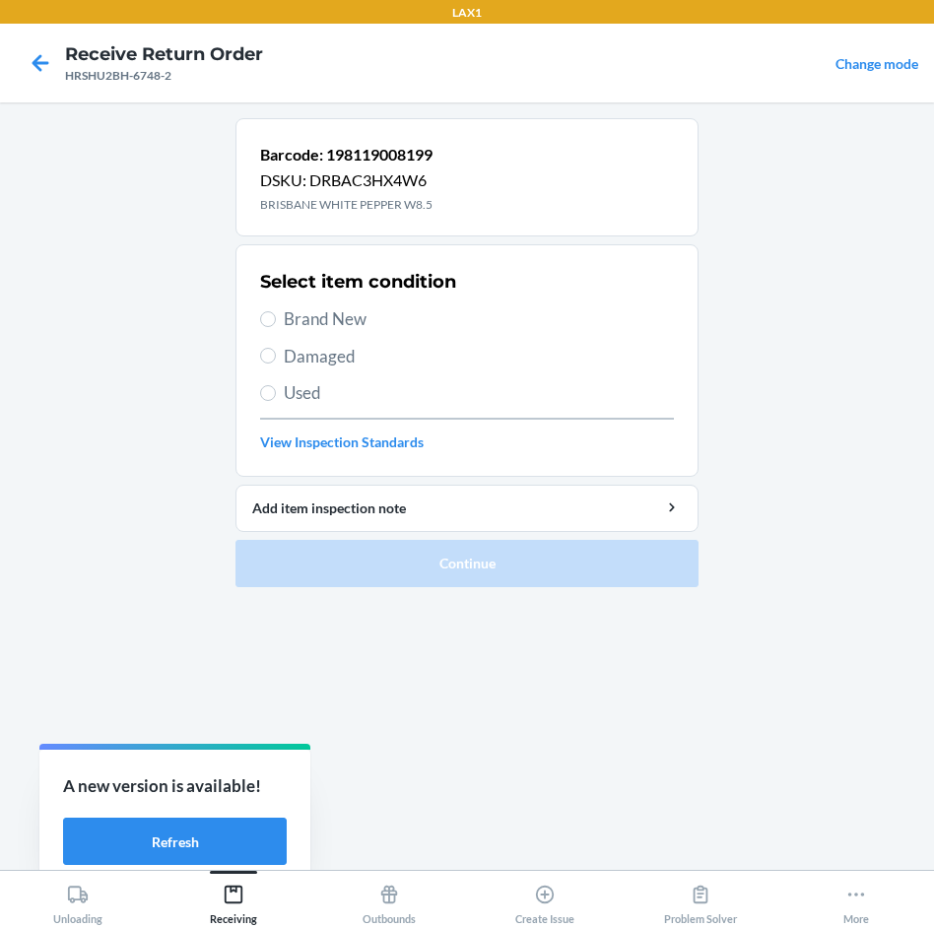
drag, startPoint x: 342, startPoint y: 309, endPoint x: 319, endPoint y: 309, distance: 22.7
click at [319, 309] on span "Brand New" at bounding box center [479, 320] width 390 height 26
click at [269, 314] on input "Brand New" at bounding box center [268, 319] width 16 height 16
radio input "true"
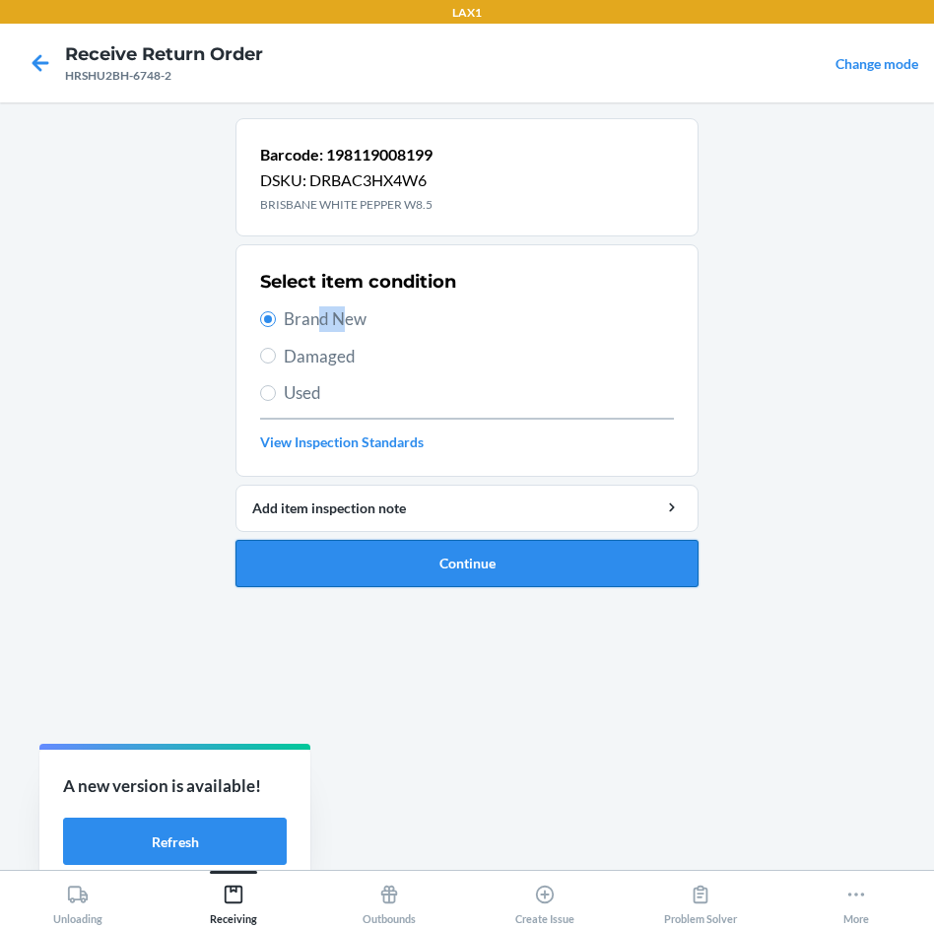
click at [460, 548] on button "Continue" at bounding box center [467, 563] width 463 height 47
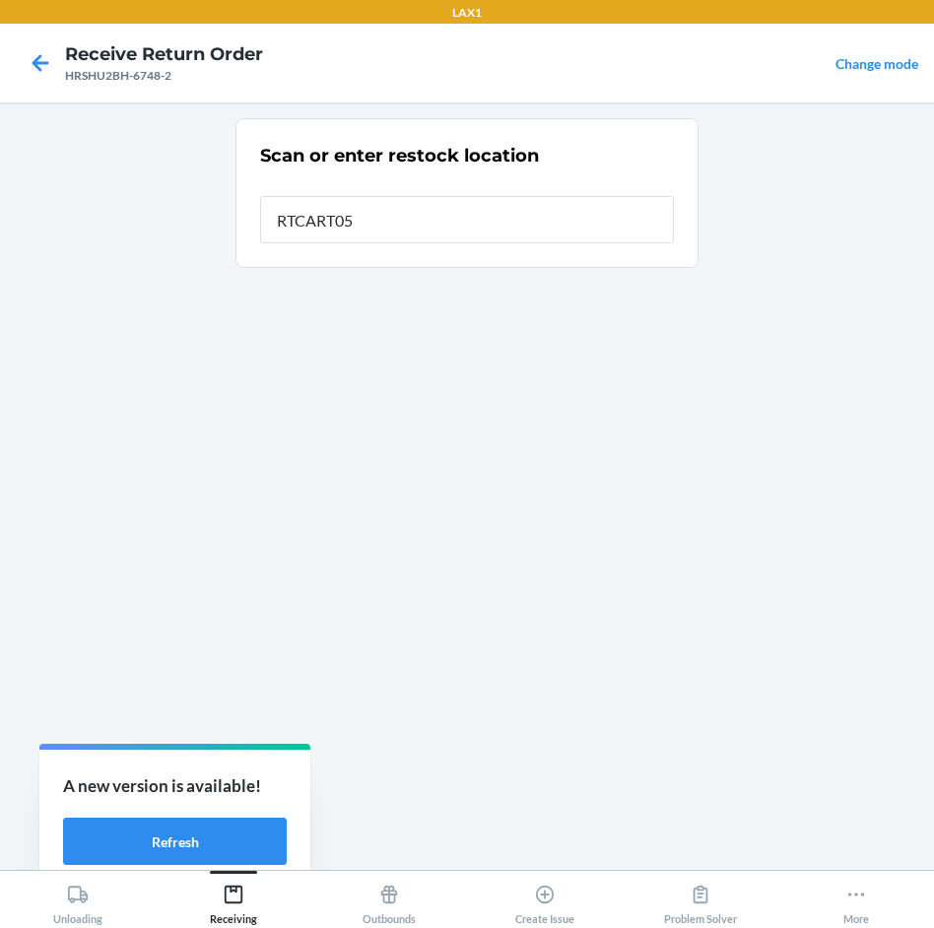
type input "RTCART052"
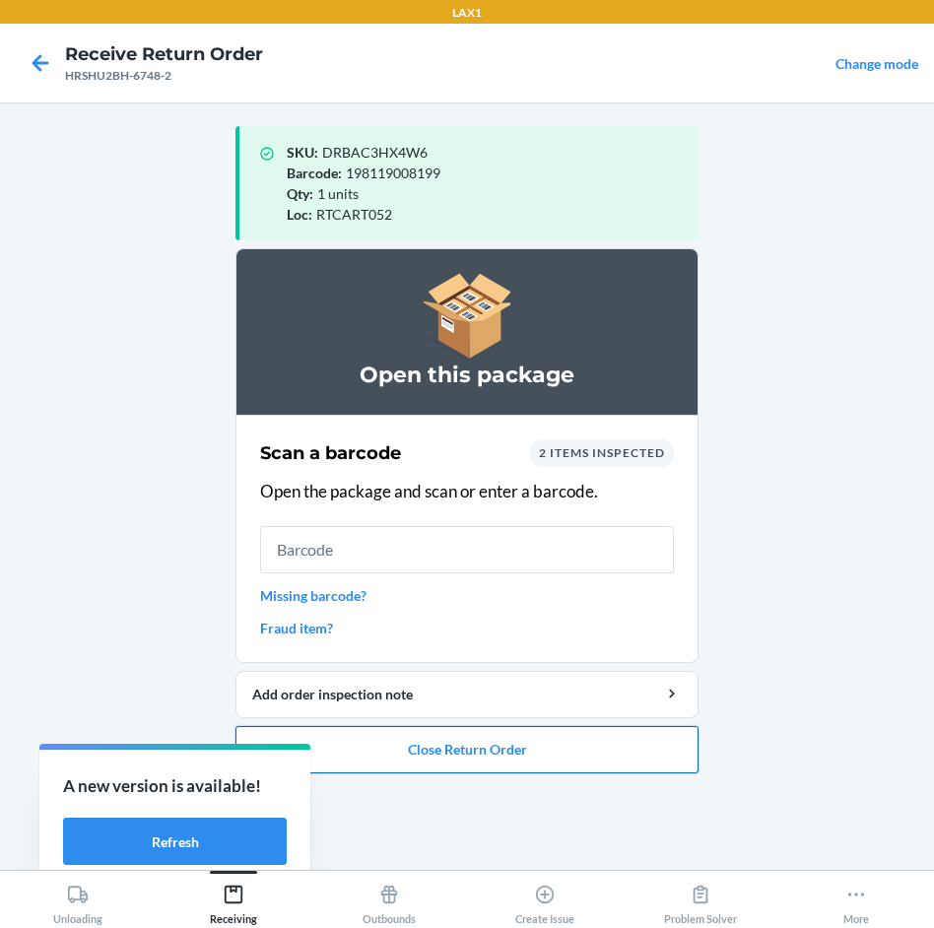
click at [515, 753] on button "Close Return Order" at bounding box center [467, 749] width 463 height 47
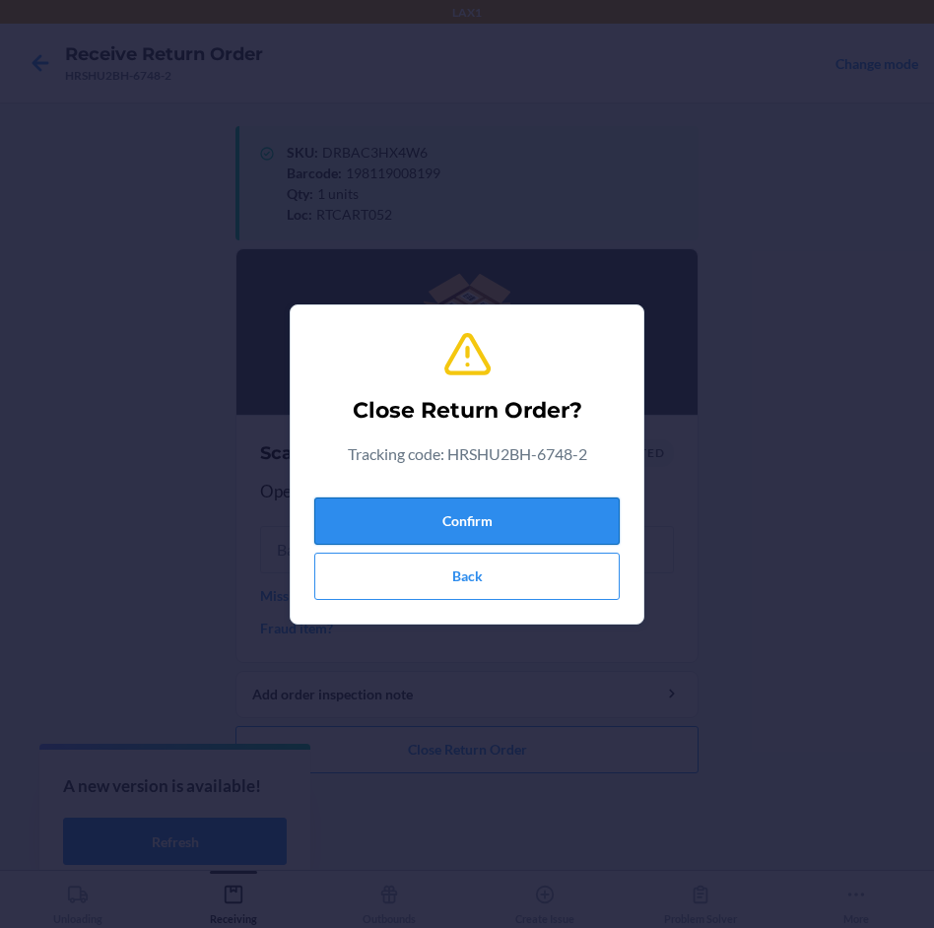
click at [489, 521] on button "Confirm" at bounding box center [467, 521] width 306 height 47
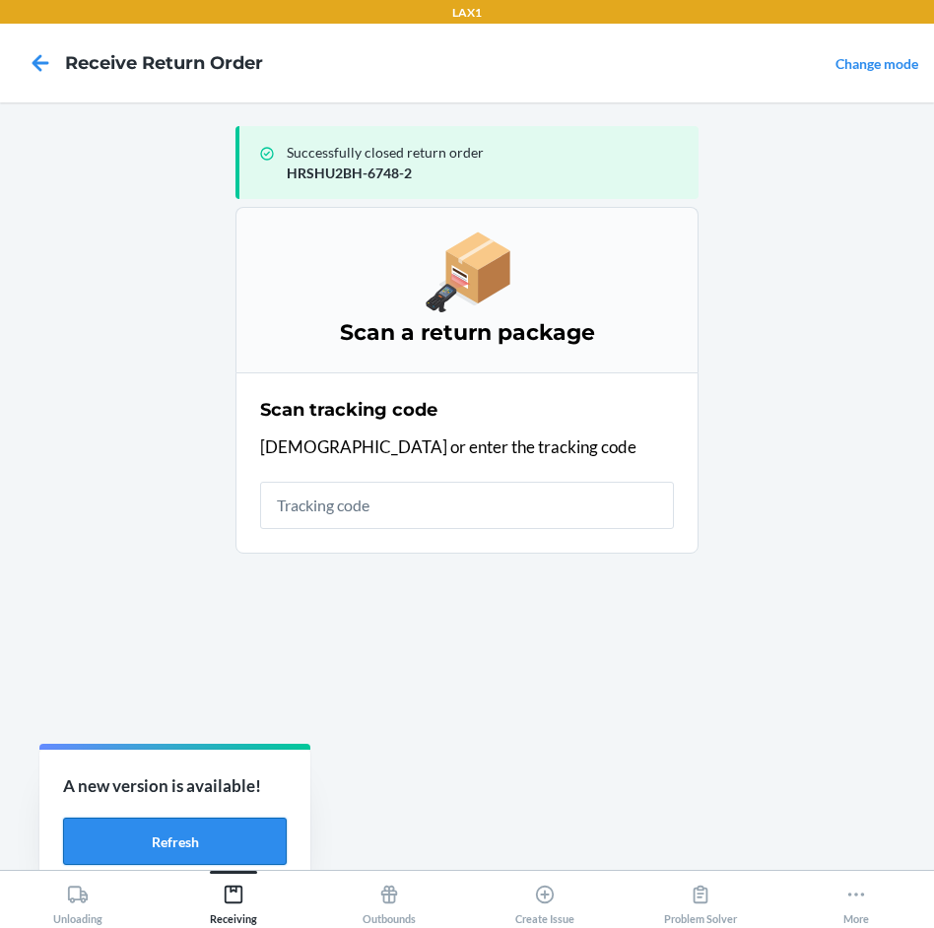
click at [257, 834] on button "Refresh" at bounding box center [175, 841] width 224 height 47
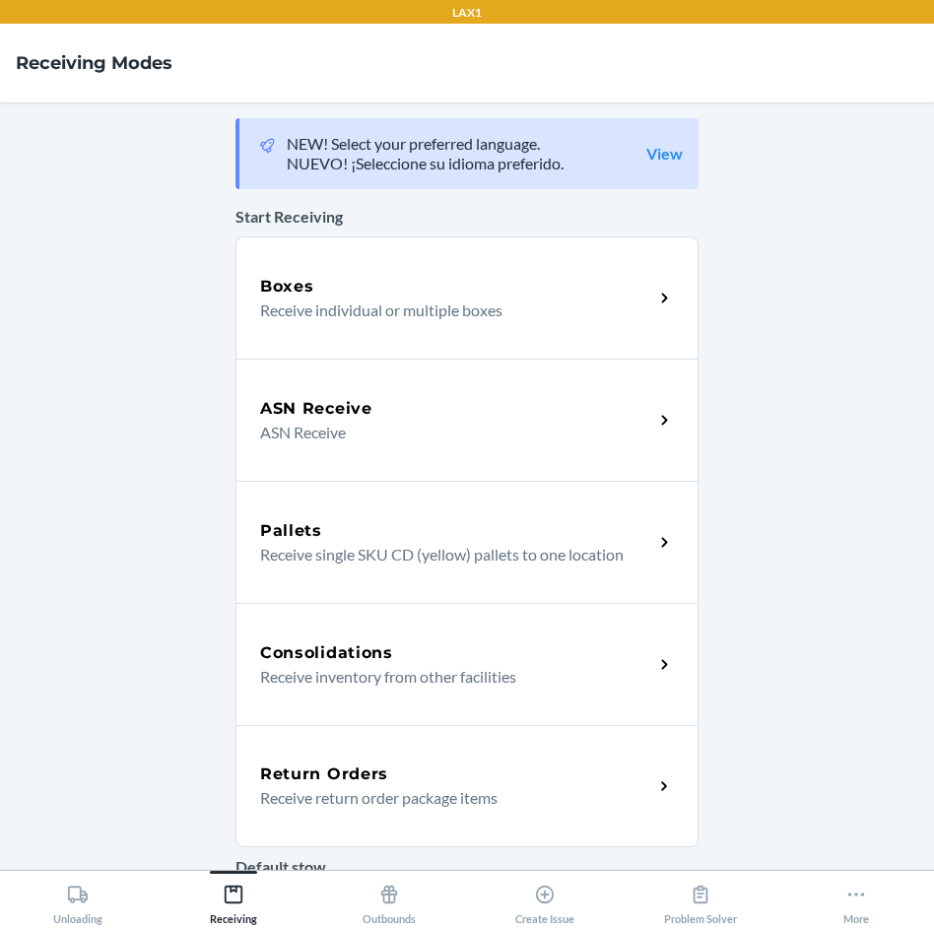
click at [326, 788] on p "Receive return order package items" at bounding box center [449, 799] width 378 height 24
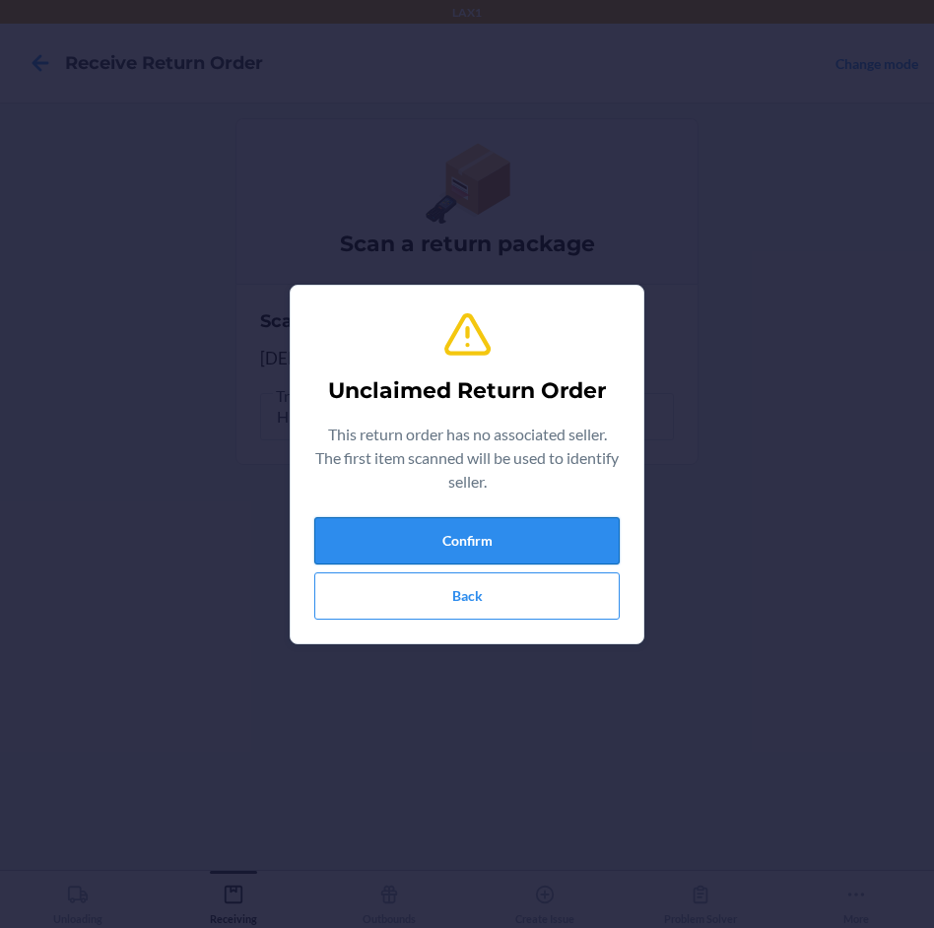
click at [508, 536] on button "Confirm" at bounding box center [467, 540] width 306 height 47
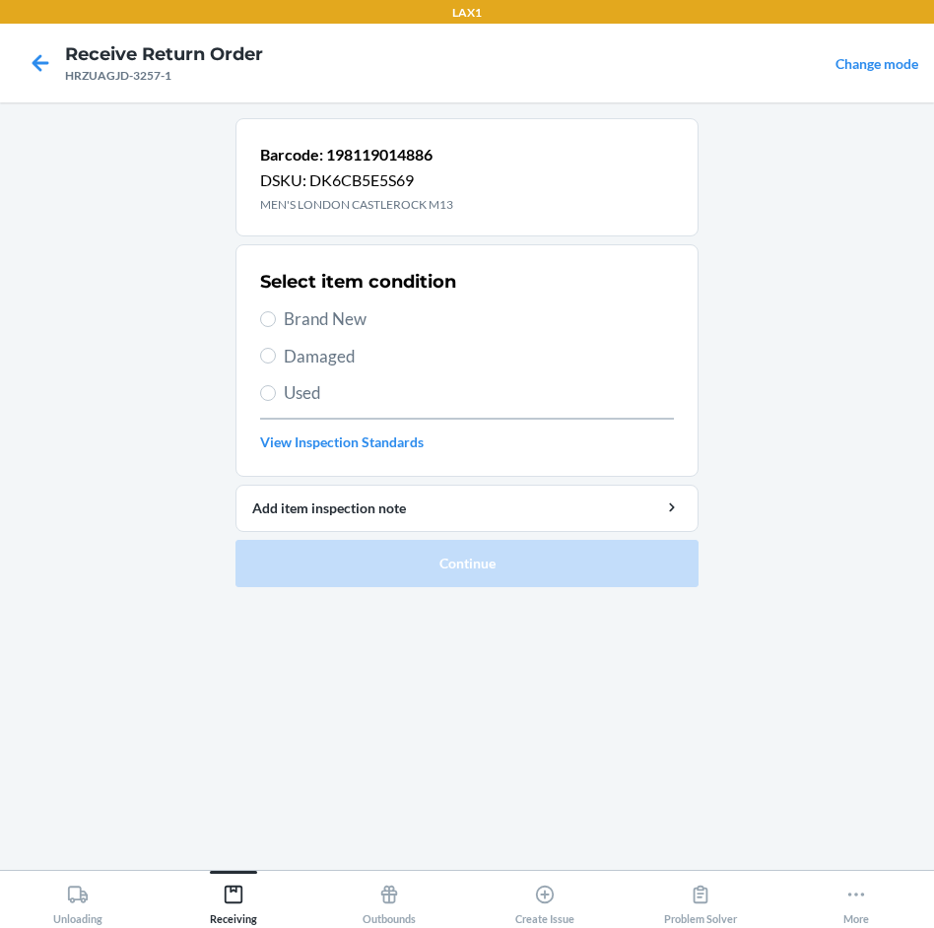
click at [294, 315] on span "Brand New" at bounding box center [479, 320] width 390 height 26
click at [276, 315] on input "Brand New" at bounding box center [268, 319] width 16 height 16
radio input "true"
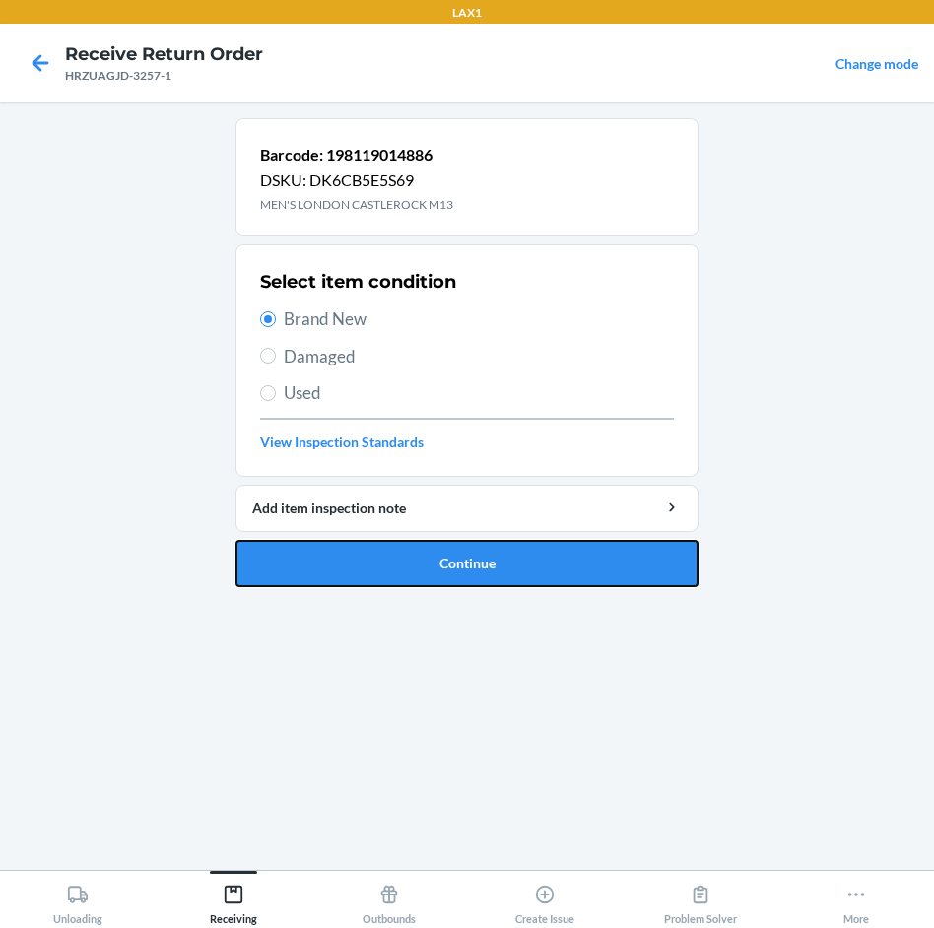
click at [497, 551] on button "Continue" at bounding box center [467, 563] width 463 height 47
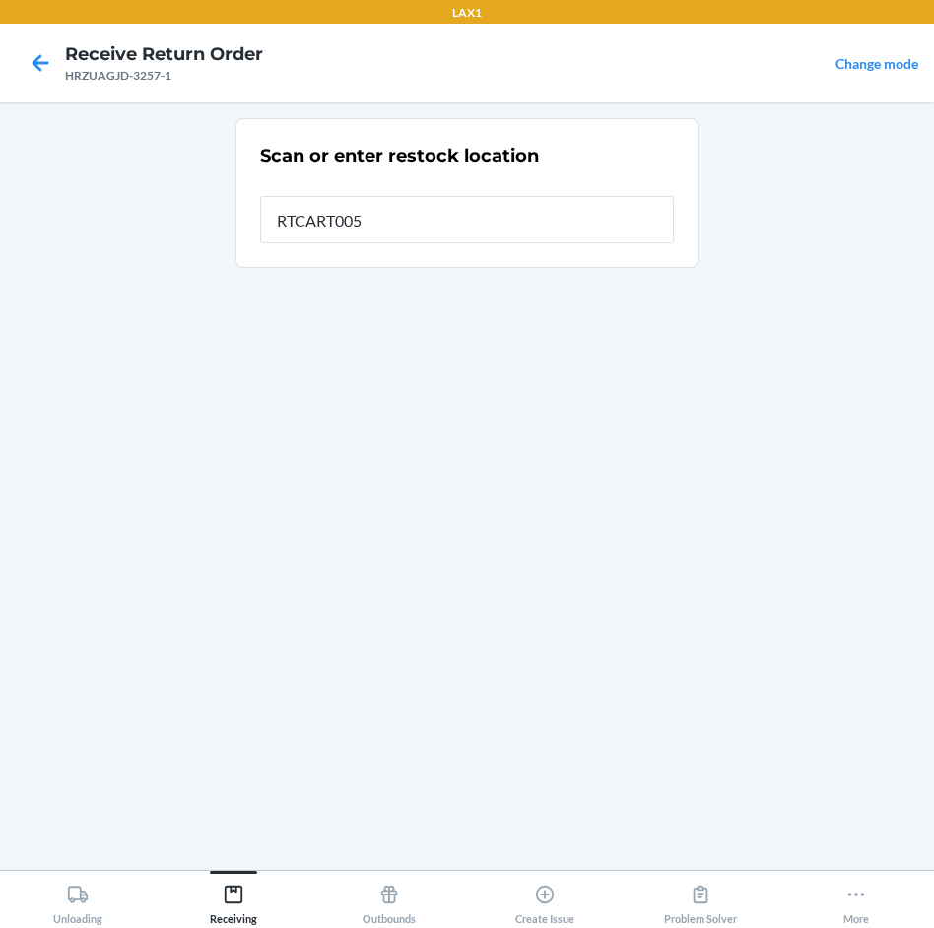
type input "RTCART005"
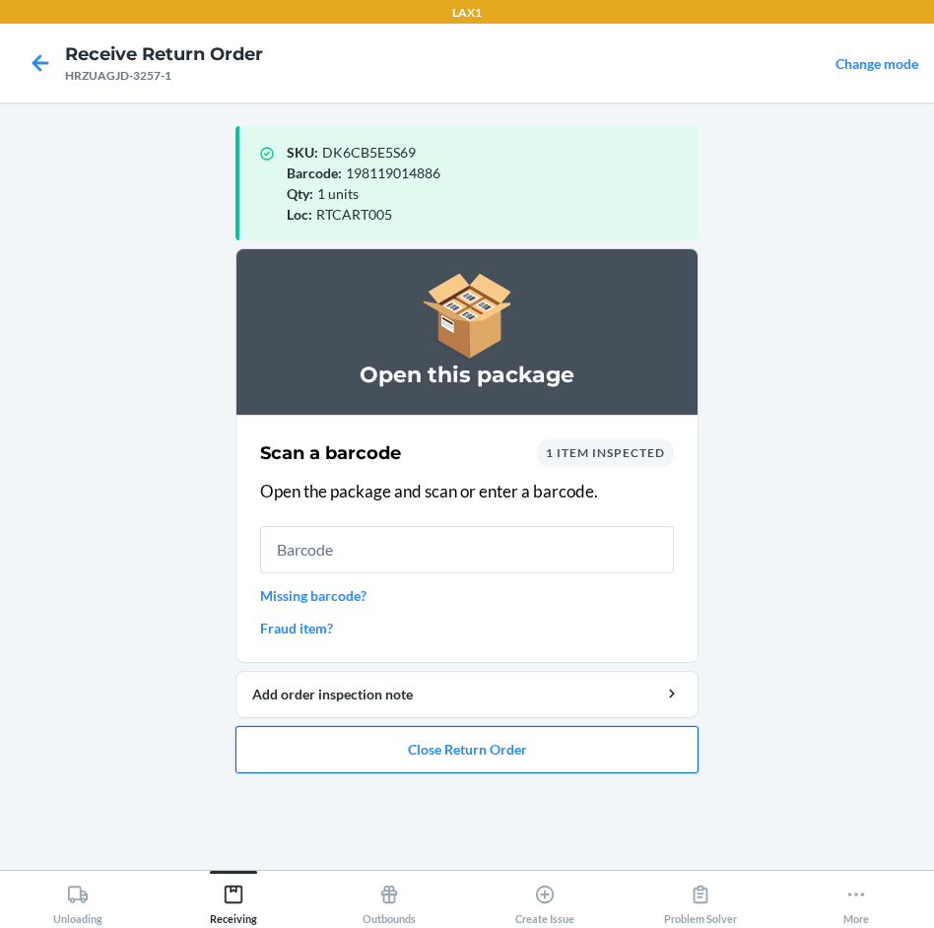
click at [501, 740] on button "Close Return Order" at bounding box center [467, 749] width 463 height 47
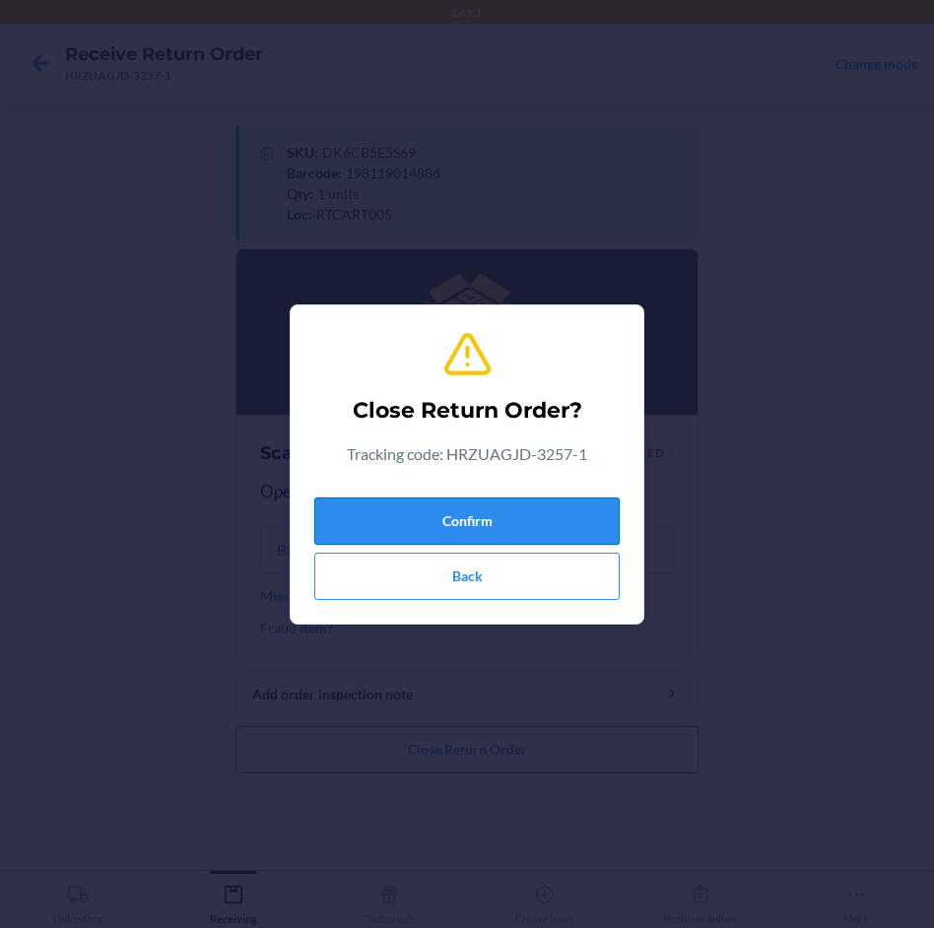
click at [533, 533] on button "Confirm" at bounding box center [467, 521] width 306 height 47
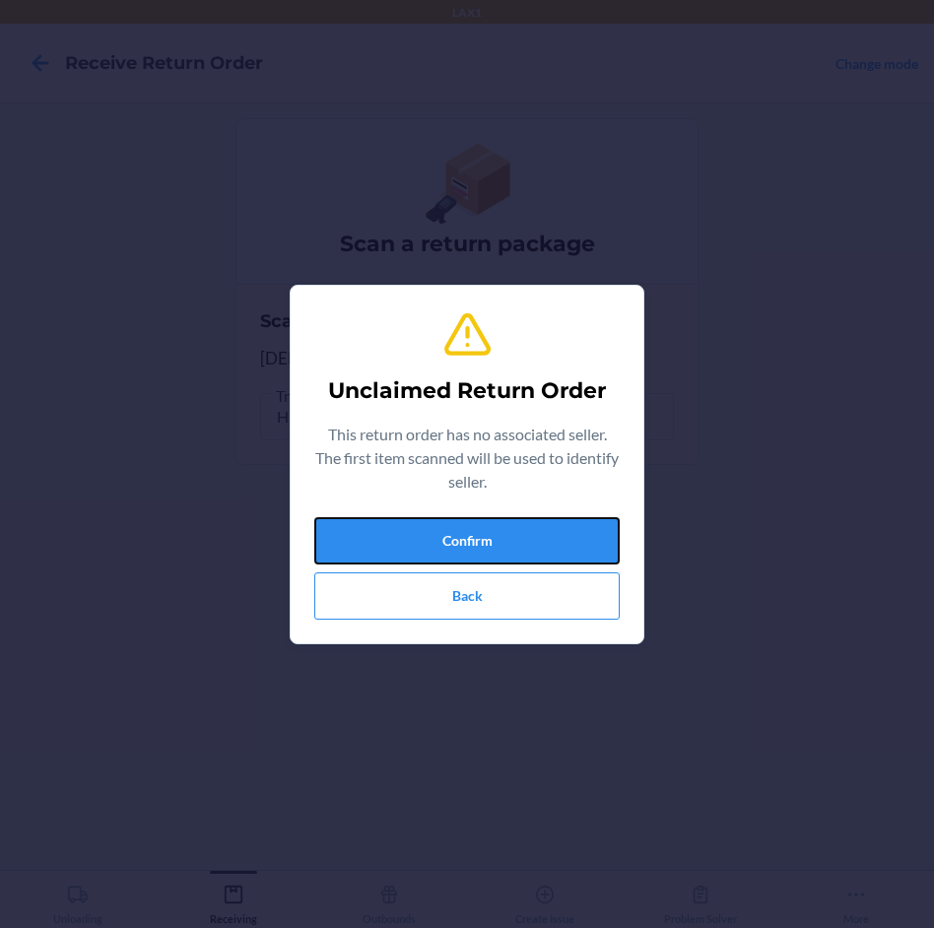
click at [533, 533] on button "Confirm" at bounding box center [467, 540] width 306 height 47
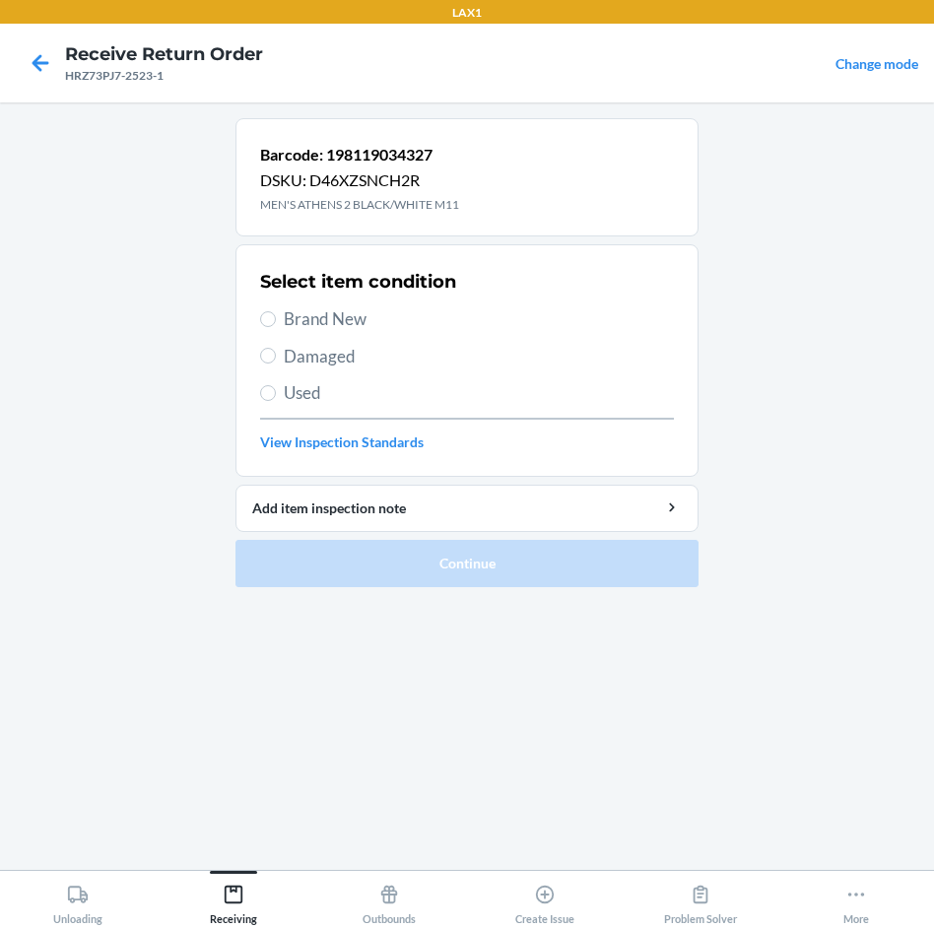
click at [303, 366] on span "Damaged" at bounding box center [479, 357] width 390 height 26
click at [276, 364] on input "Damaged" at bounding box center [268, 356] width 16 height 16
radio input "true"
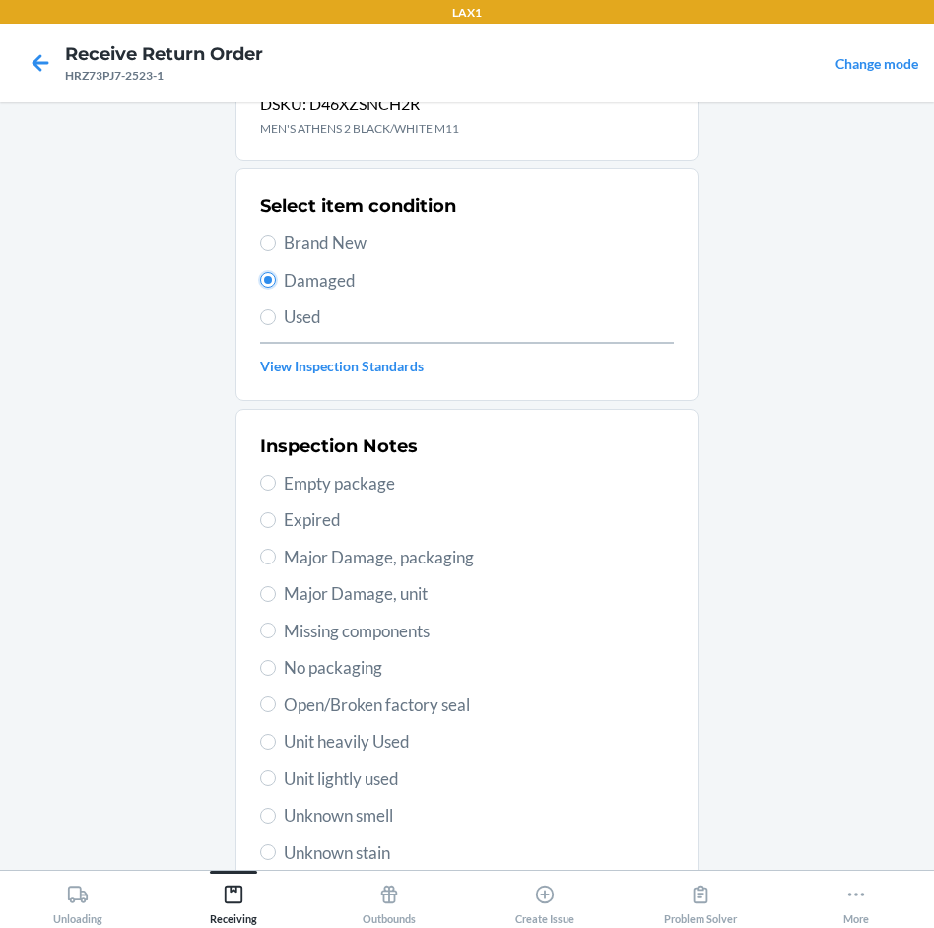
scroll to position [99, 0]
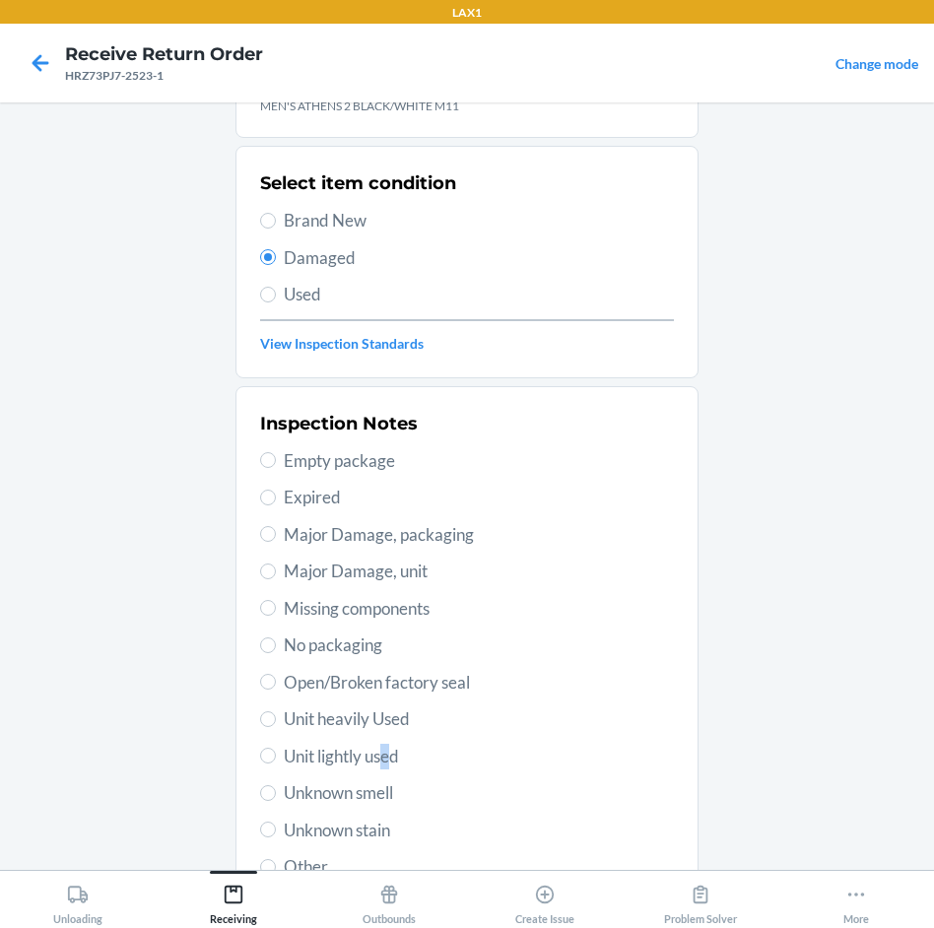
click at [378, 755] on span "Unit lightly used" at bounding box center [479, 757] width 390 height 26
click at [366, 712] on span "Unit heavily Used" at bounding box center [479, 720] width 390 height 26
click at [276, 712] on input "Unit heavily Used" at bounding box center [268, 720] width 16 height 16
radio input "true"
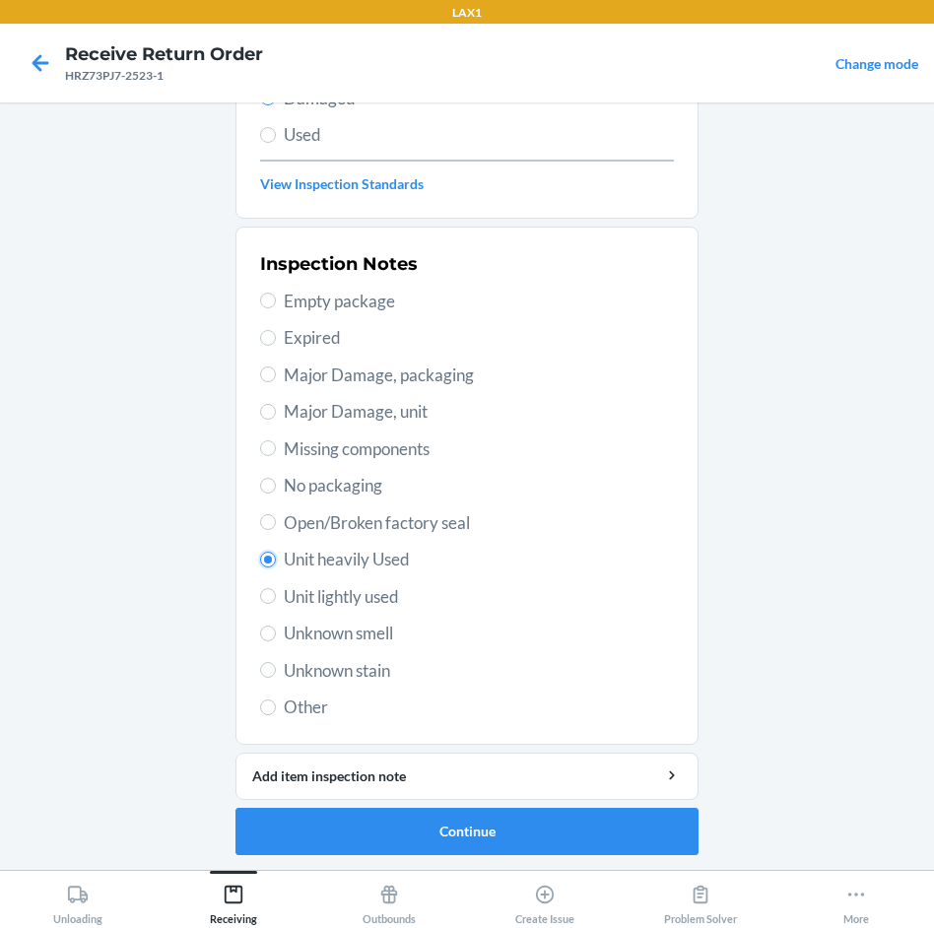
scroll to position [259, 0]
click at [644, 818] on button "Continue" at bounding box center [467, 830] width 463 height 47
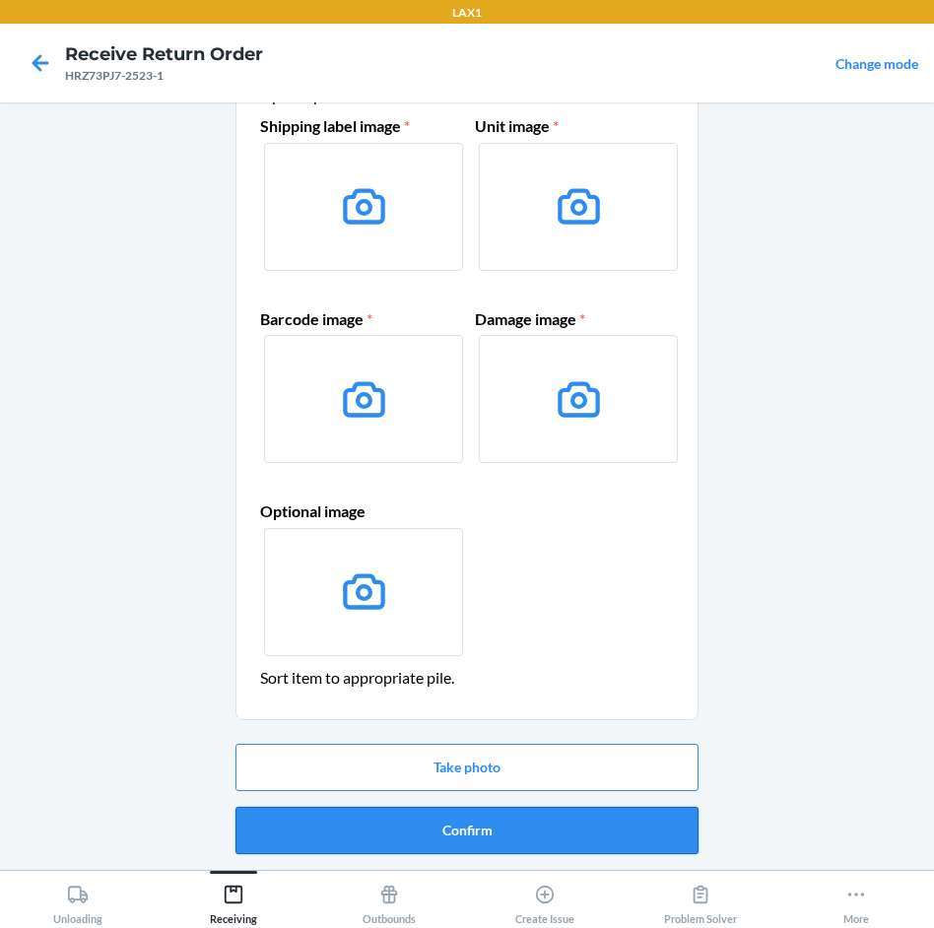
click at [638, 811] on button "Confirm" at bounding box center [467, 830] width 463 height 47
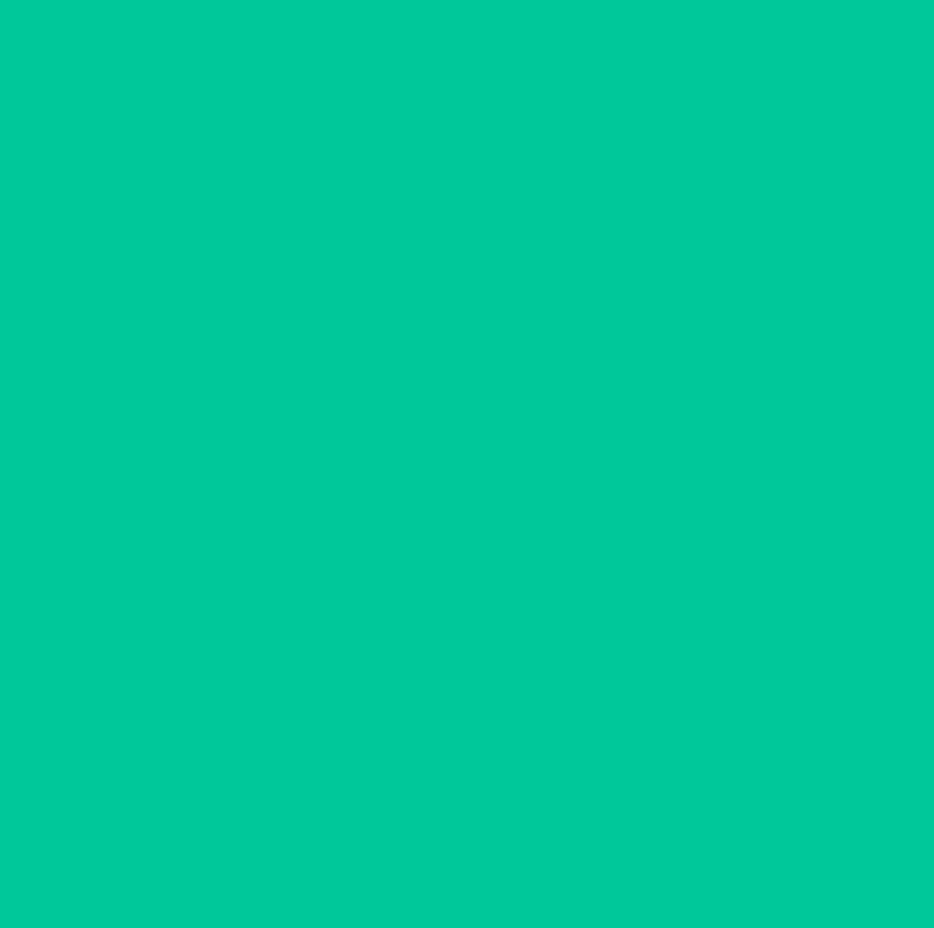
scroll to position [0, 0]
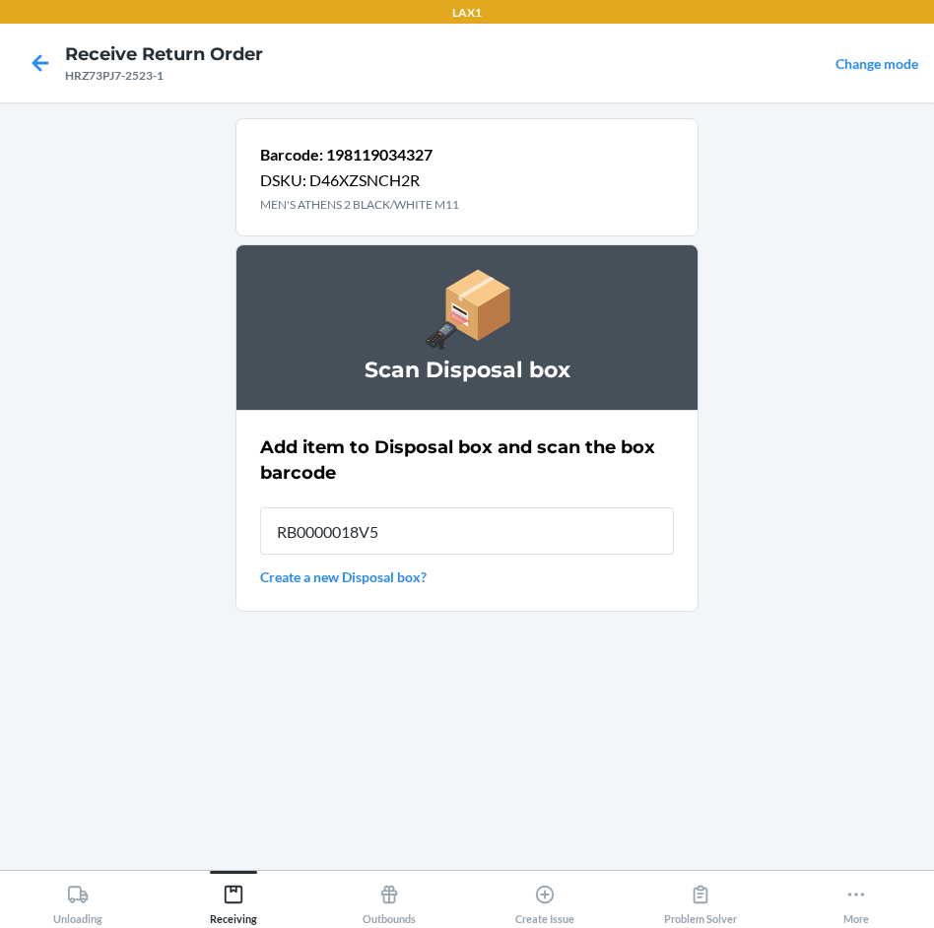
type input "RB0000018V5"
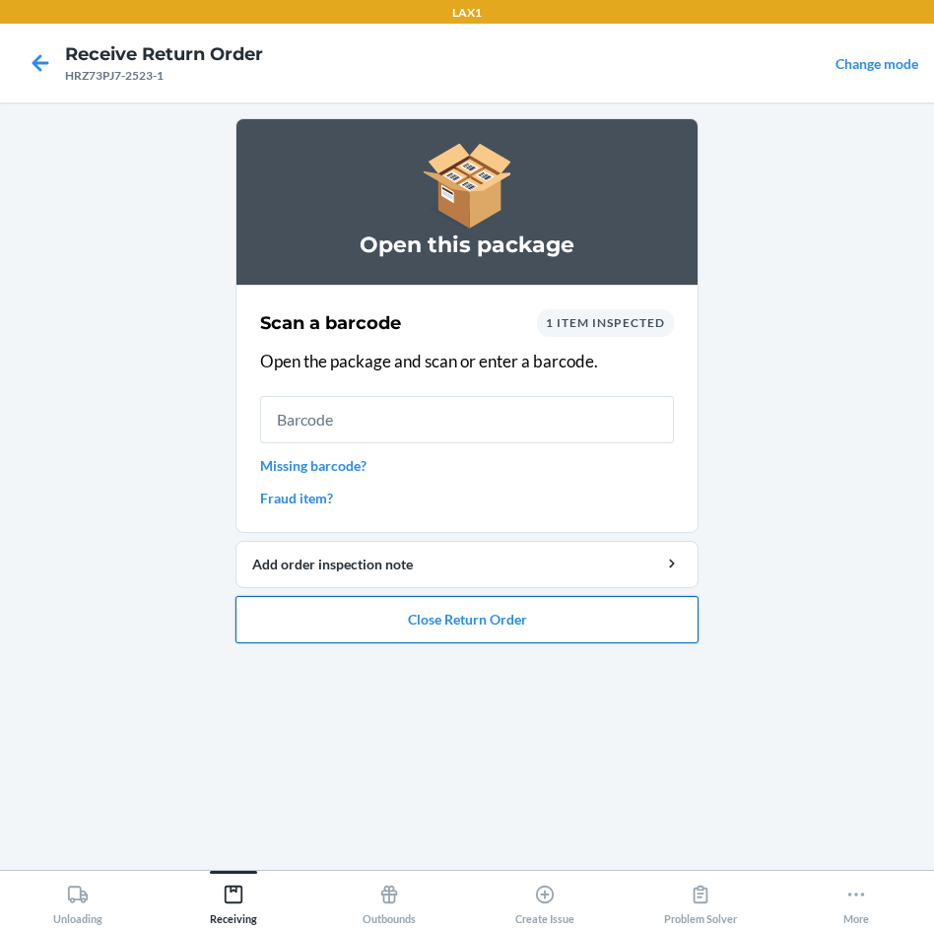
click at [506, 639] on button "Close Return Order" at bounding box center [467, 619] width 463 height 47
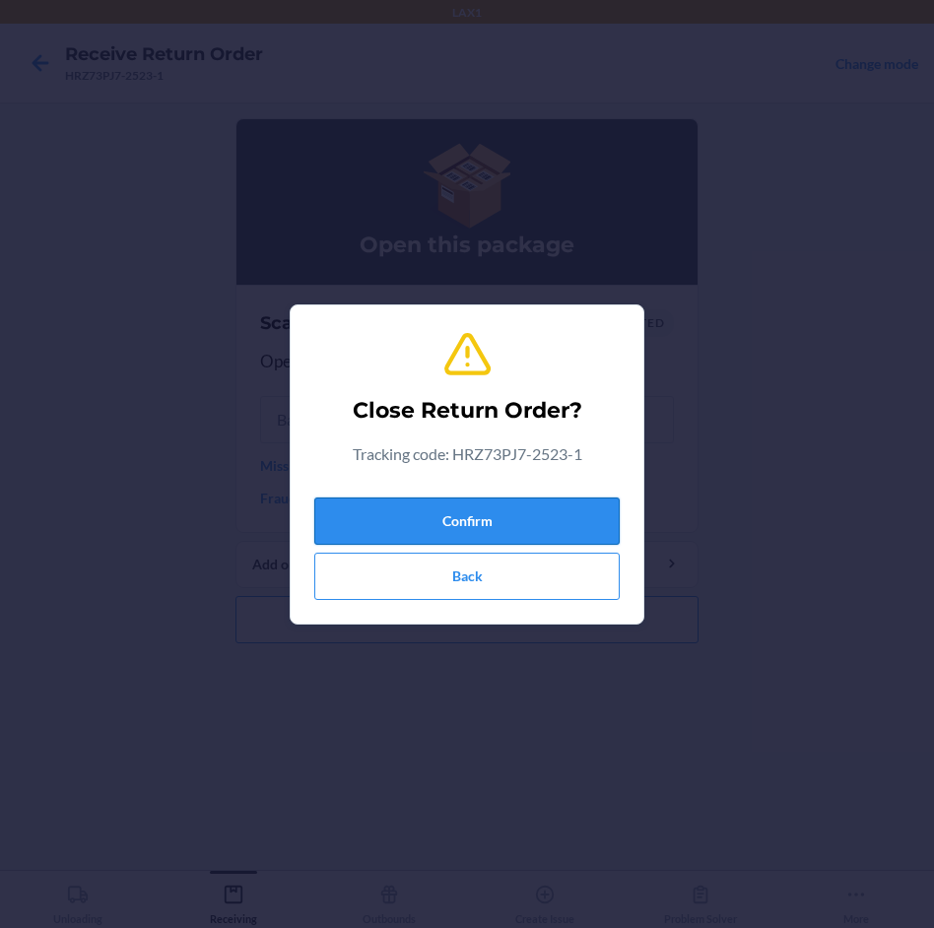
click at [530, 514] on button "Confirm" at bounding box center [467, 521] width 306 height 47
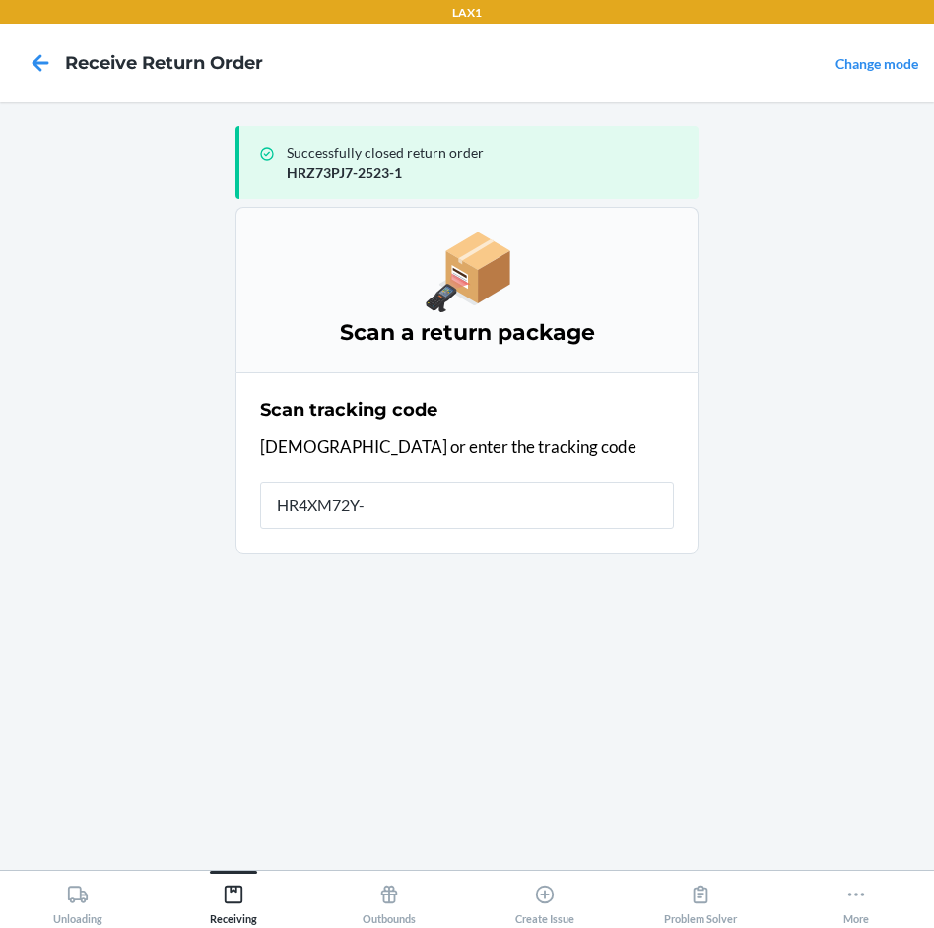
type input "HR4XM72Y-3"
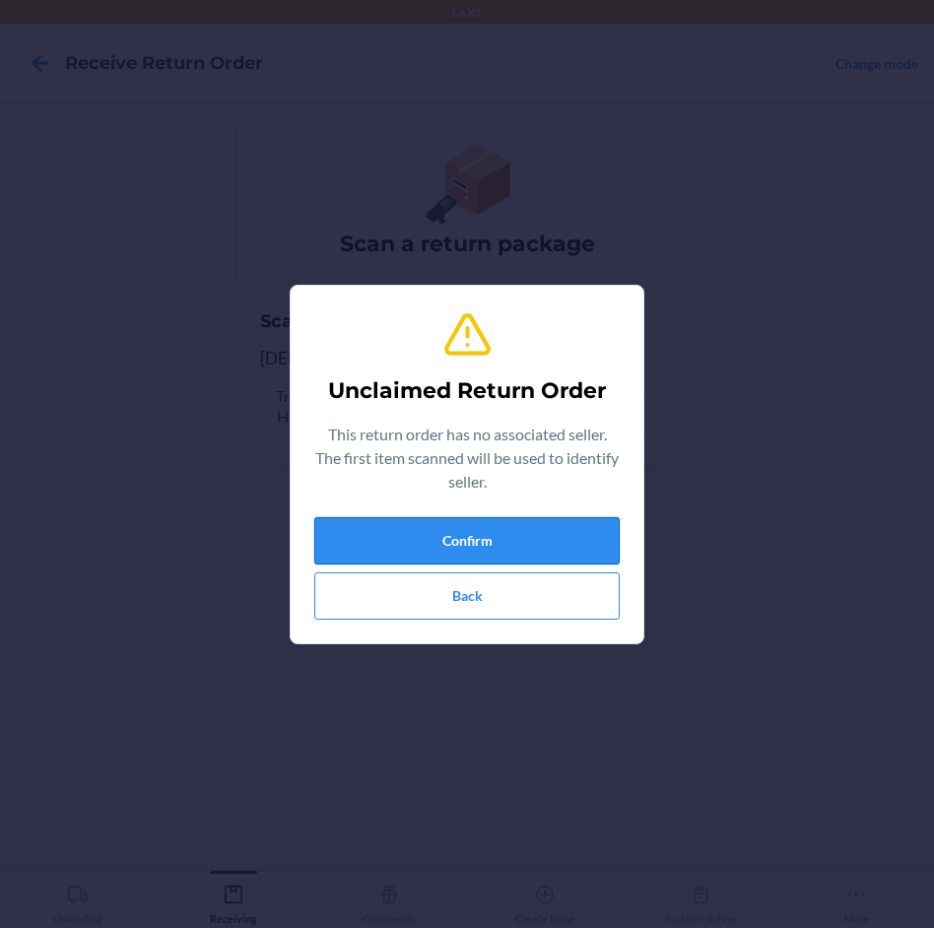
click at [495, 529] on button "Confirm" at bounding box center [467, 540] width 306 height 47
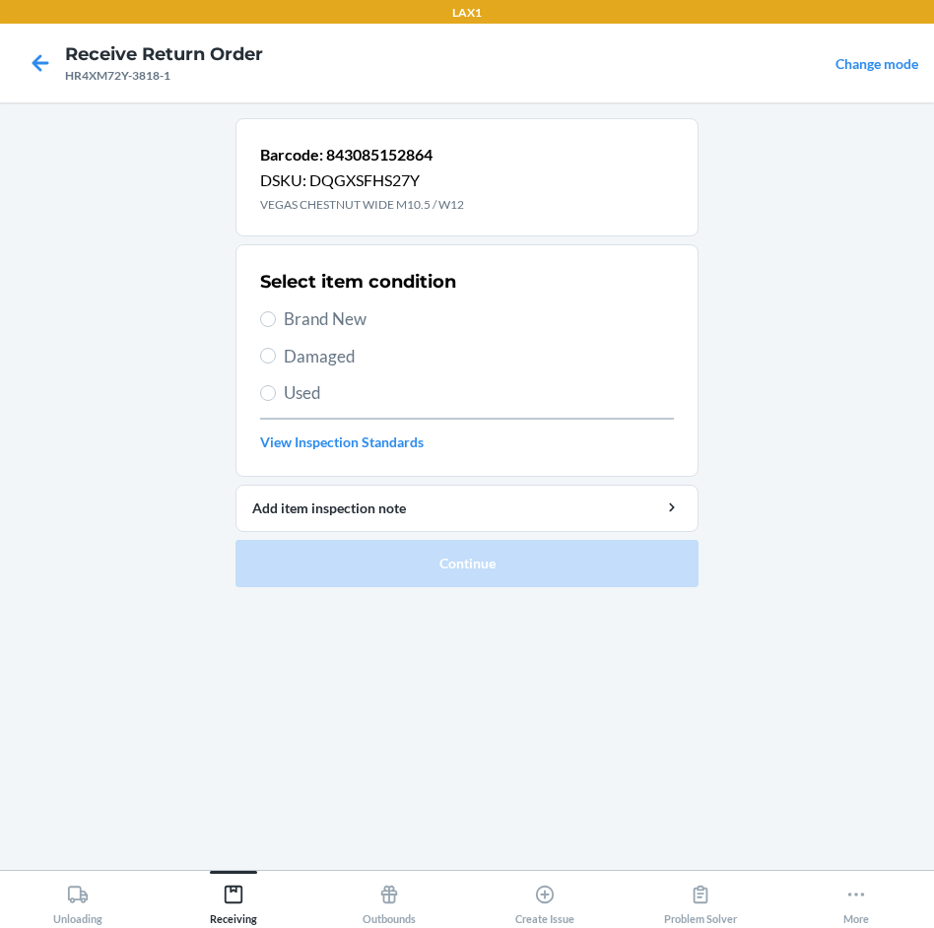
click at [340, 317] on span "Brand New" at bounding box center [479, 320] width 390 height 26
click at [276, 317] on input "Brand New" at bounding box center [268, 319] width 16 height 16
radio input "true"
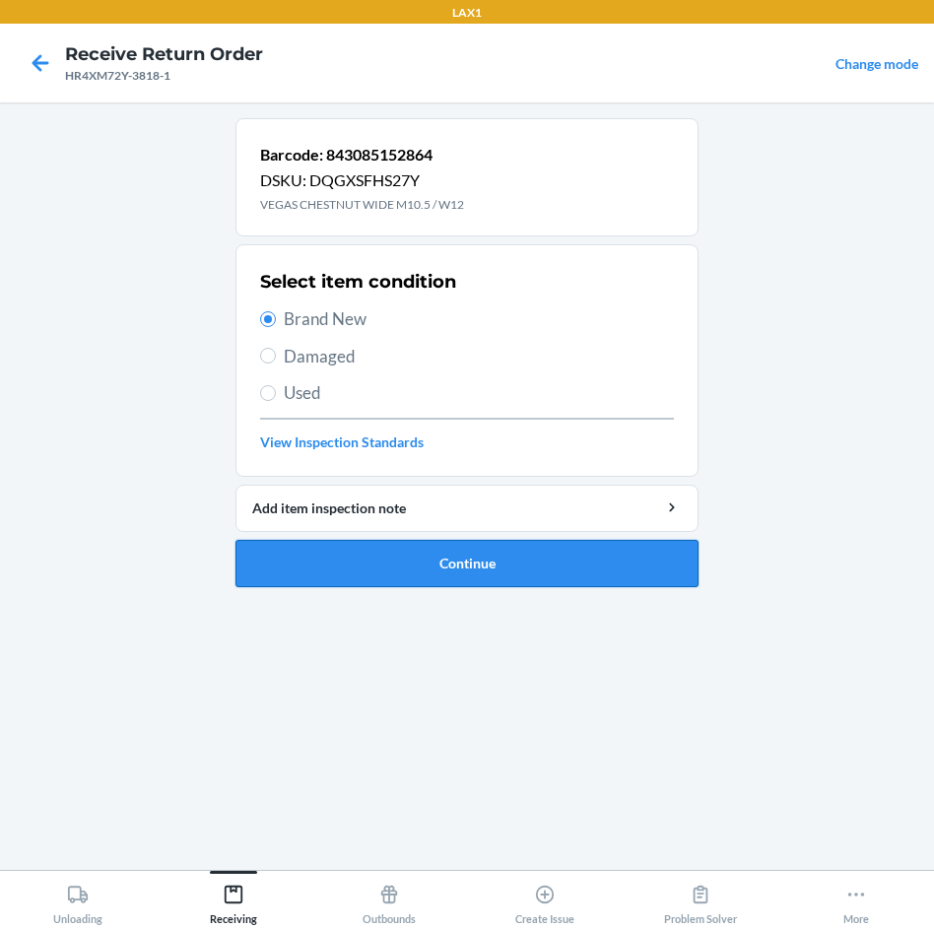
click at [515, 555] on button "Continue" at bounding box center [467, 563] width 463 height 47
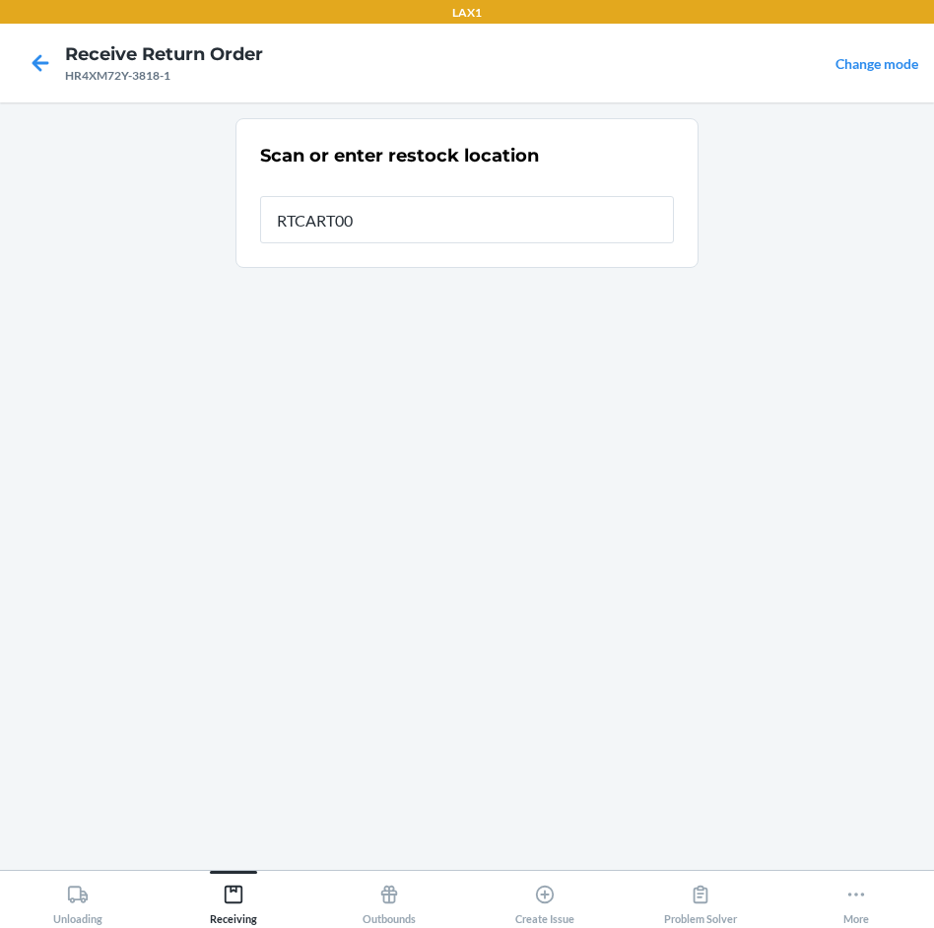
type input "RTCART005"
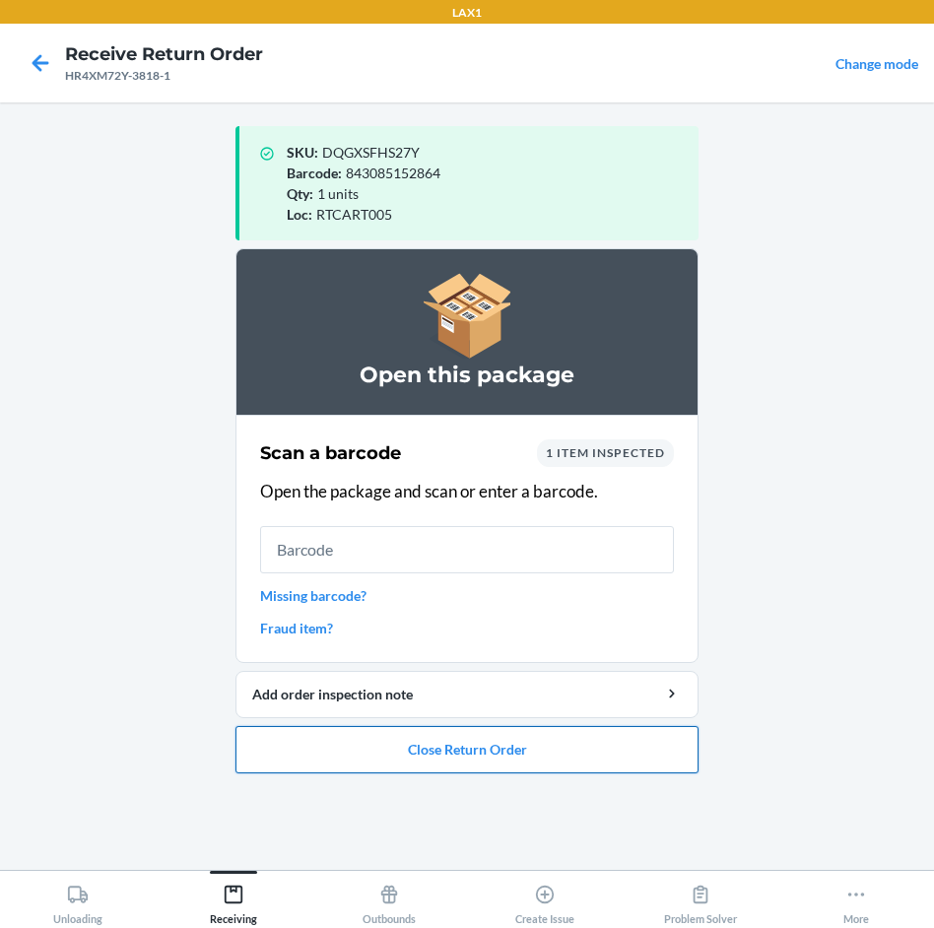
click at [520, 744] on button "Close Return Order" at bounding box center [467, 749] width 463 height 47
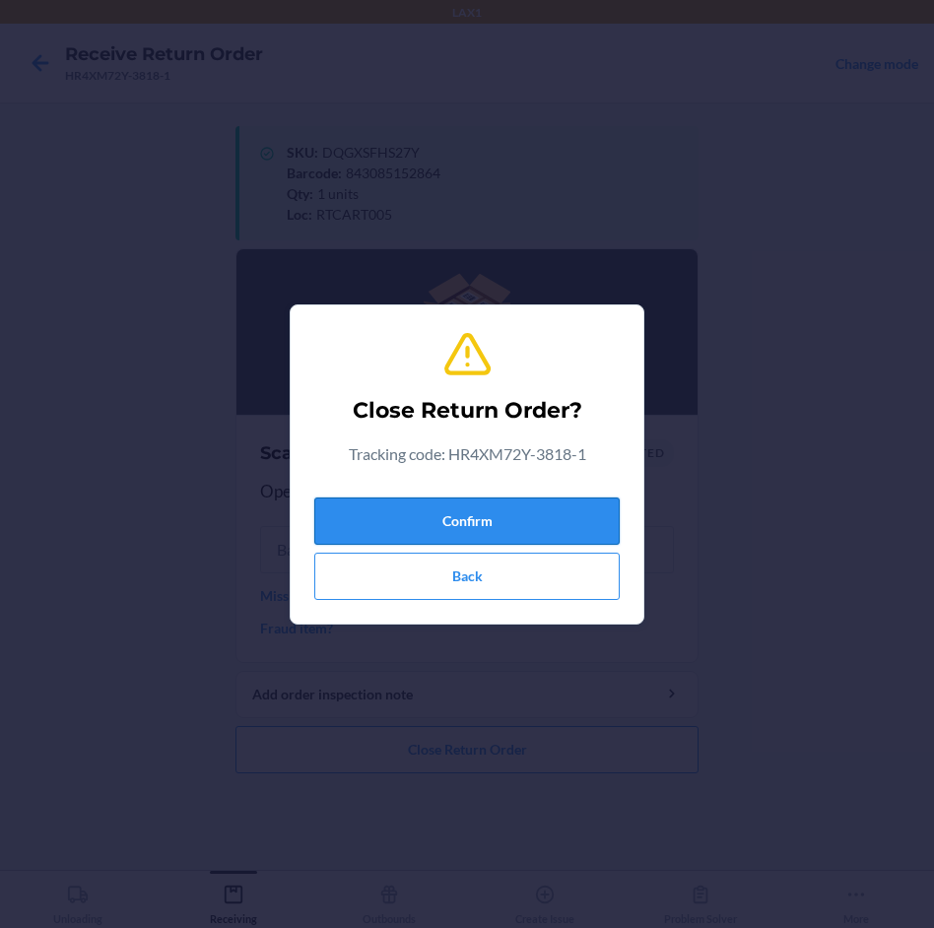
click at [501, 525] on button "Confirm" at bounding box center [467, 521] width 306 height 47
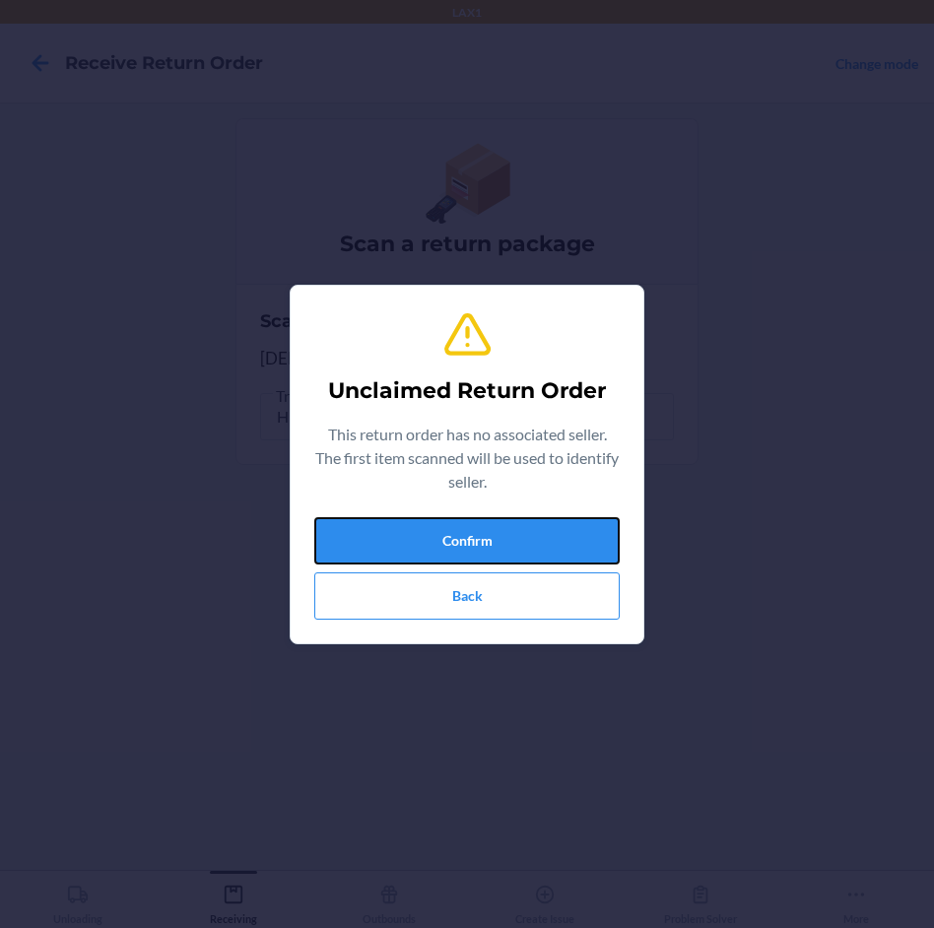
click at [501, 525] on button "Confirm" at bounding box center [467, 540] width 306 height 47
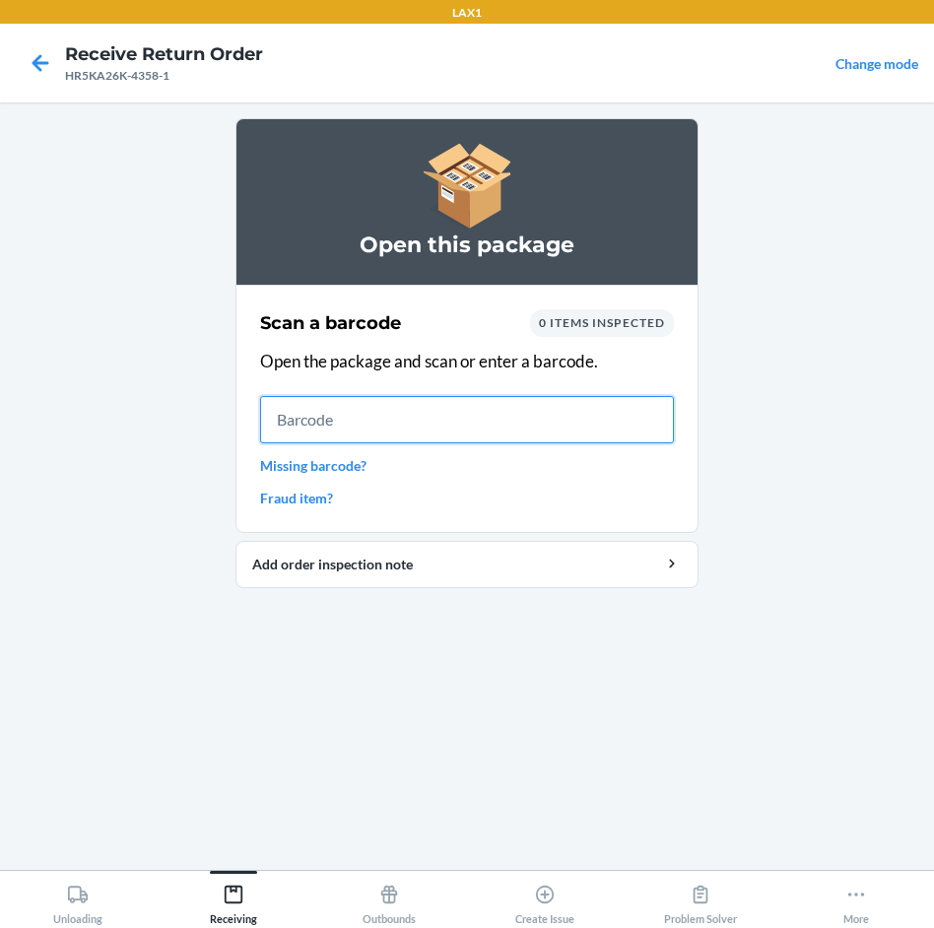
click at [318, 416] on input "text" at bounding box center [467, 419] width 414 height 47
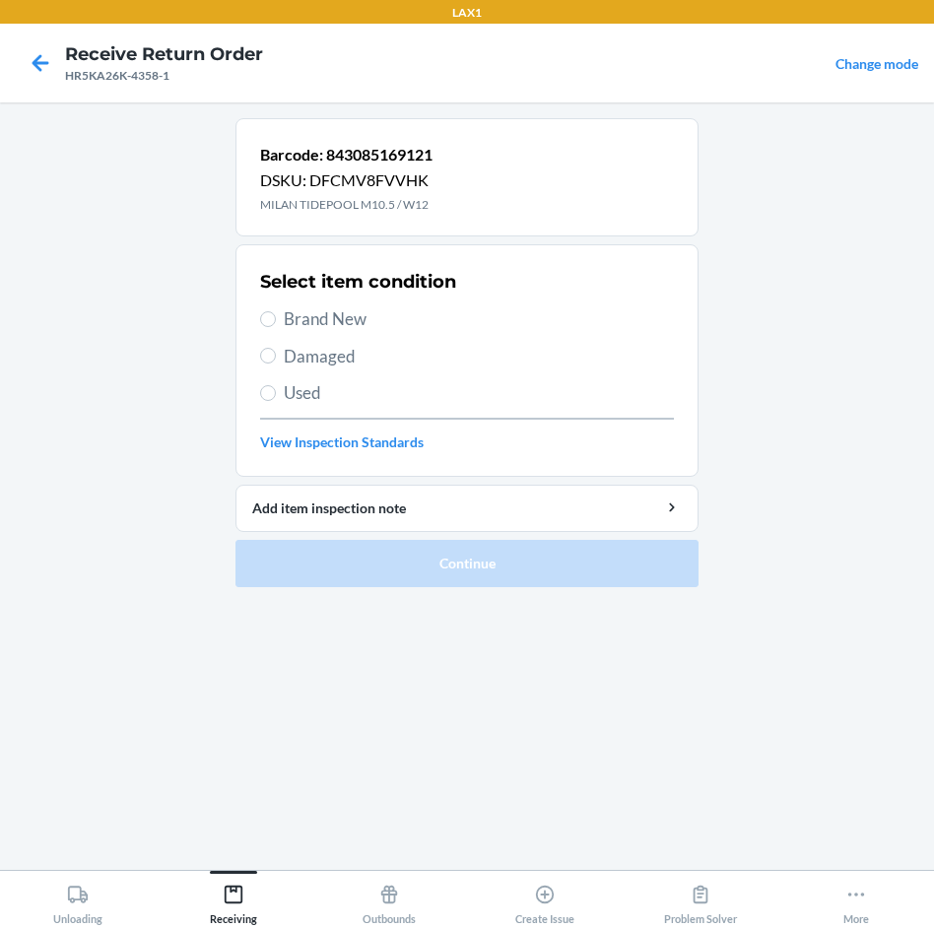
click at [318, 325] on span "Brand New" at bounding box center [479, 320] width 390 height 26
click at [276, 325] on input "Brand New" at bounding box center [268, 319] width 16 height 16
radio input "true"
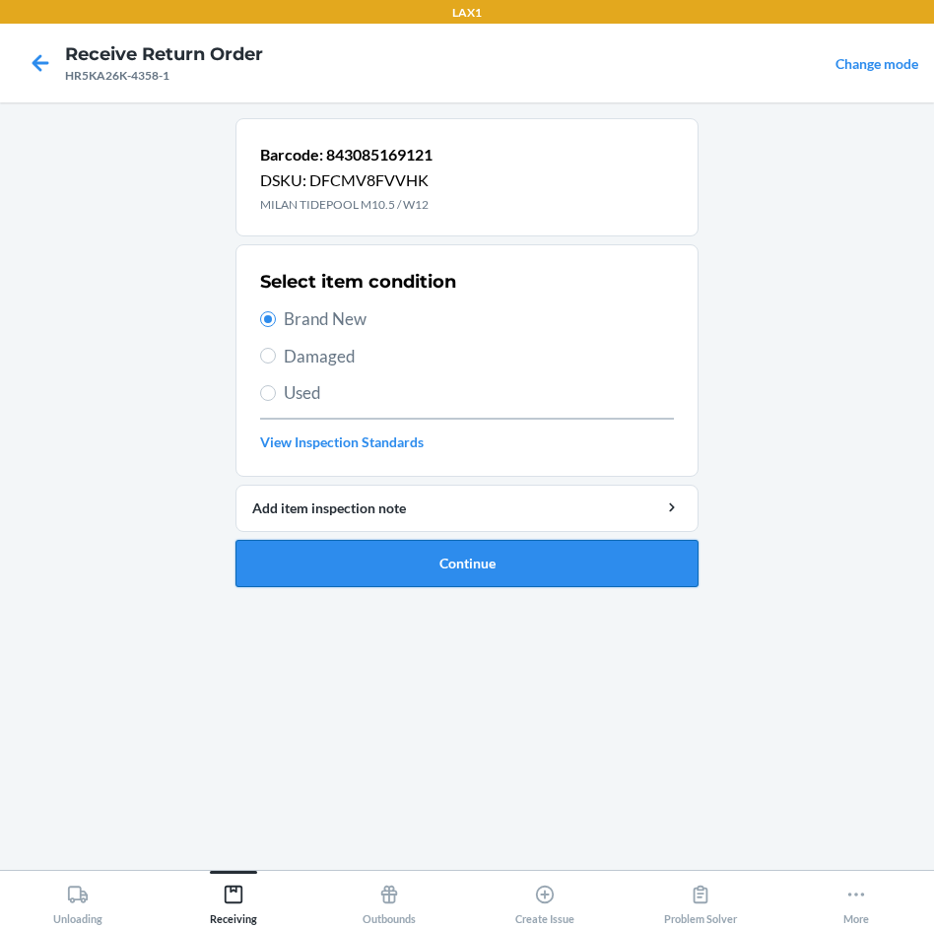
click at [431, 555] on button "Continue" at bounding box center [467, 563] width 463 height 47
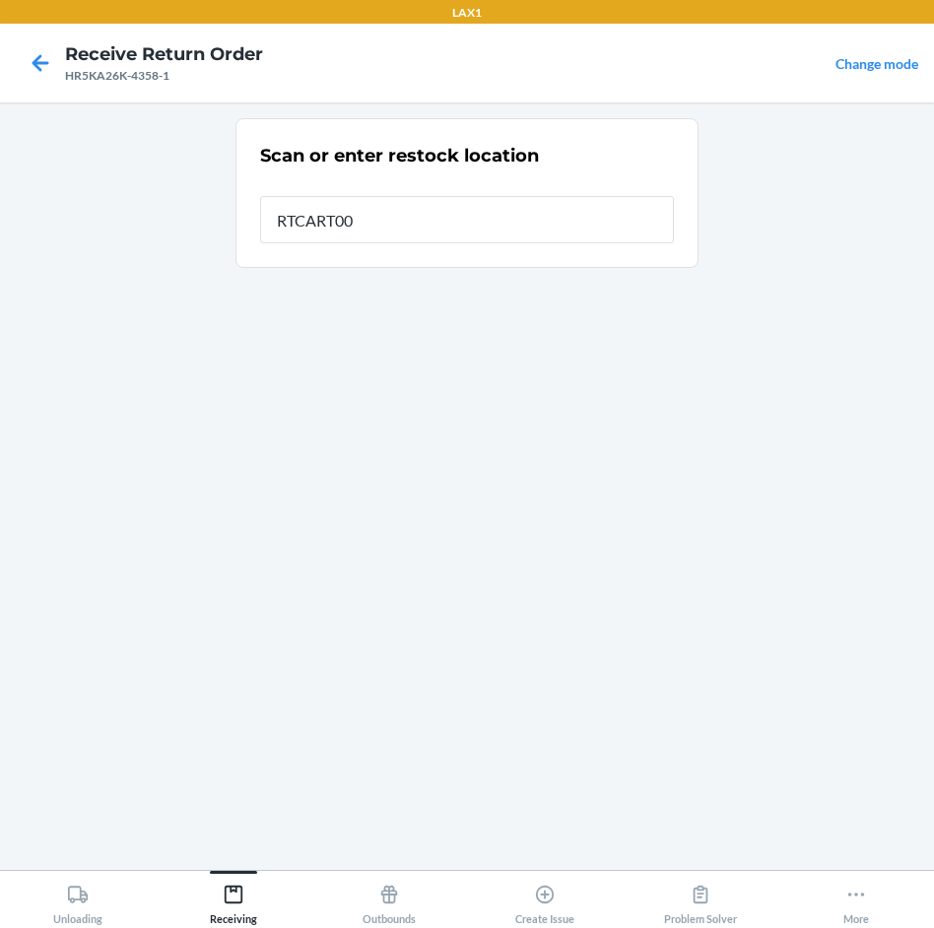
type input "RTCART005"
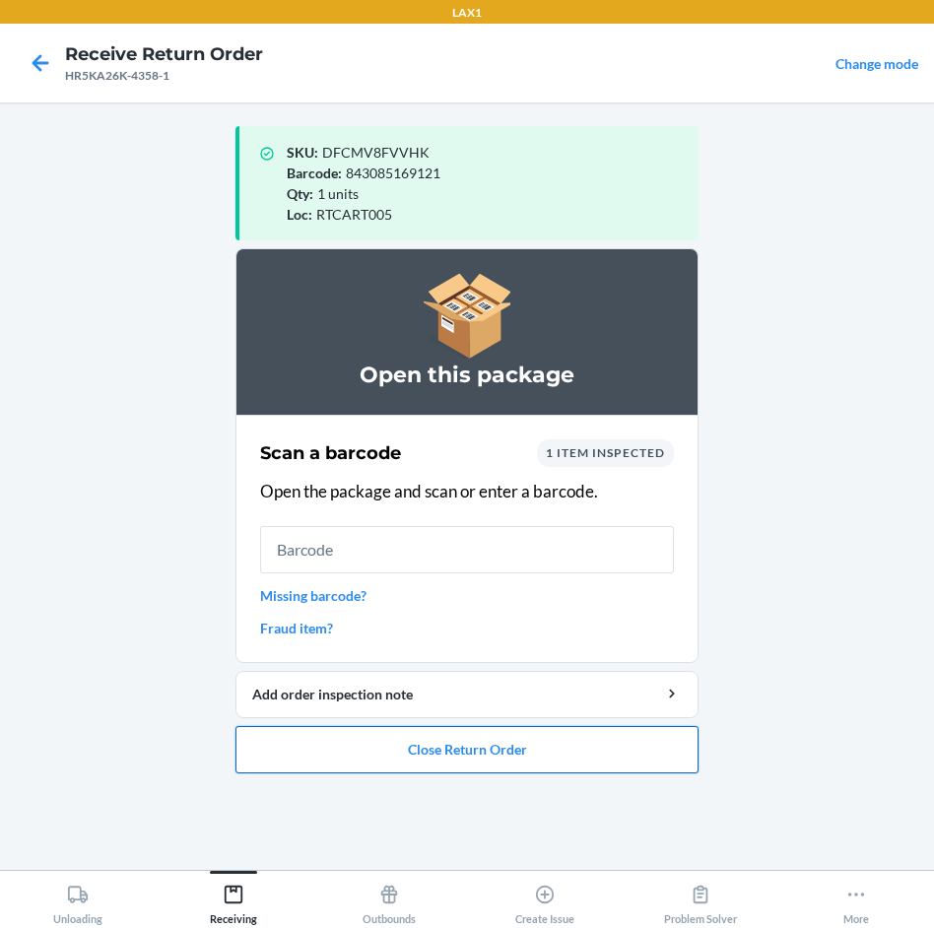
click at [386, 744] on button "Close Return Order" at bounding box center [467, 749] width 463 height 47
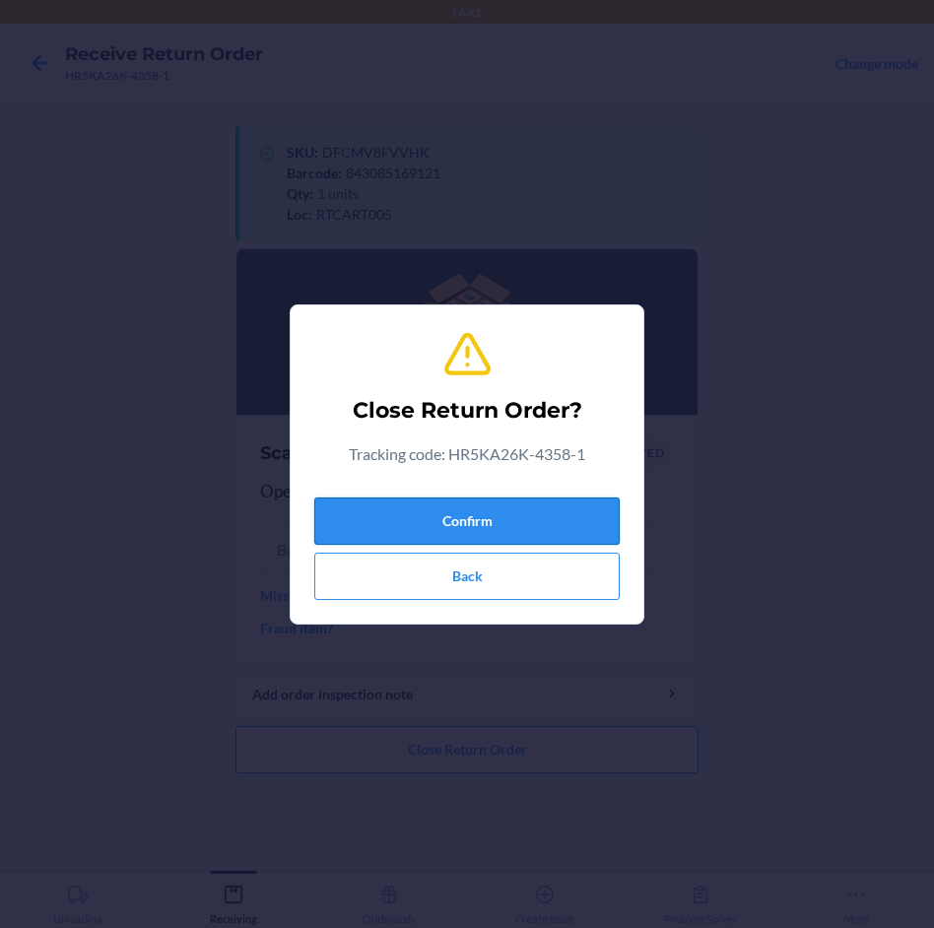
click at [459, 526] on button "Confirm" at bounding box center [467, 521] width 306 height 47
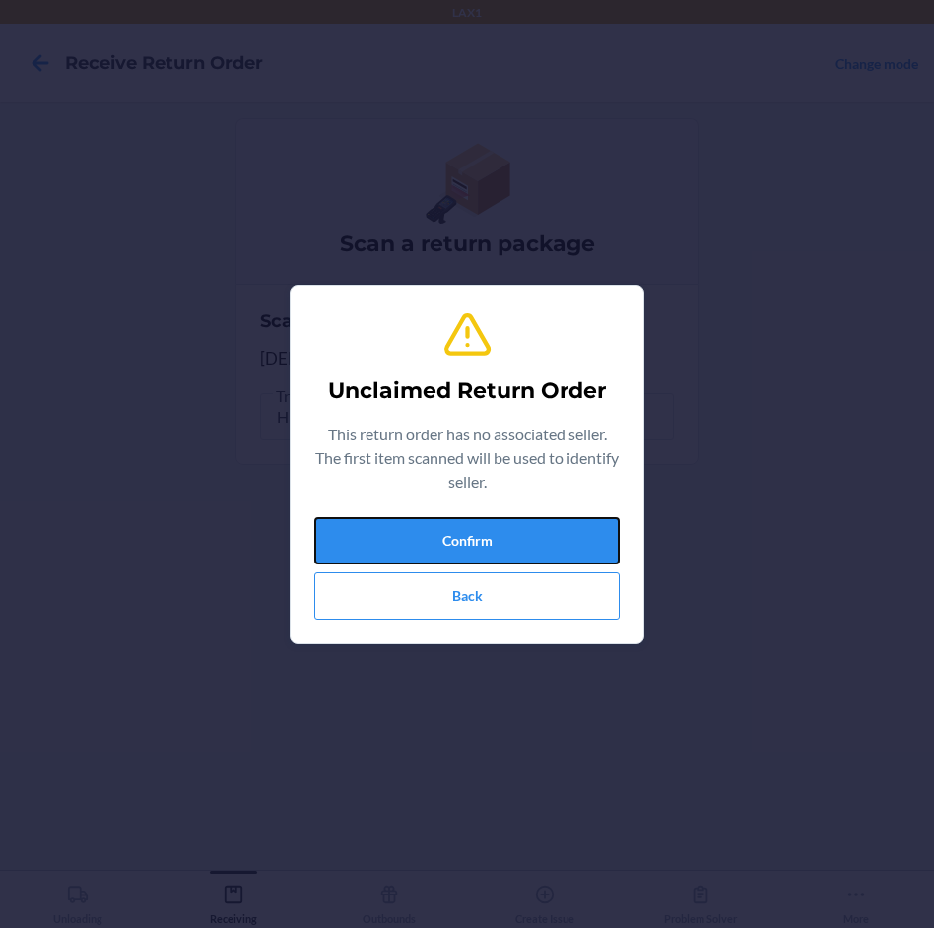
click at [459, 526] on button "Confirm" at bounding box center [467, 540] width 306 height 47
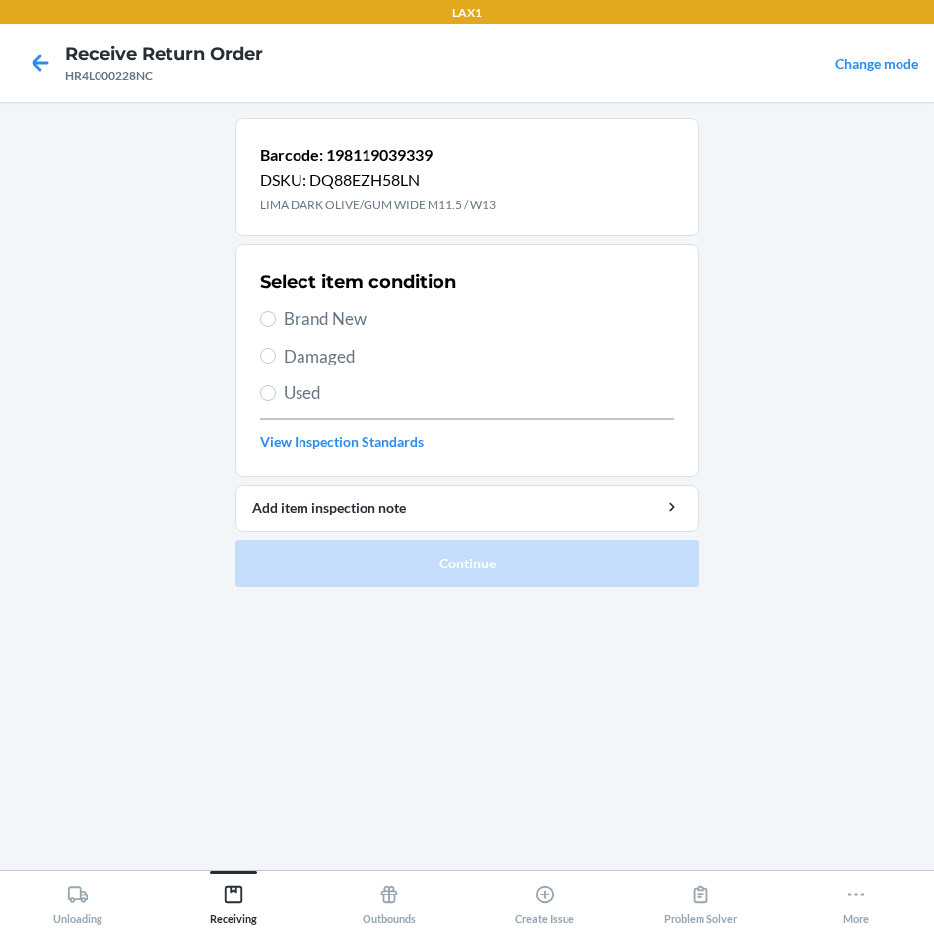
click at [350, 326] on span "Brand New" at bounding box center [479, 320] width 390 height 26
click at [276, 326] on input "Brand New" at bounding box center [268, 319] width 16 height 16
radio input "true"
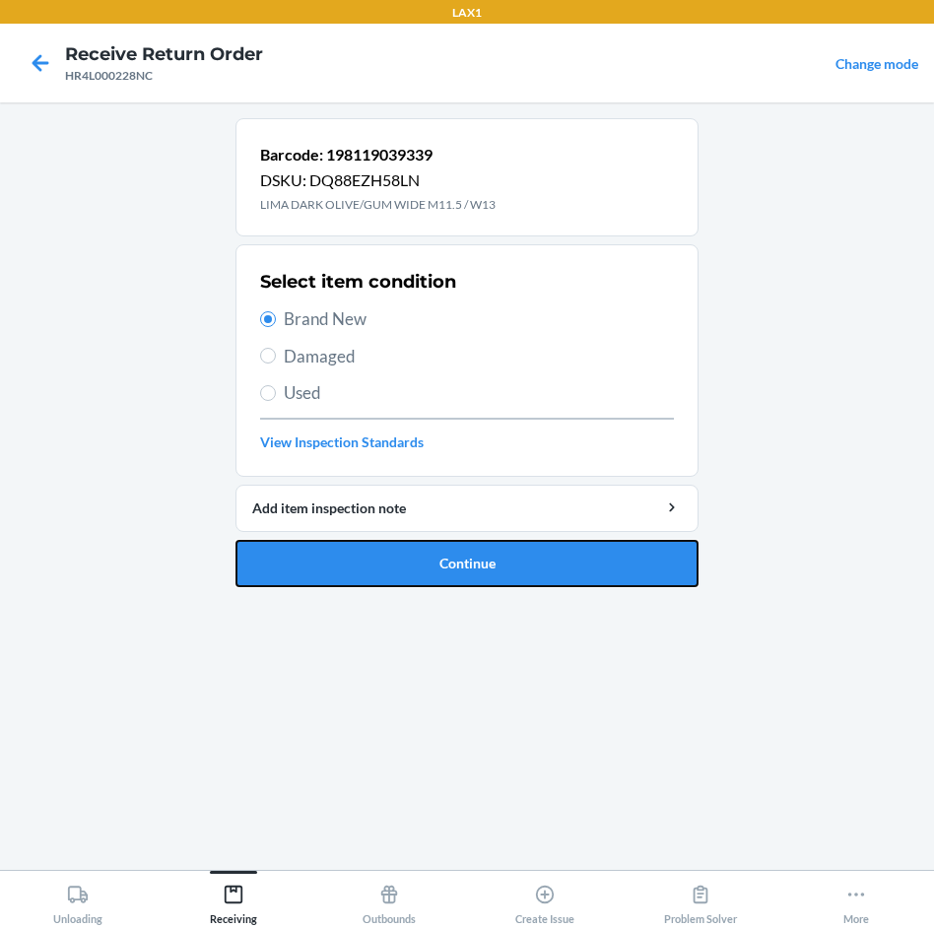
click at [489, 564] on button "Continue" at bounding box center [467, 563] width 463 height 47
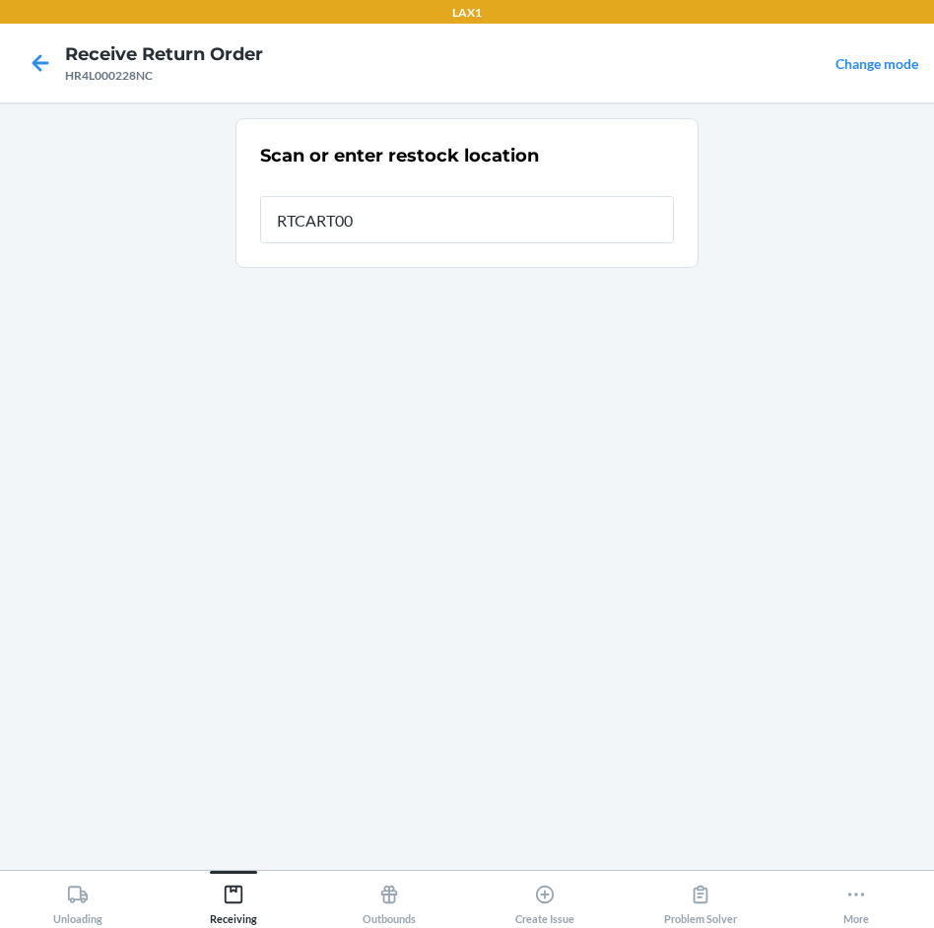
type input "RTCART005"
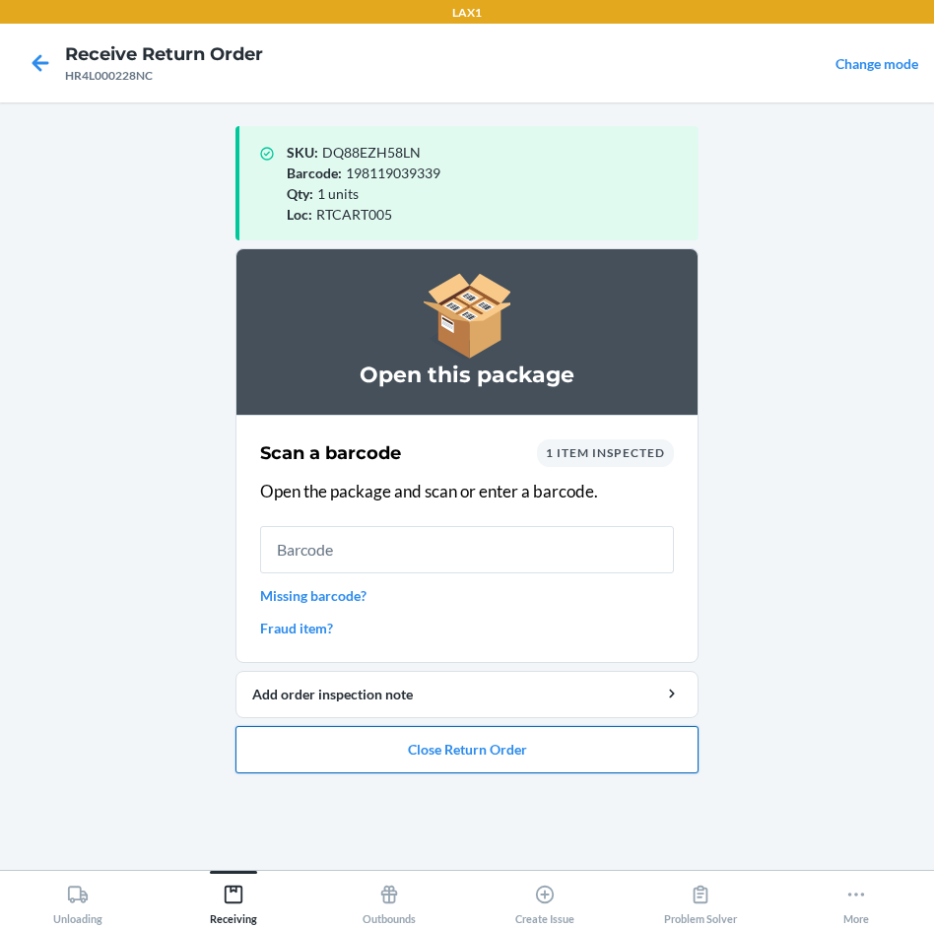
click at [473, 747] on button "Close Return Order" at bounding box center [467, 749] width 463 height 47
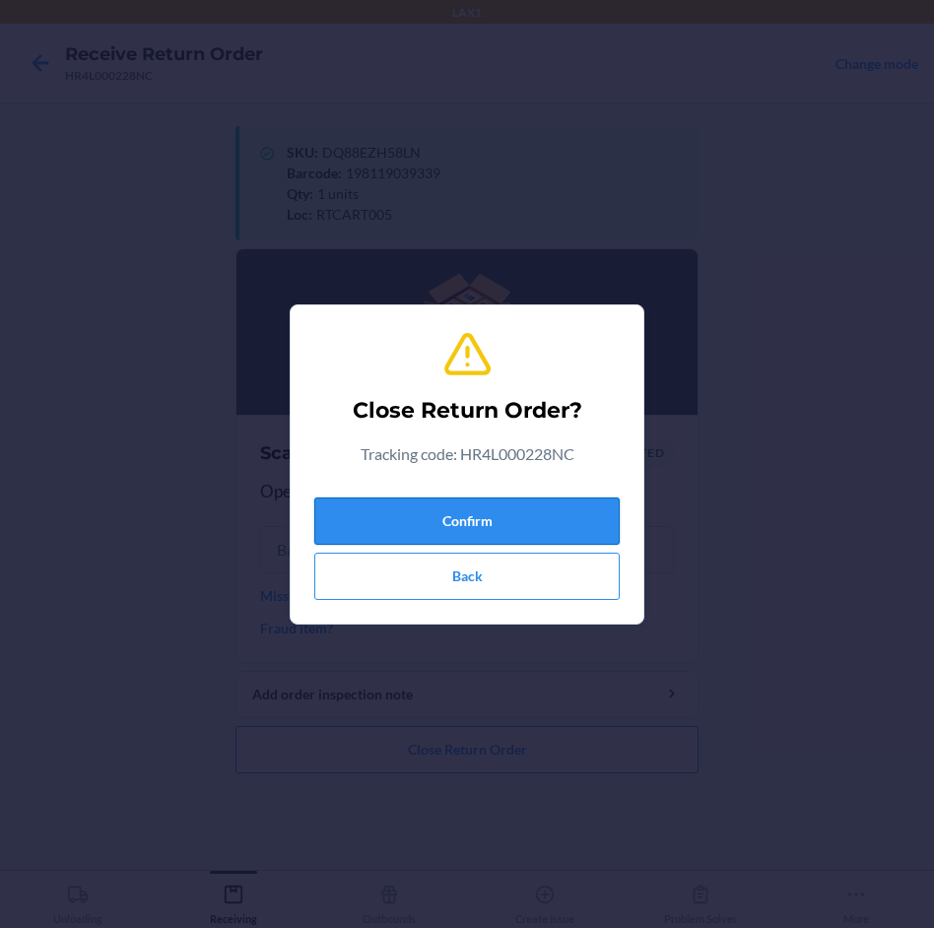
click at [515, 512] on button "Confirm" at bounding box center [467, 521] width 306 height 47
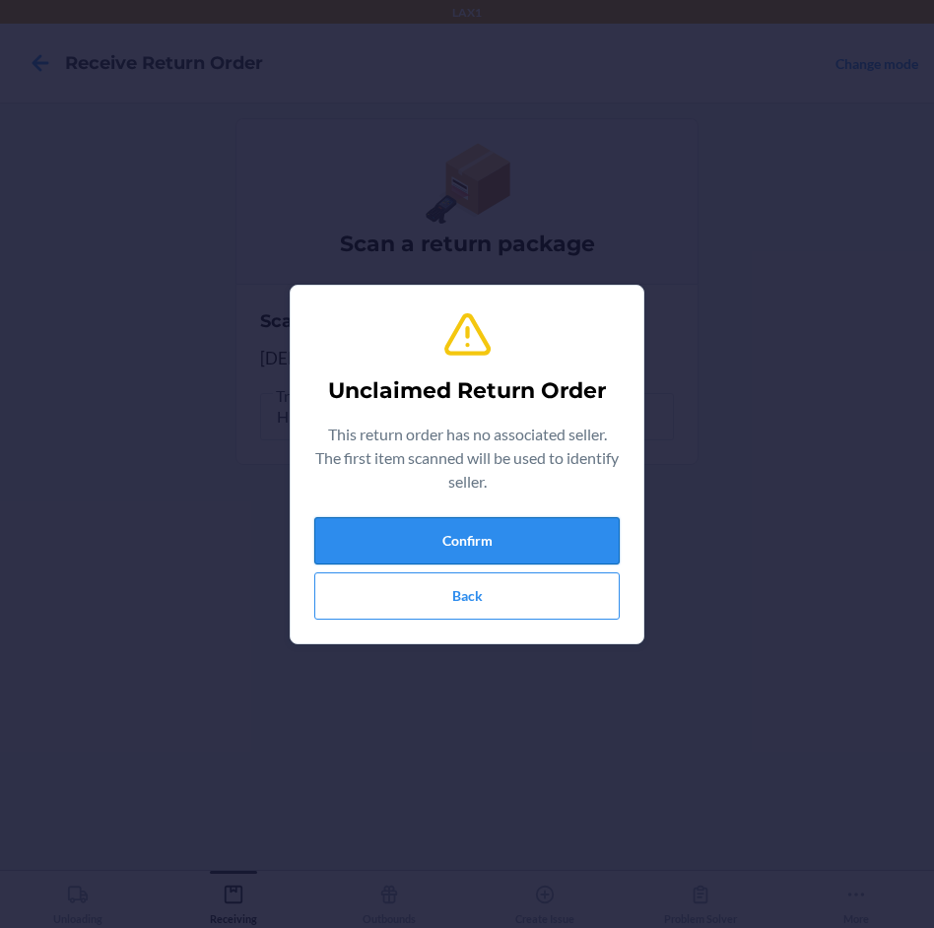
click at [505, 545] on button "Confirm" at bounding box center [467, 540] width 306 height 47
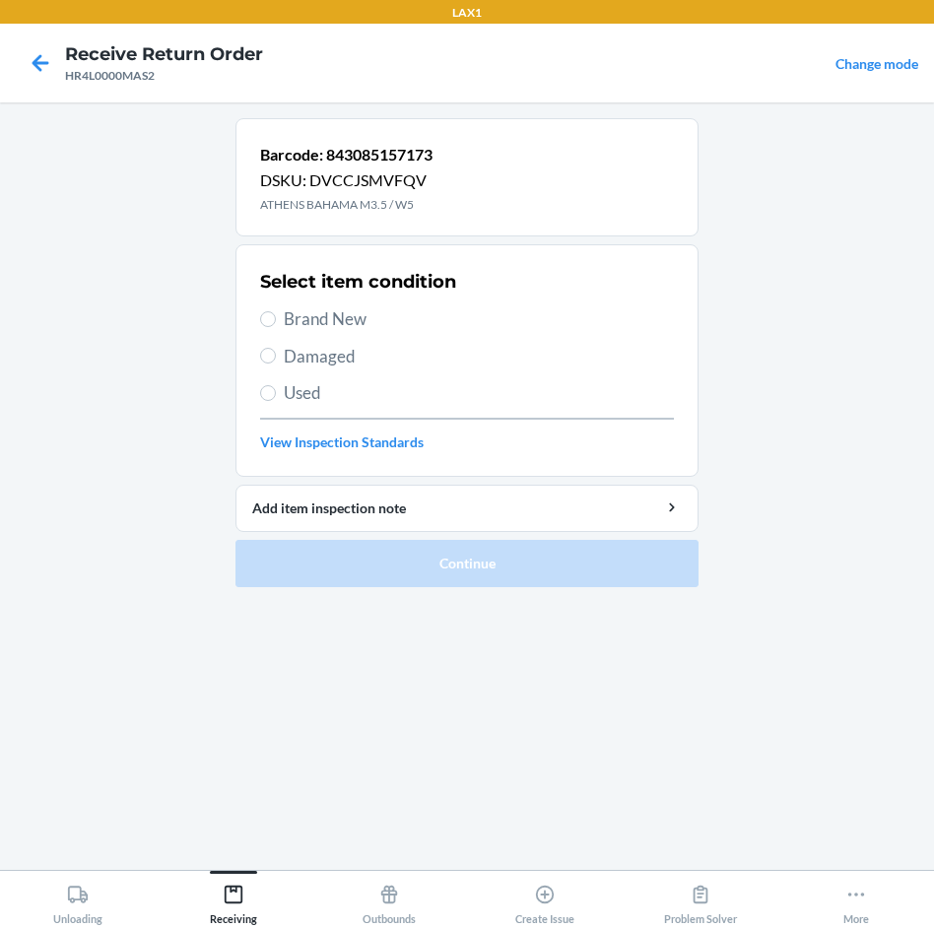
click at [319, 315] on span "Brand New" at bounding box center [479, 320] width 390 height 26
click at [276, 315] on input "Brand New" at bounding box center [268, 319] width 16 height 16
radio input "true"
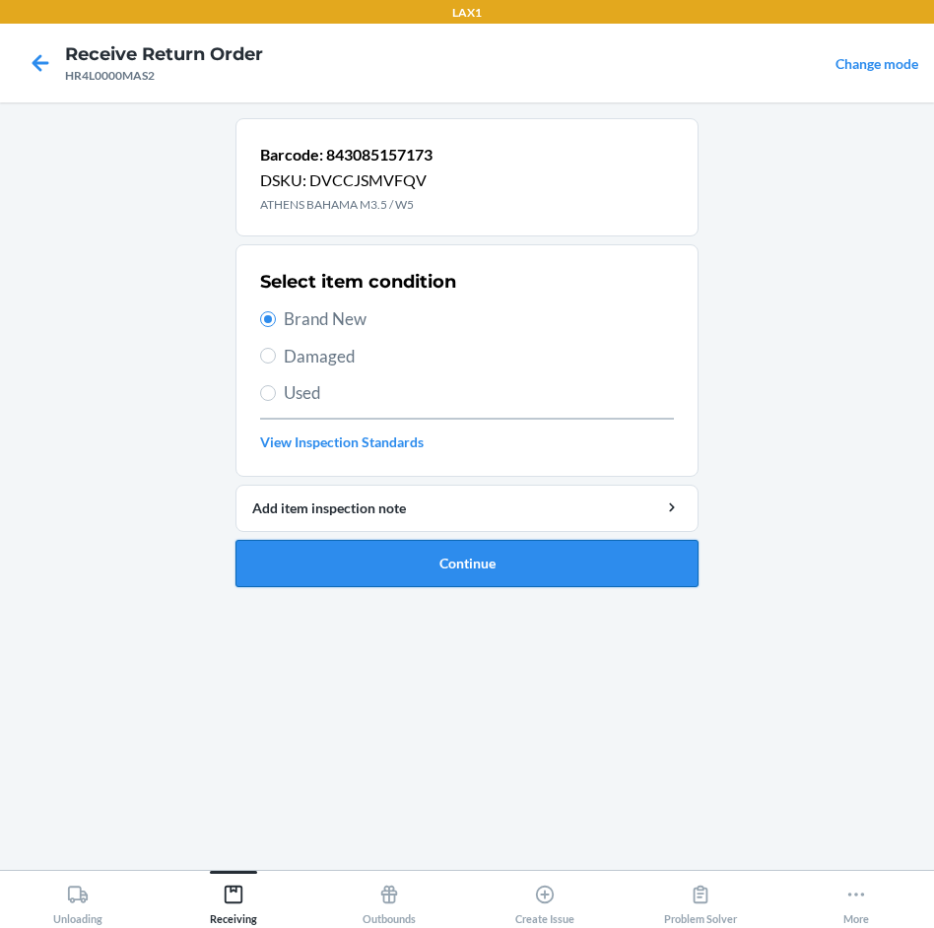
click at [374, 553] on button "Continue" at bounding box center [467, 563] width 463 height 47
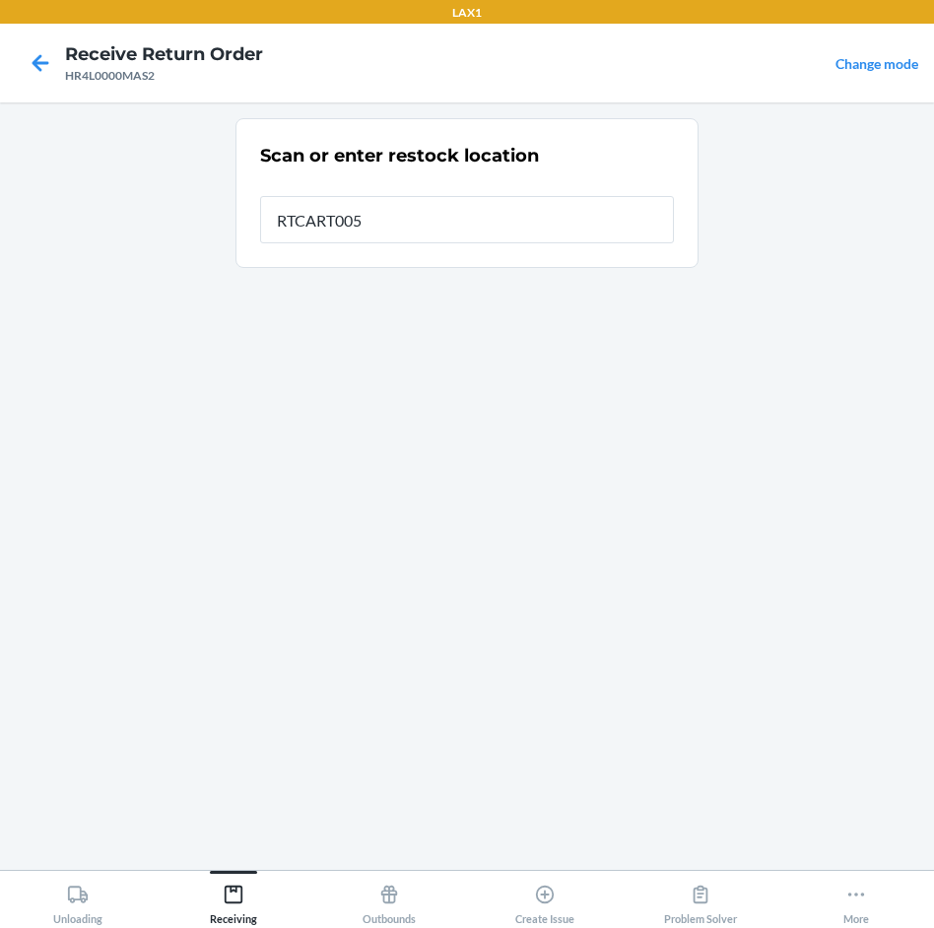
type input "RTCART005"
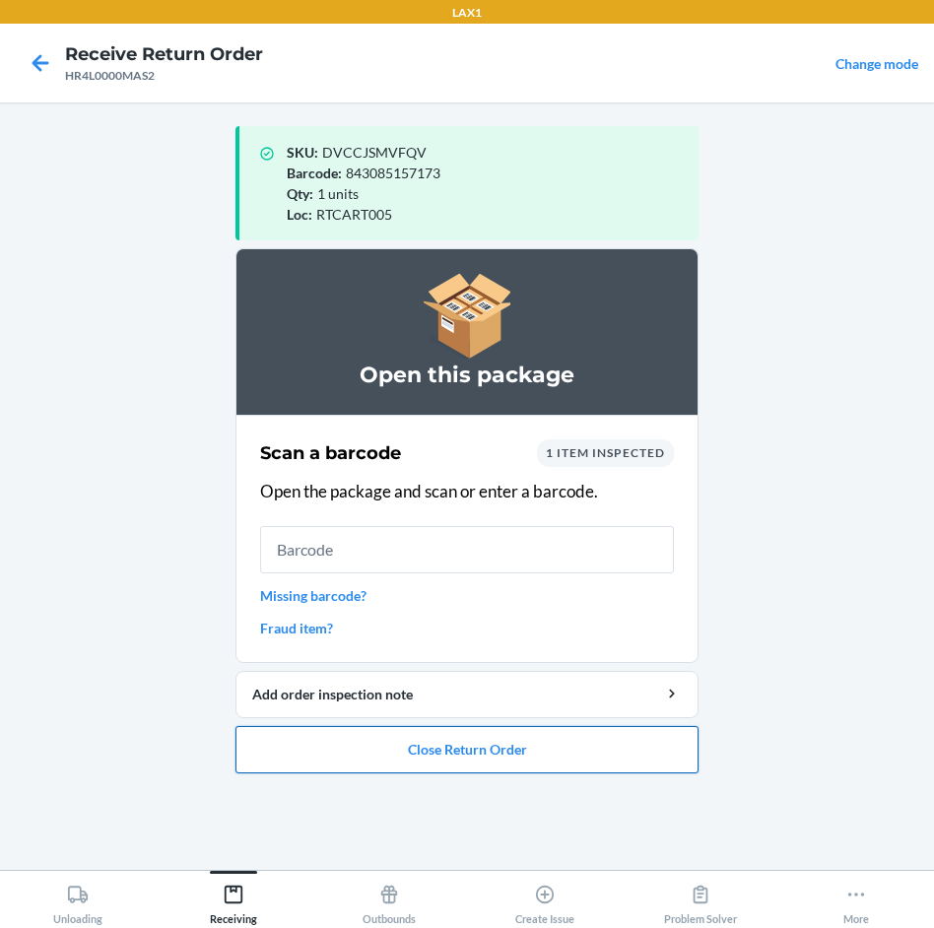
click at [419, 740] on button "Close Return Order" at bounding box center [467, 749] width 463 height 47
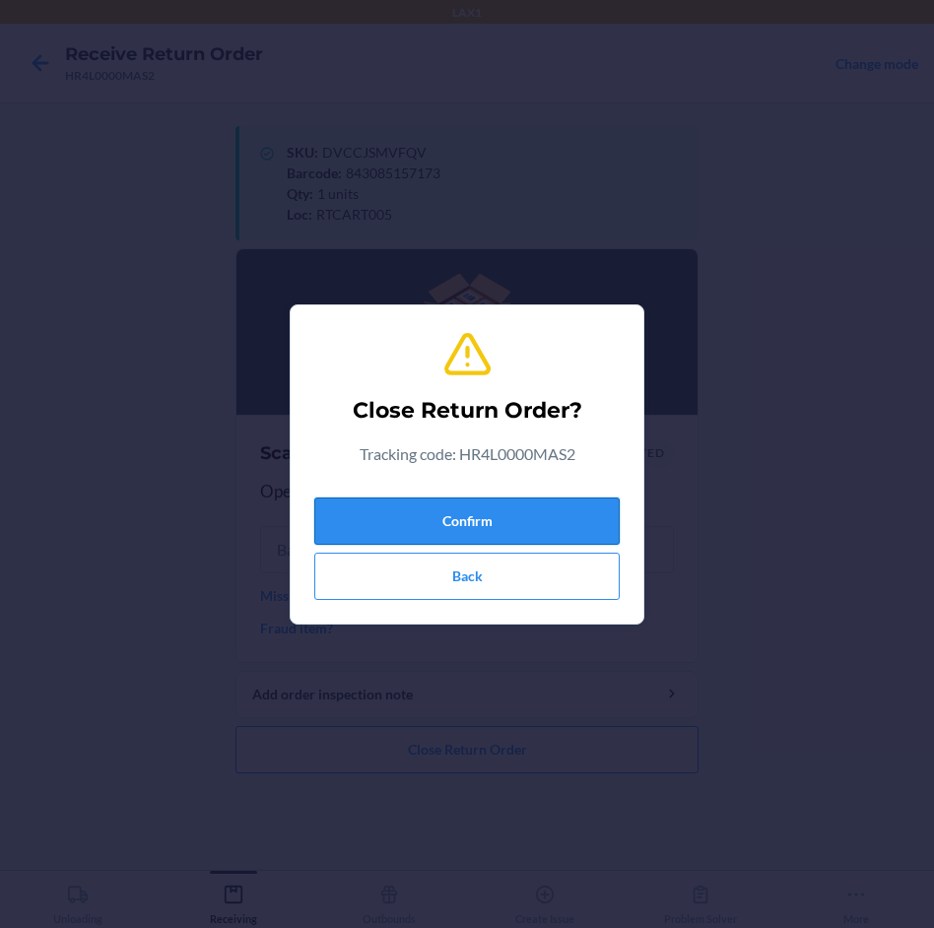
click at [471, 515] on button "Confirm" at bounding box center [467, 521] width 306 height 47
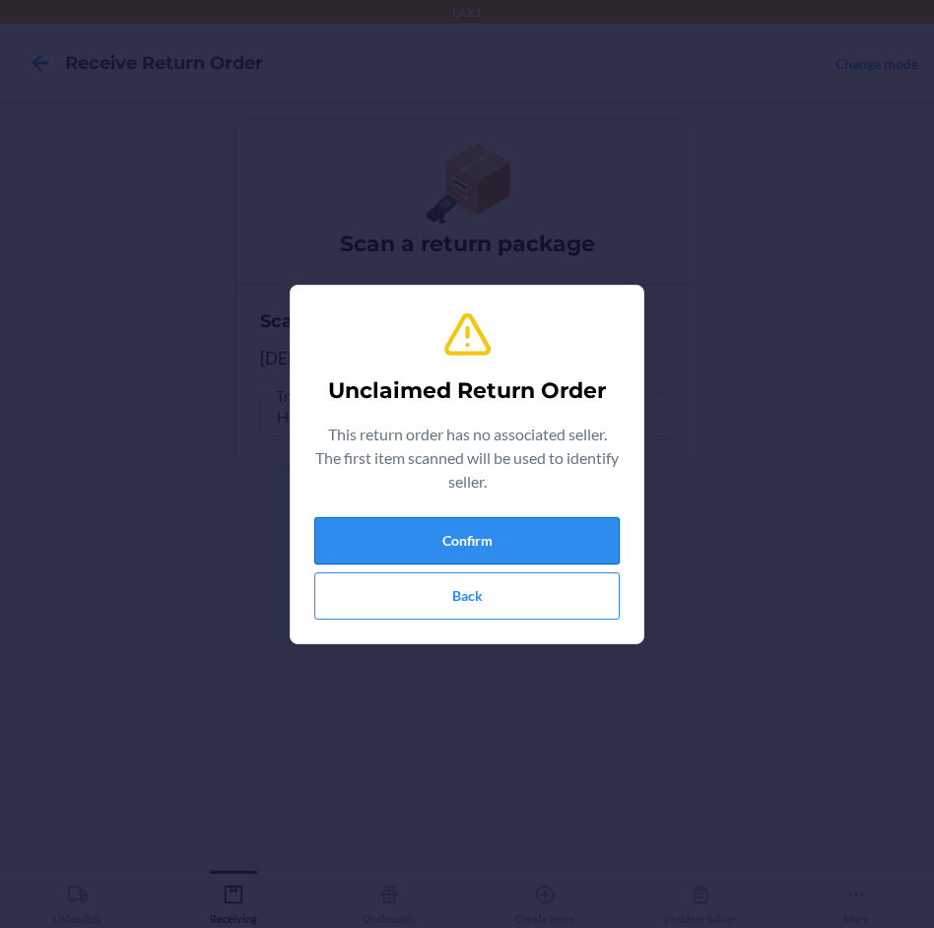
click at [475, 522] on button "Confirm" at bounding box center [467, 540] width 306 height 47
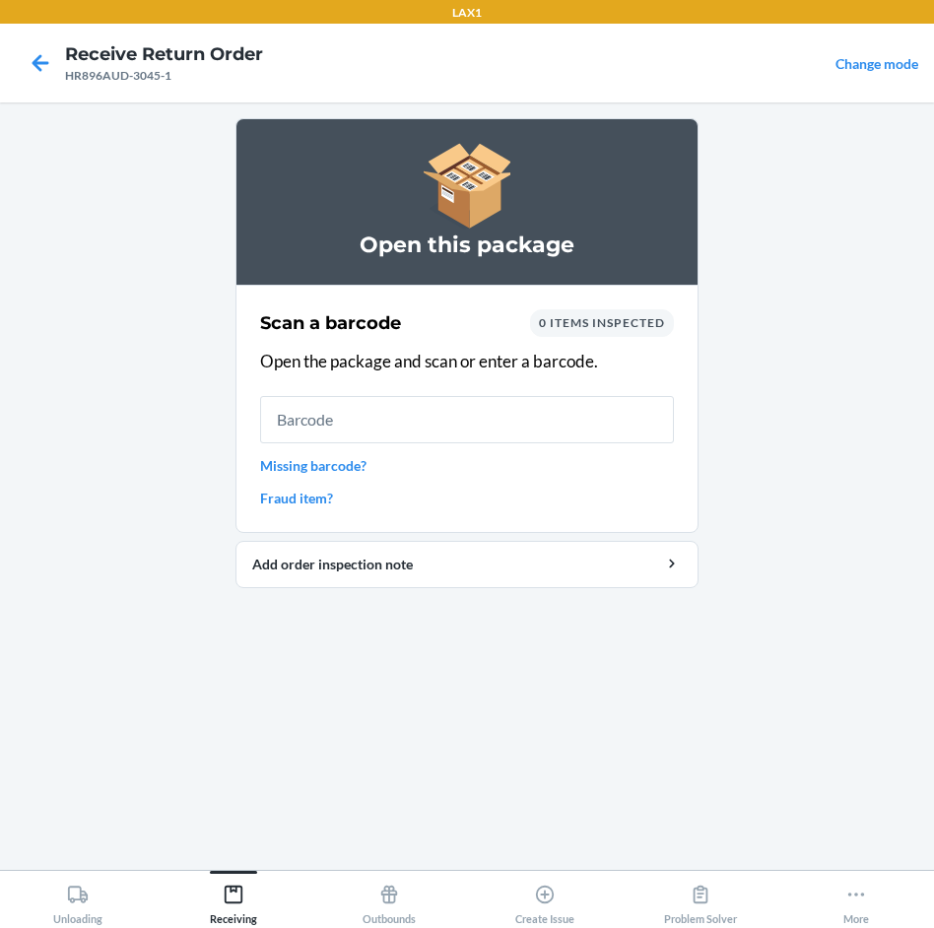
drag, startPoint x: 442, startPoint y: 394, endPoint x: 420, endPoint y: 489, distance: 97.1
click at [425, 447] on div "Scan a barcode 0 items inspected Open the package and scan or enter a barcode. …" at bounding box center [467, 409] width 414 height 211
click at [445, 423] on input "text" at bounding box center [467, 419] width 414 height 47
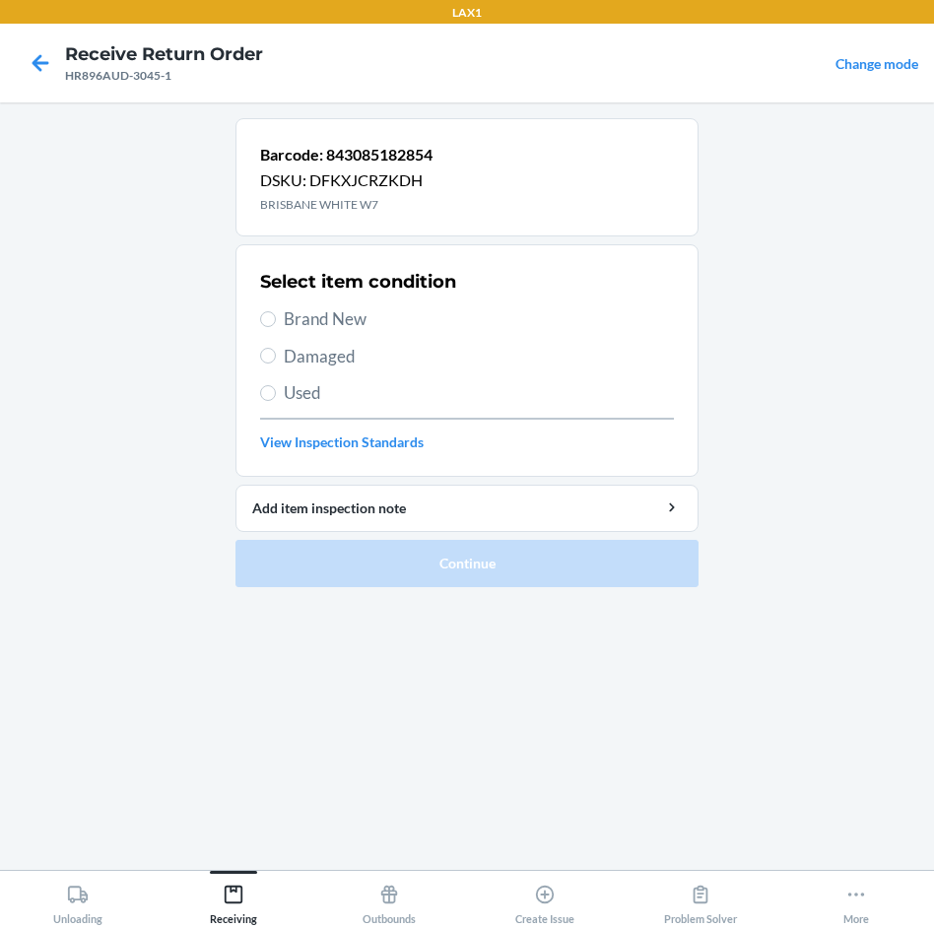
click at [351, 314] on span "Brand New" at bounding box center [479, 320] width 390 height 26
click at [276, 314] on input "Brand New" at bounding box center [268, 319] width 16 height 16
radio input "true"
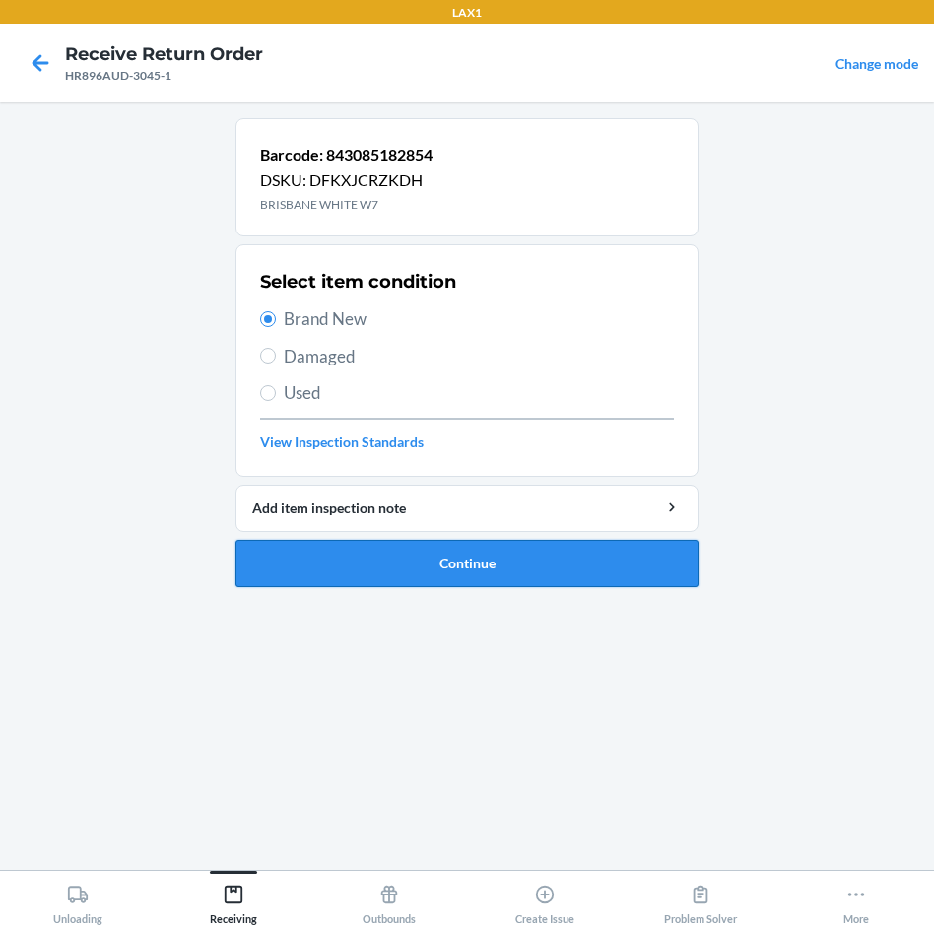
click at [476, 567] on button "Continue" at bounding box center [467, 563] width 463 height 47
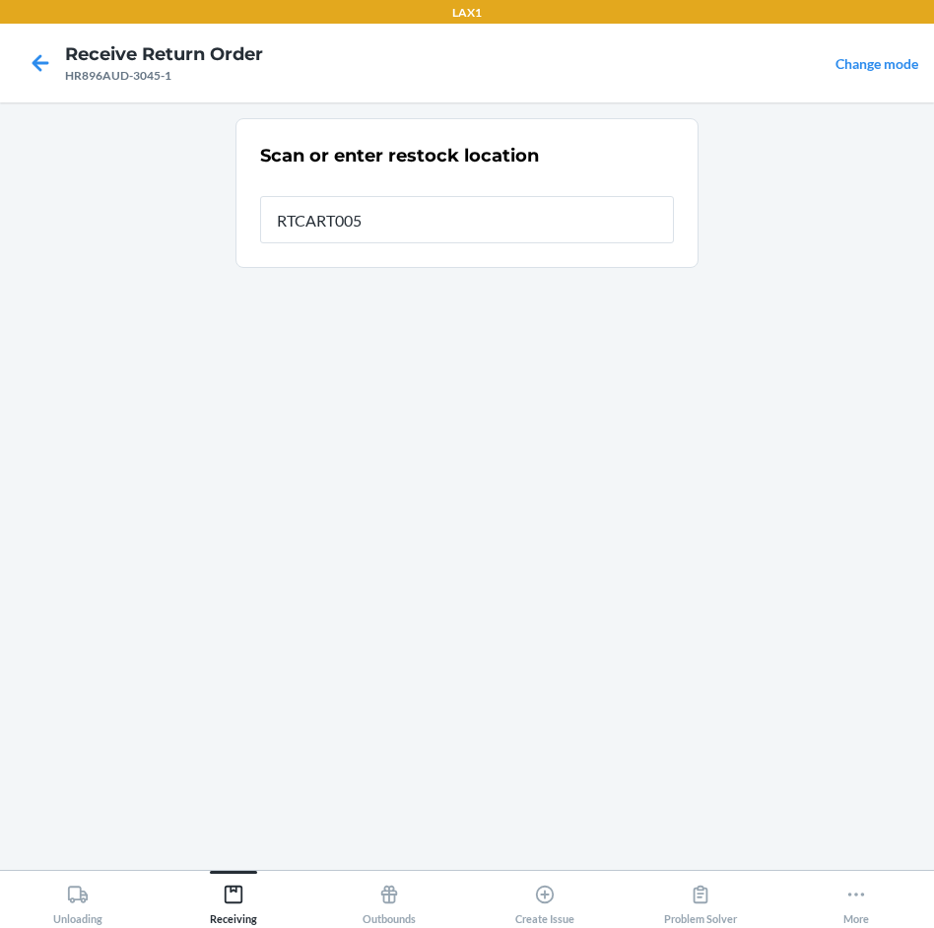
type input "RTCART005"
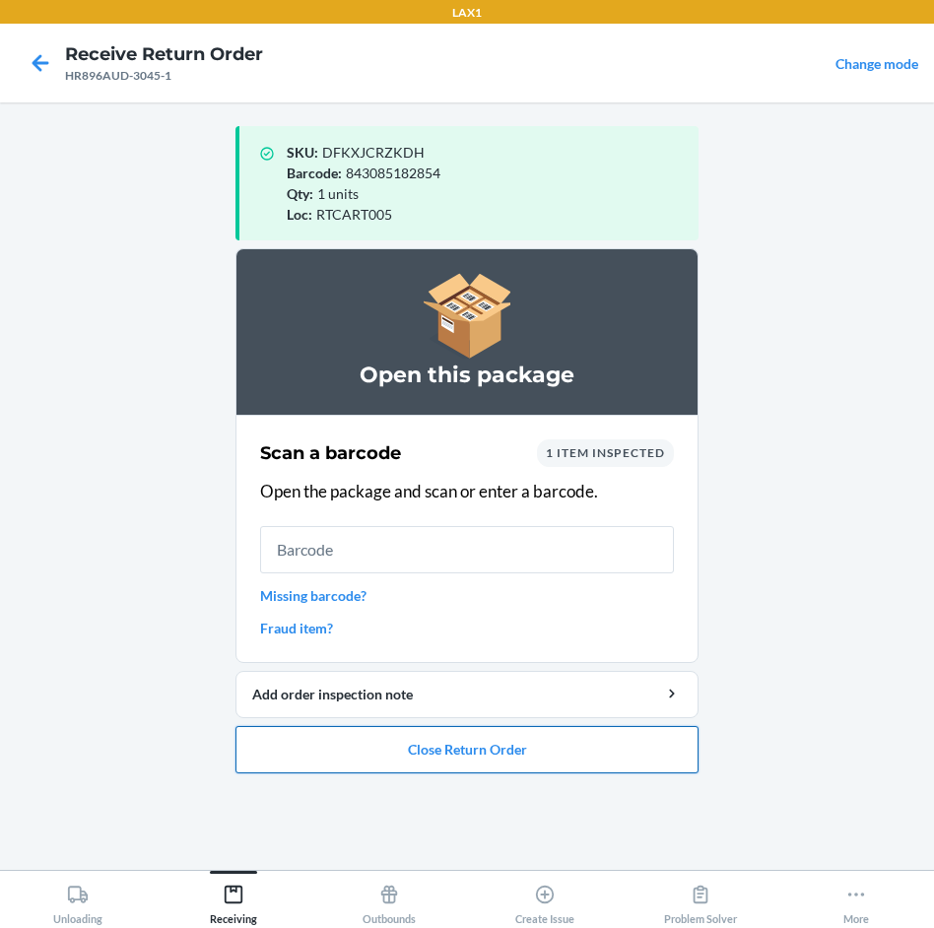
click at [488, 751] on button "Close Return Order" at bounding box center [467, 749] width 463 height 47
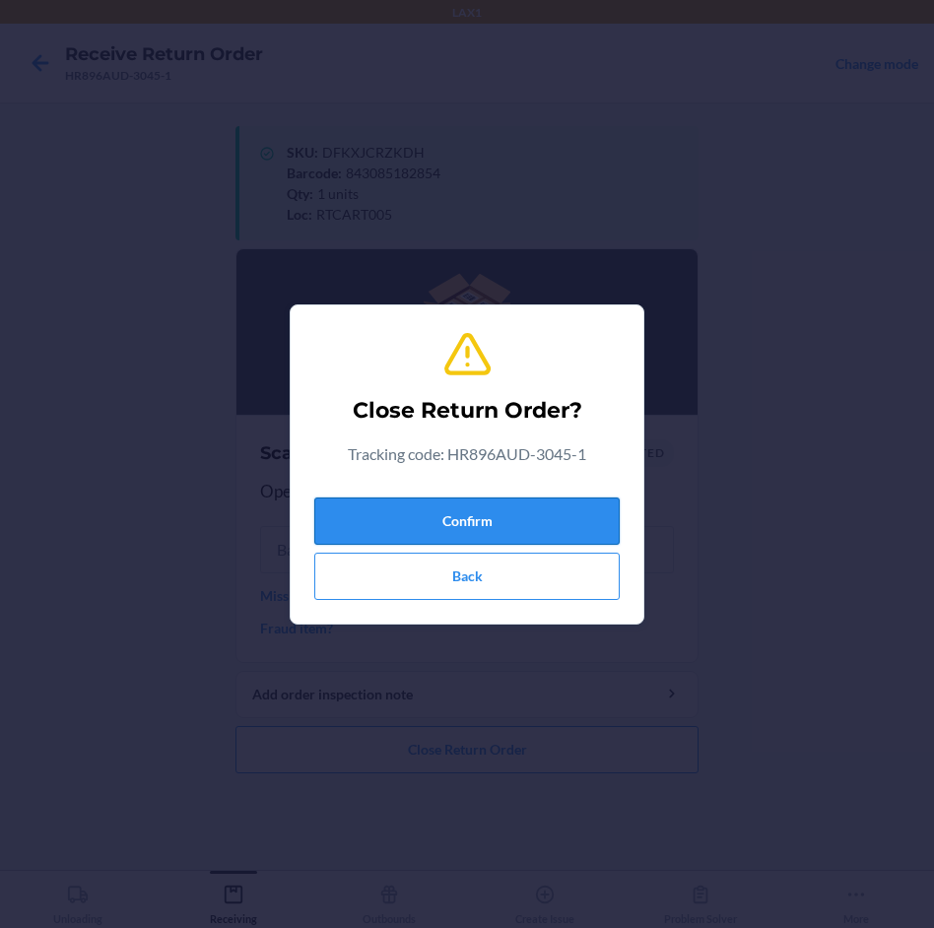
click at [516, 501] on button "Confirm" at bounding box center [467, 521] width 306 height 47
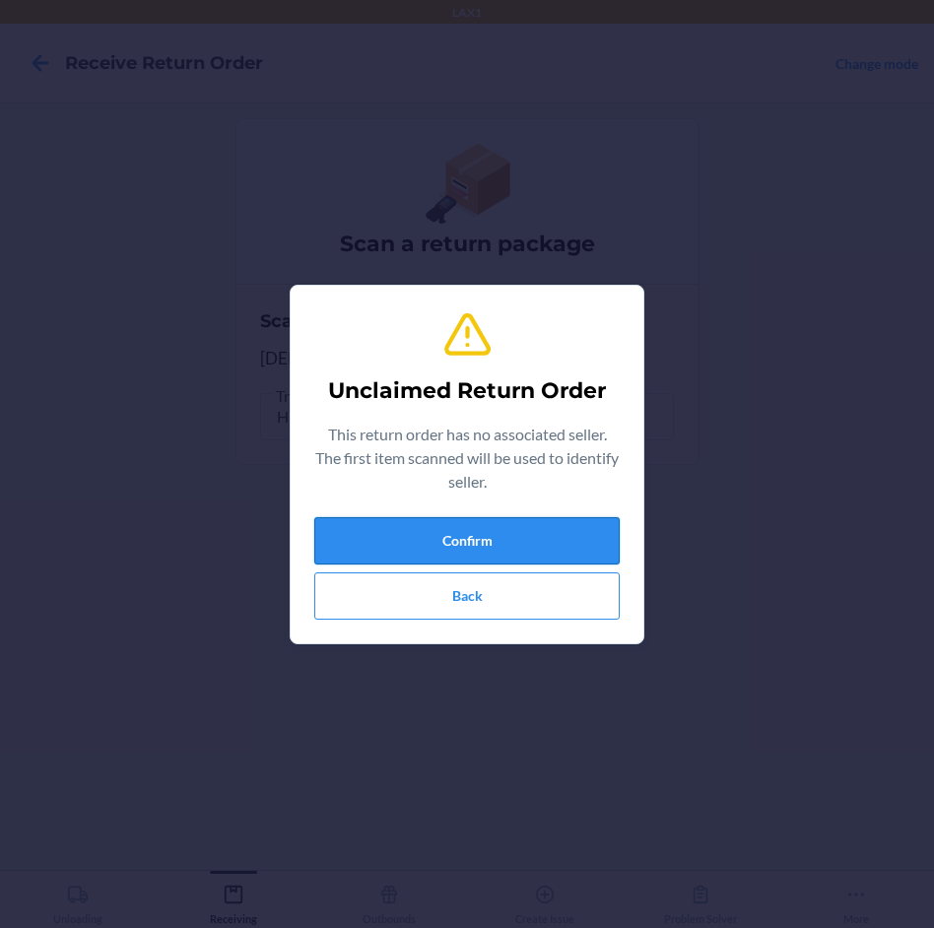
click at [515, 537] on button "Confirm" at bounding box center [467, 540] width 306 height 47
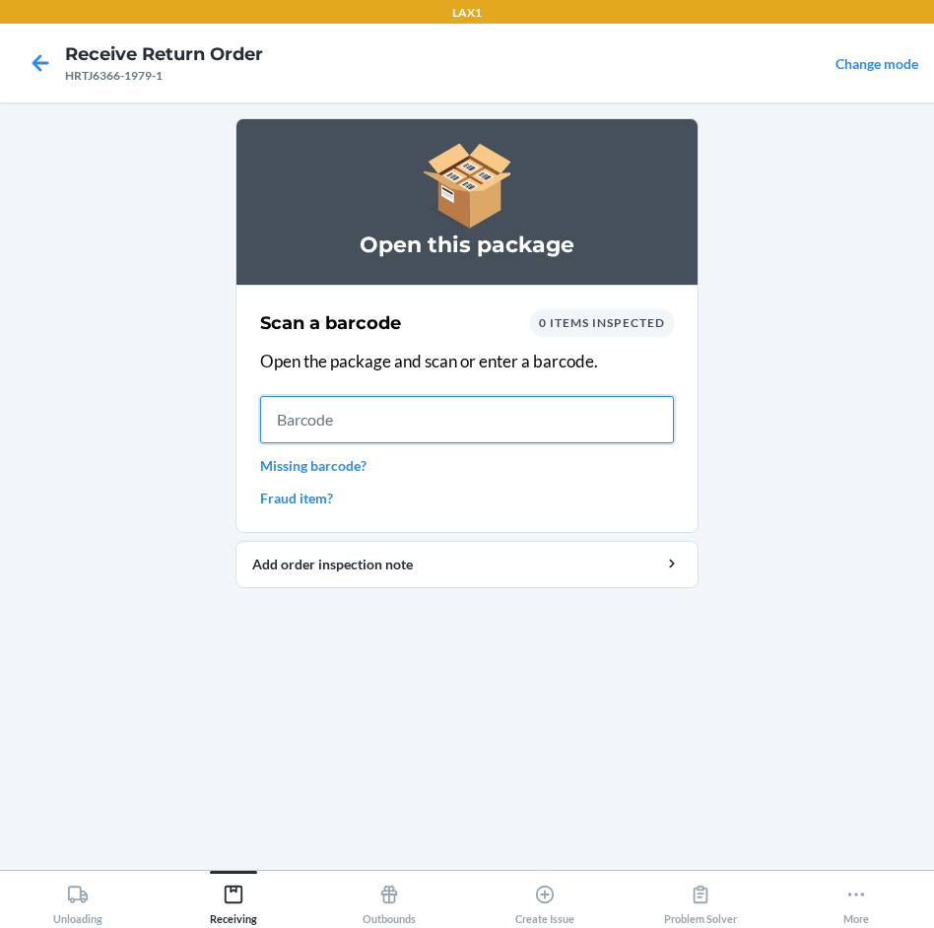
click at [465, 418] on input "text" at bounding box center [467, 419] width 414 height 47
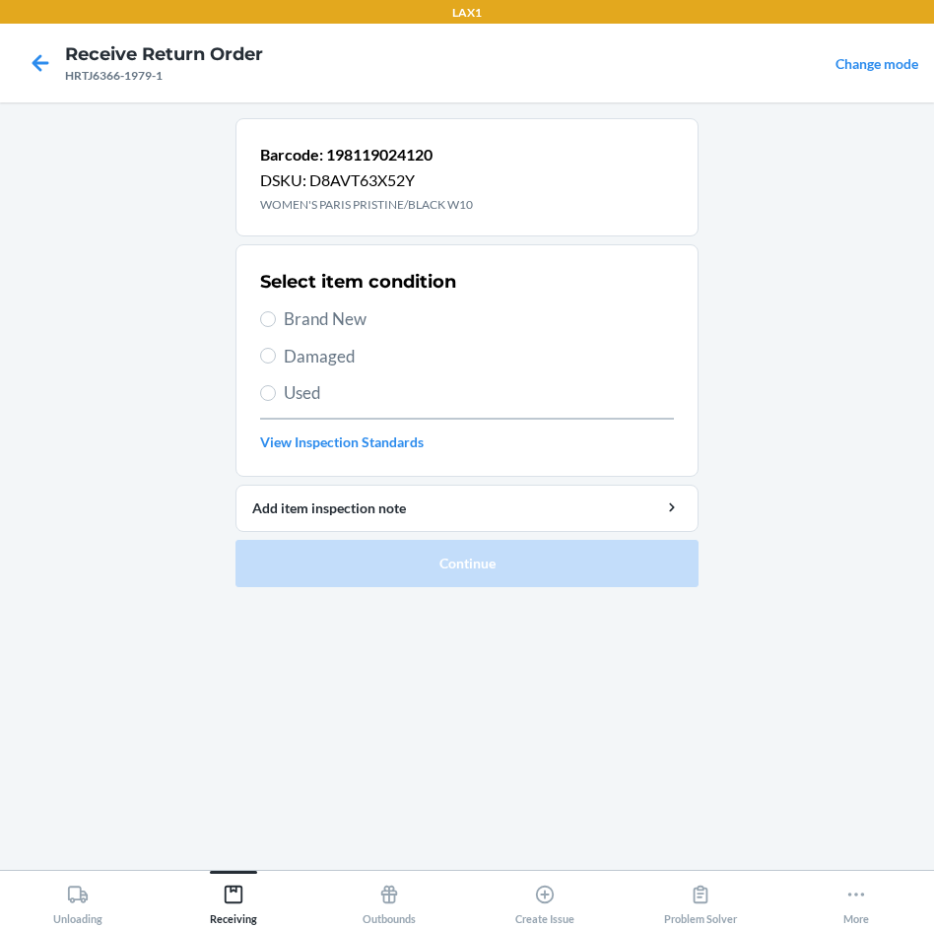
click at [307, 323] on span "Brand New" at bounding box center [479, 320] width 390 height 26
click at [276, 323] on input "Brand New" at bounding box center [268, 319] width 16 height 16
radio input "true"
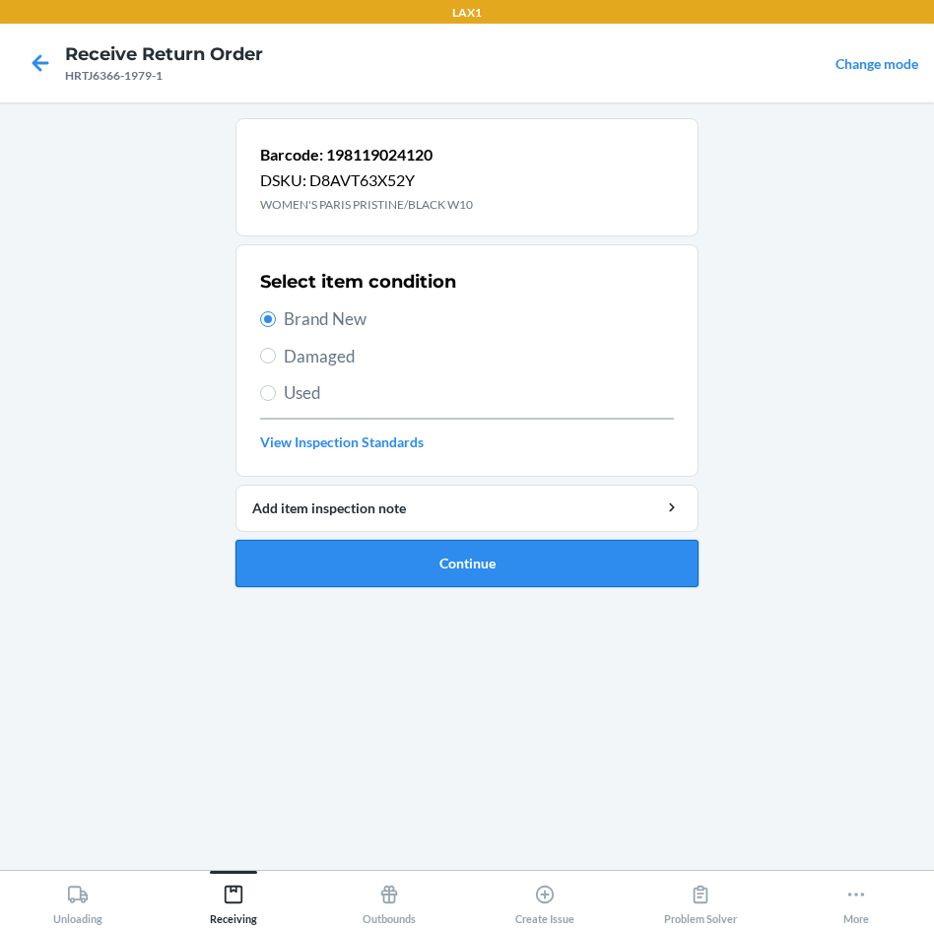
click at [448, 563] on button "Continue" at bounding box center [467, 563] width 463 height 47
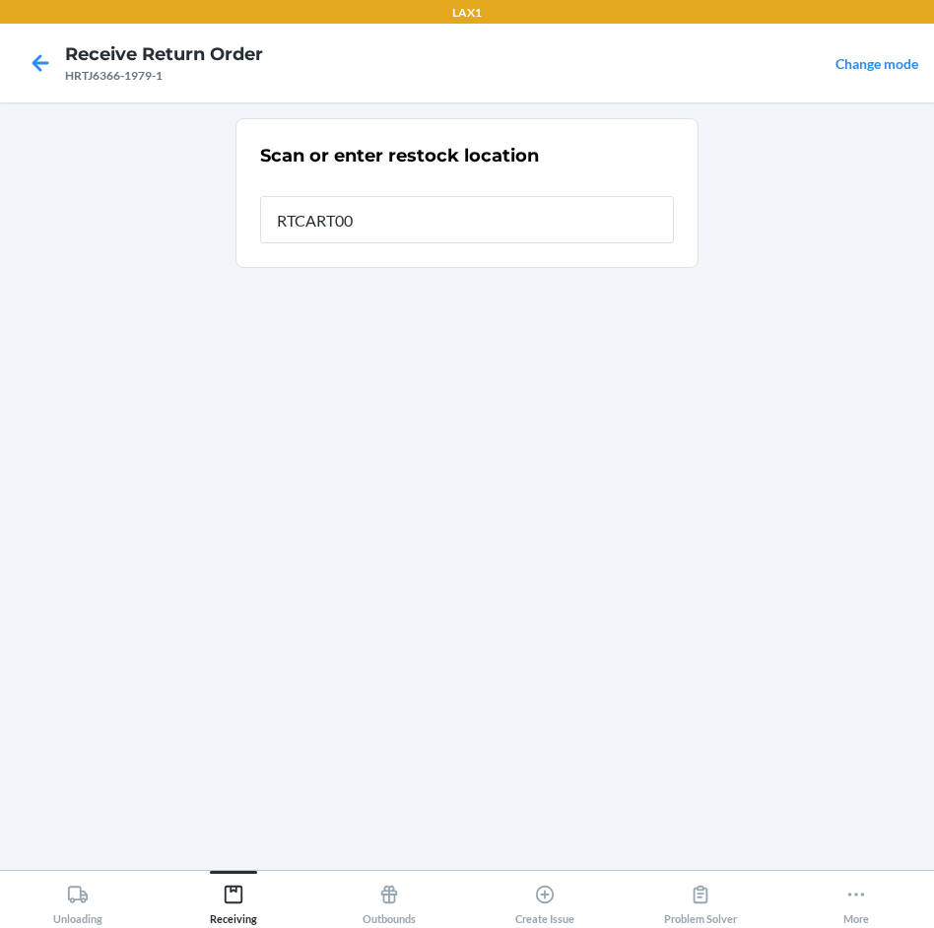
type input "RTCART005"
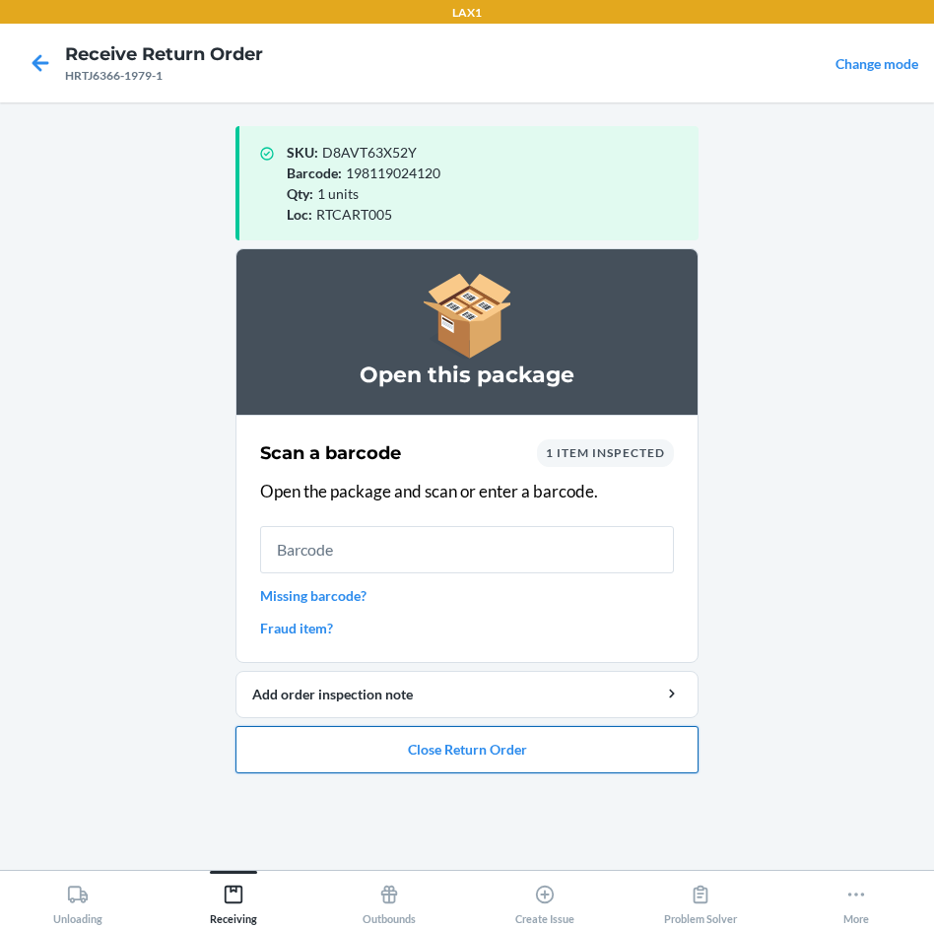
click at [551, 758] on button "Close Return Order" at bounding box center [467, 749] width 463 height 47
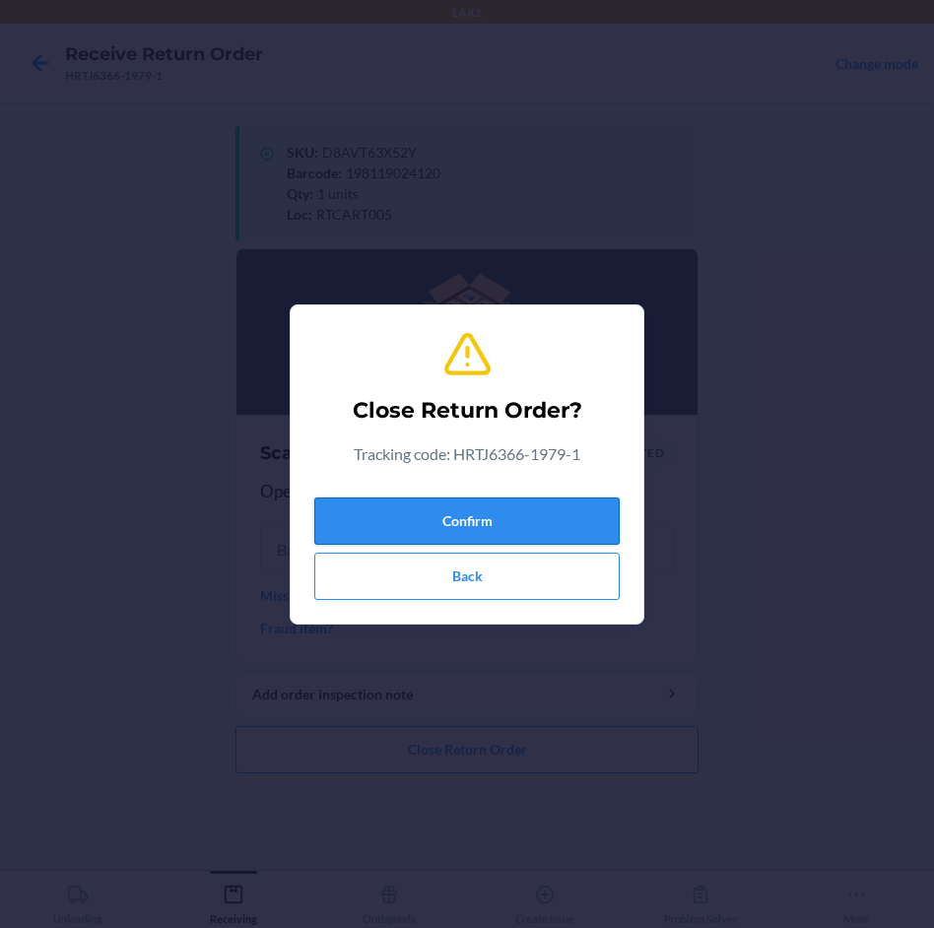
click at [550, 511] on button "Confirm" at bounding box center [467, 521] width 306 height 47
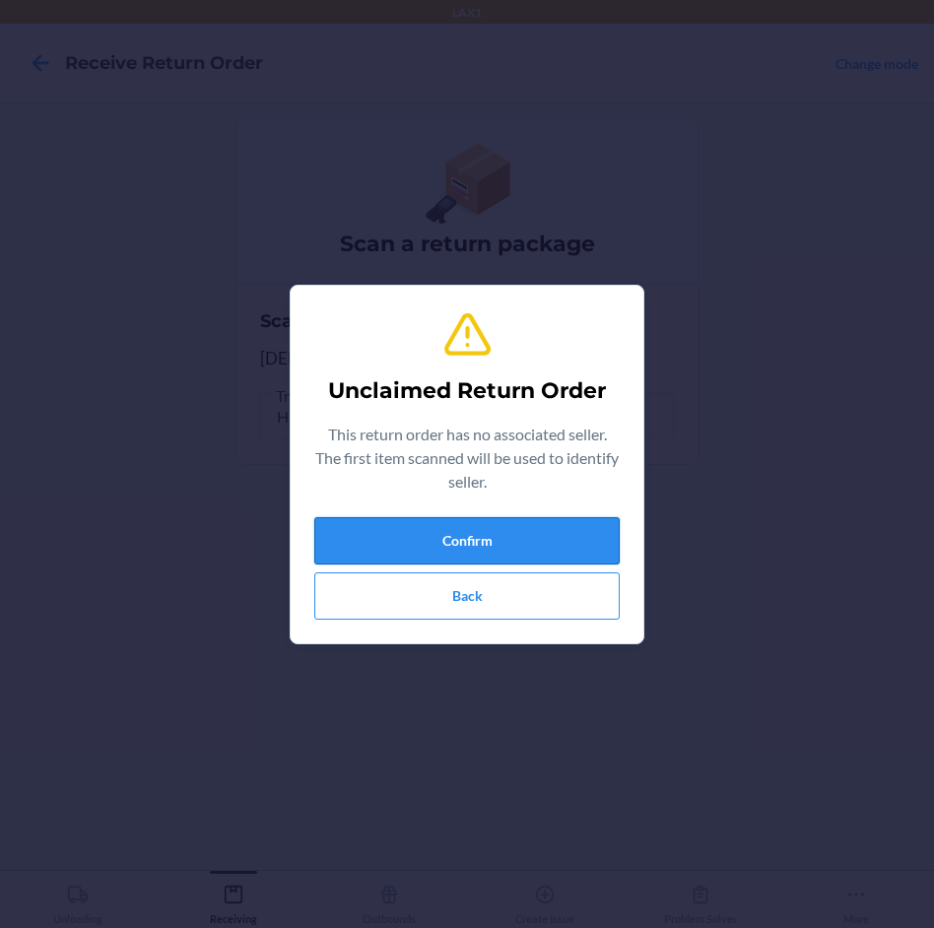
click at [539, 530] on button "Confirm" at bounding box center [467, 540] width 306 height 47
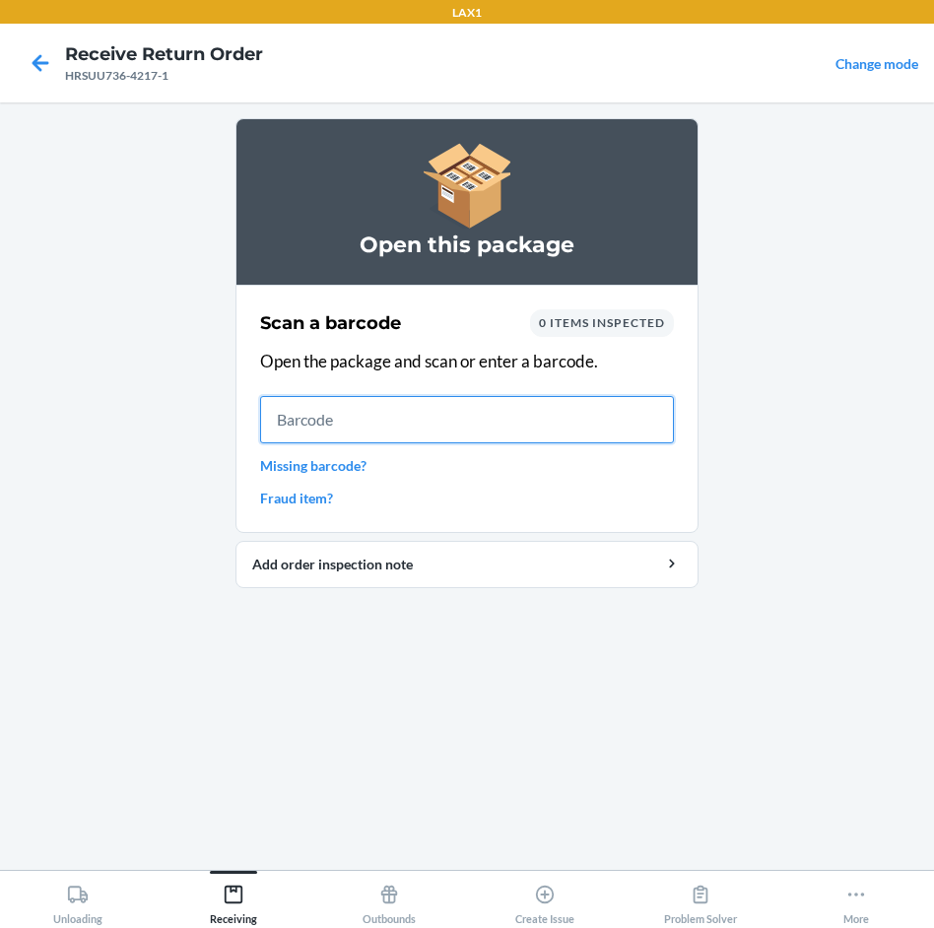
click at [309, 419] on input "text" at bounding box center [467, 419] width 414 height 47
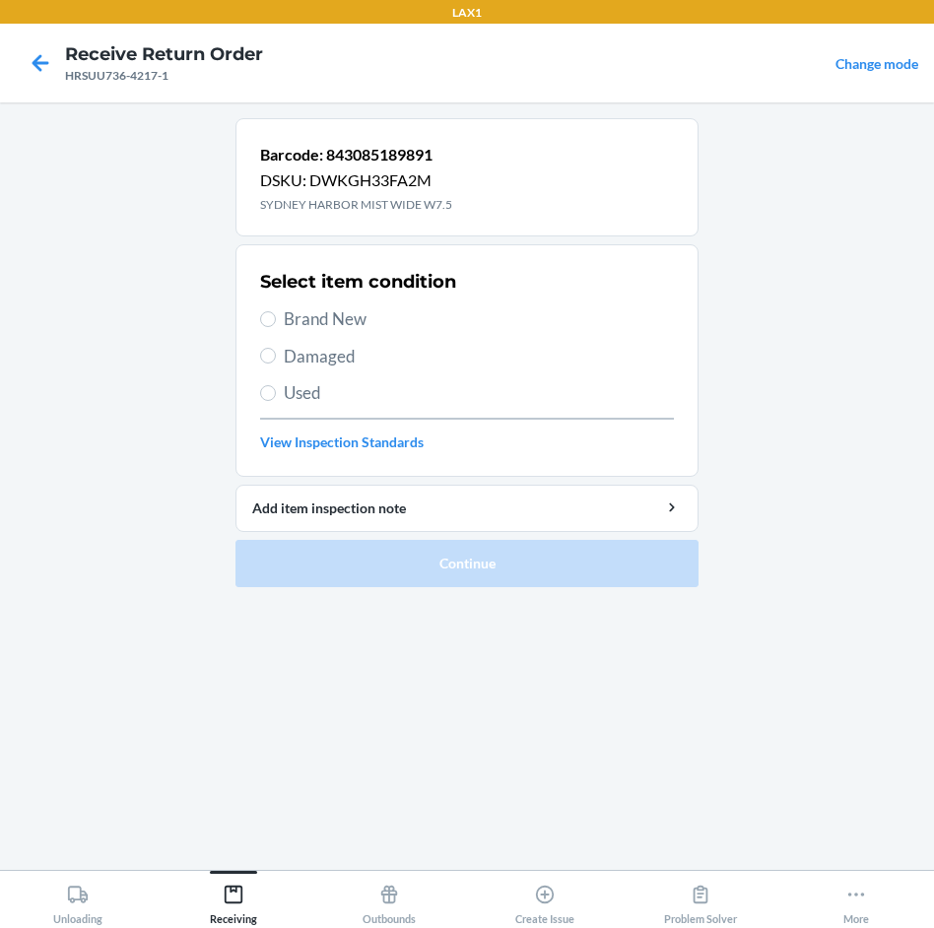
click at [346, 323] on span "Brand New" at bounding box center [479, 320] width 390 height 26
click at [276, 323] on input "Brand New" at bounding box center [268, 319] width 16 height 16
radio input "true"
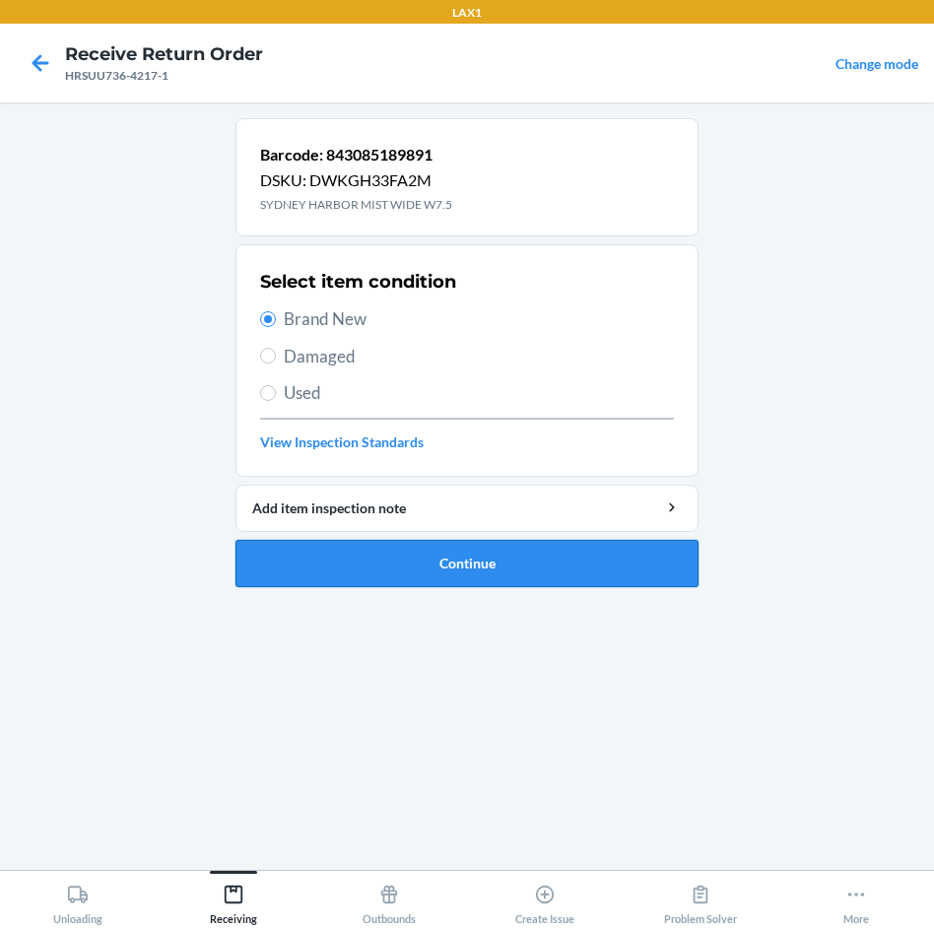
click at [651, 571] on button "Continue" at bounding box center [467, 563] width 463 height 47
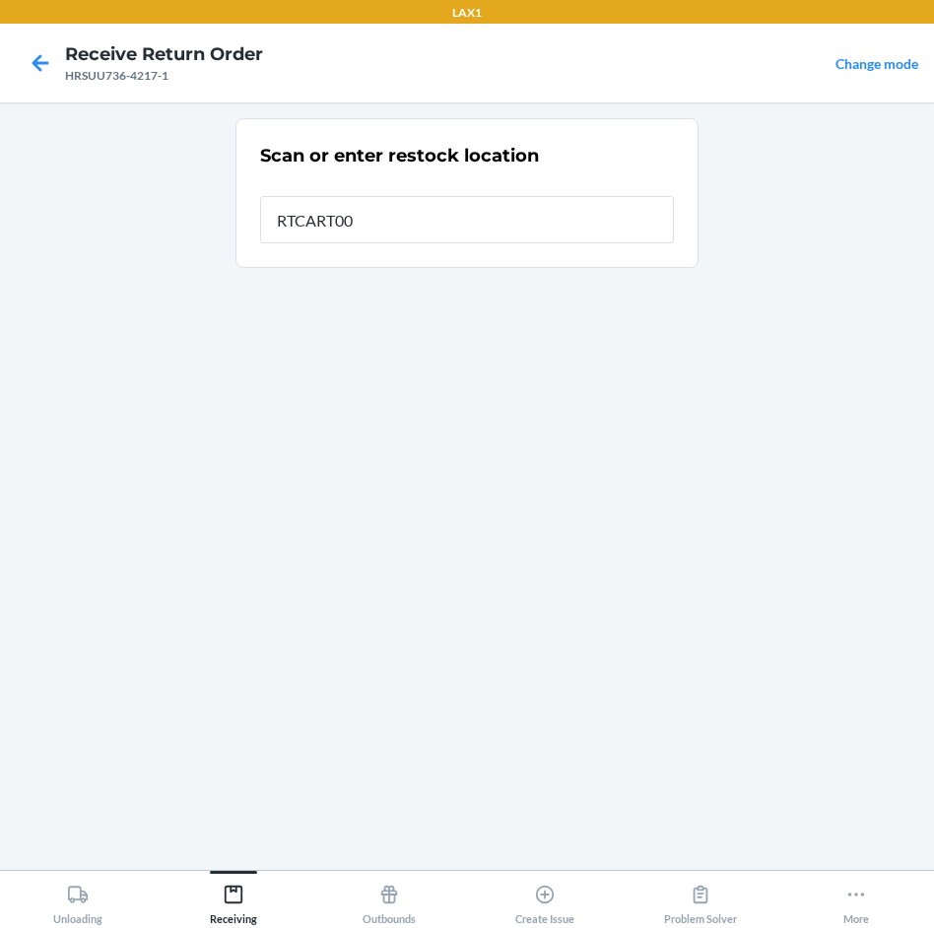
type input "RTCART005"
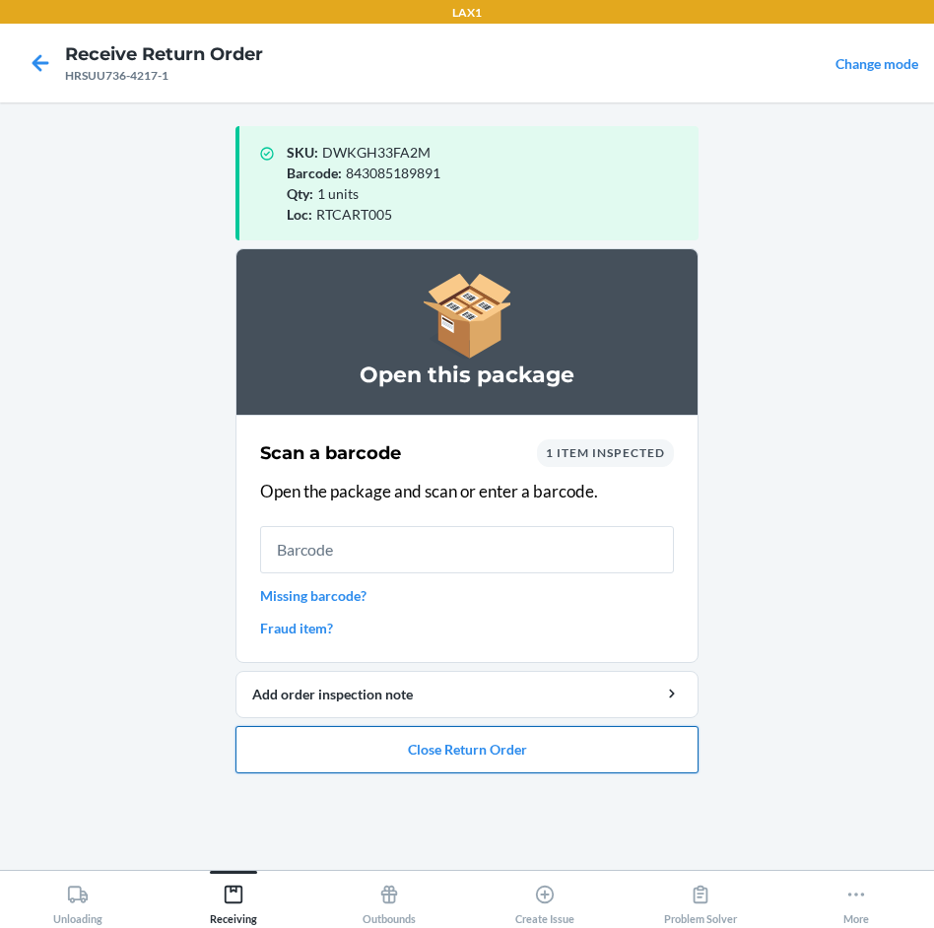
click at [573, 758] on button "Close Return Order" at bounding box center [467, 749] width 463 height 47
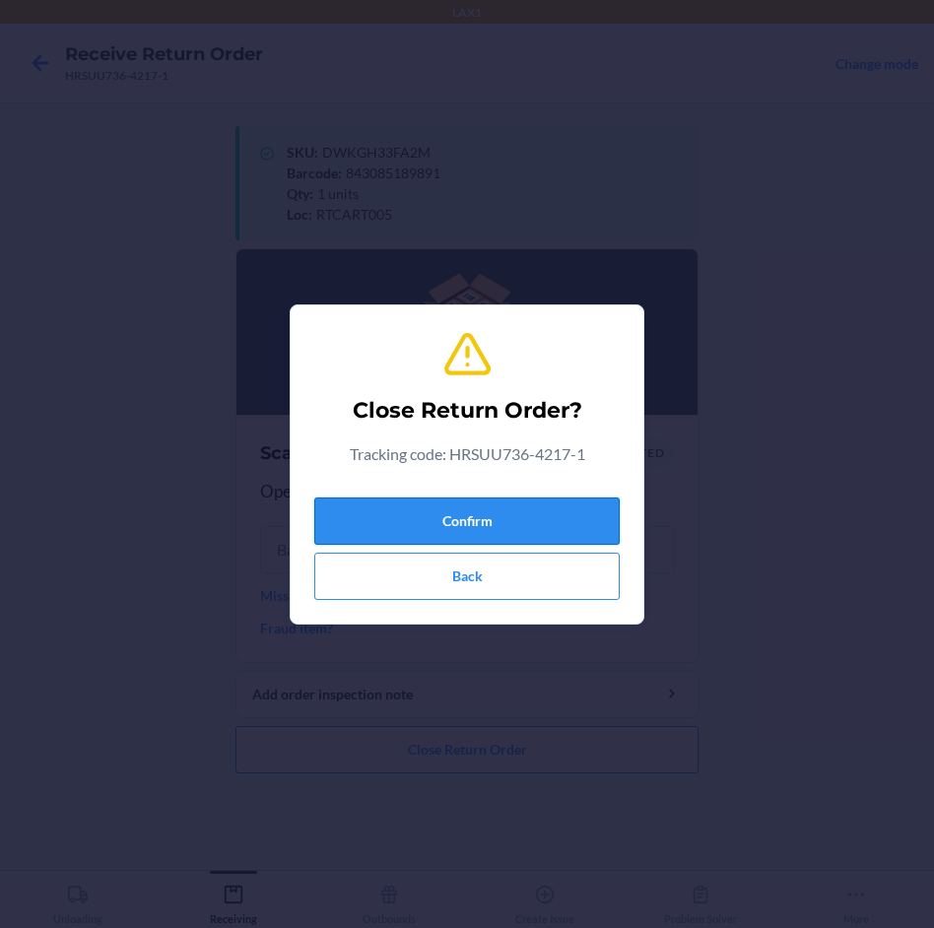
click at [530, 522] on button "Confirm" at bounding box center [467, 521] width 306 height 47
